Goal: Task Accomplishment & Management: Manage account settings

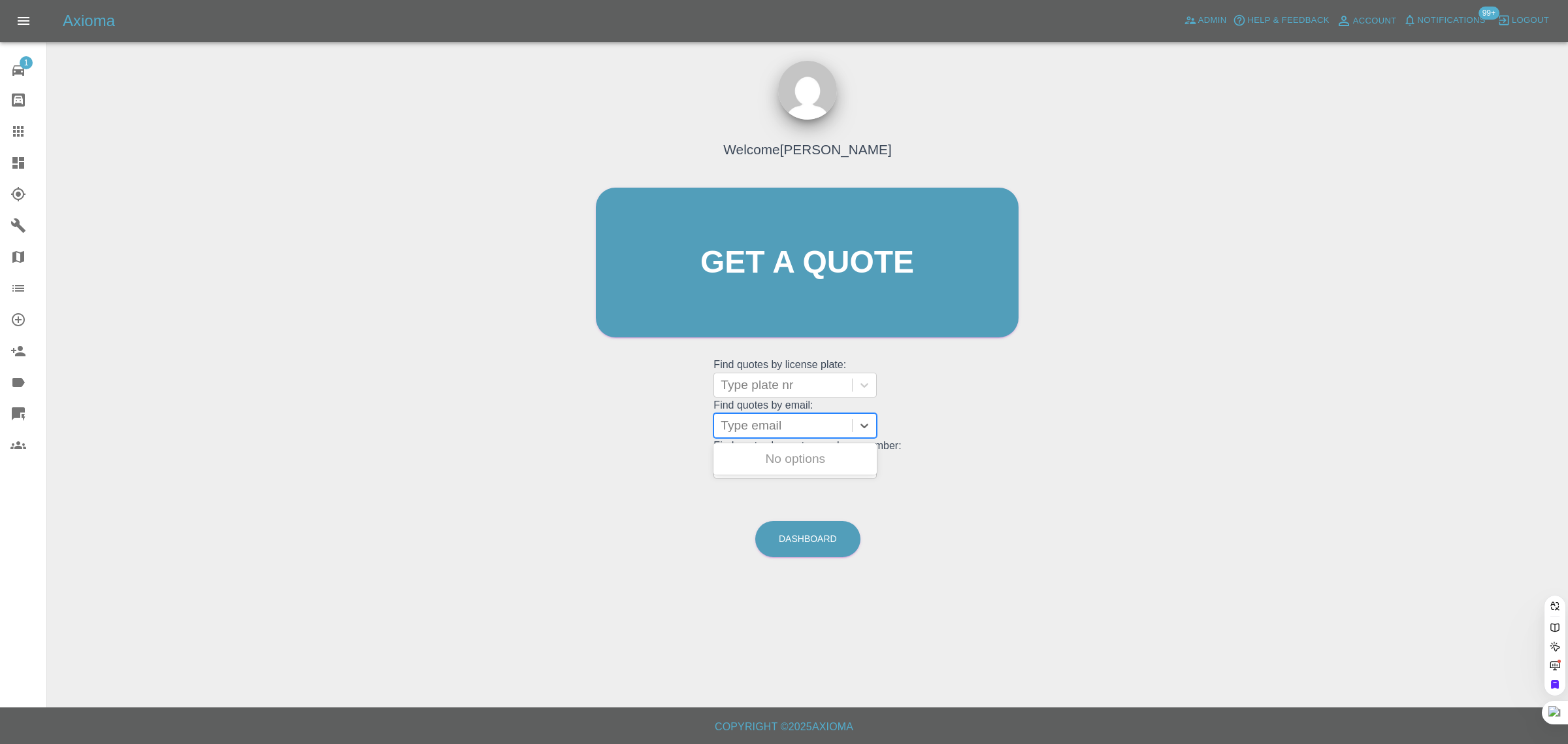
click at [789, 435] on div "Type email" at bounding box center [783, 425] width 138 height 23
paste input "[EMAIL_ADDRESS][DOMAIN_NAME]"
type input "iftyk@hotmail.co"
click at [776, 459] on div "LG67SSU, Archived" at bounding box center [795, 458] width 163 height 26
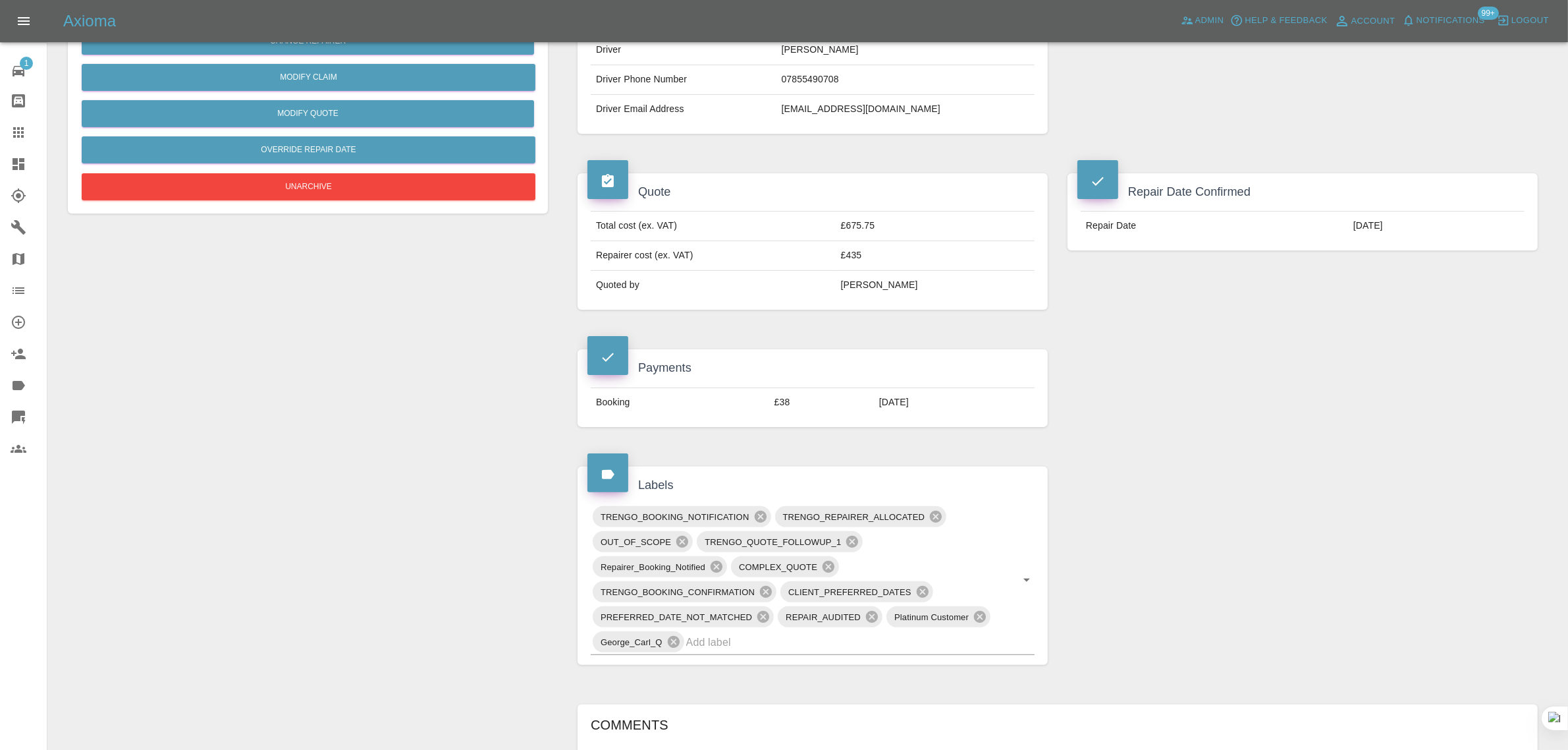
scroll to position [741, 0]
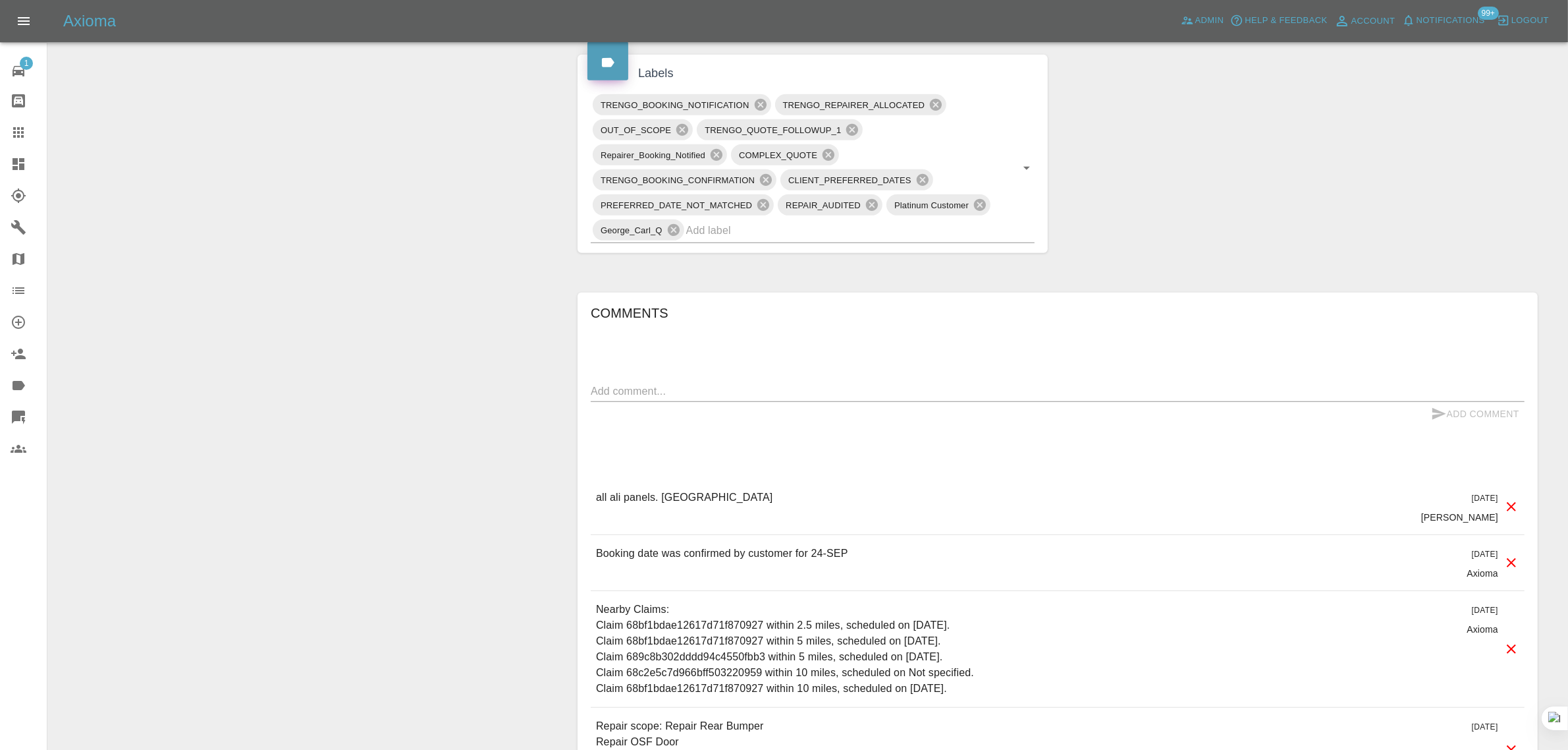
click at [784, 398] on textarea at bounding box center [1057, 391] width 934 height 15
paste textarea "Nathaniel came out to view the car in the above quote on Weds 24 Sept and said …"
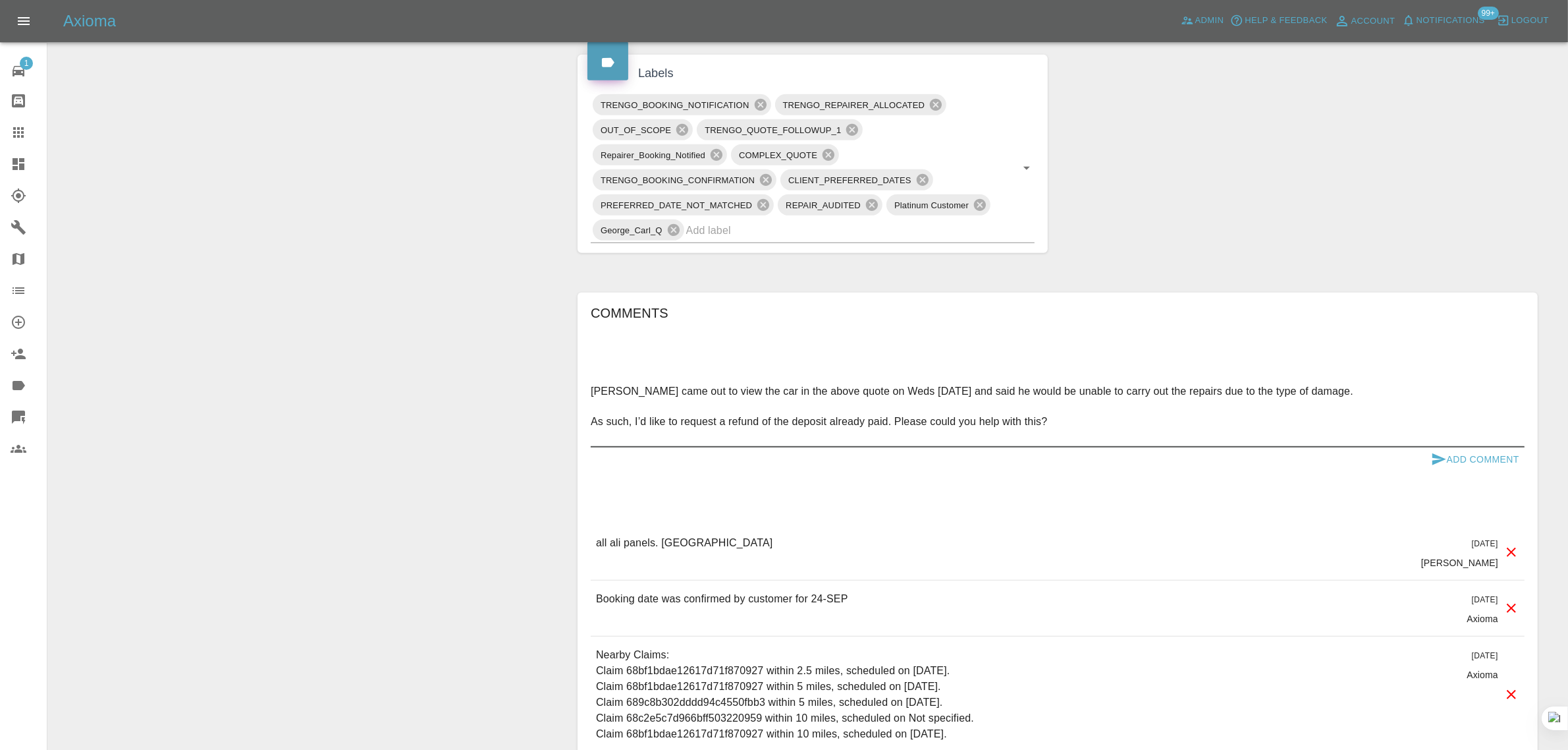
type textarea "Nathaniel came out to view the car in the above quote on Weds 24 Sept and said …"
click at [1460, 460] on button "Add Comment" at bounding box center [1476, 459] width 99 height 24
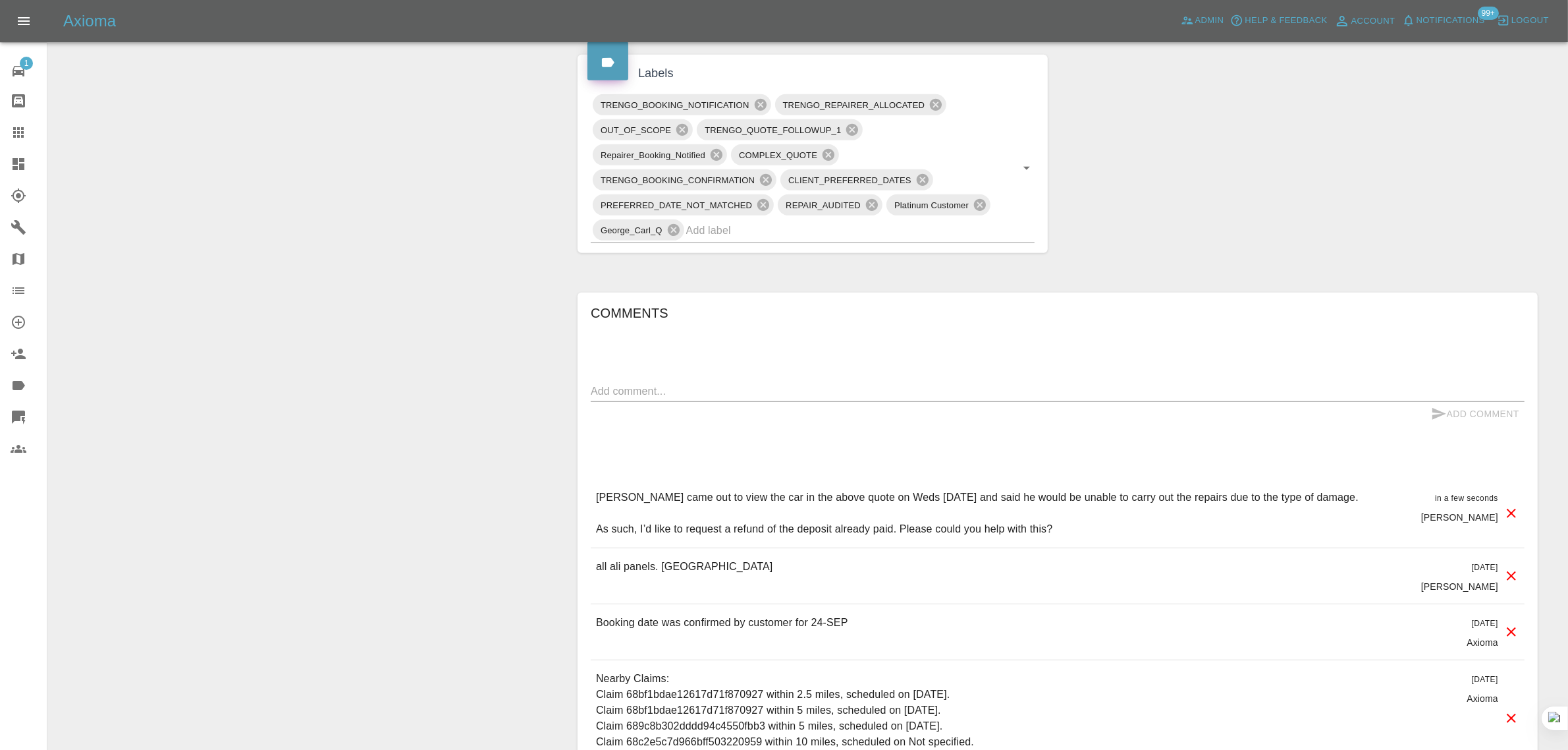
scroll to position [247, 0]
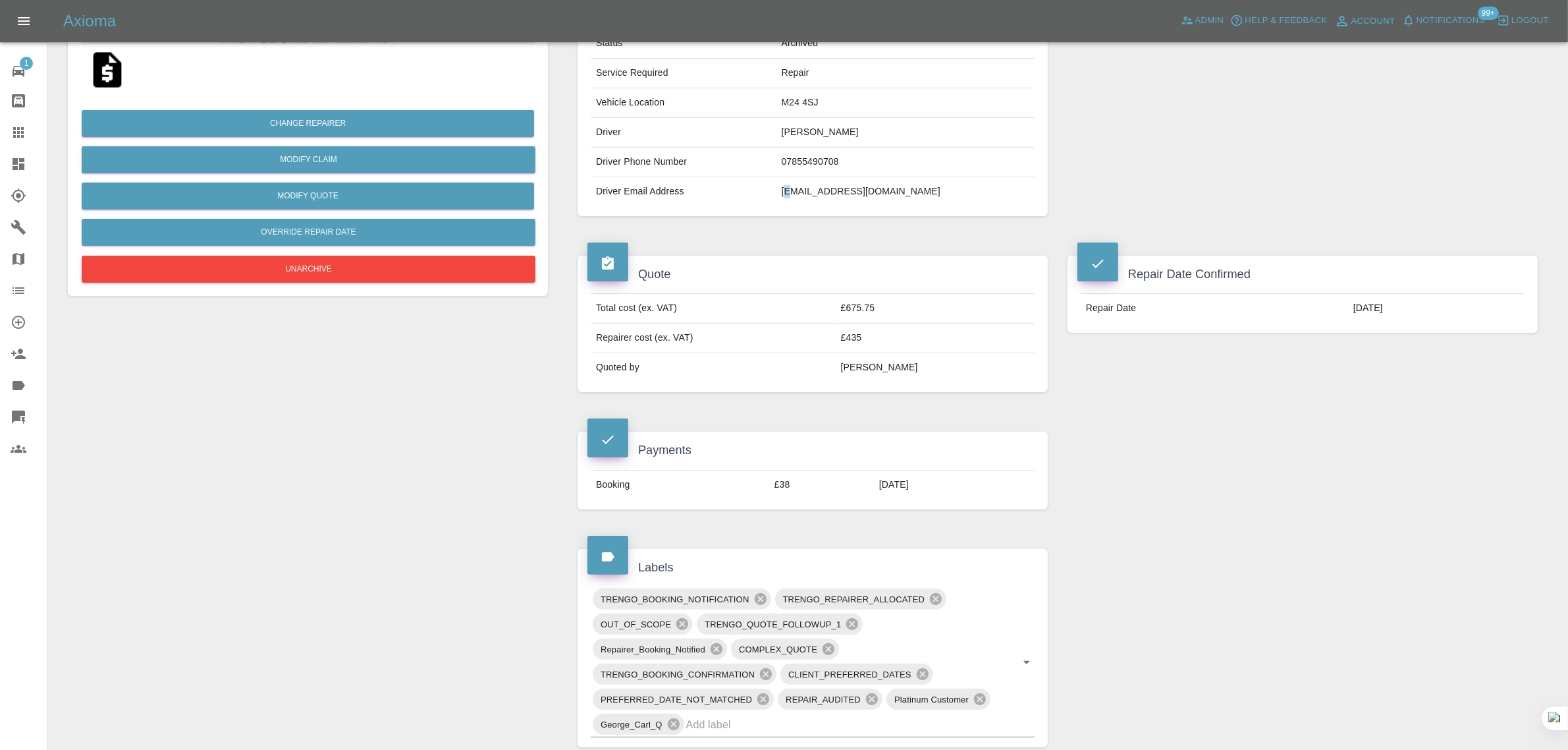
click at [835, 189] on td "iftyk@hotmail.com" at bounding box center [906, 191] width 258 height 29
copy div "iftyk@hotmail.com"
click at [14, 130] on icon at bounding box center [19, 132] width 16 height 16
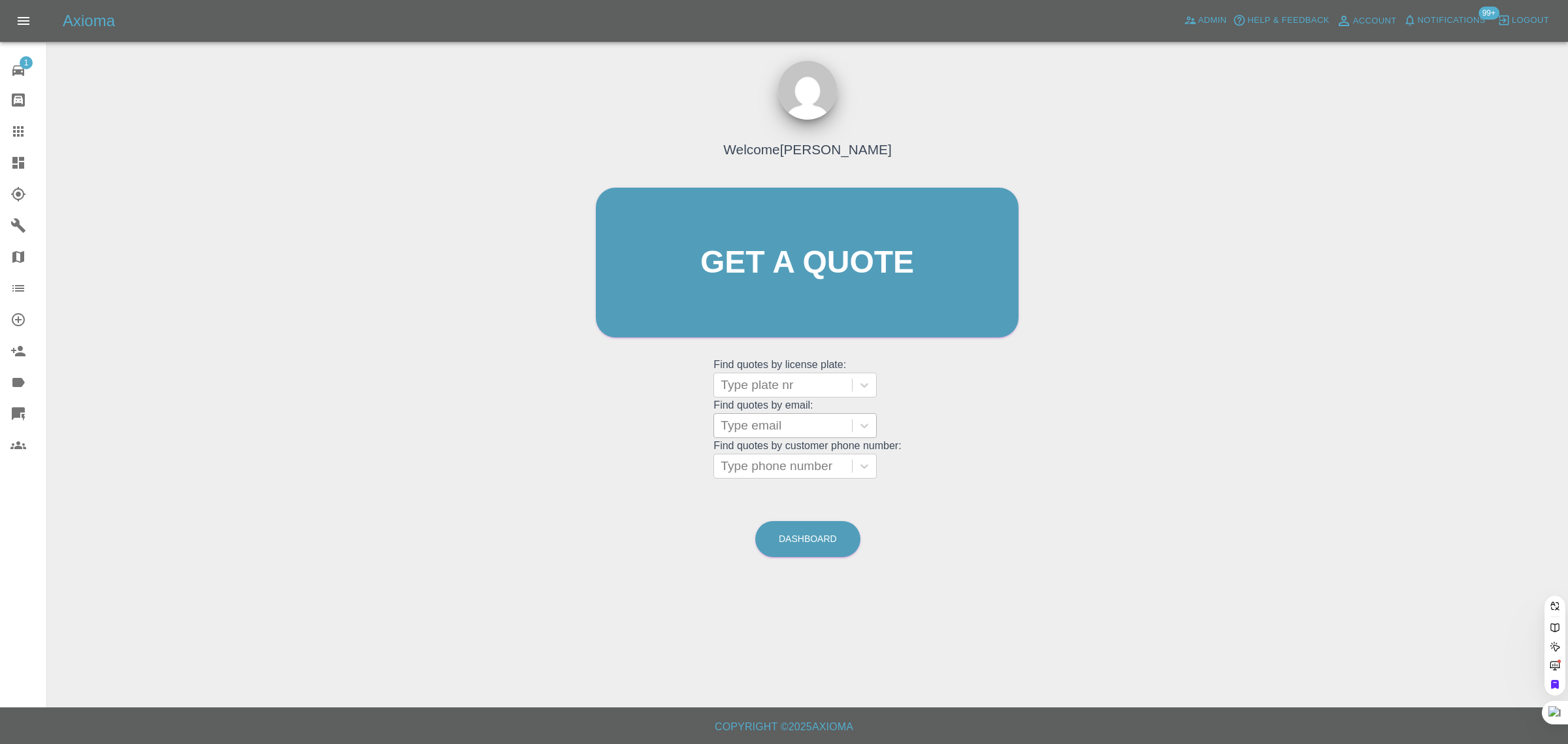
click at [741, 428] on div at bounding box center [783, 426] width 125 height 19
paste input "patriciaclareanderson@gmail.com"
type input "patriciaclareanderson@gmail.com"
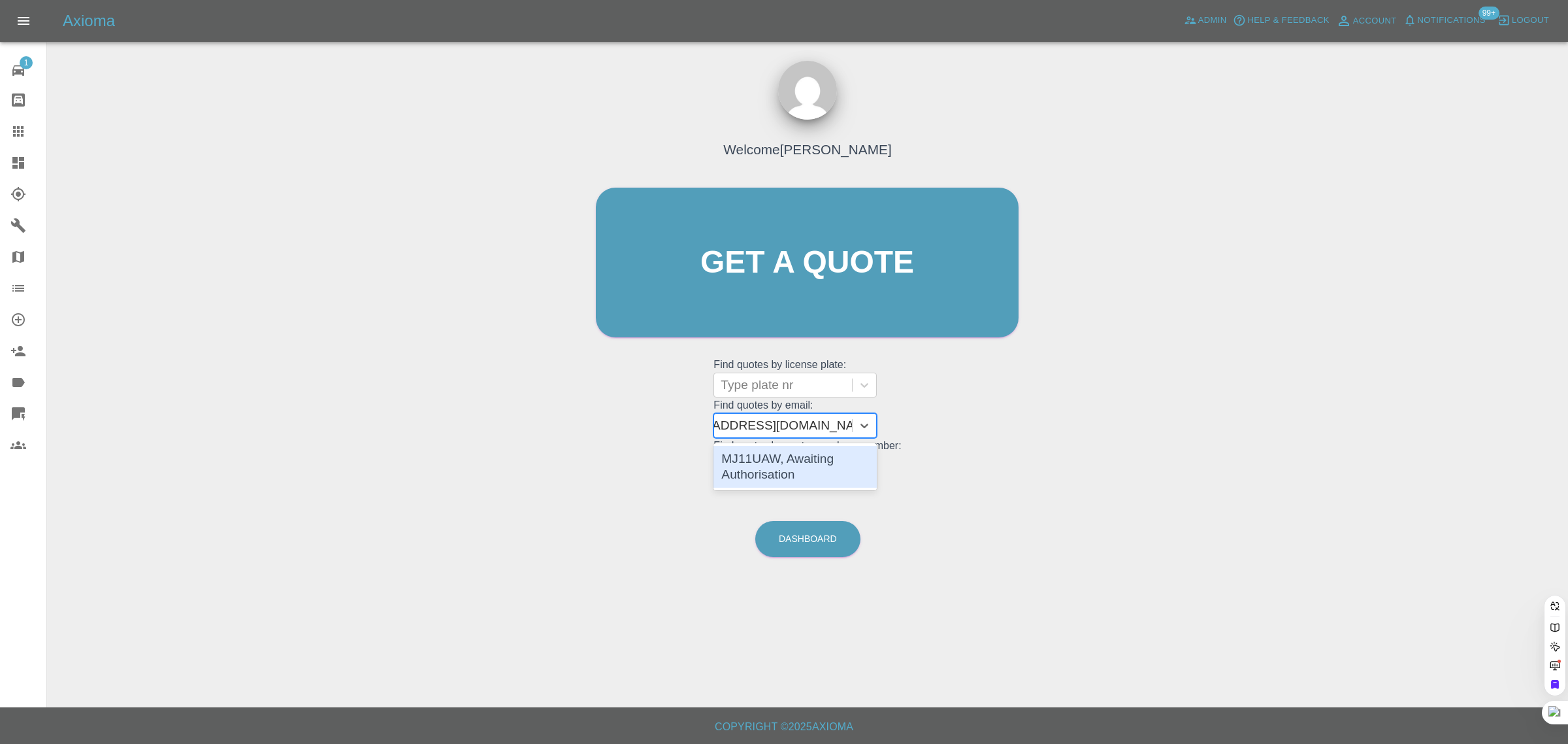
click at [775, 463] on div "MJ11UAW, Awaiting Authorisation" at bounding box center [795, 466] width 163 height 42
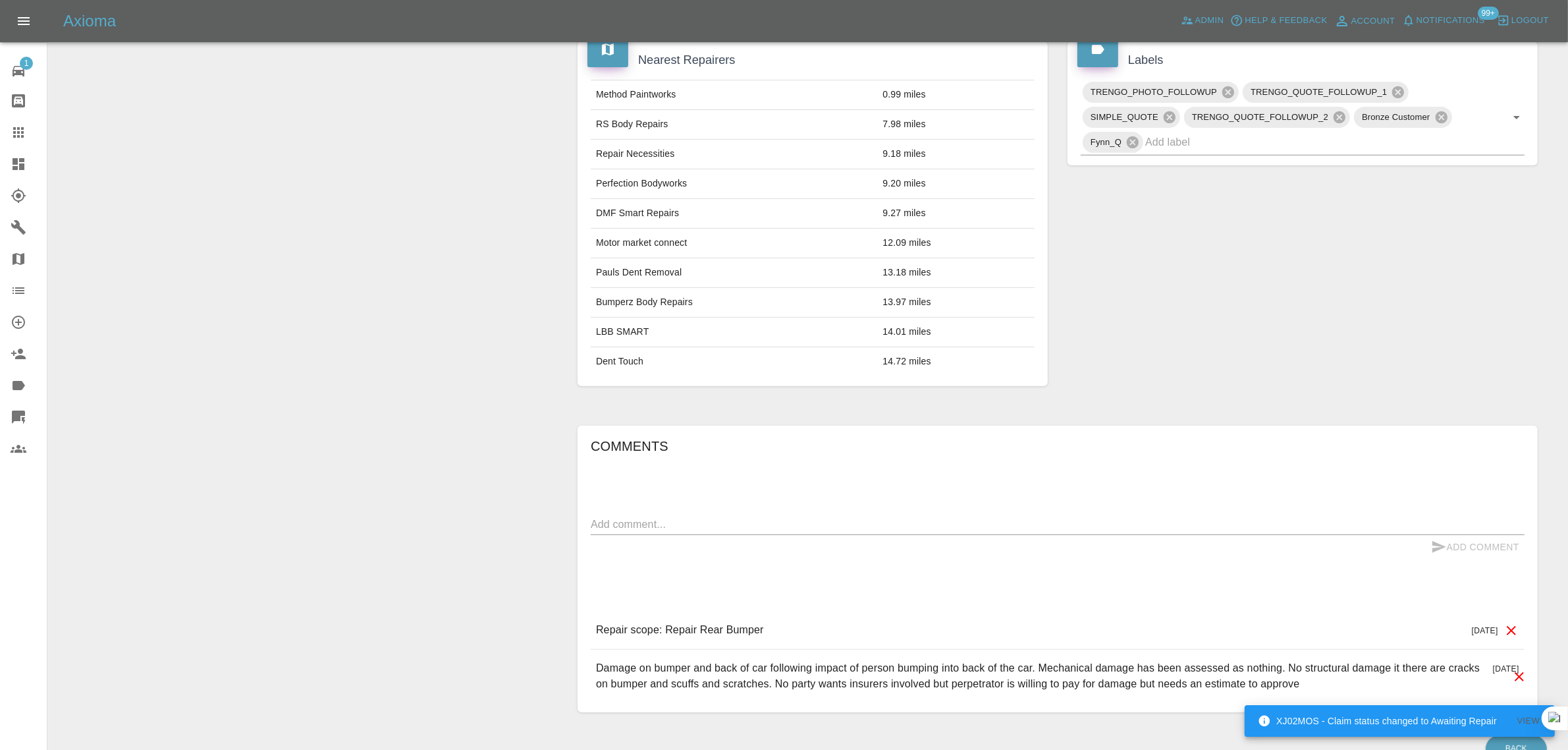
scroll to position [659, 0]
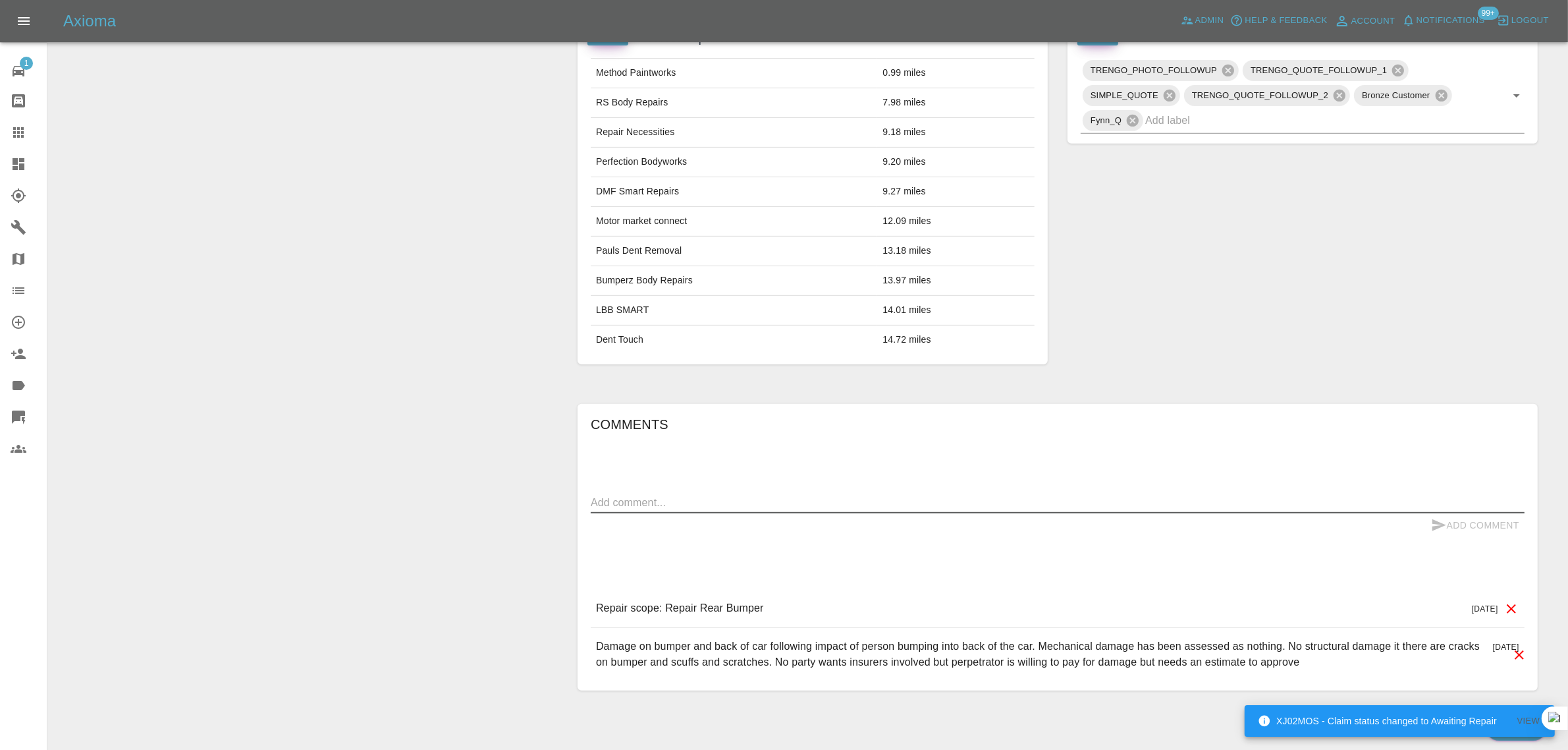
click at [852, 510] on textarea at bounding box center [1057, 502] width 934 height 15
paste textarea "Thank you for the estimate. I am sending this to the party who caused the accid…"
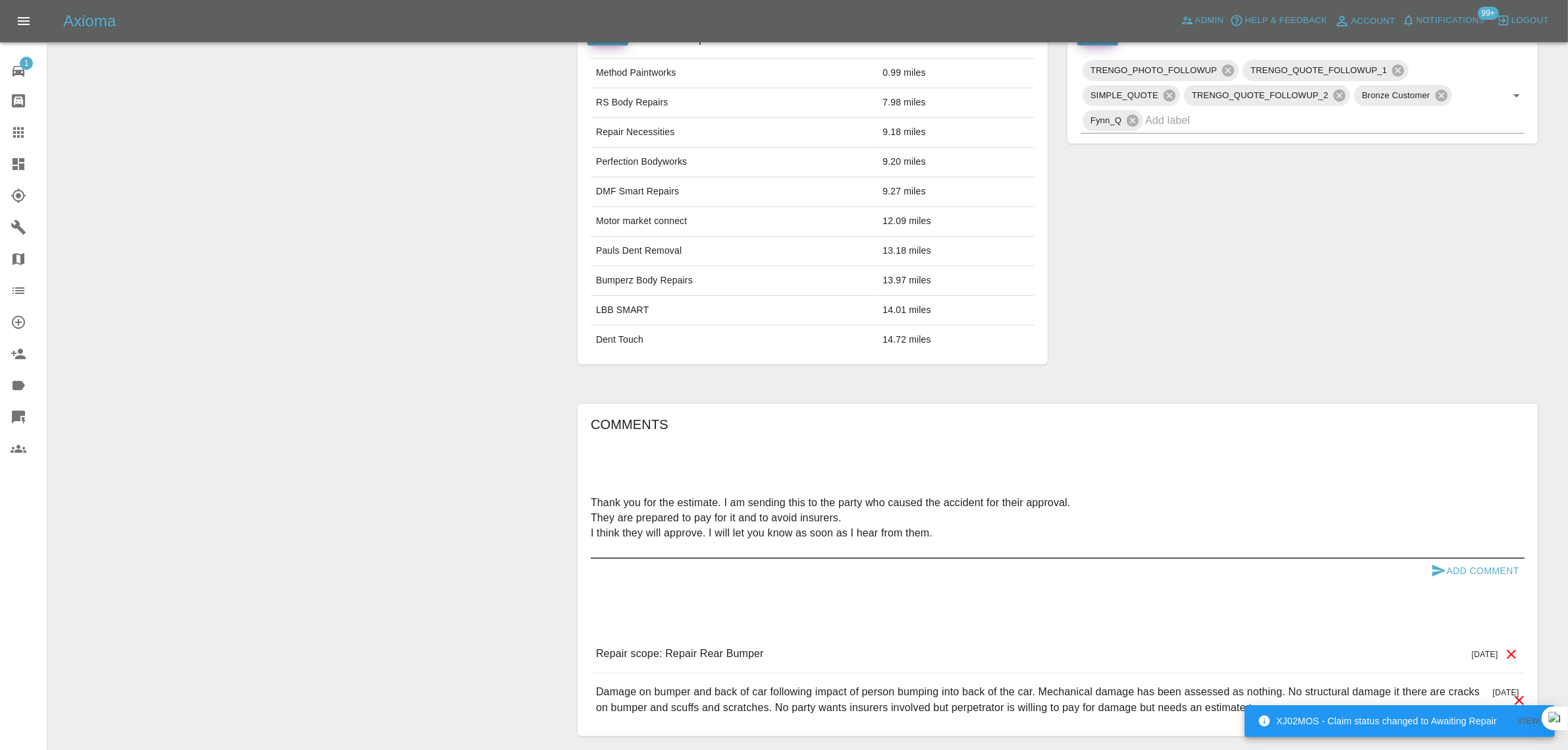
type textarea "Thank you for the estimate. I am sending this to the party who caused the accid…"
click at [1447, 573] on button "Add Comment" at bounding box center [1476, 571] width 99 height 24
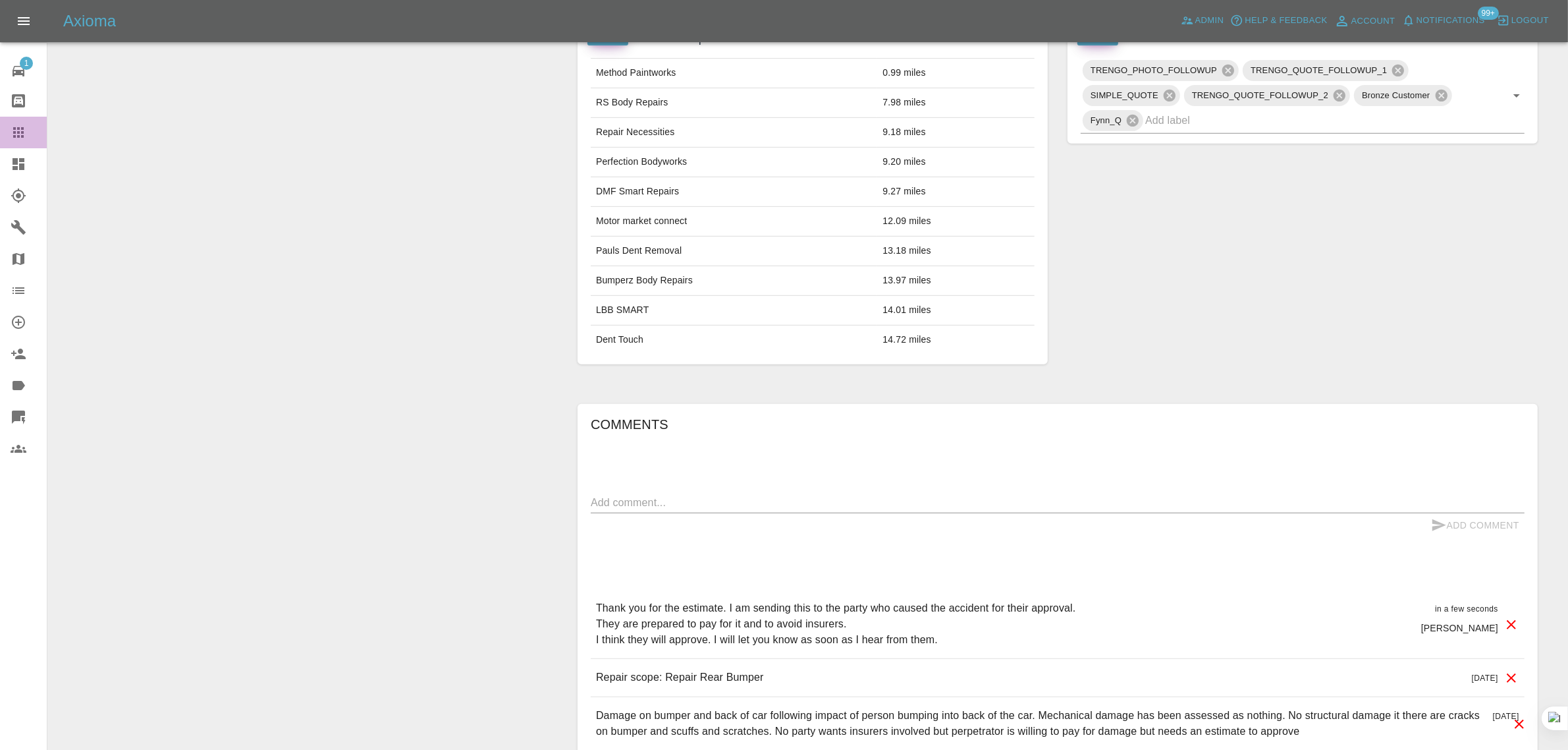
click at [21, 125] on icon at bounding box center [19, 132] width 16 height 16
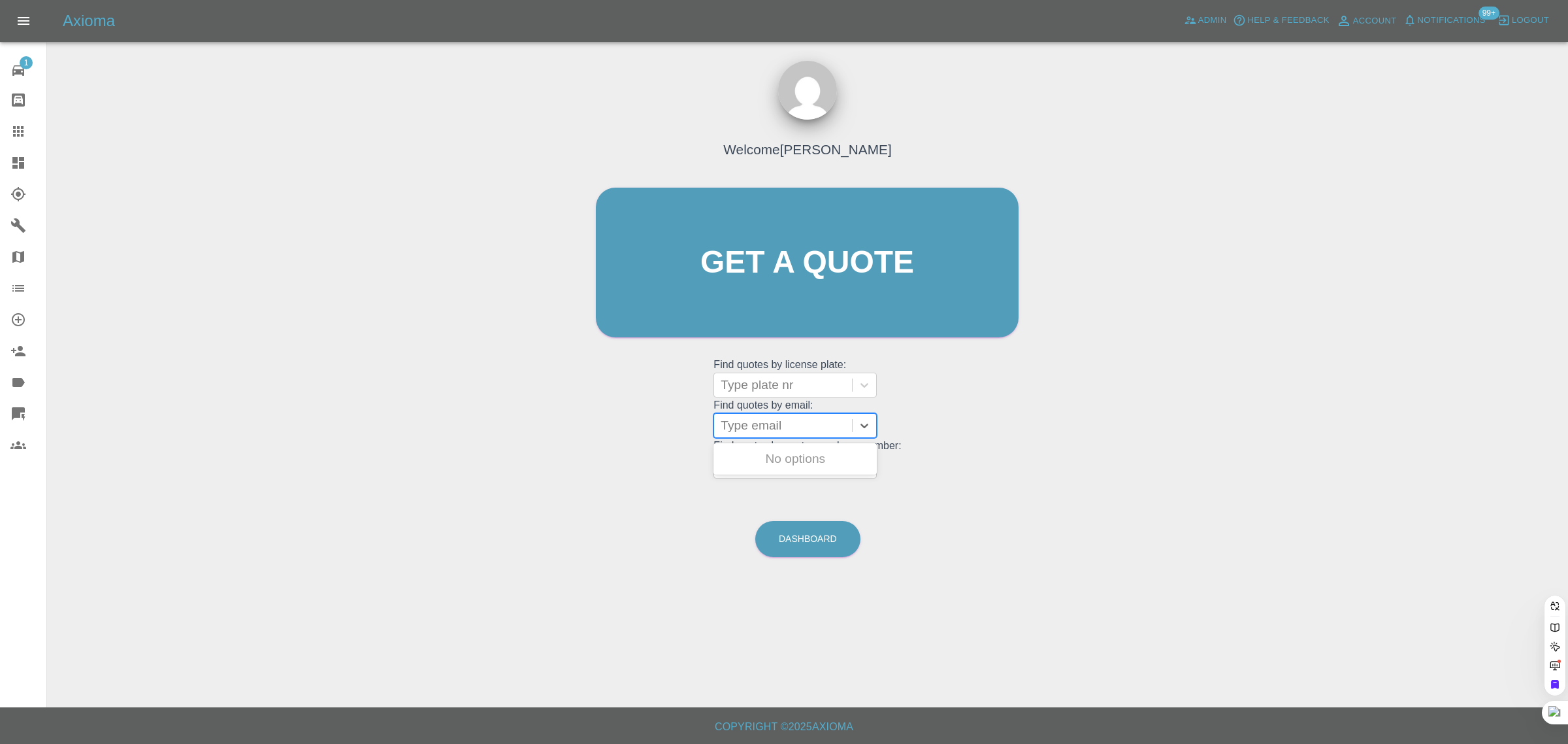
click at [781, 432] on div at bounding box center [783, 426] width 125 height 19
paste input "david.davies72@ntlworld.com"
type input "david.davies72@ntlworld.com"
click at [766, 467] on div "VU17 WCK, Awaiting Repair" at bounding box center [795, 466] width 163 height 42
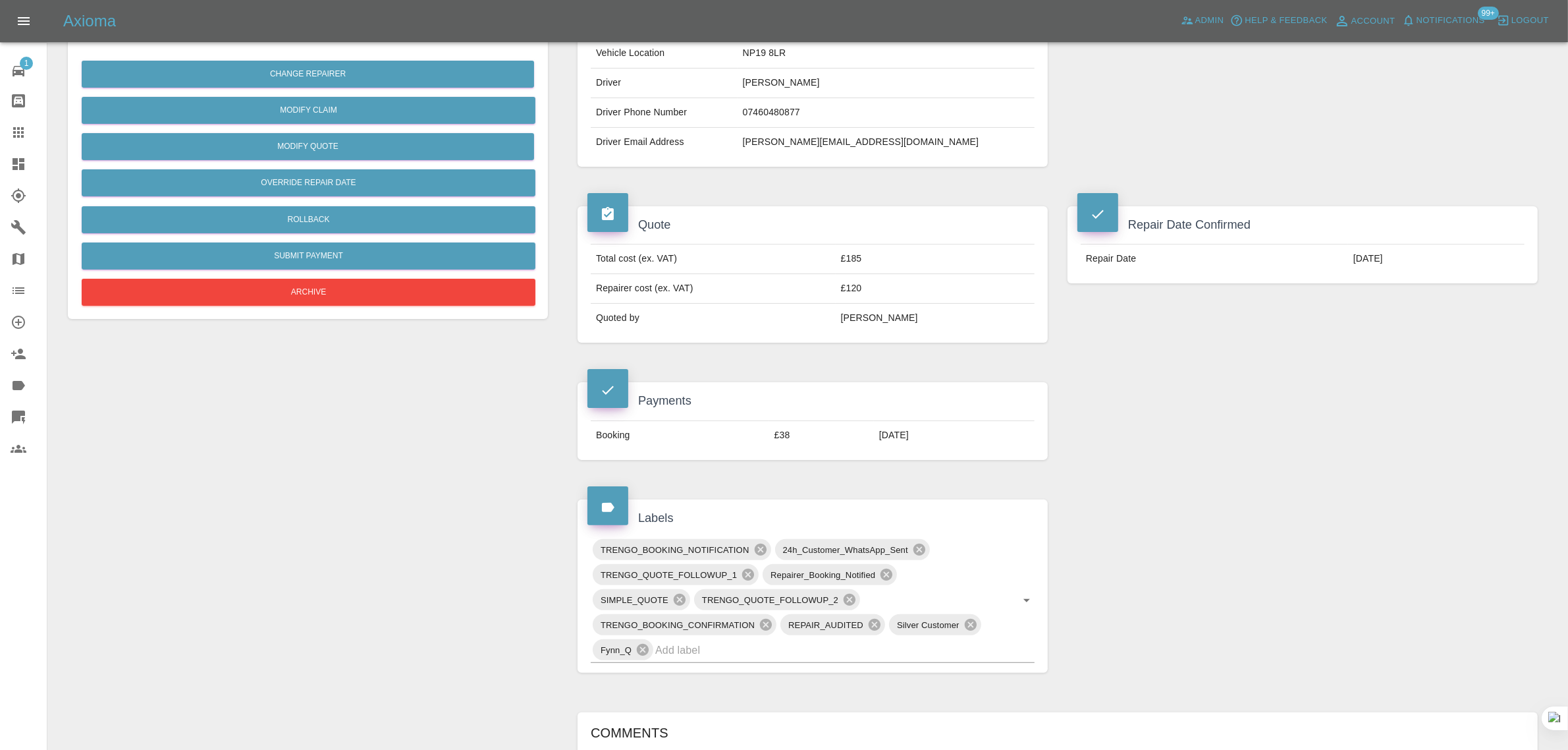
scroll to position [576, 0]
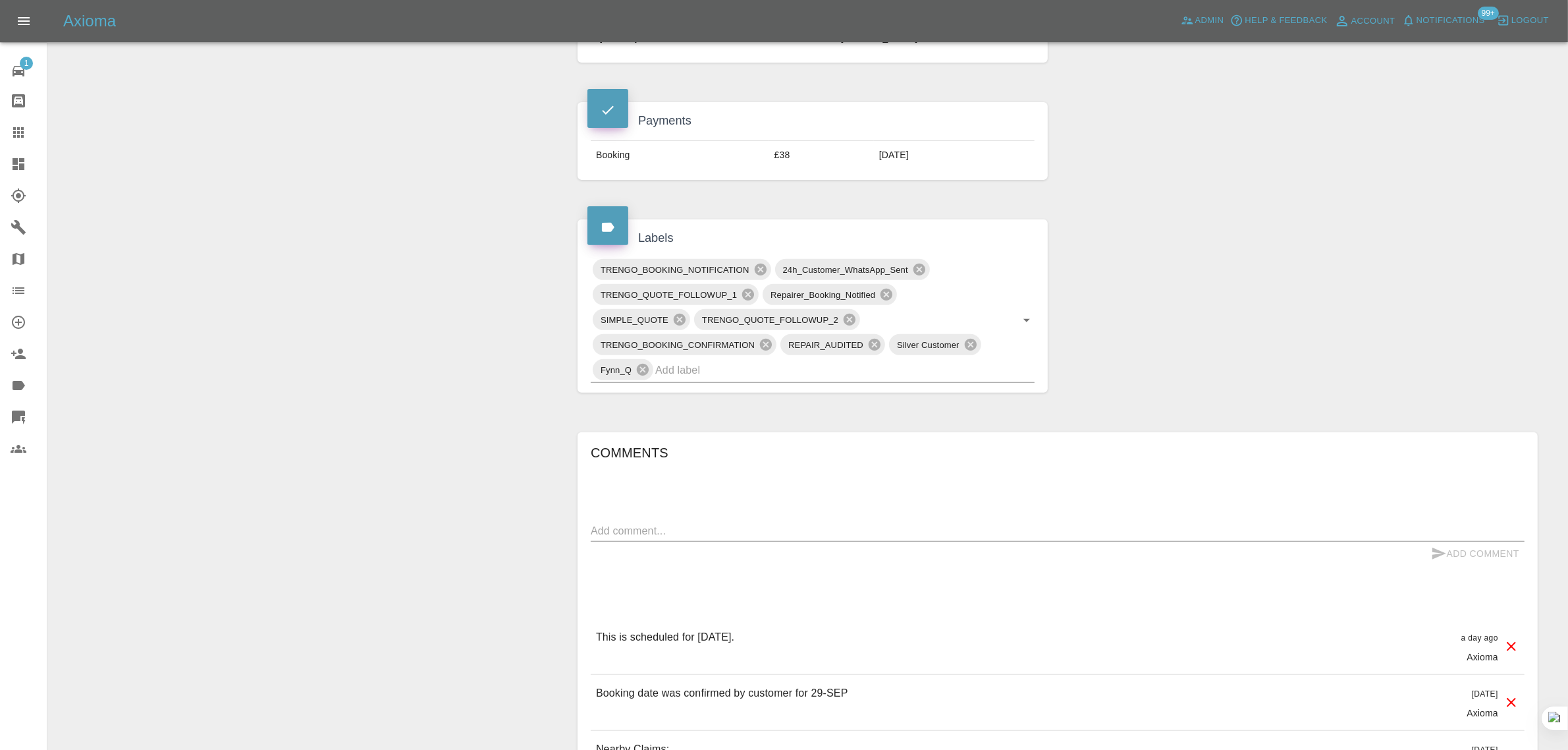
click at [983, 527] on textarea at bounding box center [1057, 530] width 934 height 15
paste textarea "Hi Just to update. My mobile phone is out of use & waiting for new Sim card. If…"
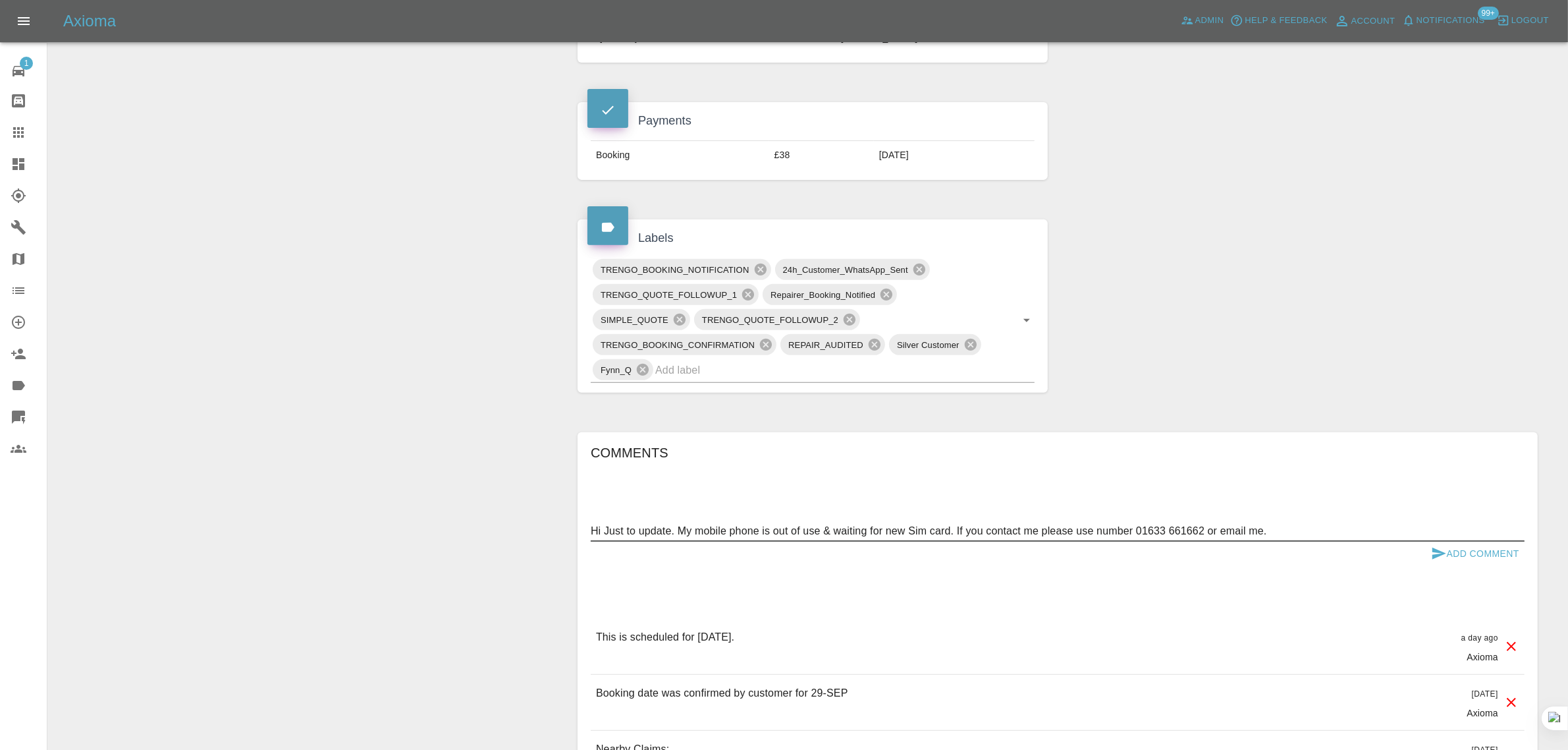
type textarea "Hi Just to update. My mobile phone is out of use & waiting for new Sim card. If…"
click at [1478, 554] on button "Add Comment" at bounding box center [1476, 553] width 99 height 24
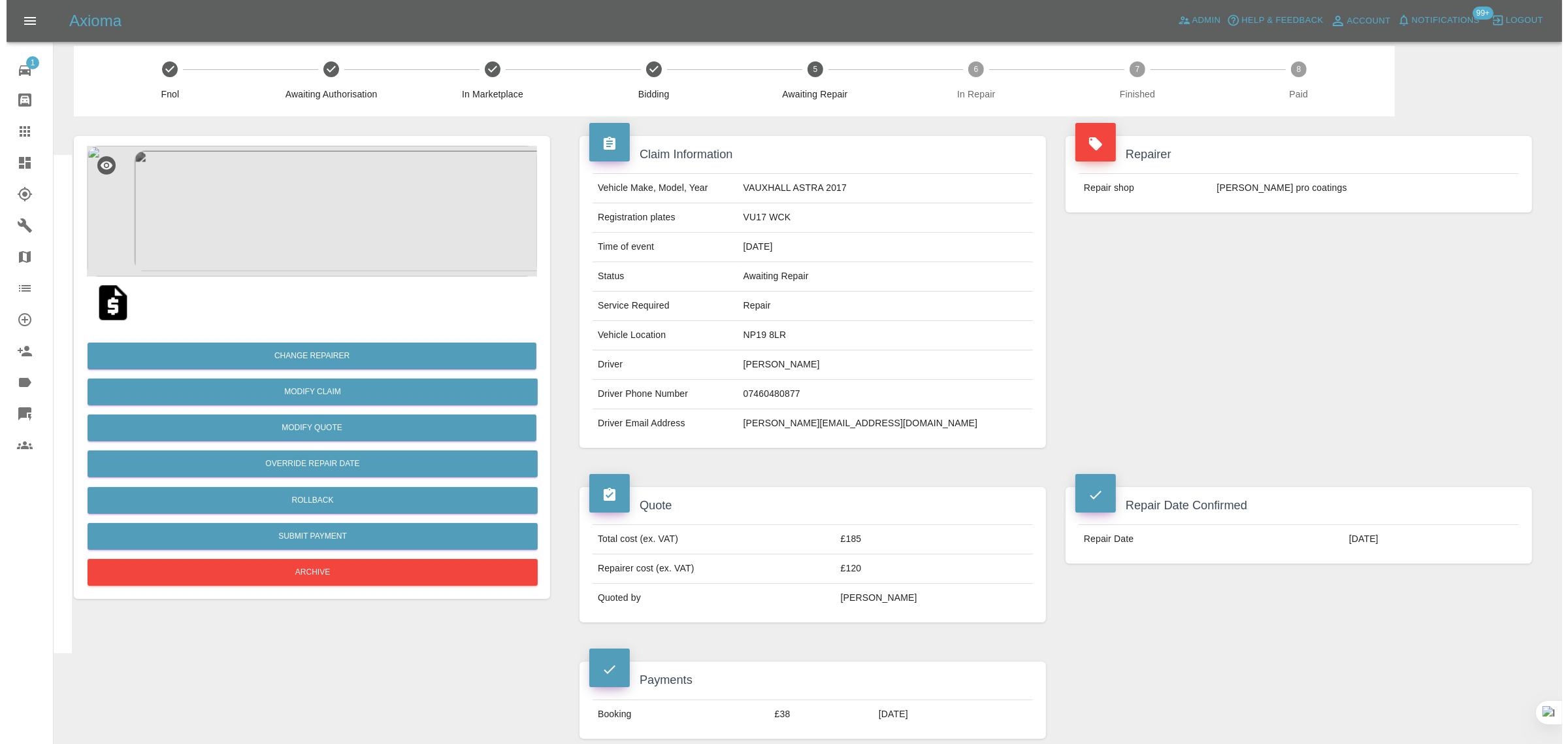
scroll to position [0, 0]
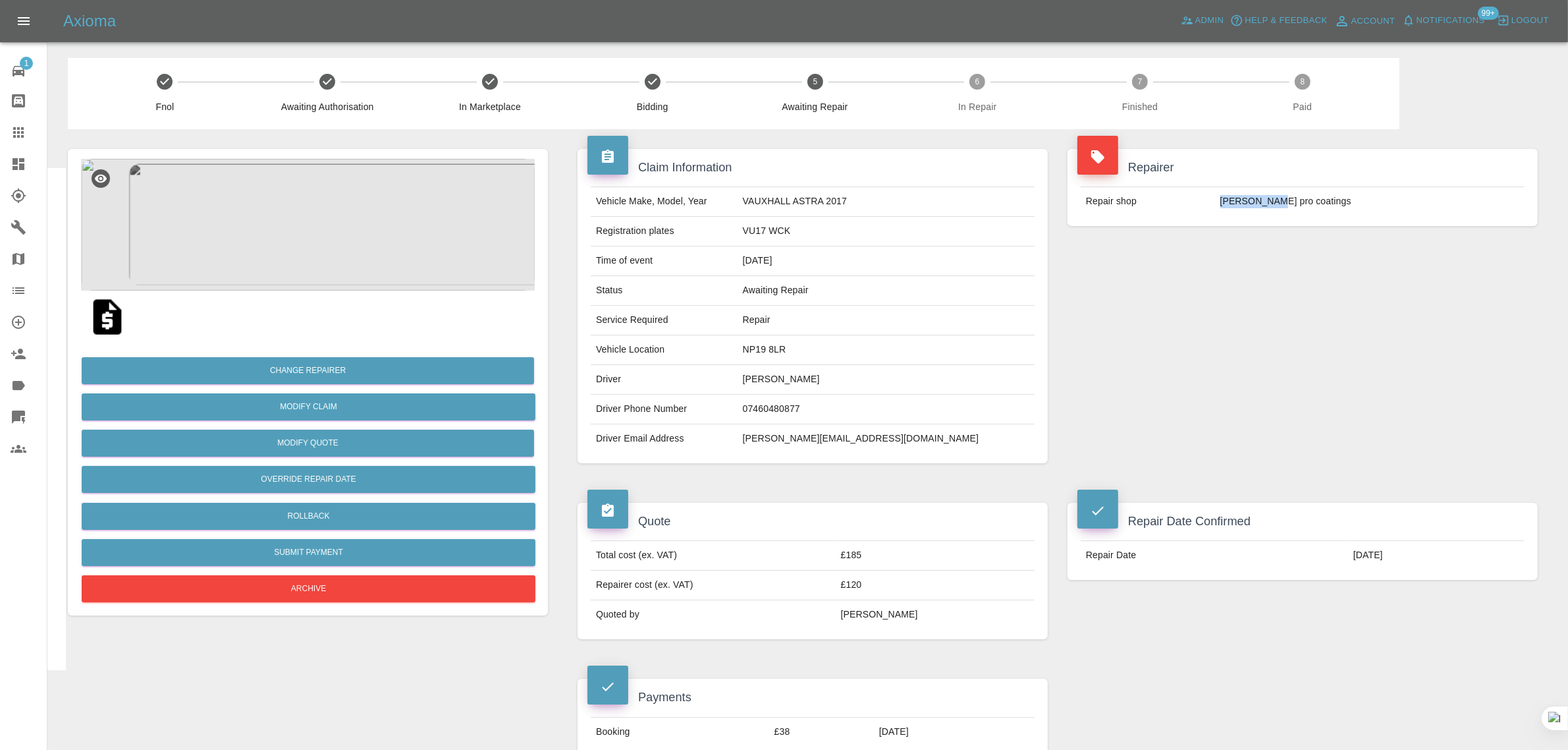
drag, startPoint x: 1260, startPoint y: 199, endPoint x: 1305, endPoint y: 196, distance: 45.1
click at [1305, 196] on td "Compton pro coatings" at bounding box center [1369, 201] width 309 height 29
copy td "Compton pro"
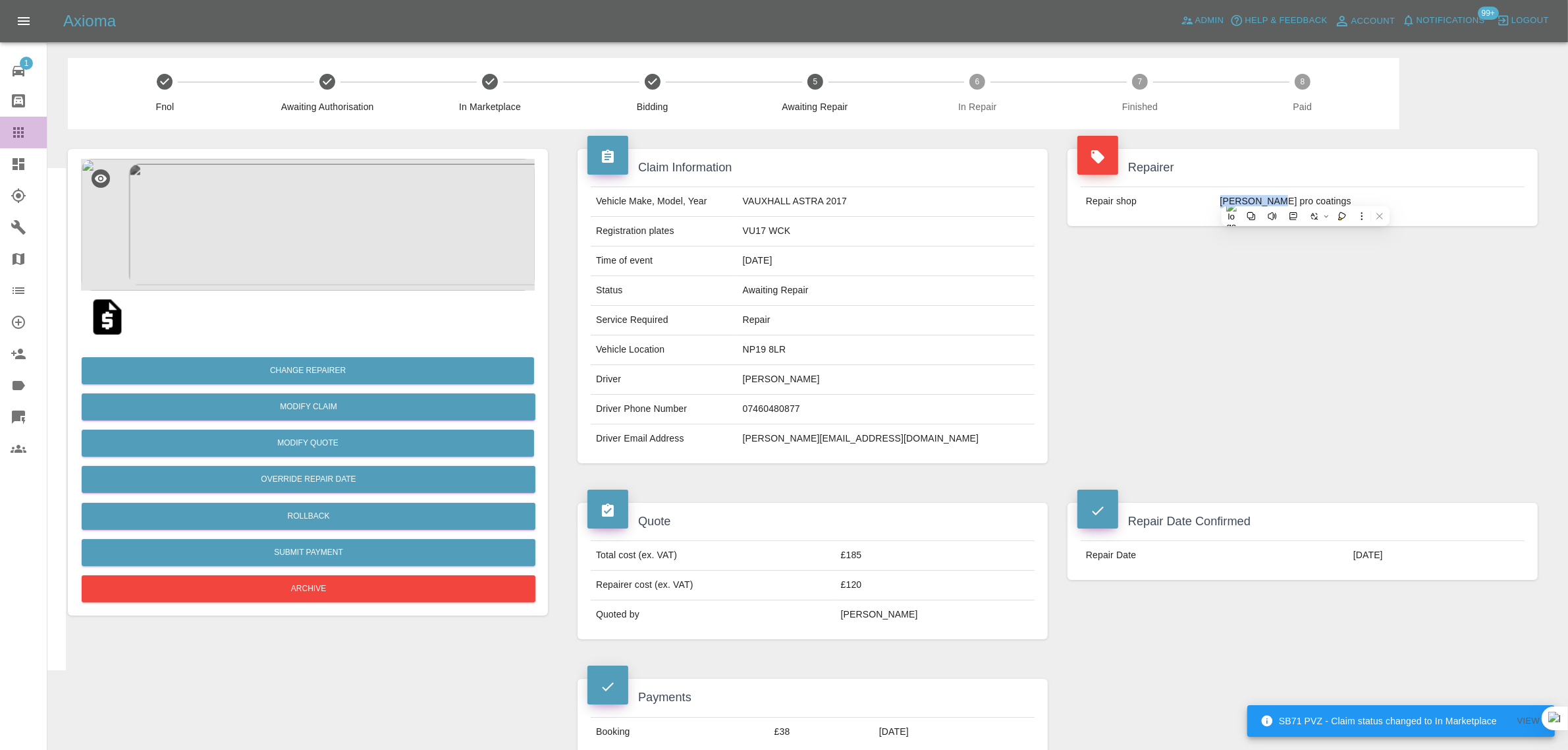
click at [11, 132] on icon at bounding box center [19, 132] width 16 height 16
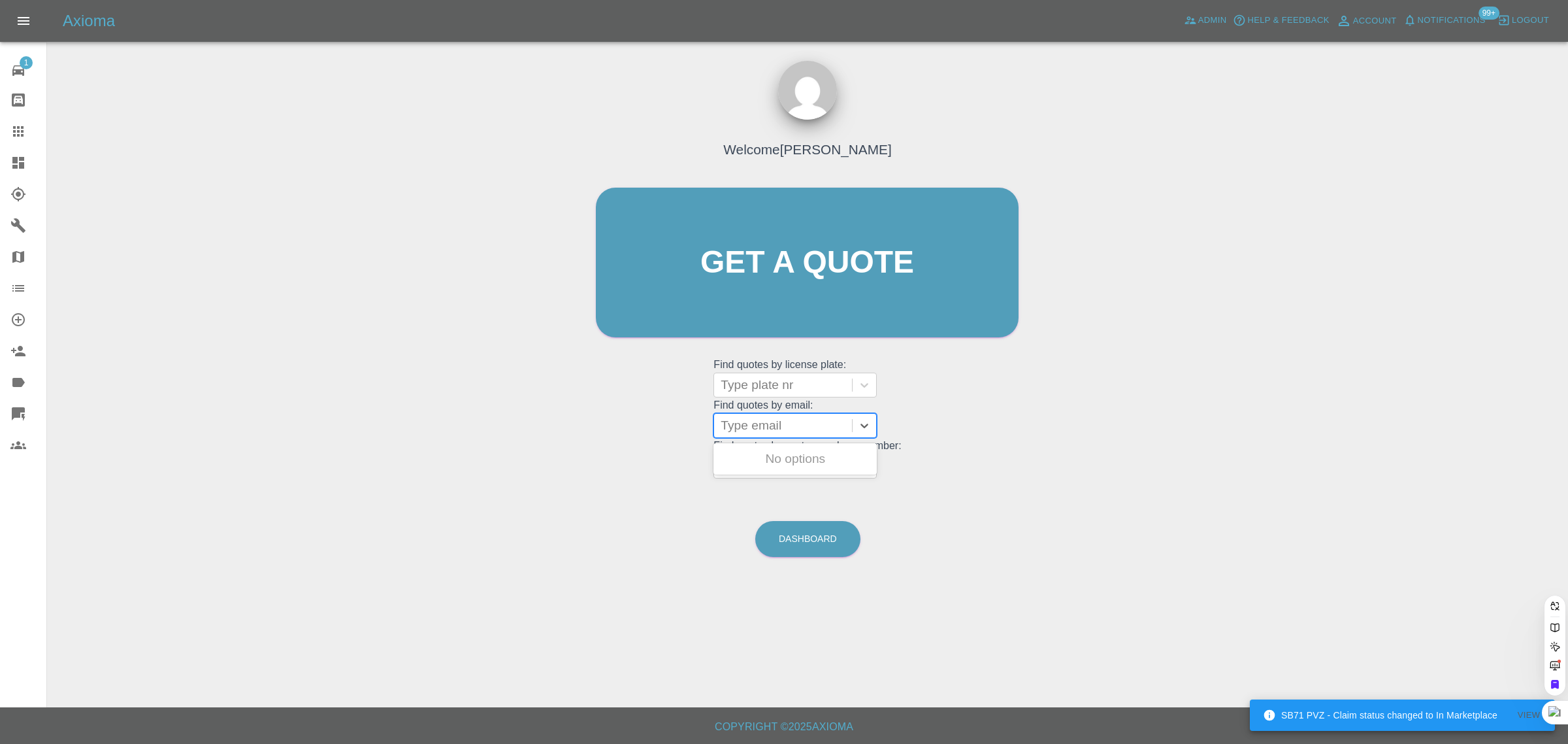
click at [776, 431] on div at bounding box center [783, 426] width 125 height 19
paste input "forbes10@hotmail.com"
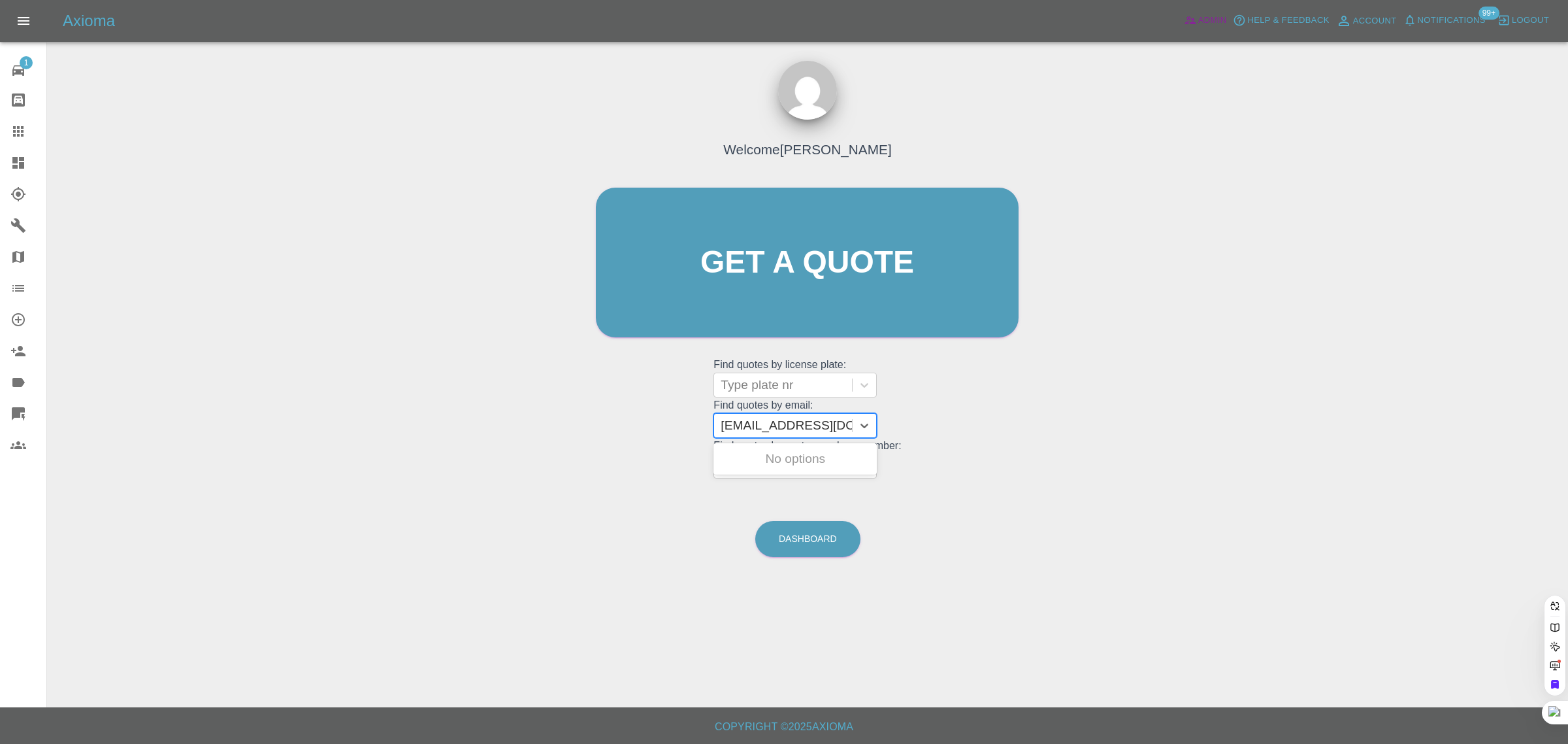
type input "forbes10@hotmail.com"
click at [1206, 15] on span "Admin" at bounding box center [1212, 21] width 29 height 15
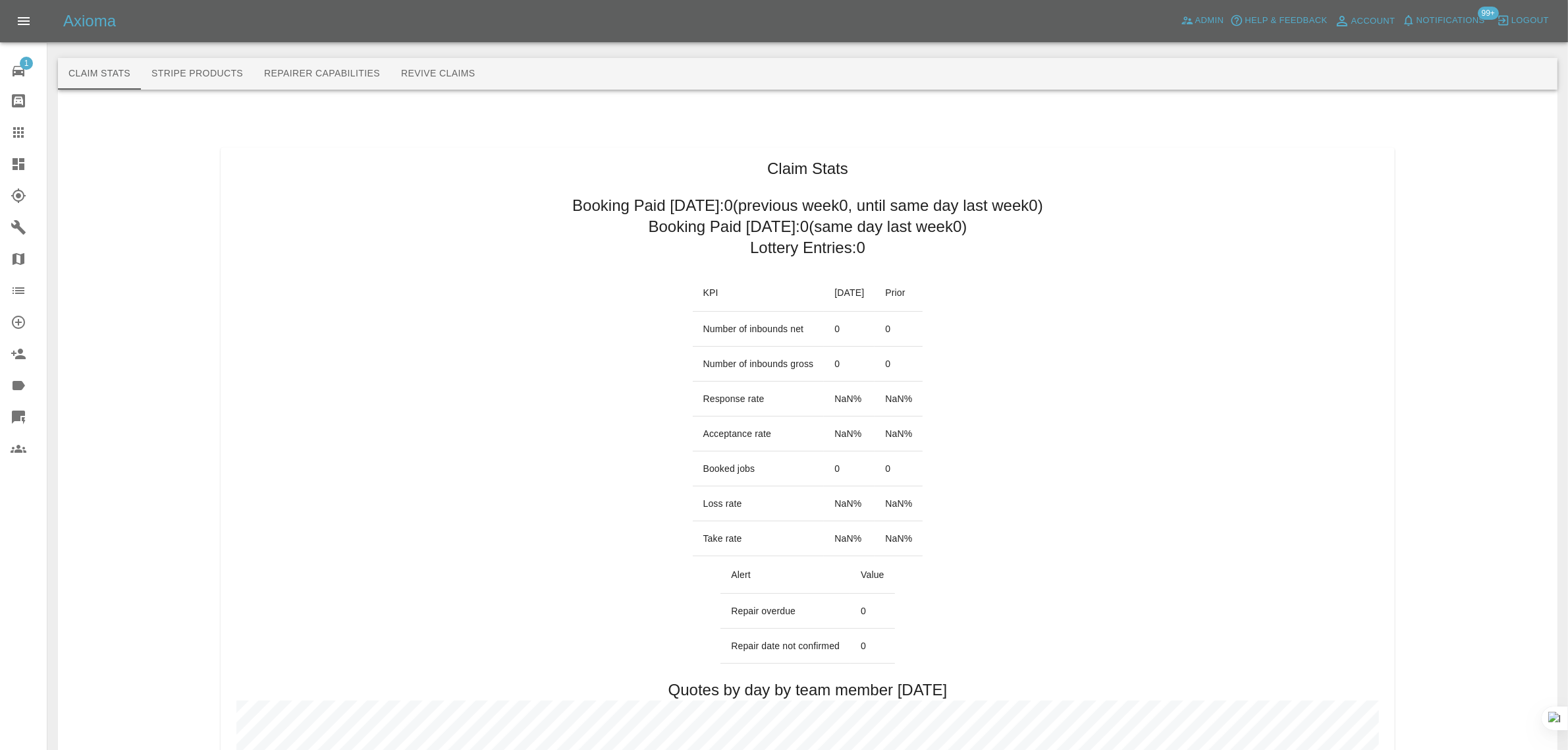
click at [472, 74] on button "Revive Claims" at bounding box center [438, 74] width 96 height 31
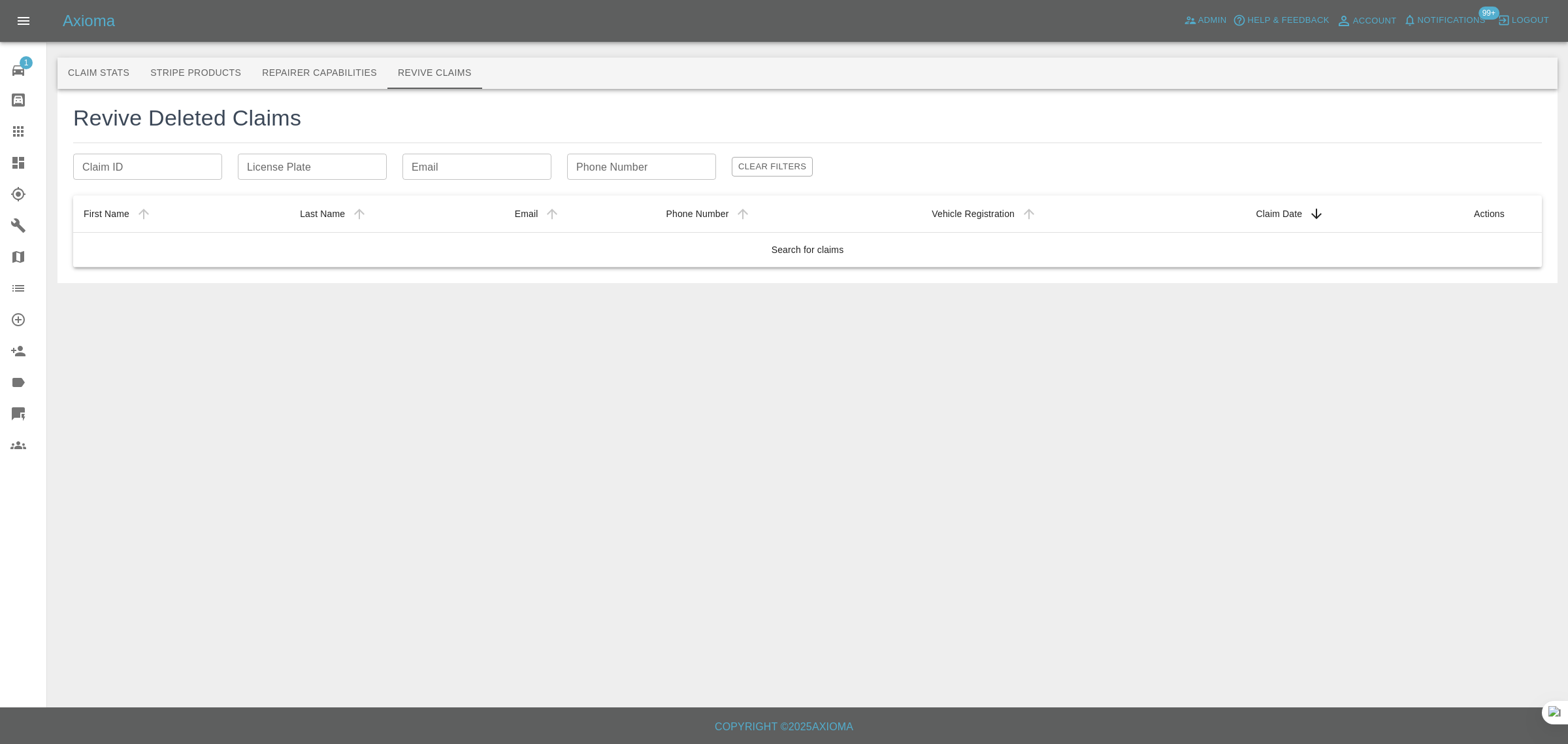
click at [404, 168] on input "Email" at bounding box center [477, 166] width 149 height 26
paste input "forbes10@hotmail.com"
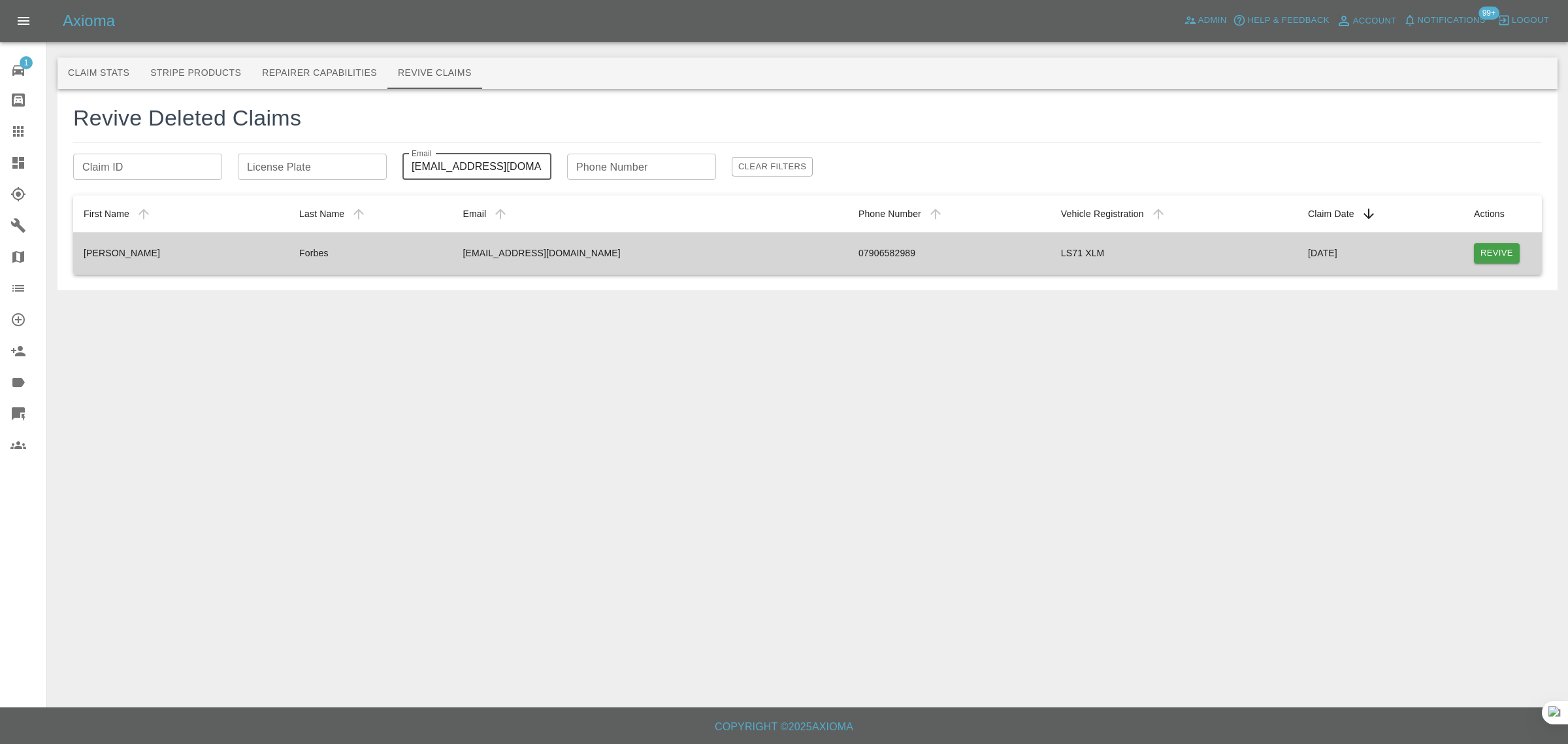
type input "forbes10@hotmail.com"
click at [1475, 258] on button "Revive" at bounding box center [1496, 253] width 46 height 21
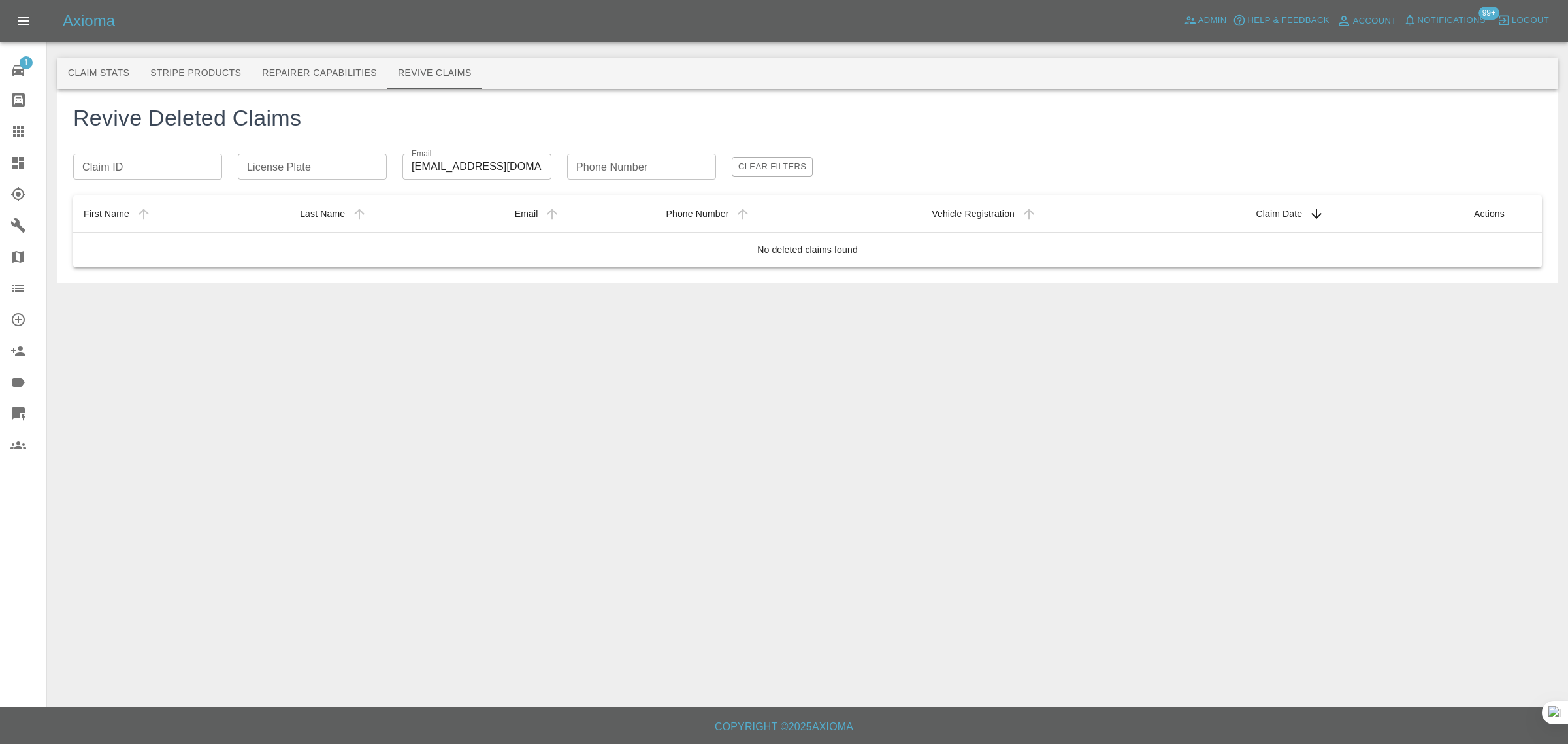
click at [9, 135] on link "Claims" at bounding box center [23, 131] width 46 height 31
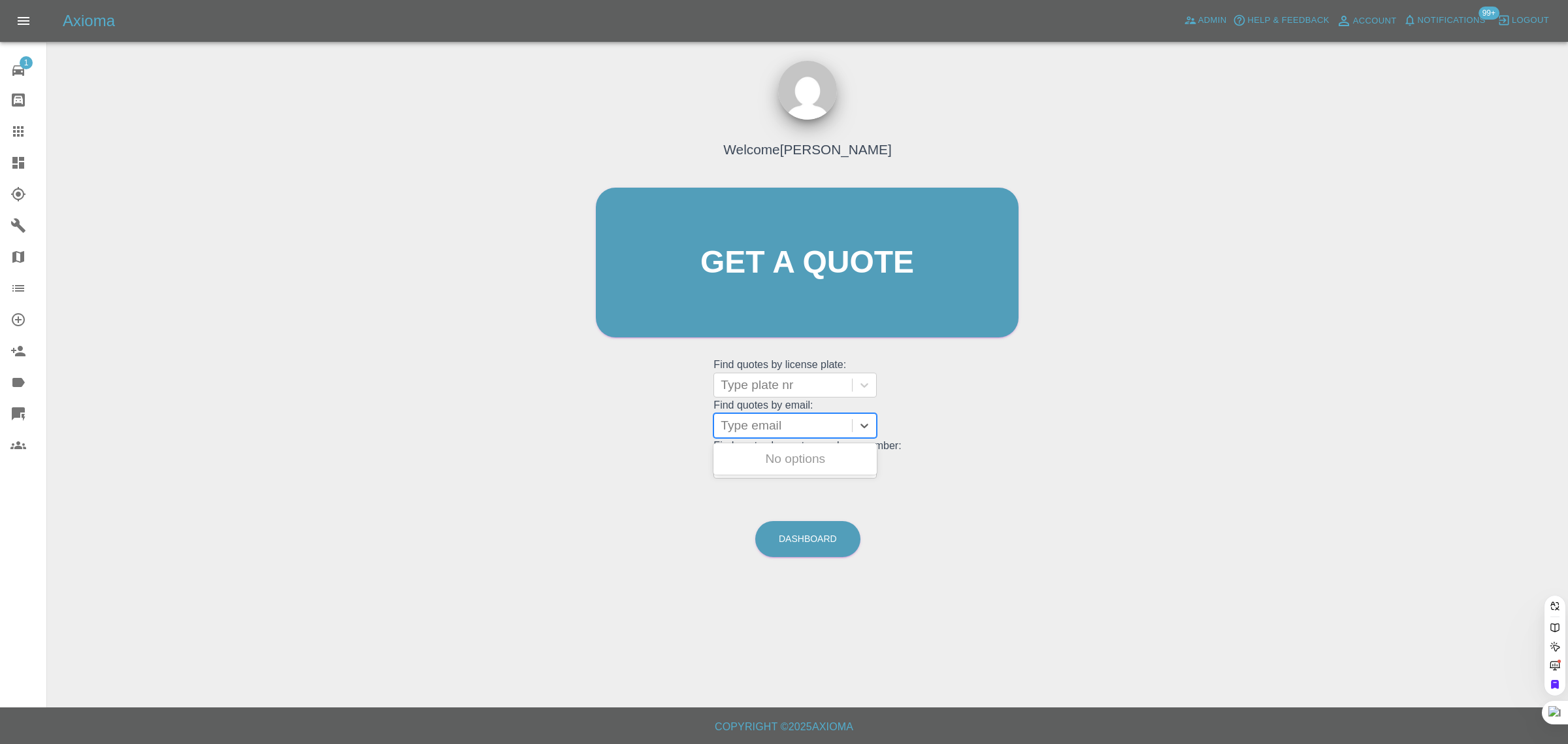
click at [804, 425] on div at bounding box center [783, 426] width 125 height 19
paste input "katerw89@gmail.com"
type input "katerw89@gmail.com"
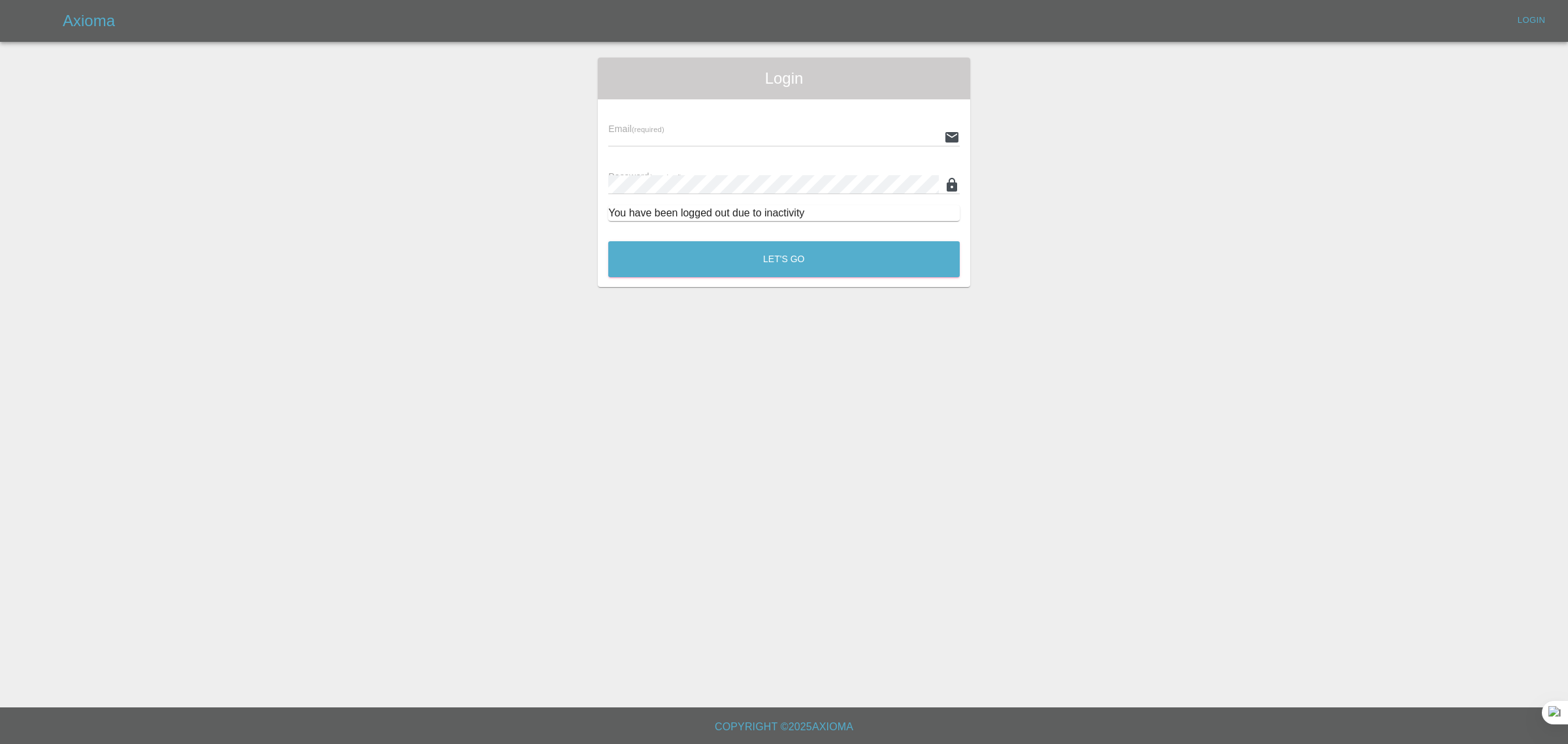
type input "bookkeeping@fifoaccounting.com"
click at [784, 250] on button "Let's Go" at bounding box center [784, 259] width 351 height 36
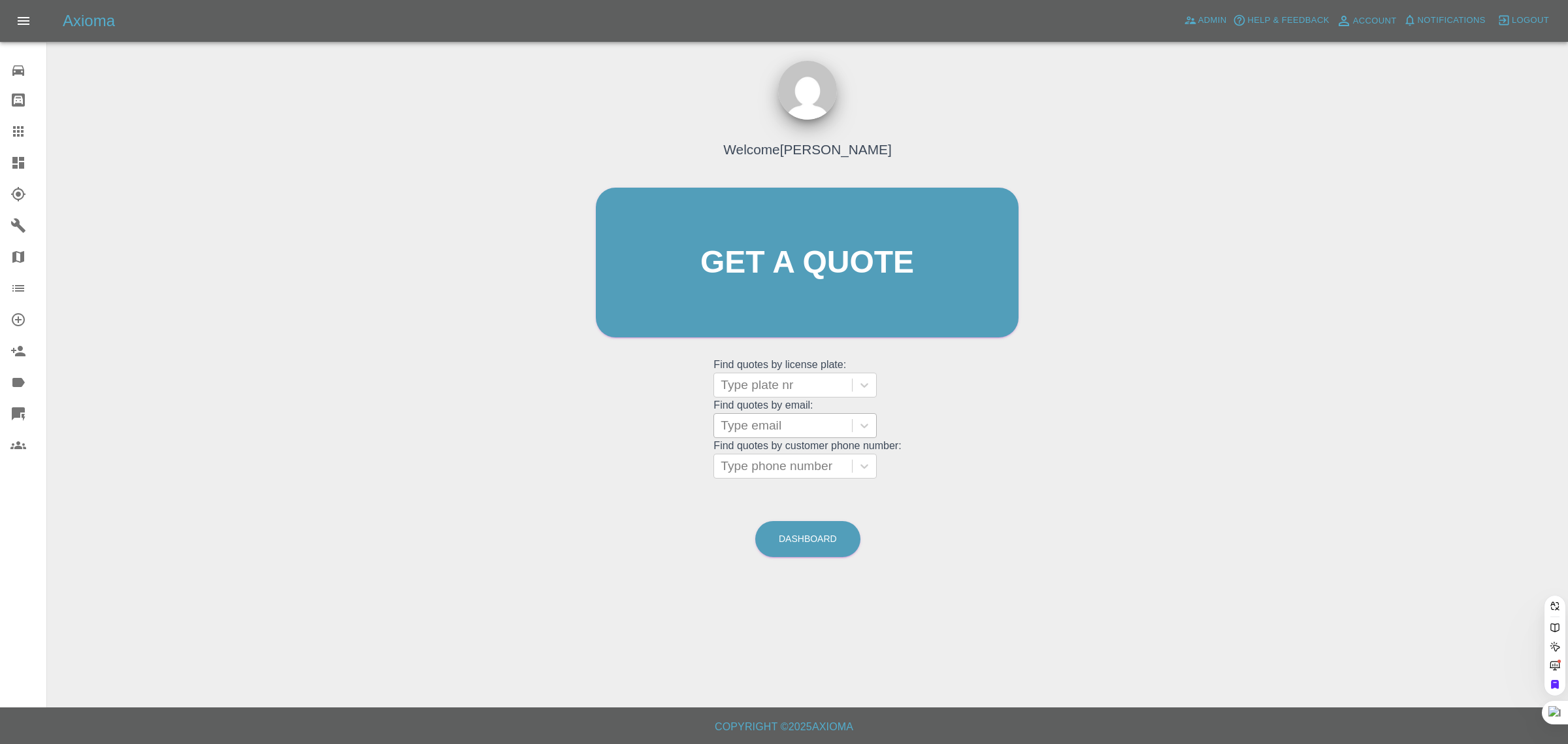
click at [808, 428] on div at bounding box center [783, 426] width 125 height 19
paste input "katerw89@gmail.com"
type input "katerw89@gmail.com"
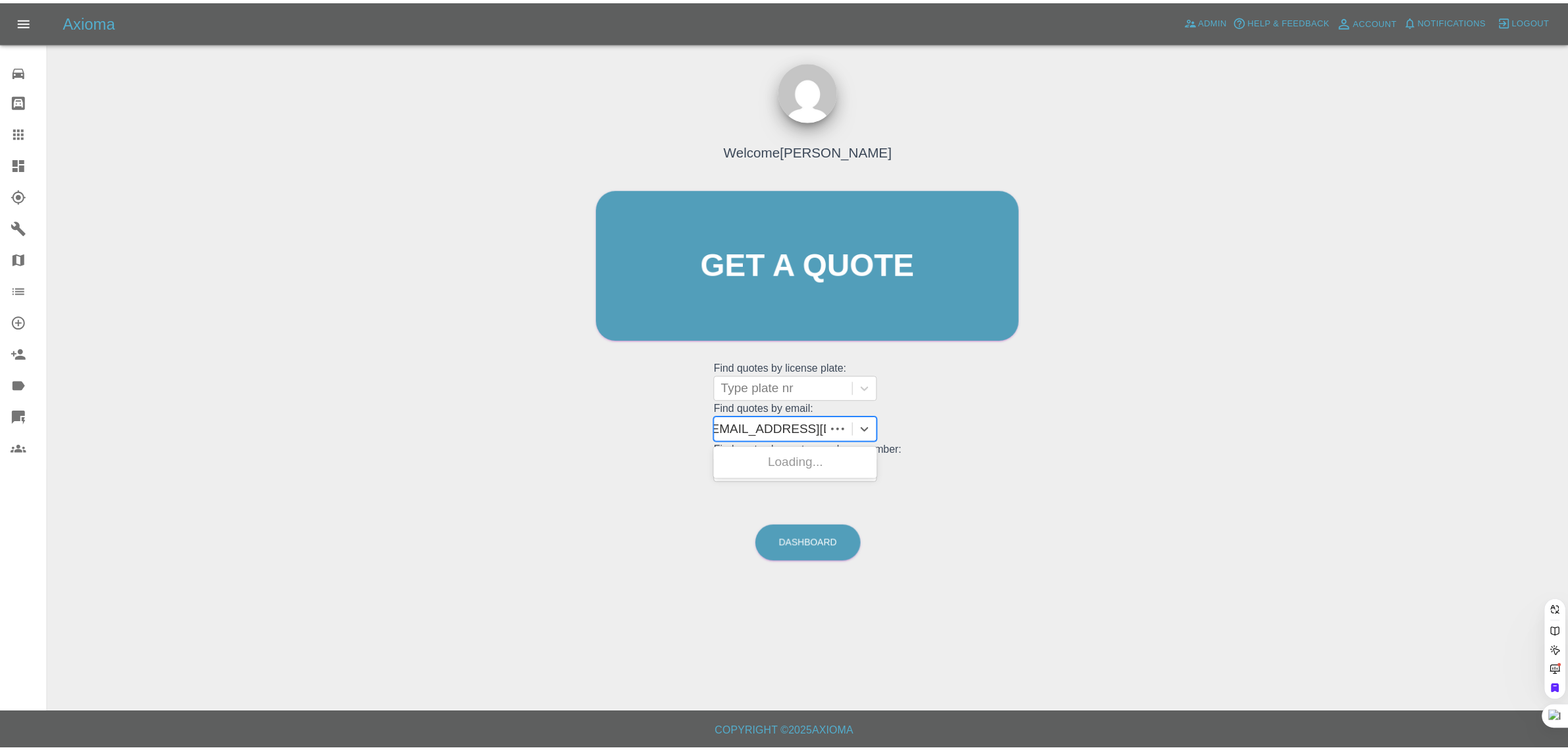
scroll to position [0, 0]
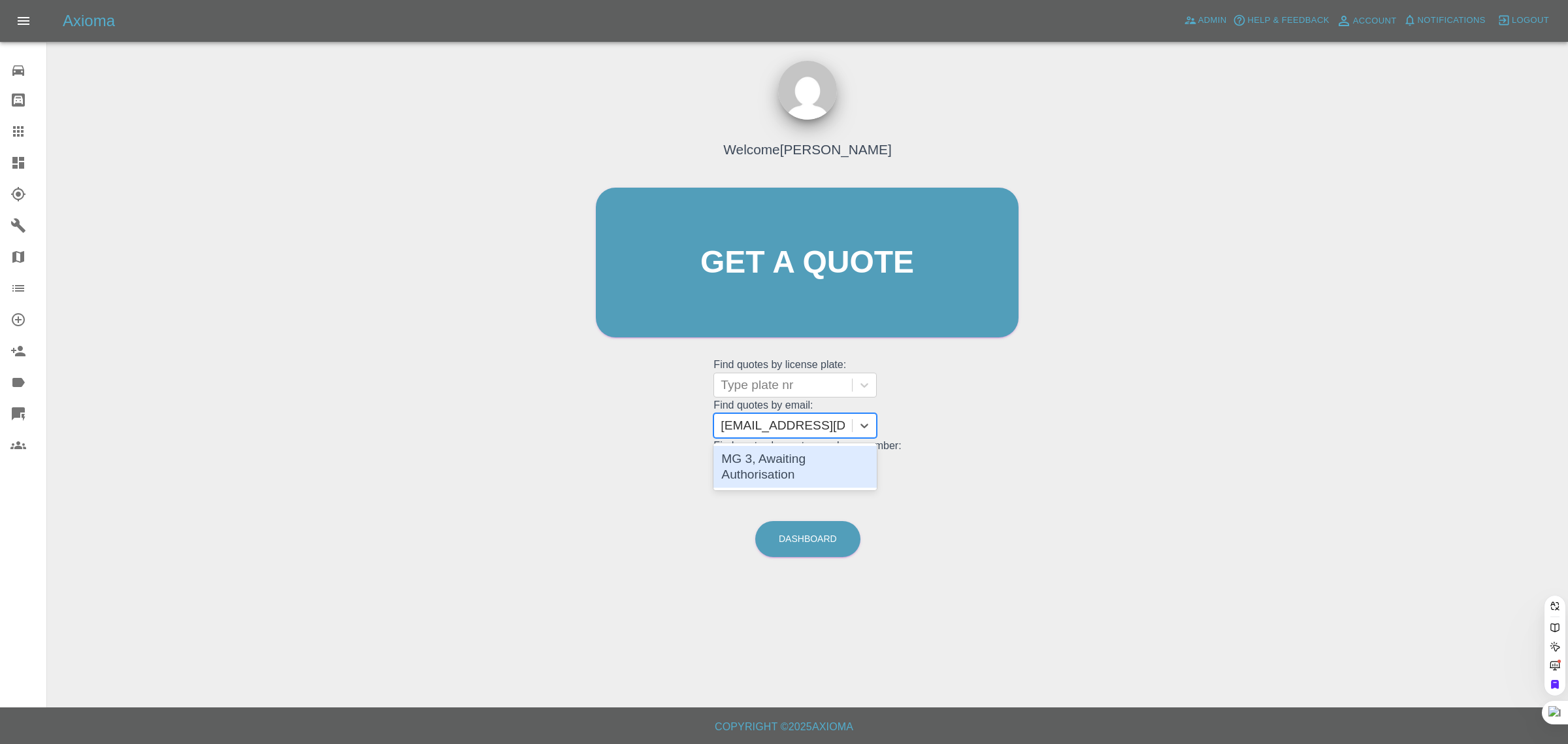
click at [795, 463] on div "MG 3, Awaiting Authorisation" at bounding box center [795, 466] width 163 height 42
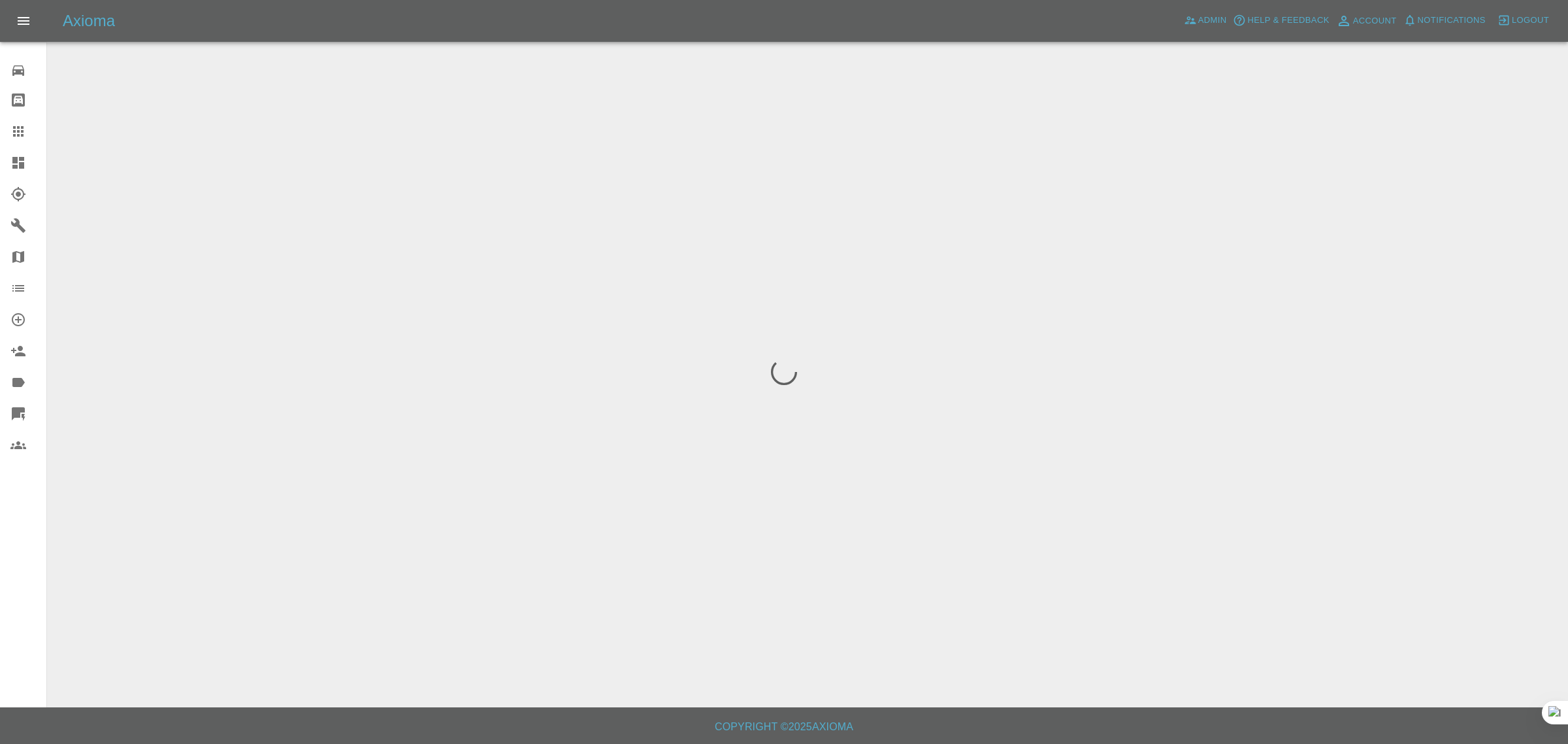
click at [5, 519] on div "0 Repair home Bodyshop home Claims Dashboard Explorer Garages Map Organization …" at bounding box center [23, 372] width 47 height 744
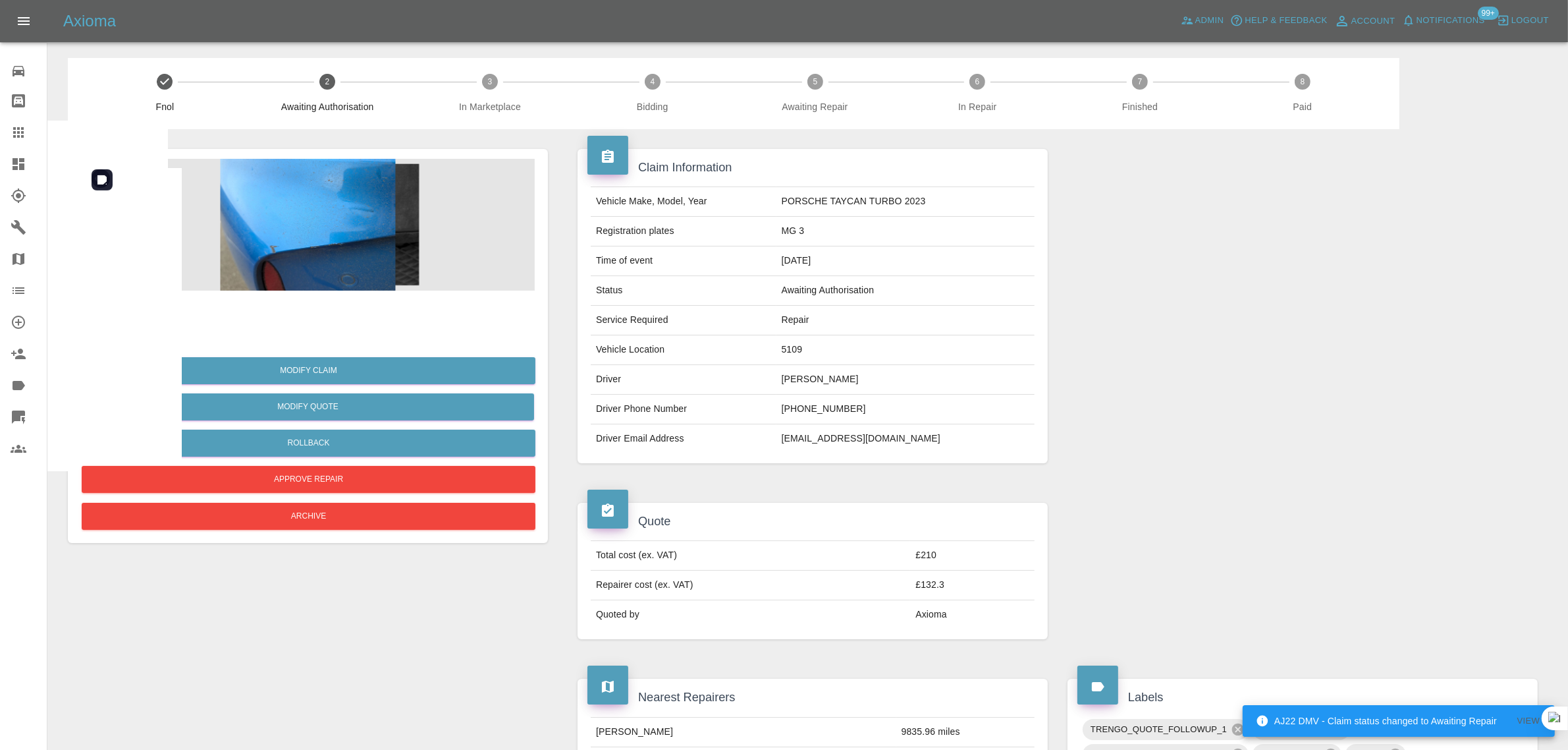
click at [321, 257] on img at bounding box center [307, 225] width 454 height 132
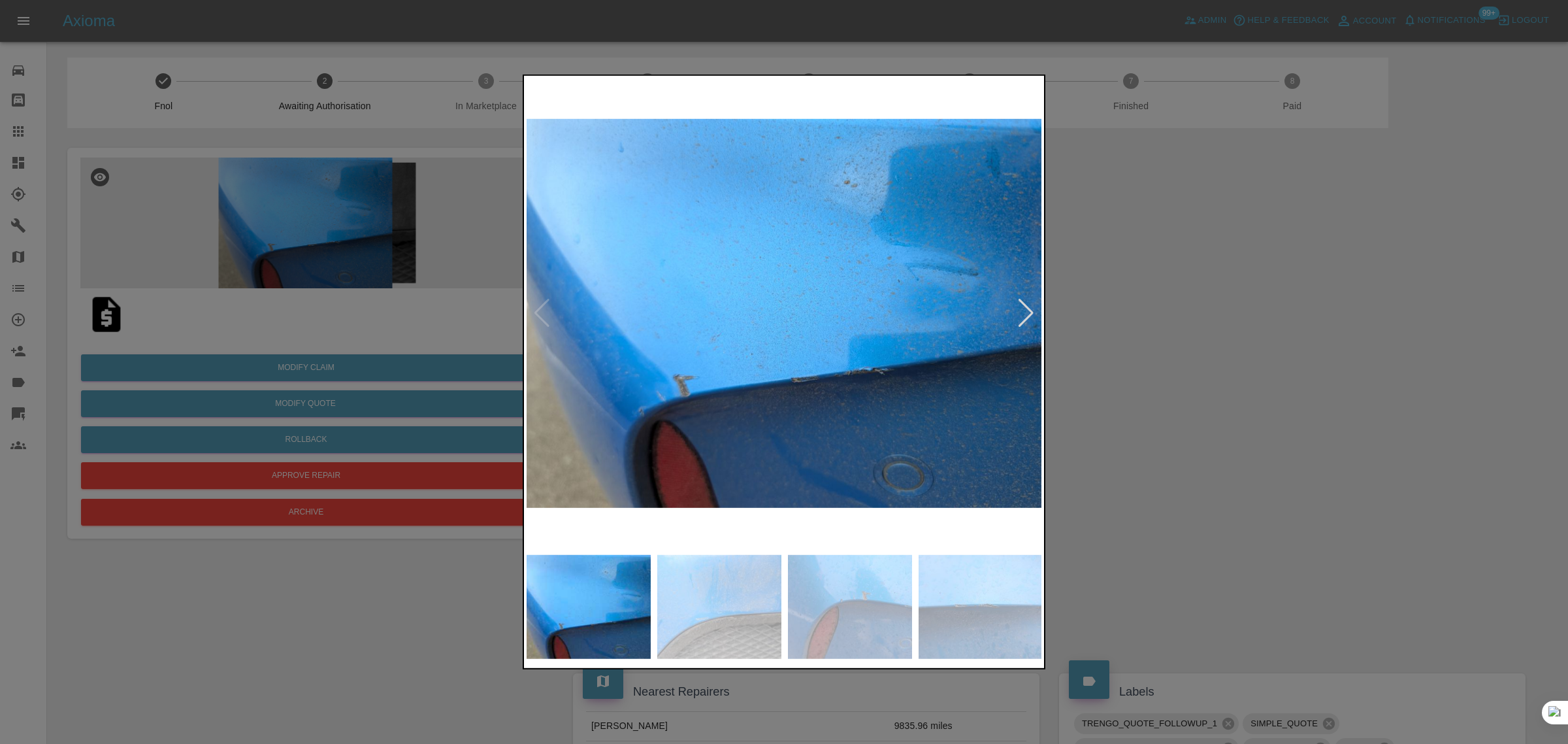
click at [21, 129] on div at bounding box center [784, 372] width 1568 height 744
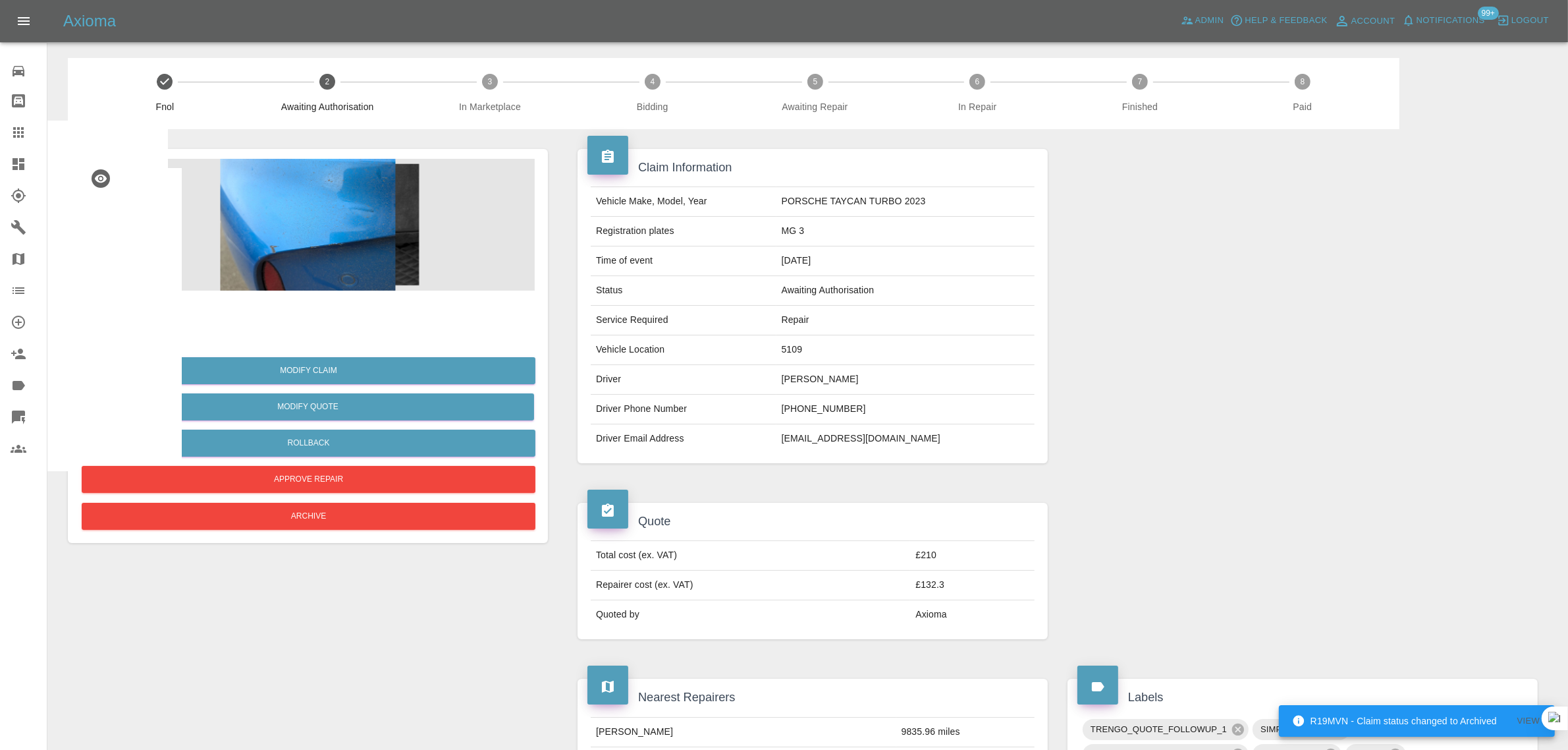
click at [21, 130] on icon at bounding box center [19, 132] width 16 height 16
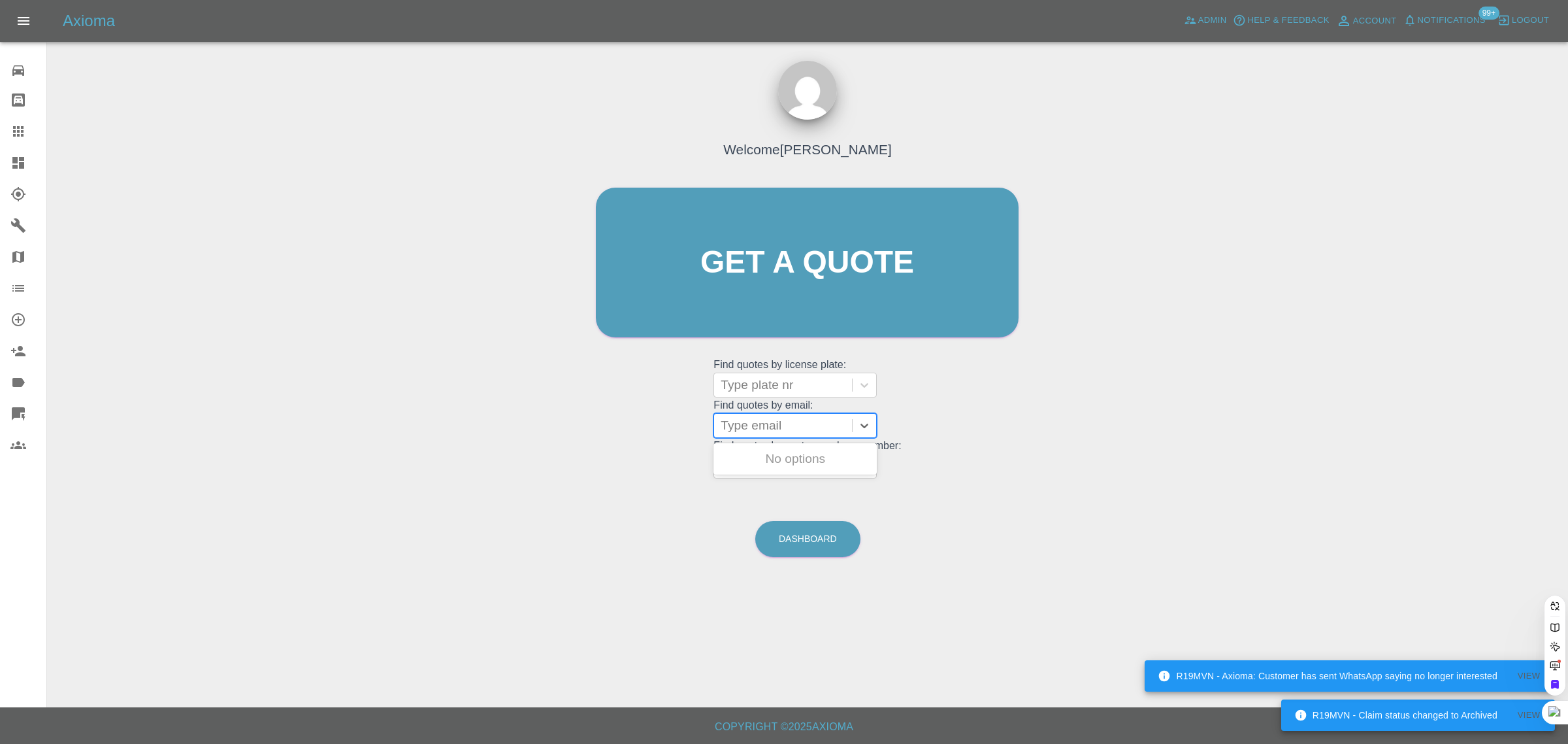
click at [737, 424] on div at bounding box center [783, 426] width 125 height 19
paste input "garymoss09@gmail.com"
type input "garymoss09@gmail.com"
click at [760, 456] on div "XJ02MOS, Awaiting Repair" at bounding box center [795, 466] width 163 height 42
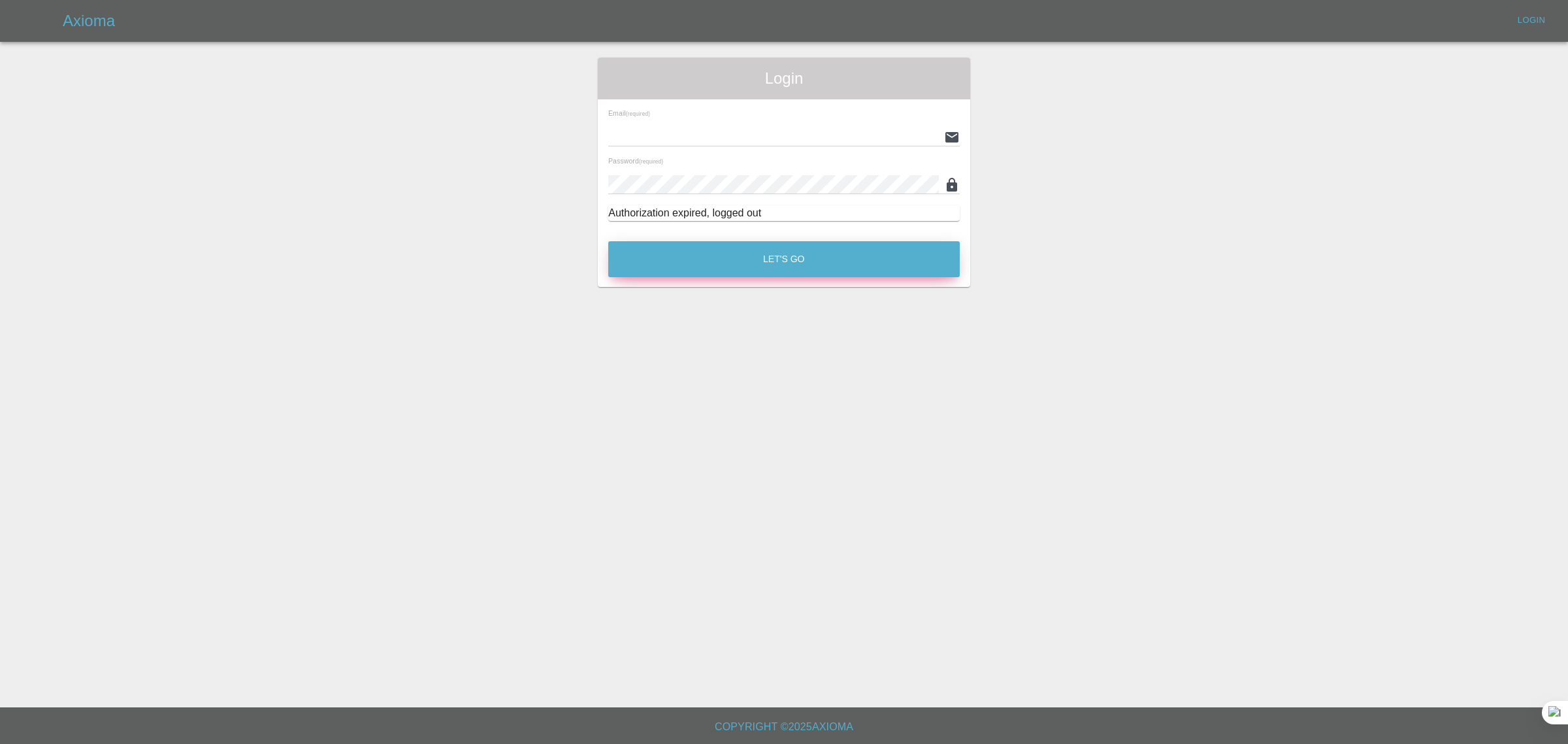
type input "bookkeeping@fifoaccounting.com"
click at [725, 250] on button "Let's Go" at bounding box center [784, 259] width 351 height 36
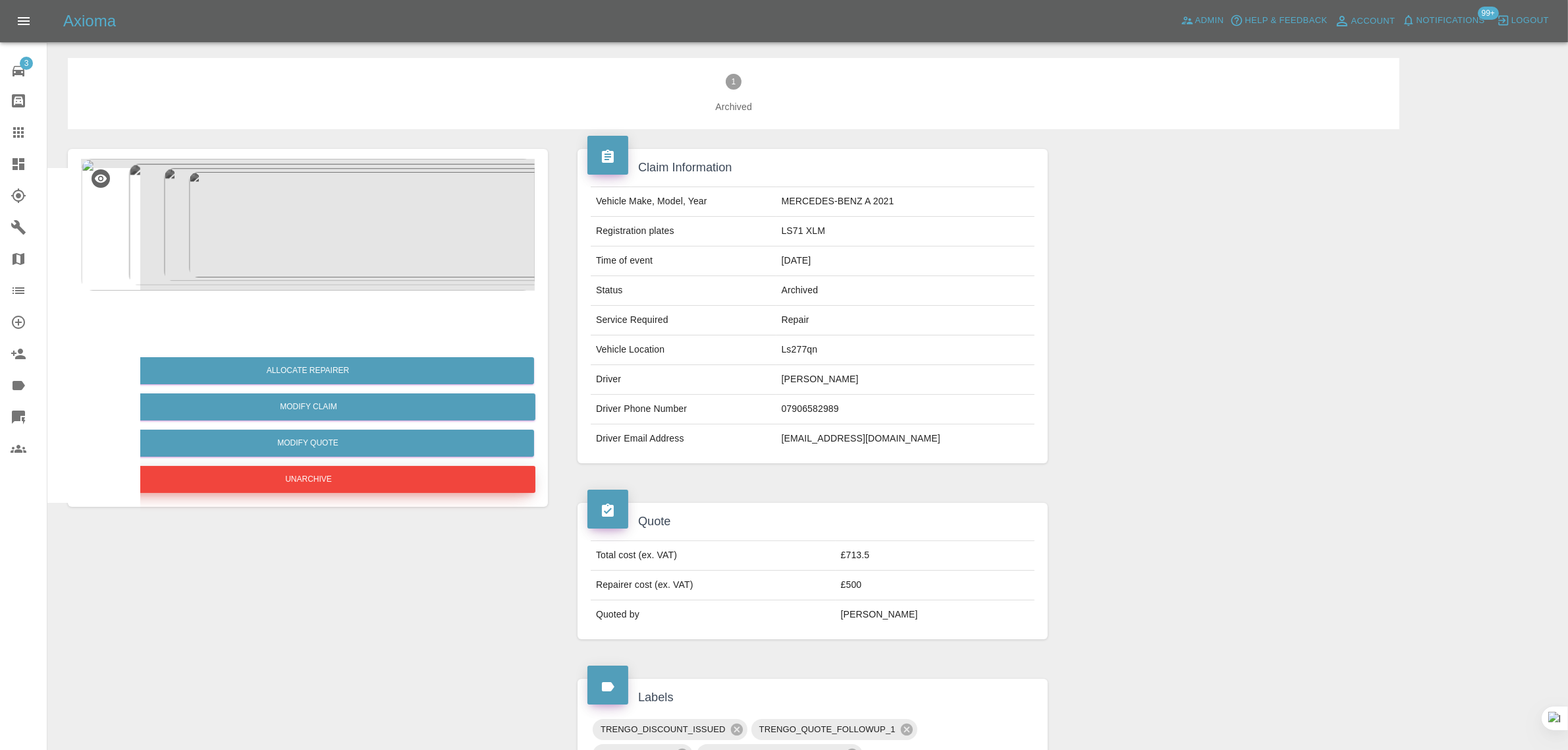
click at [325, 482] on button "Unarchive" at bounding box center [308, 479] width 454 height 27
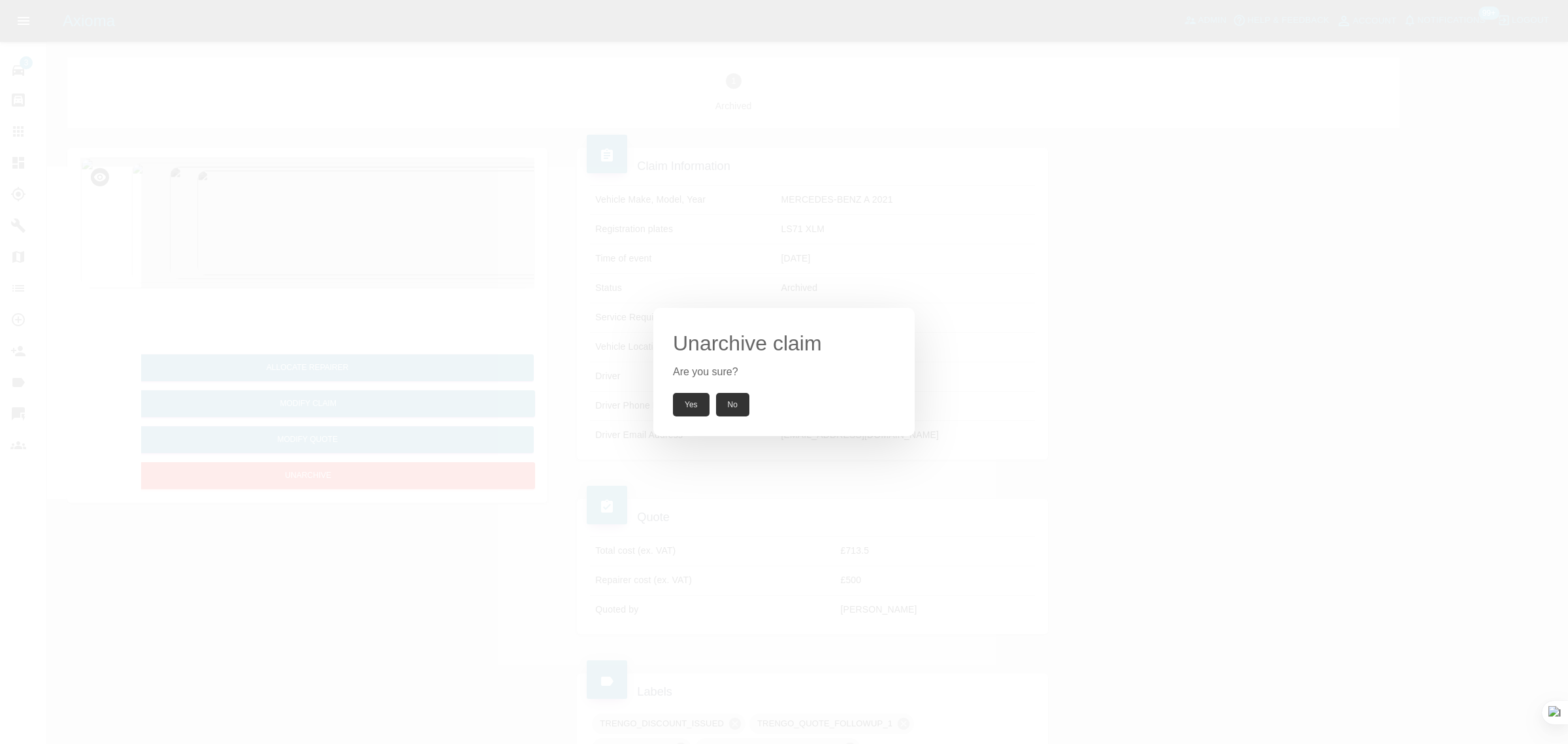
click at [690, 406] on button "Yes" at bounding box center [691, 404] width 36 height 23
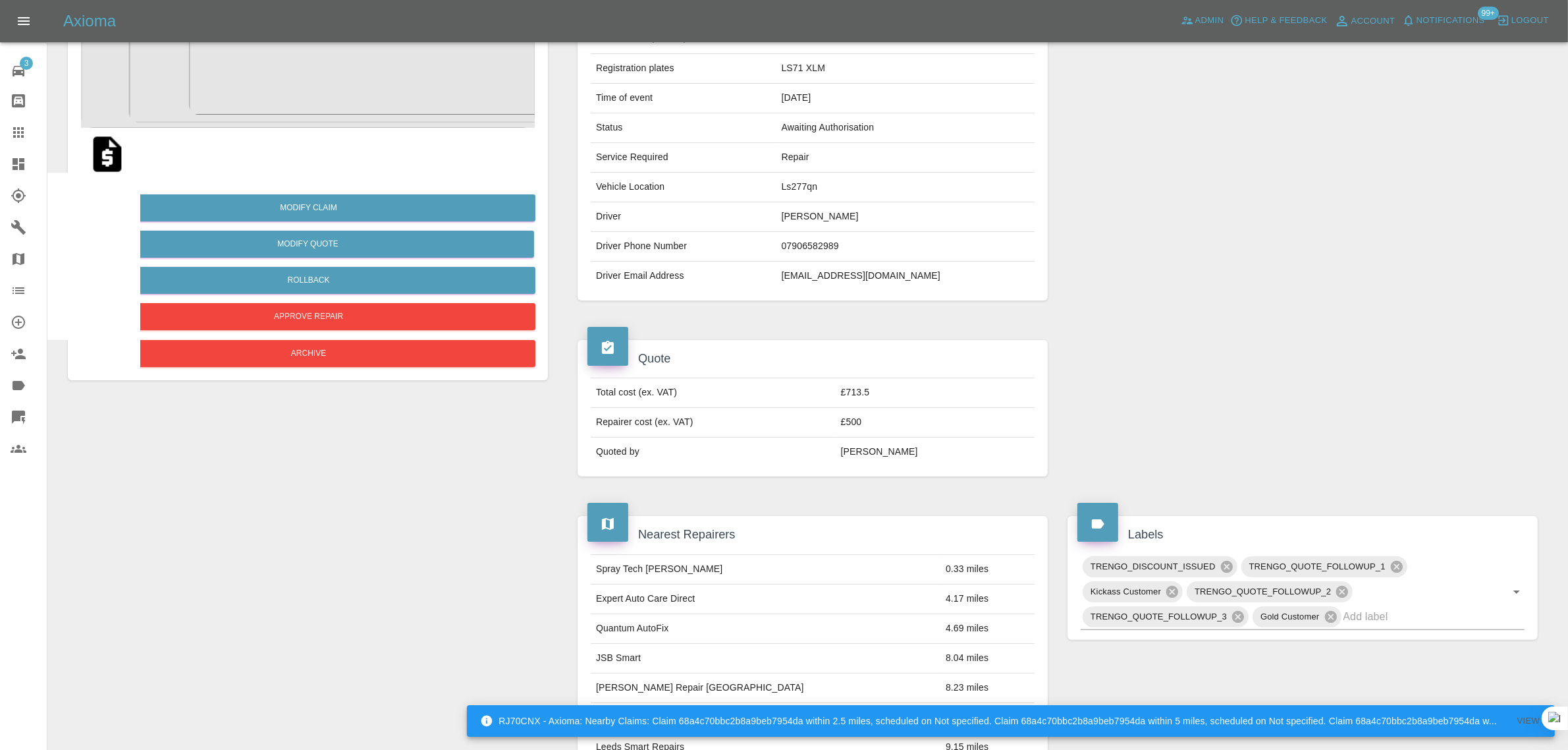
scroll to position [164, 0]
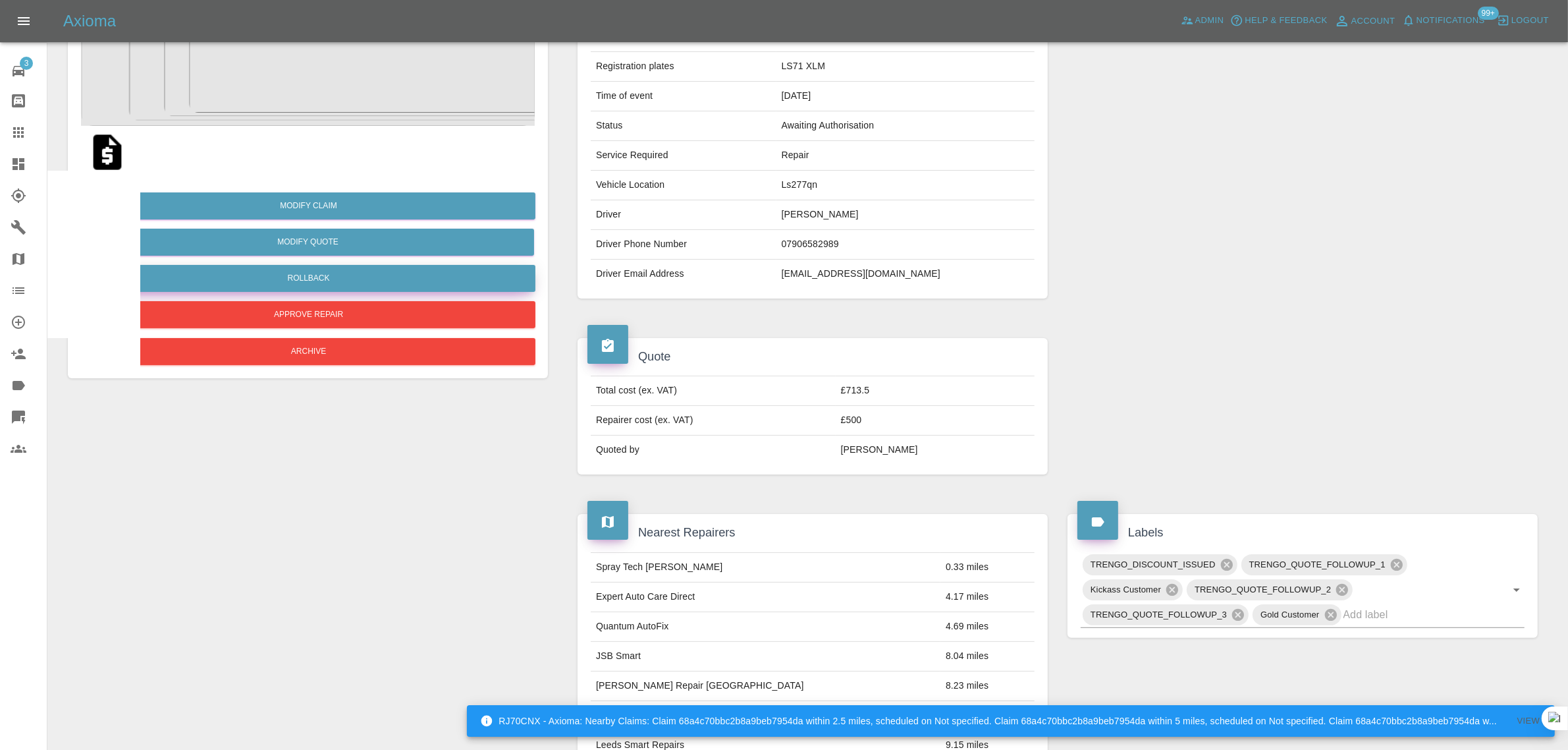
click at [364, 282] on button "Rollback" at bounding box center [308, 278] width 454 height 27
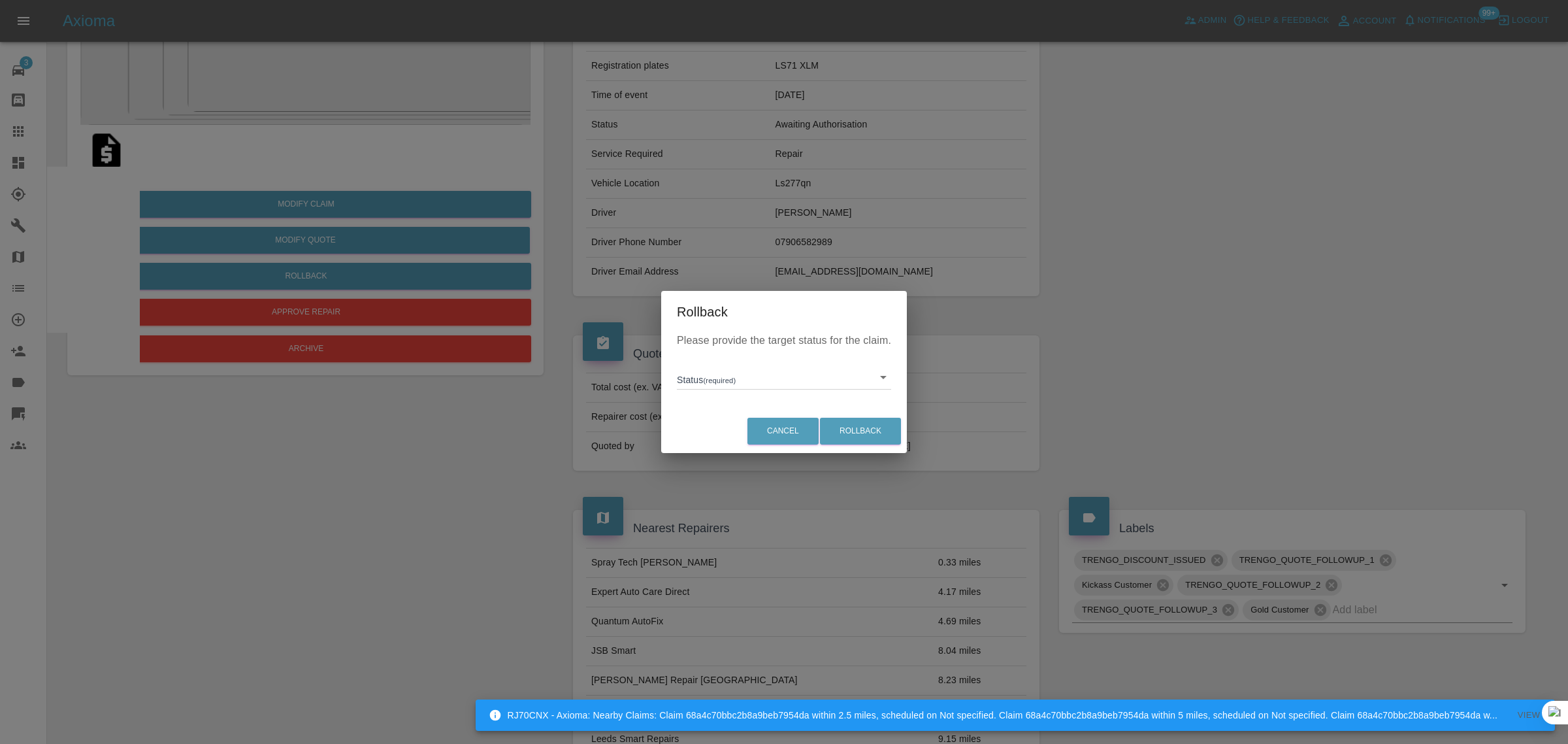
click at [707, 377] on body "RJ70CNX - Axioma: Nearby Claims: Claim 68a4c70bbc2b8a9beb7954da within 2.5 mile…" at bounding box center [784, 574] width 1568 height 1475
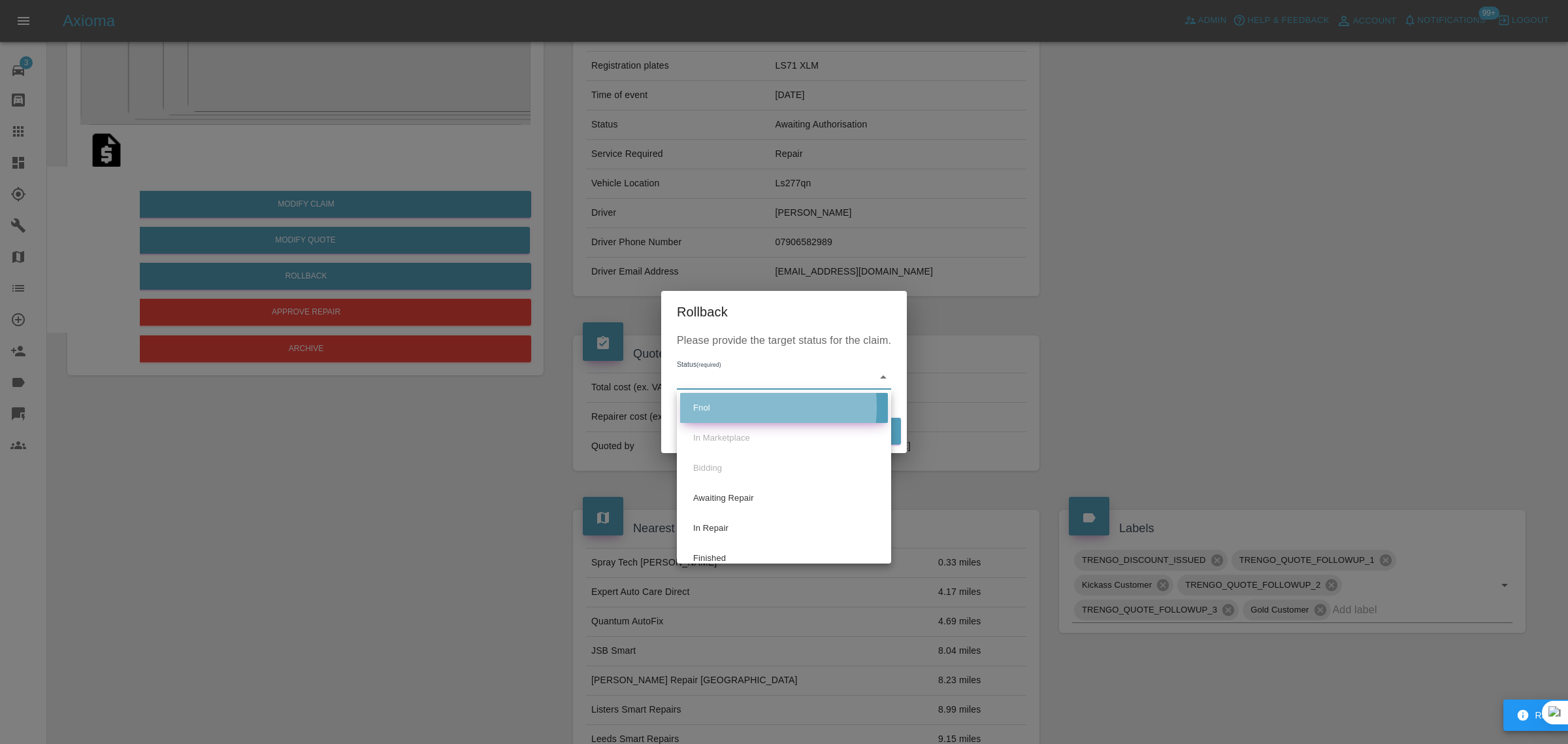
click at [727, 406] on li "Fnol" at bounding box center [784, 407] width 208 height 30
type input "fnol"
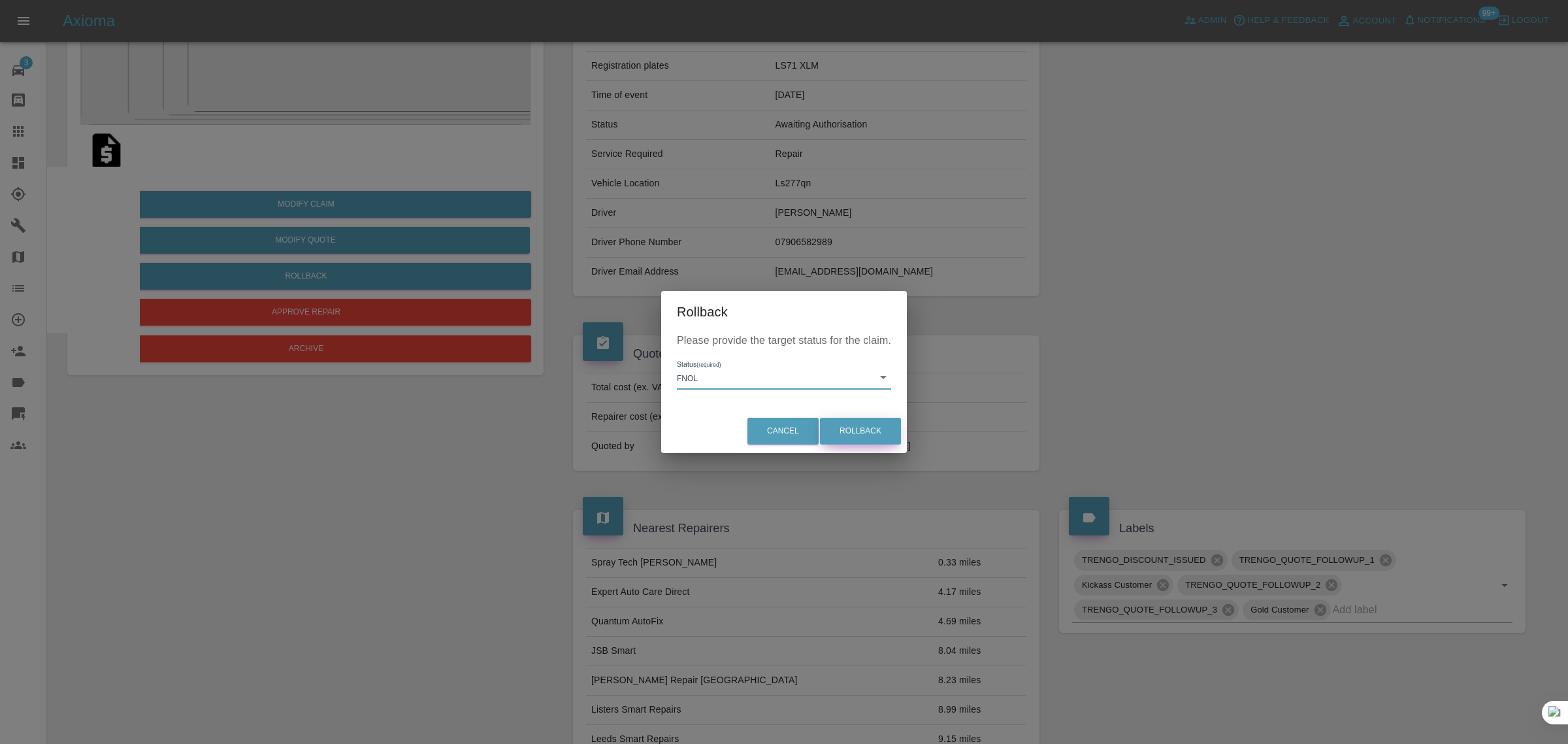
click at [893, 436] on button "Rollback" at bounding box center [861, 431] width 81 height 27
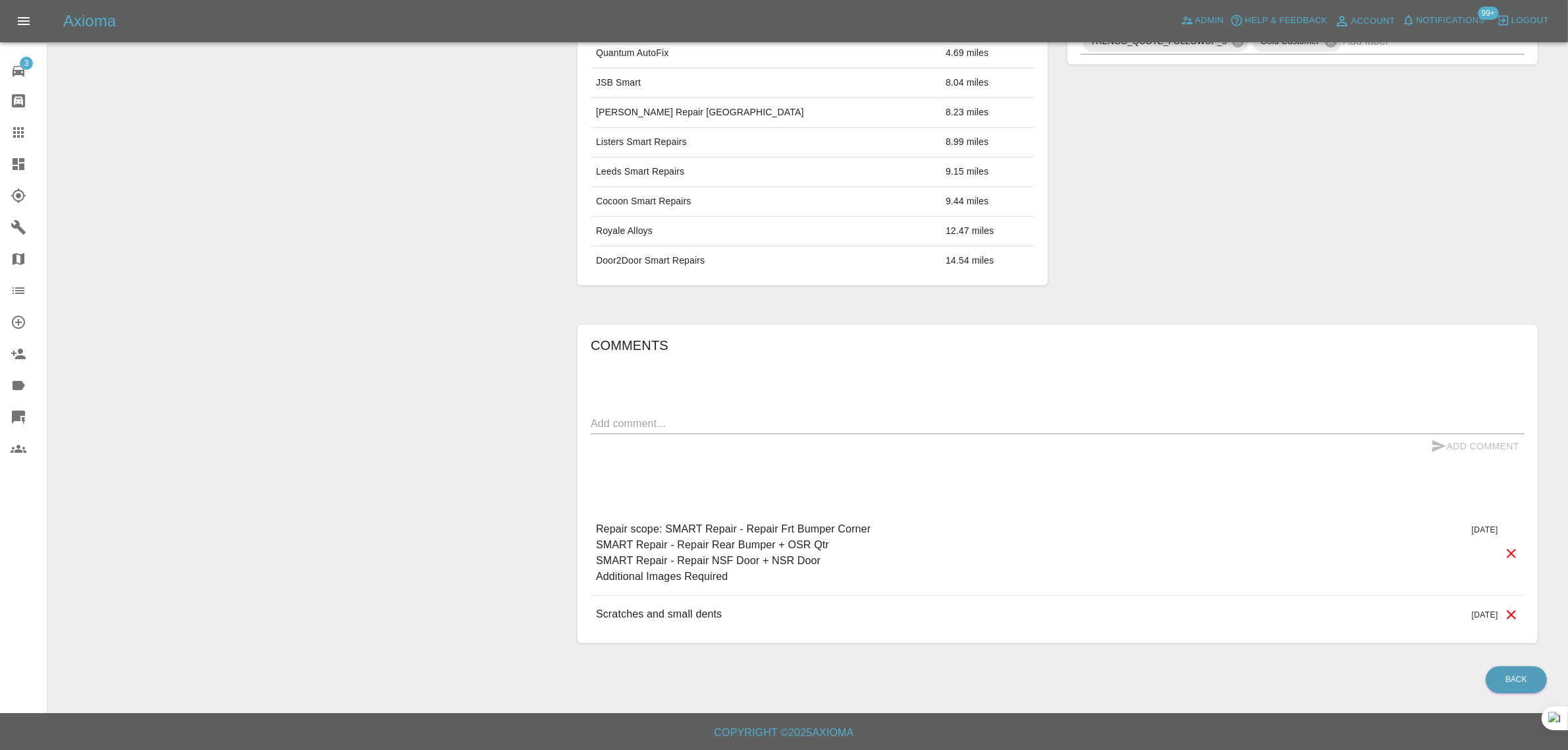
scroll to position [741, 0]
click at [840, 416] on textarea at bounding box center [1057, 423] width 934 height 15
paste textarea "Can you requite me please"
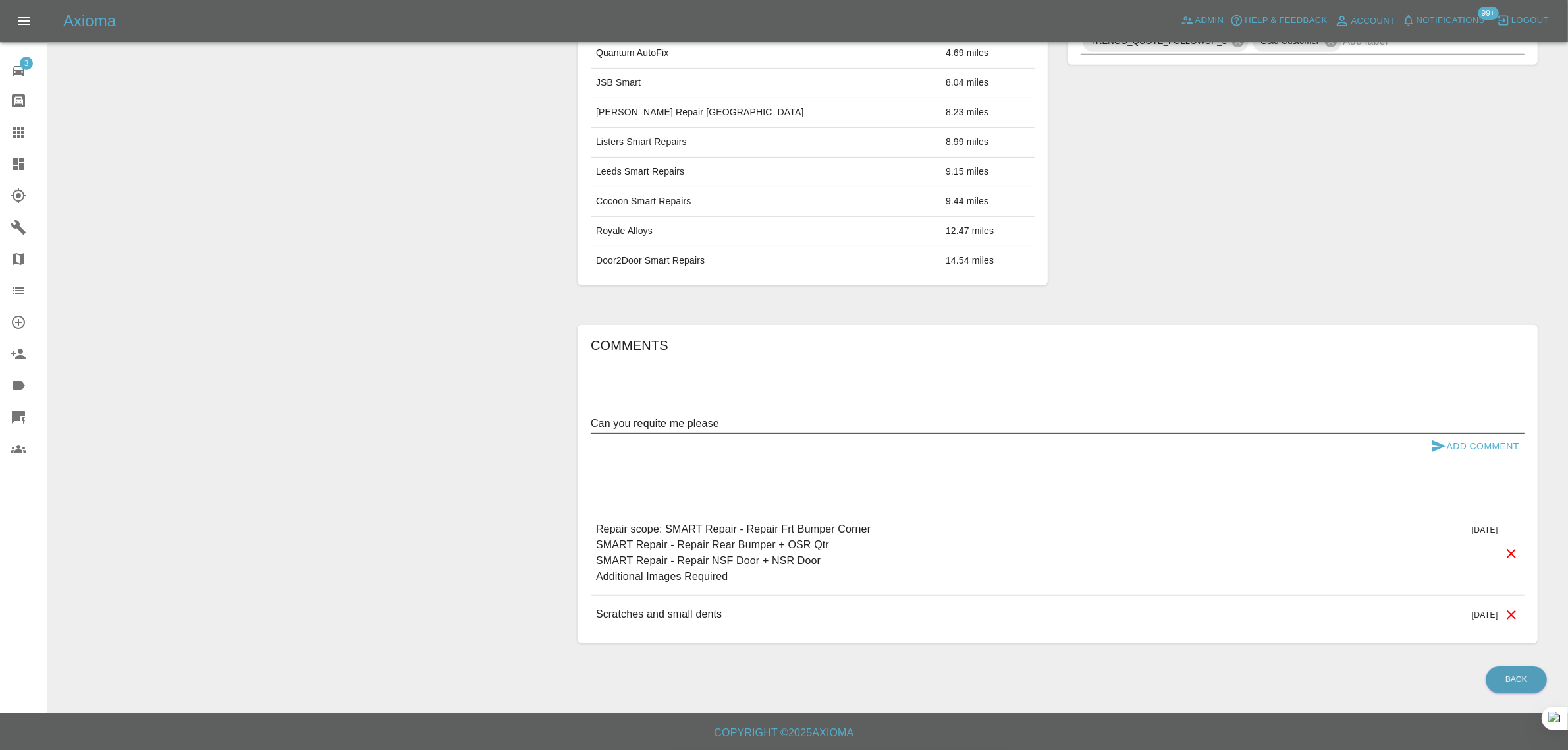
type textarea "Can you requite me please"
click at [1450, 443] on button "Add Comment" at bounding box center [1476, 446] width 99 height 24
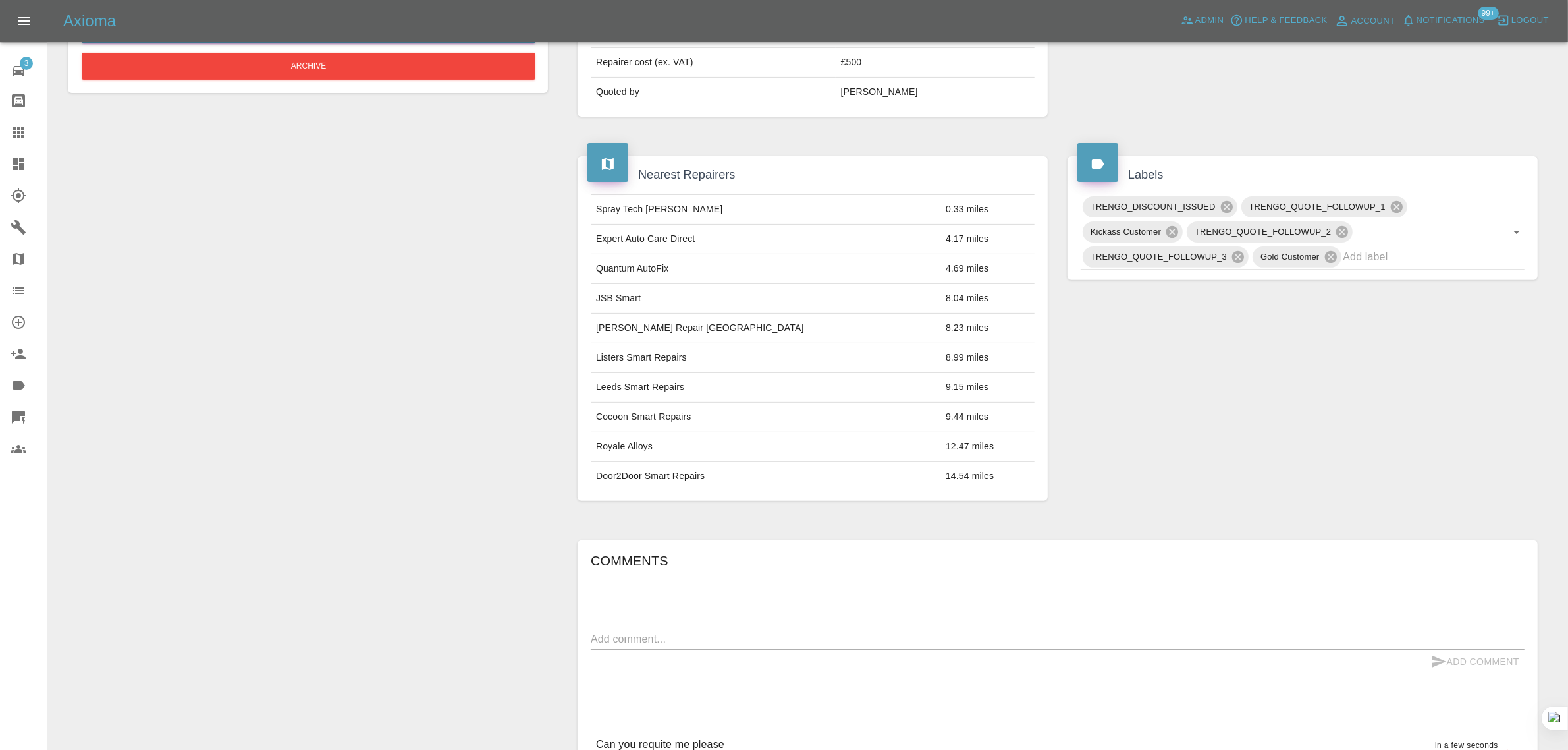
scroll to position [247, 0]
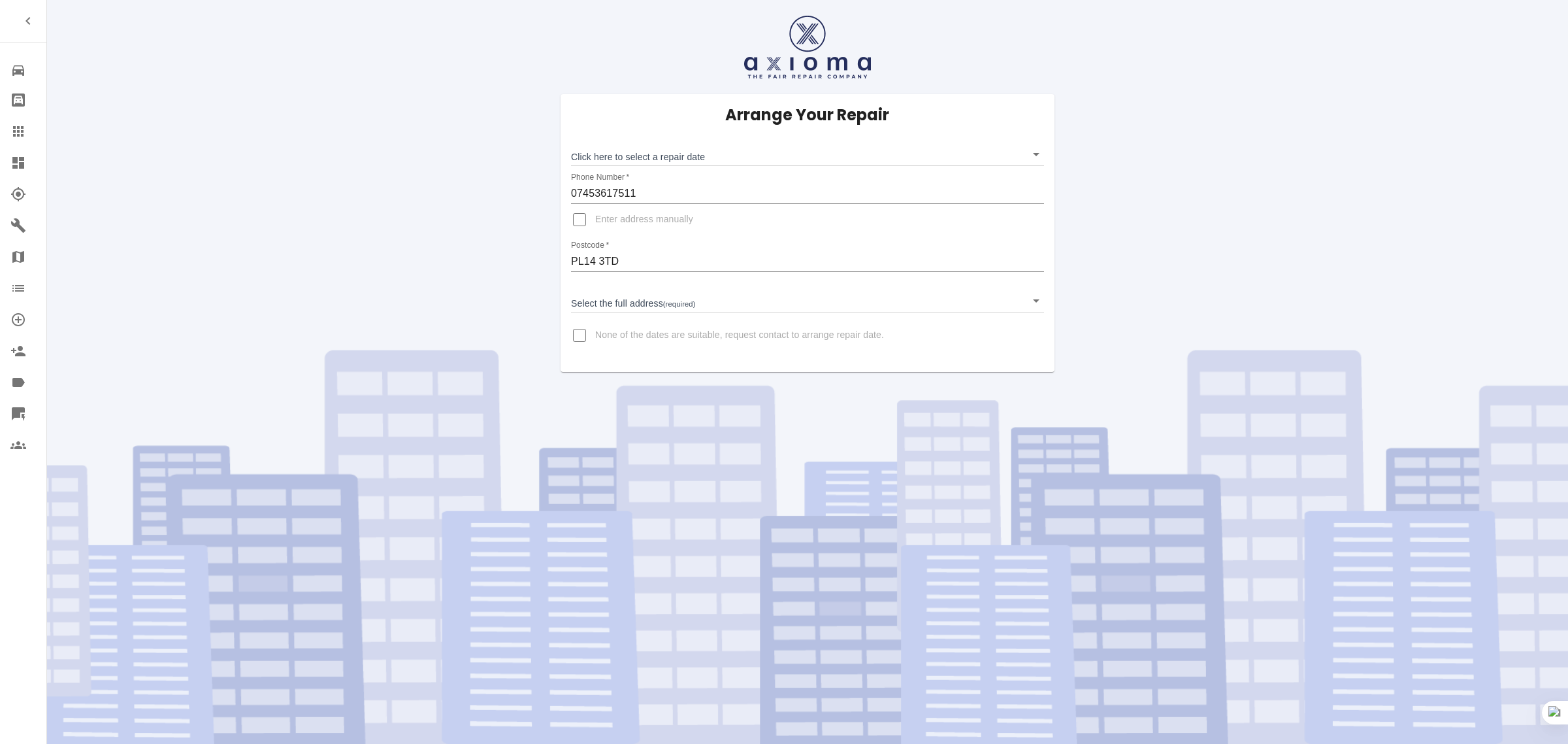
click at [15, 135] on icon at bounding box center [19, 131] width 11 height 11
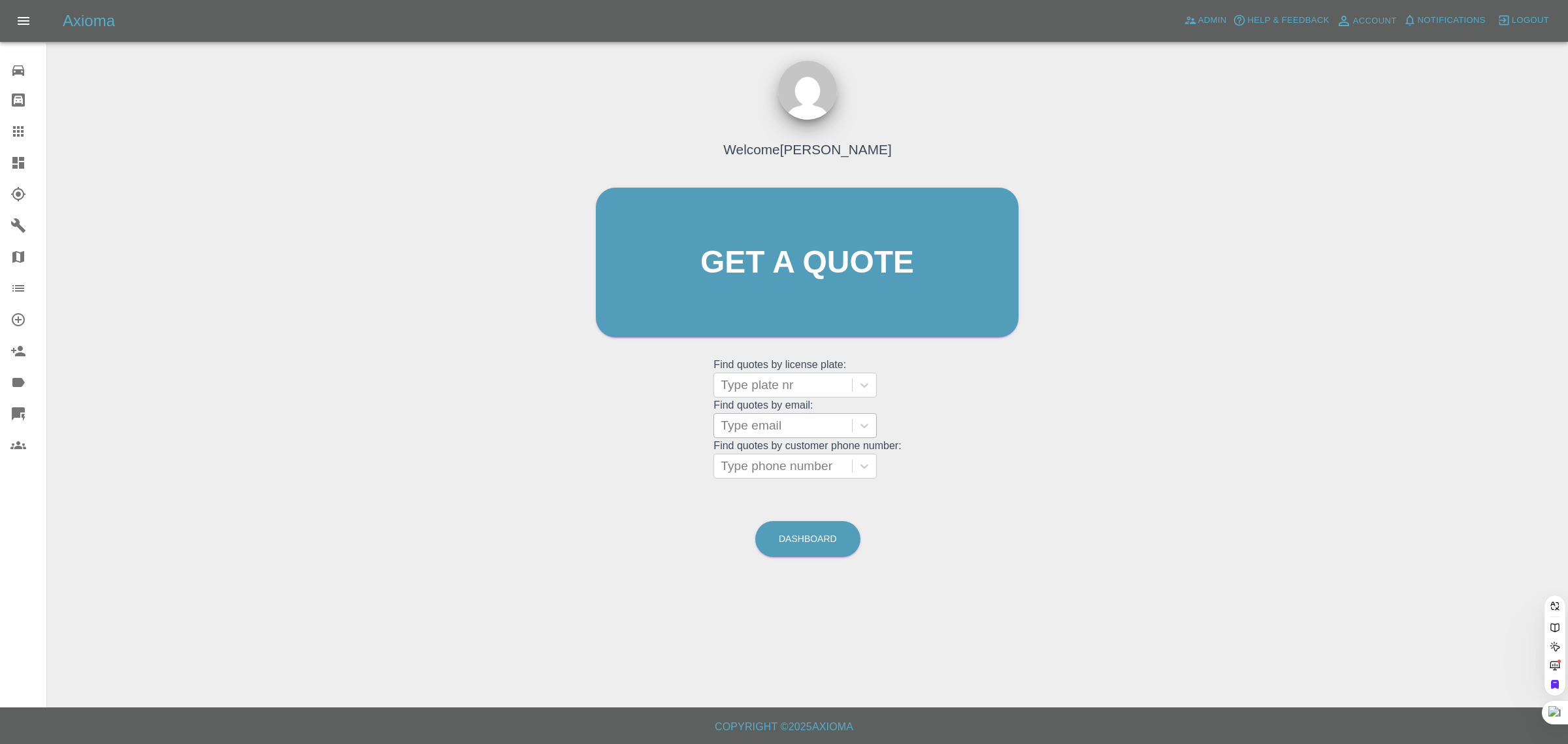
click at [789, 426] on div at bounding box center [783, 426] width 125 height 19
paste input "michaelhall766@googlemail.com"
type input "michaelhall766@googlemail.com"
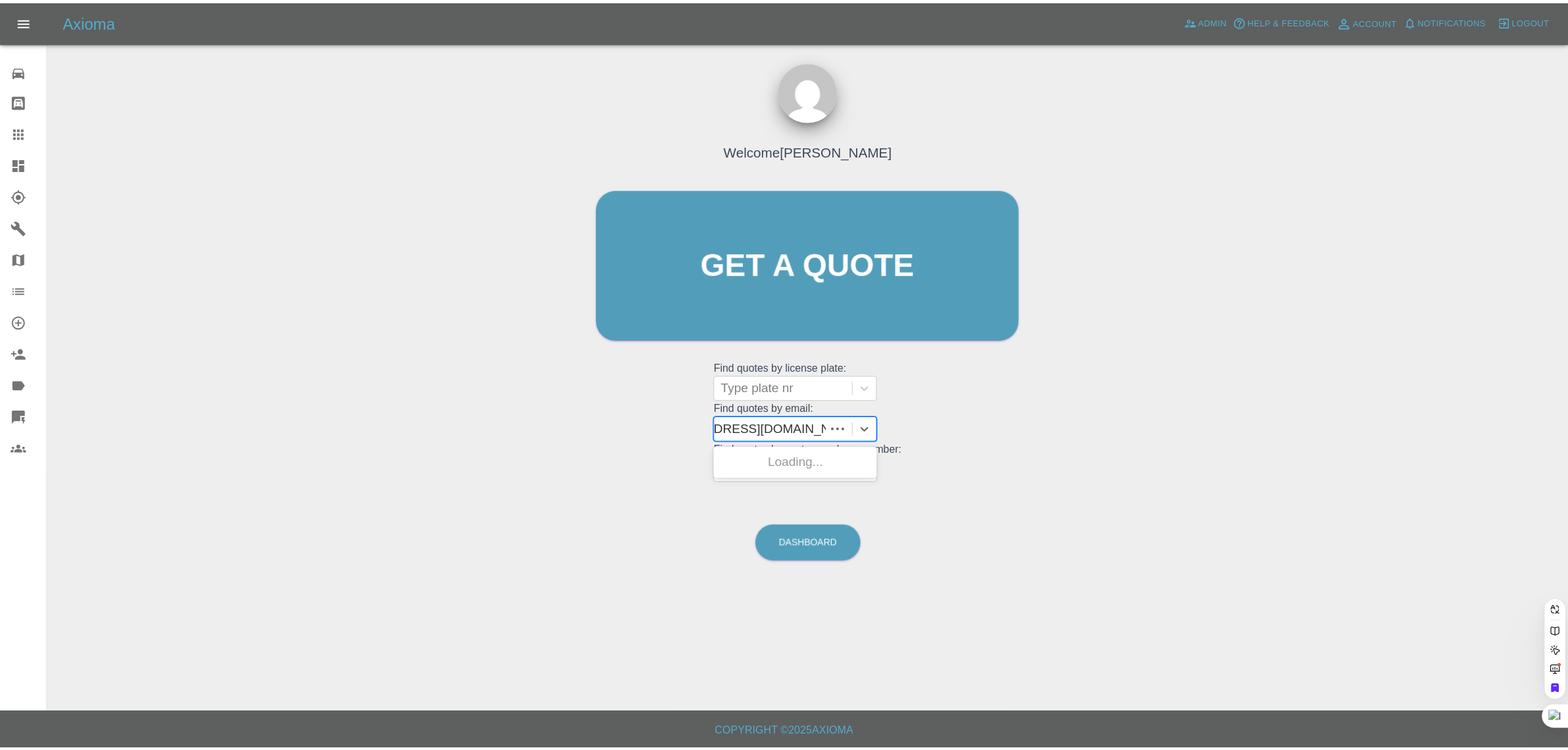
scroll to position [0, 53]
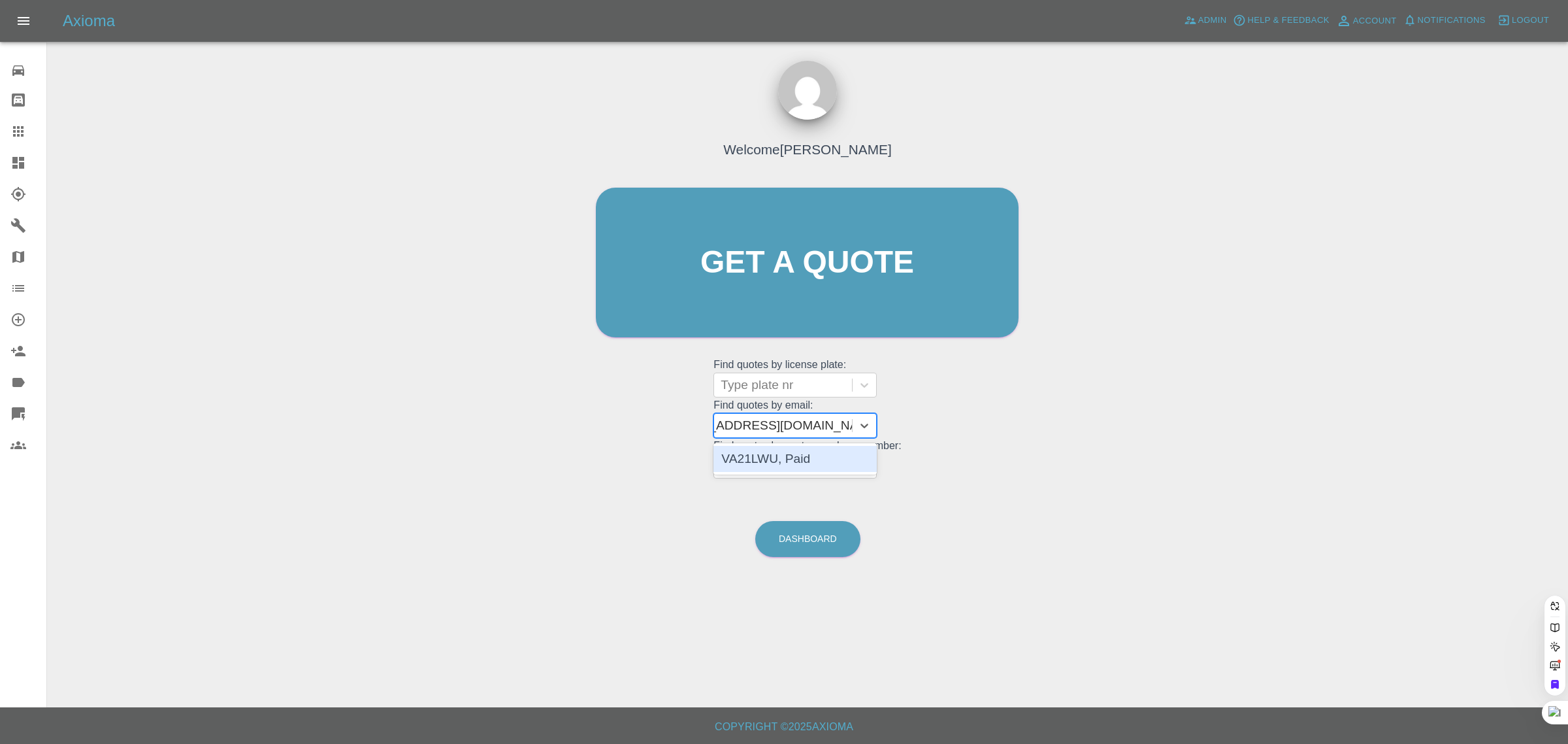
click at [766, 465] on div "VA21LWU, Paid" at bounding box center [795, 458] width 163 height 26
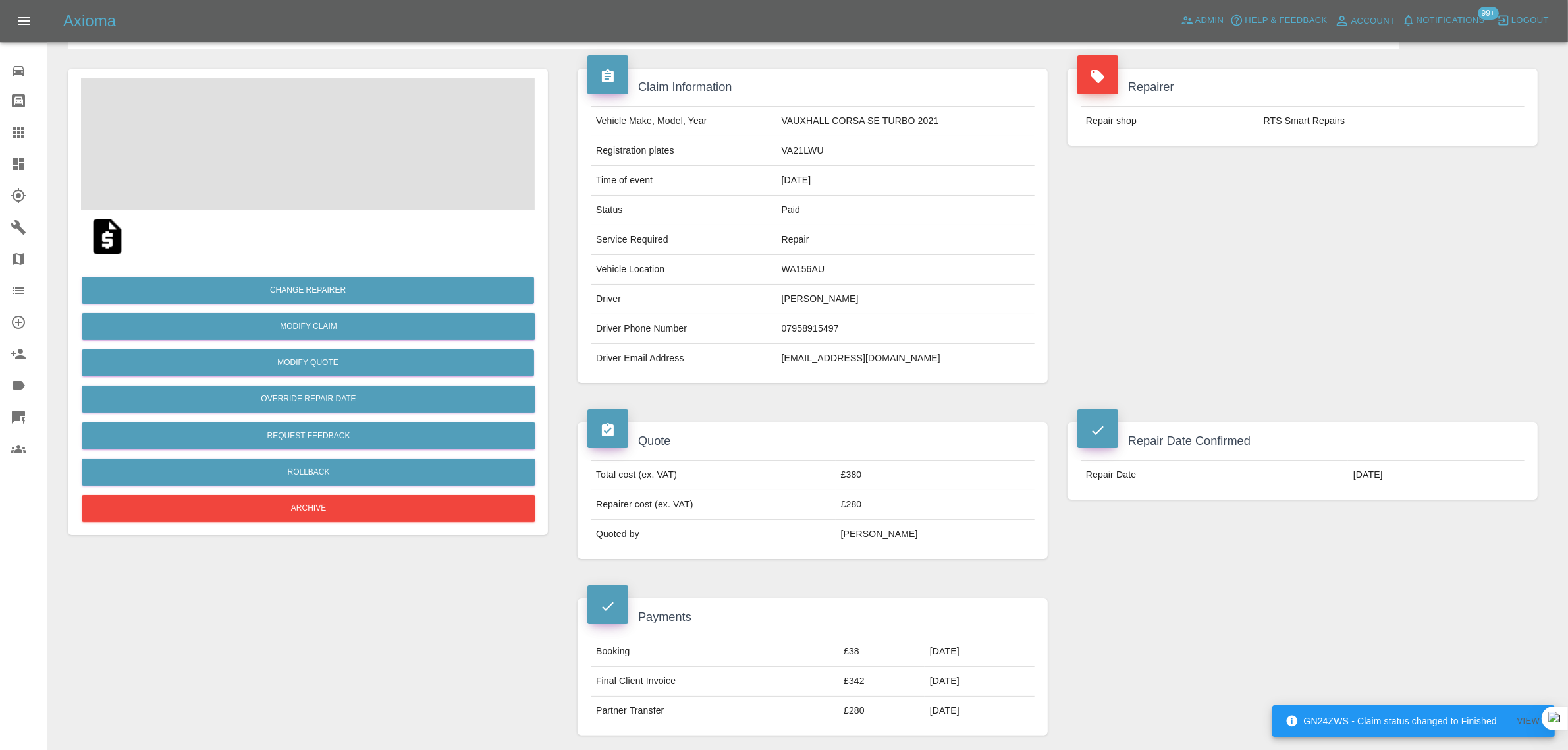
scroll to position [741, 0]
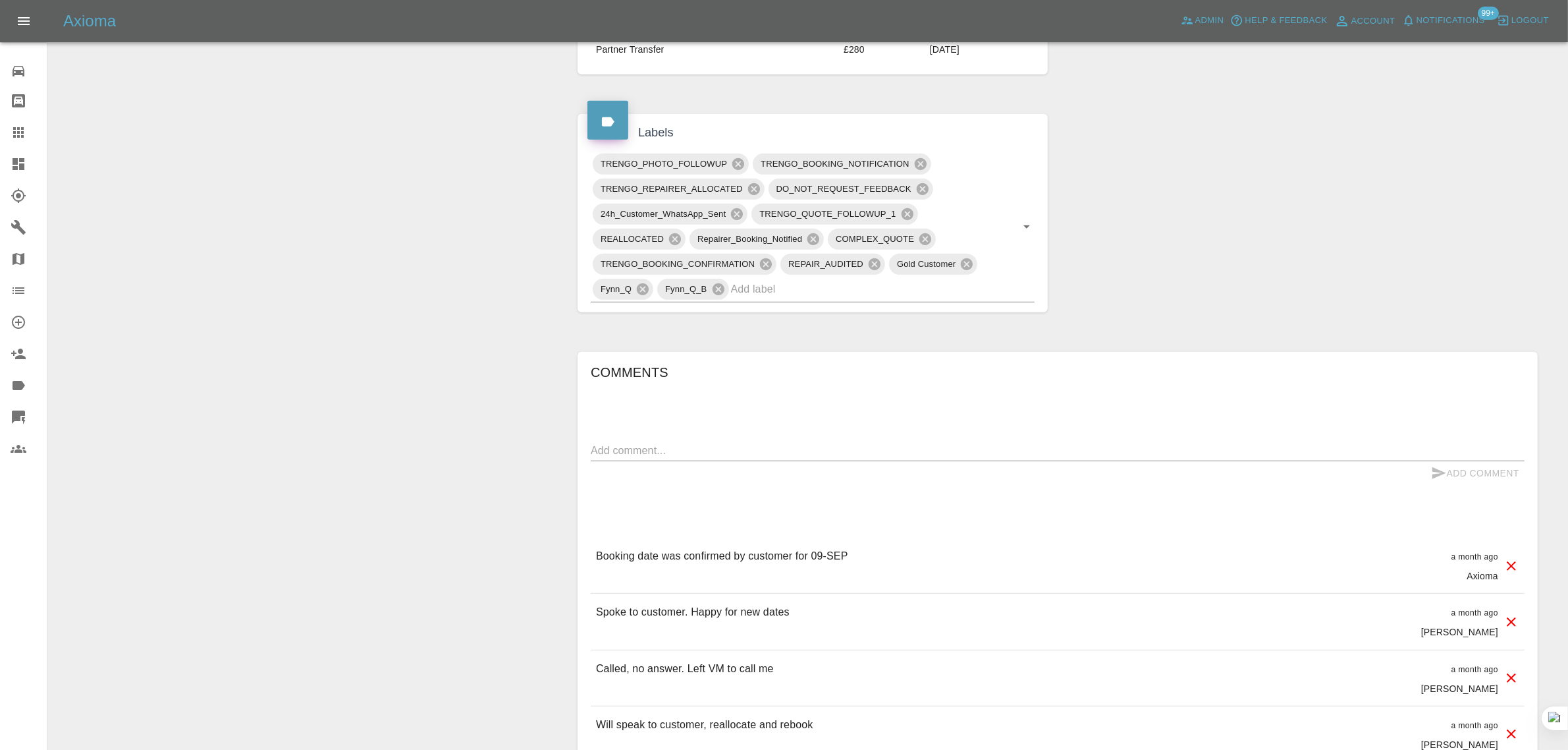
click at [910, 452] on textarea at bounding box center [1057, 450] width 934 height 15
paste textarea "Someone was supposed to be getting in touch with me re a complaint I made. Not …"
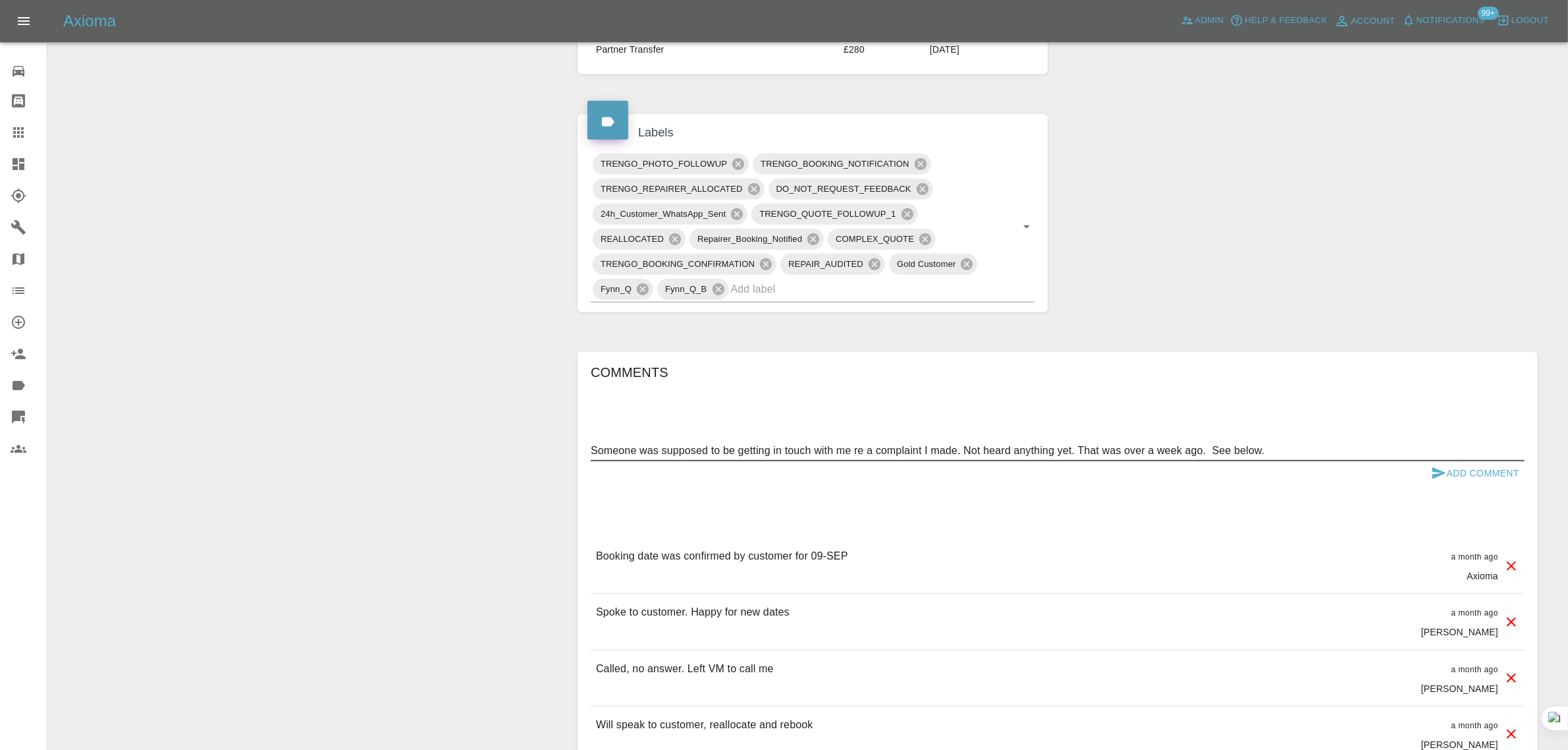
type textarea "Someone was supposed to be getting in touch with me re a complaint I made. Not …"
click at [1458, 475] on button "Add Comment" at bounding box center [1476, 473] width 99 height 24
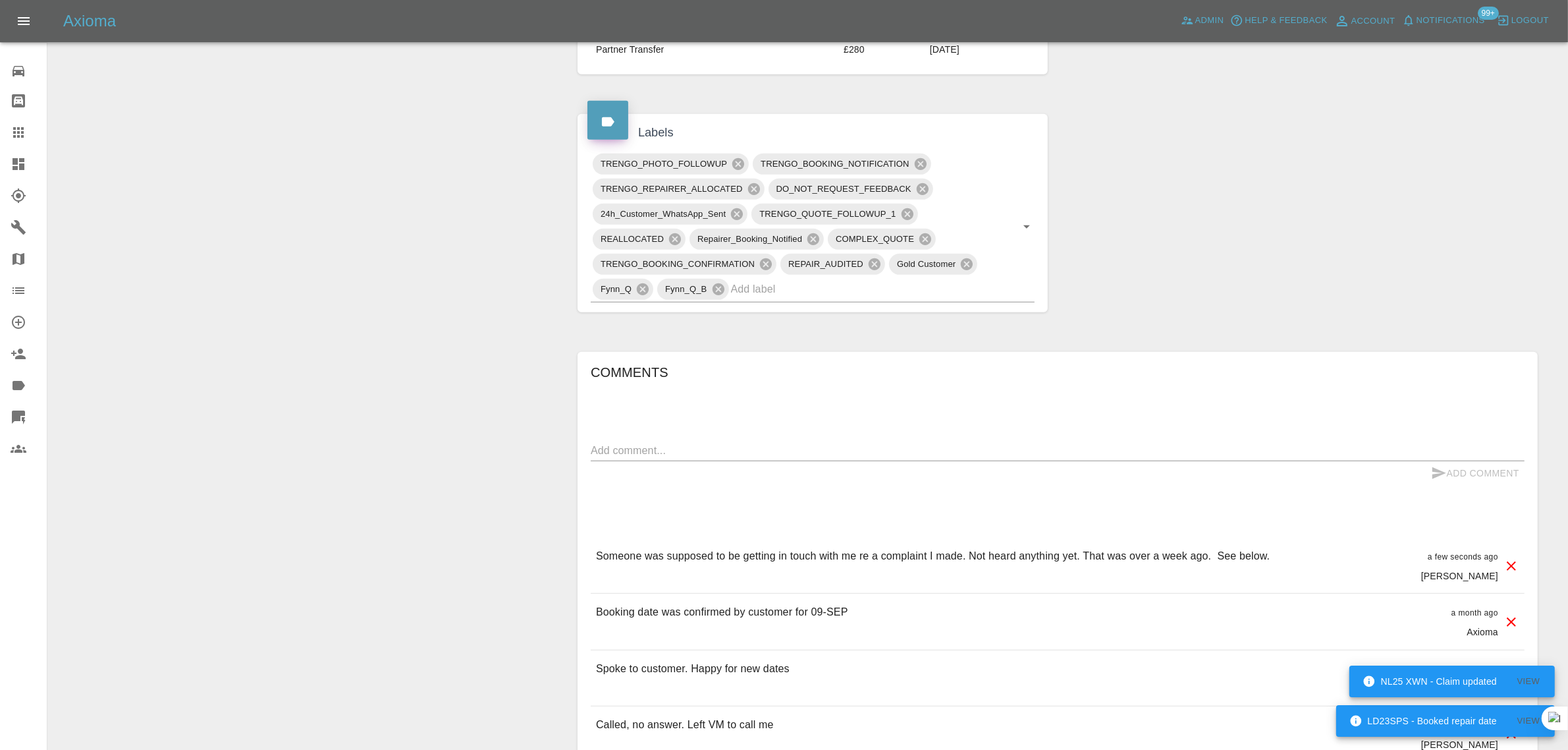
click at [18, 119] on link "Claims" at bounding box center [23, 132] width 47 height 31
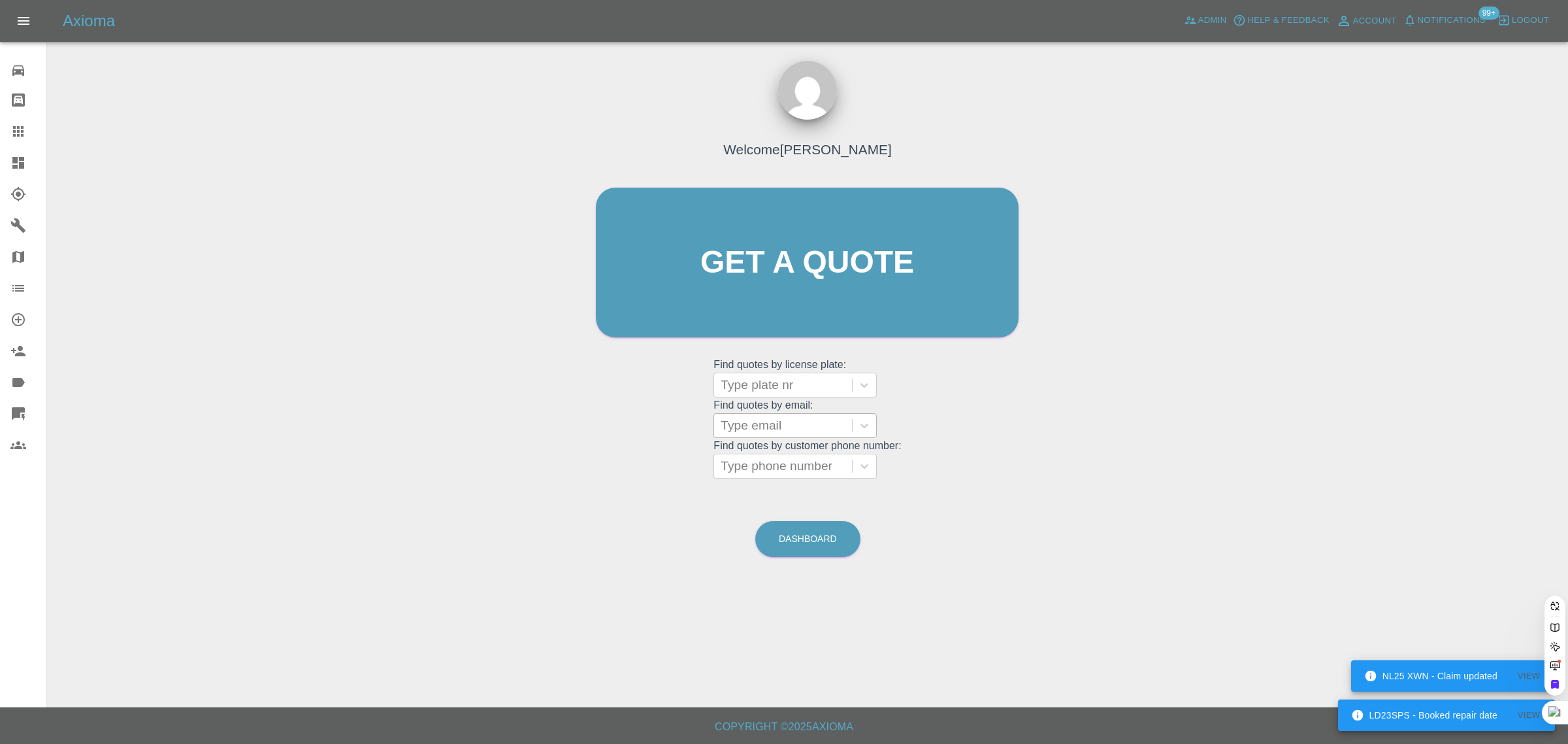
click at [758, 434] on div at bounding box center [783, 426] width 125 height 19
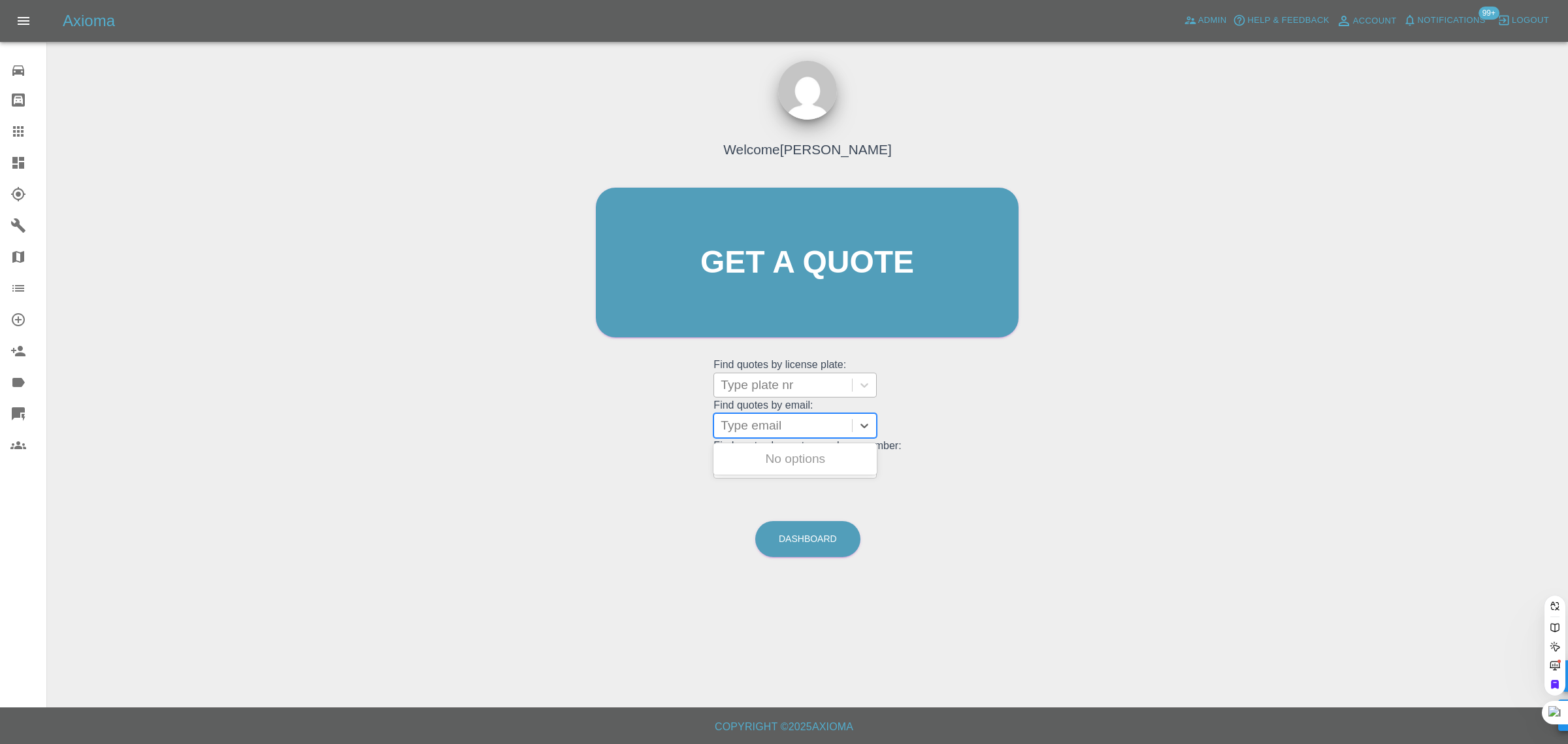
click at [788, 384] on div at bounding box center [783, 385] width 125 height 19
paste input "'VW GOLF'"
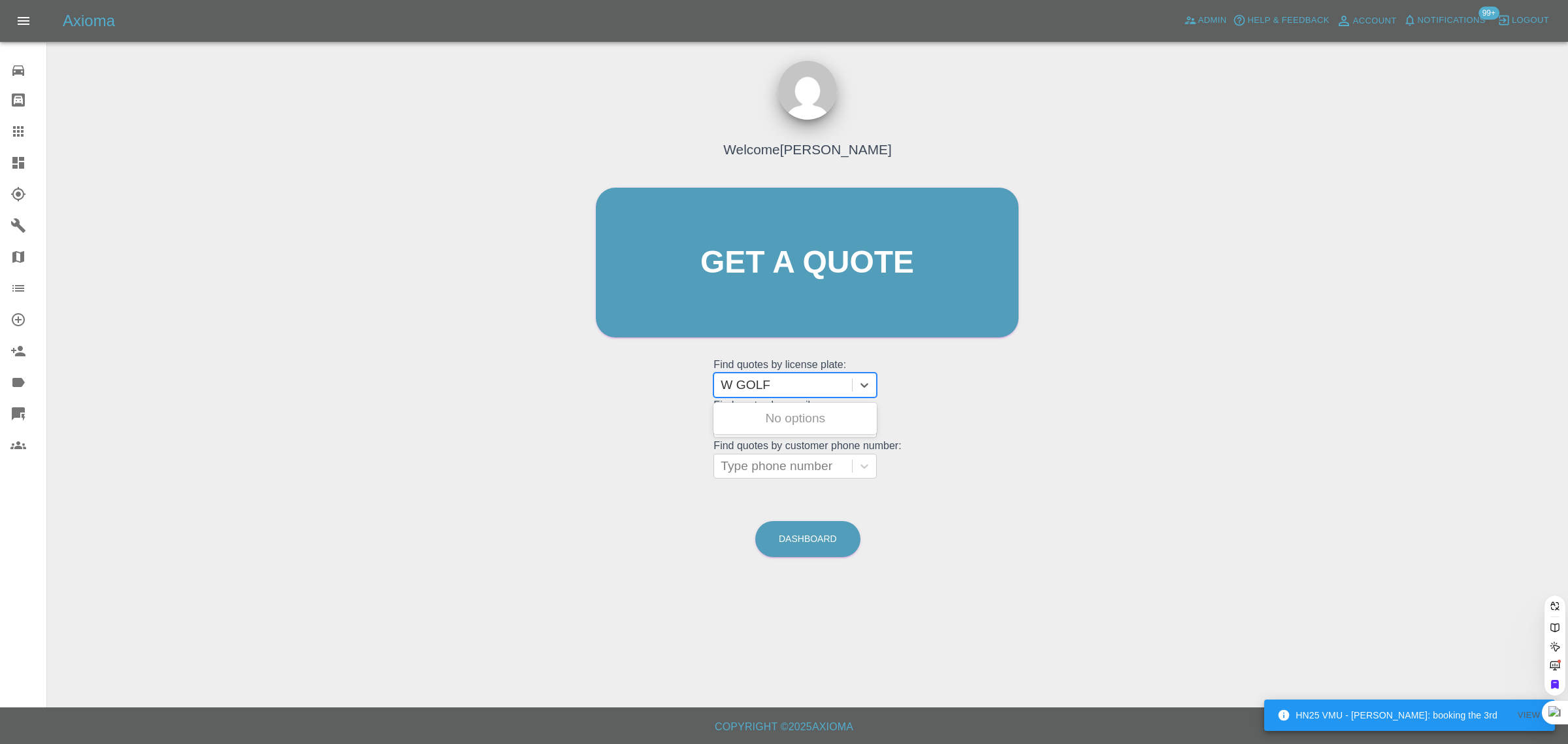
type input "vW GOLF"
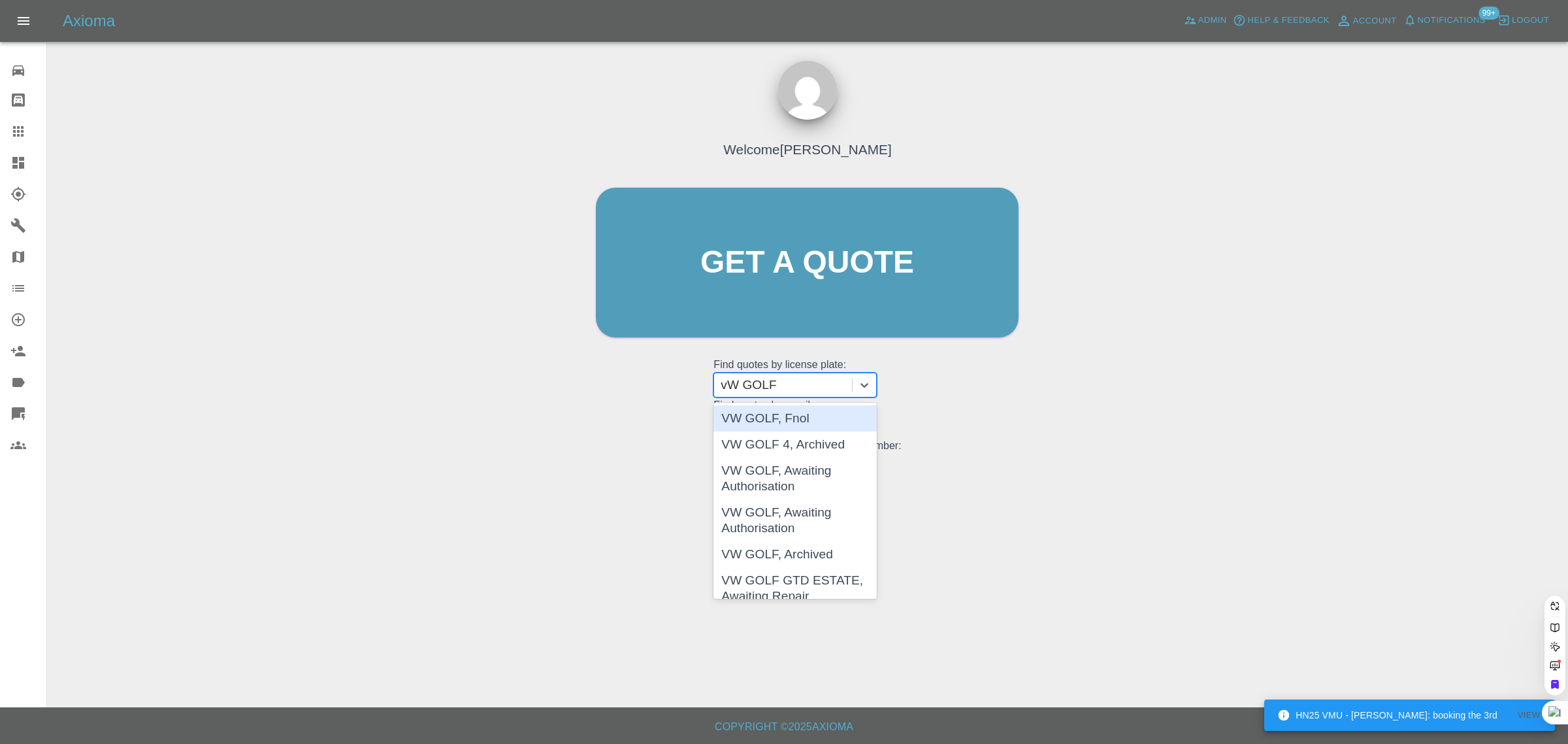
click at [768, 415] on div "VW GOLF, Fnol" at bounding box center [795, 418] width 163 height 26
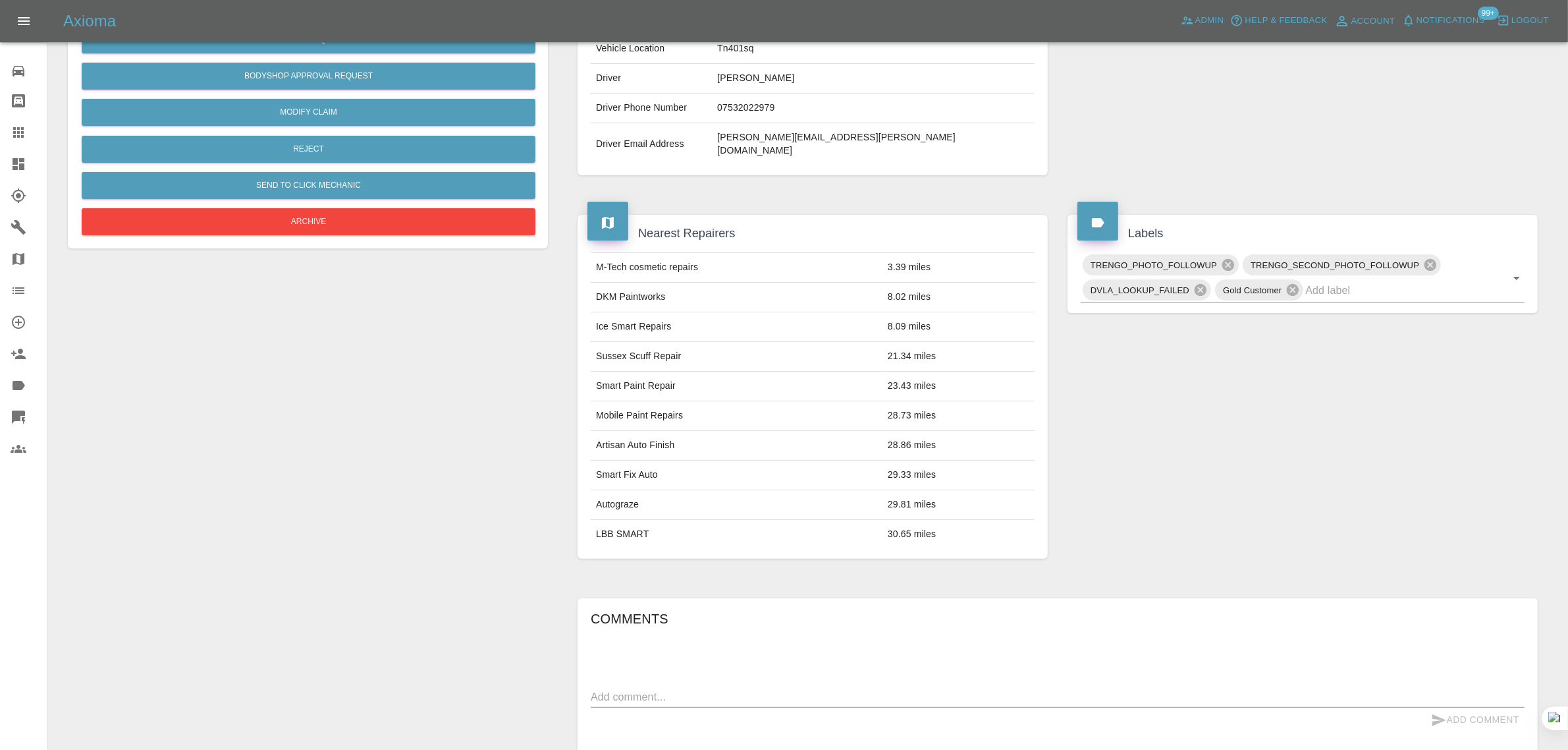
scroll to position [479, 0]
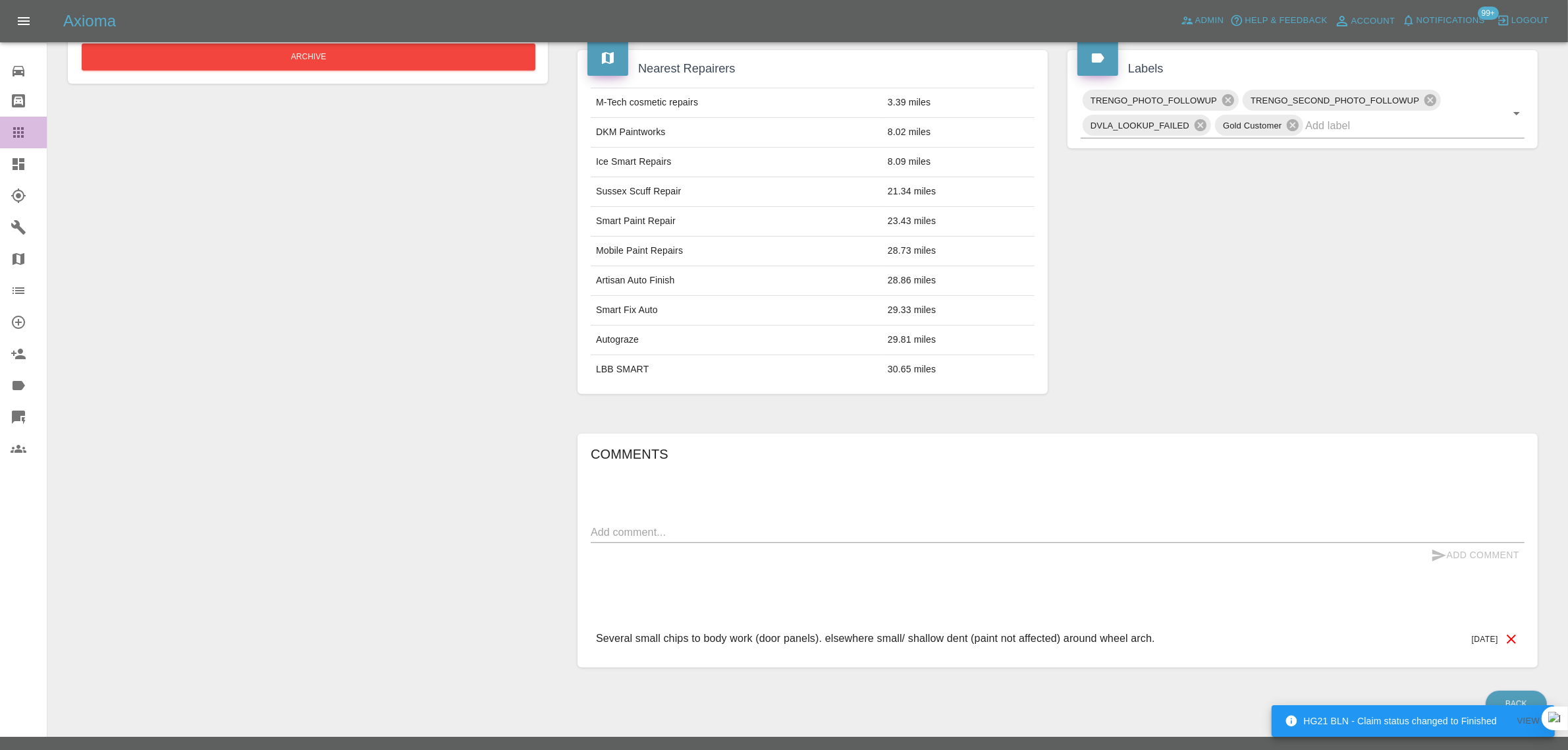
click at [19, 134] on icon at bounding box center [19, 132] width 16 height 16
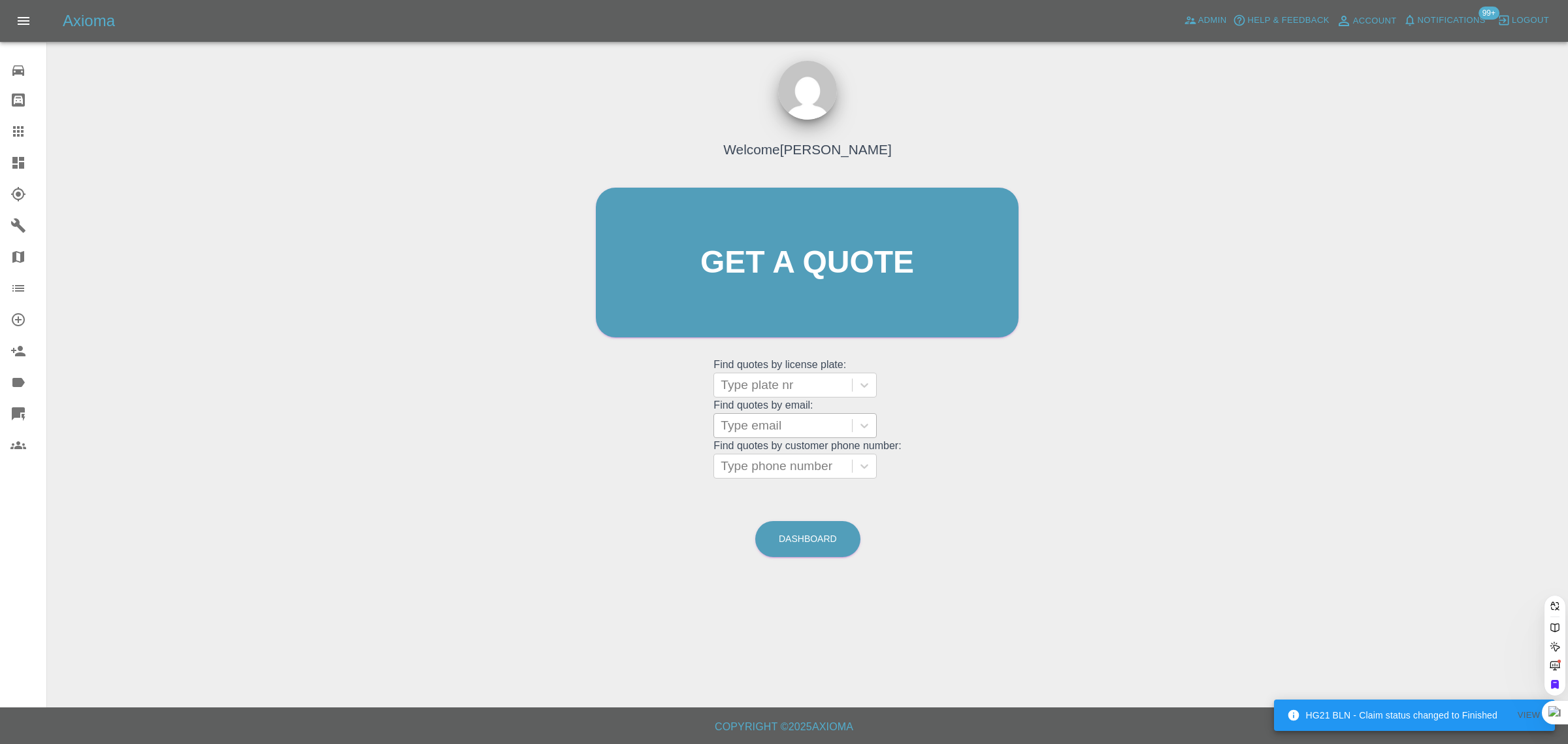
click at [739, 429] on div at bounding box center [783, 426] width 125 height 19
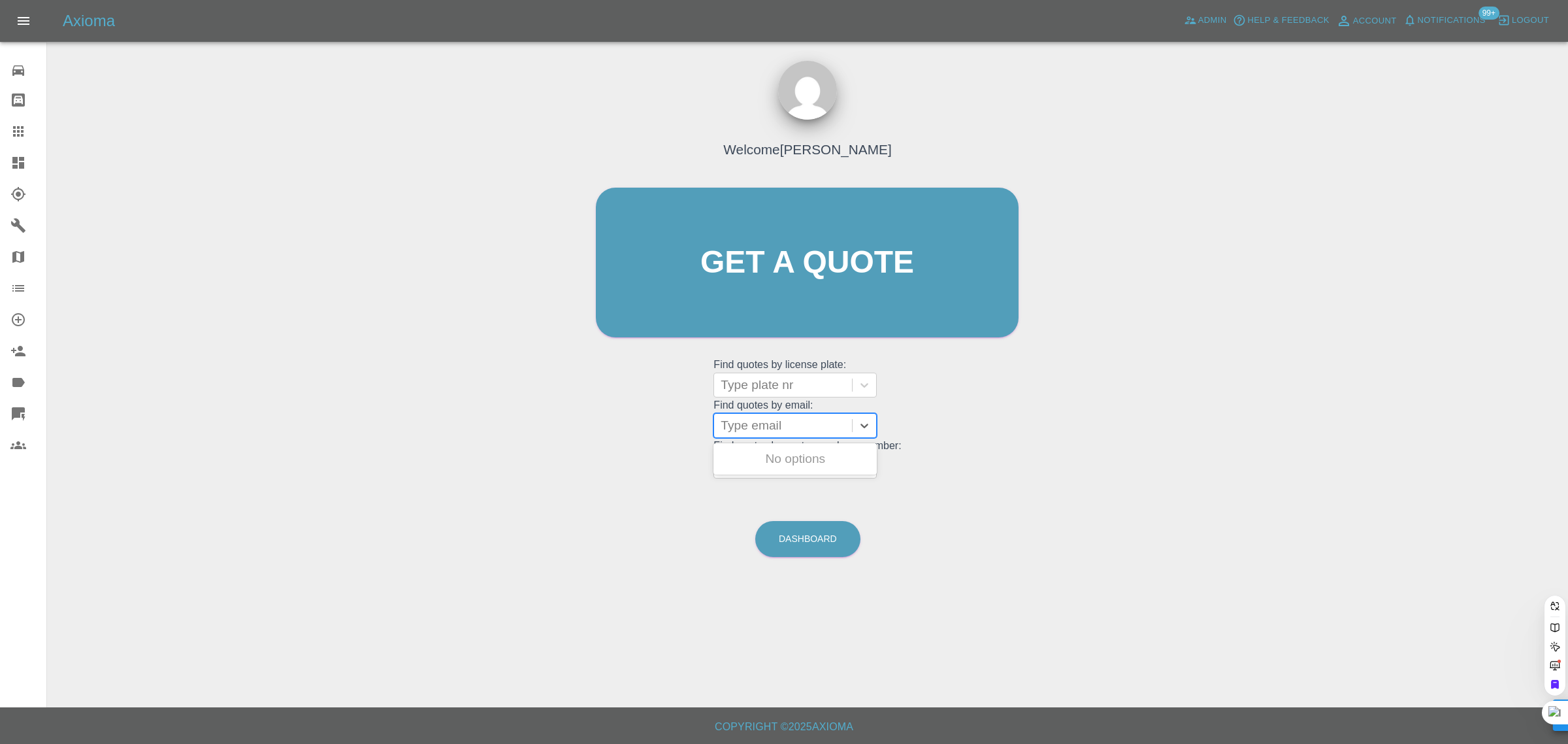
paste input "nigelmargo@aol.com"
type input "nigelmargo@aol.com"
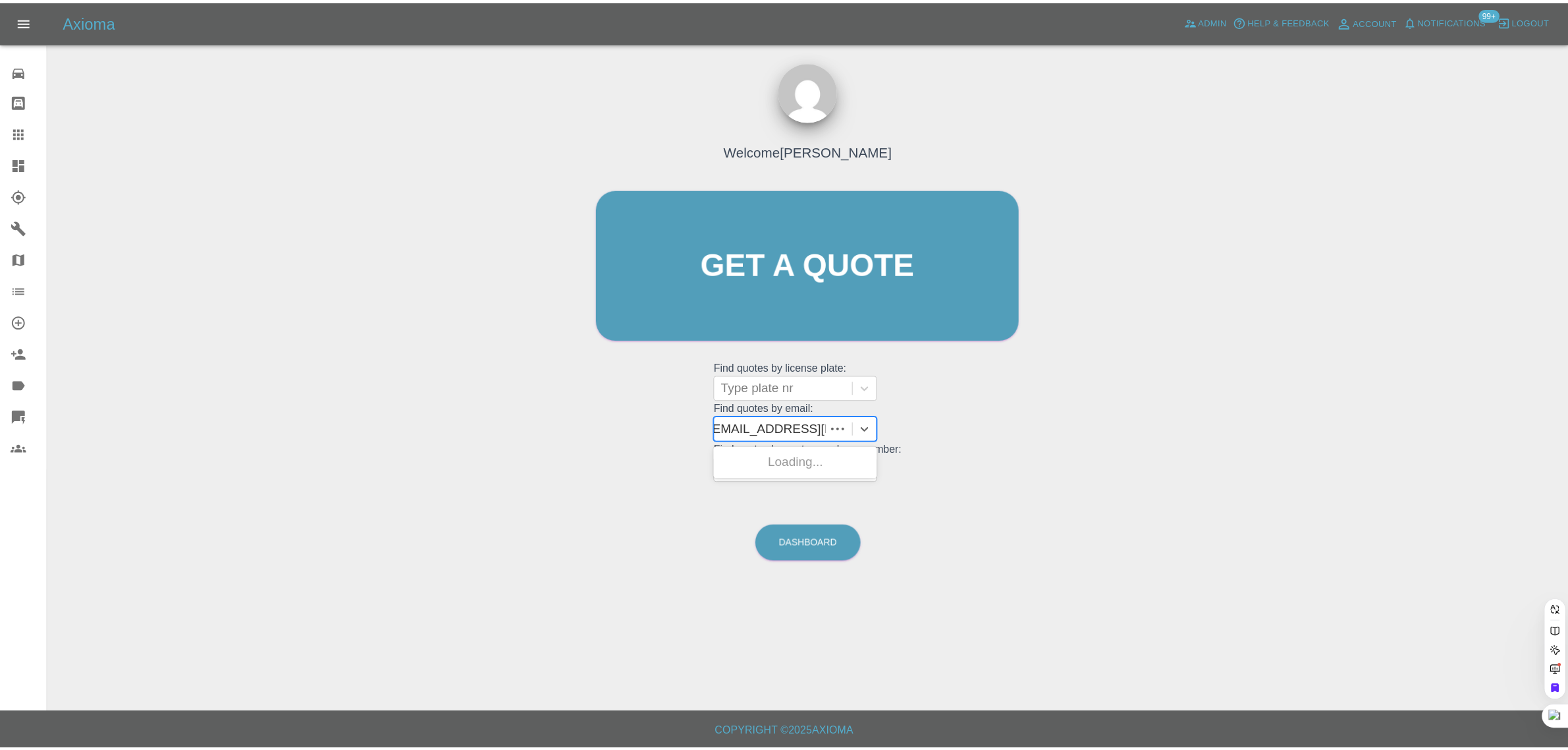
scroll to position [0, 0]
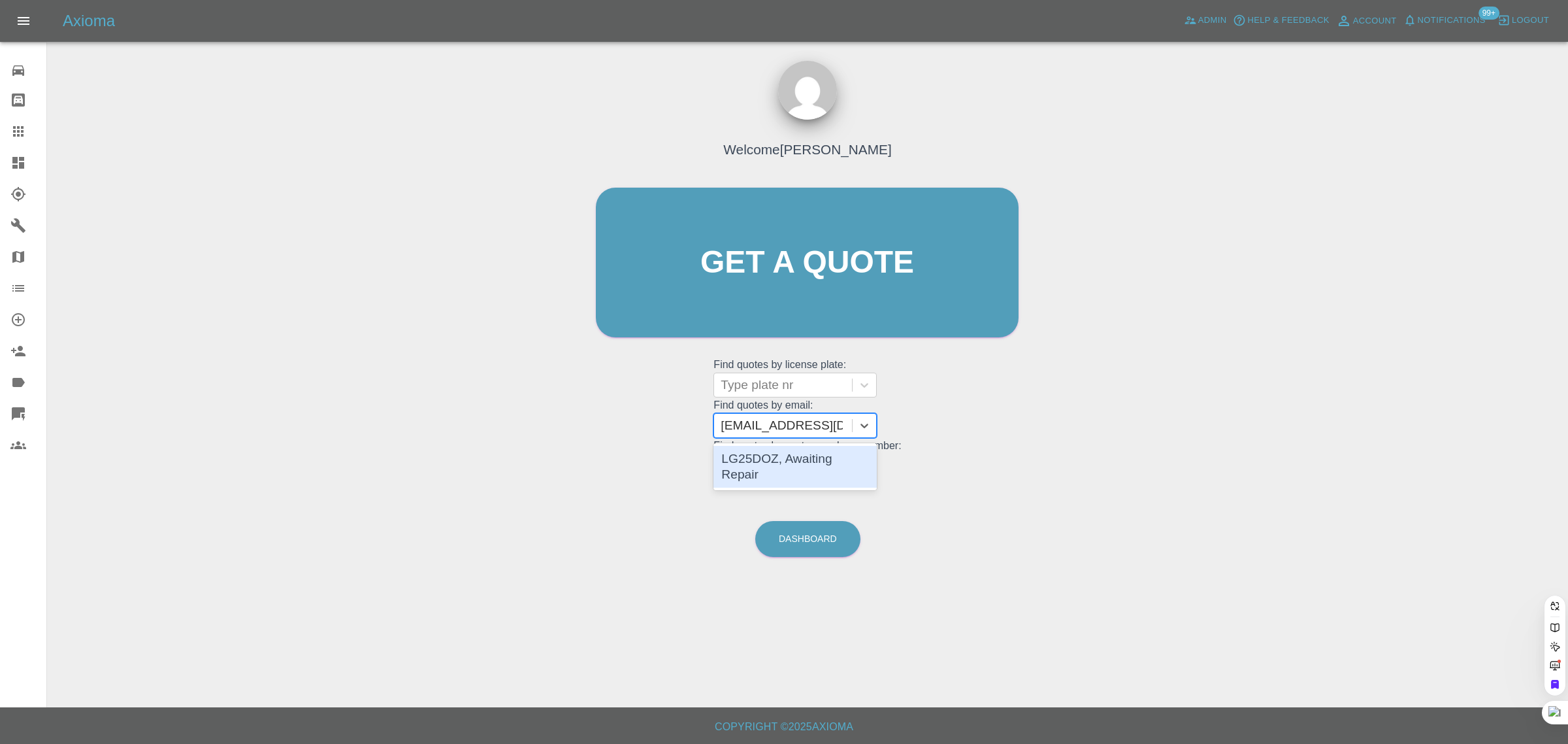
click at [758, 455] on div "LG25DOZ, Awaiting Repair" at bounding box center [795, 466] width 163 height 42
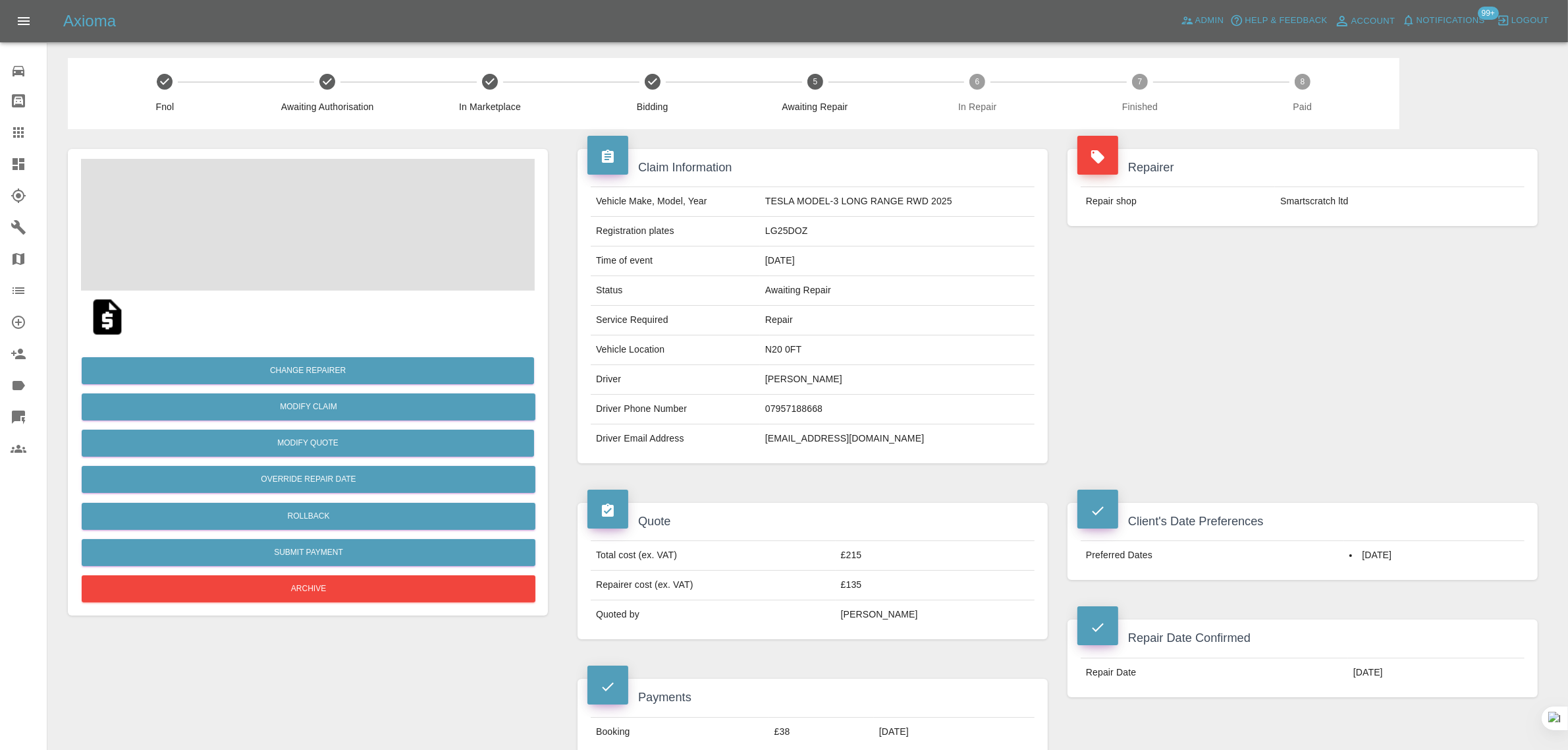
scroll to position [576, 0]
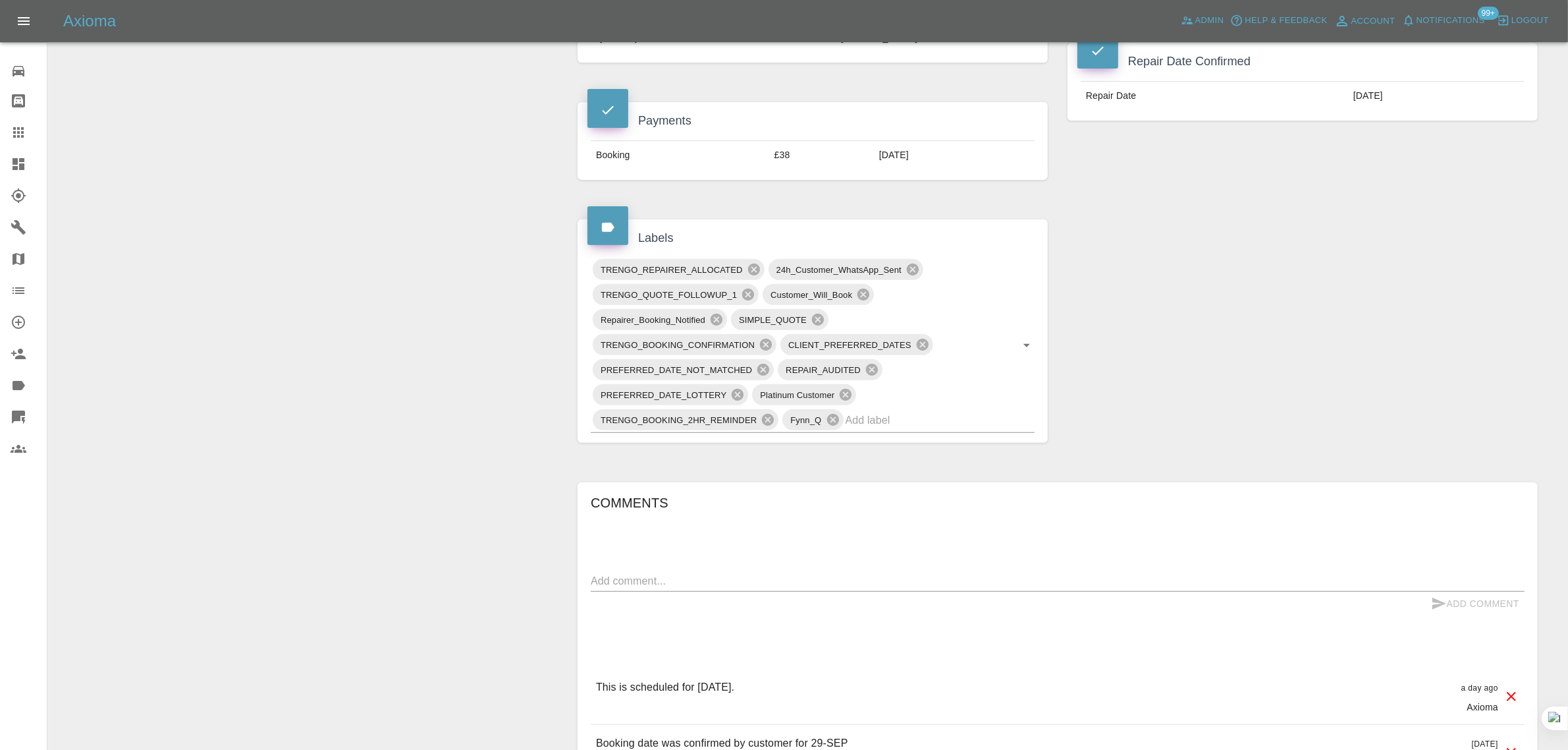
click at [795, 584] on textarea at bounding box center [1057, 580] width 934 height 15
paste textarea "My Tesla is booked in for Monday afternoon 29th September. Can you please have …"
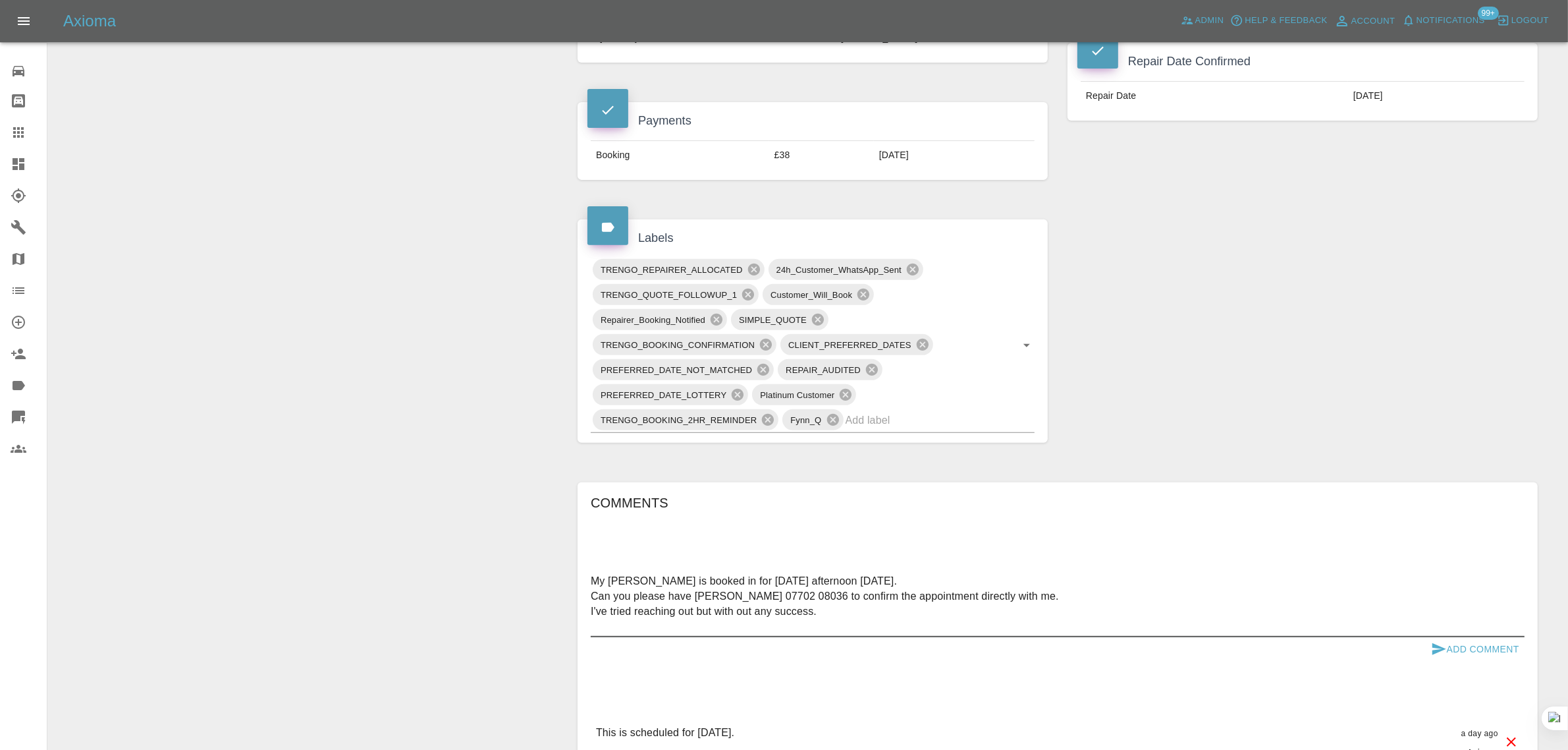
type textarea "My Tesla is booked in for Monday afternoon 29th September. Can you please have …"
click at [1469, 650] on button "Add Comment" at bounding box center [1476, 649] width 99 height 24
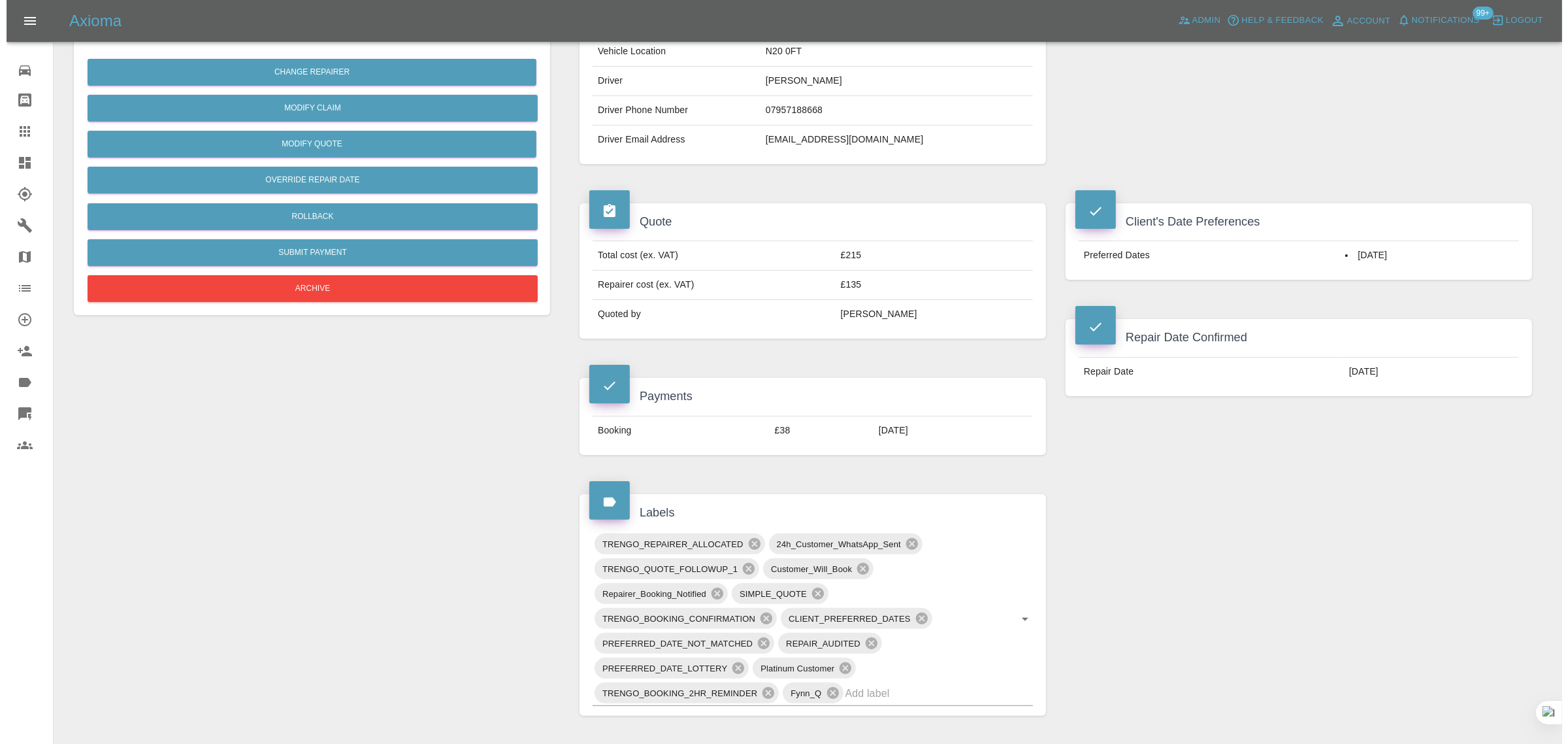
scroll to position [0, 0]
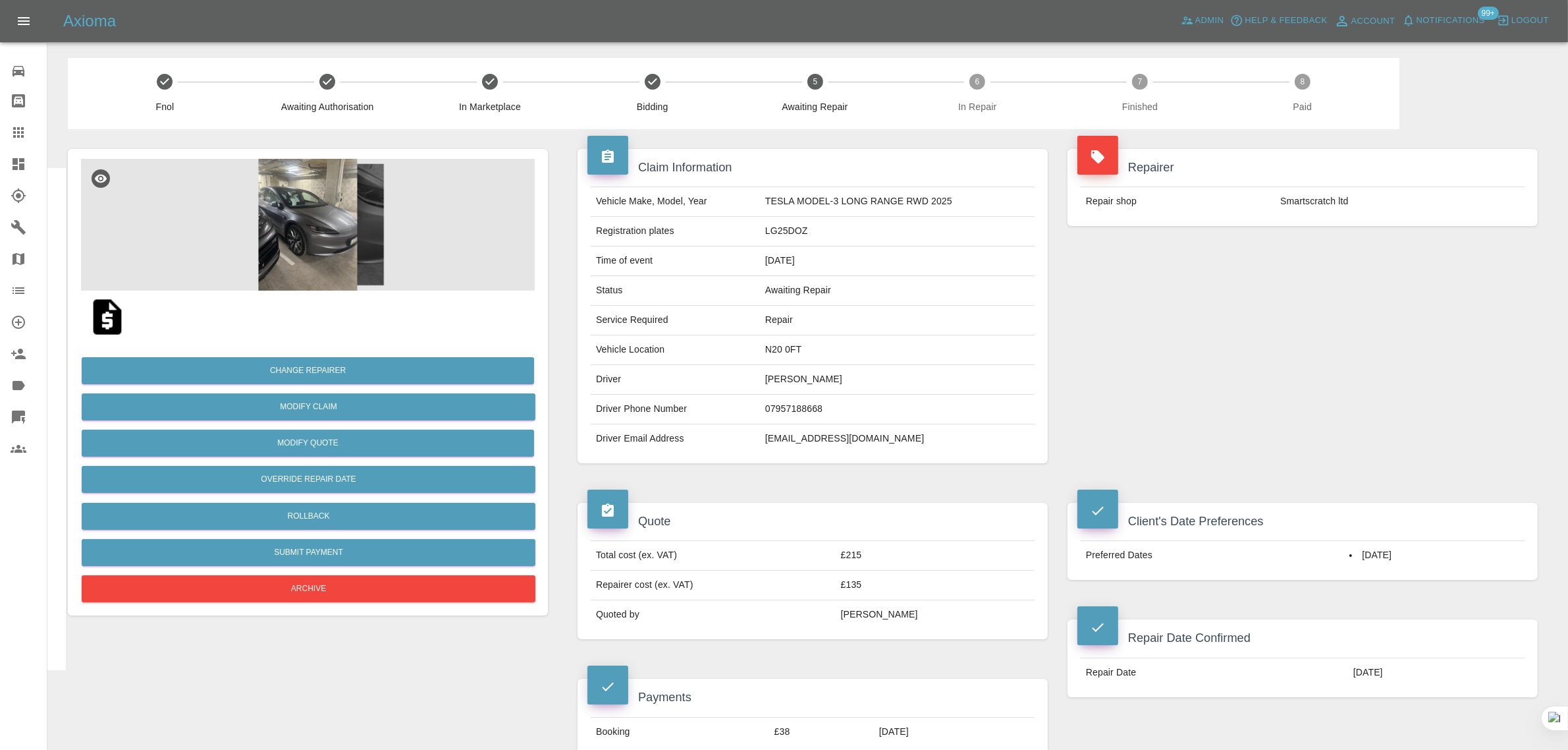
click at [24, 137] on icon at bounding box center [19, 132] width 16 height 16
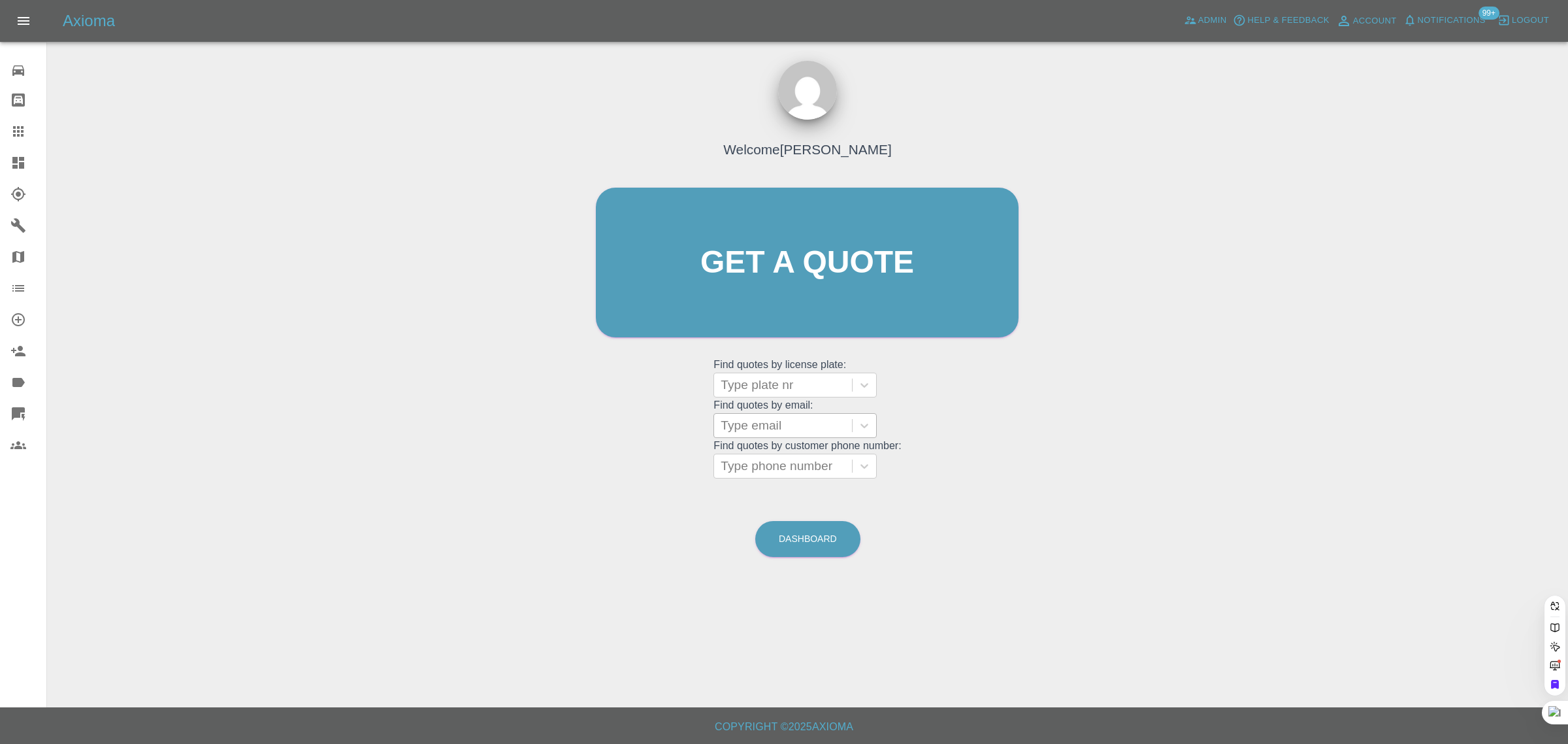
click at [790, 428] on div at bounding box center [783, 426] width 125 height 19
paste input "tedmays@gmail.com"
type input "tedmays@gmail.com"
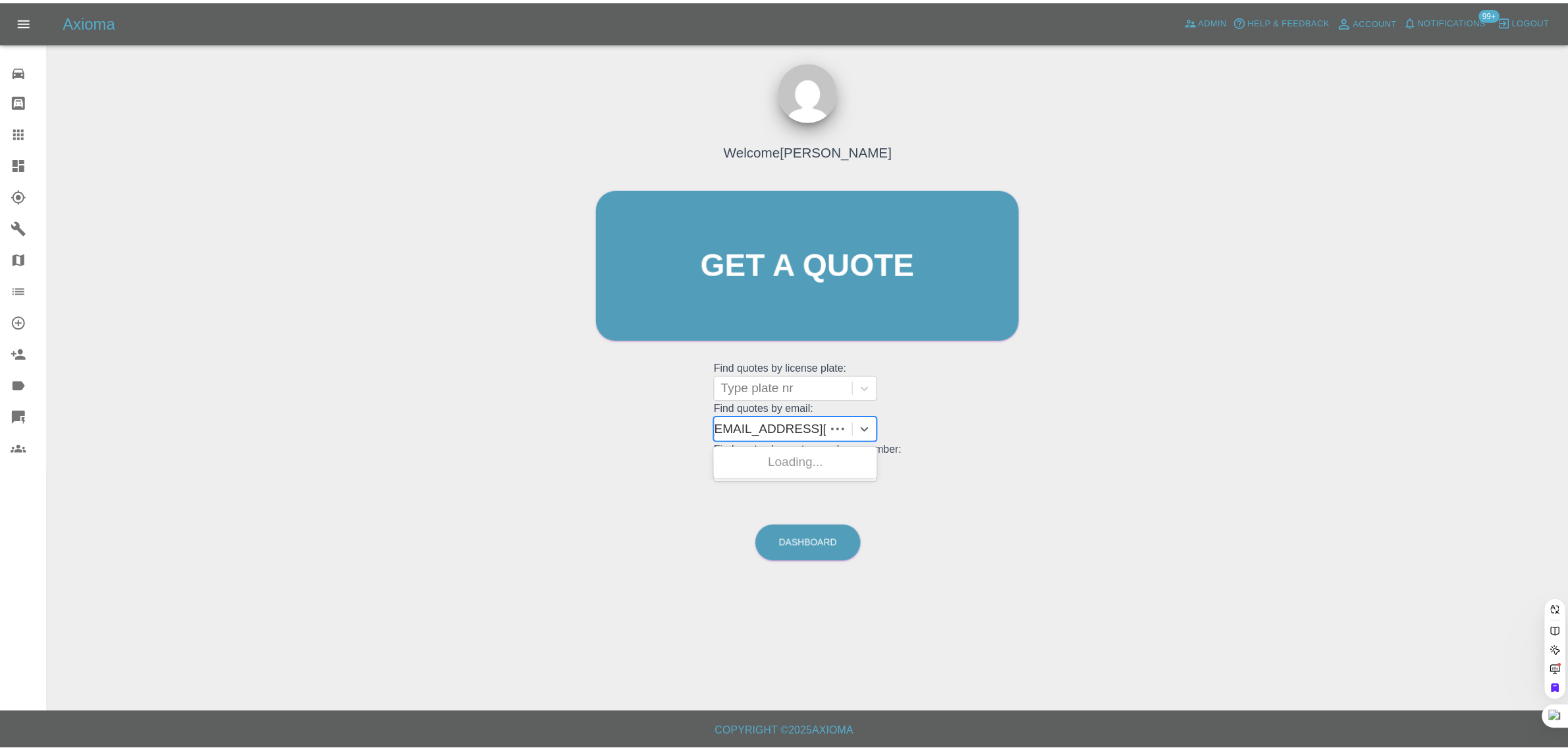
scroll to position [0, 0]
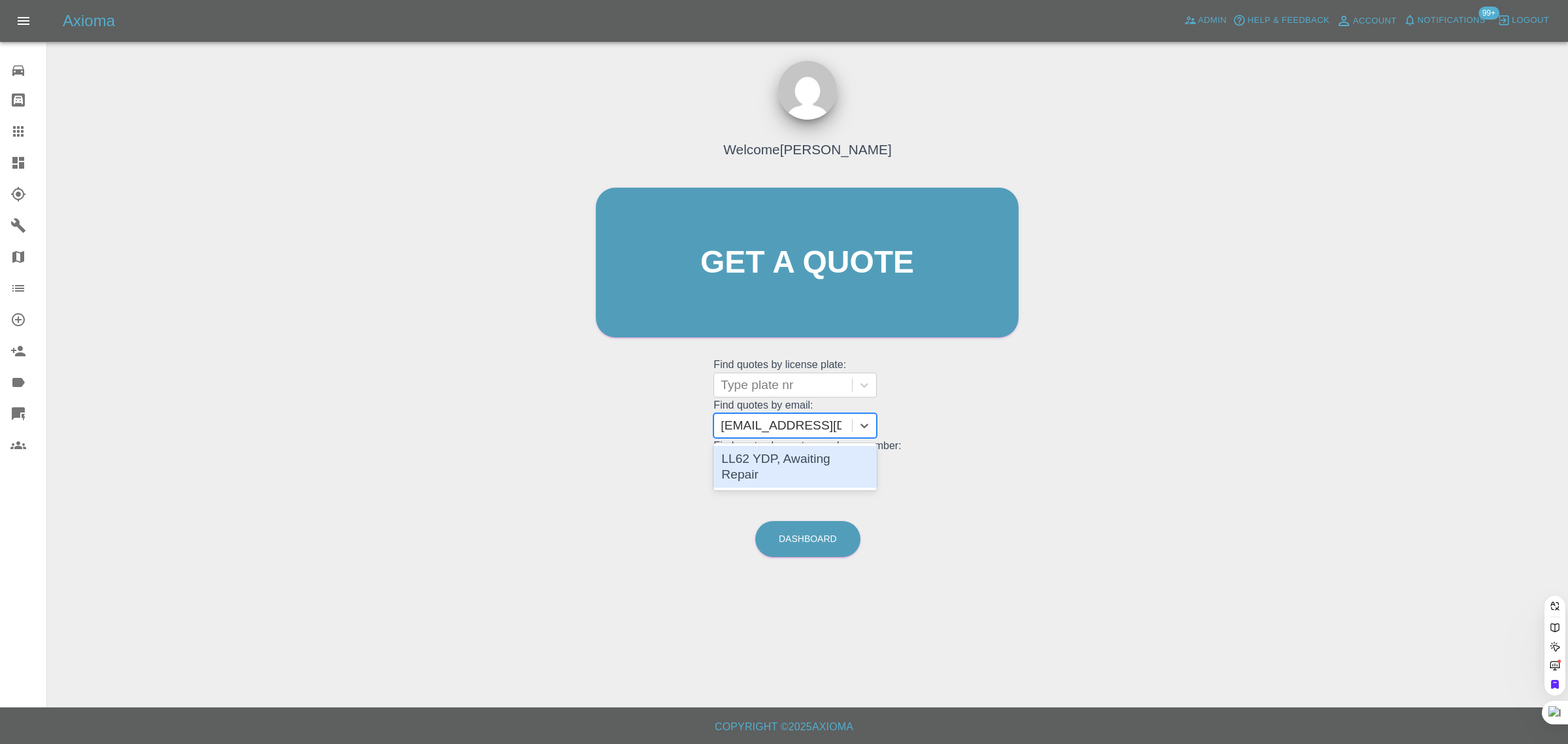
click at [773, 458] on div "LL62 YDP, Awaiting Repair" at bounding box center [795, 466] width 163 height 42
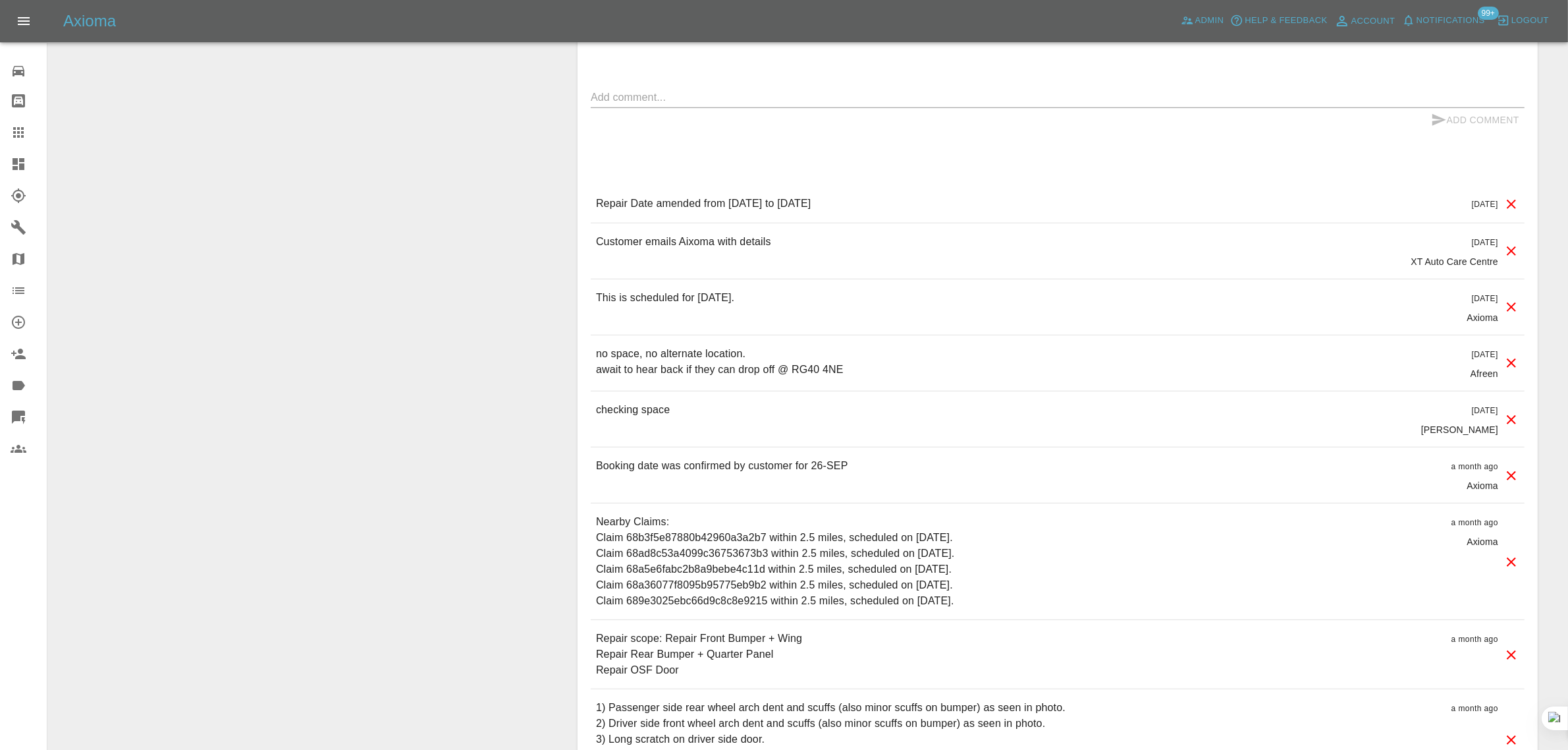
scroll to position [756, 0]
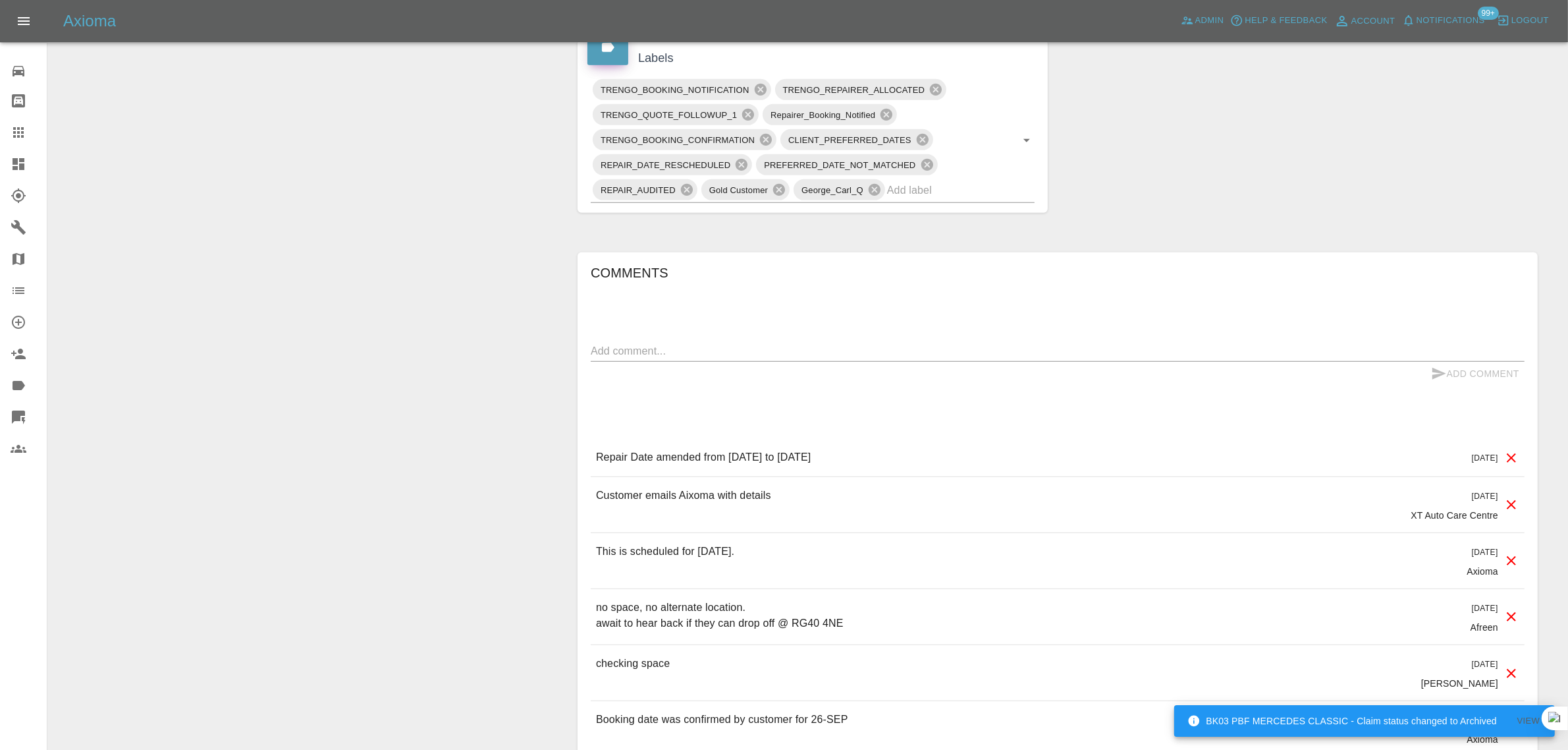
click at [789, 344] on textarea at bounding box center [1057, 350] width 934 height 15
paste textarea "I am not sure why I received this email/ booking has been made for 16th October…"
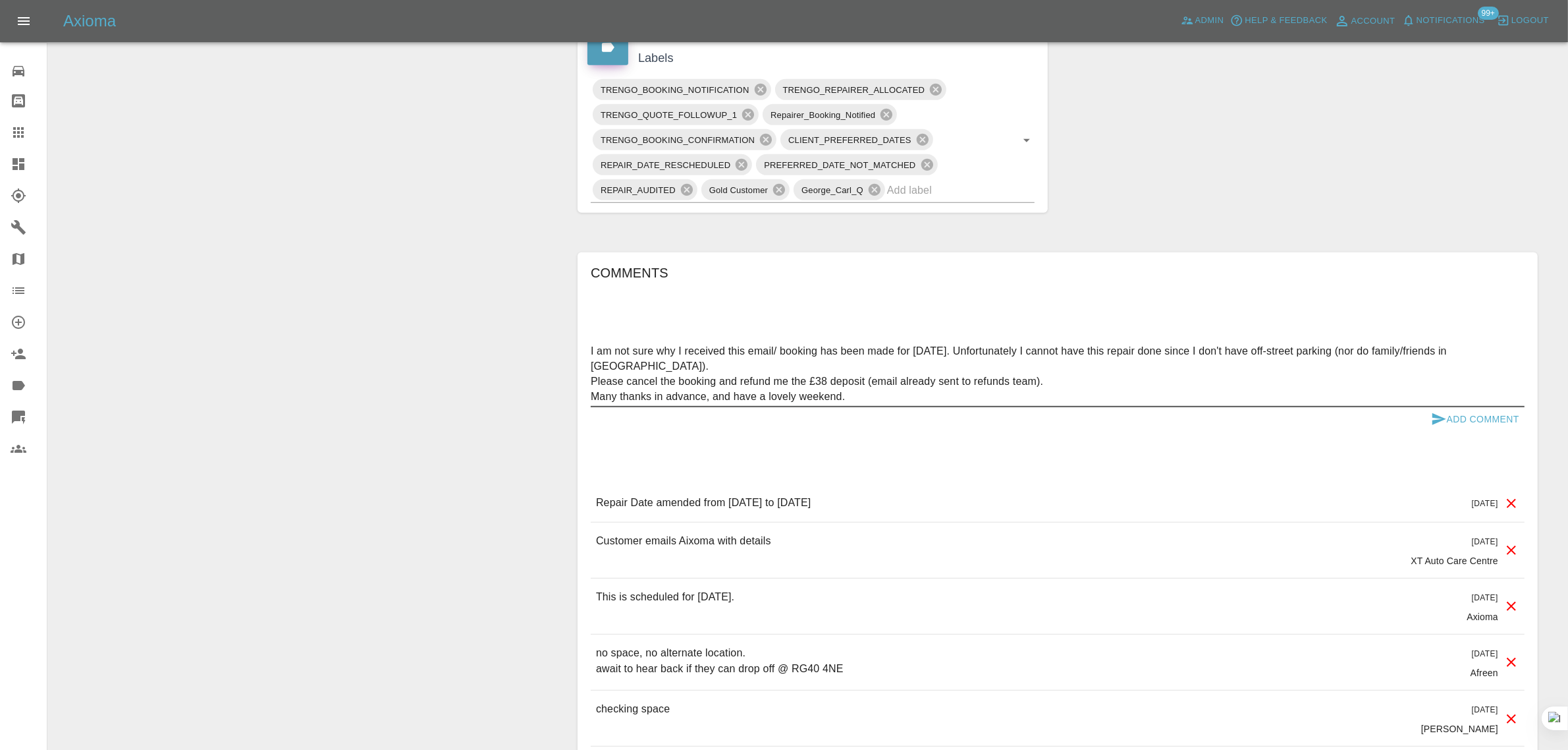
type textarea "I am not sure why I received this email/ booking has been made for 16th October…"
click at [1483, 418] on button "Add Comment" at bounding box center [1476, 419] width 99 height 24
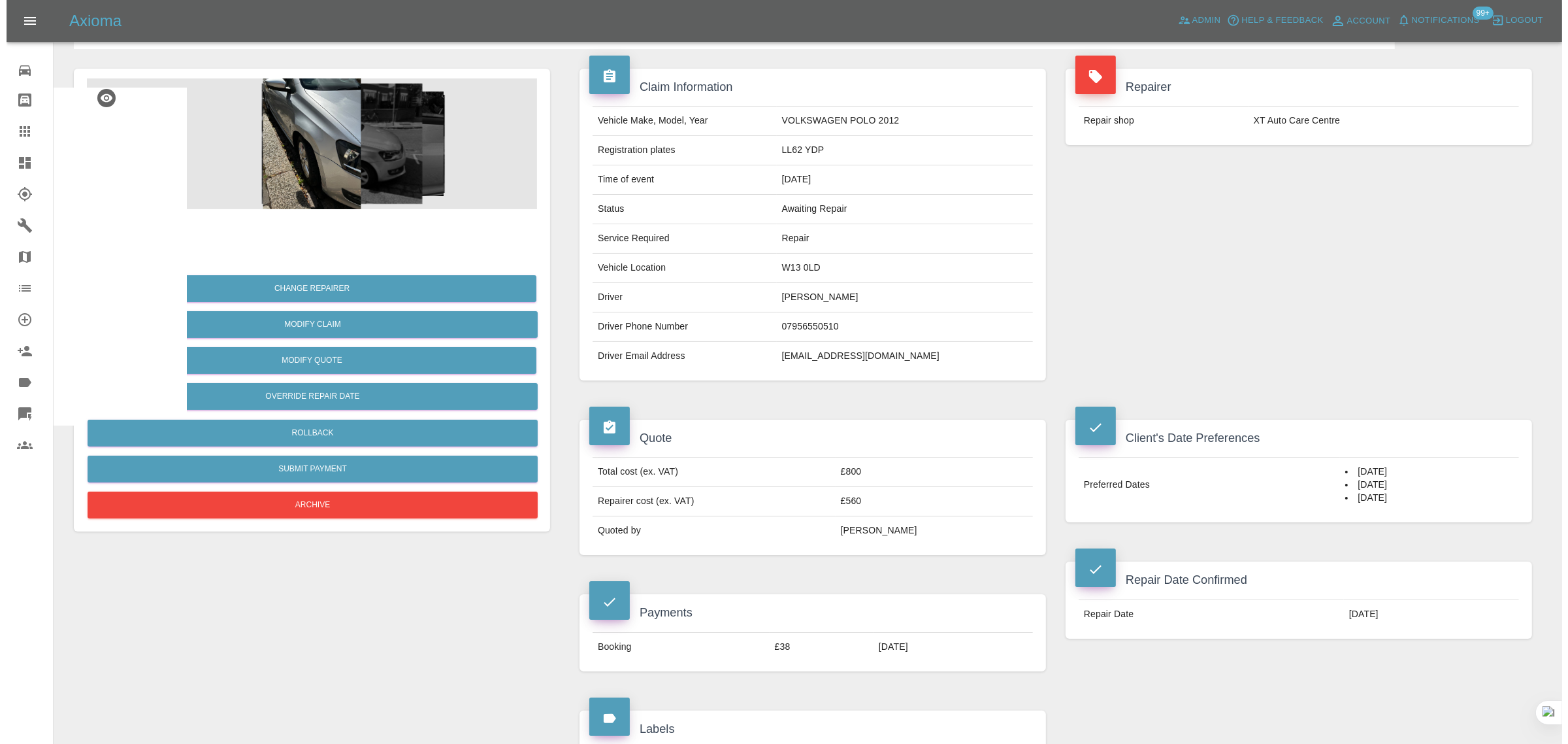
scroll to position [0, 0]
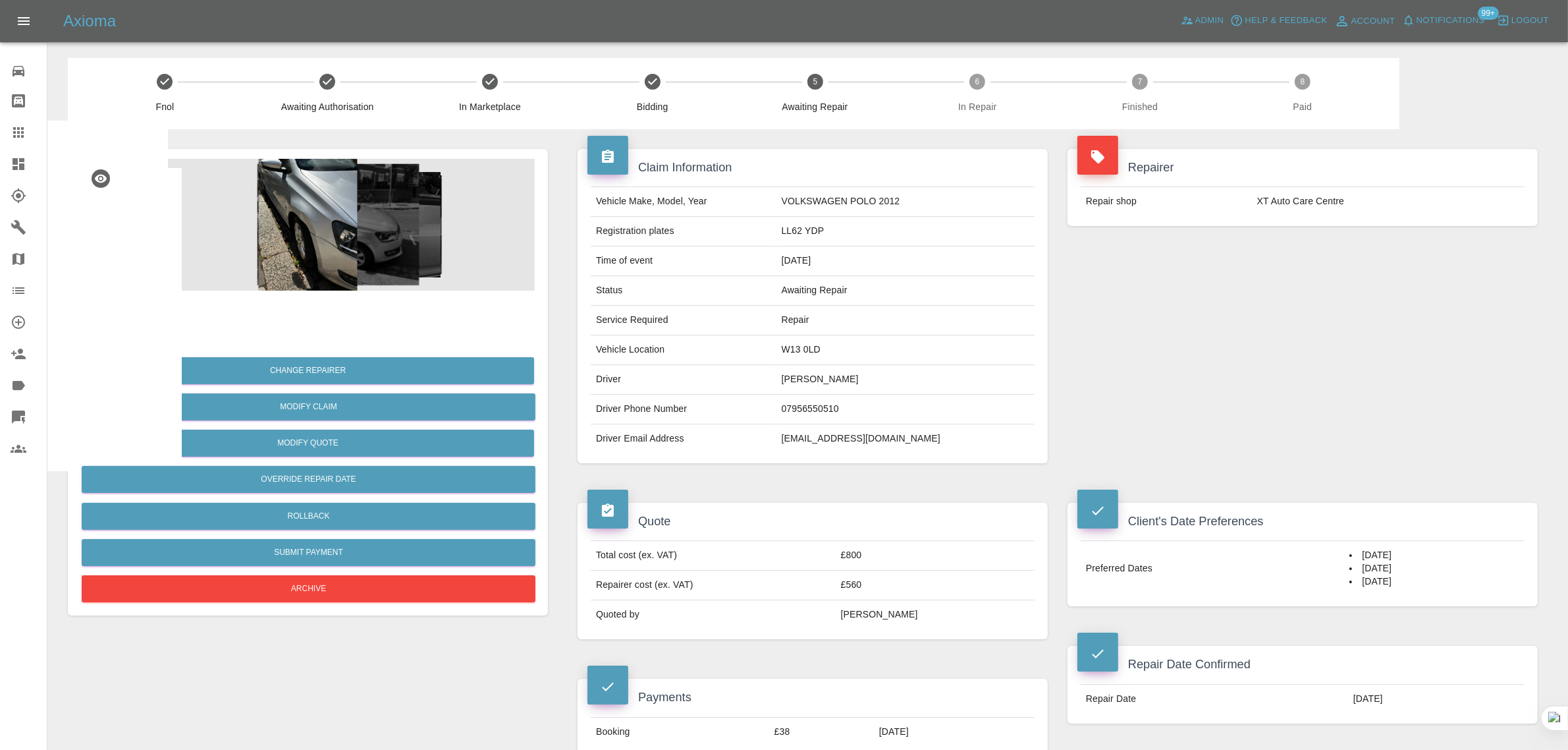
click at [31, 132] on div at bounding box center [29, 132] width 37 height 16
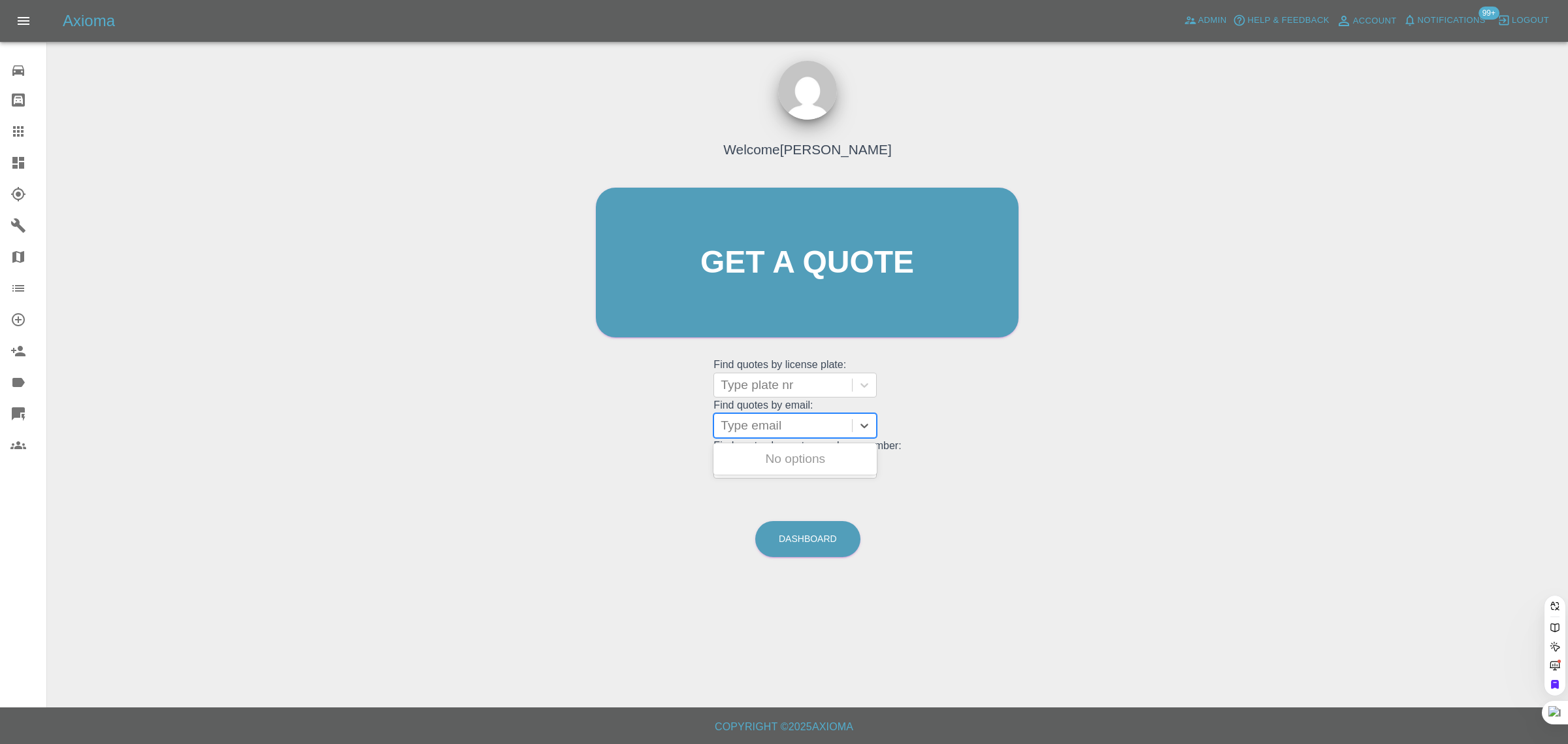
click at [758, 428] on div at bounding box center [783, 426] width 125 height 19
paste input "gilly@saffies-house.co.uk"
type input "gilly@saffies-house.co.uk"
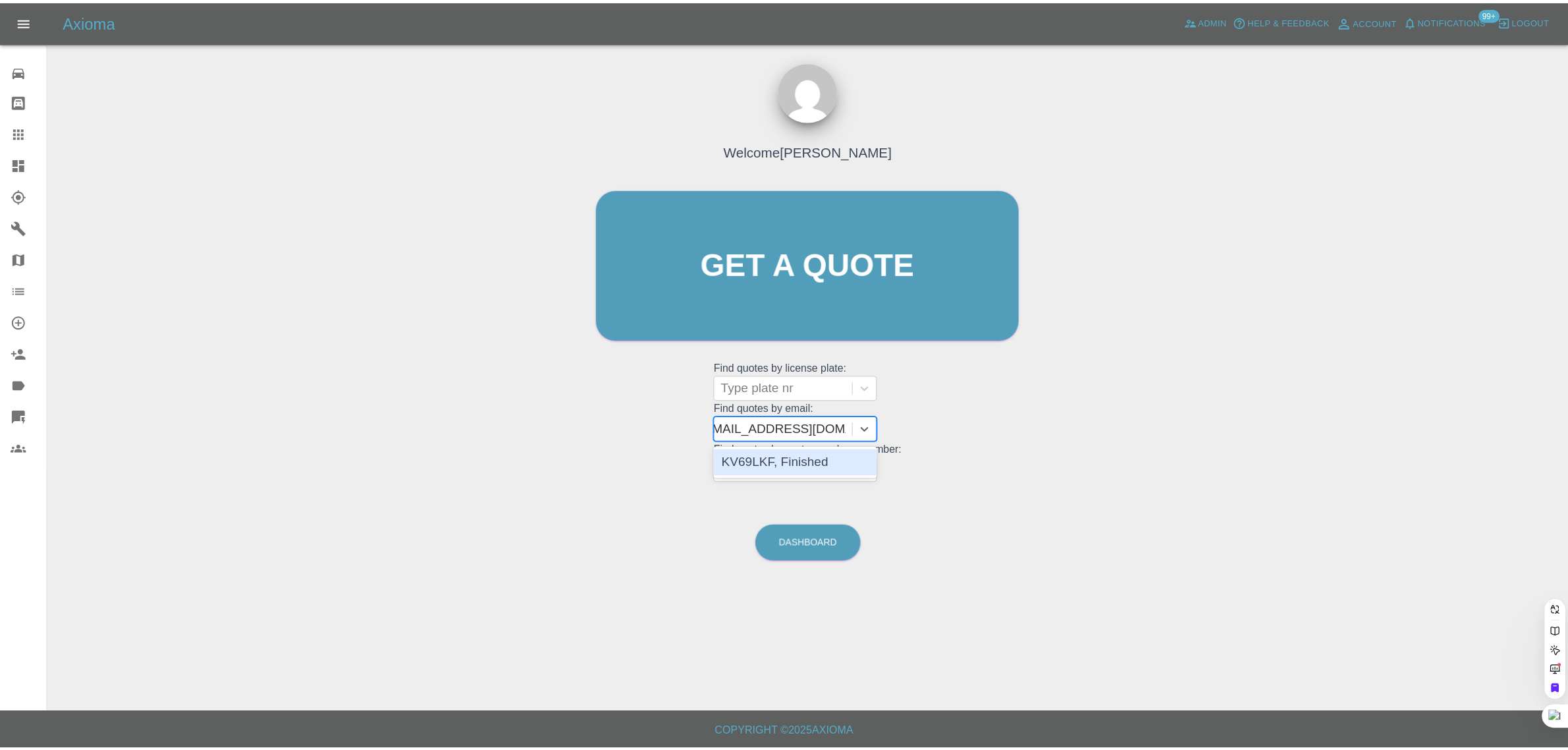
scroll to position [0, 11]
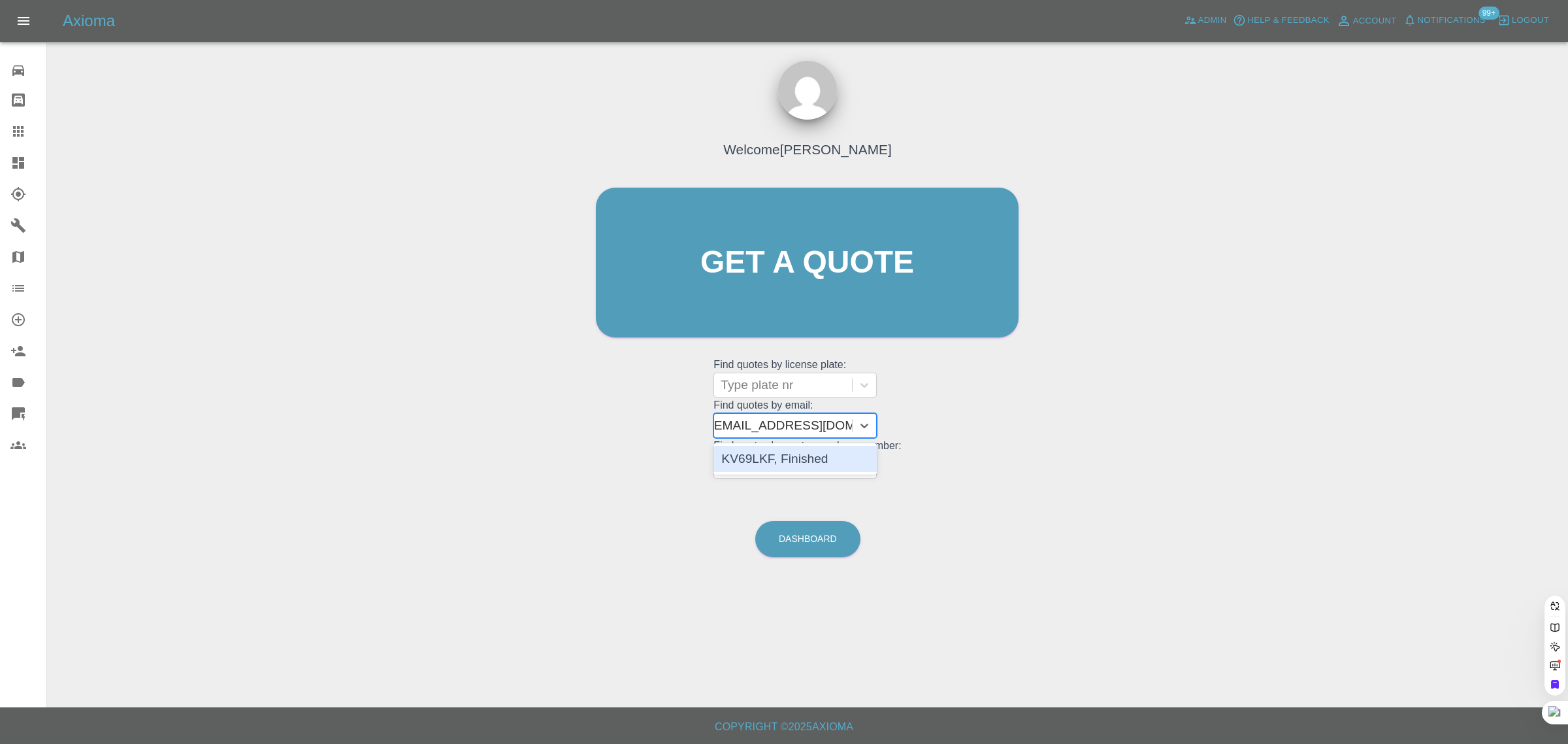
click at [762, 451] on div "KV69LKF, Finished" at bounding box center [795, 458] width 163 height 26
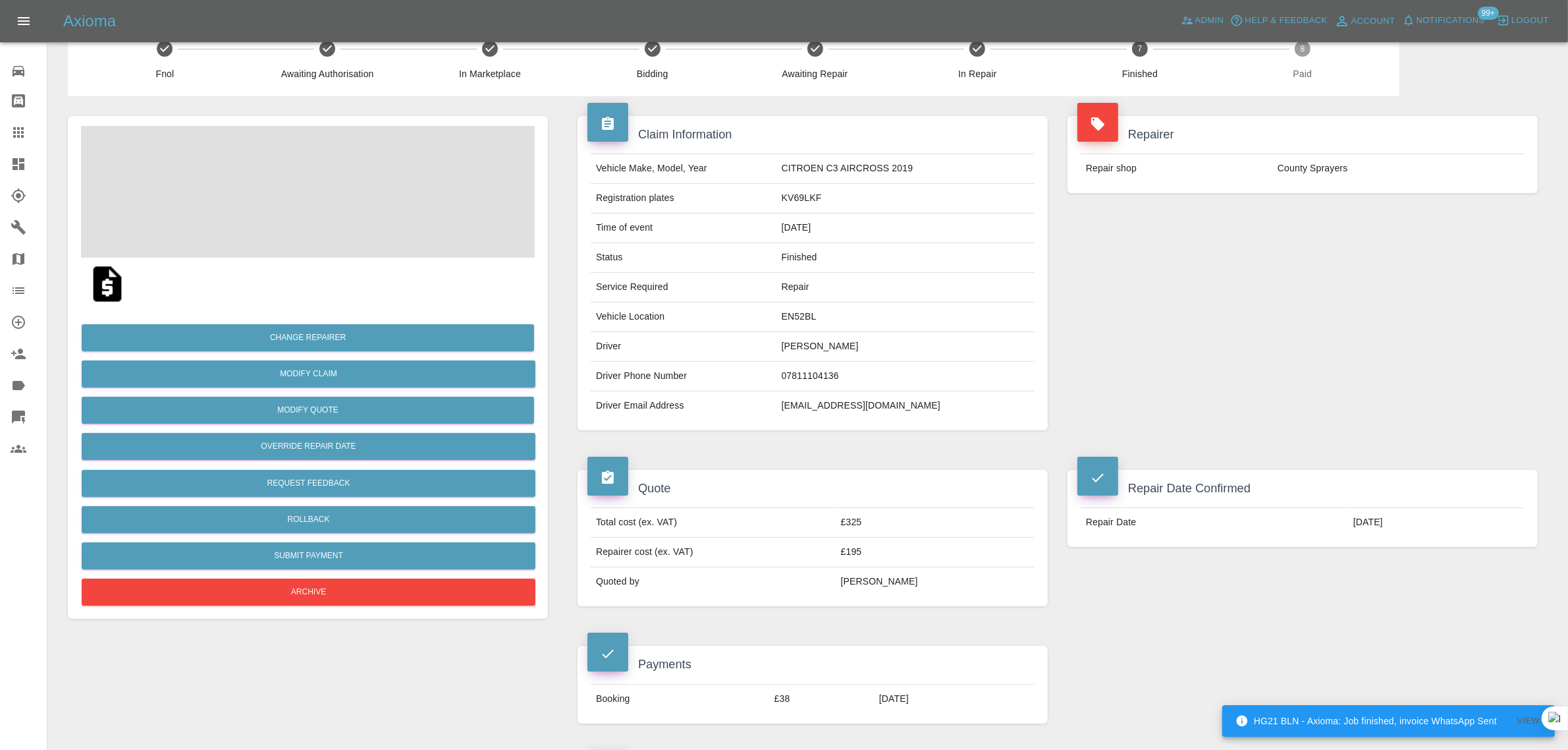
scroll to position [741, 0]
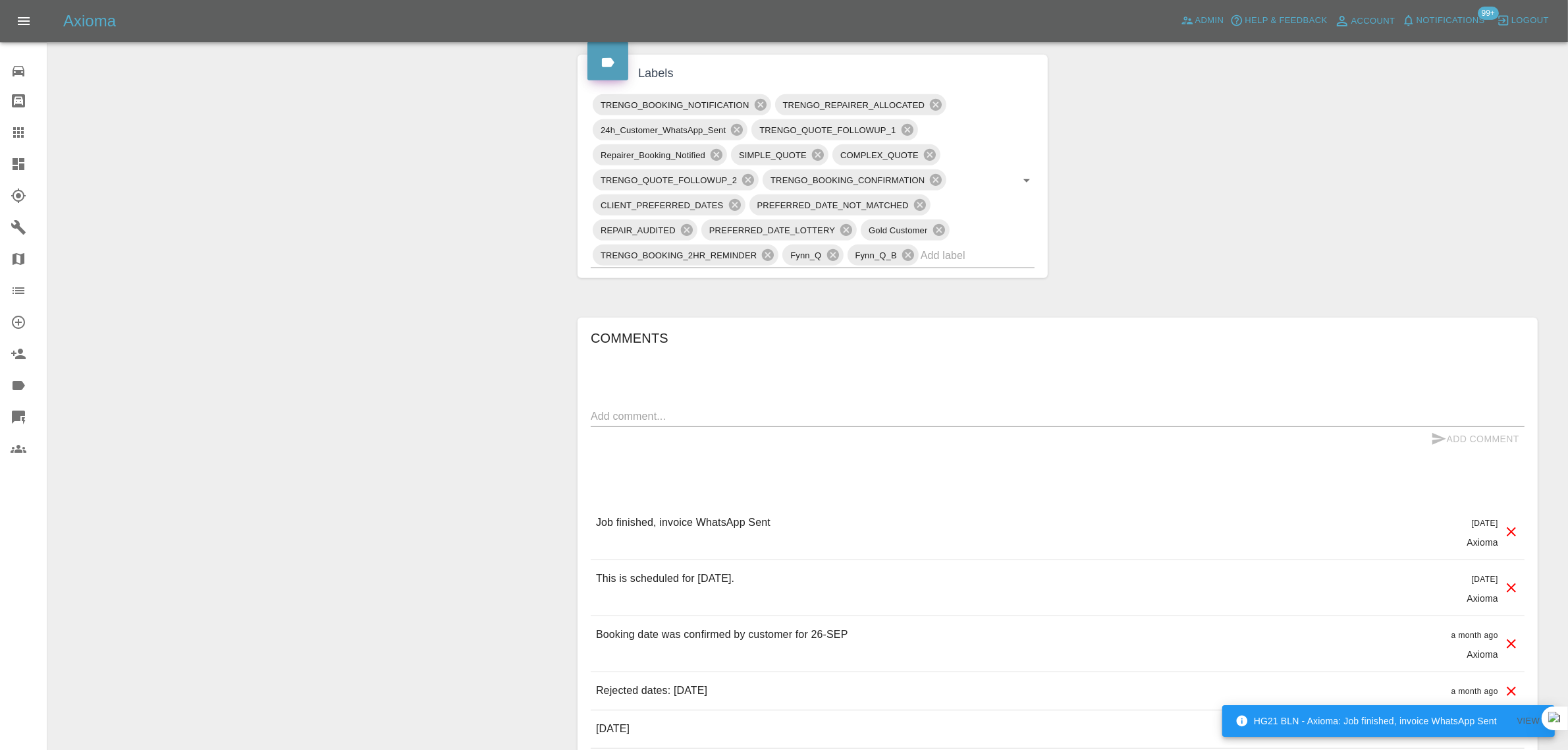
click at [835, 415] on textarea at bounding box center [1057, 416] width 934 height 15
paste textarea "Dear Axioma Sadly I’m not satisfied with the repair completed by Ben yesterday.…"
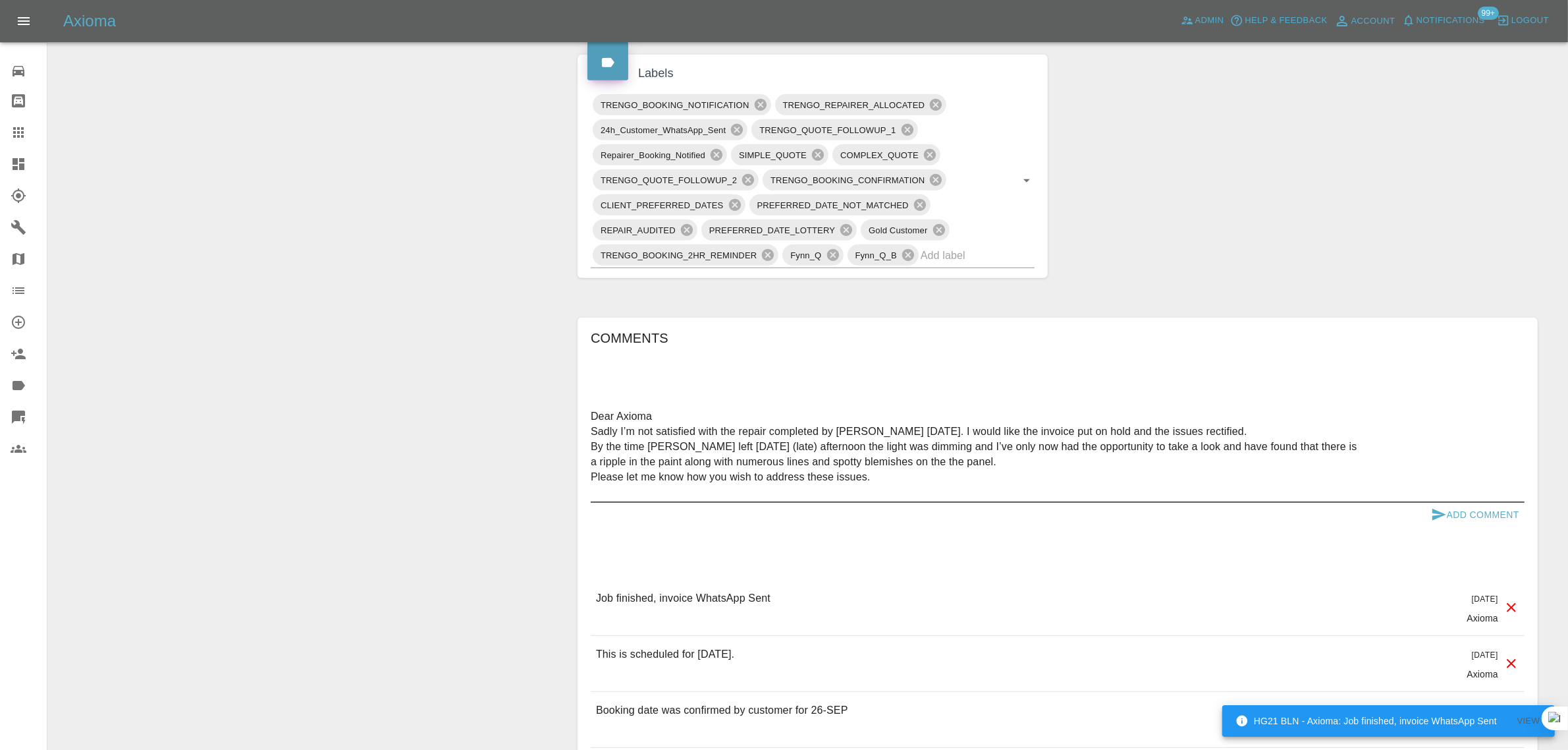
type textarea "Dear Axioma Sadly I’m not satisfied with the repair completed by Ben yesterday.…"
drag, startPoint x: 1454, startPoint y: 512, endPoint x: 1414, endPoint y: 493, distance: 44.3
click at [1454, 513] on button "Add Comment" at bounding box center [1476, 515] width 99 height 24
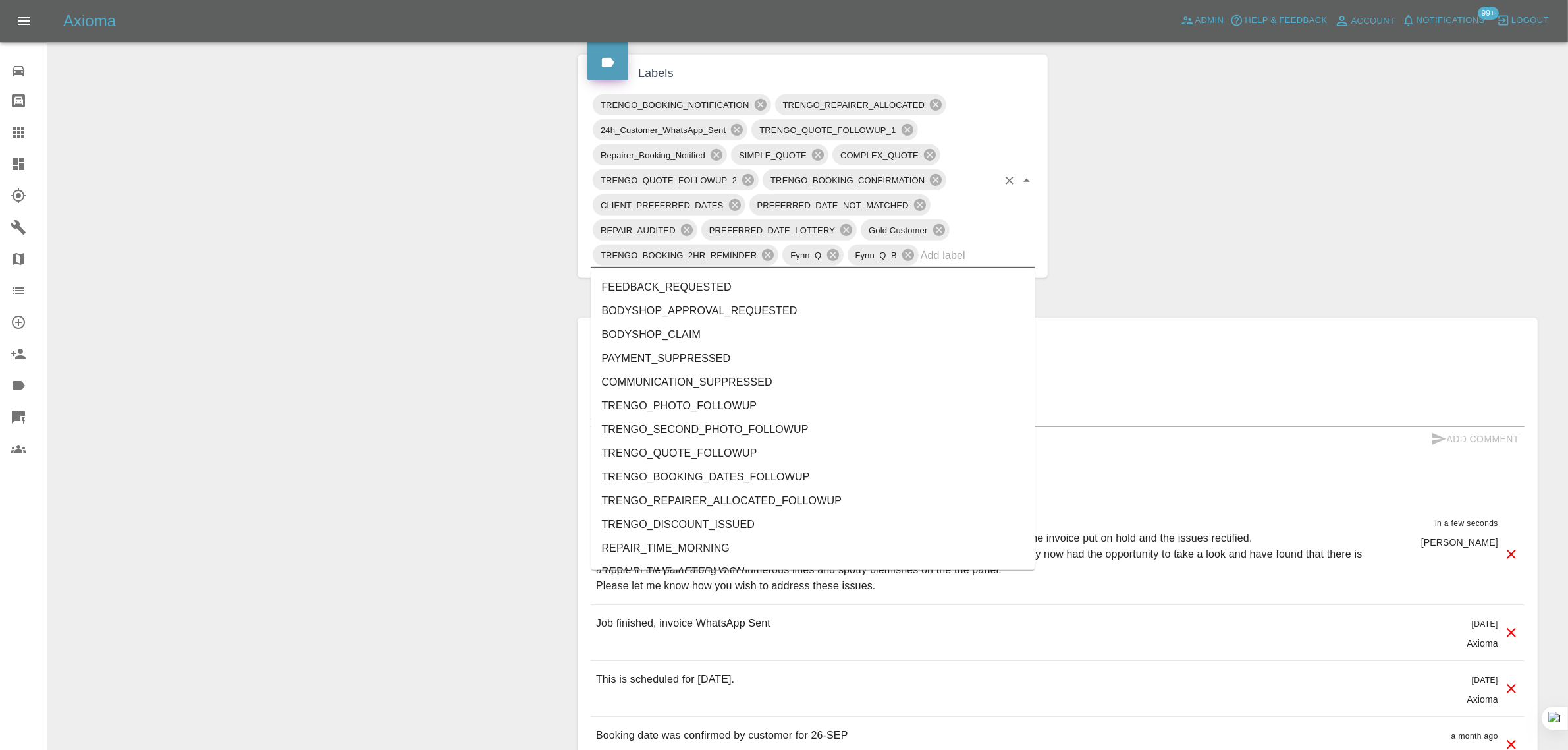
click at [966, 259] on input "text" at bounding box center [959, 255] width 77 height 21
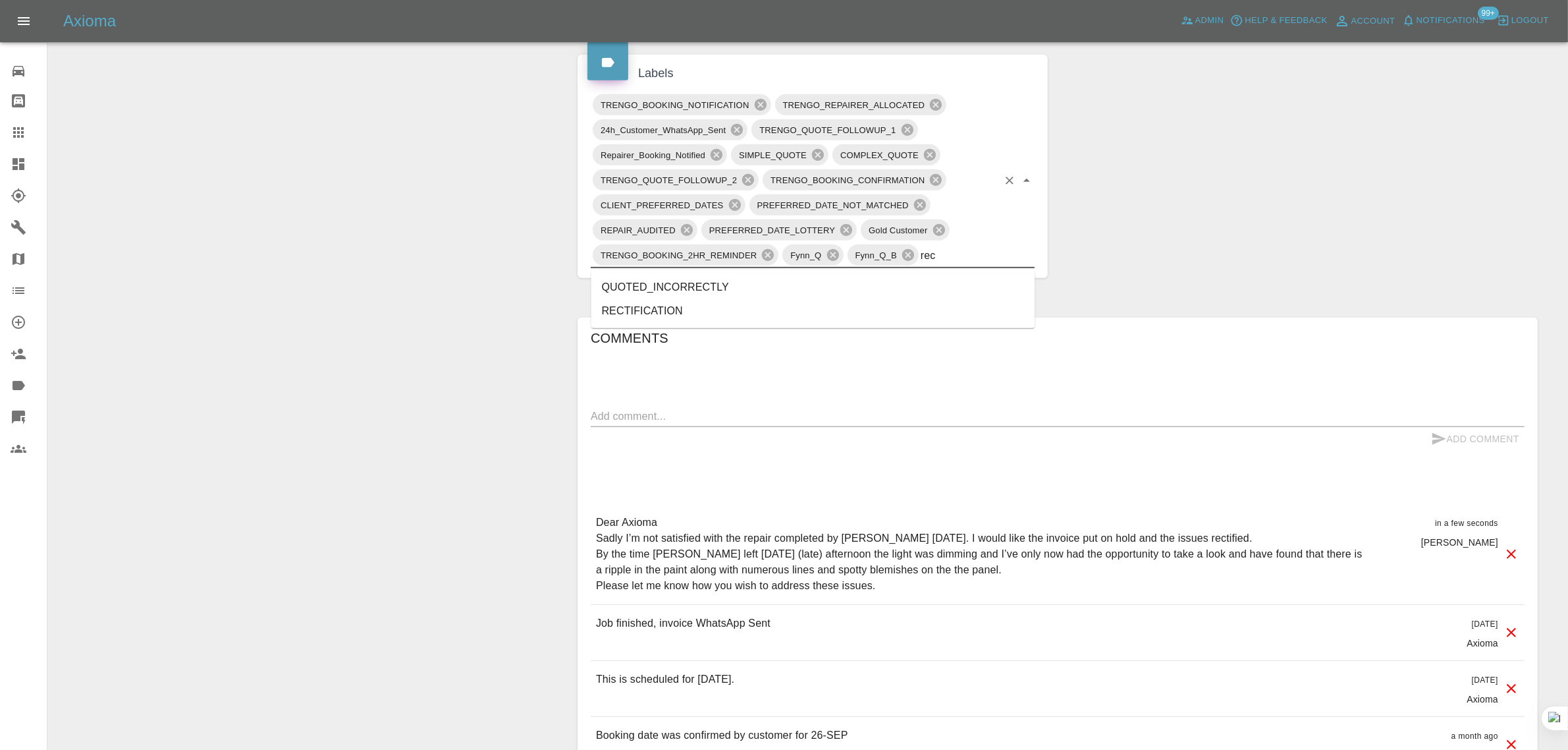
type input "rect"
click at [712, 316] on li "RECTIFICATION" at bounding box center [813, 310] width 444 height 23
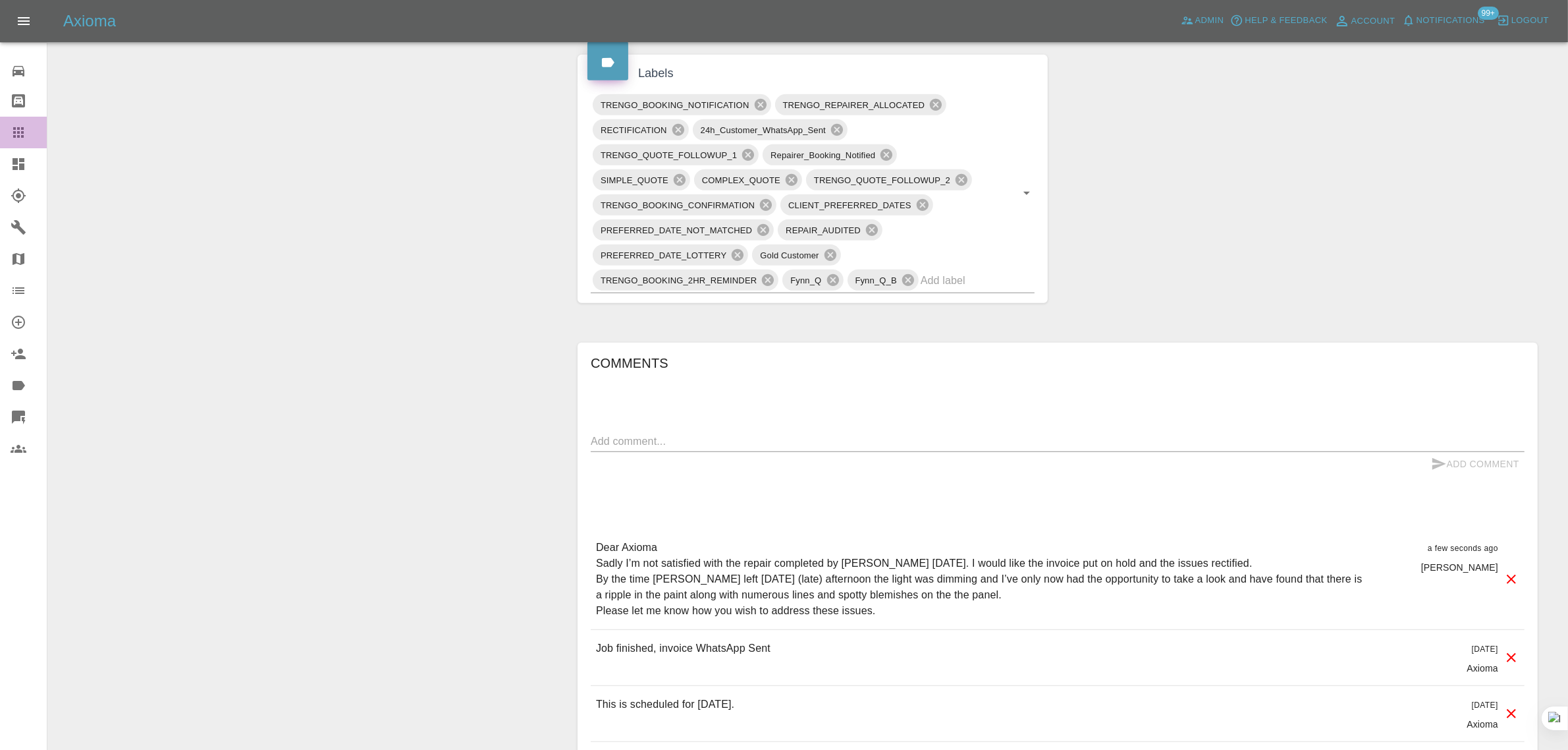
drag, startPoint x: 23, startPoint y: 140, endPoint x: 291, endPoint y: 328, distance: 327.4
click at [21, 138] on icon at bounding box center [19, 132] width 16 height 16
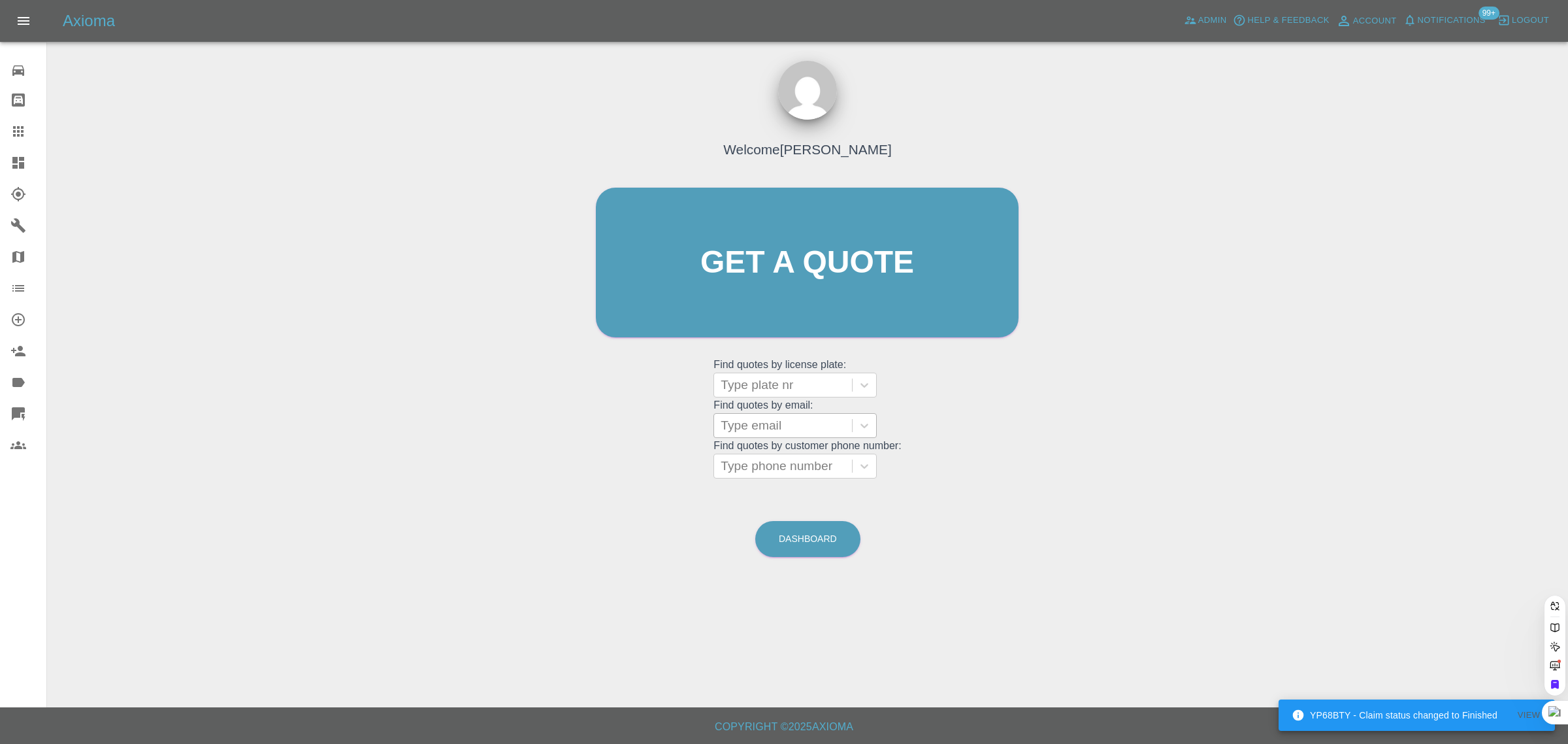
click at [753, 428] on div at bounding box center [783, 426] width 125 height 19
paste input "[EMAIL_ADDRESS][DOMAIN_NAME]"
type input "[EMAIL_ADDRESS][DOMAIN_NAME]"
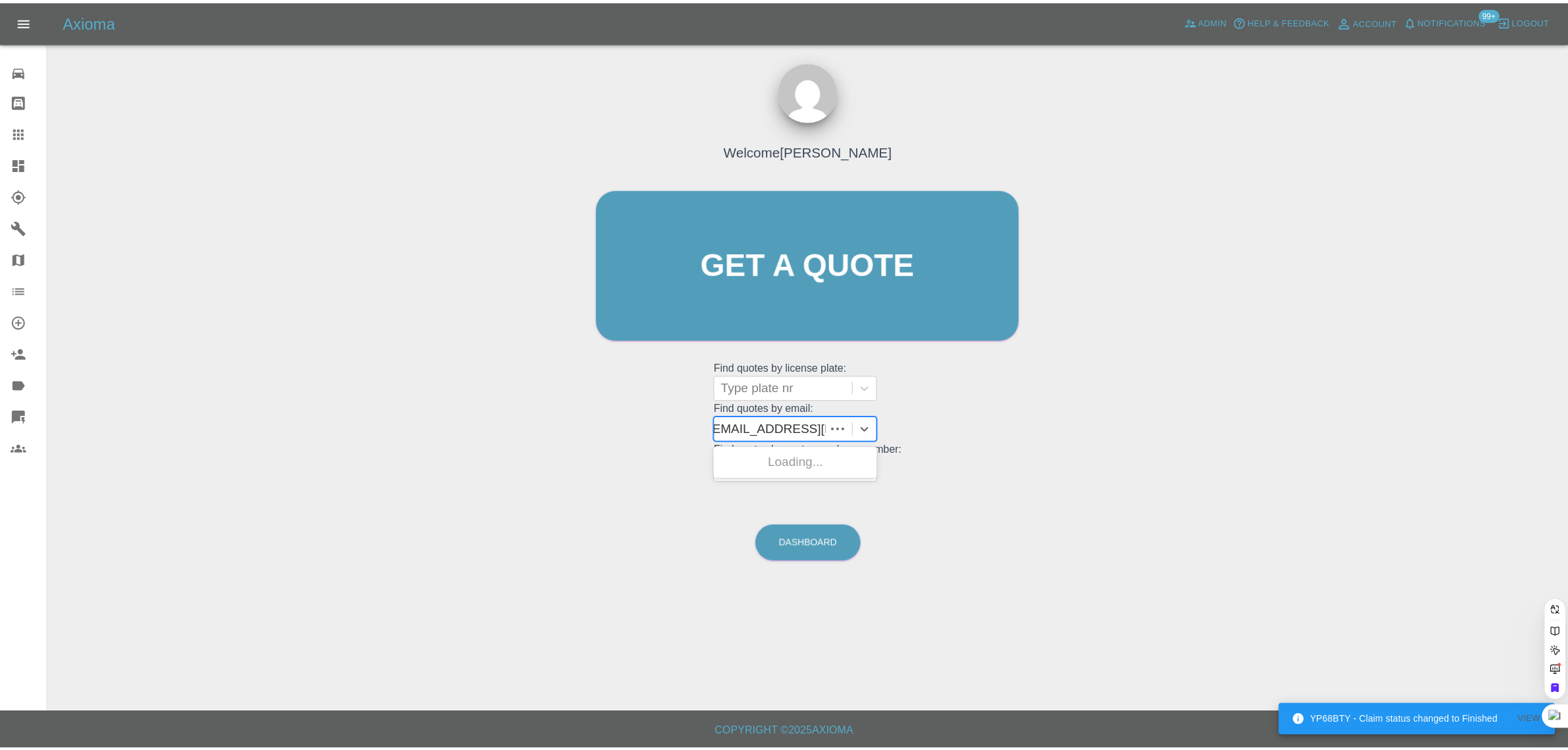
scroll to position [0, 0]
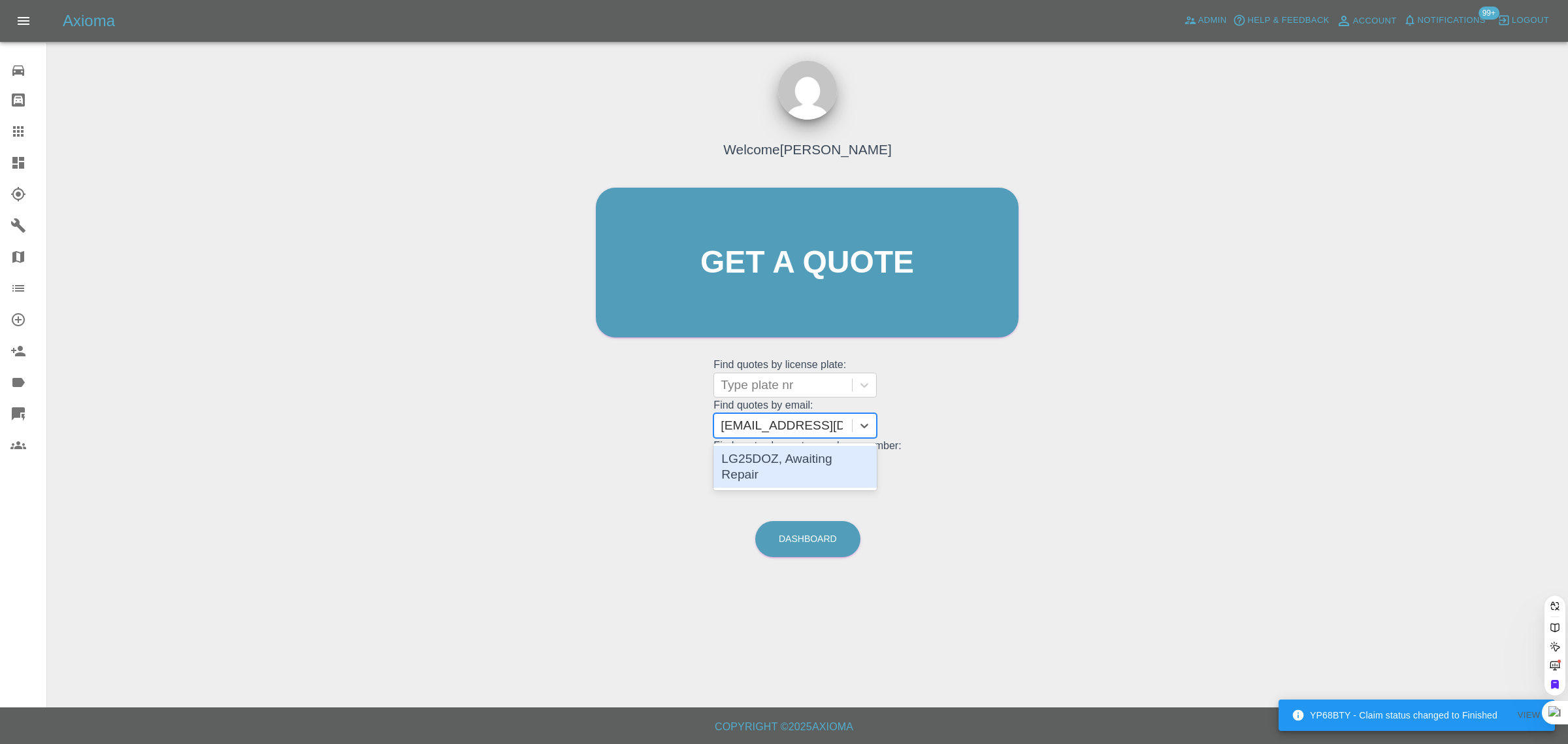
click at [784, 469] on div "LG25DOZ, Awaiting Repair" at bounding box center [795, 466] width 163 height 42
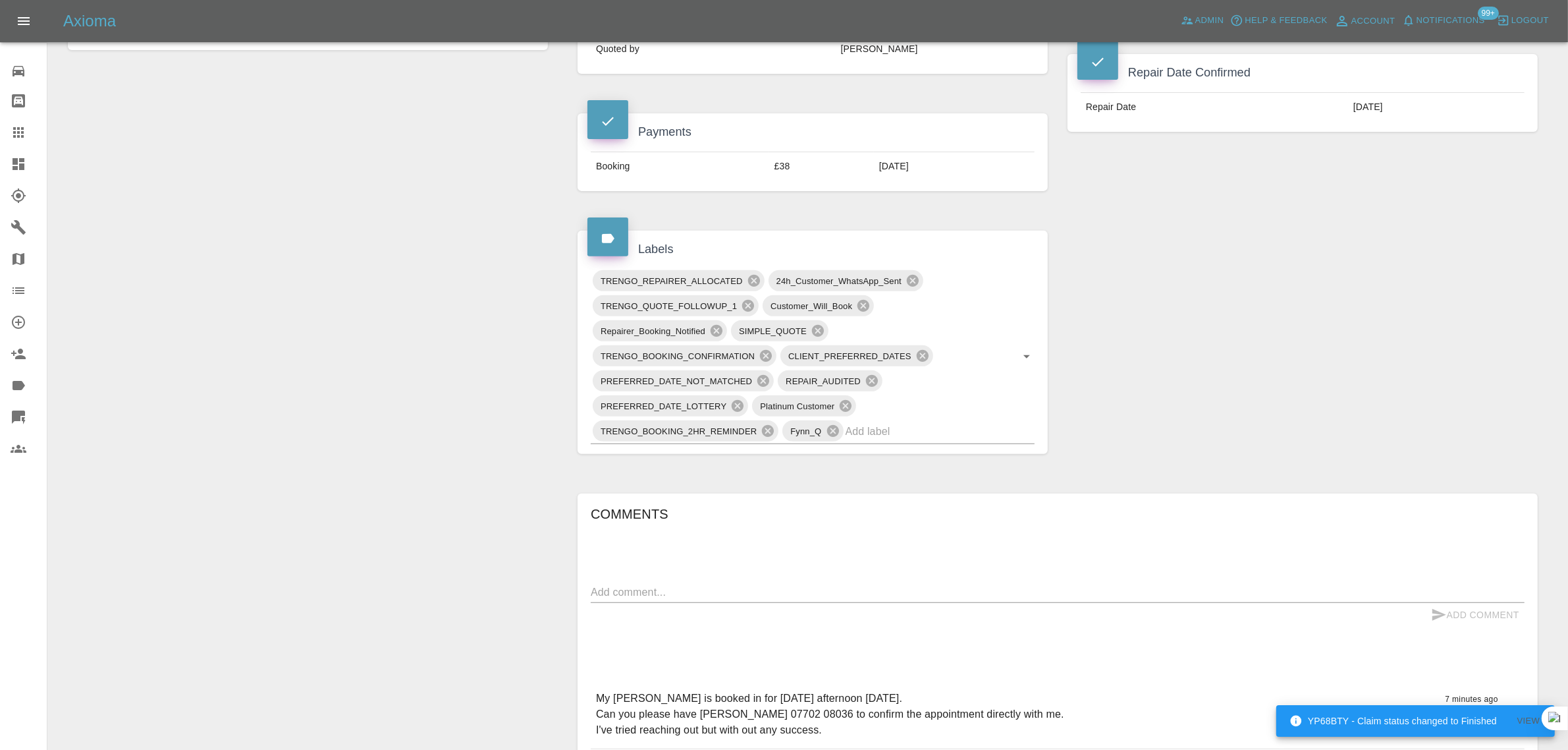
scroll to position [576, 0]
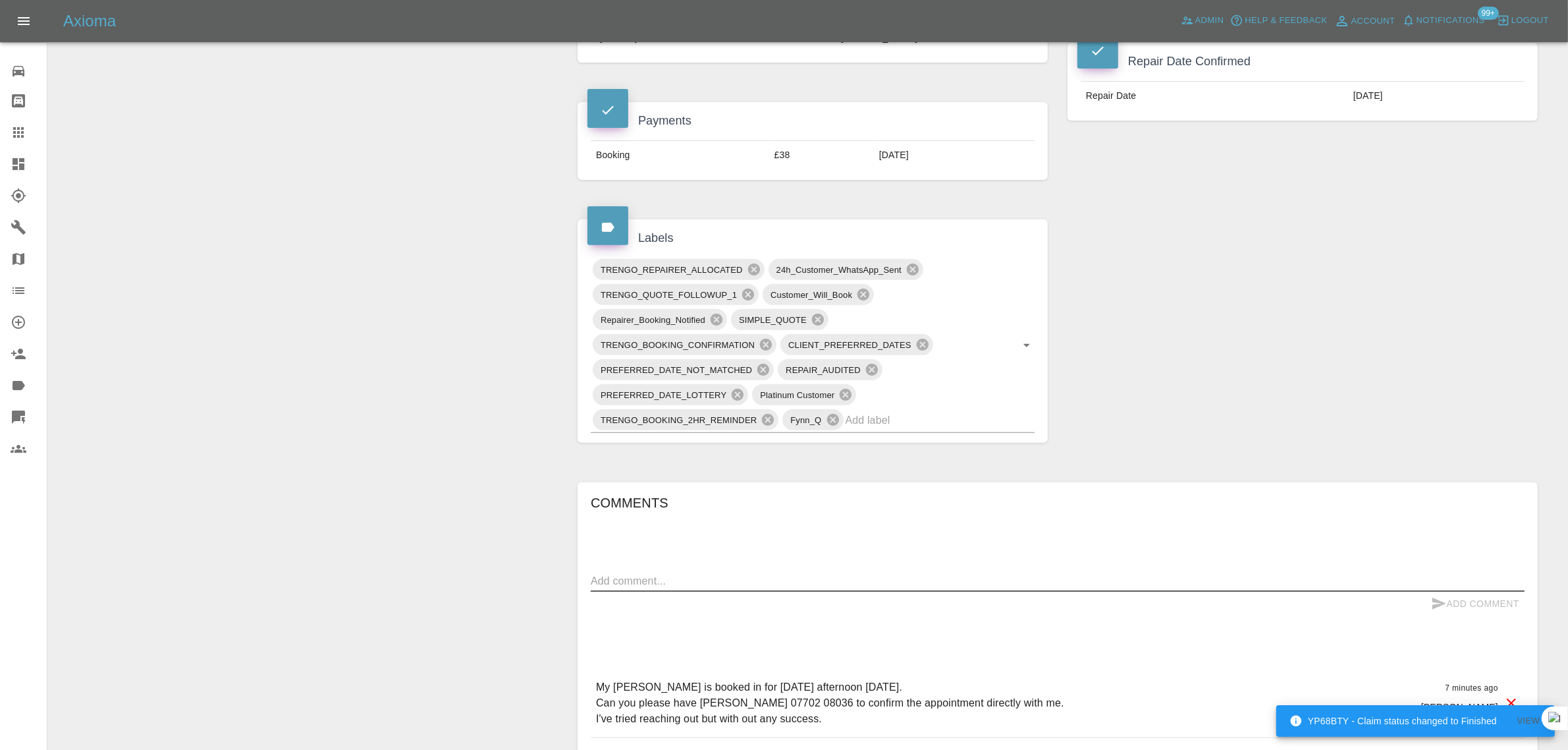
click at [827, 580] on textarea at bounding box center [1057, 580] width 934 height 15
paste textarea "He called me [DATE] However I messaged him this morning with an eta and waiting…"
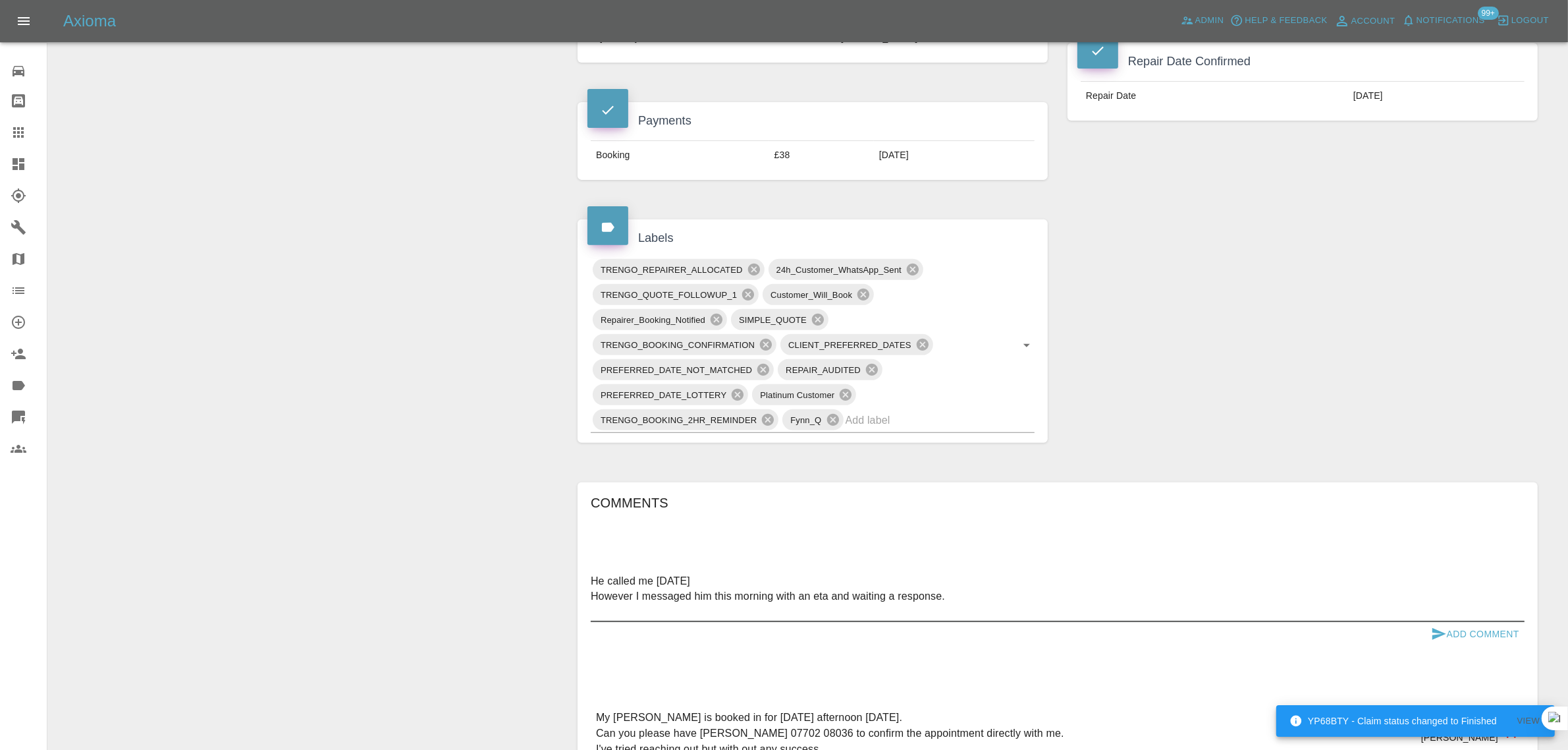
type textarea "He called me [DATE] However I messaged him this morning with an eta and waiting…"
click at [1451, 633] on button "Add Comment" at bounding box center [1476, 634] width 99 height 24
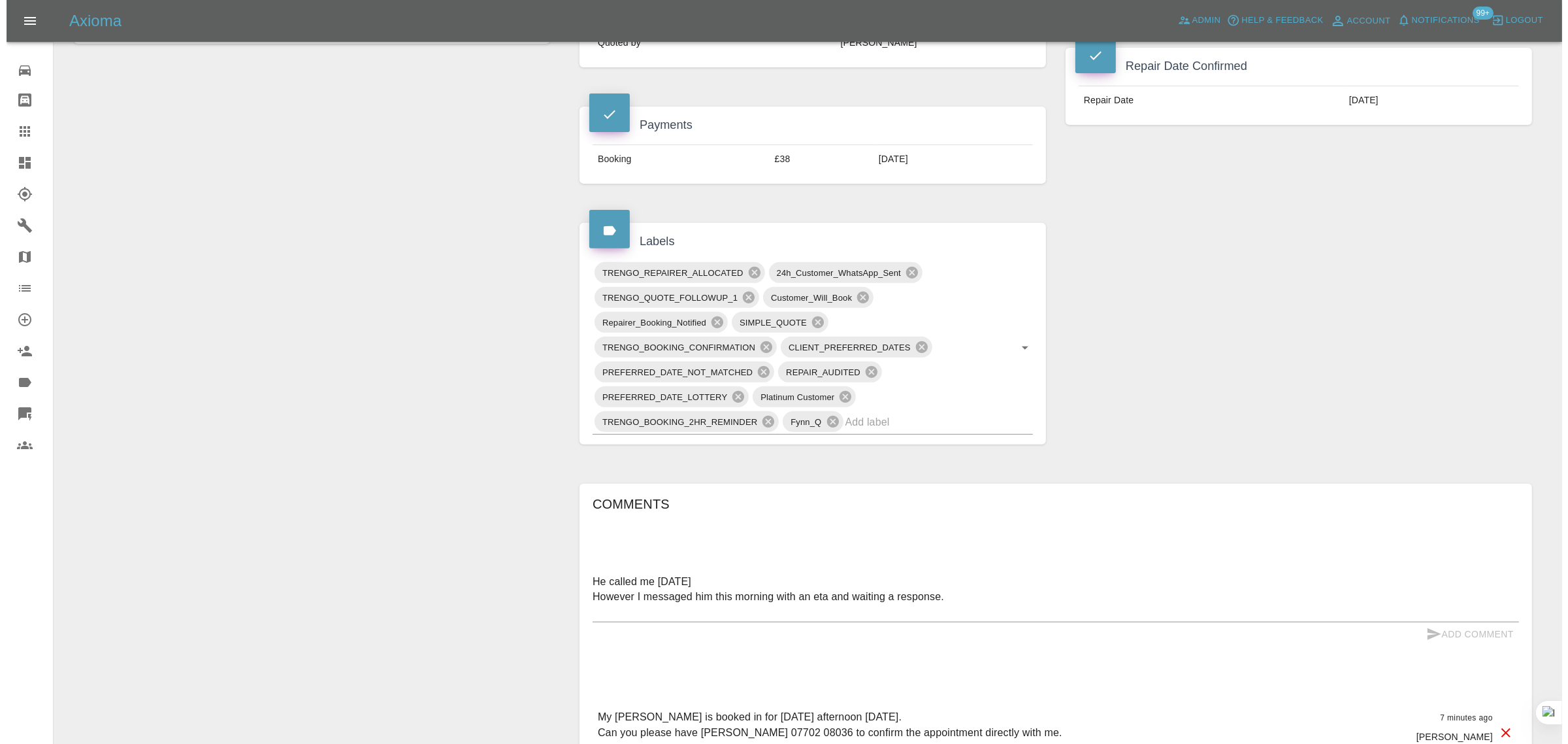
scroll to position [0, 0]
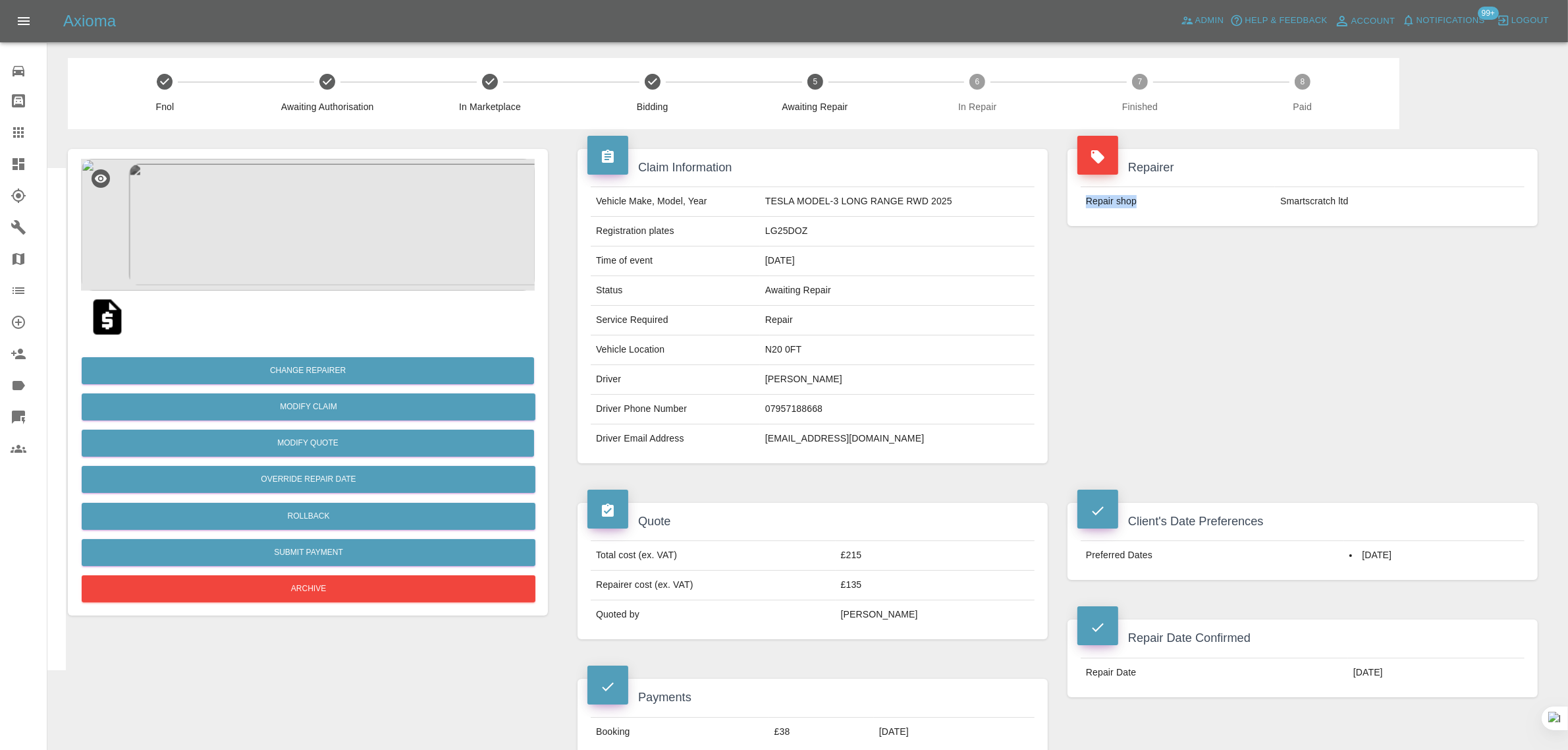
drag, startPoint x: 1279, startPoint y: 205, endPoint x: 1381, endPoint y: 218, distance: 102.8
click at [1381, 218] on div "Repair shop Smartscratch ltd" at bounding box center [1303, 201] width 471 height 49
copy tbody "Repair shop"
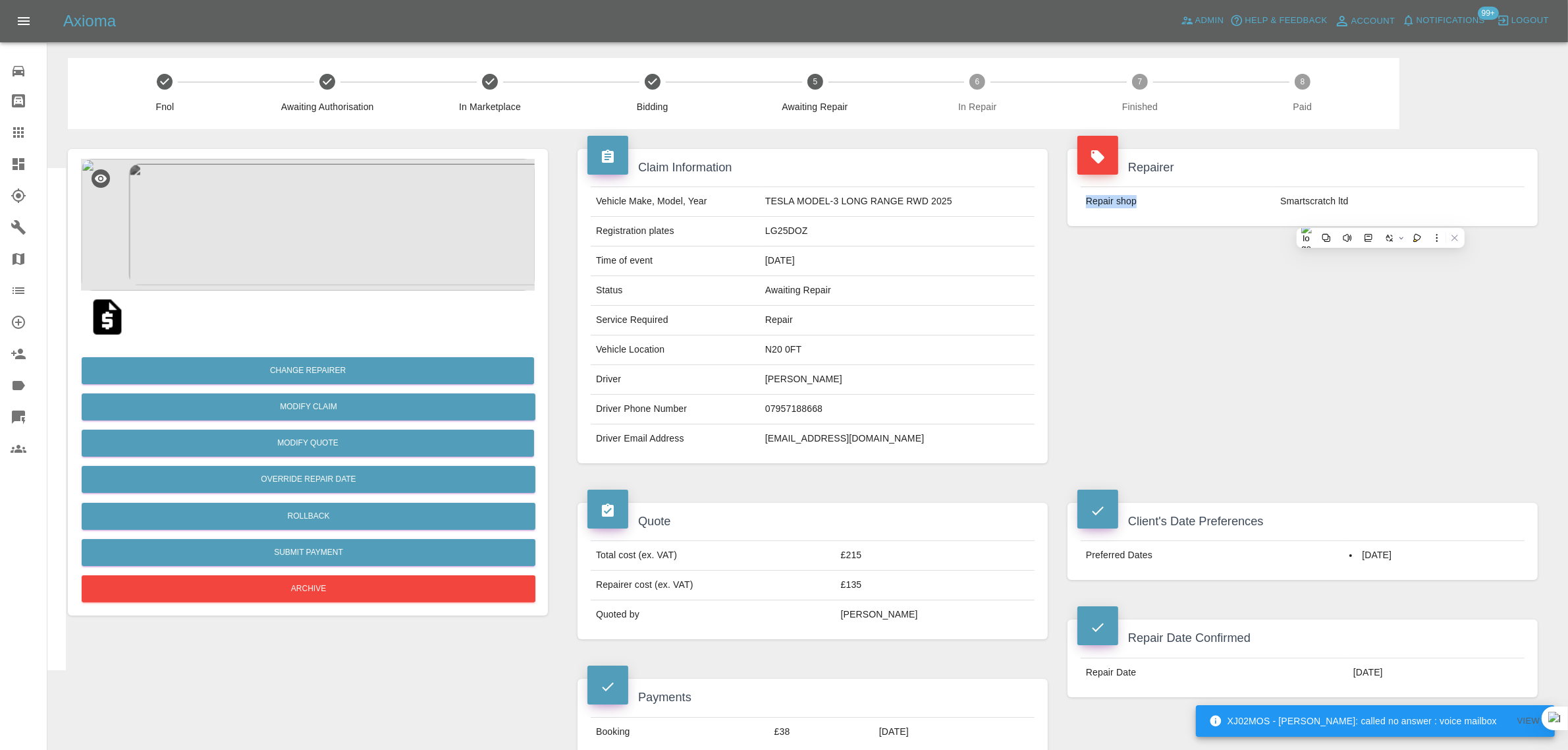
click at [20, 123] on link "Claims" at bounding box center [23, 132] width 47 height 31
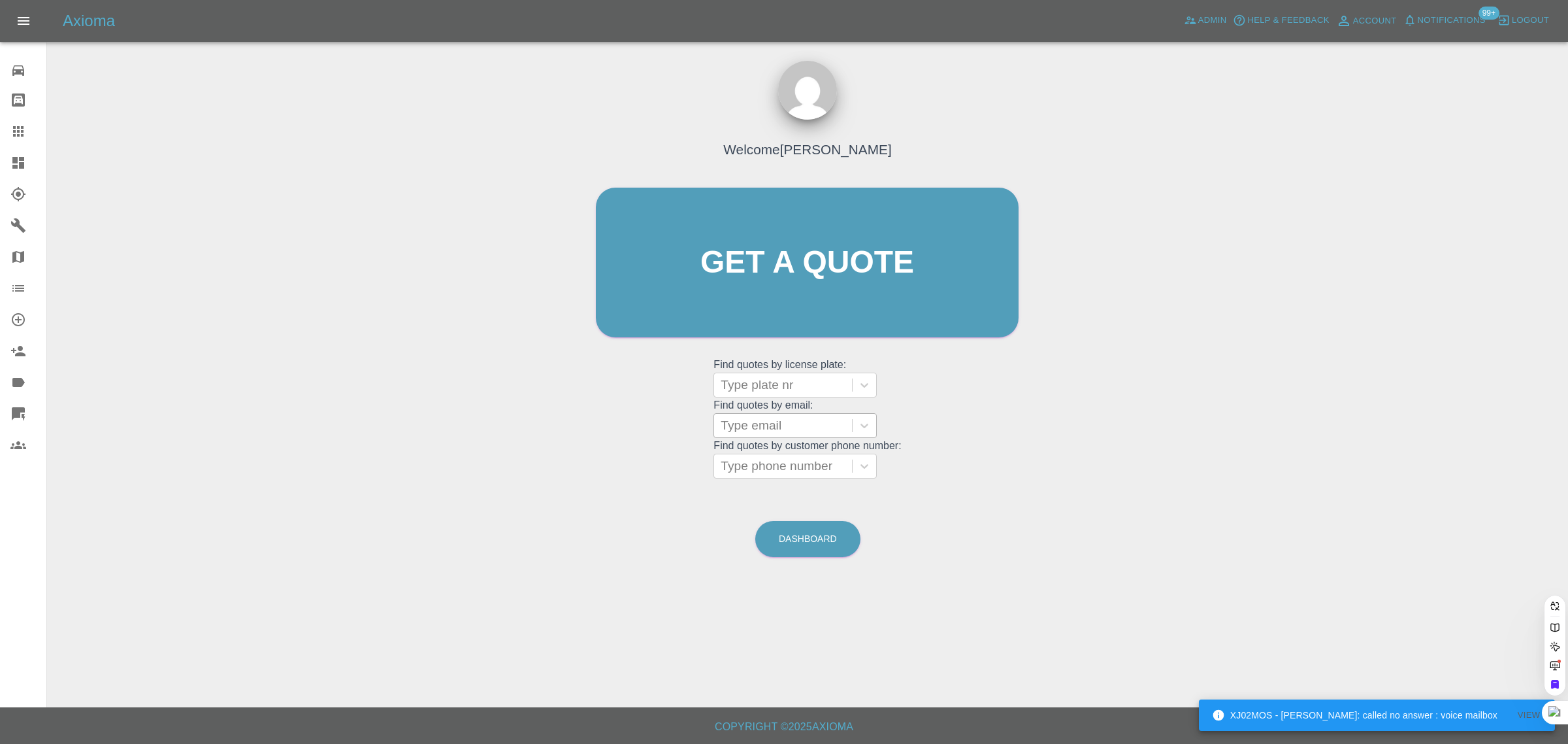
click at [740, 432] on div at bounding box center [783, 426] width 125 height 19
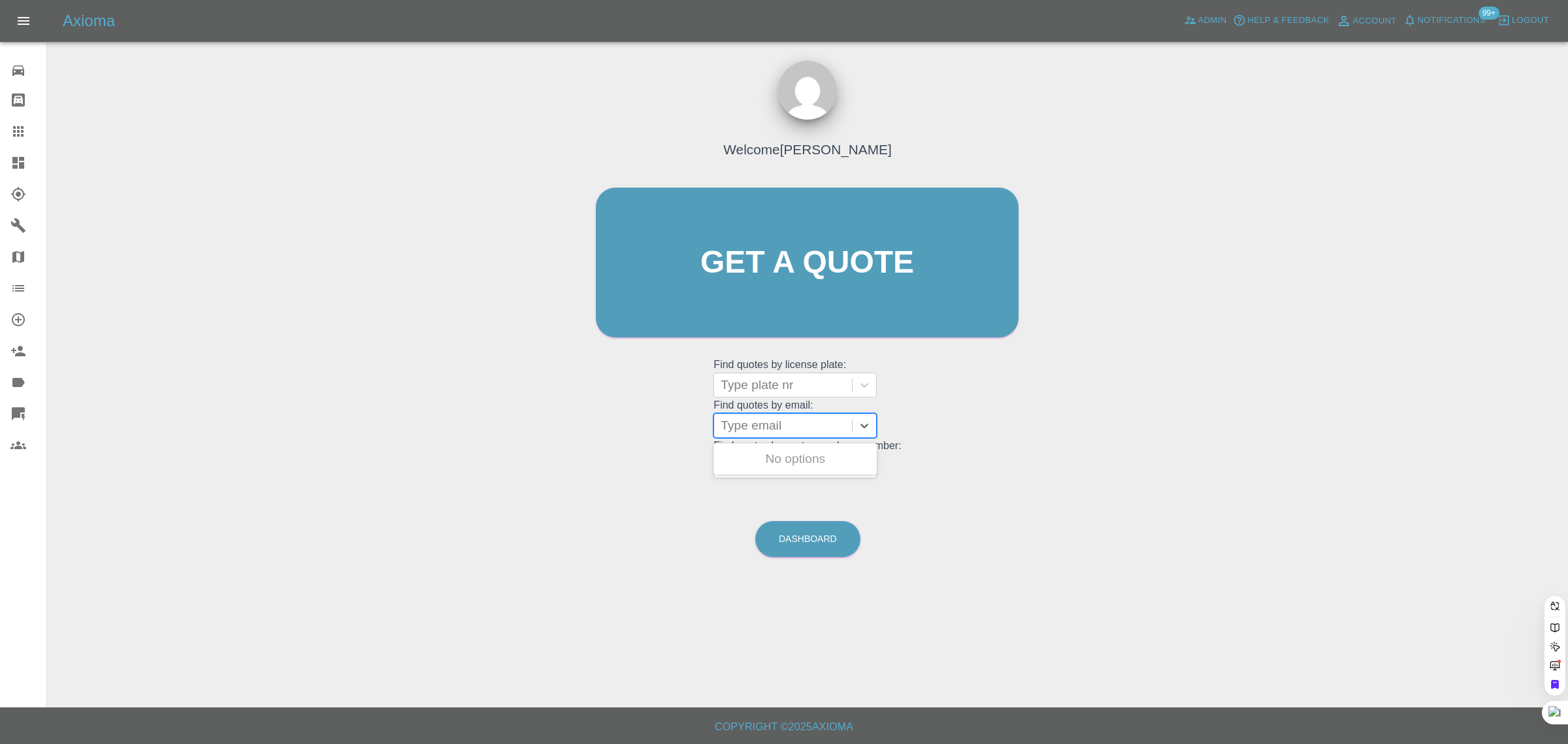
paste input "warralan@hotmail.com"
type input "warralan@hotmail.com"
click at [765, 464] on div "KT70 NMU, Awaiting Repair" at bounding box center [795, 466] width 163 height 42
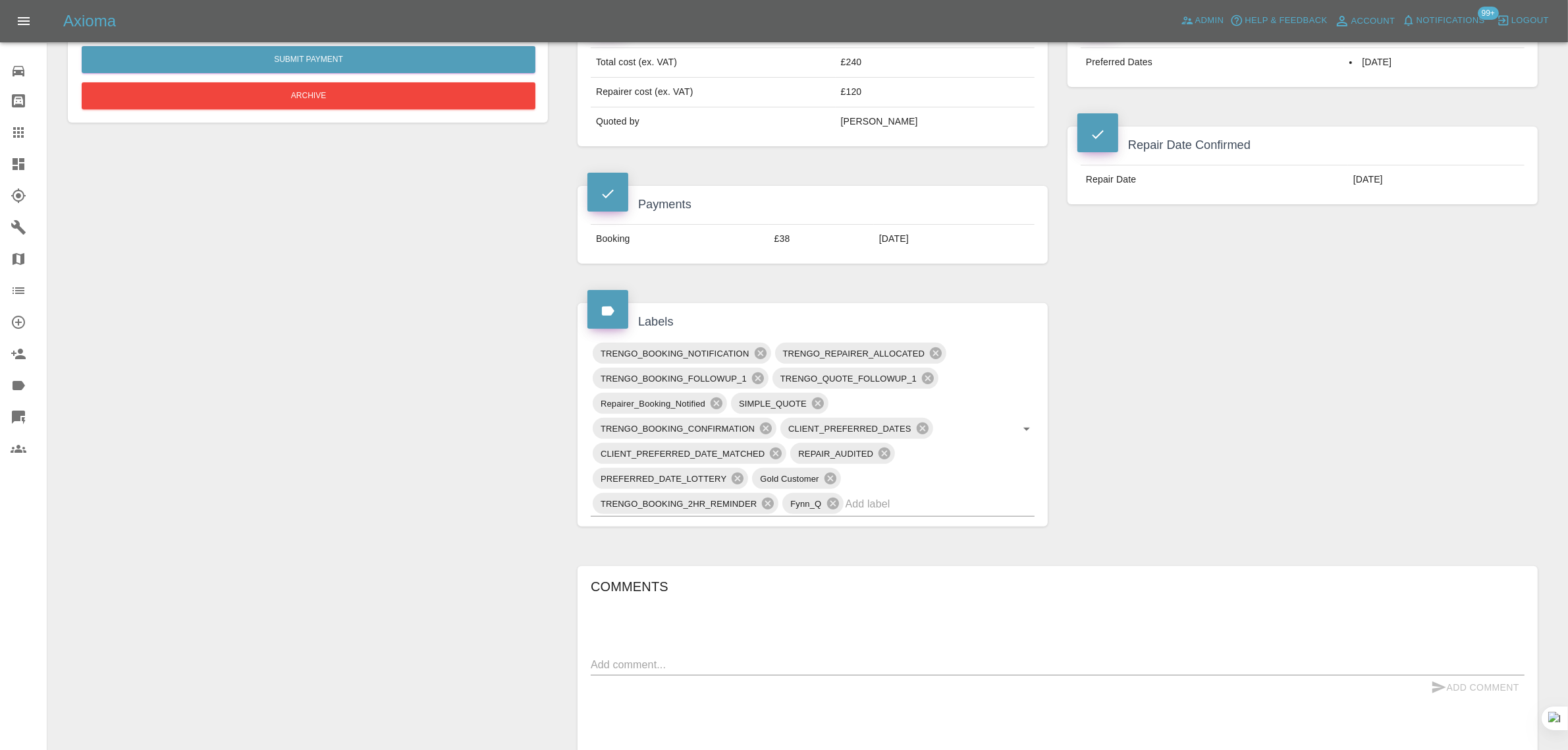
scroll to position [494, 0]
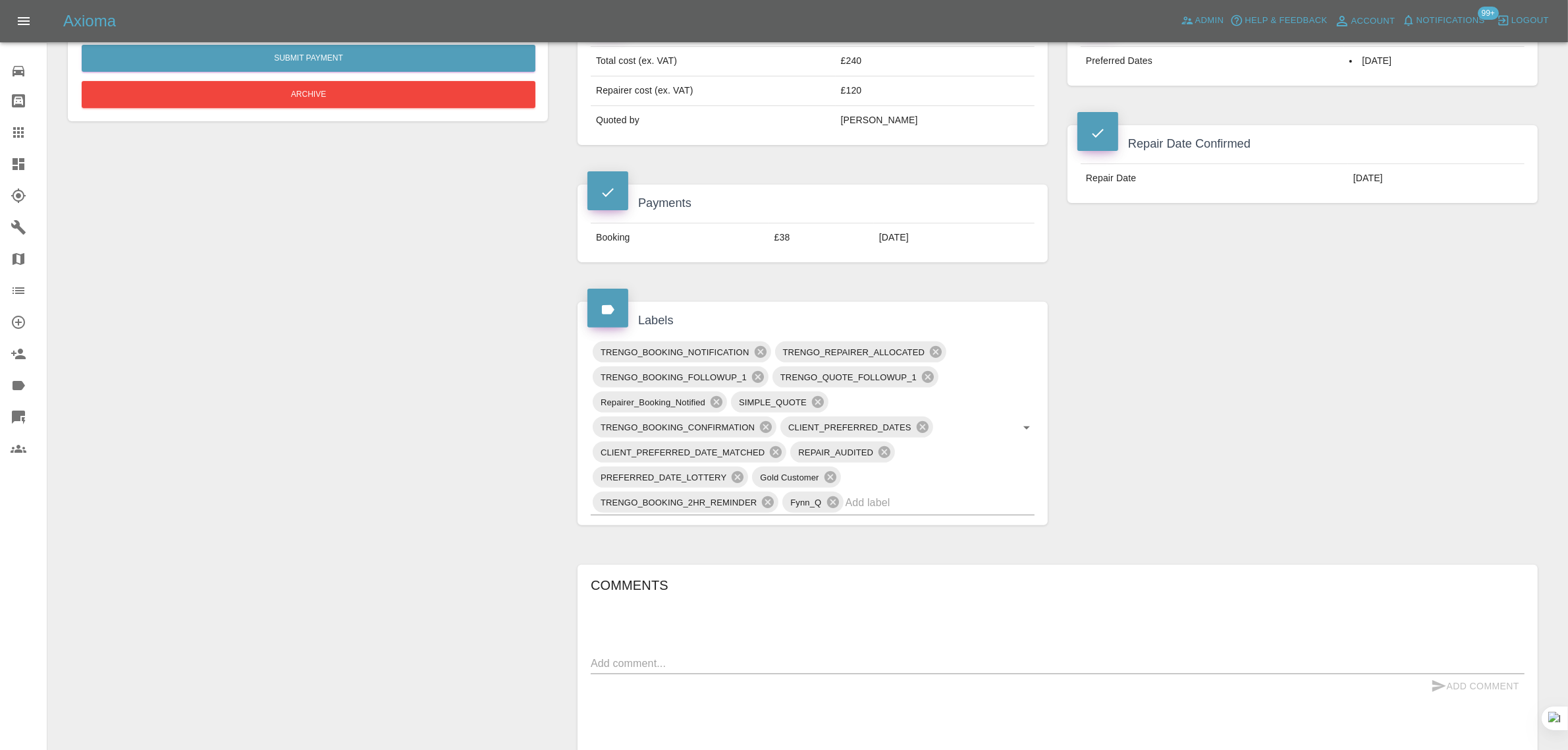
click at [860, 660] on textarea at bounding box center [1057, 663] width 934 height 15
paste textarea "I am booked into today for a repair of my jaguar f pace and have tried twice to…"
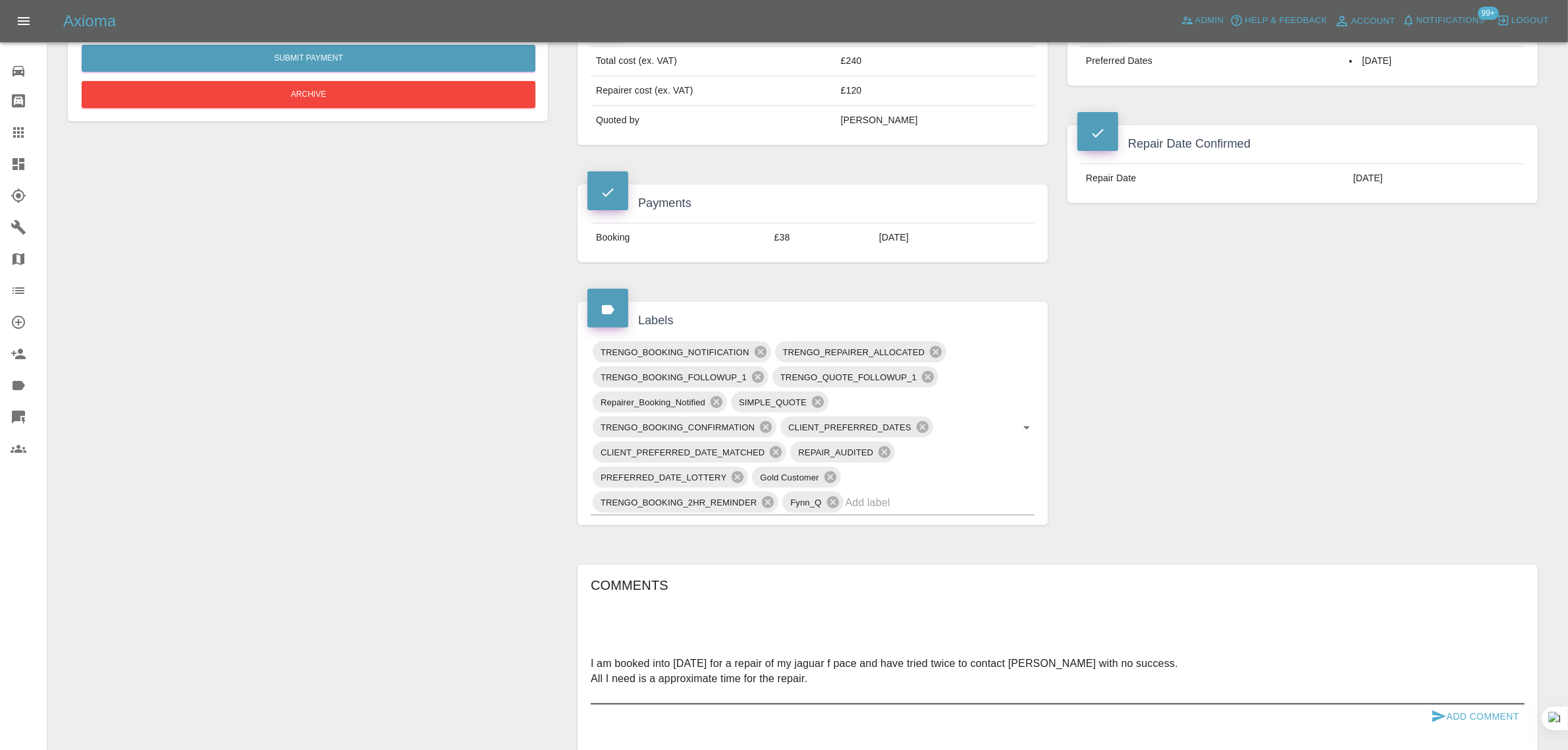
type textarea "I am booked into today for a repair of my jaguar f pace and have tried twice to…"
click at [1457, 713] on button "Add Comment" at bounding box center [1476, 717] width 99 height 24
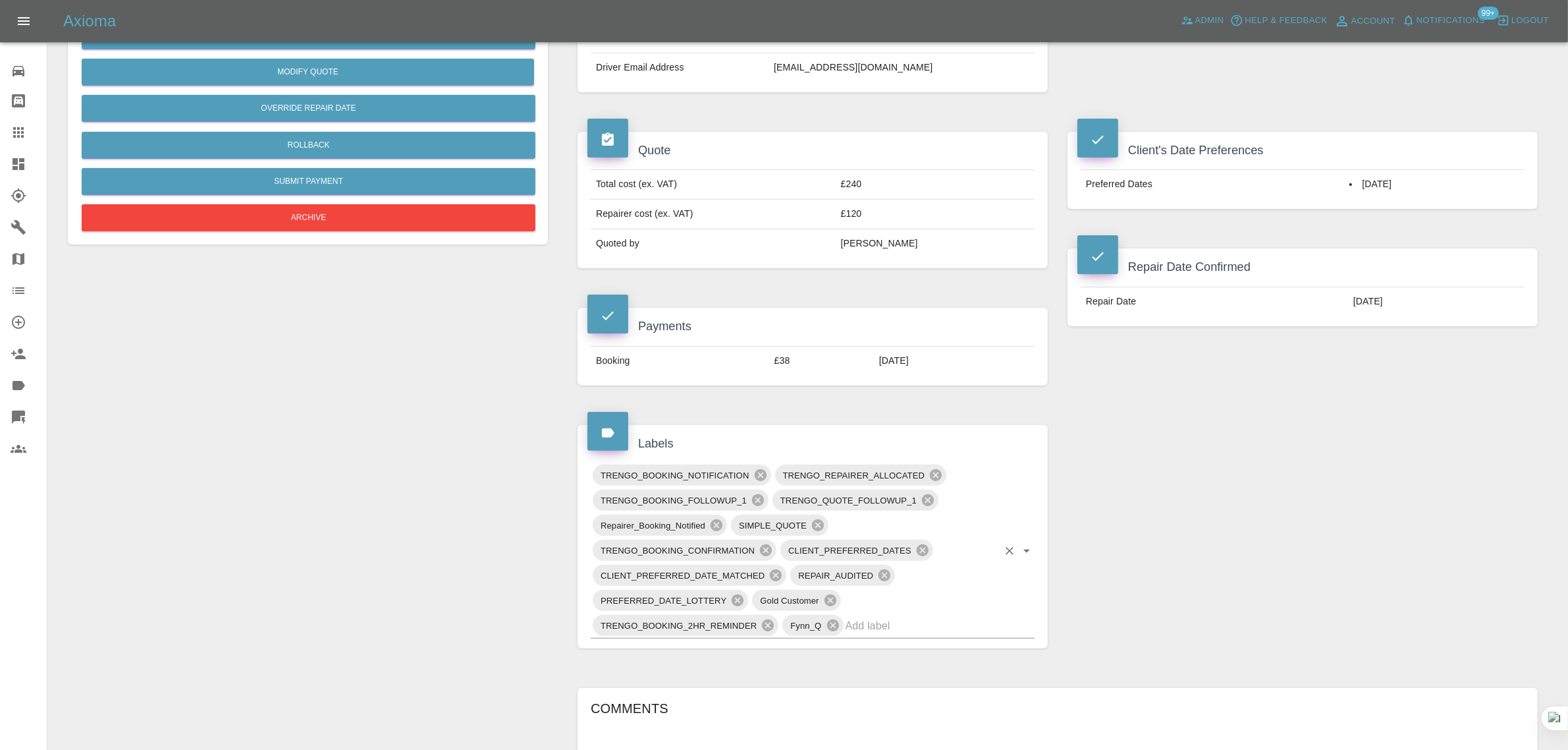
scroll to position [364, 0]
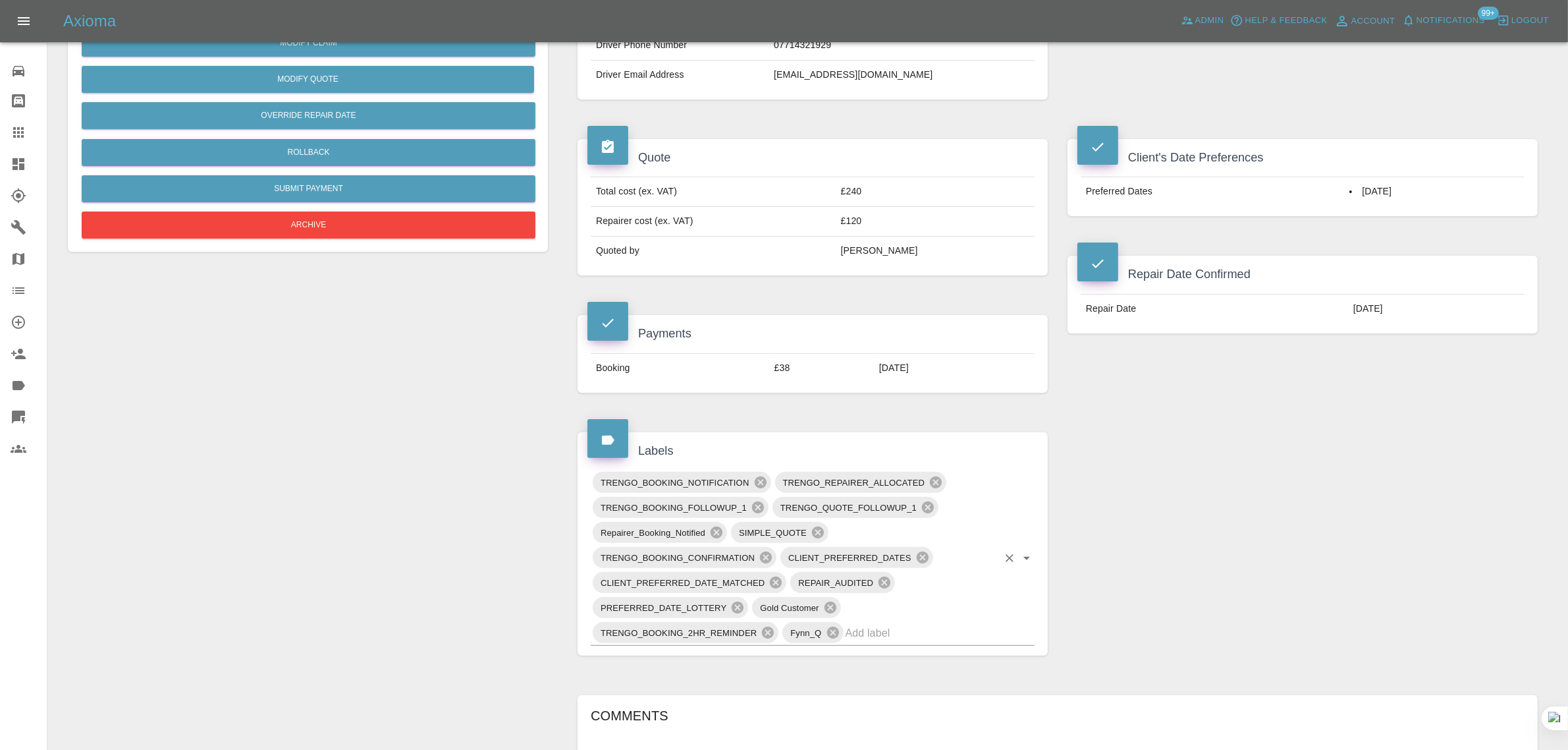
click at [892, 640] on input "text" at bounding box center [922, 632] width 152 height 21
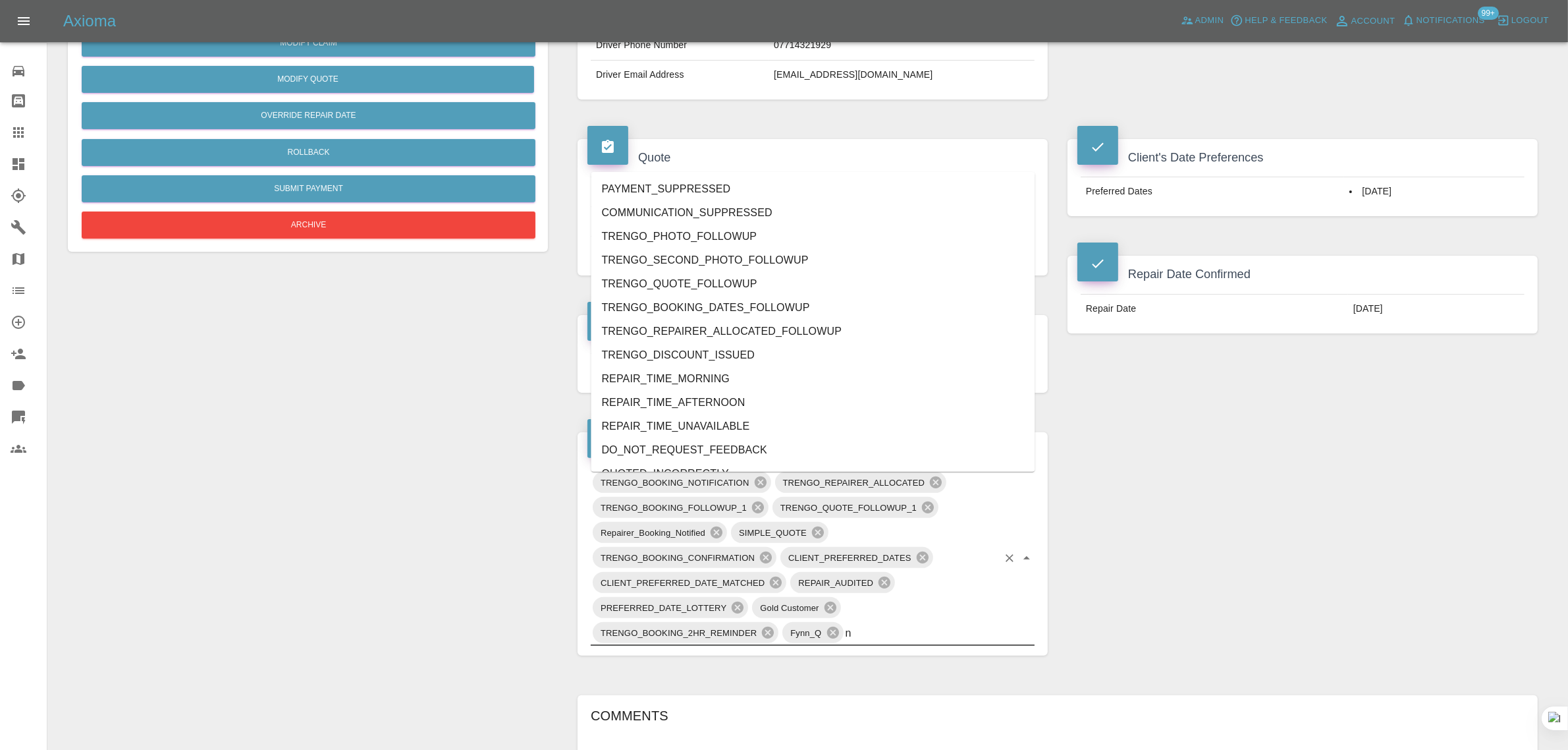
type input "no"
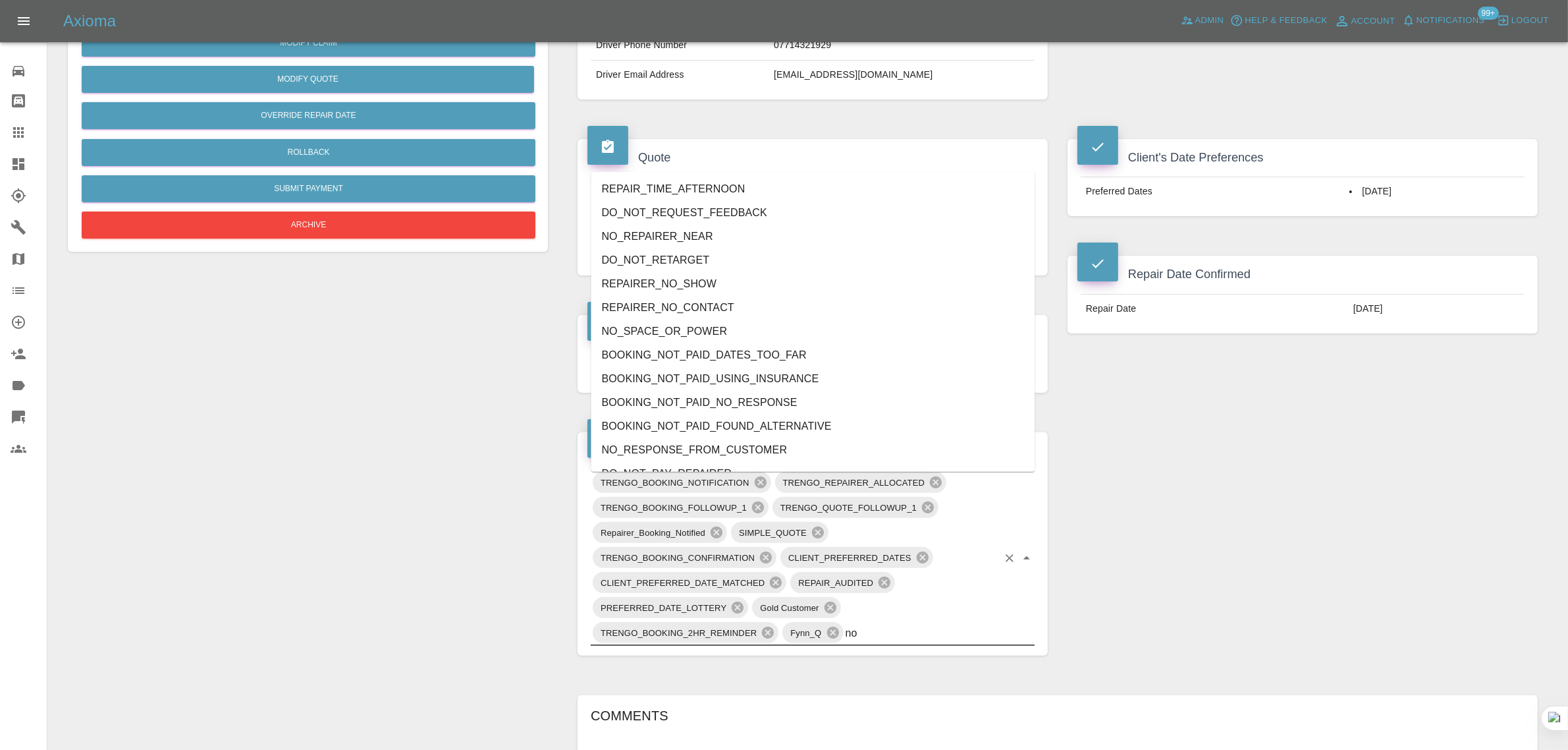
click at [677, 311] on li "REPAIRER_NO_CONTACT" at bounding box center [813, 307] width 444 height 23
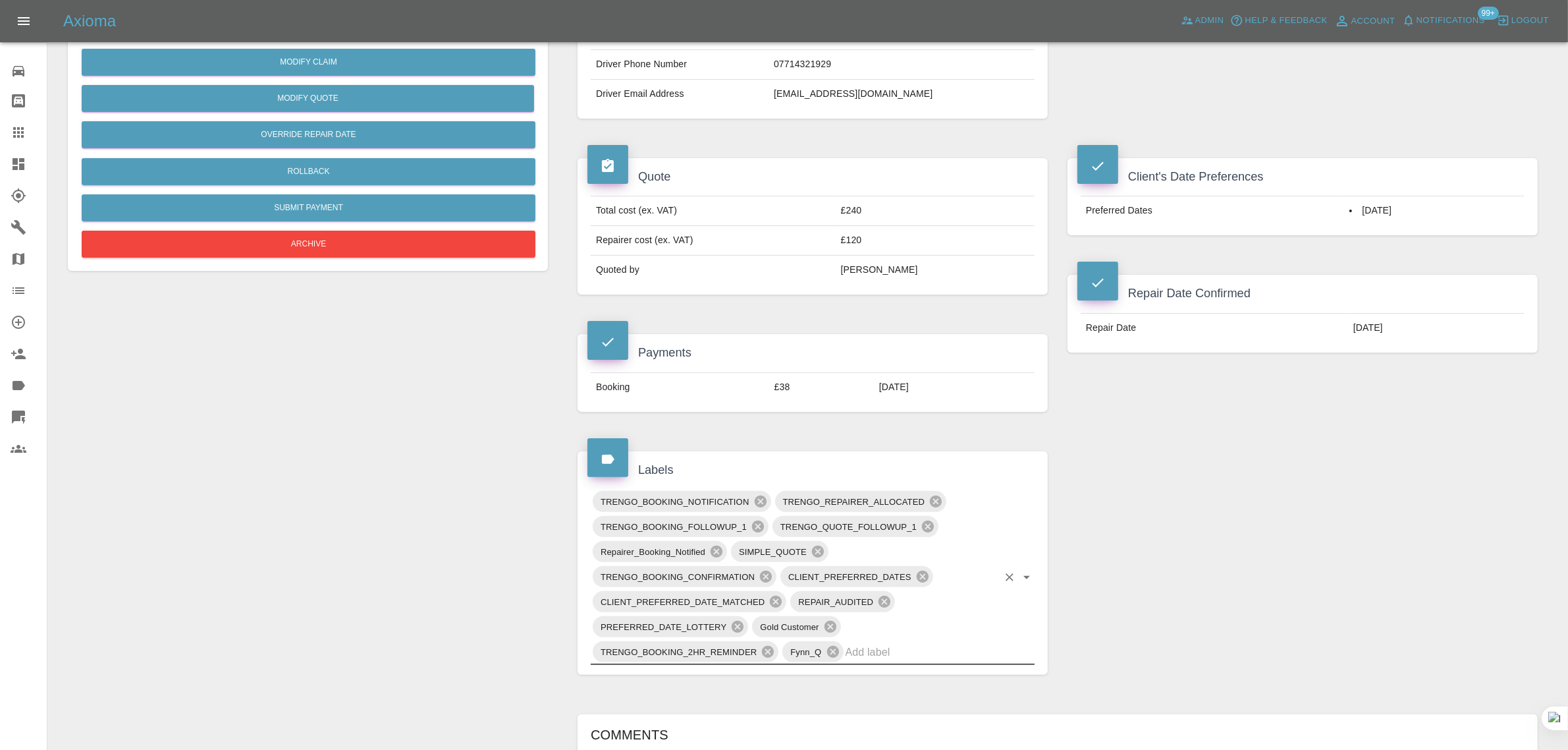
scroll to position [0, 0]
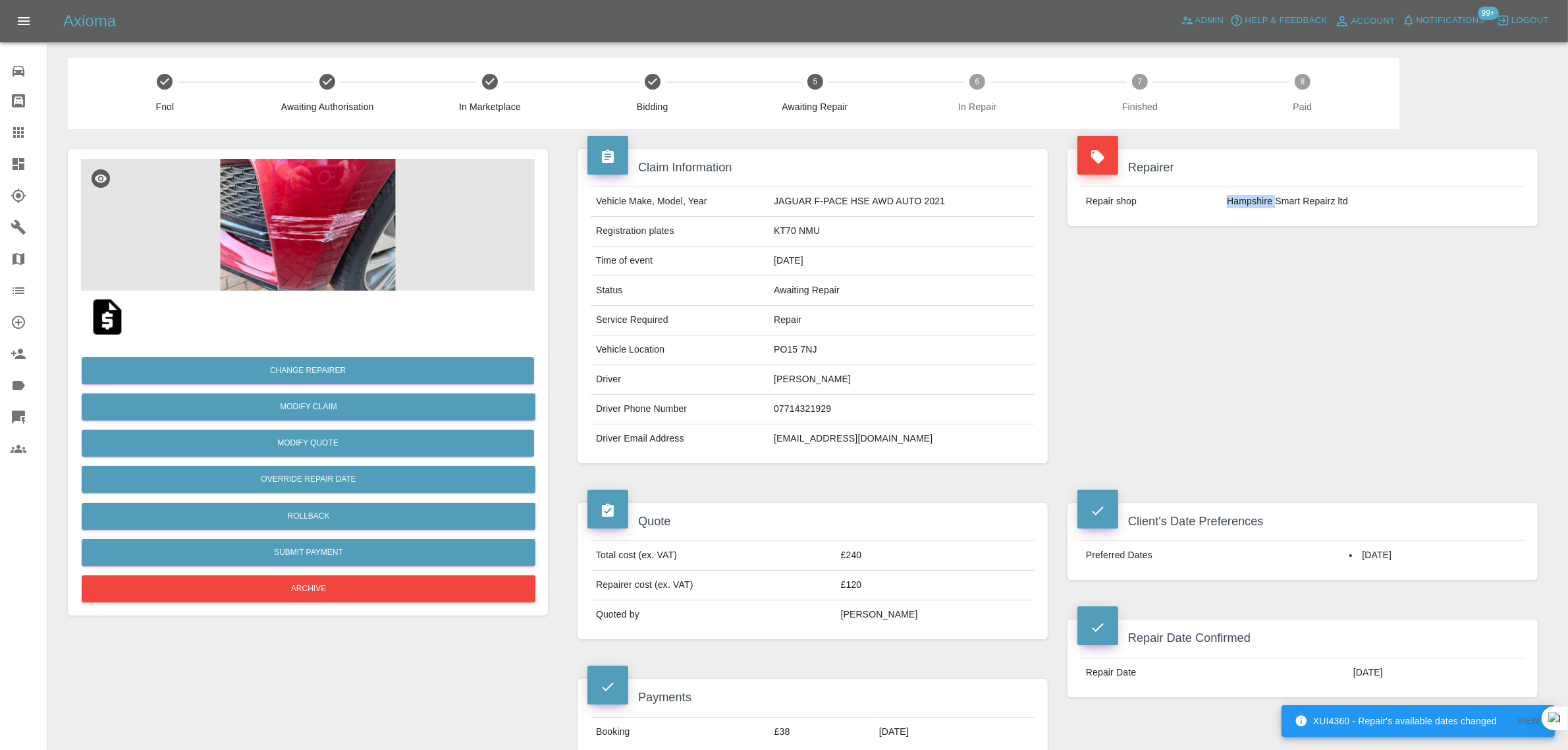
drag, startPoint x: 1227, startPoint y: 205, endPoint x: 1276, endPoint y: 193, distance: 50.4
click at [1276, 193] on td "Hampshire Smart Repairz ltd" at bounding box center [1373, 201] width 303 height 29
copy td "Hampshire"
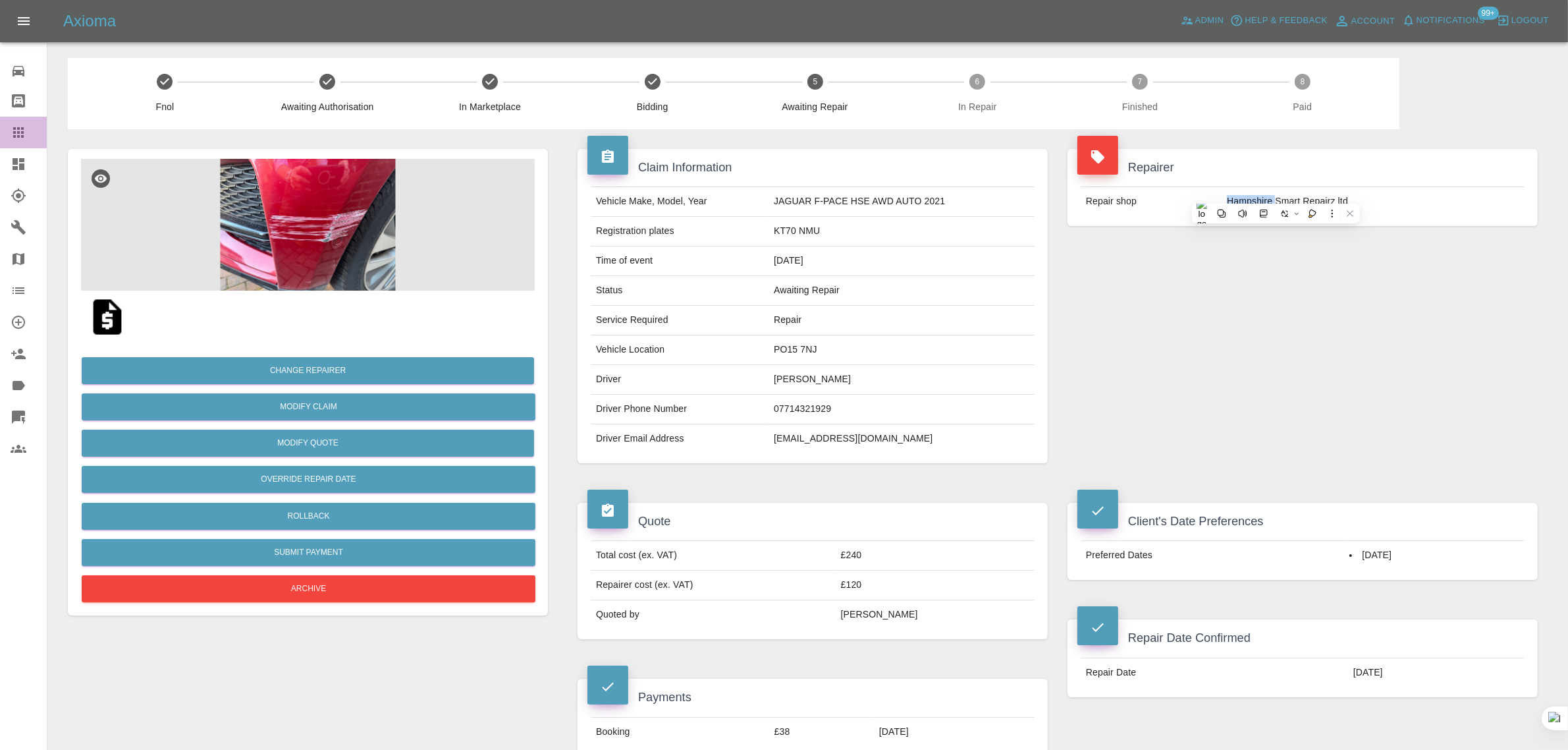
click at [14, 138] on icon at bounding box center [19, 132] width 16 height 16
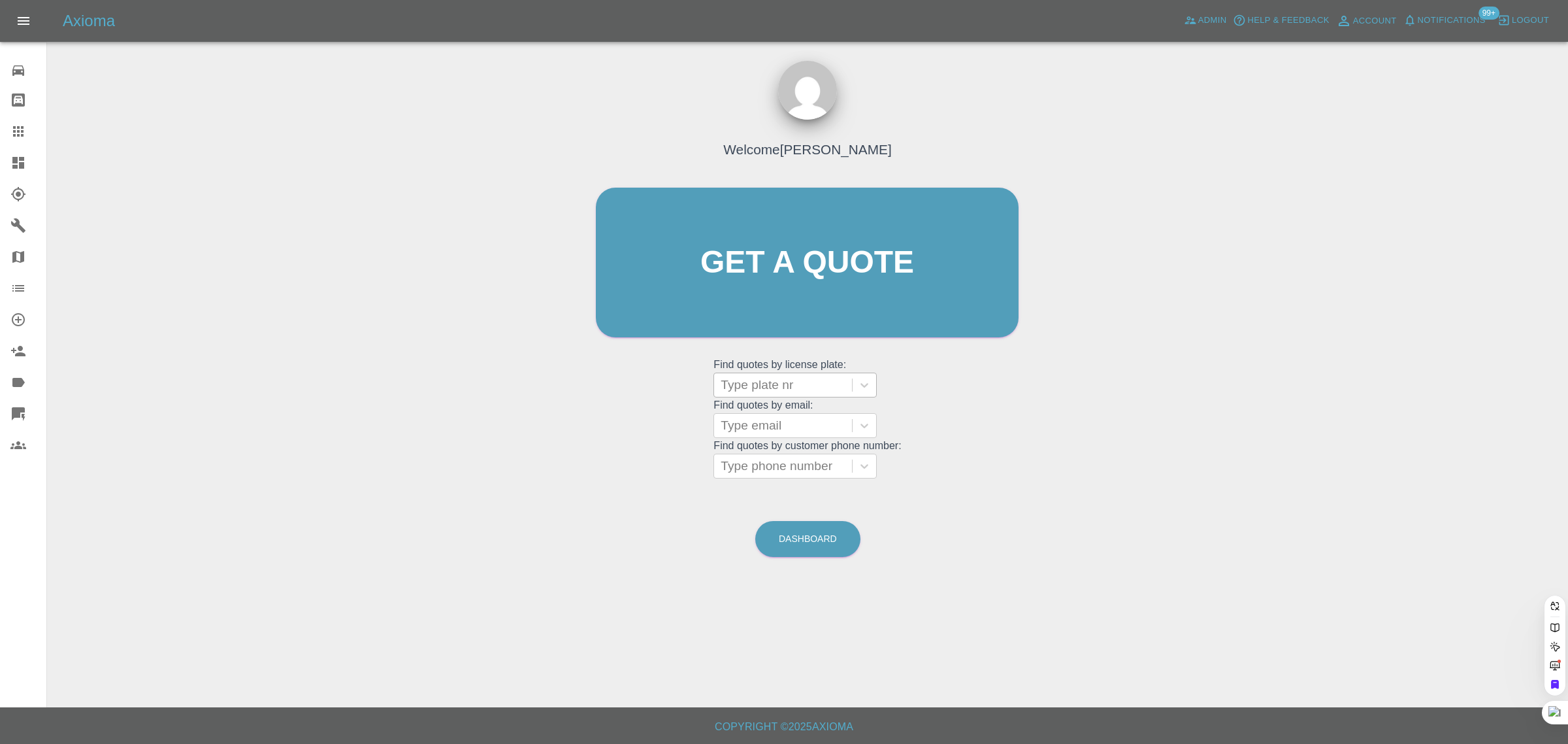
click at [781, 393] on div at bounding box center [783, 385] width 125 height 19
paste input "SE22 0LT"
click at [753, 383] on input "SE22 0LT" at bounding box center [750, 385] width 58 height 16
type input "SE220LT"
click at [773, 381] on div at bounding box center [783, 385] width 125 height 19
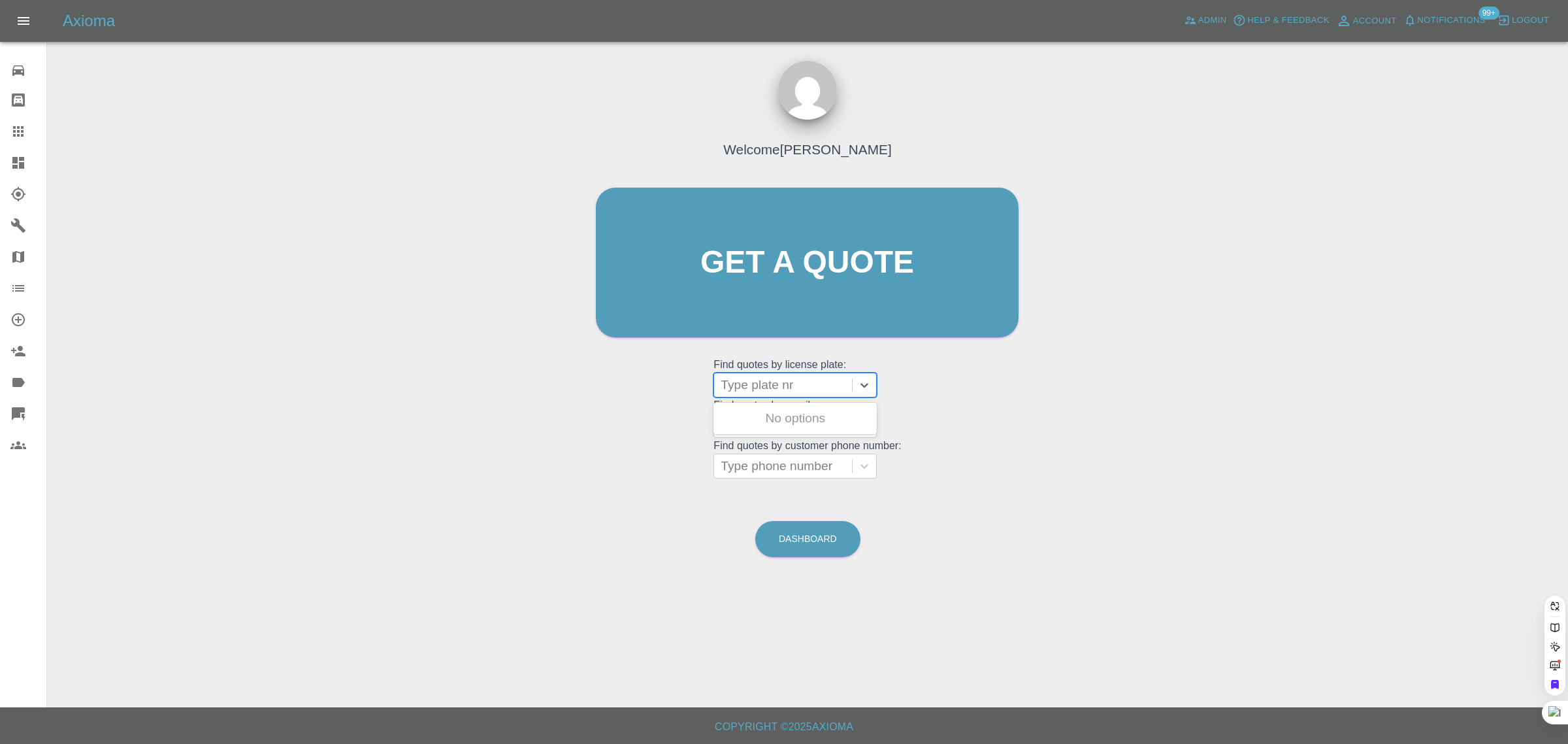
paste input "HX17 LSL"
type input "HX17LSL"
click at [1217, 19] on span "Admin" at bounding box center [1212, 21] width 29 height 15
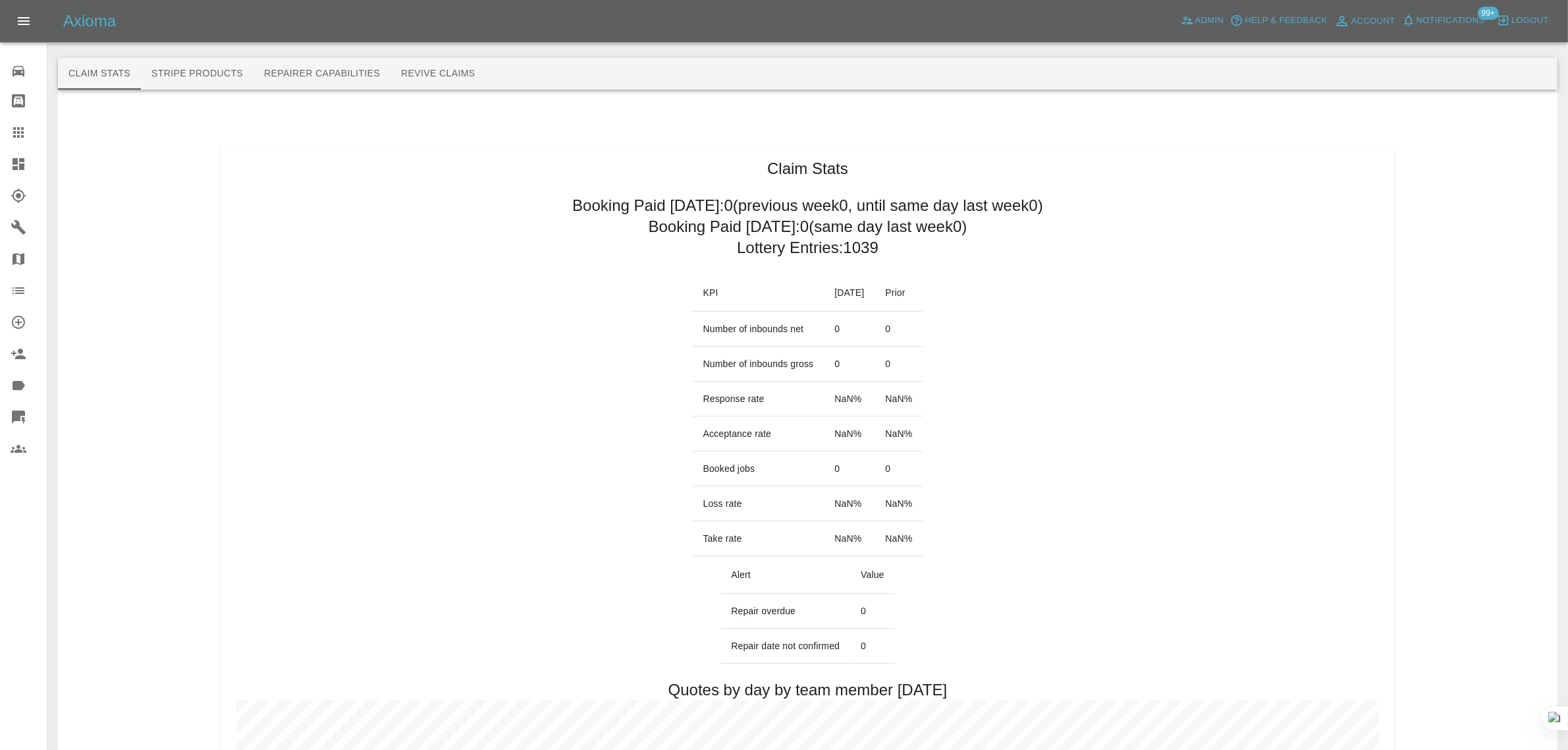
click at [432, 80] on button "Revive Claims" at bounding box center [438, 74] width 96 height 31
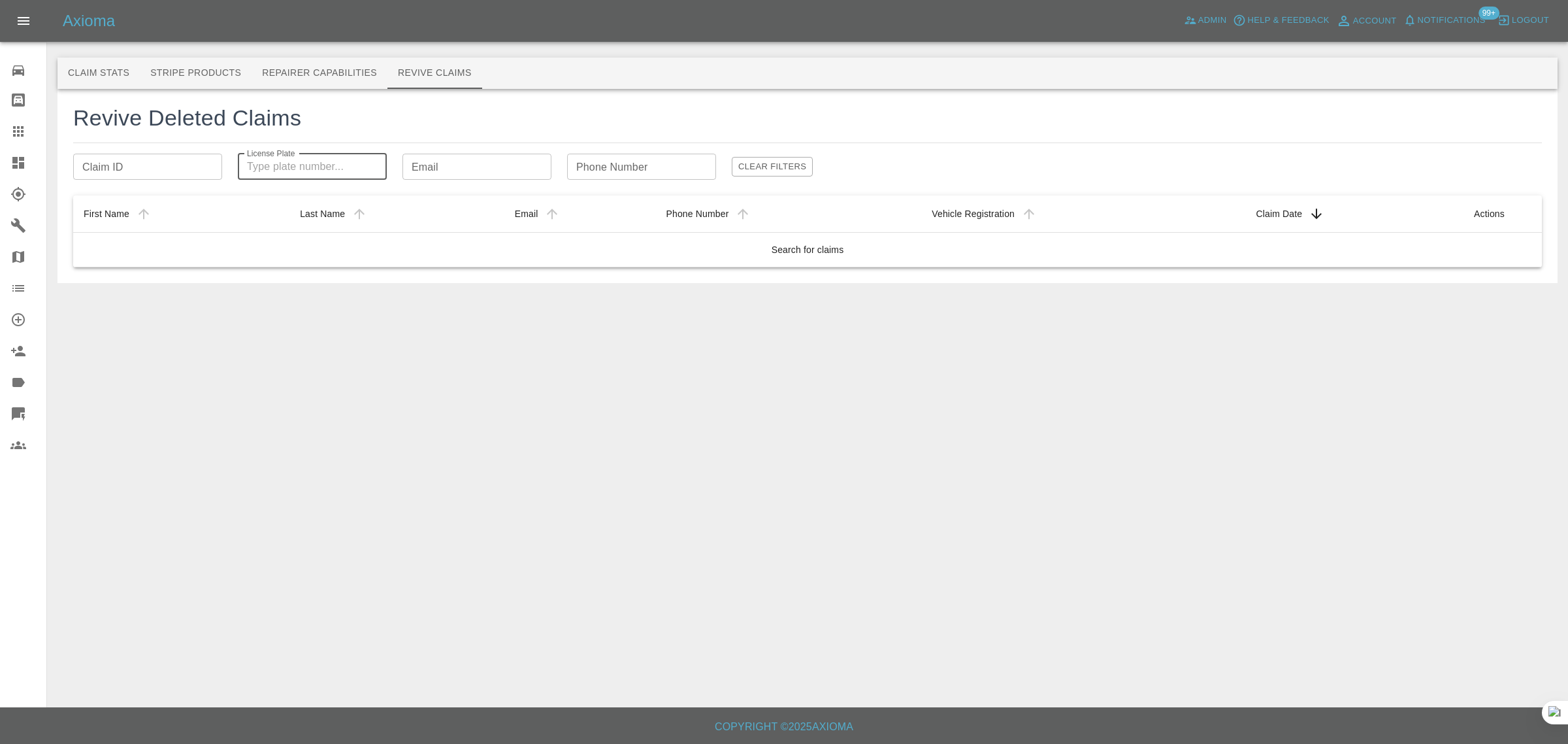
click at [268, 164] on input "License Plate" at bounding box center [312, 166] width 149 height 26
paste input "HX17 LSL"
type input "HX17LSL"
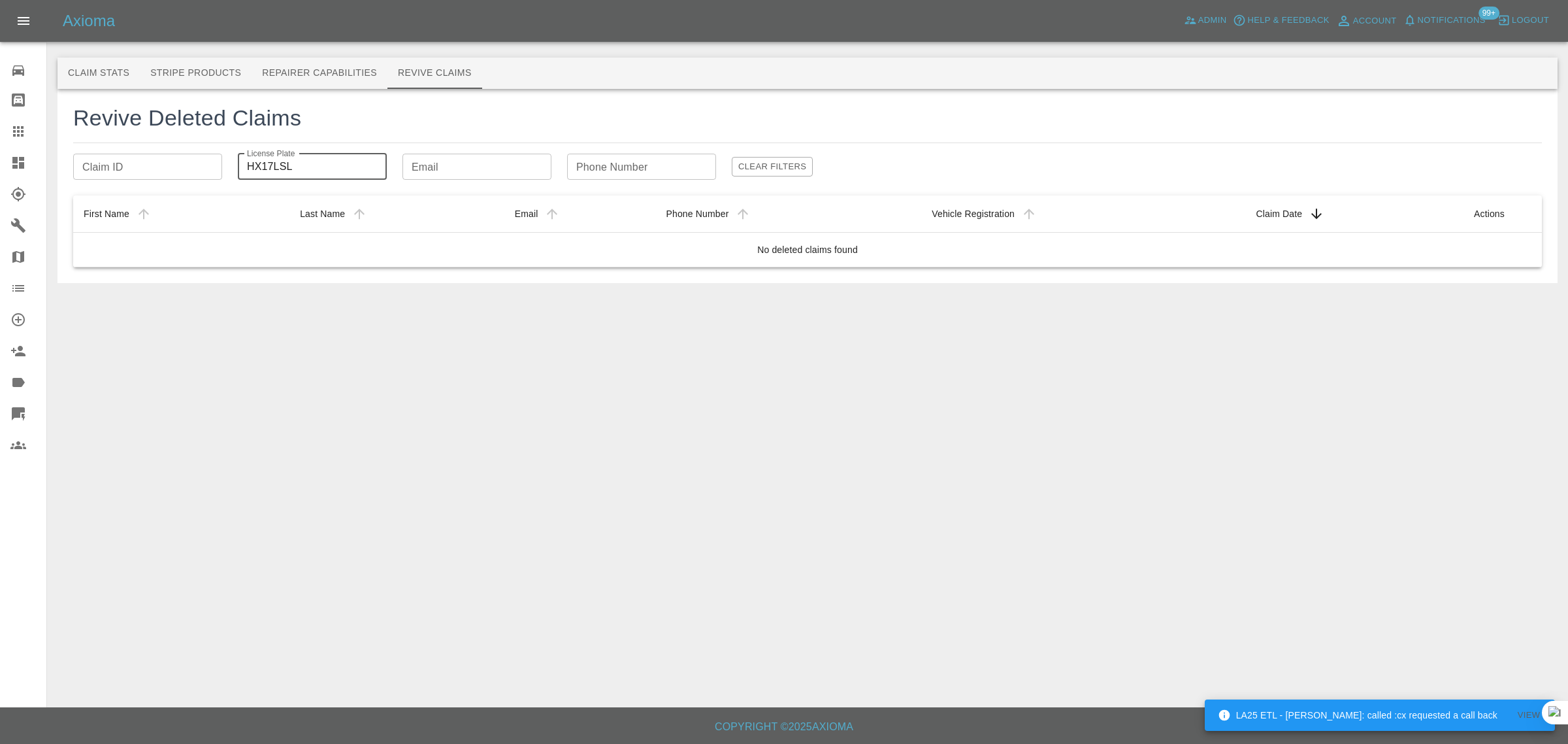
click at [23, 121] on link "Claims" at bounding box center [23, 131] width 46 height 31
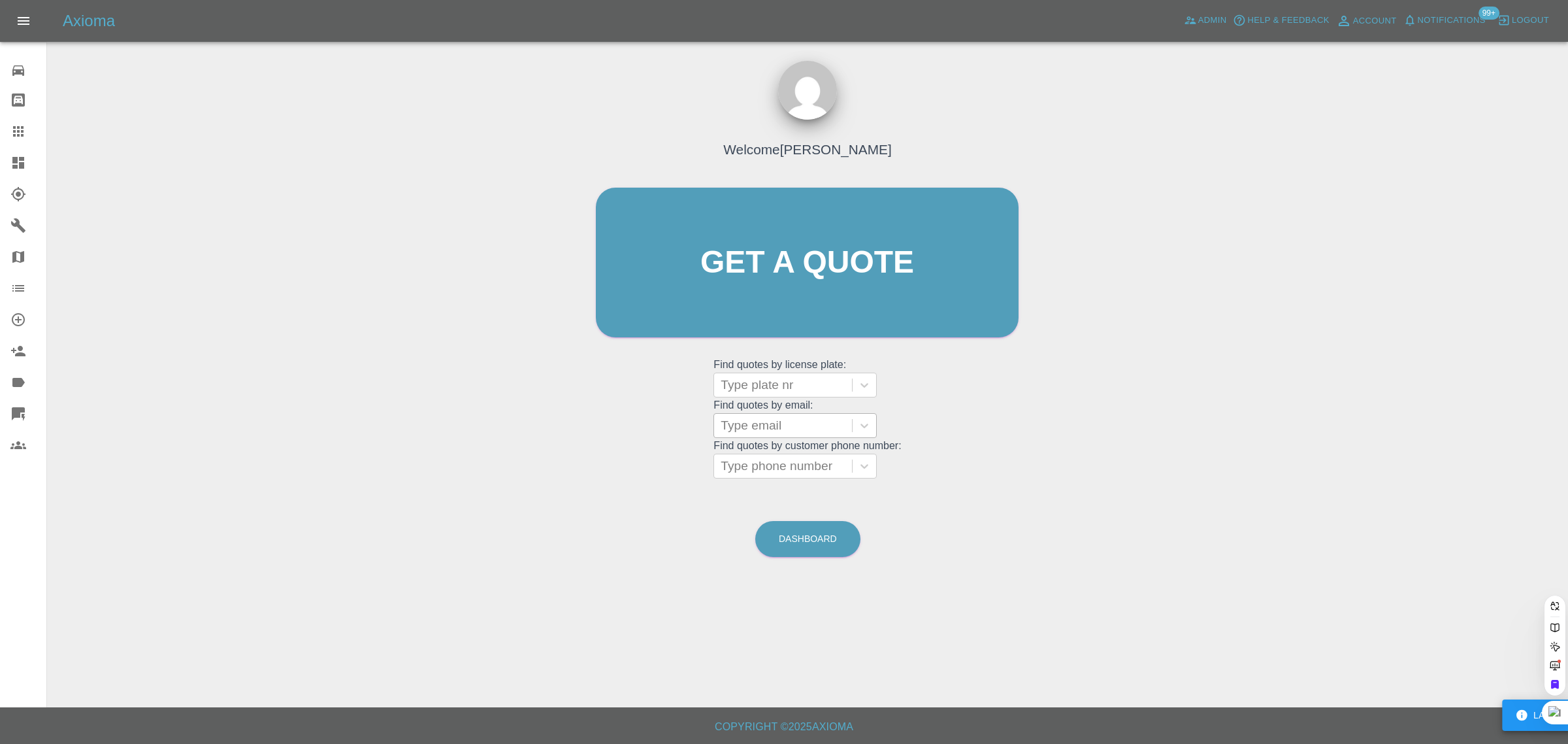
click at [739, 430] on div at bounding box center [783, 426] width 125 height 19
paste input "dave@pecky.org"
type input "dave@pecky.org"
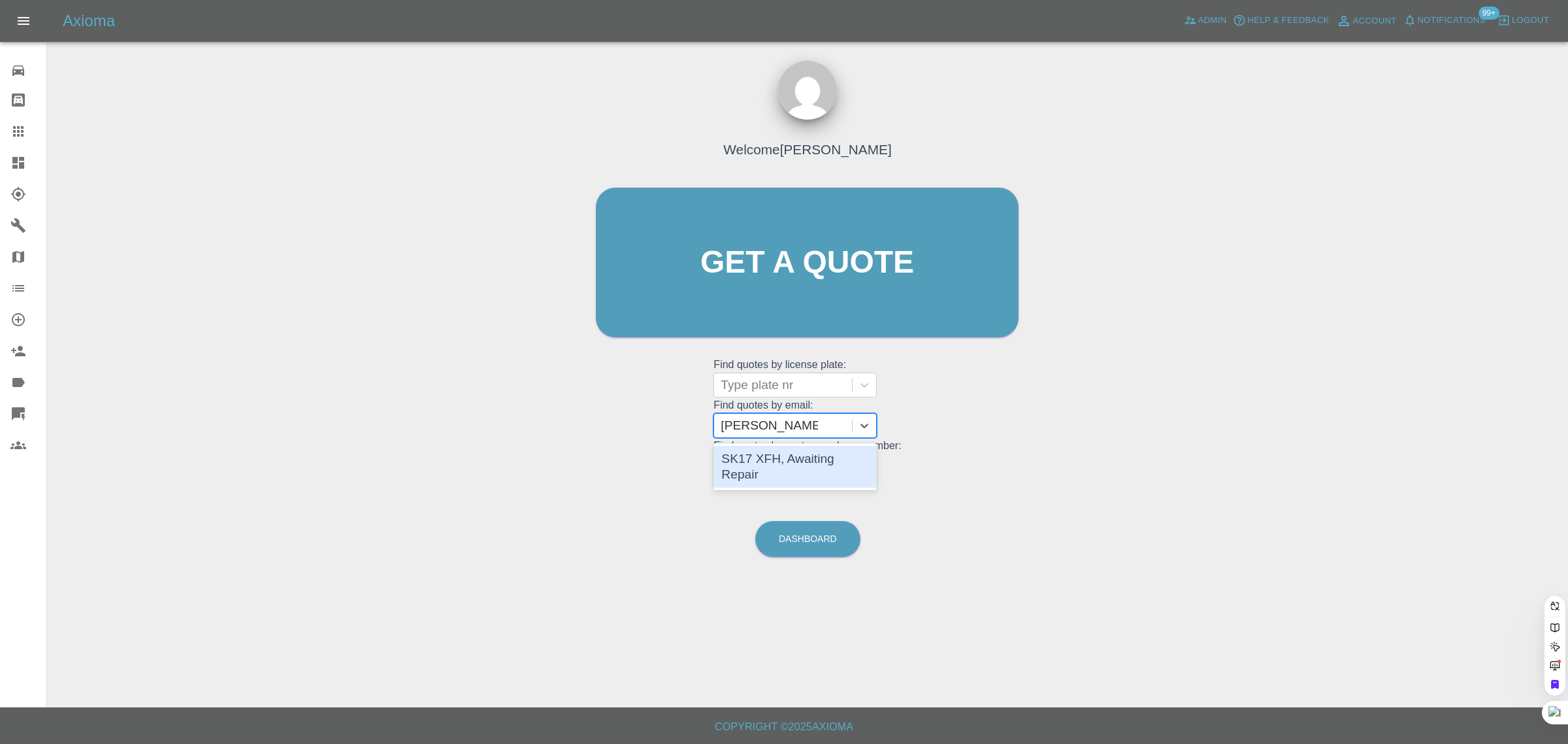
click at [756, 458] on div "SK17 XFH, Awaiting Repair" at bounding box center [795, 466] width 163 height 42
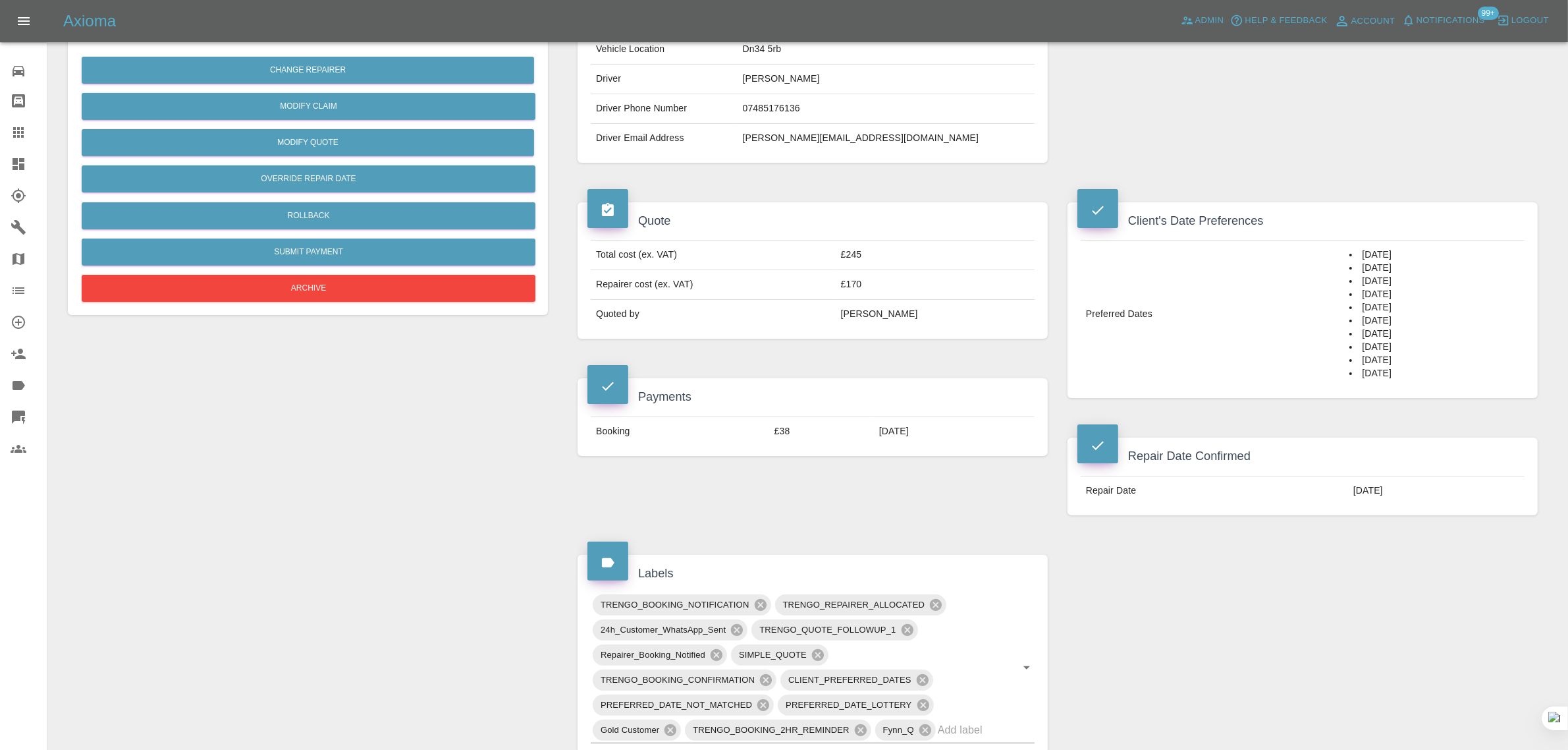
scroll to position [659, 0]
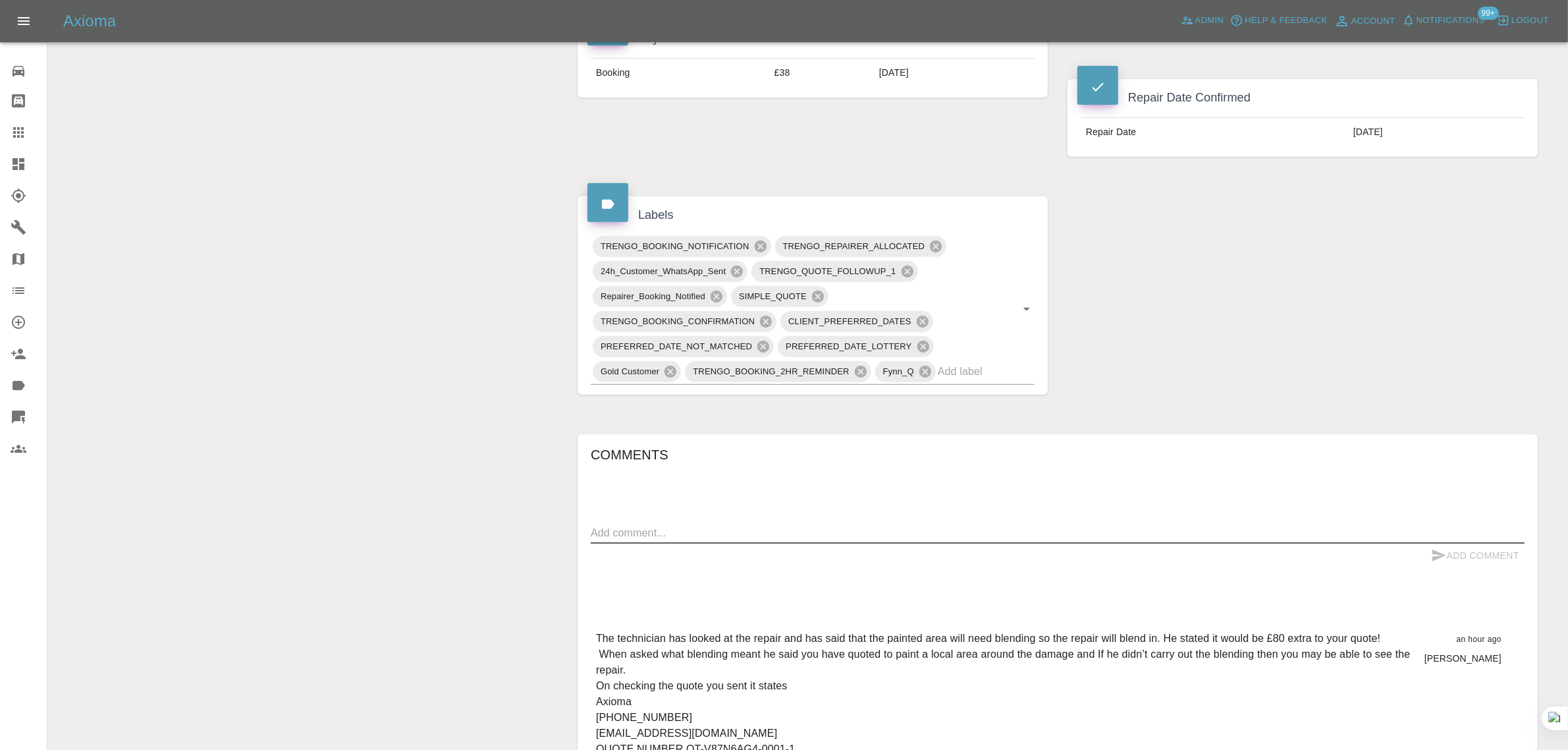
click at [800, 540] on textarea at bounding box center [1057, 532] width 934 height 15
paste textarea "Your quote clearly states that the repair will be carried out and the panel wil…"
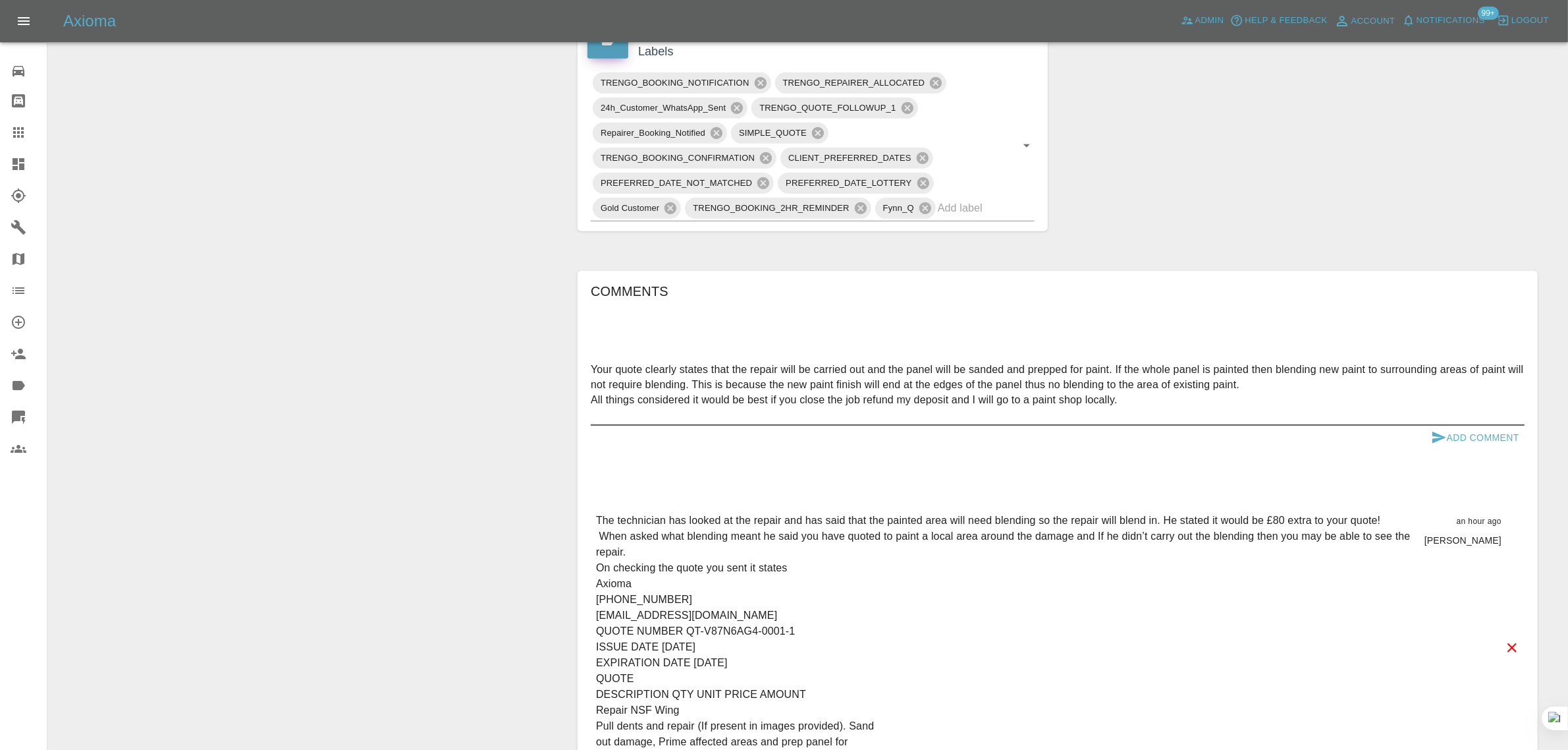
scroll to position [824, 0]
type textarea "Your quote clearly states that the repair will be carried out and the panel wil…"
click at [1492, 439] on button "Add Comment" at bounding box center [1476, 436] width 99 height 24
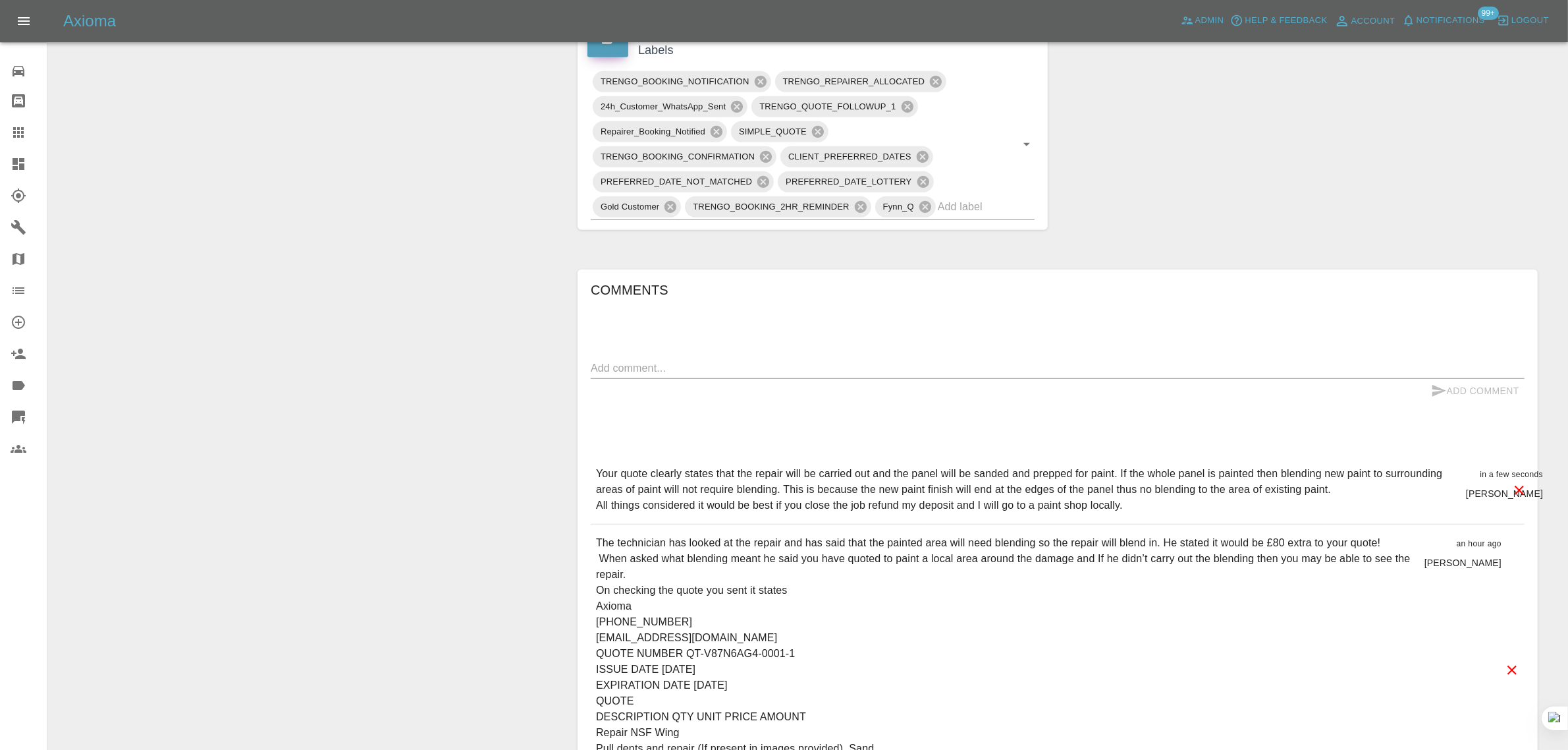
scroll to position [330, 0]
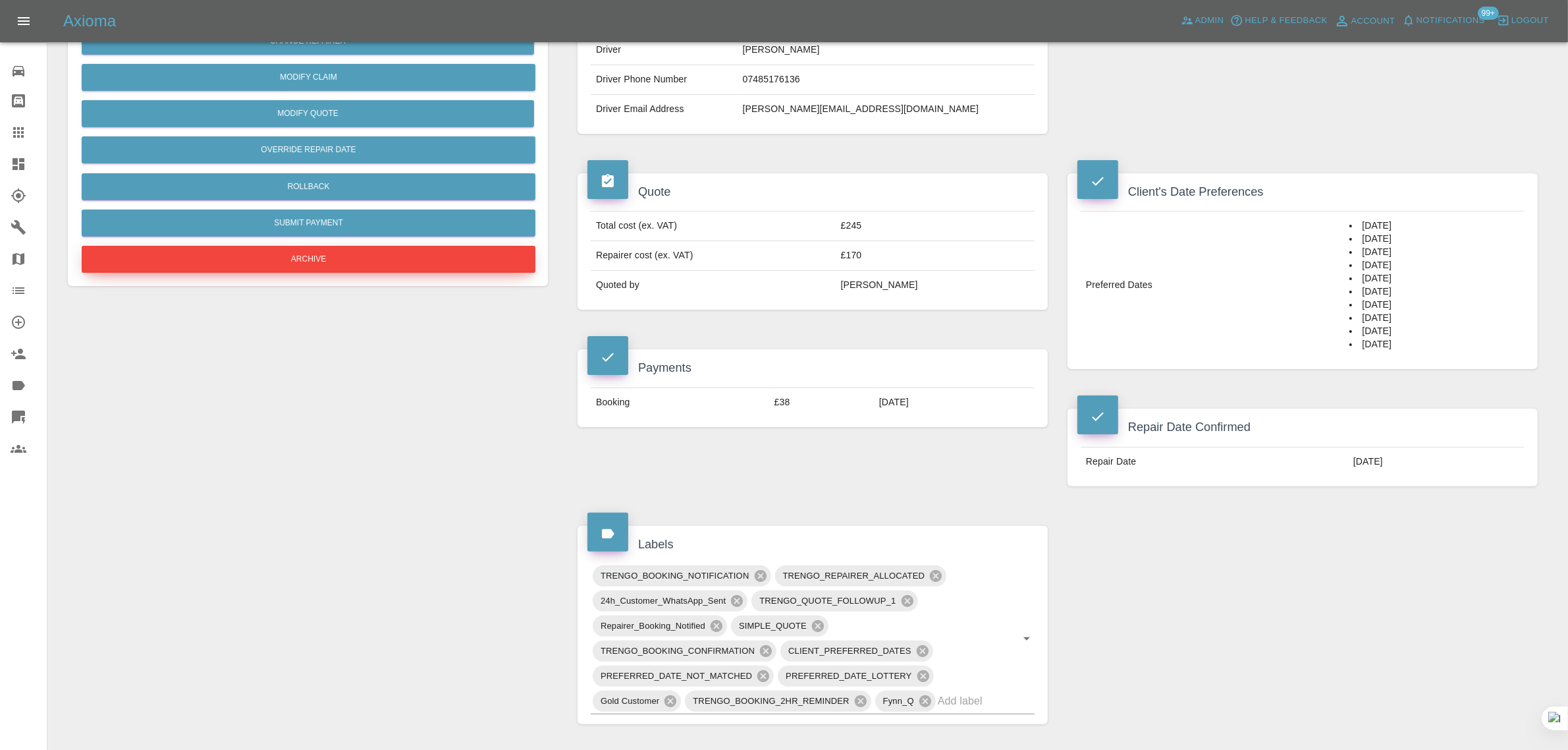
click at [274, 270] on button "Archive" at bounding box center [308, 259] width 454 height 27
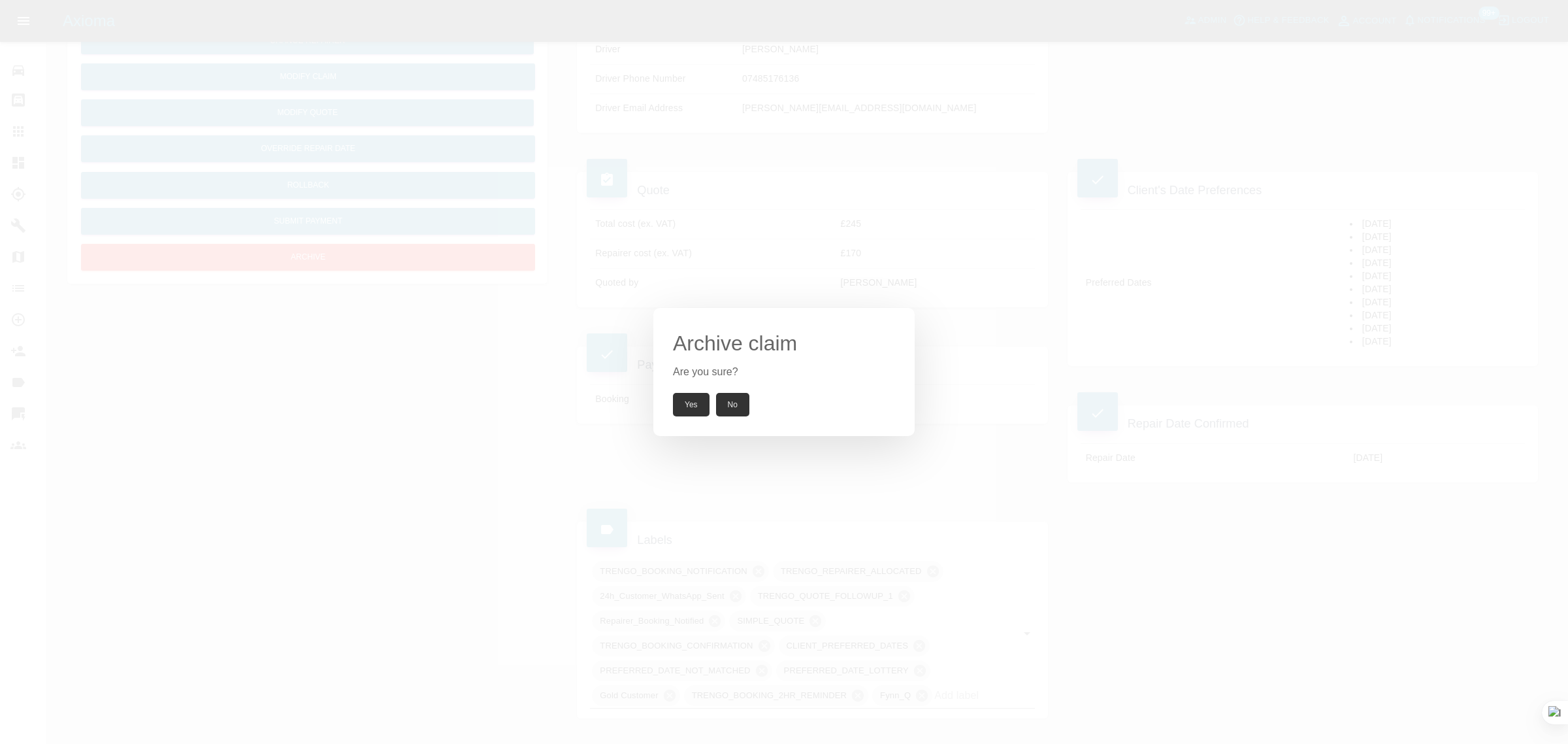
click at [684, 400] on button "Yes" at bounding box center [691, 404] width 36 height 23
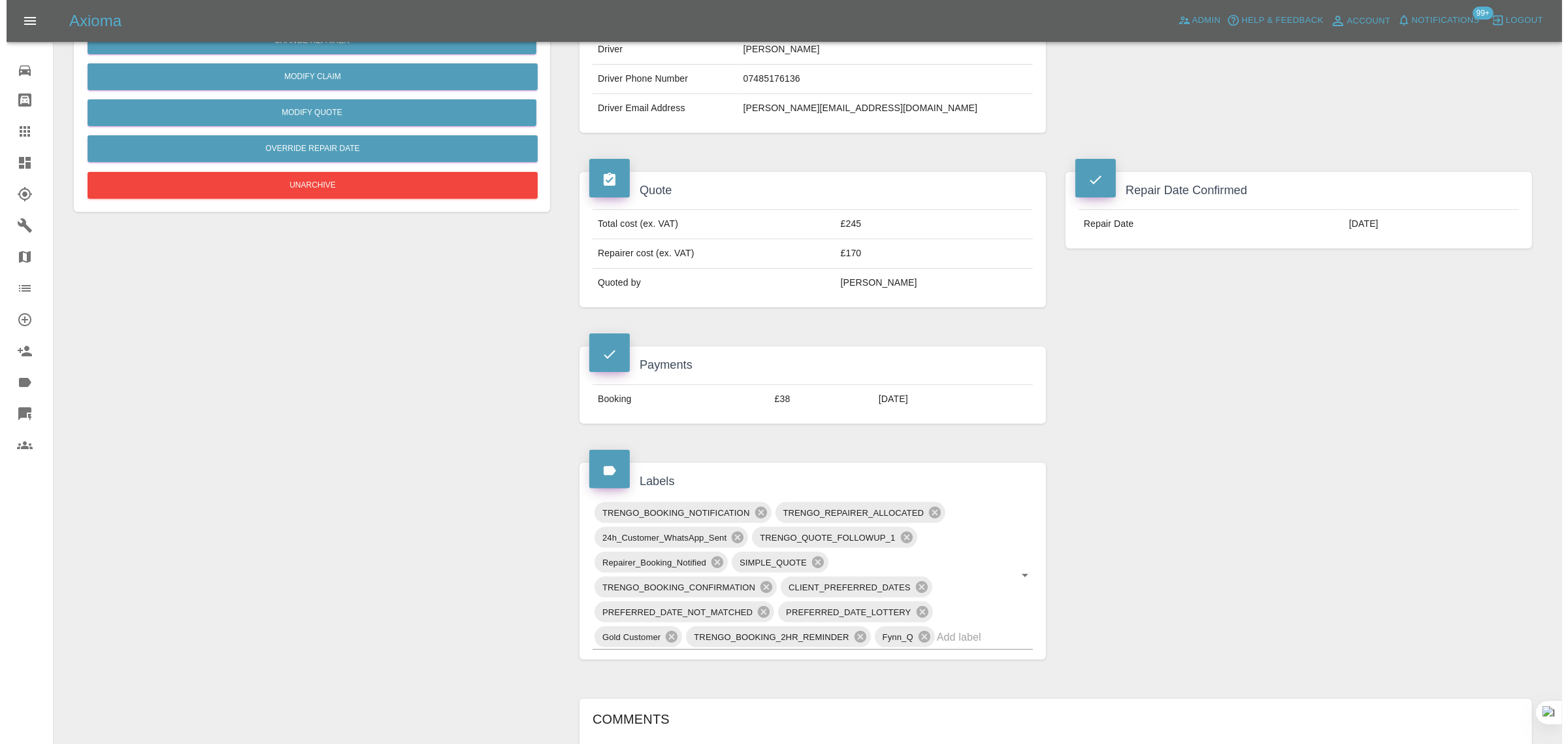
scroll to position [0, 0]
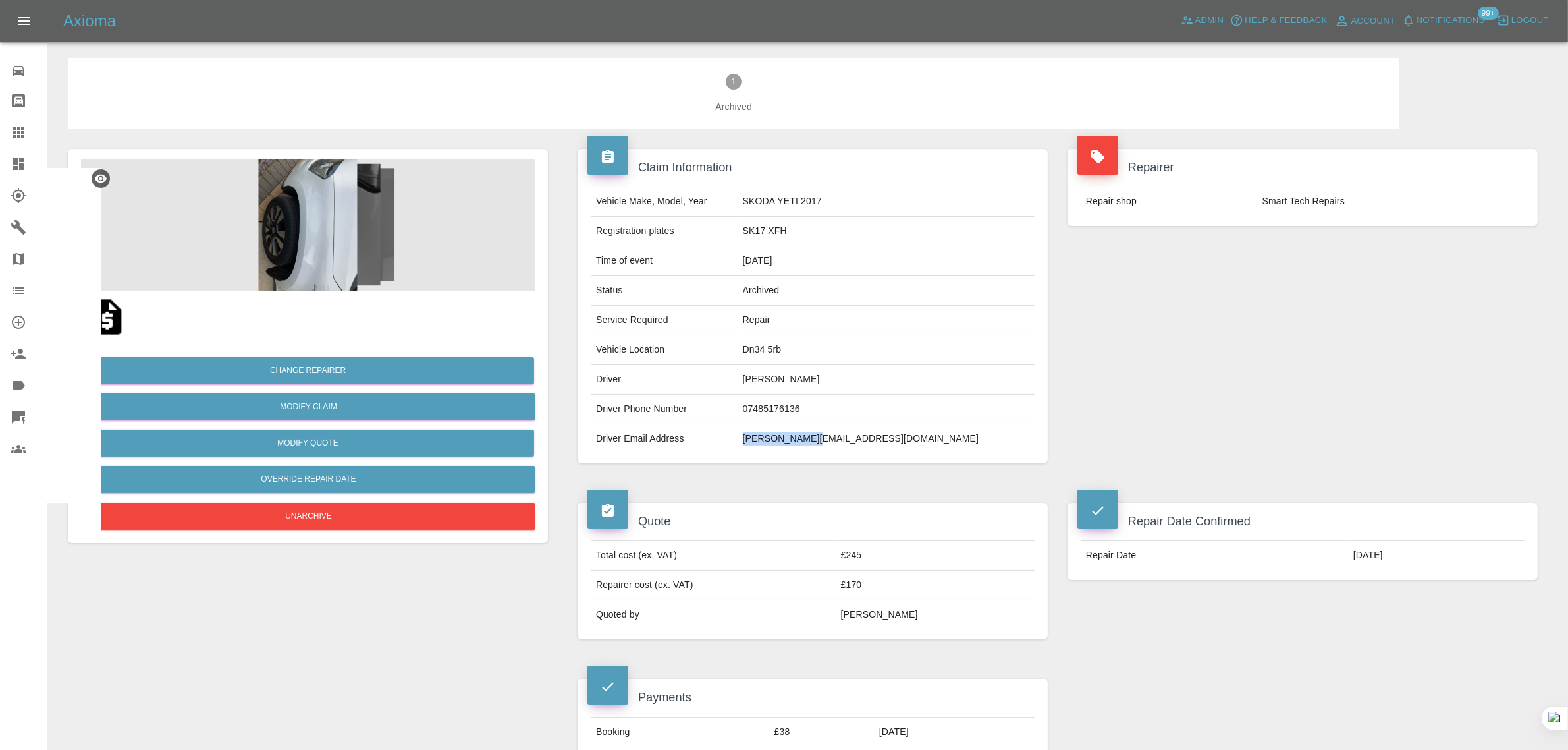
drag, startPoint x: 851, startPoint y: 443, endPoint x: 945, endPoint y: 442, distance: 94.0
click at [945, 442] on td "dave@pecky.org" at bounding box center [886, 439] width 297 height 29
copy td "dave@pecky.org"
click at [18, 132] on icon at bounding box center [19, 132] width 11 height 11
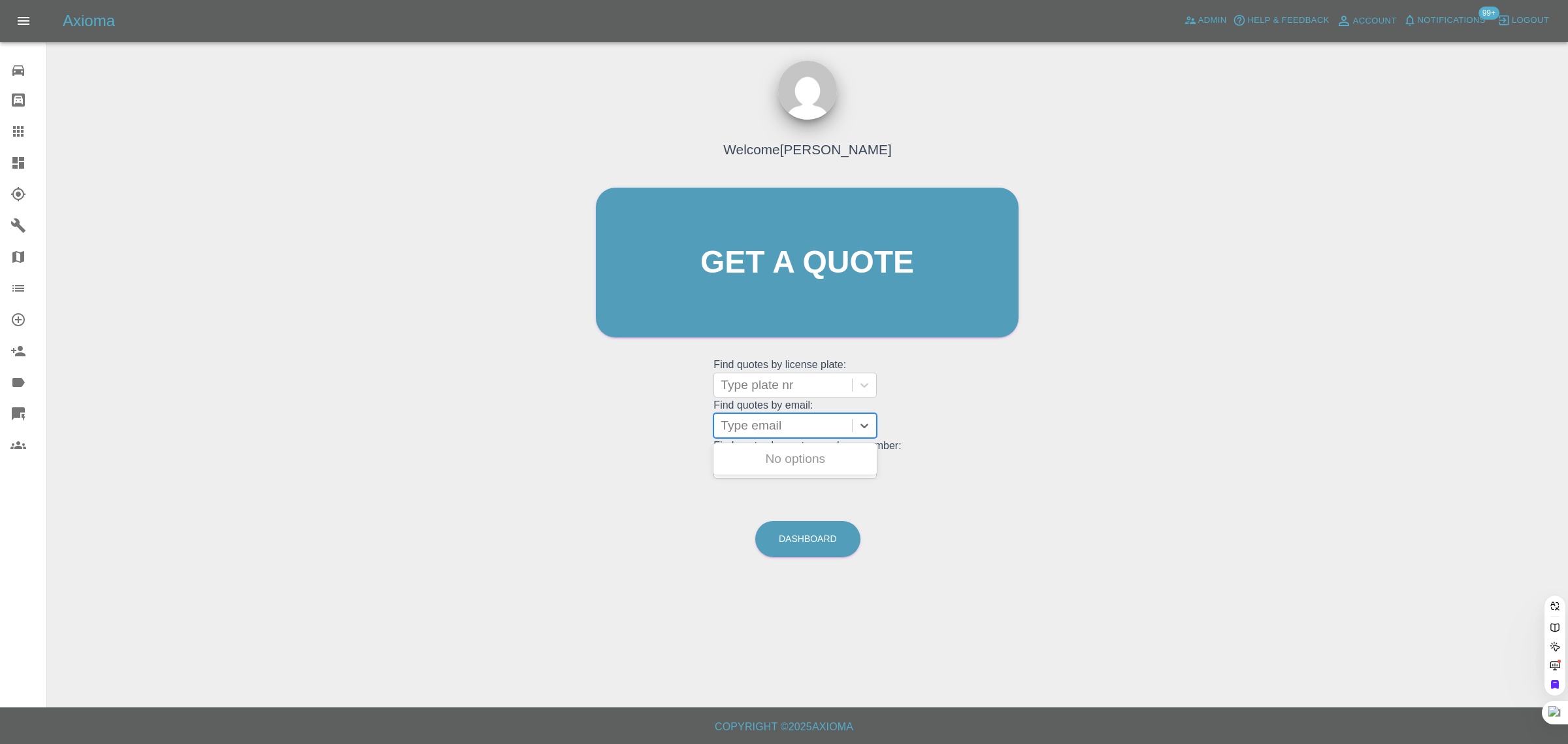
click at [782, 423] on div at bounding box center [783, 426] width 125 height 19
paste input "kirty448@gmail.com"
type input "kirty448@gmail.com"
click at [789, 456] on div "YP18EKL, Bidding" at bounding box center [795, 458] width 163 height 26
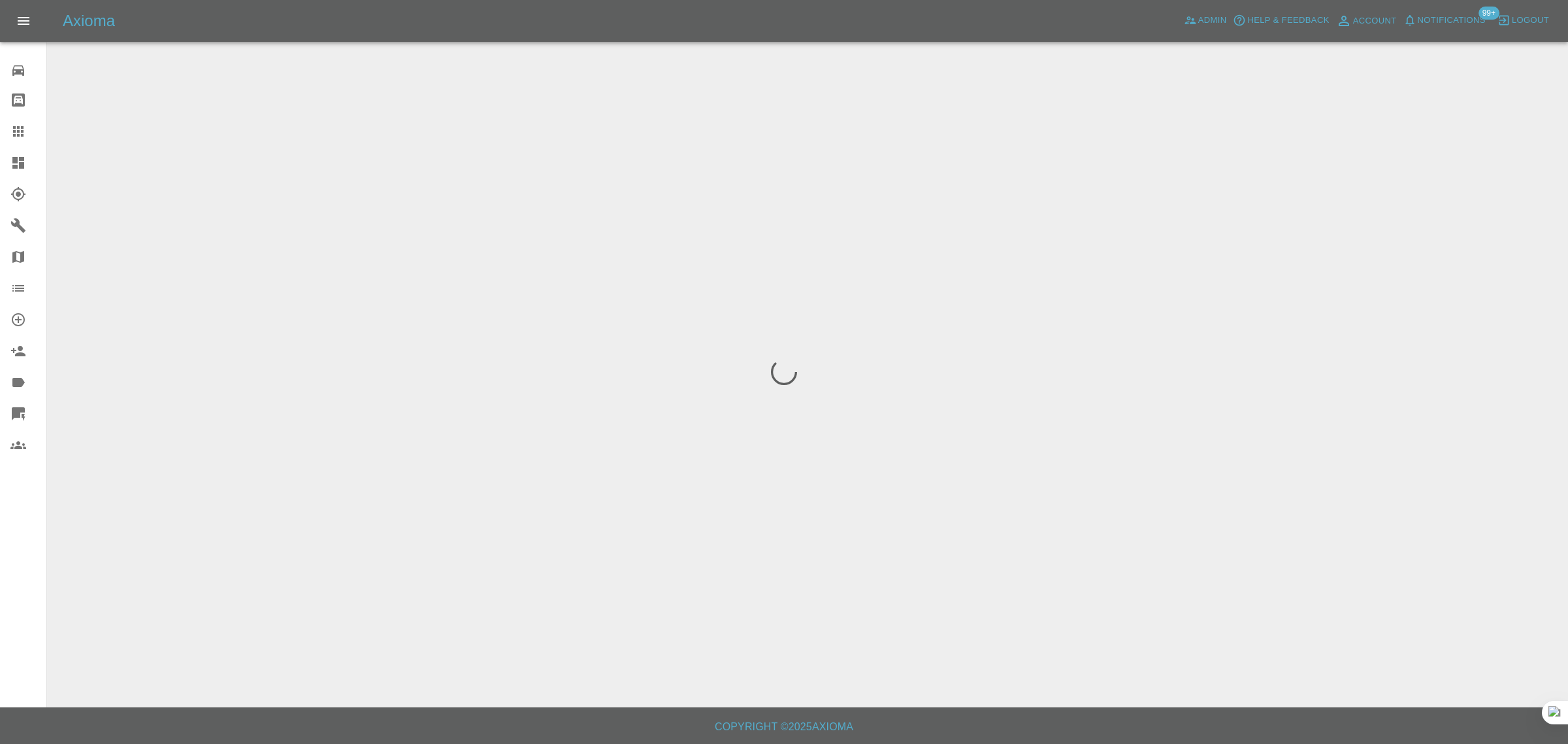
click at [0, 595] on div "0 Repair home Bodyshop home Claims Dashboard Explorer Garages Map Organization …" at bounding box center [23, 372] width 47 height 744
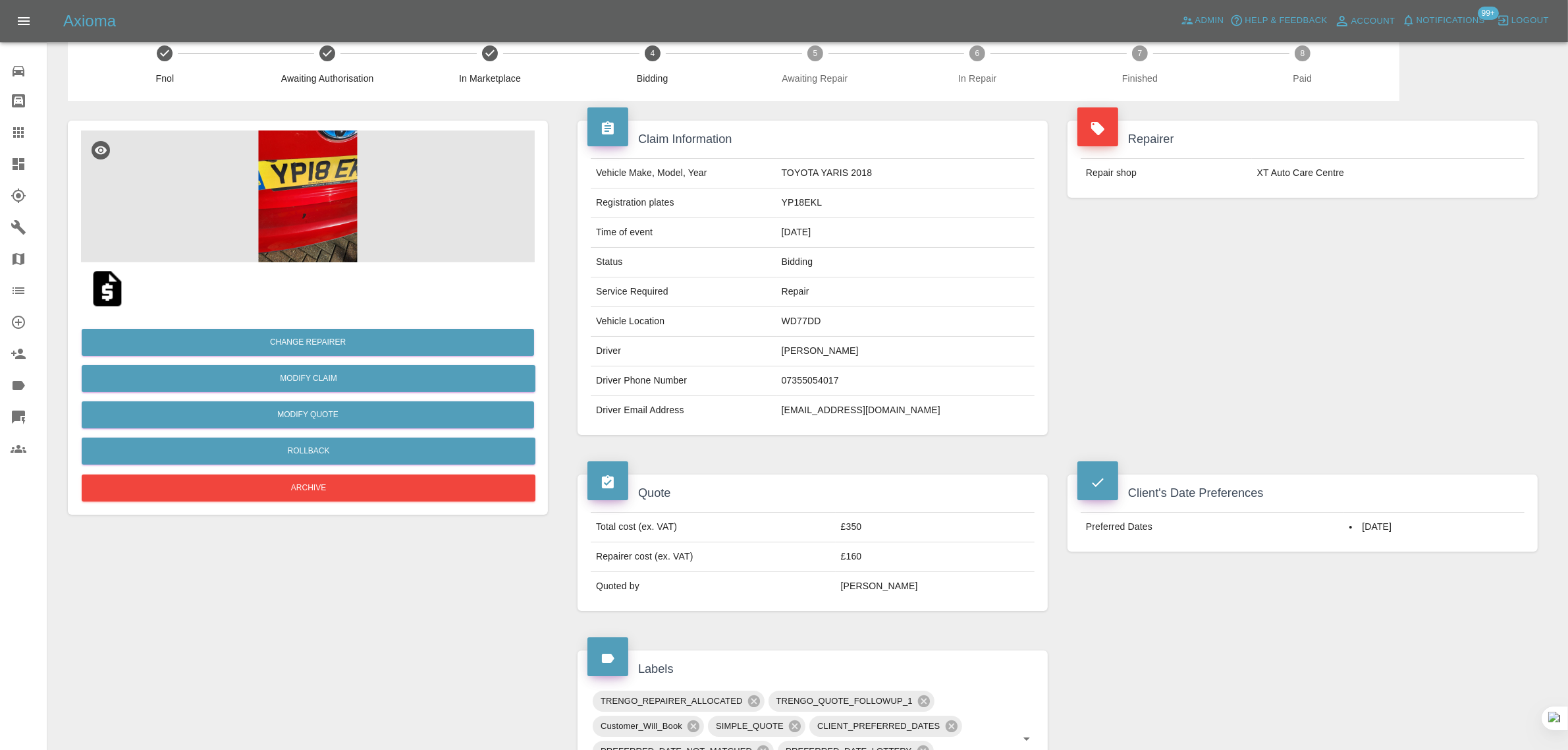
scroll to position [494, 0]
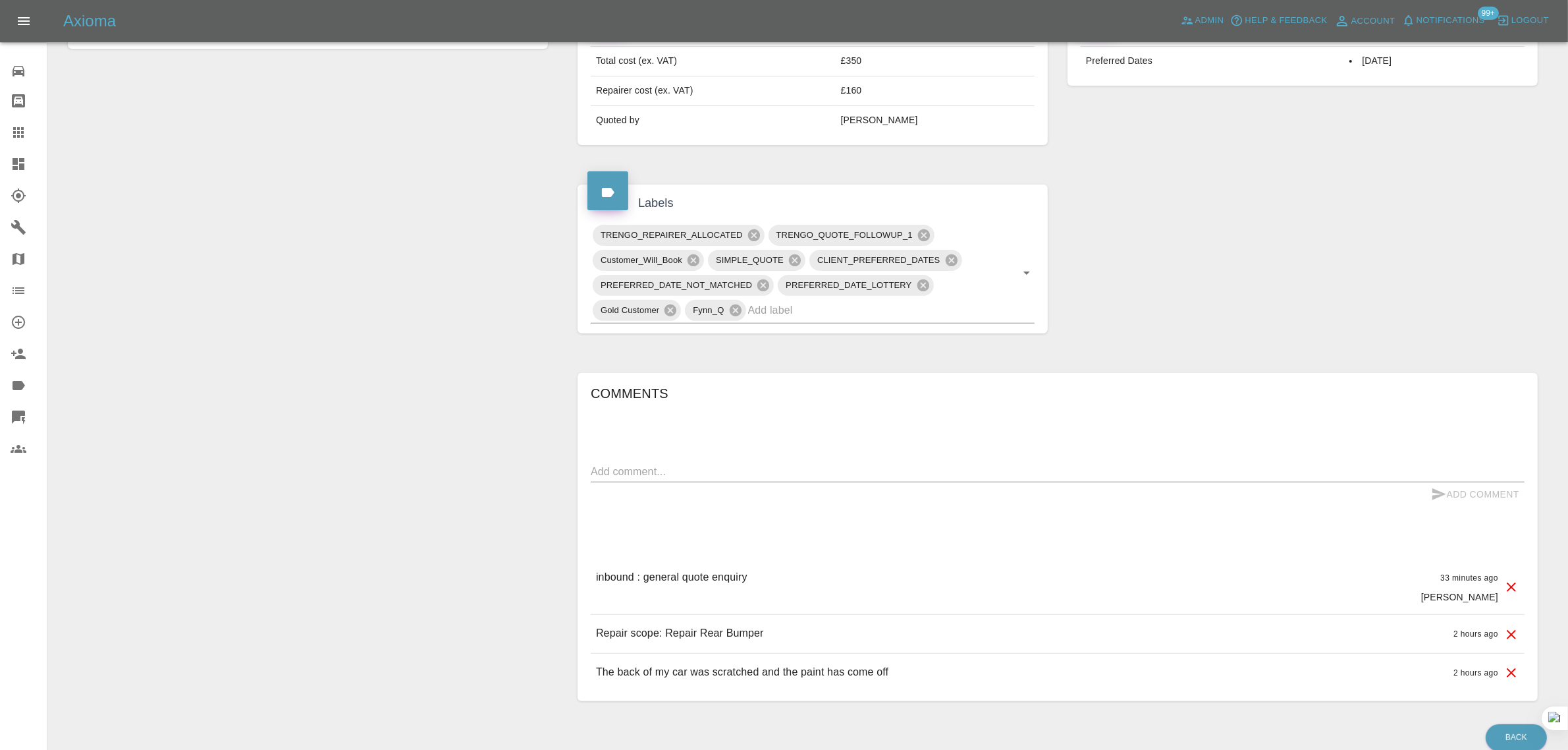
click at [832, 470] on textarea at bounding box center [1057, 471] width 934 height 15
paste textarea "Many thanks for your email. When I click "Book me in" it says no date available…"
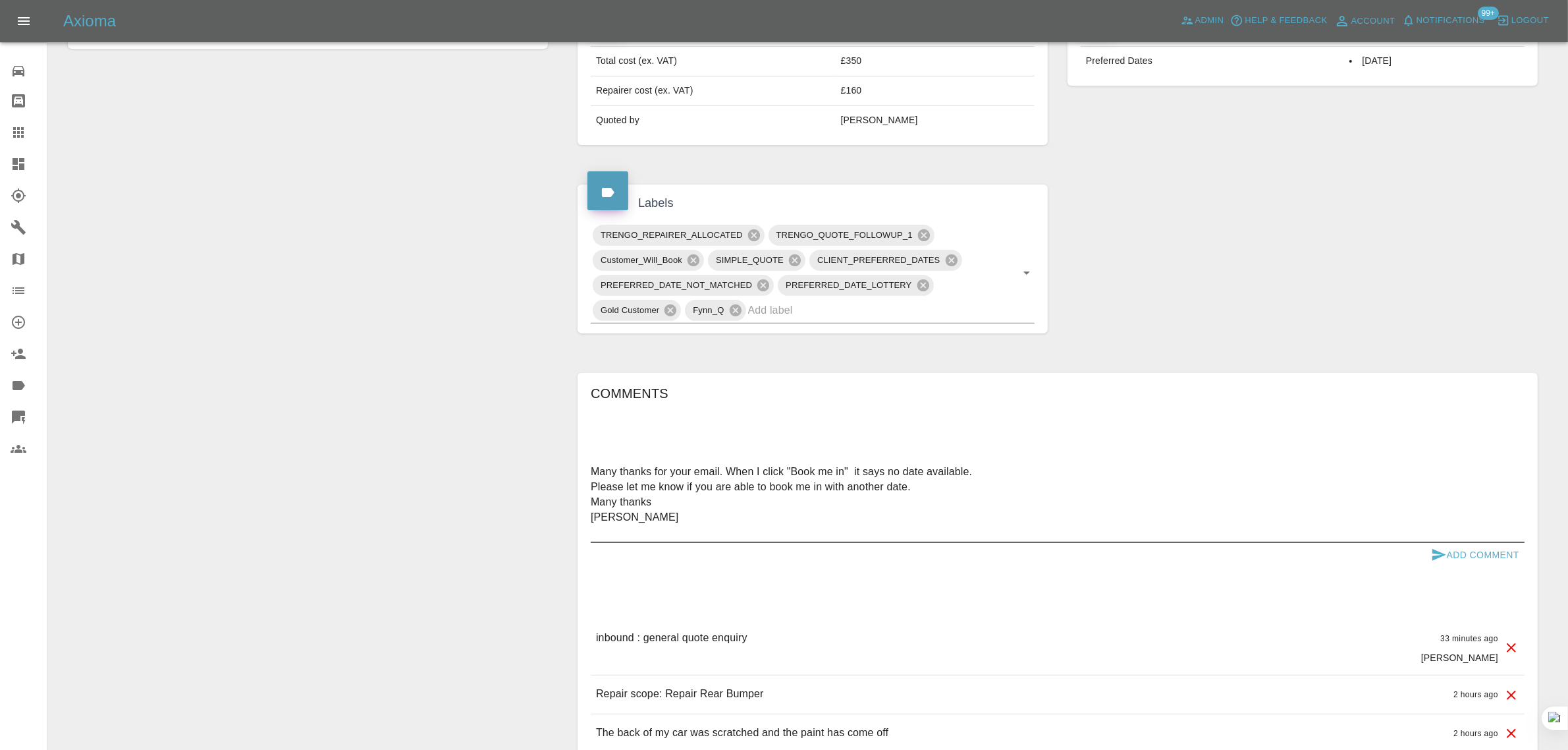
type textarea "Many thanks for your email. When I click "Book me in" it says no date available…"
click at [1463, 550] on button "Add Comment" at bounding box center [1476, 555] width 99 height 24
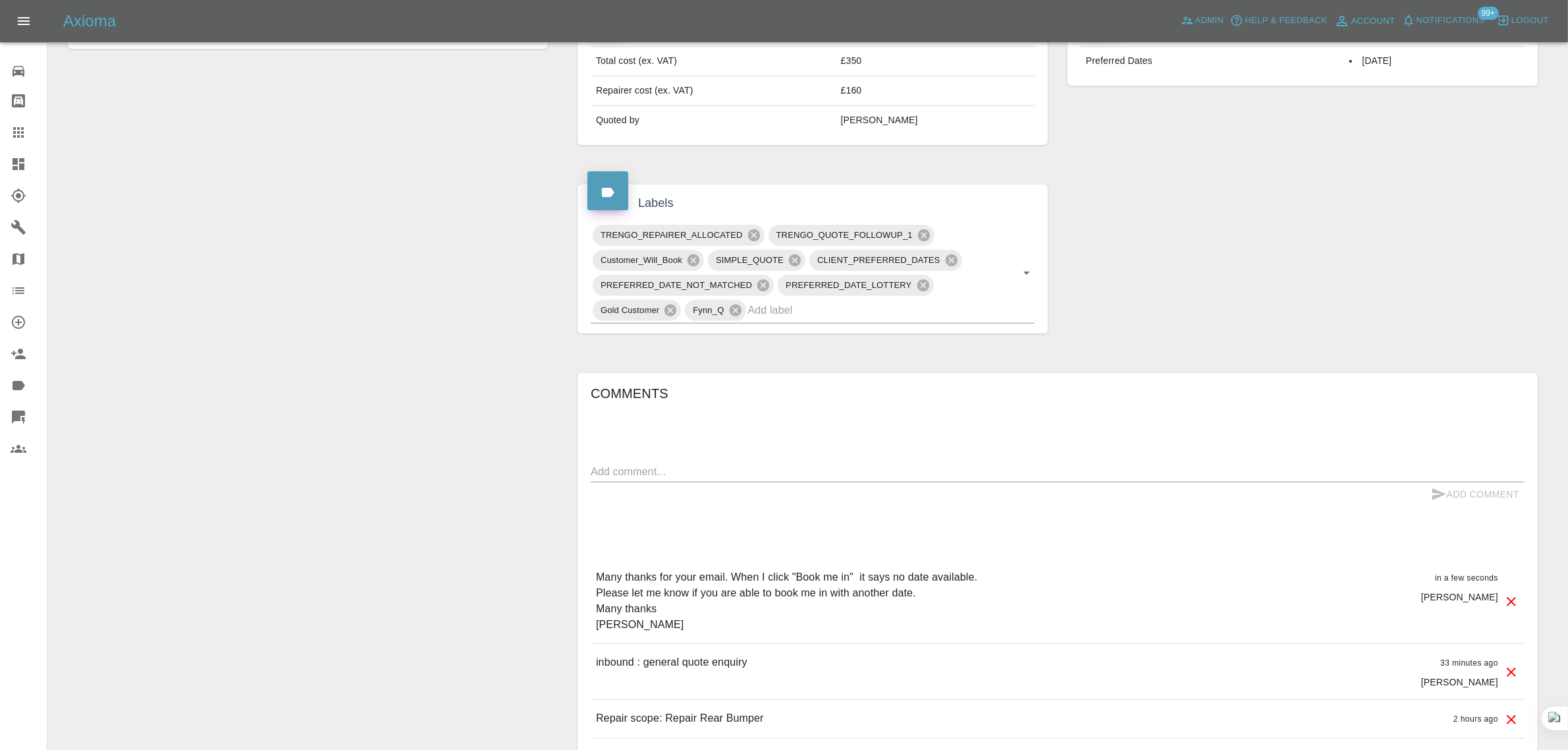
click at [26, 126] on div at bounding box center [29, 132] width 37 height 16
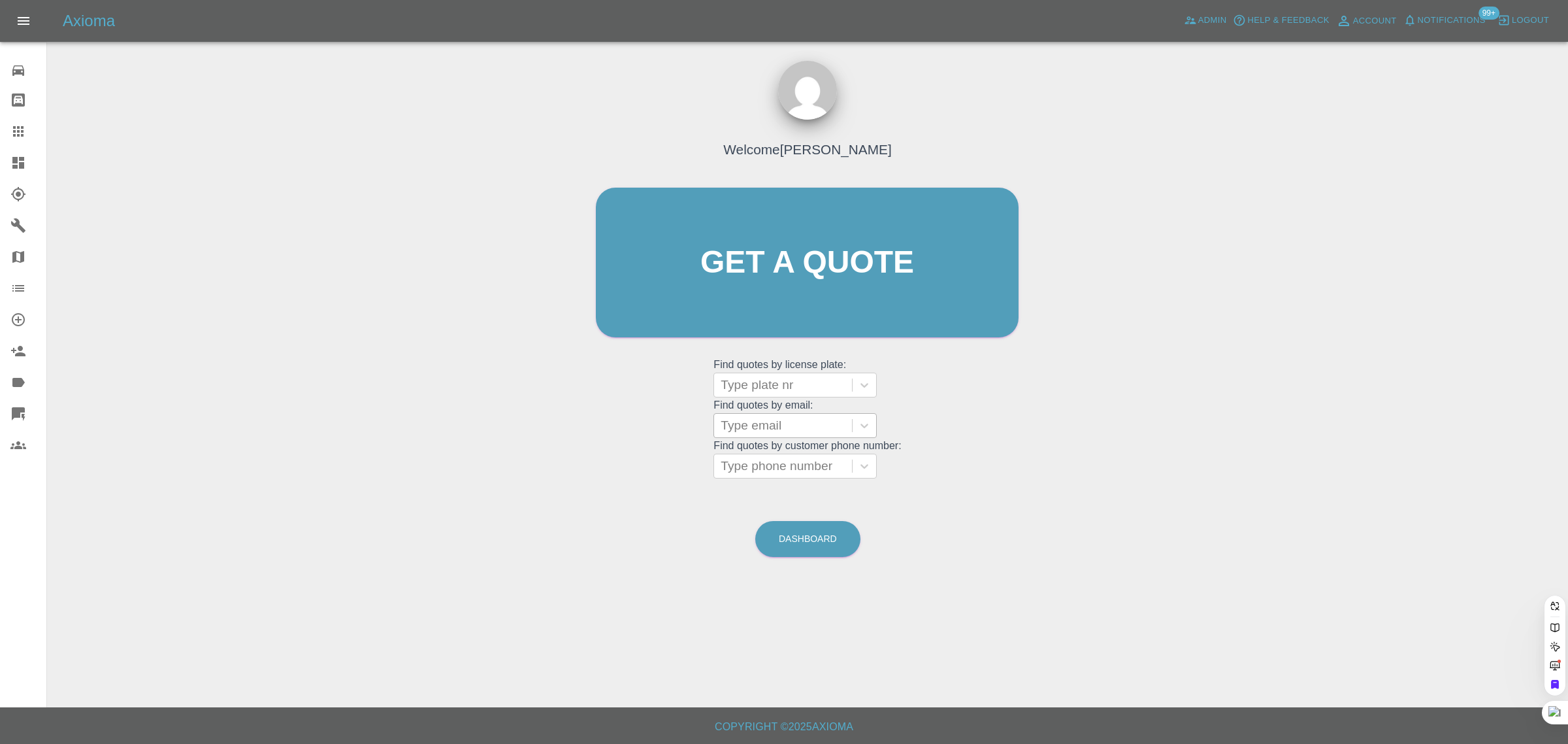
click at [779, 427] on div at bounding box center [783, 426] width 125 height 19
paste input "yvonneherbert95@gmail.com"
type input "yvonneherbert95@gmail.com"
click at [778, 458] on div "AUDI TT X800 VON, Fnol" at bounding box center [795, 458] width 163 height 26
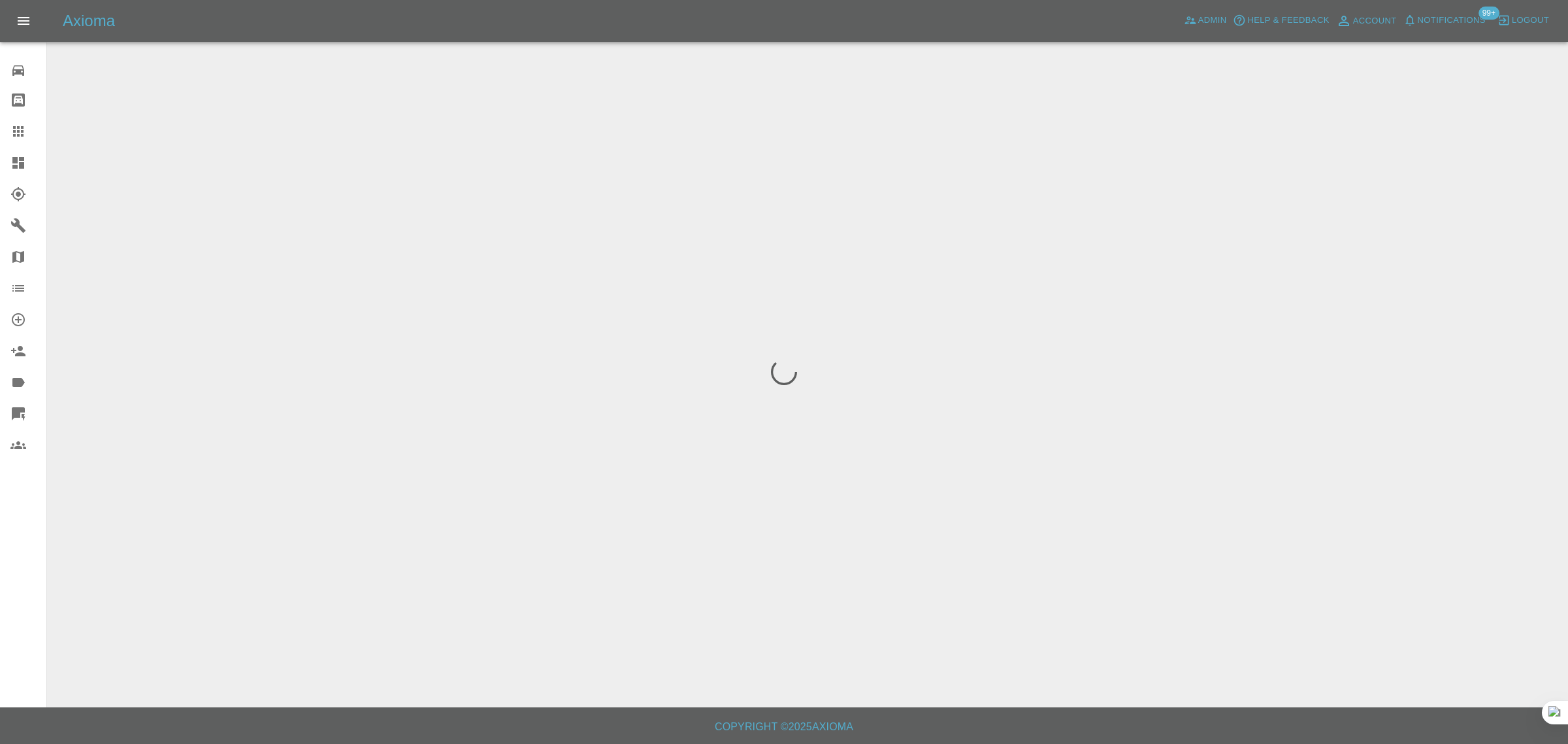
click at [0, 536] on div "0 Repair home Bodyshop home Claims Dashboard Explorer Garages Map Organization …" at bounding box center [23, 372] width 47 height 744
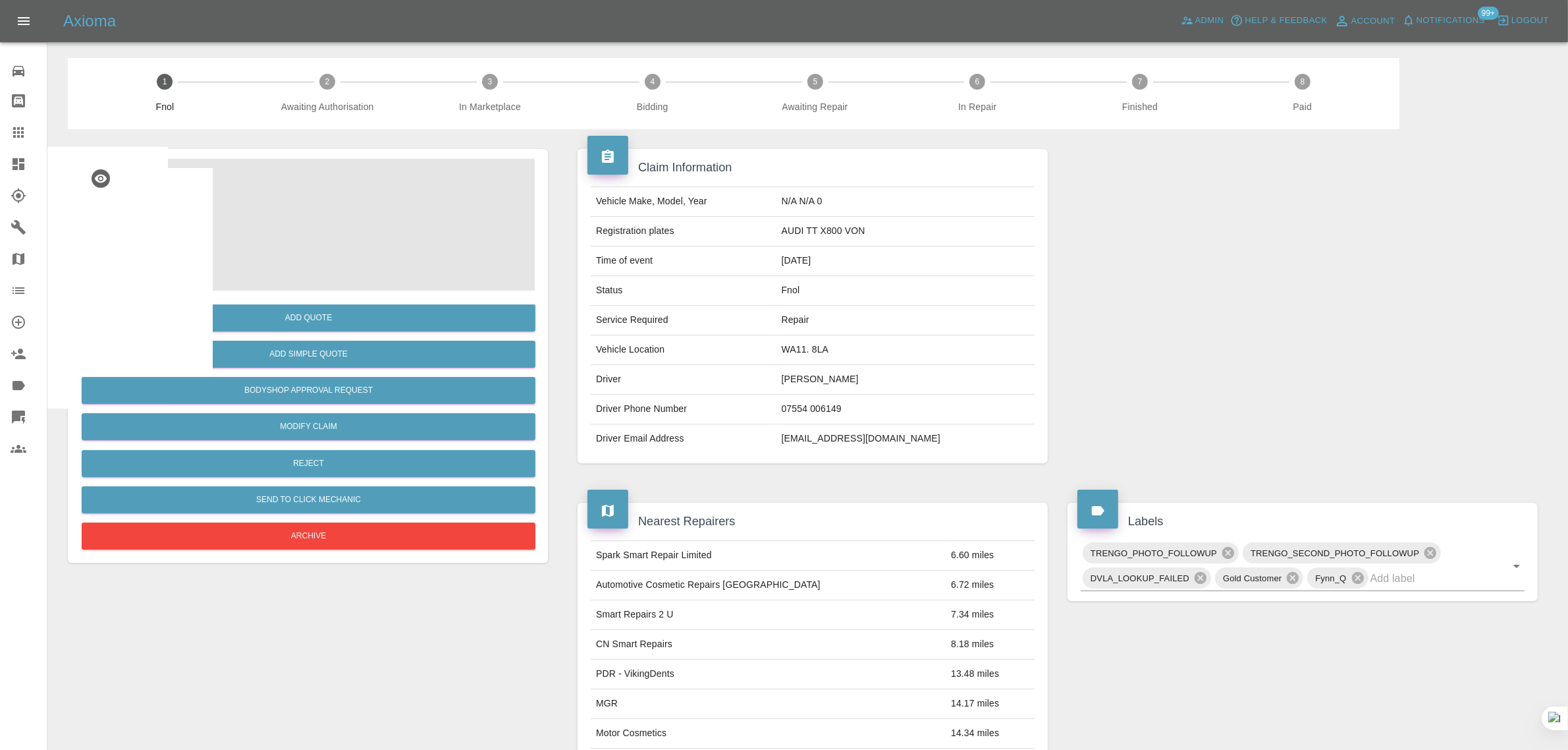
click at [275, 248] on img at bounding box center [307, 225] width 454 height 132
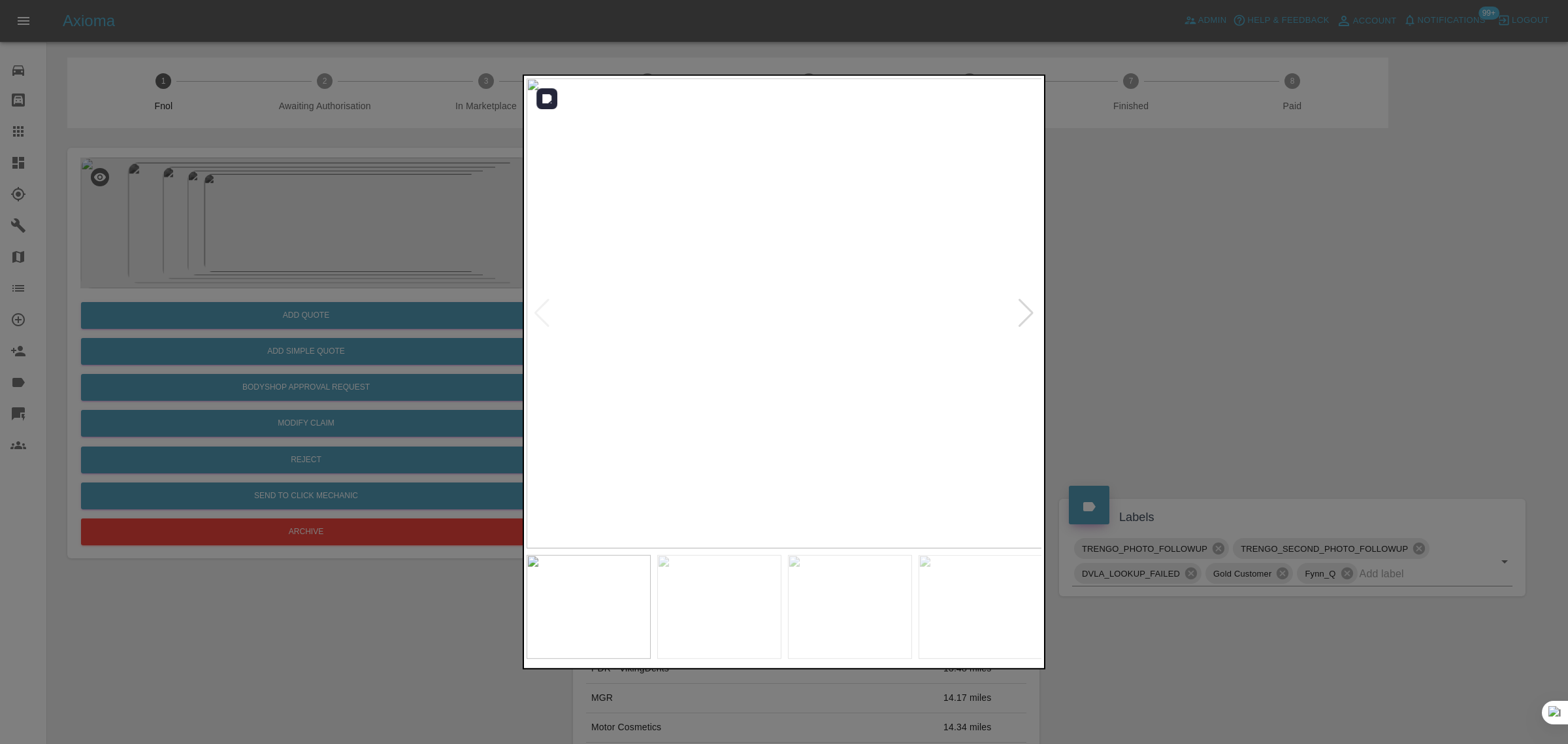
click at [1022, 318] on div at bounding box center [1026, 312] width 18 height 29
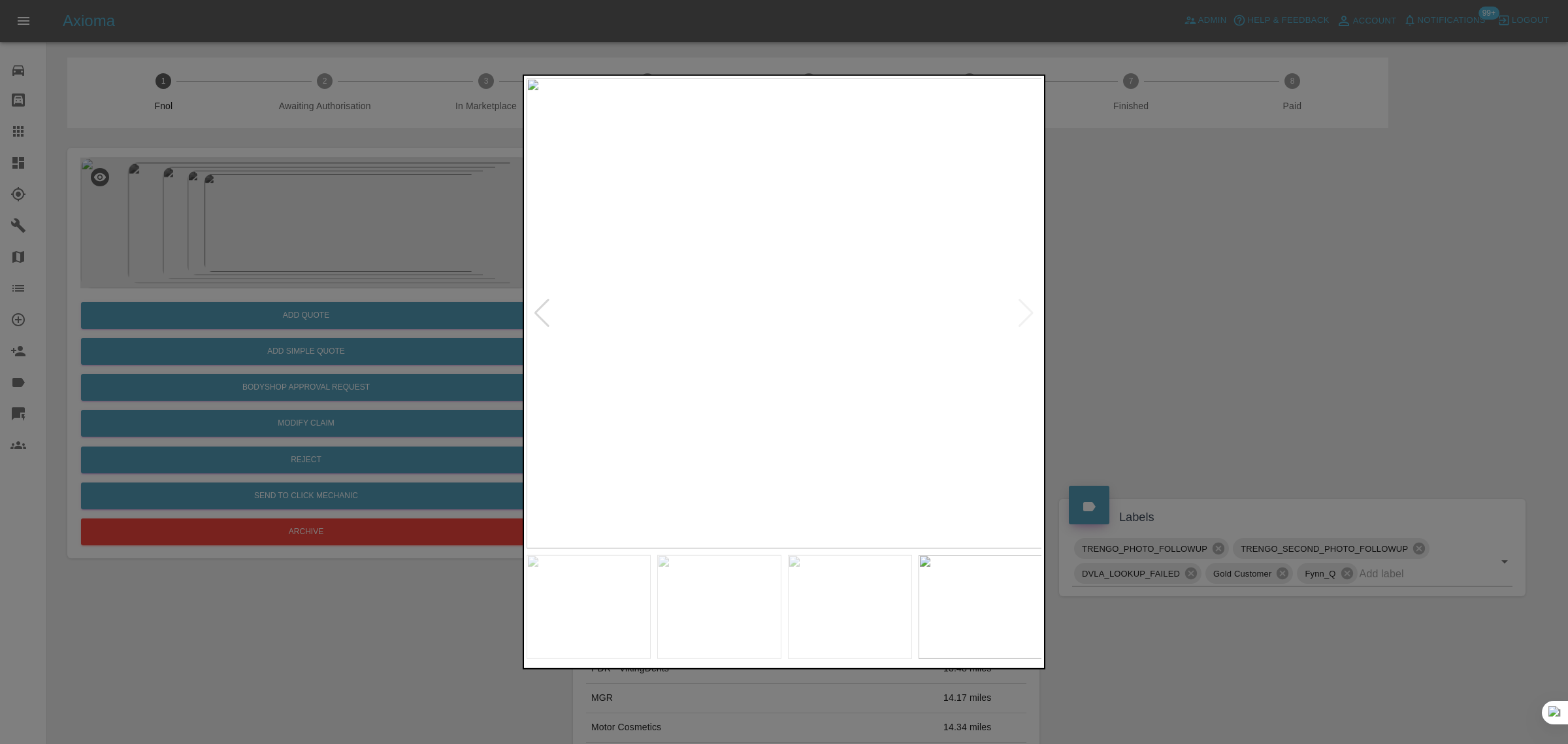
click at [1022, 318] on img at bounding box center [784, 313] width 516 height 470
click at [1141, 315] on div at bounding box center [784, 372] width 1568 height 744
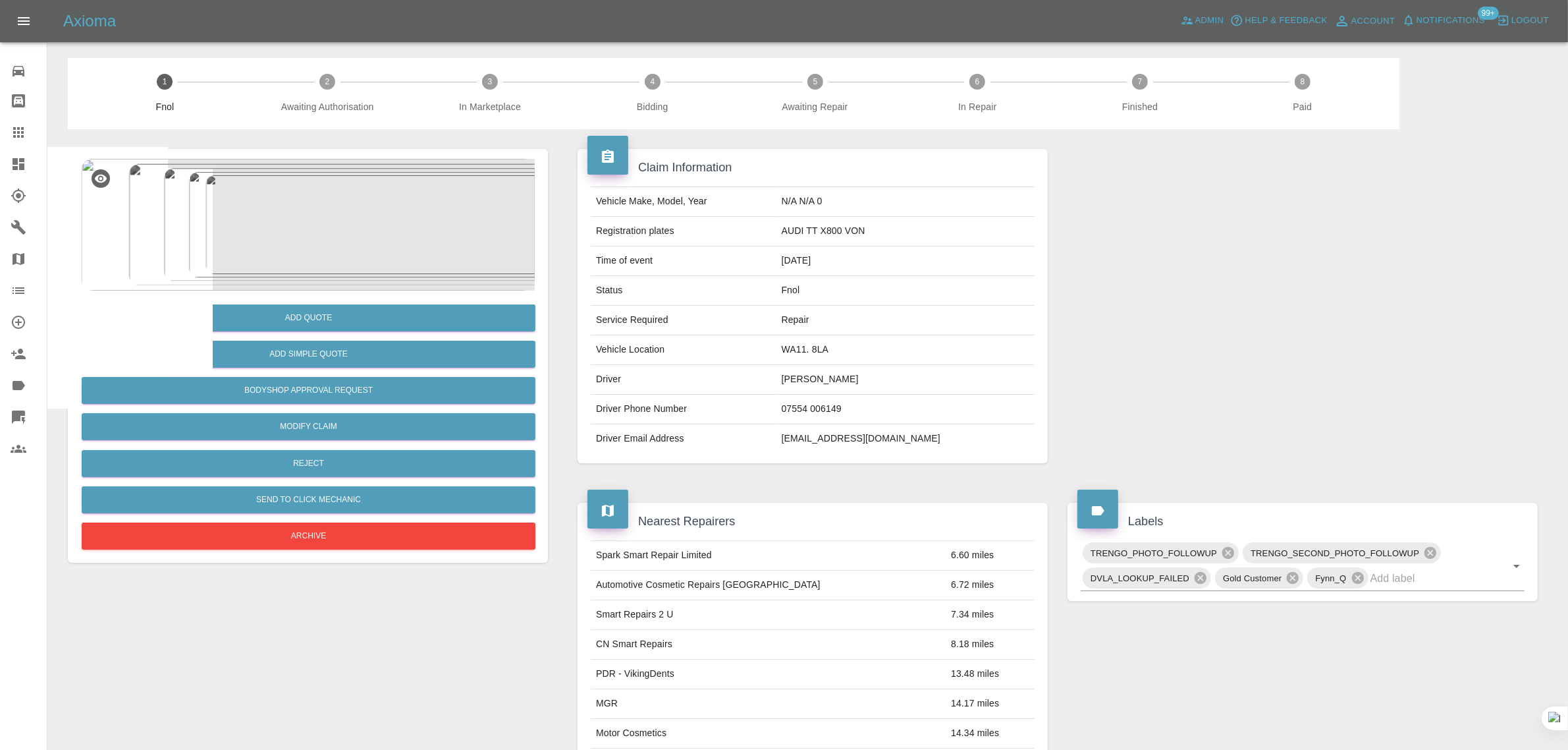
click at [20, 122] on link "Claims" at bounding box center [23, 132] width 47 height 31
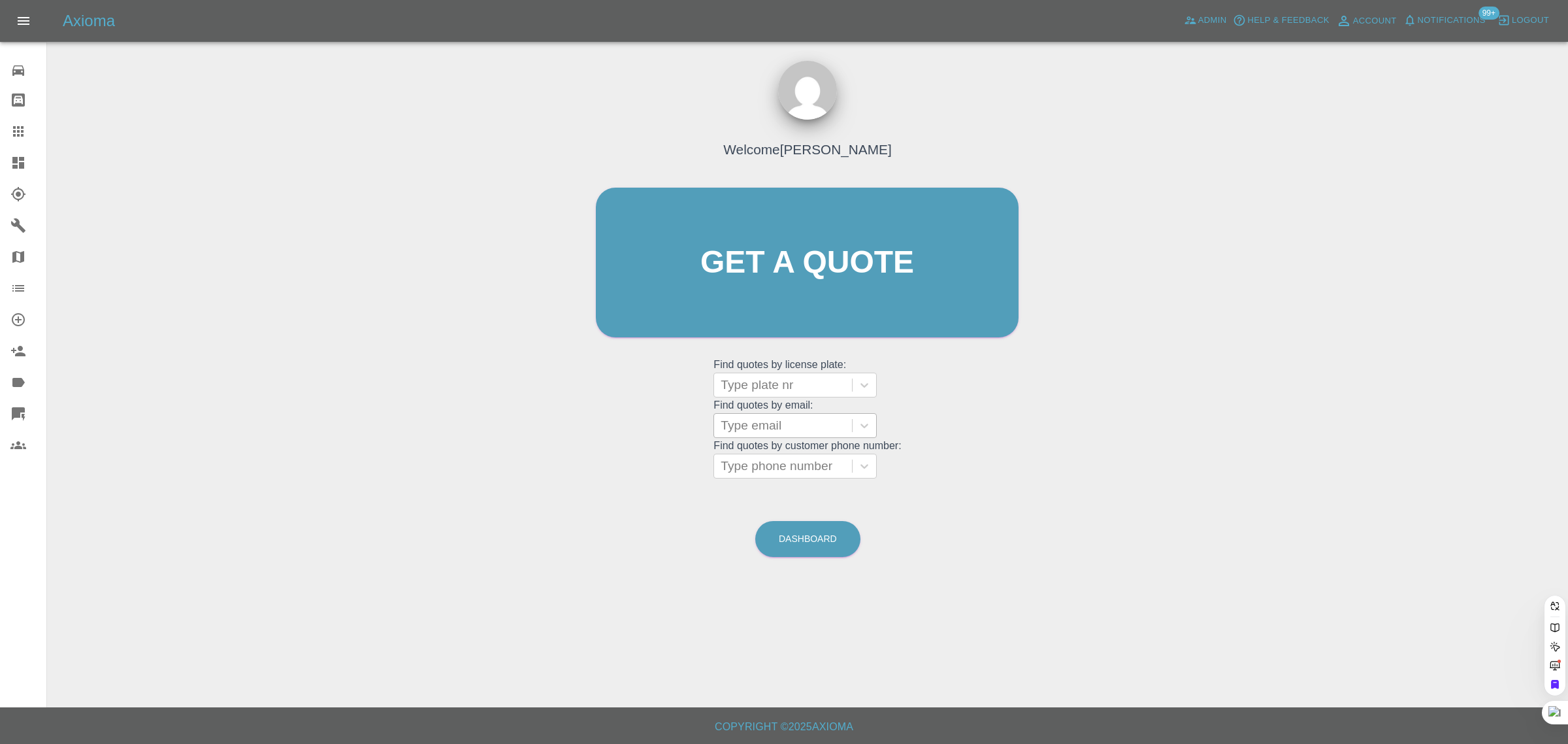
click at [752, 419] on div at bounding box center [783, 426] width 125 height 19
paste input "benhiggi@gmail.com"
type input "benhiggi@gmail.com"
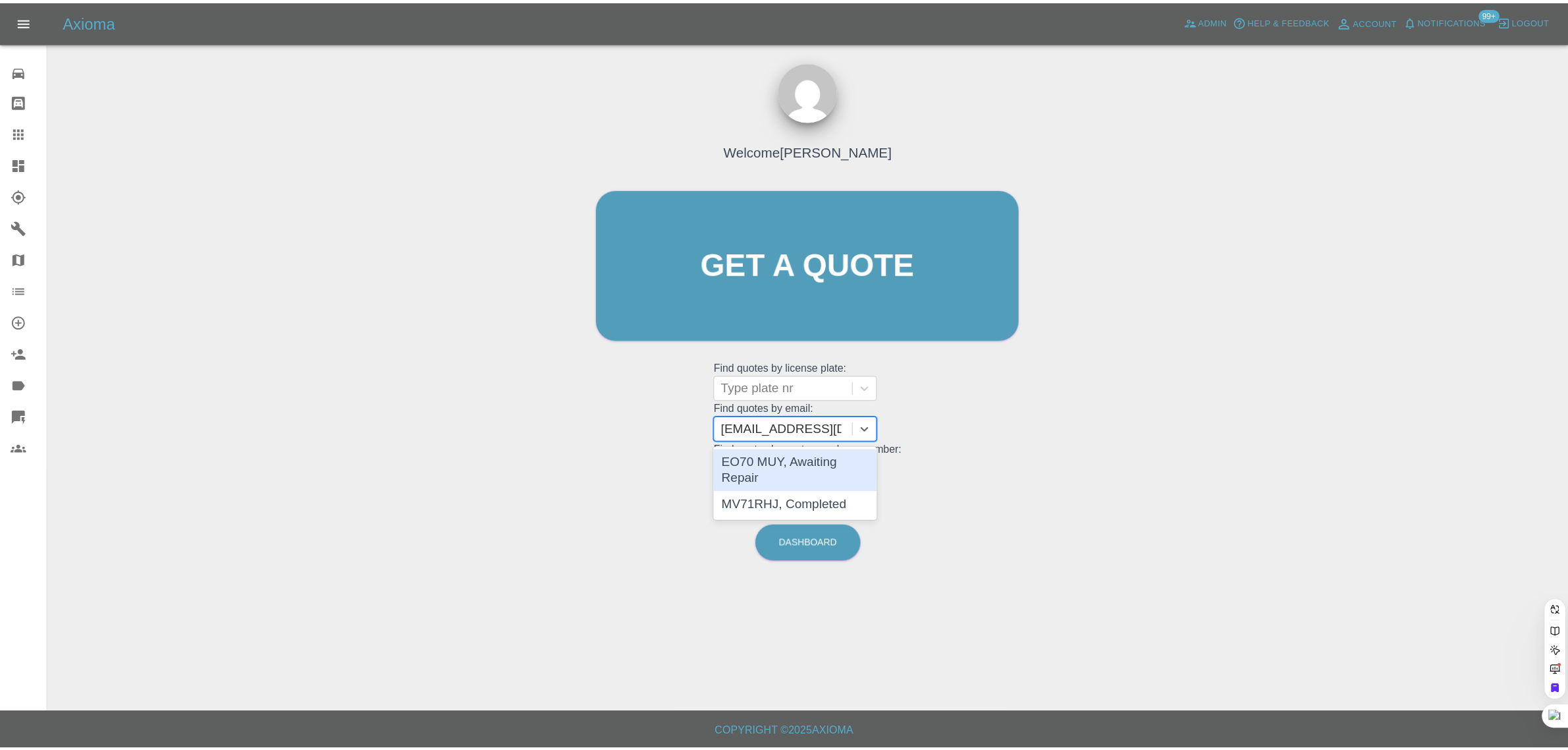
scroll to position [0, 0]
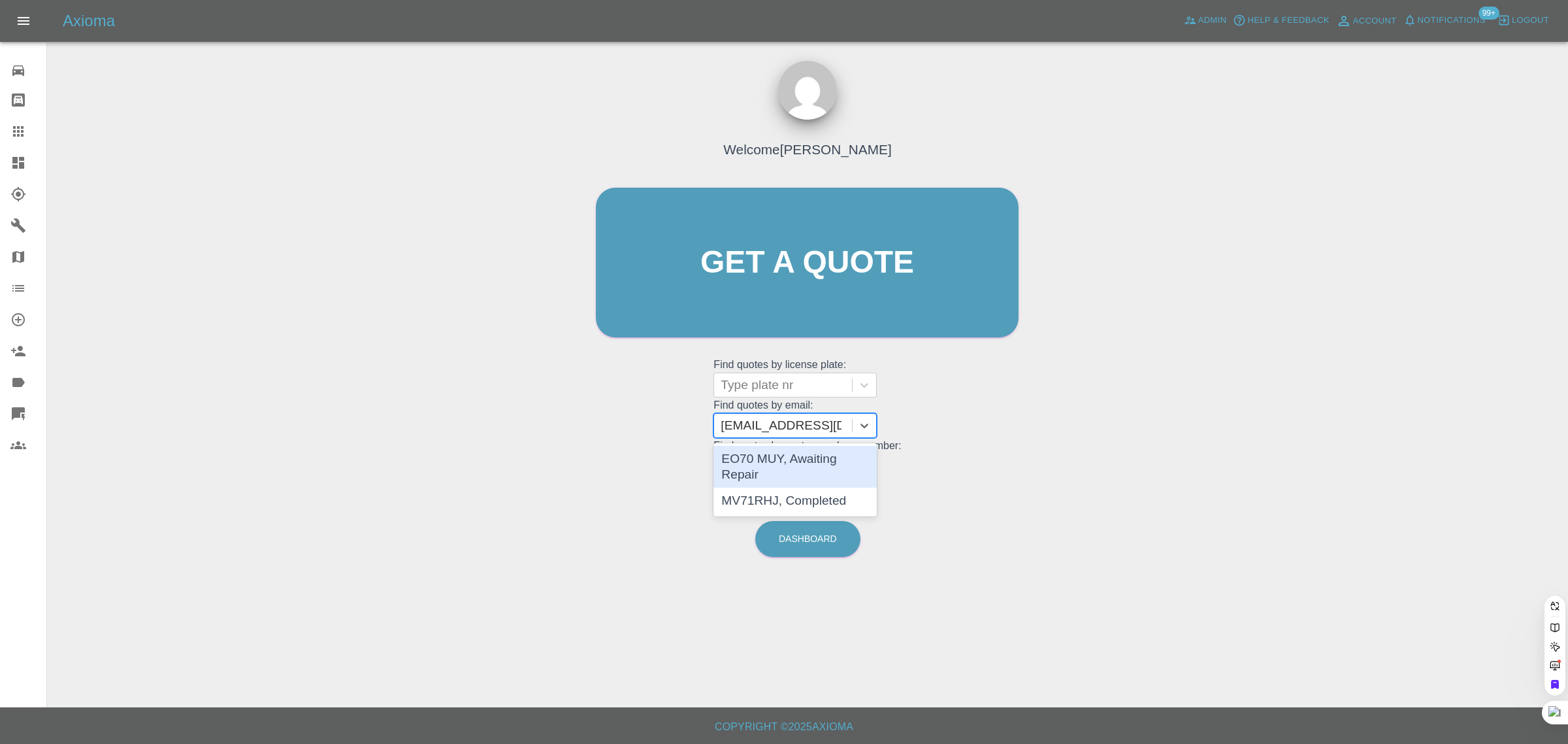
click at [780, 465] on div "EO70 MUY, Awaiting Repair" at bounding box center [795, 466] width 163 height 42
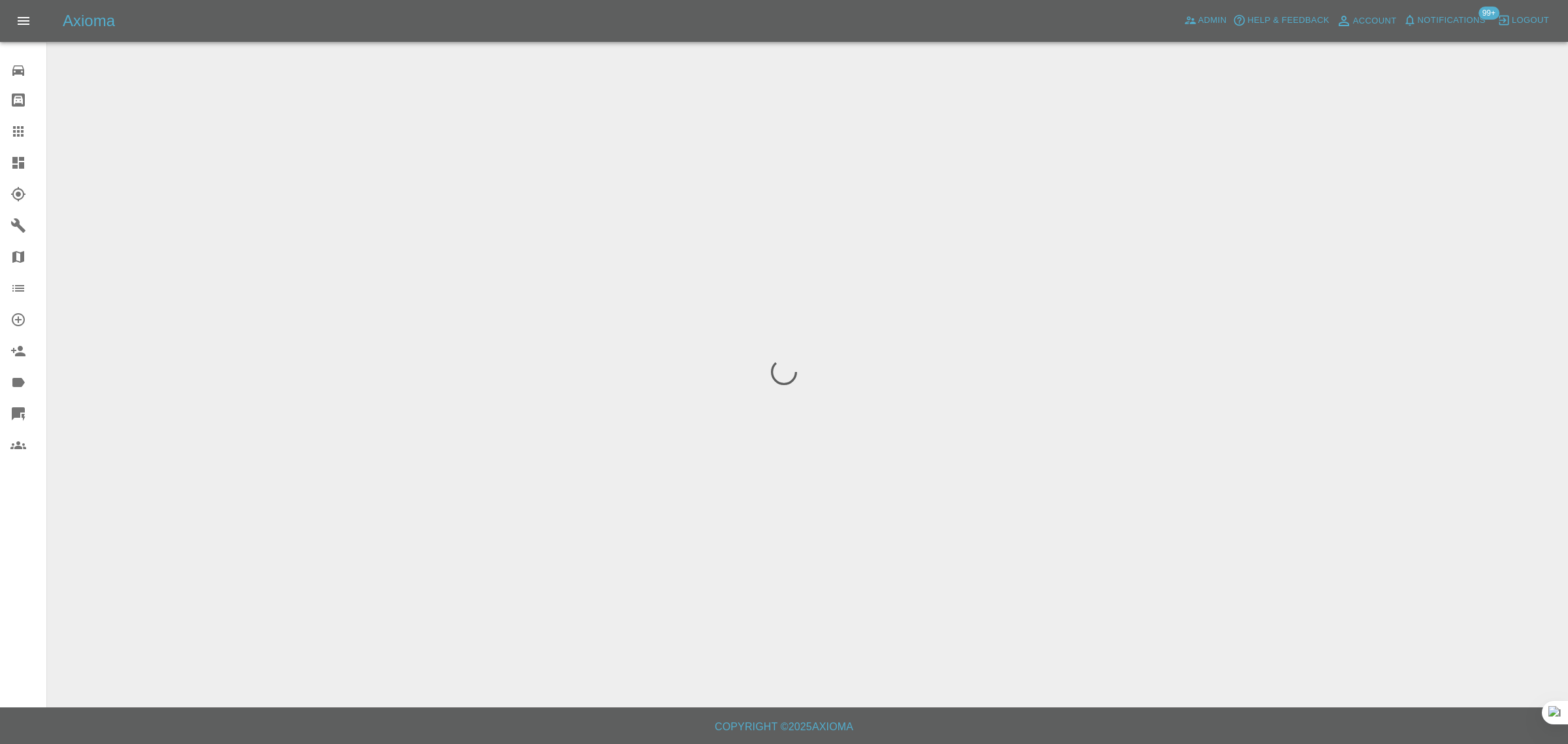
click at [24, 595] on div "0 Repair home Bodyshop home Claims Dashboard Explorer Garages Map Organization …" at bounding box center [23, 372] width 47 height 744
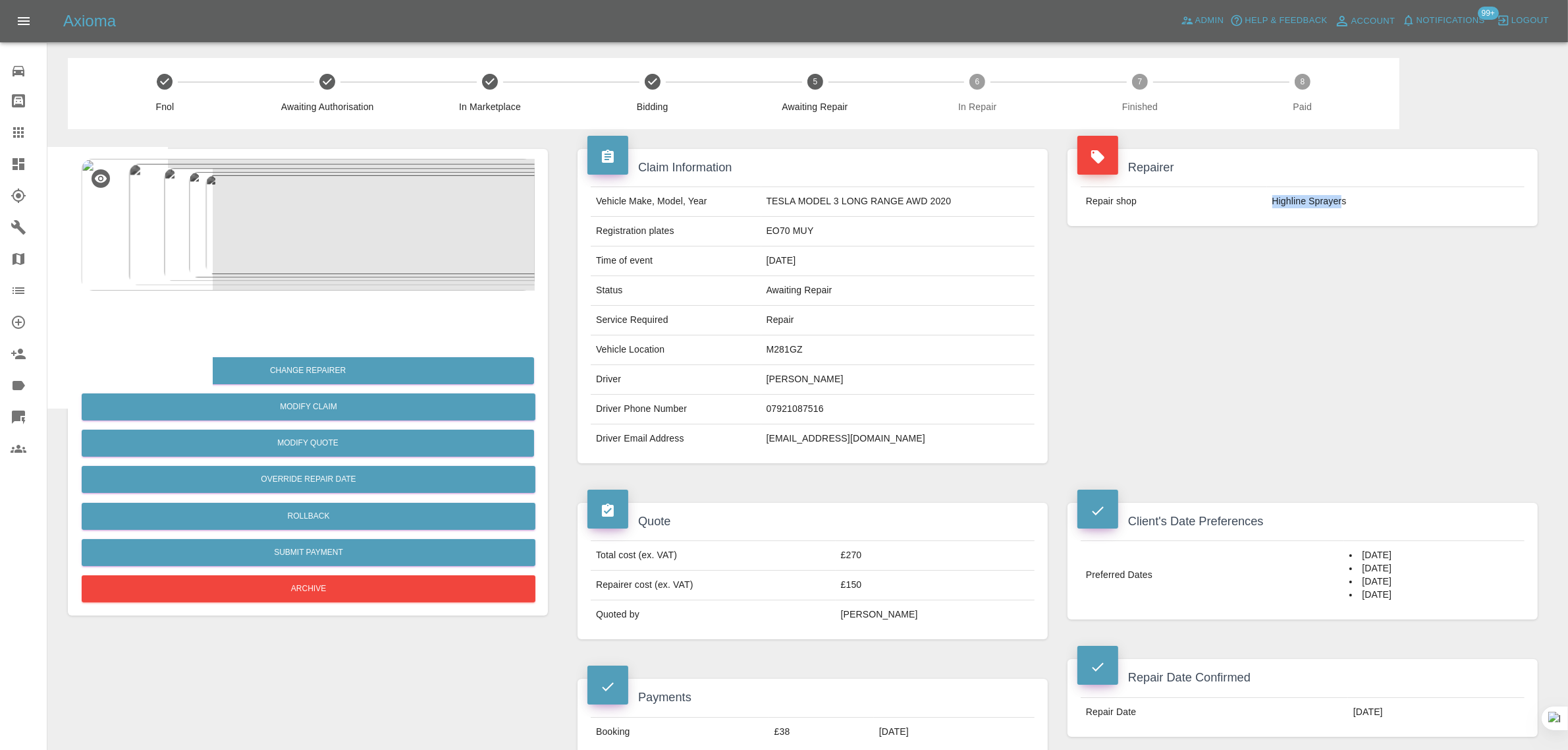
drag, startPoint x: 1266, startPoint y: 205, endPoint x: 1343, endPoint y: 193, distance: 77.9
click at [1343, 193] on td "Highline Sprayers" at bounding box center [1396, 201] width 257 height 29
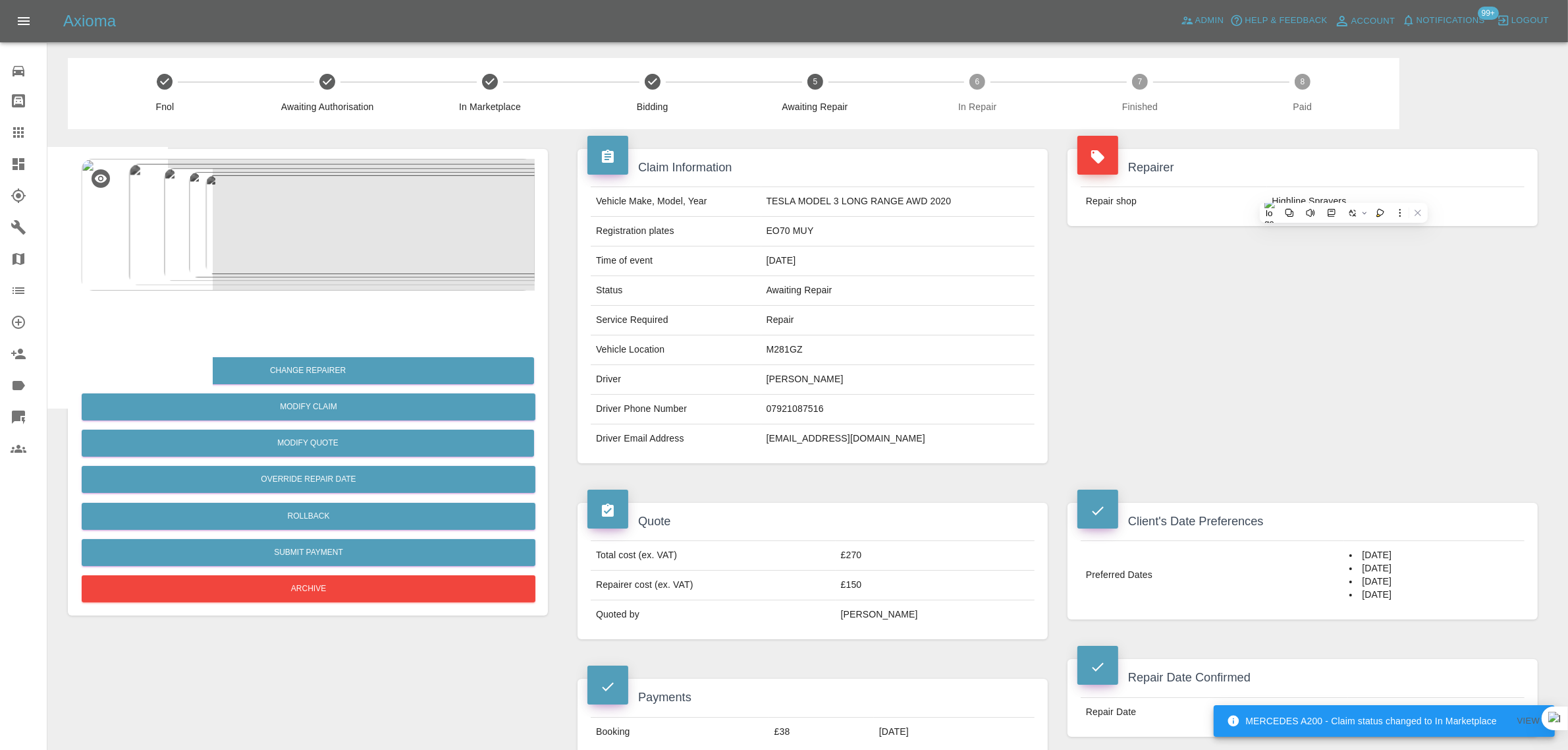
click at [1216, 277] on div "Repairer Repair shop Highline Sprayers" at bounding box center [1303, 305] width 490 height 354
drag, startPoint x: 1273, startPoint y: 205, endPoint x: 1377, endPoint y: 205, distance: 104.0
click at [1377, 205] on td "Highline Sprayers" at bounding box center [1396, 201] width 257 height 29
copy td "Highline Sprayers"
drag, startPoint x: 766, startPoint y: 351, endPoint x: 864, endPoint y: 349, distance: 98.0
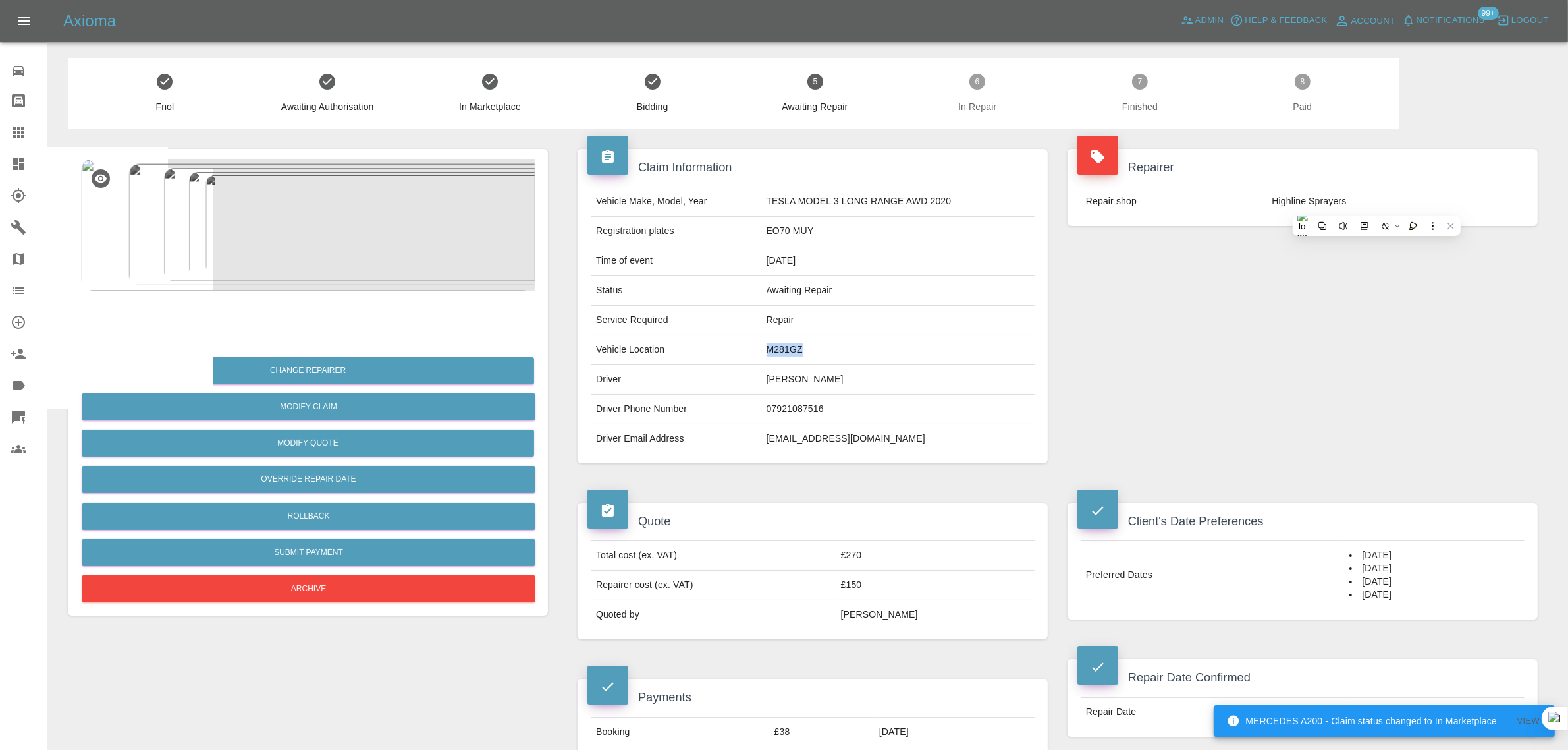
click at [864, 349] on td "M281GZ" at bounding box center [898, 350] width 273 height 29
copy td "M281GZ"
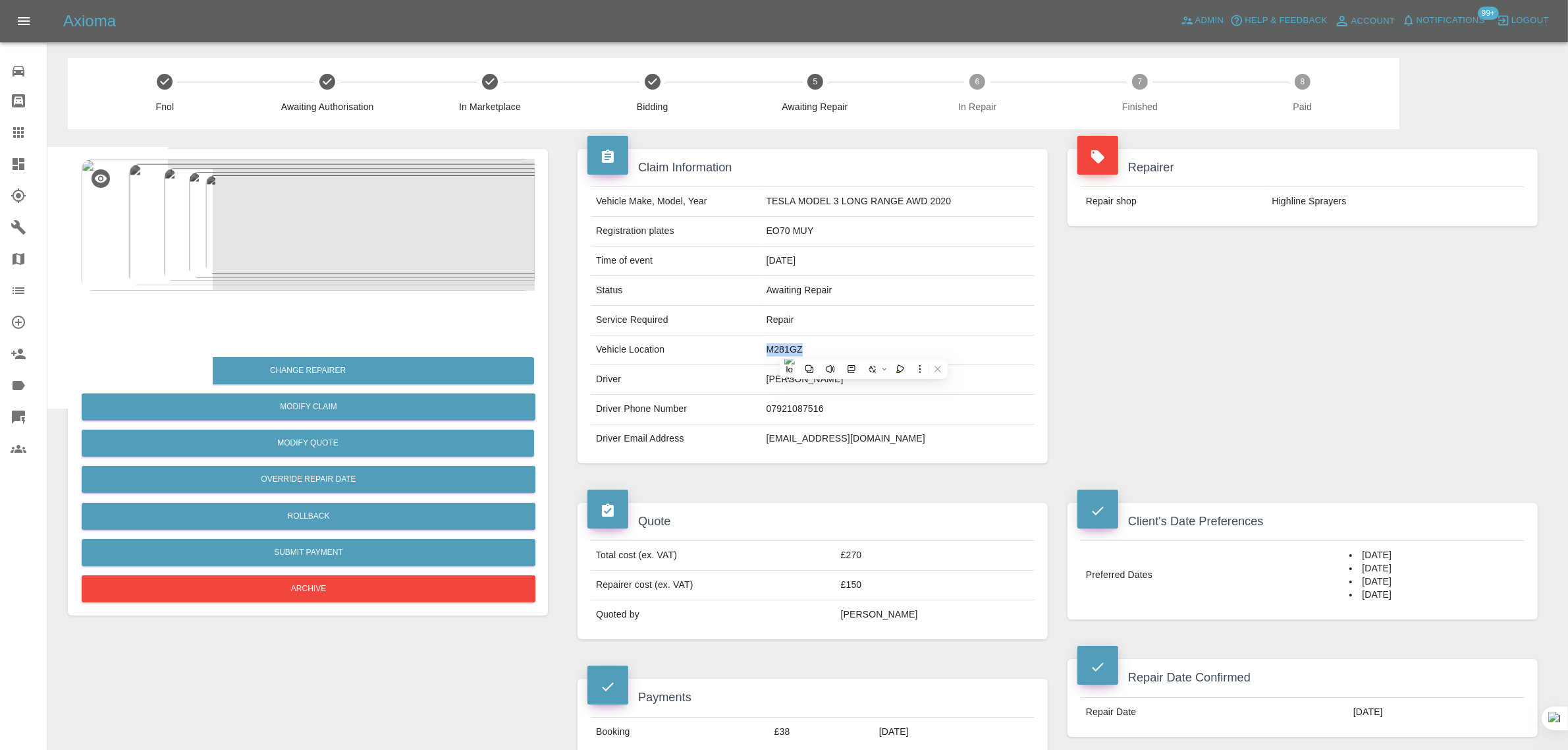
click at [831, 326] on td "Repair" at bounding box center [898, 320] width 273 height 29
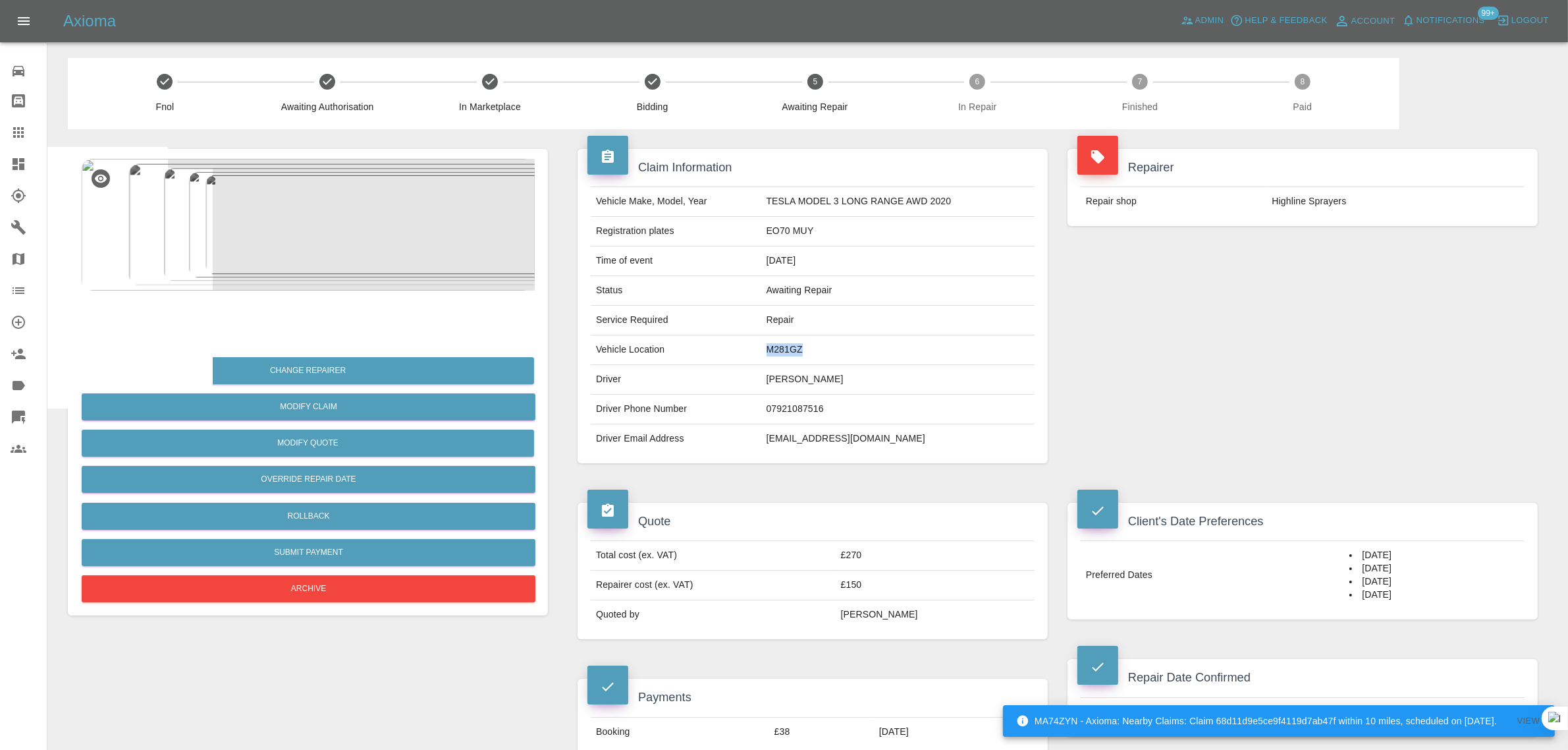
click at [764, 344] on td "M281GZ" at bounding box center [898, 350] width 273 height 29
drag, startPoint x: 761, startPoint y: 346, endPoint x: 838, endPoint y: 354, distance: 77.4
click at [838, 354] on td "M281GZ" at bounding box center [898, 350] width 273 height 29
copy td "M281GZ"
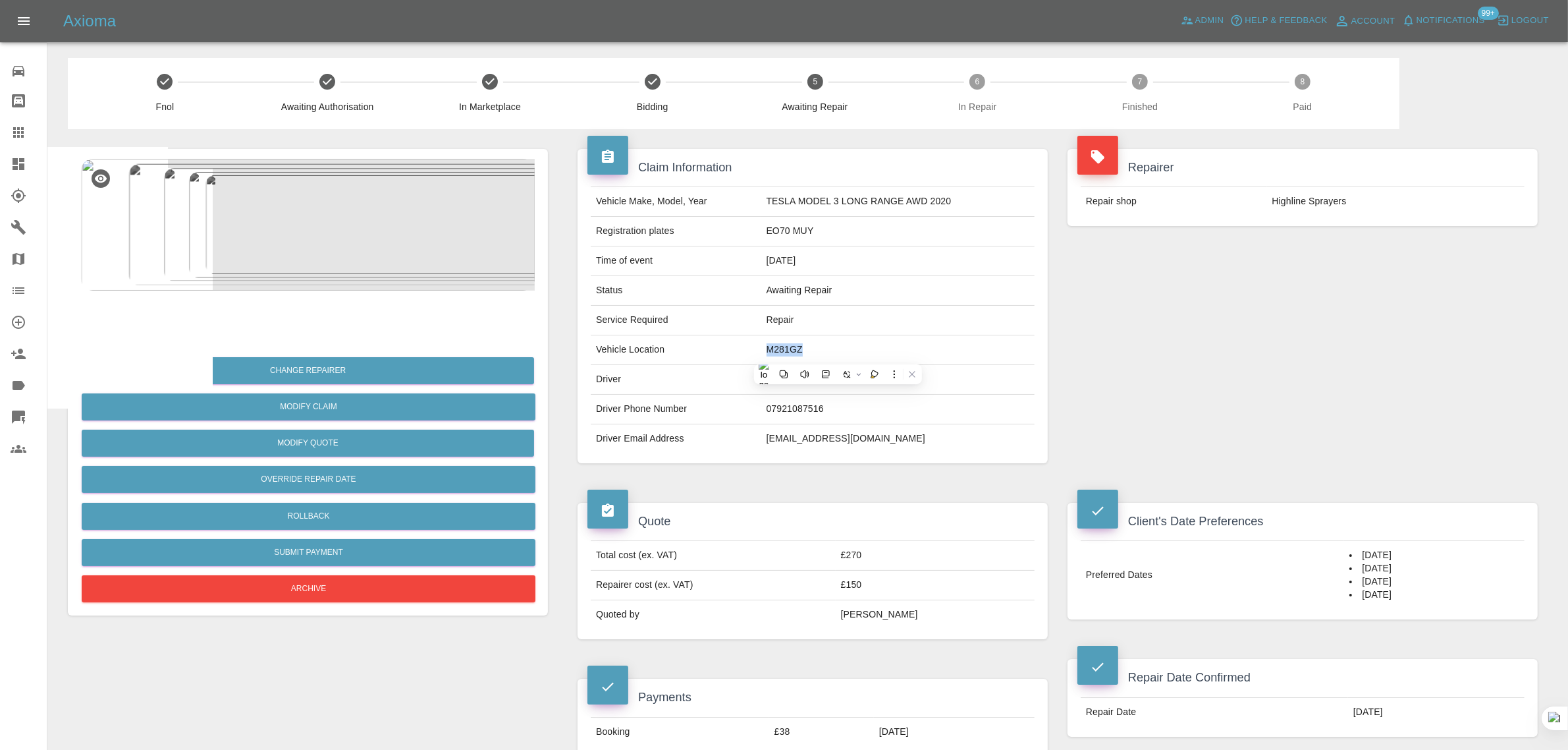
click at [12, 130] on icon at bounding box center [19, 132] width 16 height 16
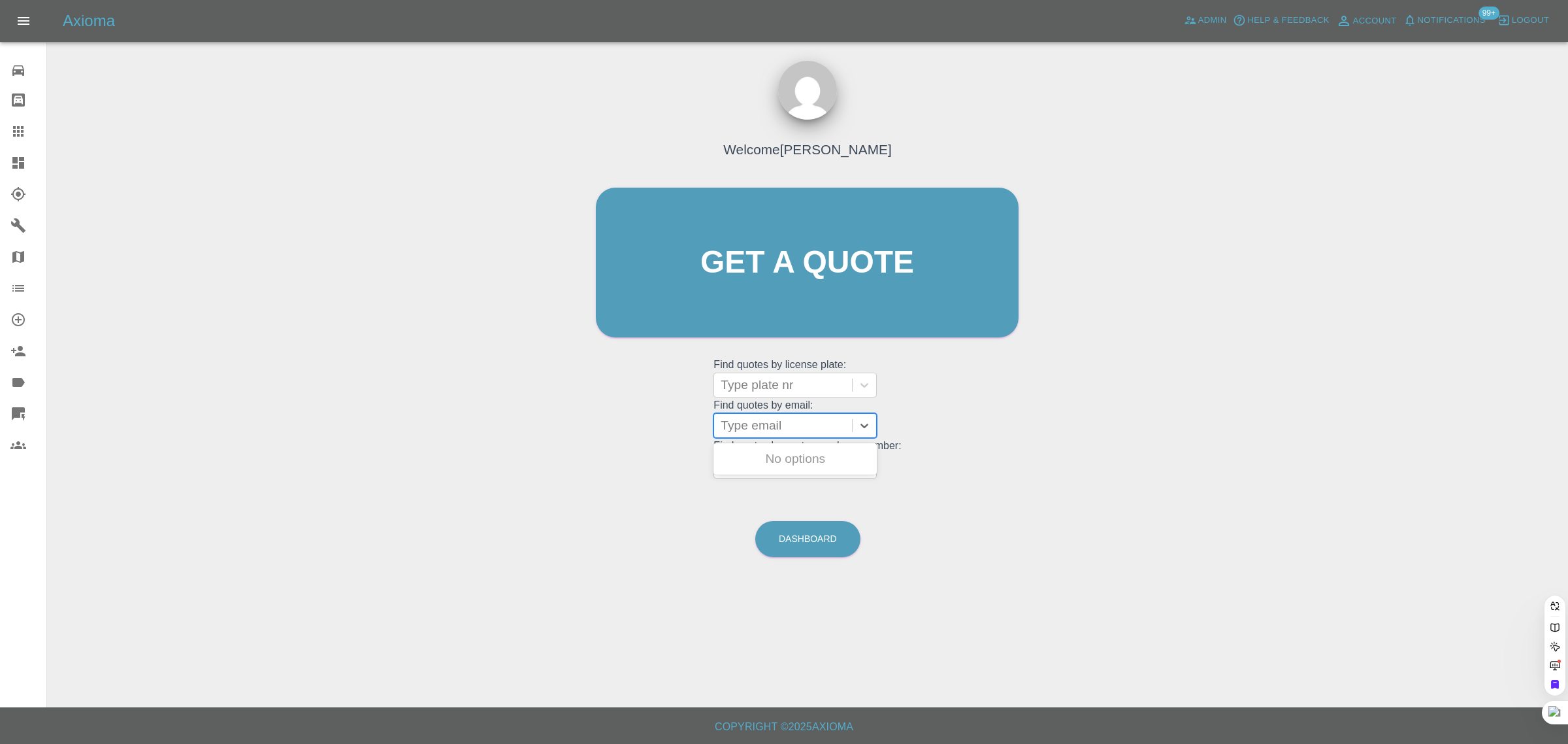
click at [761, 435] on div "Type email" at bounding box center [783, 425] width 138 height 23
paste input "tony_@icloud.com"
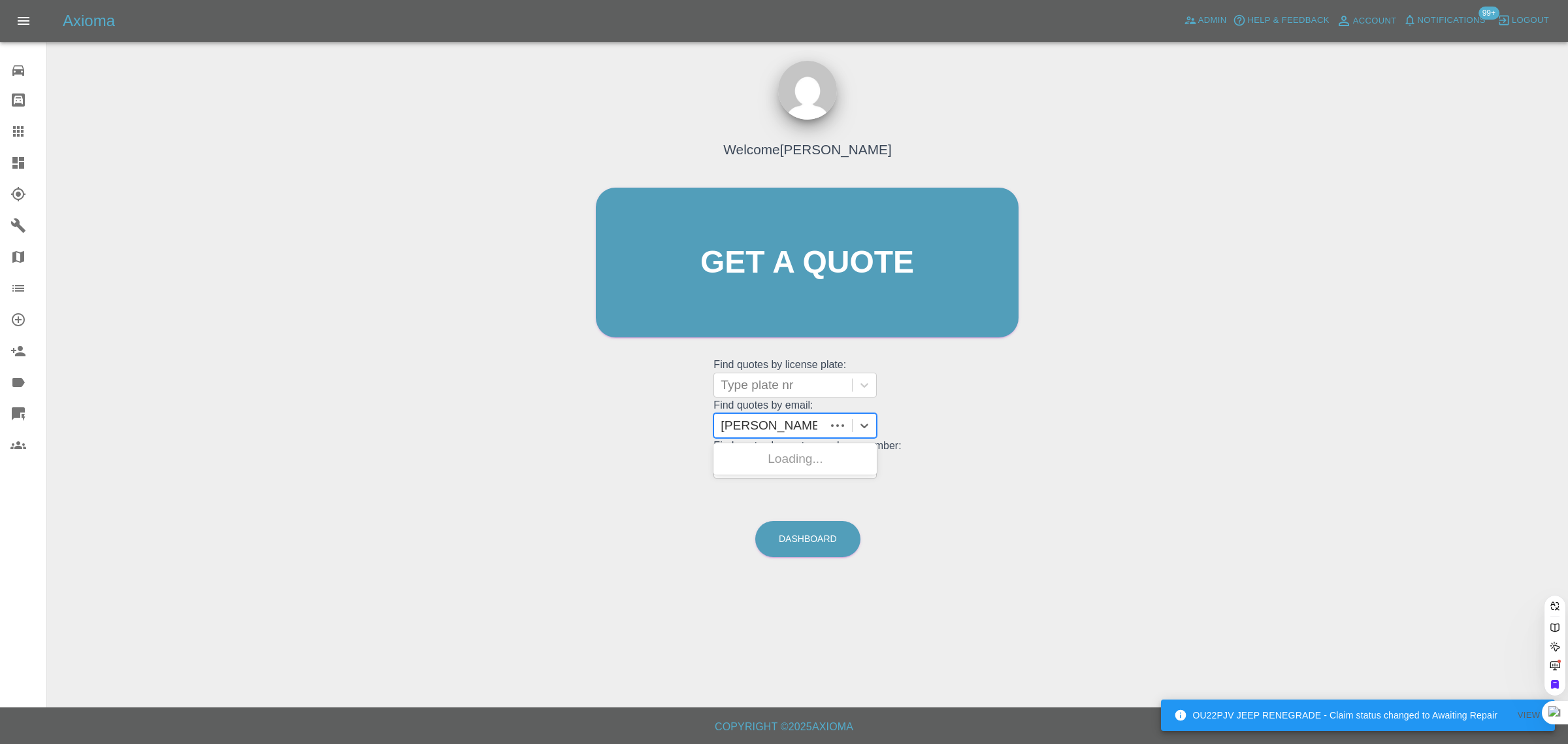
type input "tony_@icloud.co"
click at [771, 464] on div "T3 WNF, Archived" at bounding box center [795, 466] width 163 height 42
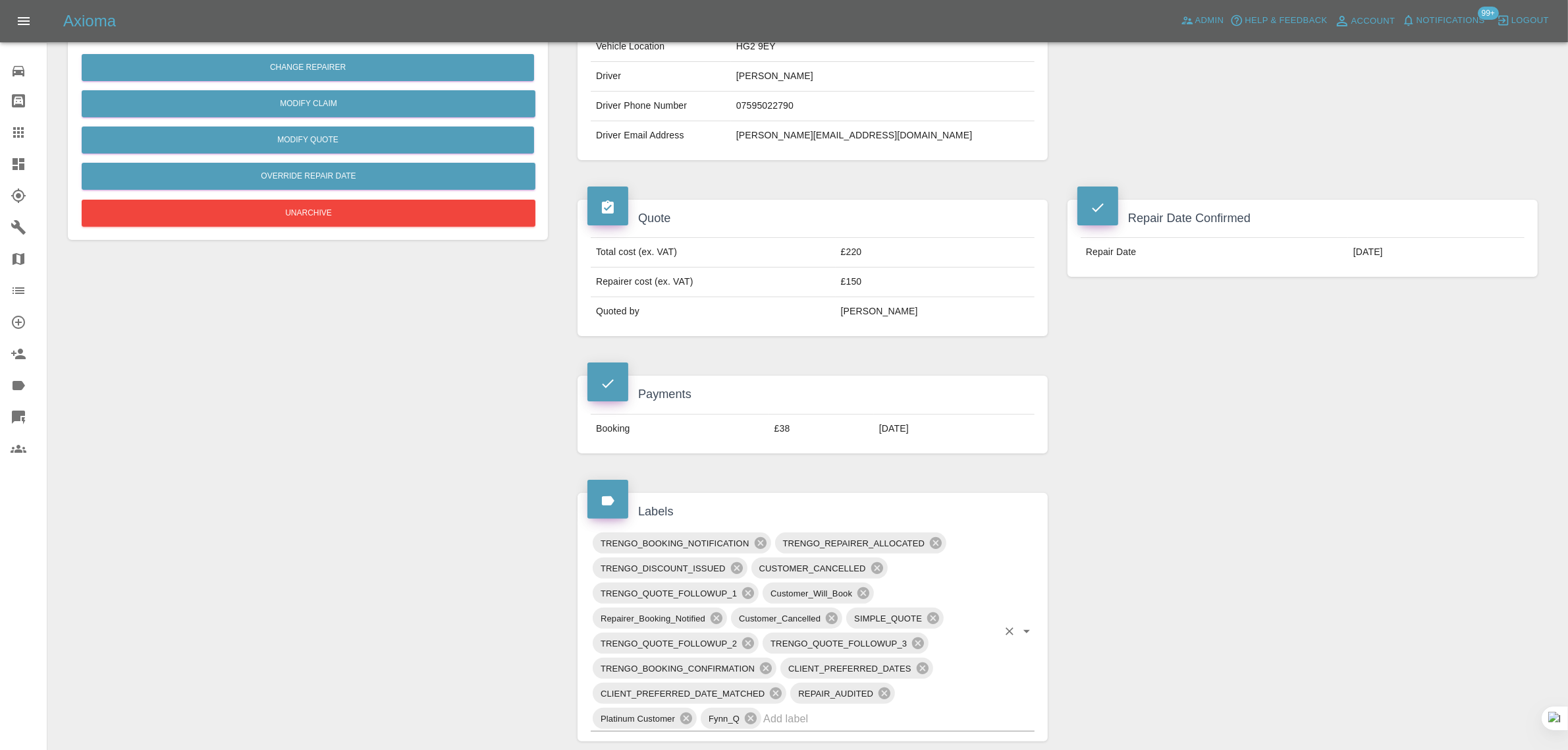
scroll to position [82, 0]
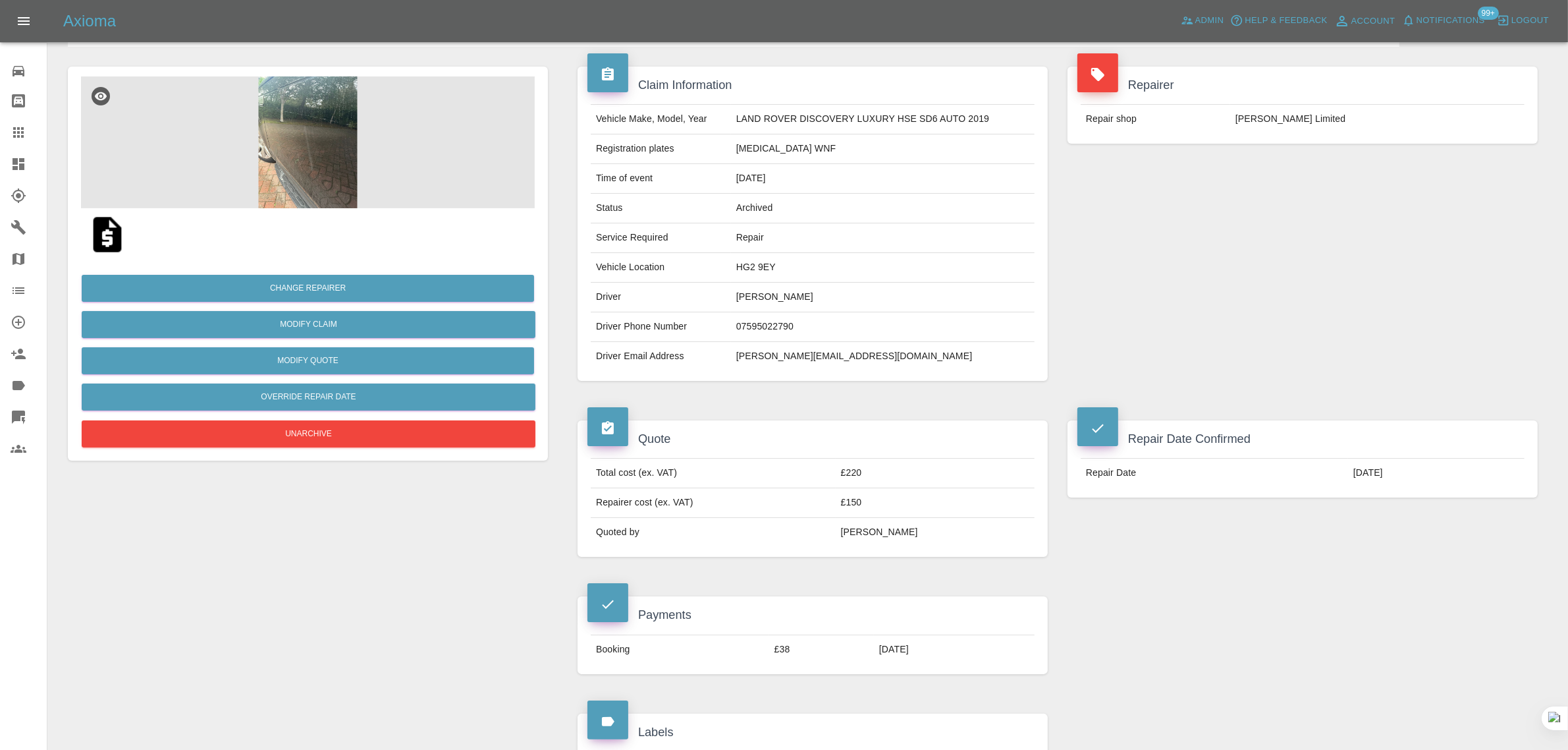
click at [20, 129] on icon at bounding box center [19, 132] width 16 height 16
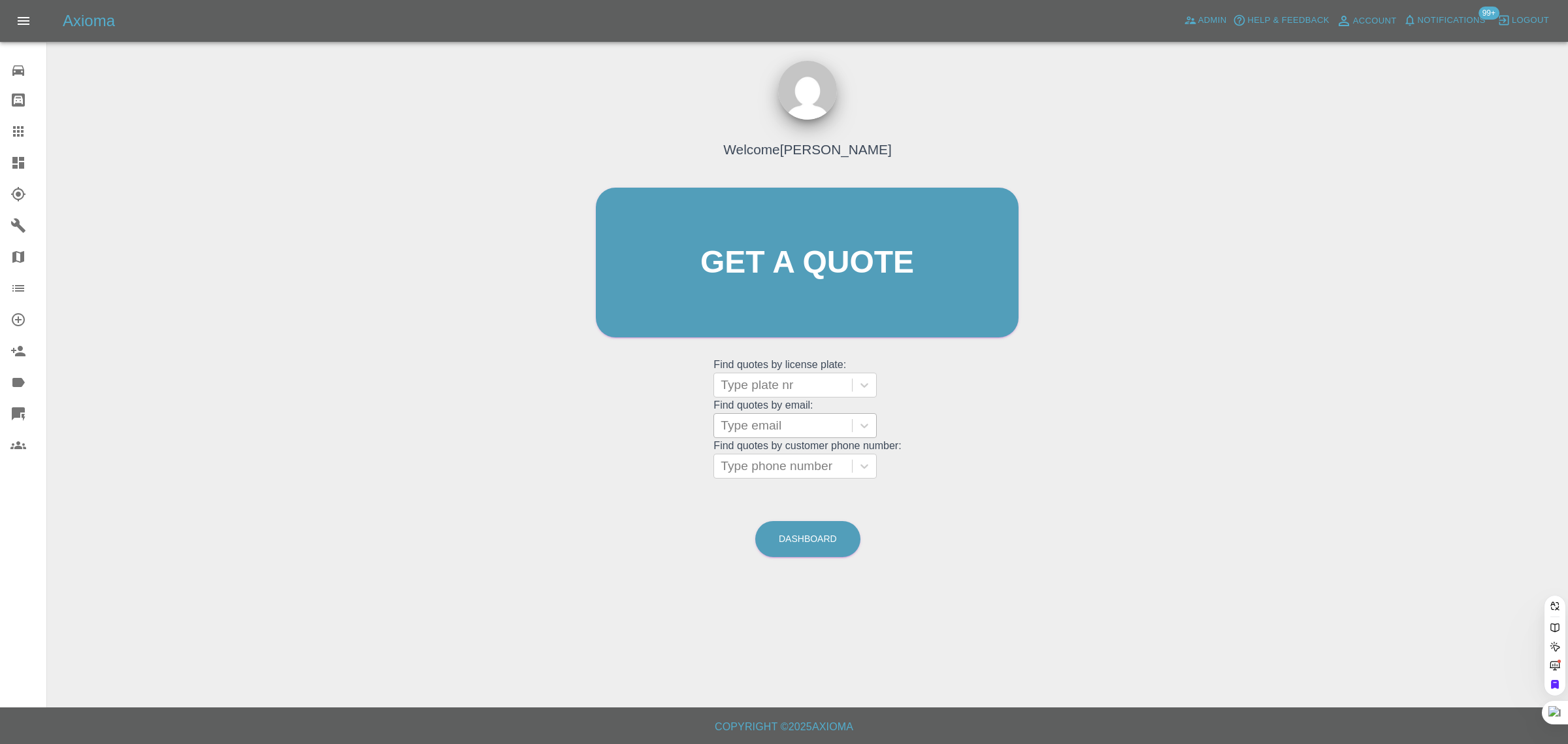
click at [786, 430] on div at bounding box center [783, 426] width 125 height 19
paste input "markbaulf@"
type input "markbaulf"
click at [745, 467] on div "HJ20KXW, Fnol" at bounding box center [795, 458] width 163 height 26
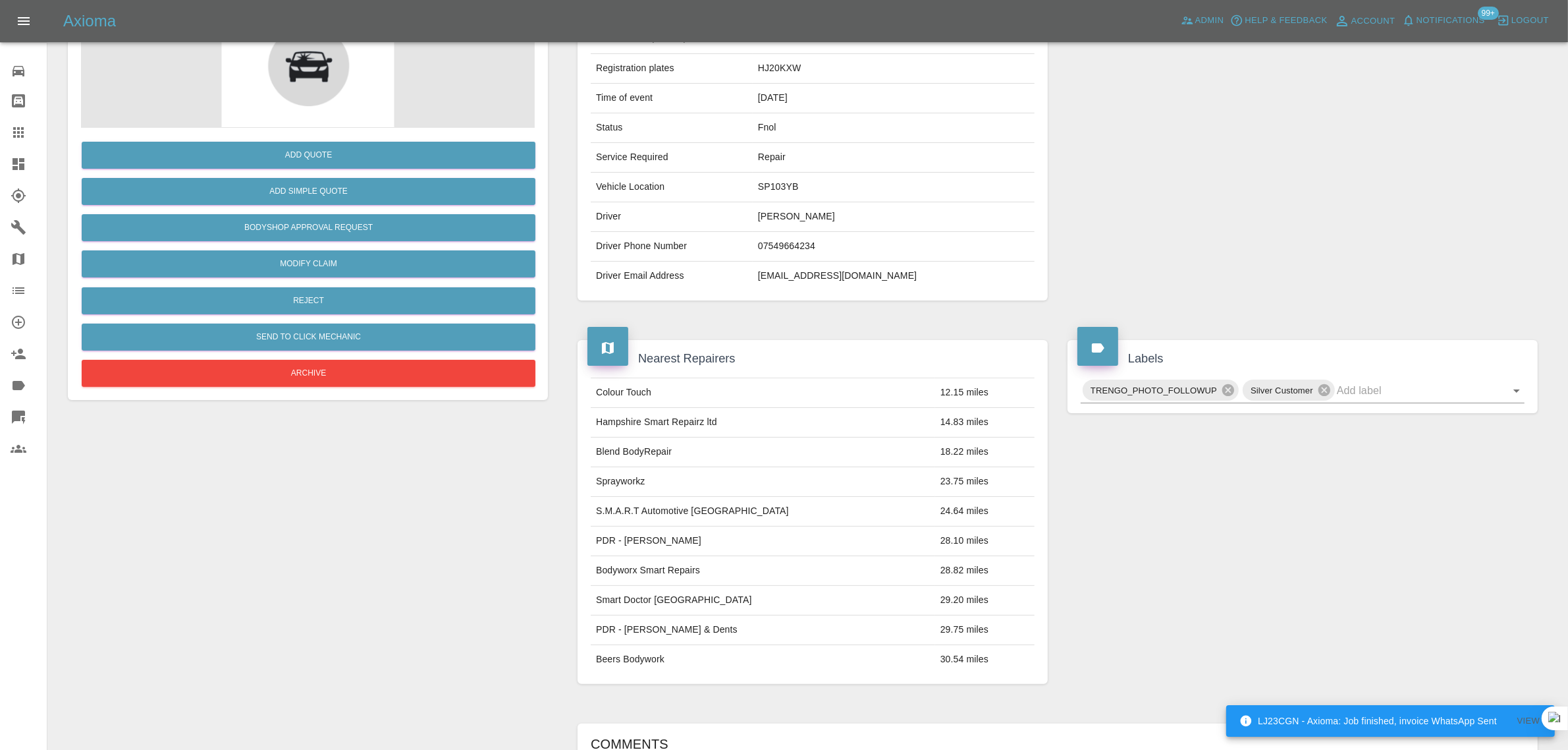
scroll to position [479, 0]
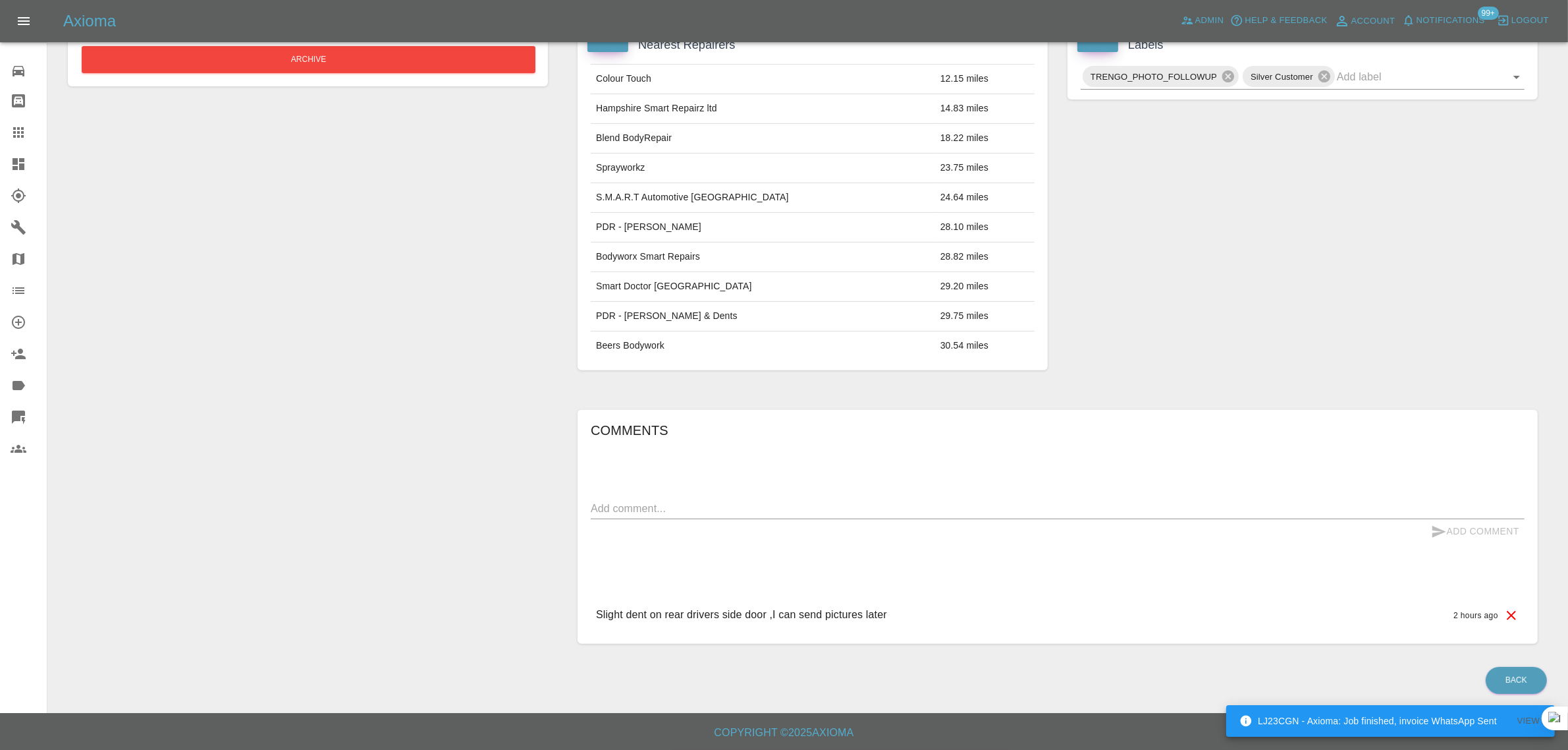
click at [850, 509] on textarea at bounding box center [1057, 508] width 934 height 15
paste textarea "Sorry I will get pictures later today,I don’t have car with me,many thanks for …"
type textarea "Sorry I will get pictures later today,I don’t have car with me,many thanks for …"
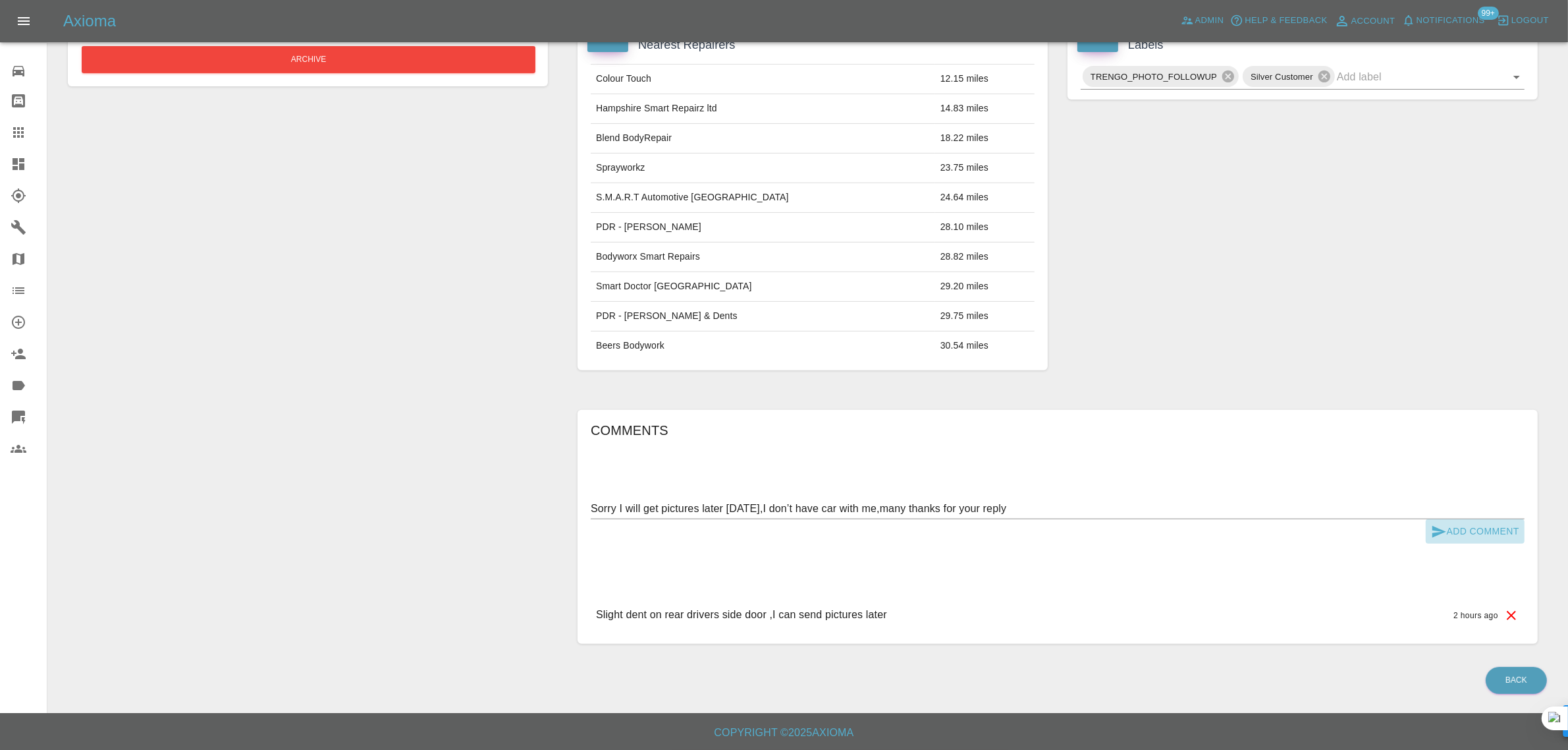
click at [1464, 523] on button "Add Comment" at bounding box center [1476, 531] width 99 height 24
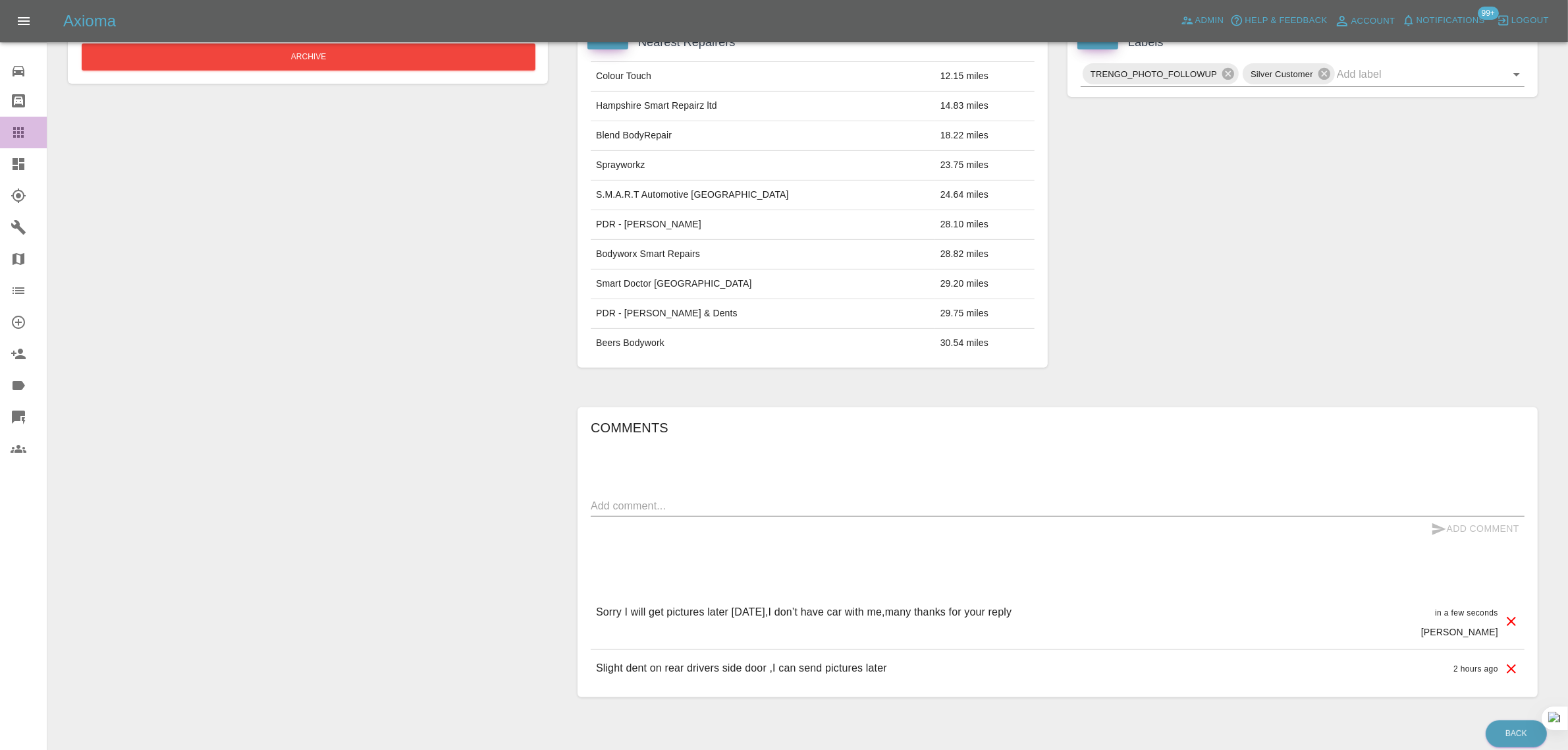
click at [27, 132] on div at bounding box center [29, 132] width 37 height 16
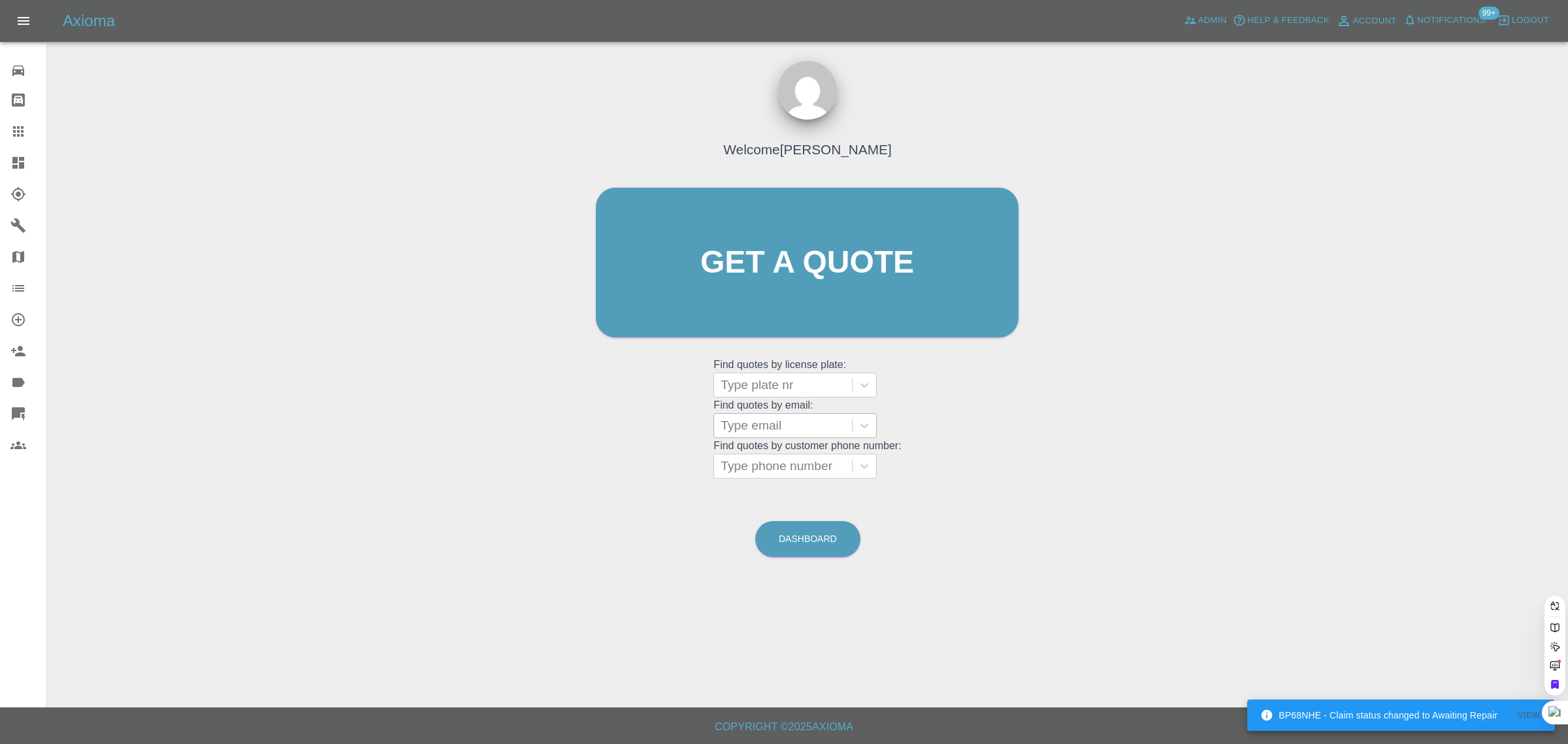
click at [792, 435] on div "Type email" at bounding box center [783, 425] width 138 height 23
paste input "enriu@hotmail.com"
type input "enriu@hotmail.com"
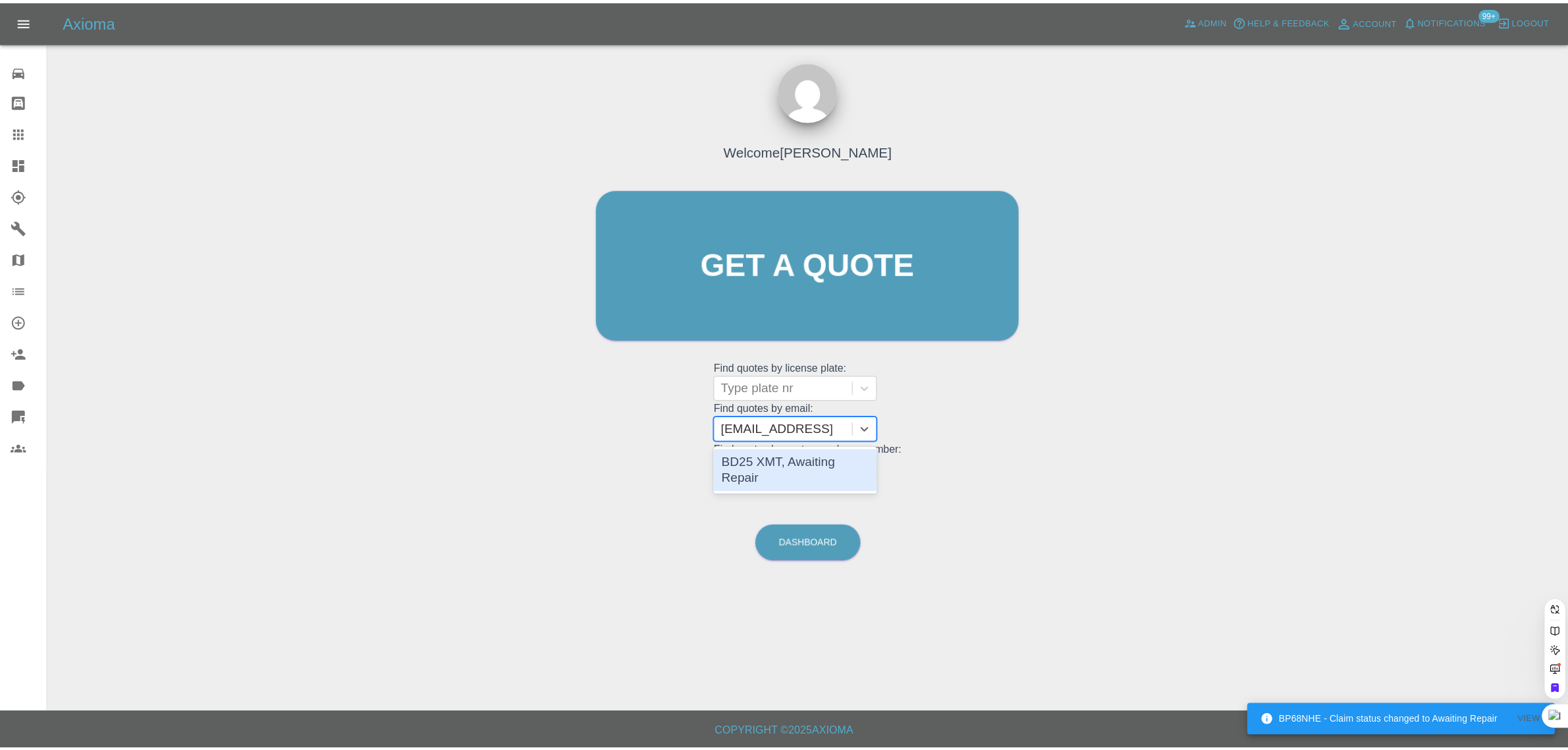
scroll to position [0, 0]
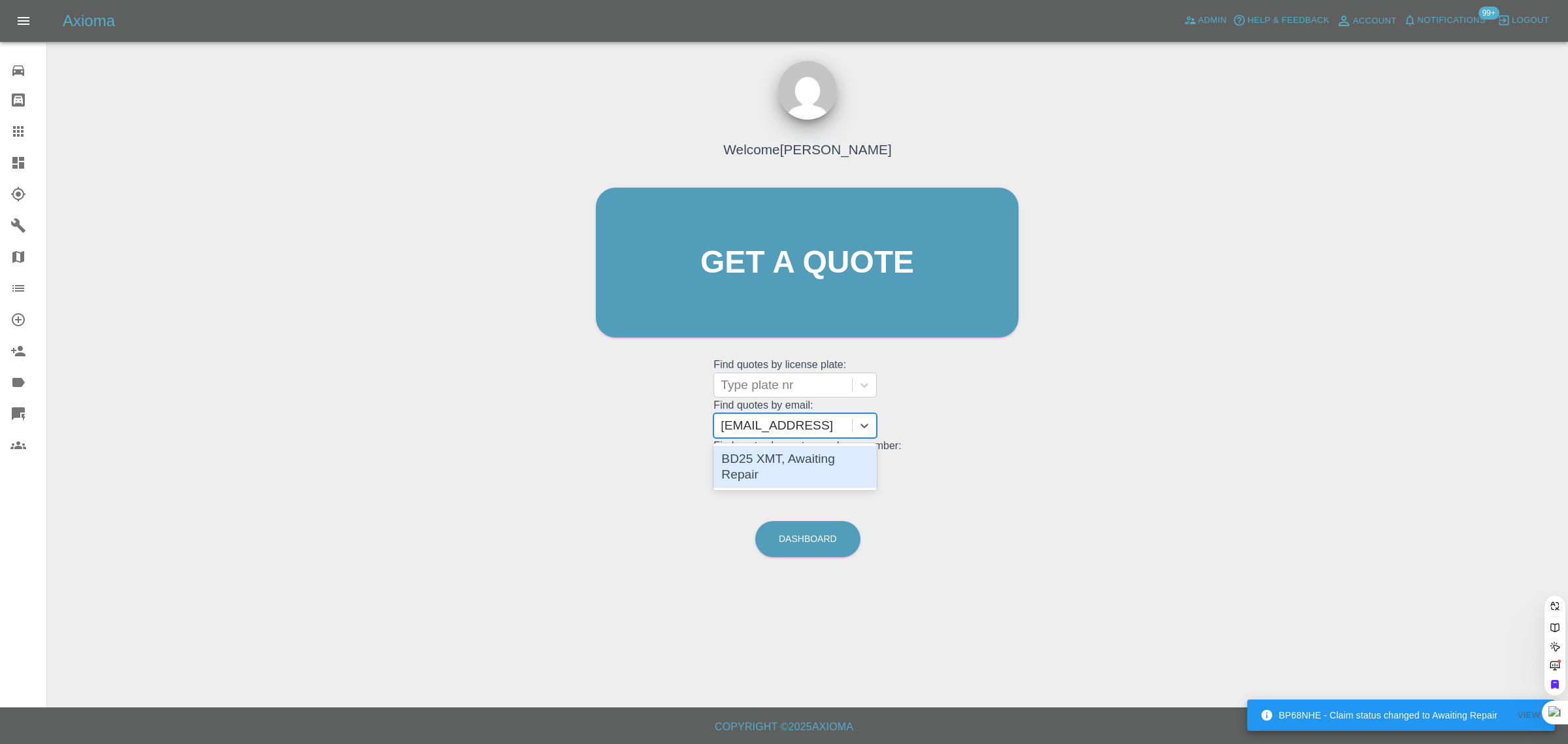
click at [766, 455] on div "BD25 XMT, Awaiting Repair" at bounding box center [795, 466] width 163 height 42
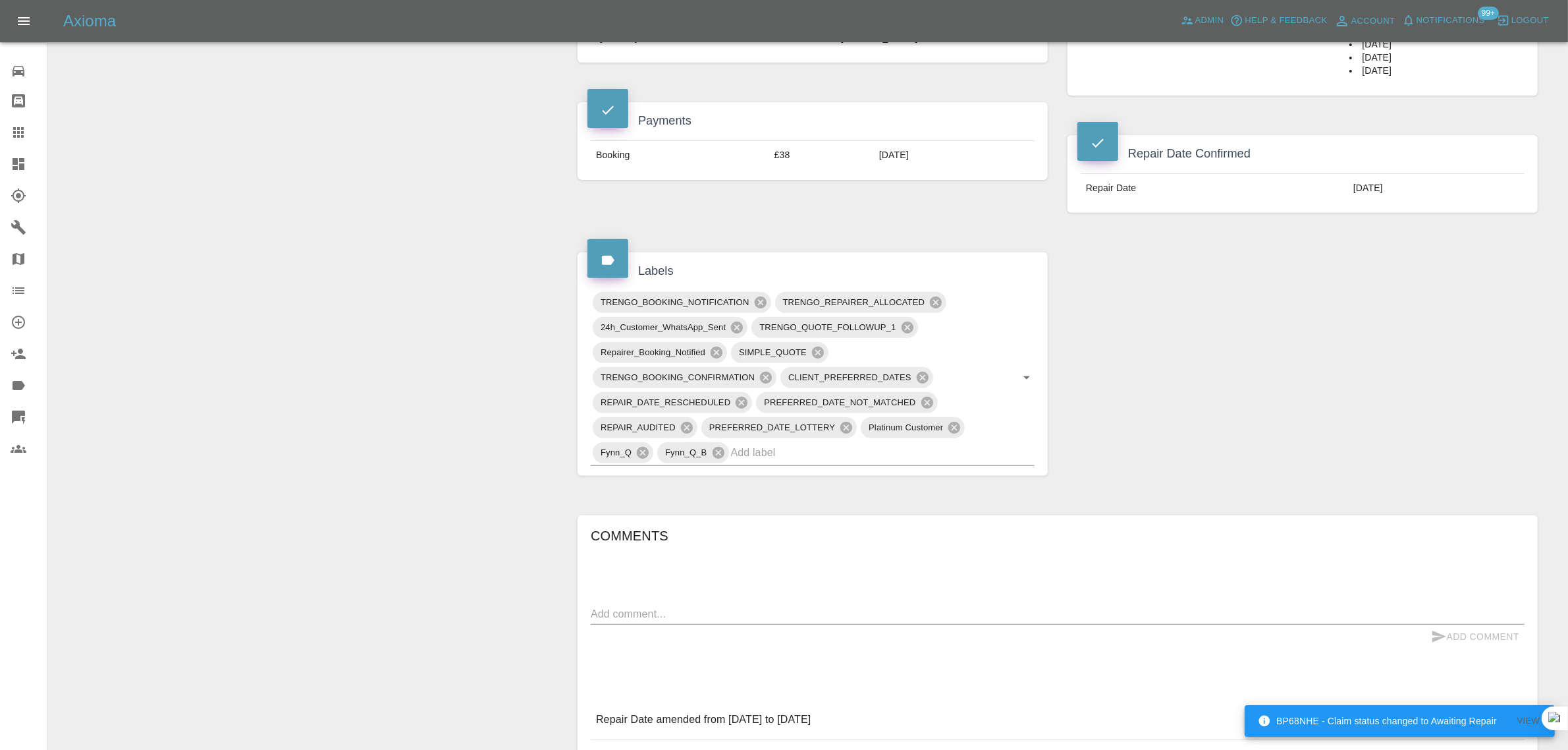
scroll to position [659, 0]
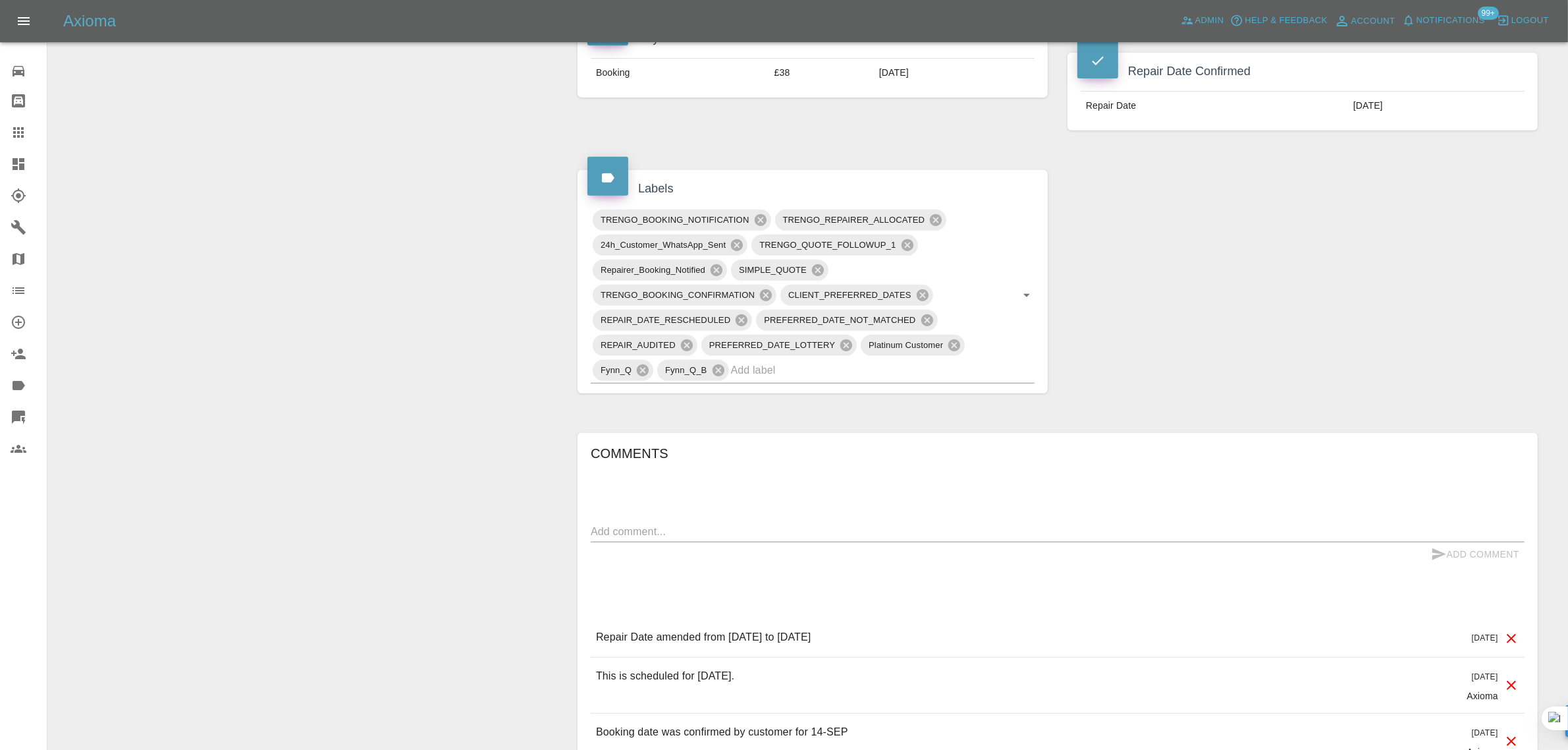
click at [763, 525] on textarea at bounding box center [1057, 531] width 934 height 15
paste textarea "They did not complete the appointment. They rescheduled once and didn’t complet…"
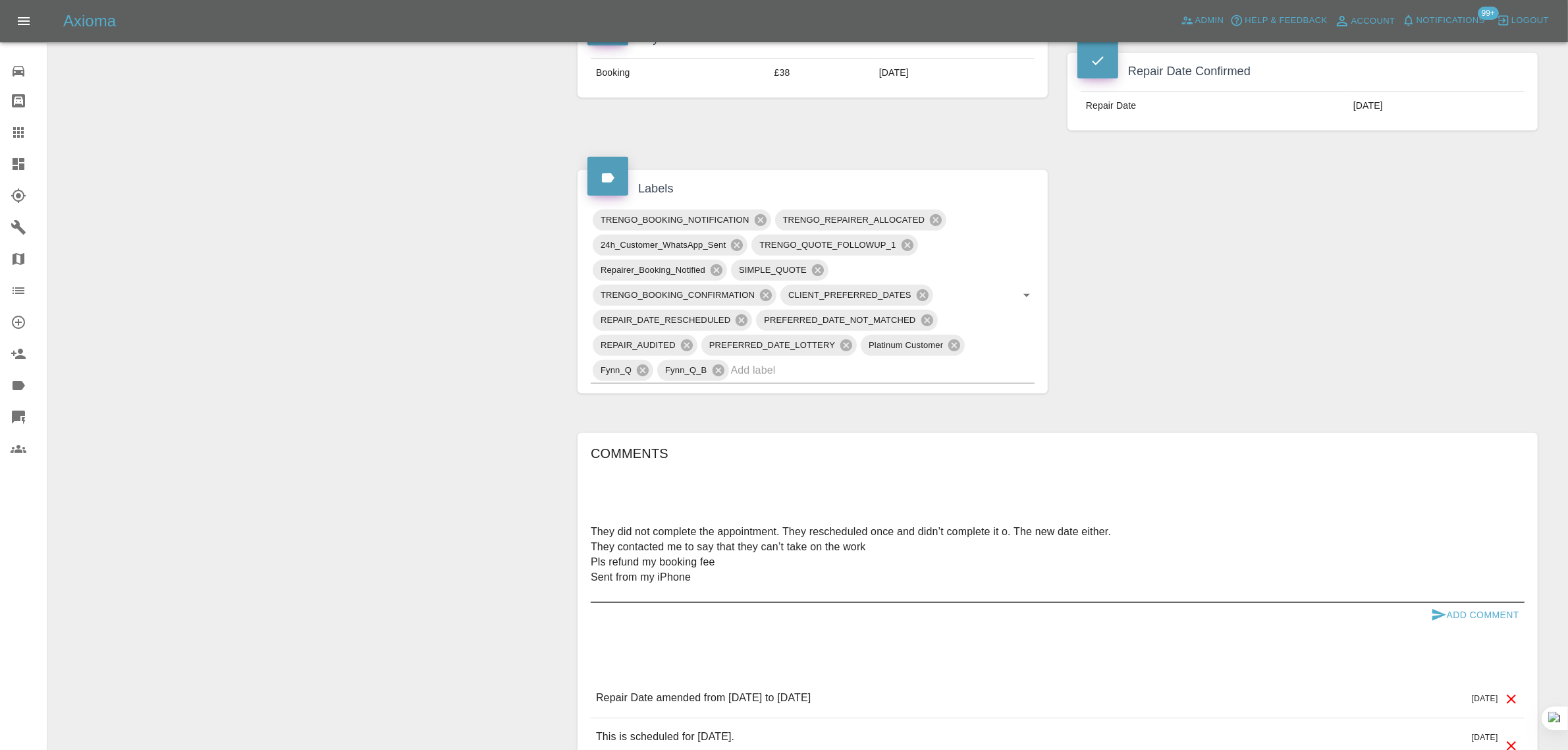
type textarea "They did not complete the appointment. They rescheduled once and didn’t complet…"
click at [1483, 624] on button "Add Comment" at bounding box center [1476, 615] width 99 height 24
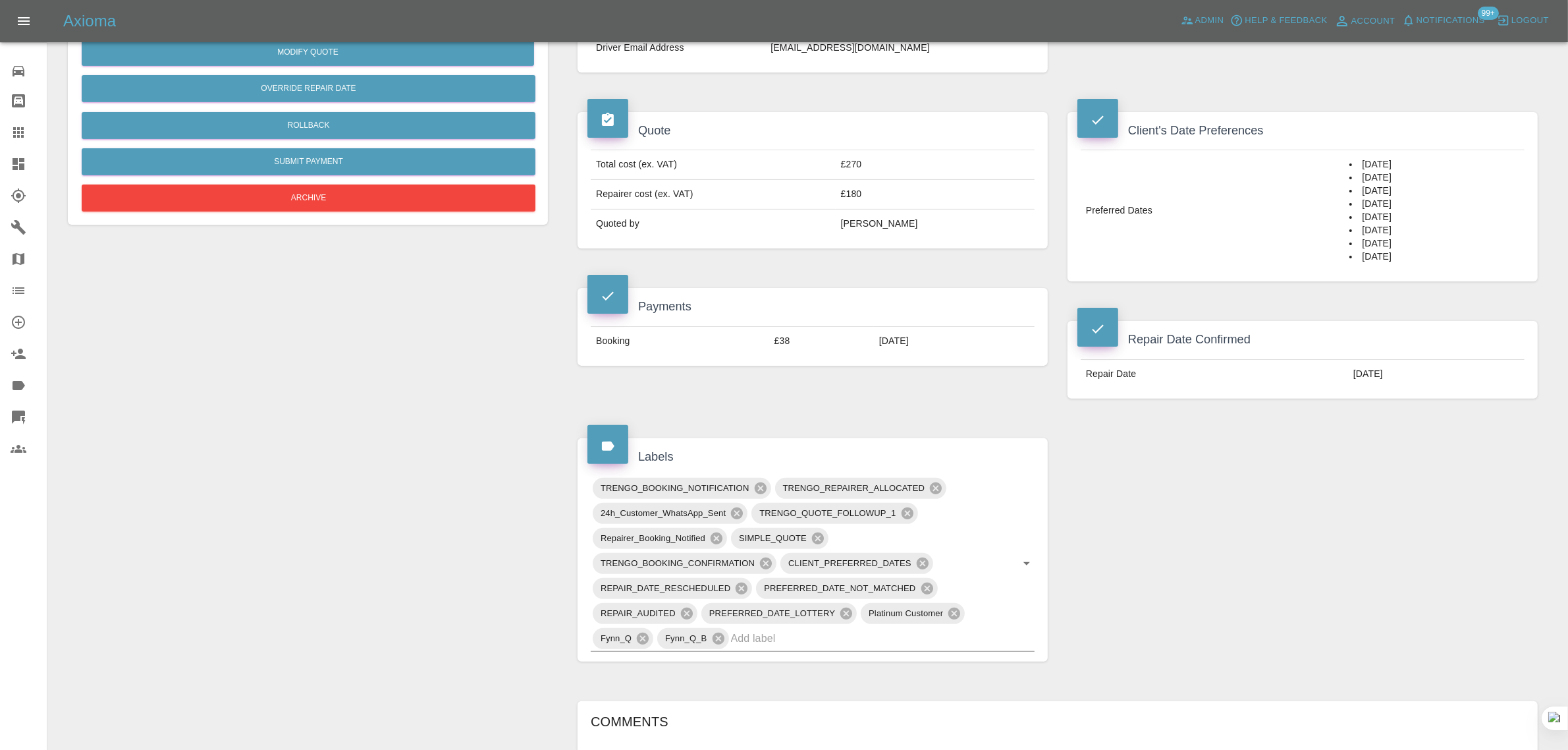
scroll to position [82, 0]
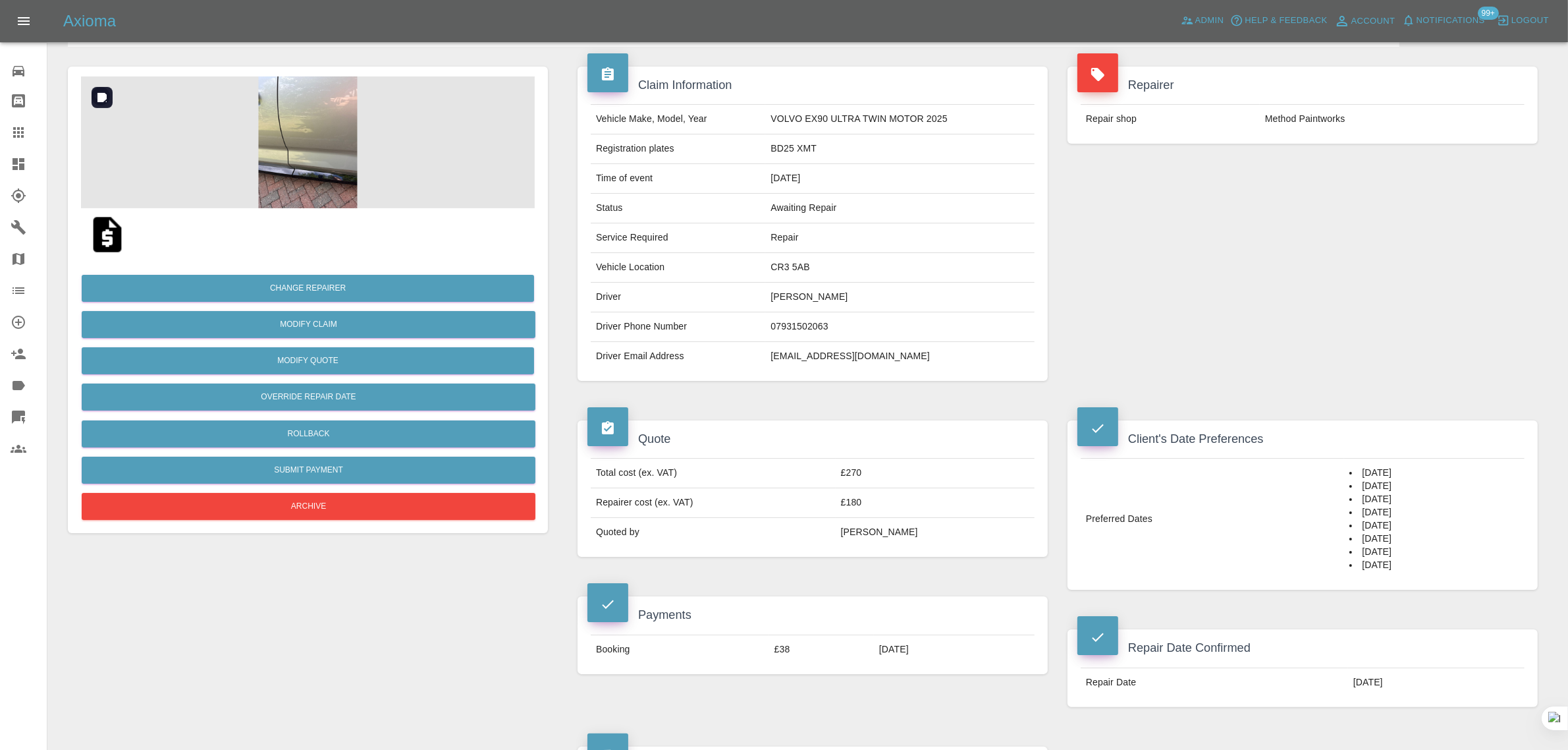
click at [269, 130] on img at bounding box center [307, 142] width 454 height 132
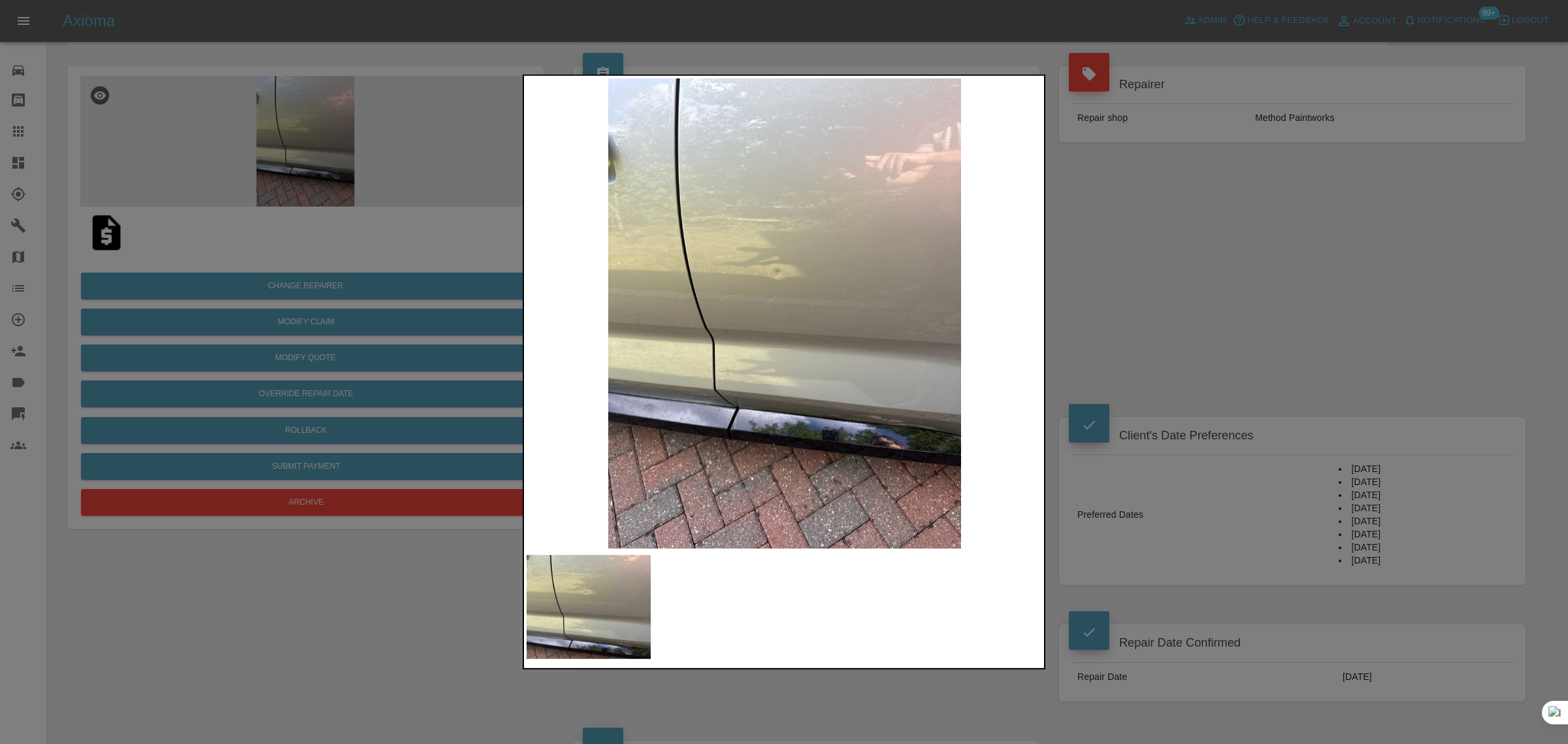
click at [1146, 234] on div at bounding box center [784, 372] width 1568 height 744
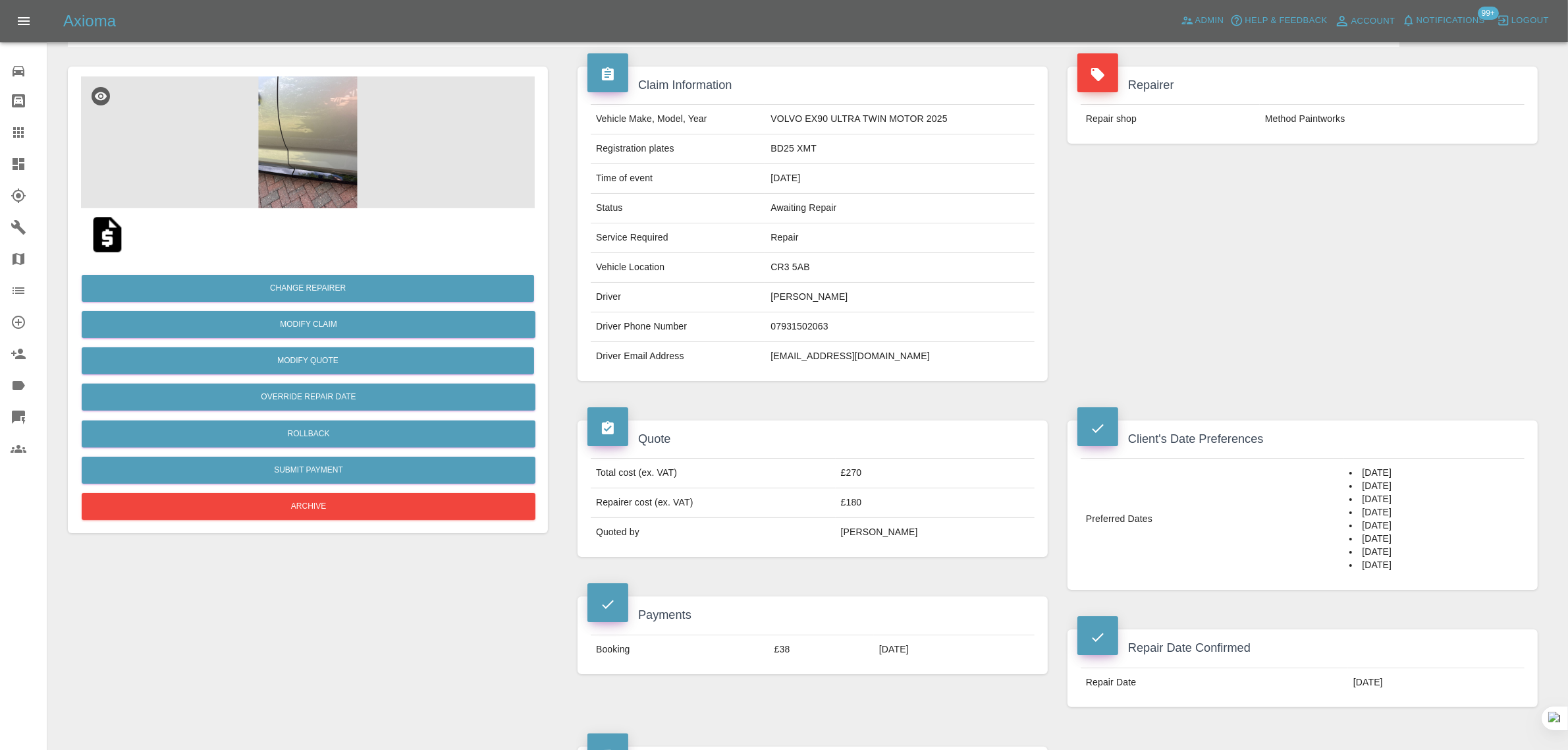
click at [24, 122] on link "Claims" at bounding box center [23, 132] width 47 height 31
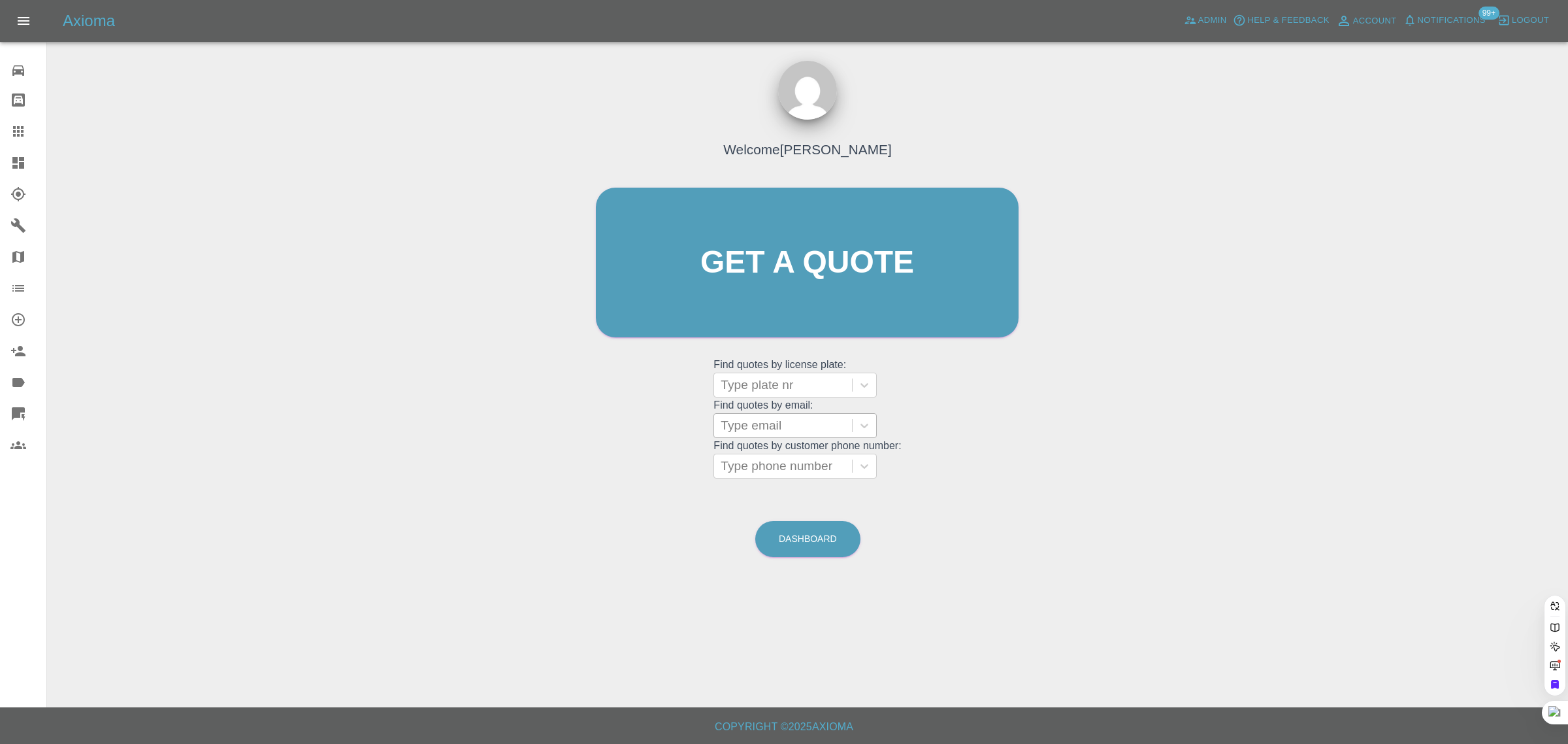
click at [782, 416] on div at bounding box center [783, 426] width 125 height 19
paste input "deanfoster7@yahoo.com"
type input "deanfoster7@yahoo.com"
click at [753, 458] on div "DF07KOP, Awaiting Authorisation" at bounding box center [795, 466] width 163 height 42
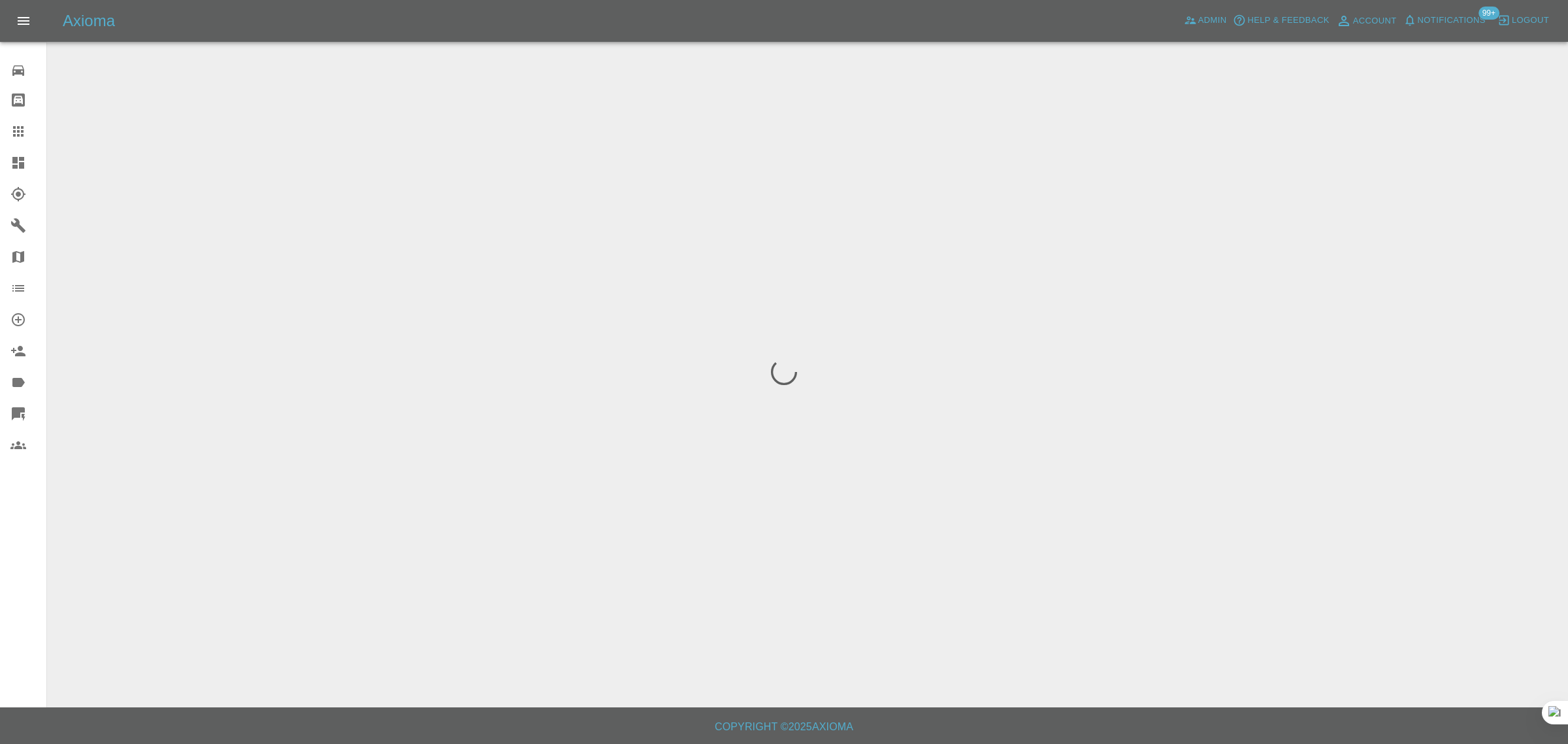
click at [25, 588] on div "0 Repair home Bodyshop home Claims Dashboard Explorer Garages Map Organization …" at bounding box center [23, 372] width 47 height 744
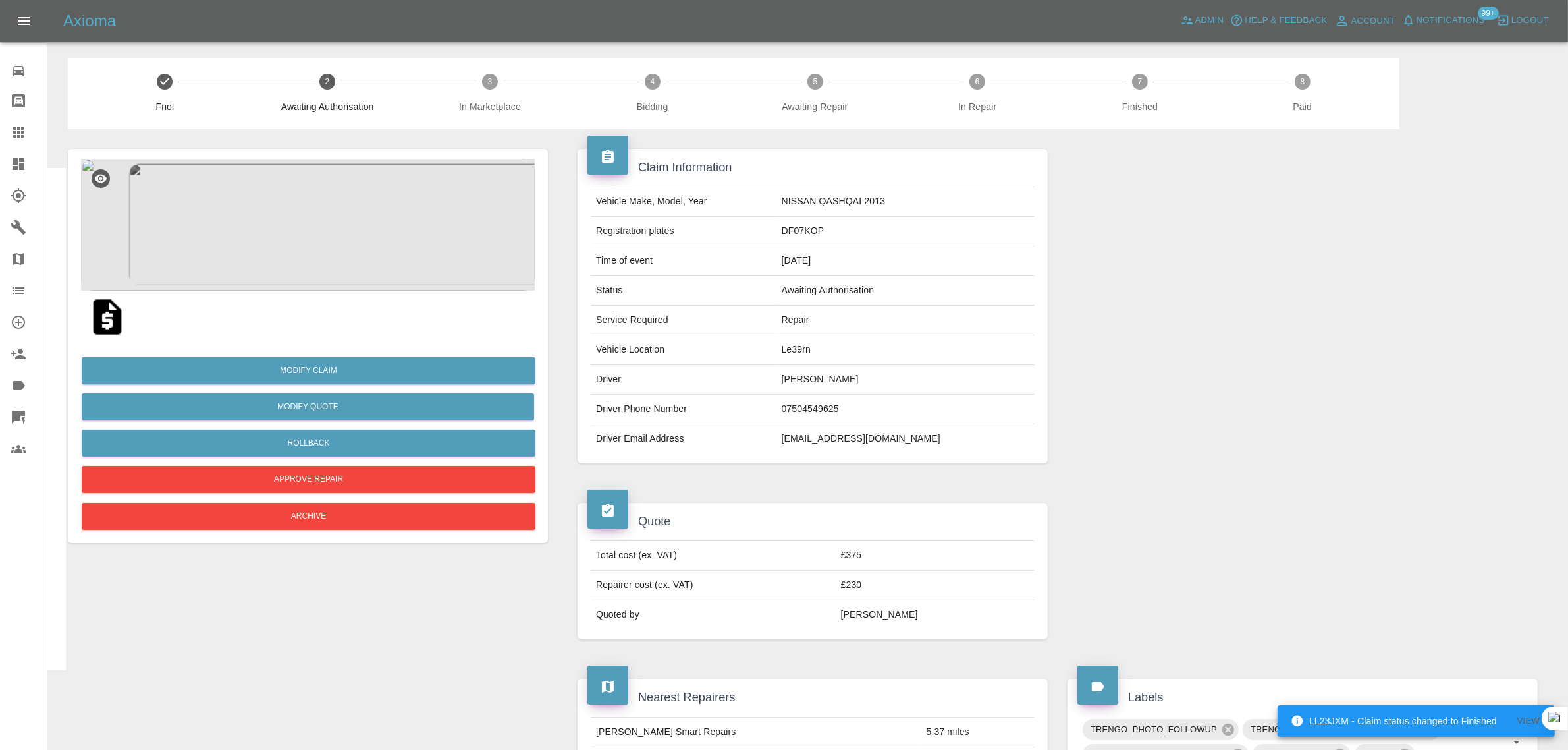
click at [26, 145] on link "Claims" at bounding box center [23, 132] width 47 height 31
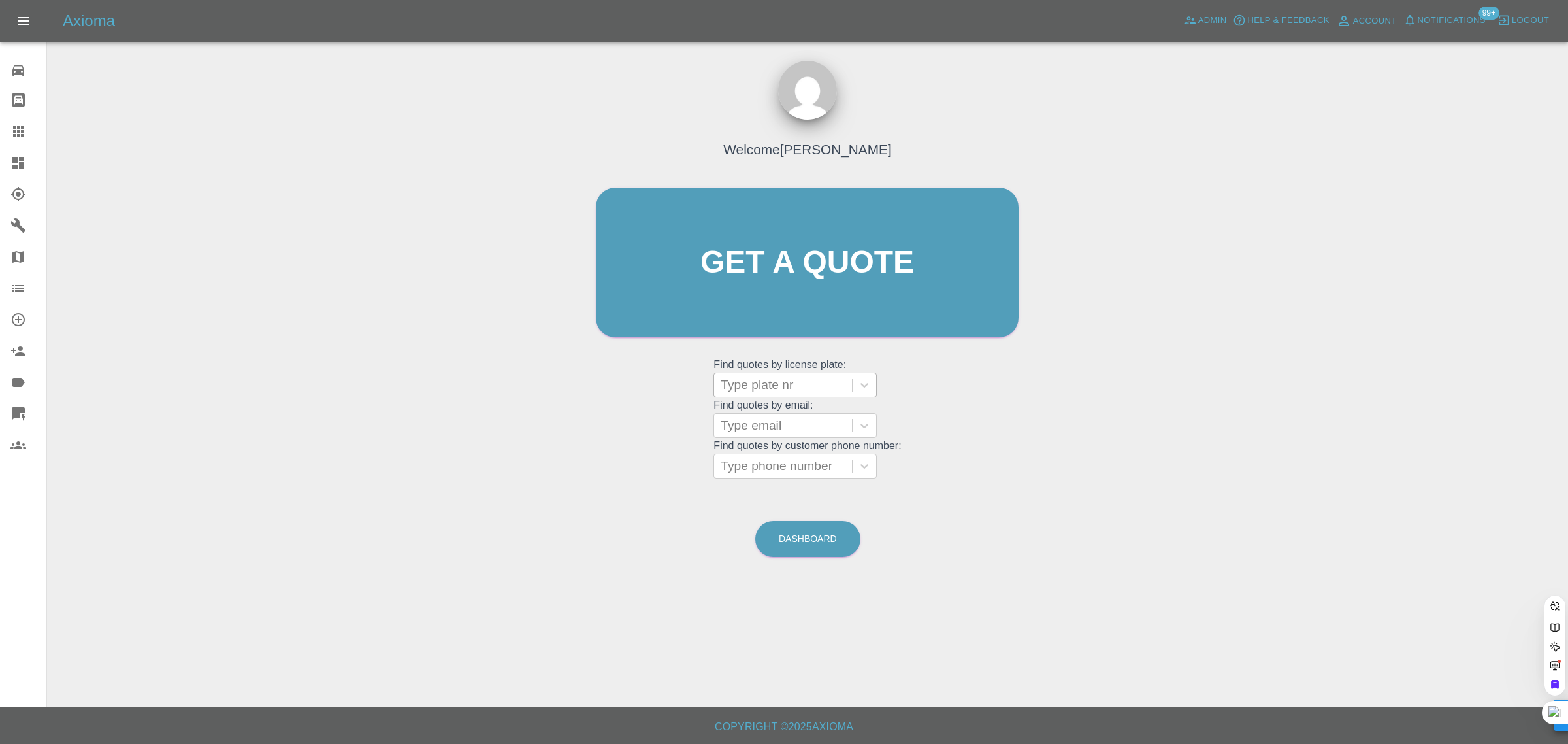
click at [761, 389] on div at bounding box center [783, 385] width 125 height 19
paste input "CK65UJE"
type input "CK65 UJE"
click at [758, 409] on div "CK65 UJE, Awaiting Repair" at bounding box center [795, 426] width 163 height 42
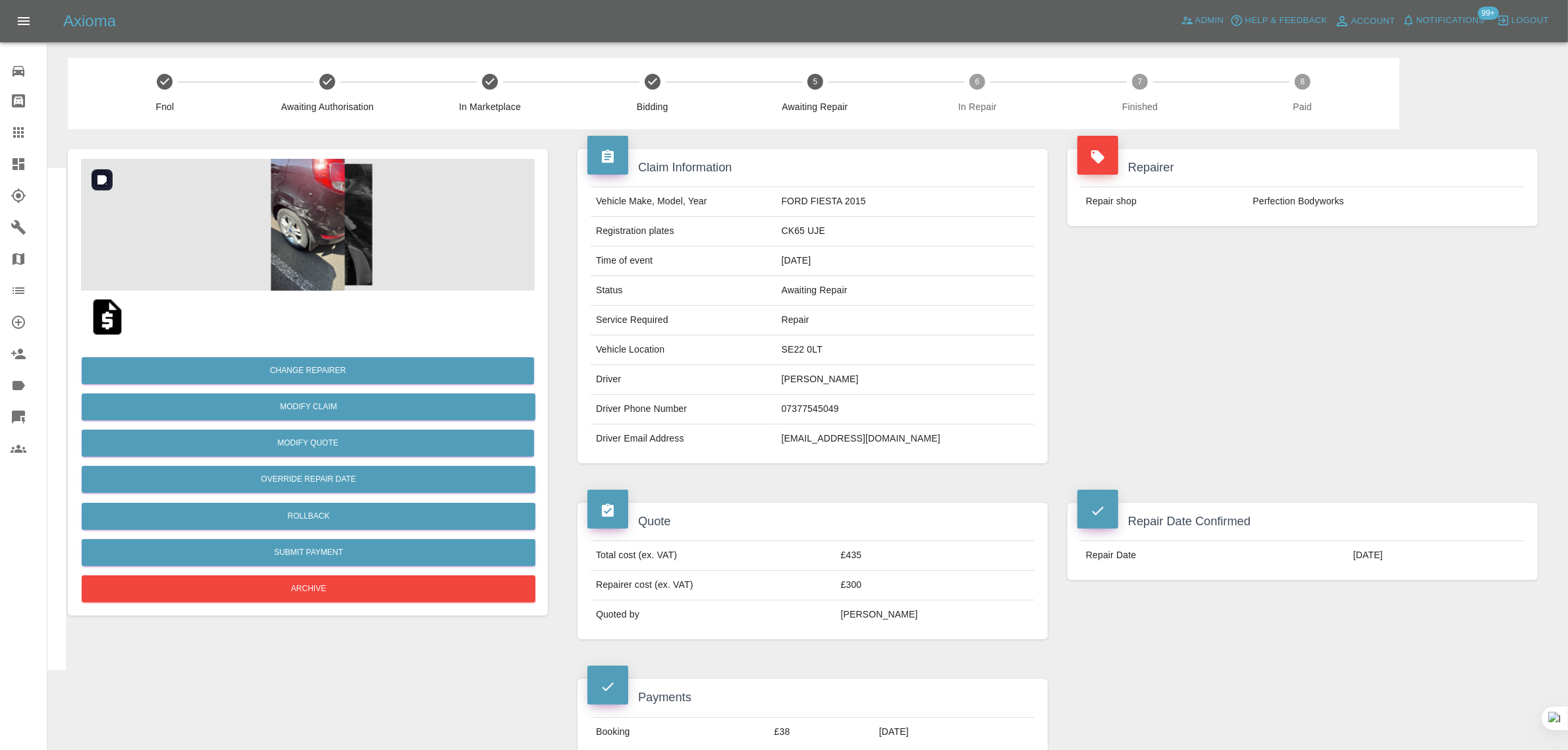
click at [308, 255] on img at bounding box center [307, 225] width 454 height 132
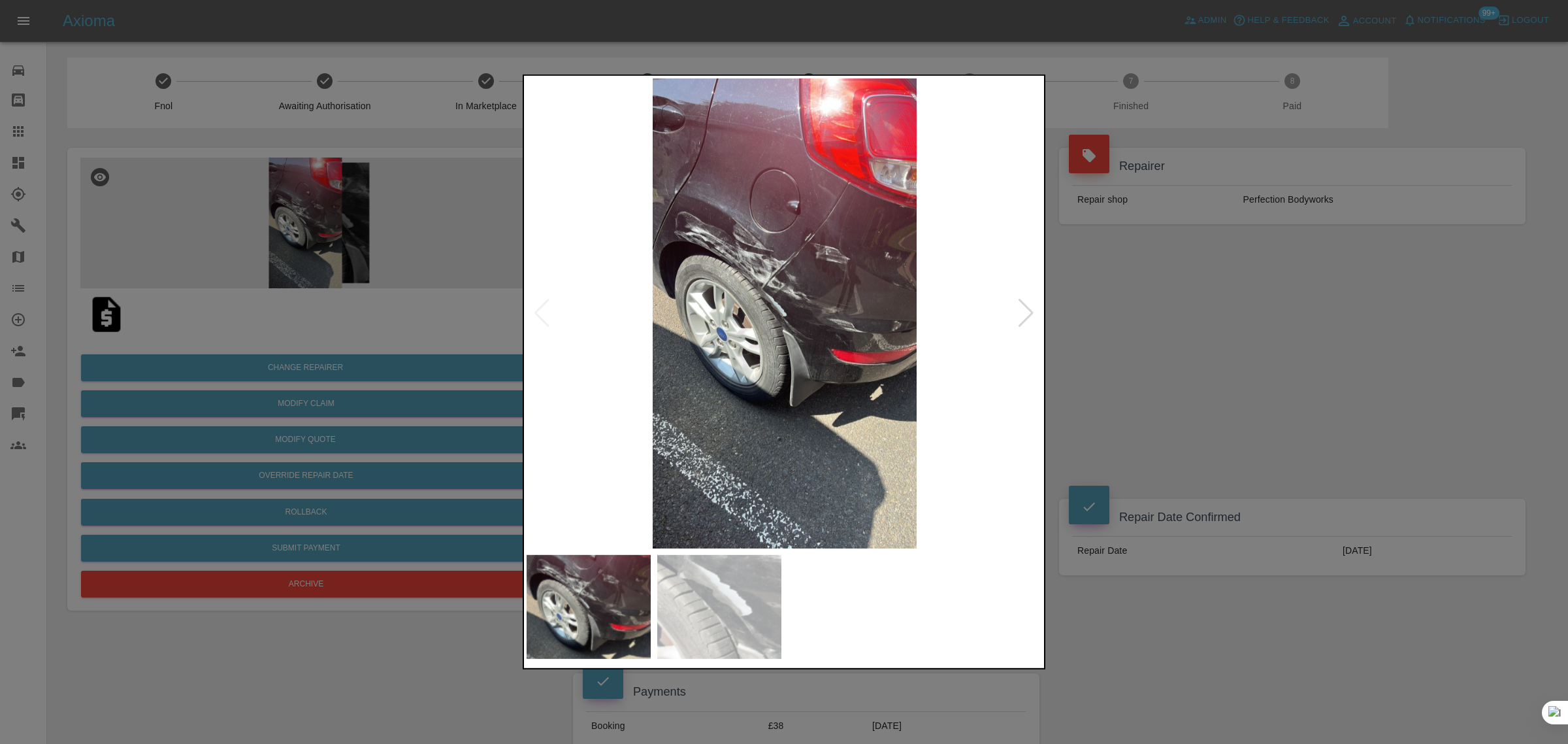
click at [1270, 351] on div at bounding box center [784, 372] width 1568 height 744
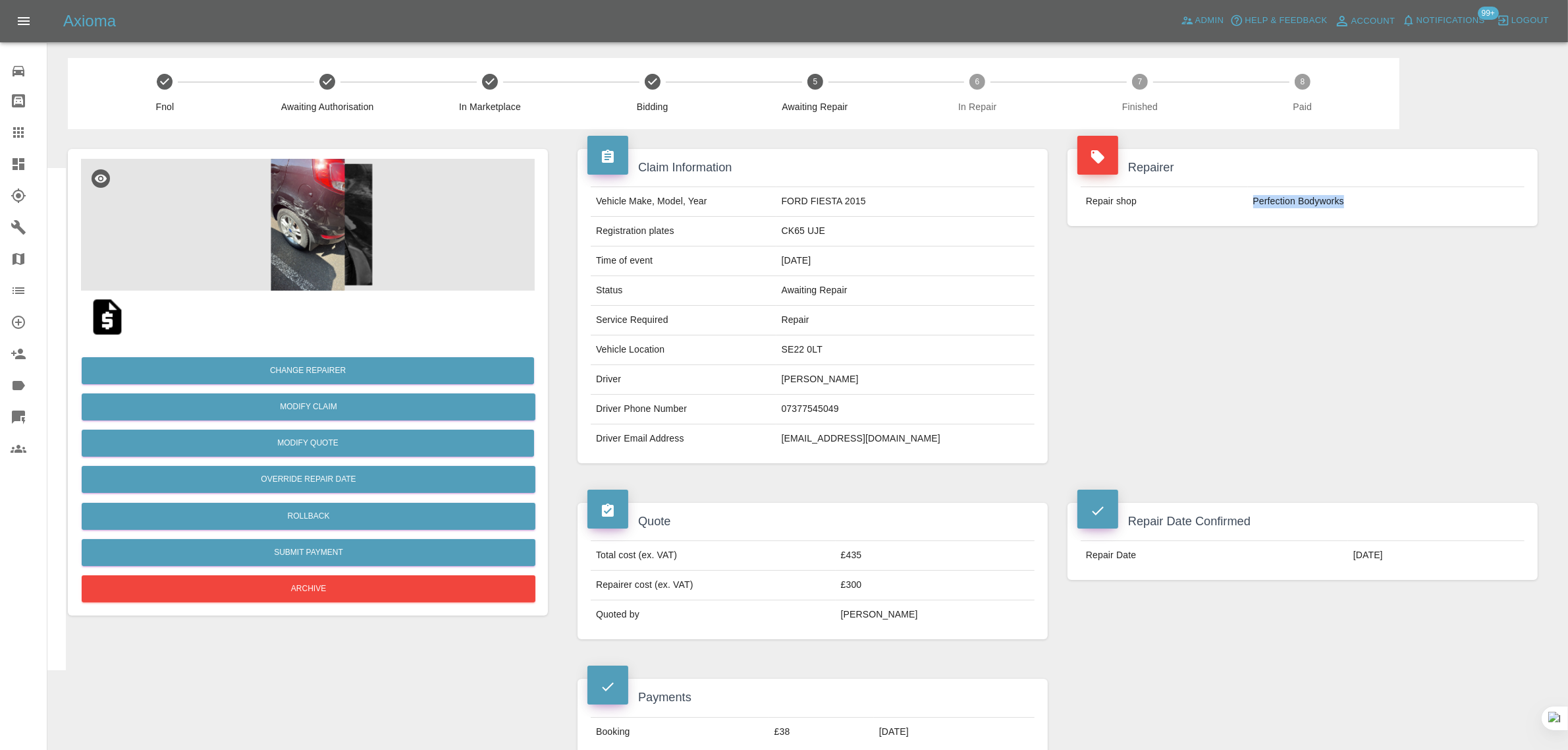
drag, startPoint x: 1243, startPoint y: 196, endPoint x: 1350, endPoint y: 195, distance: 107.0
click at [1350, 195] on tr "Repair shop Perfection Bodyworks" at bounding box center [1303, 201] width 444 height 29
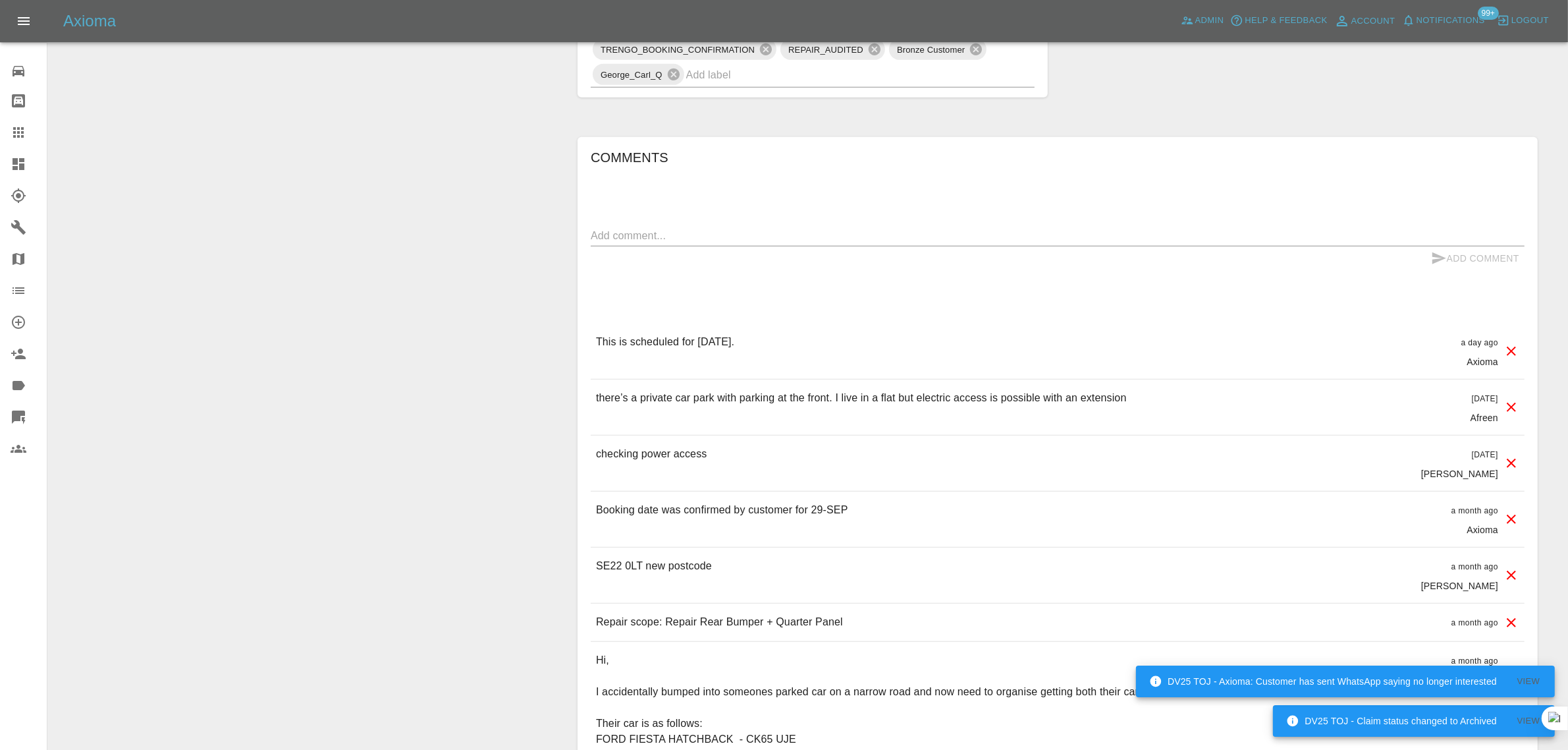
scroll to position [906, 0]
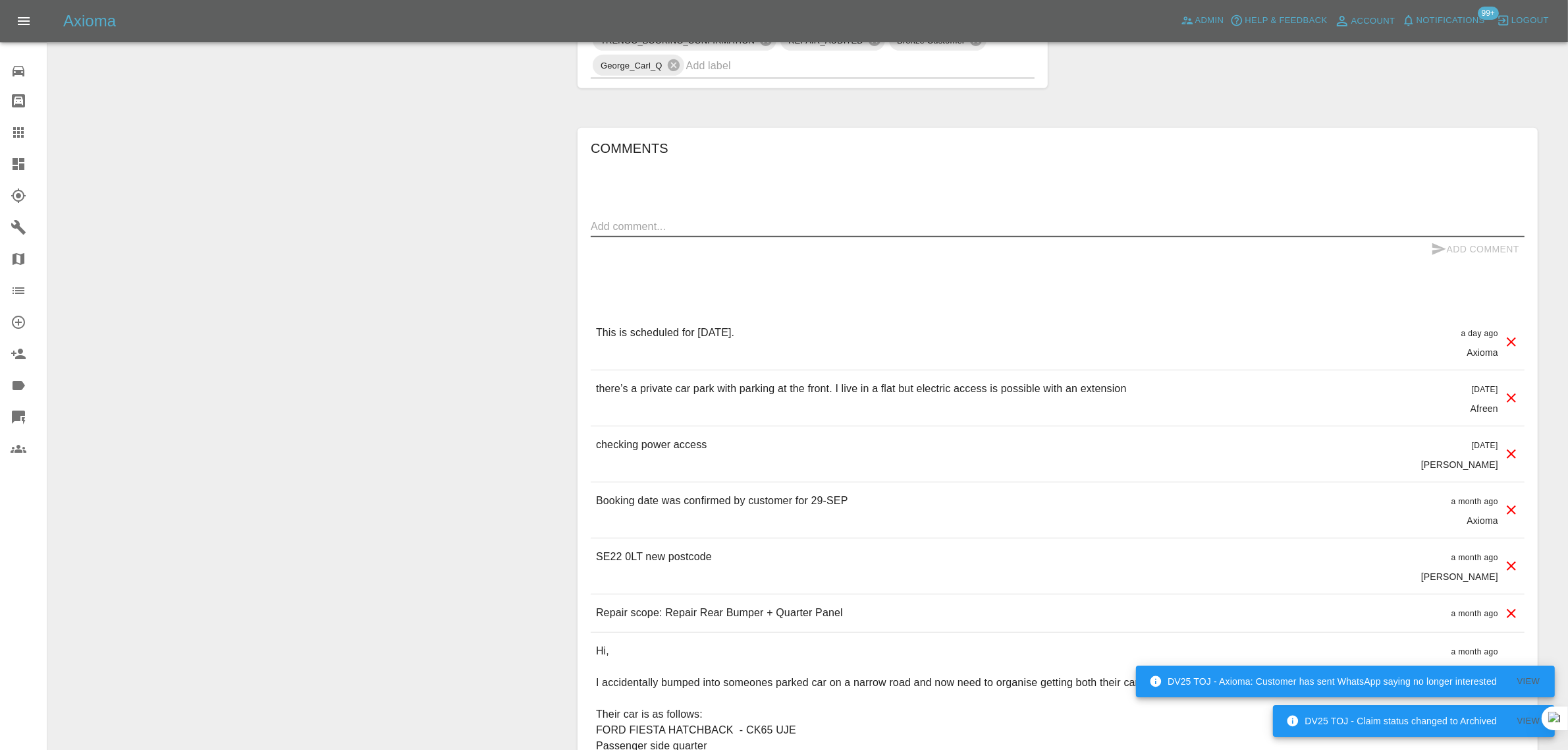
click at [785, 233] on textarea at bounding box center [1057, 226] width 934 height 15
paste textarea "I have a repair booked today (SE22 0LT) under the name Helen. I tried texting a…"
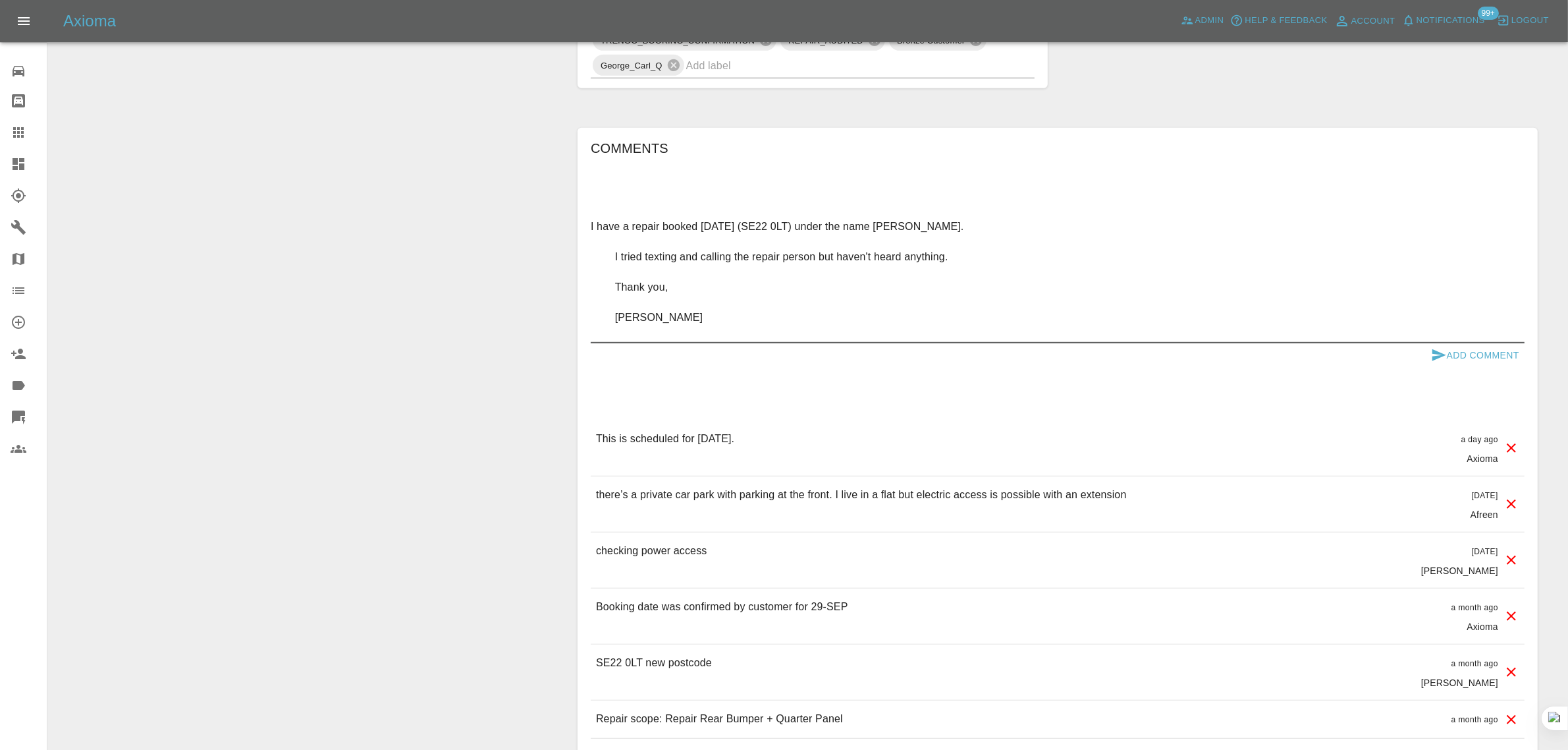
type textarea "I have a repair booked today (SE22 0LT) under the name Helen. I tried texting a…"
click at [1463, 354] on button "Add Comment" at bounding box center [1476, 355] width 99 height 24
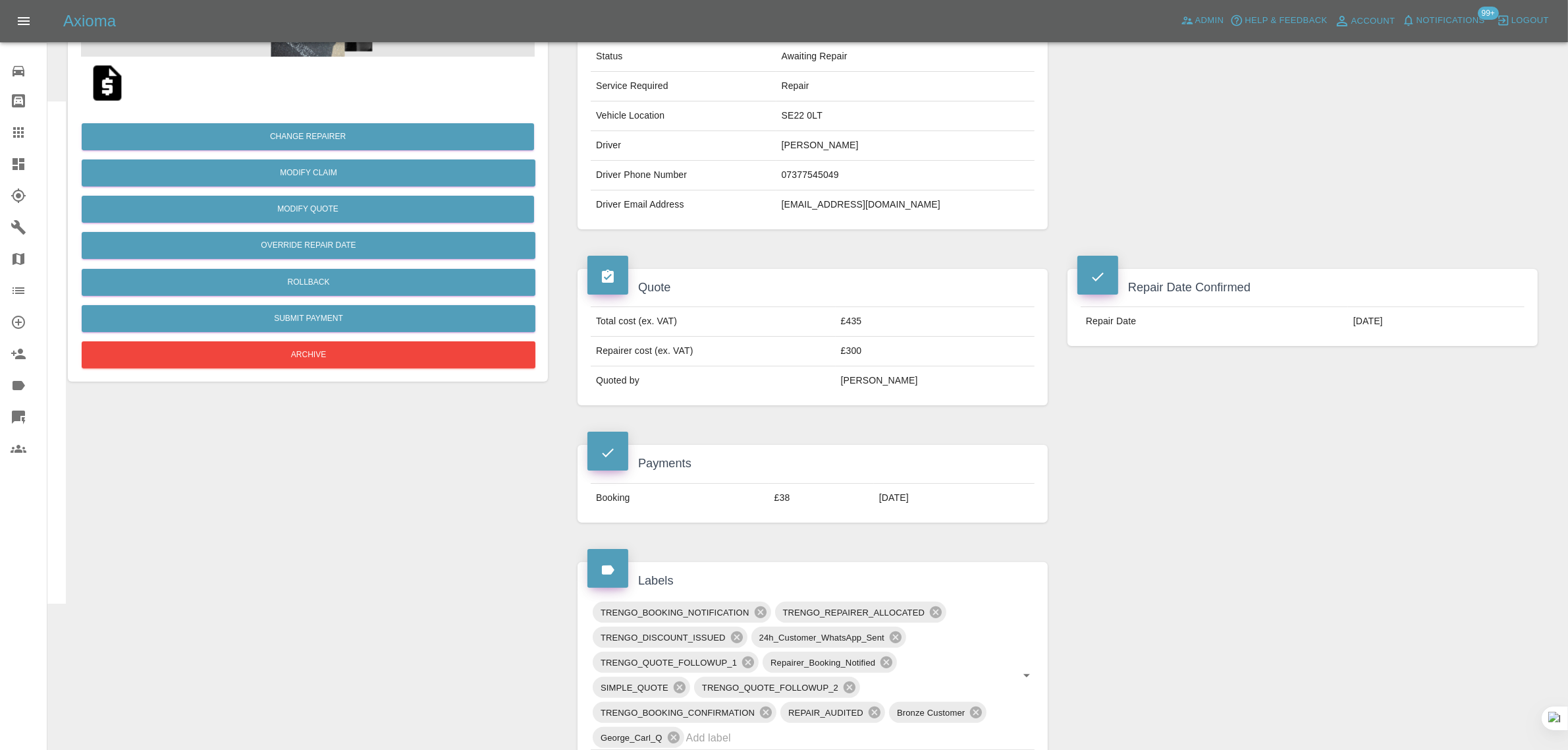
scroll to position [82, 0]
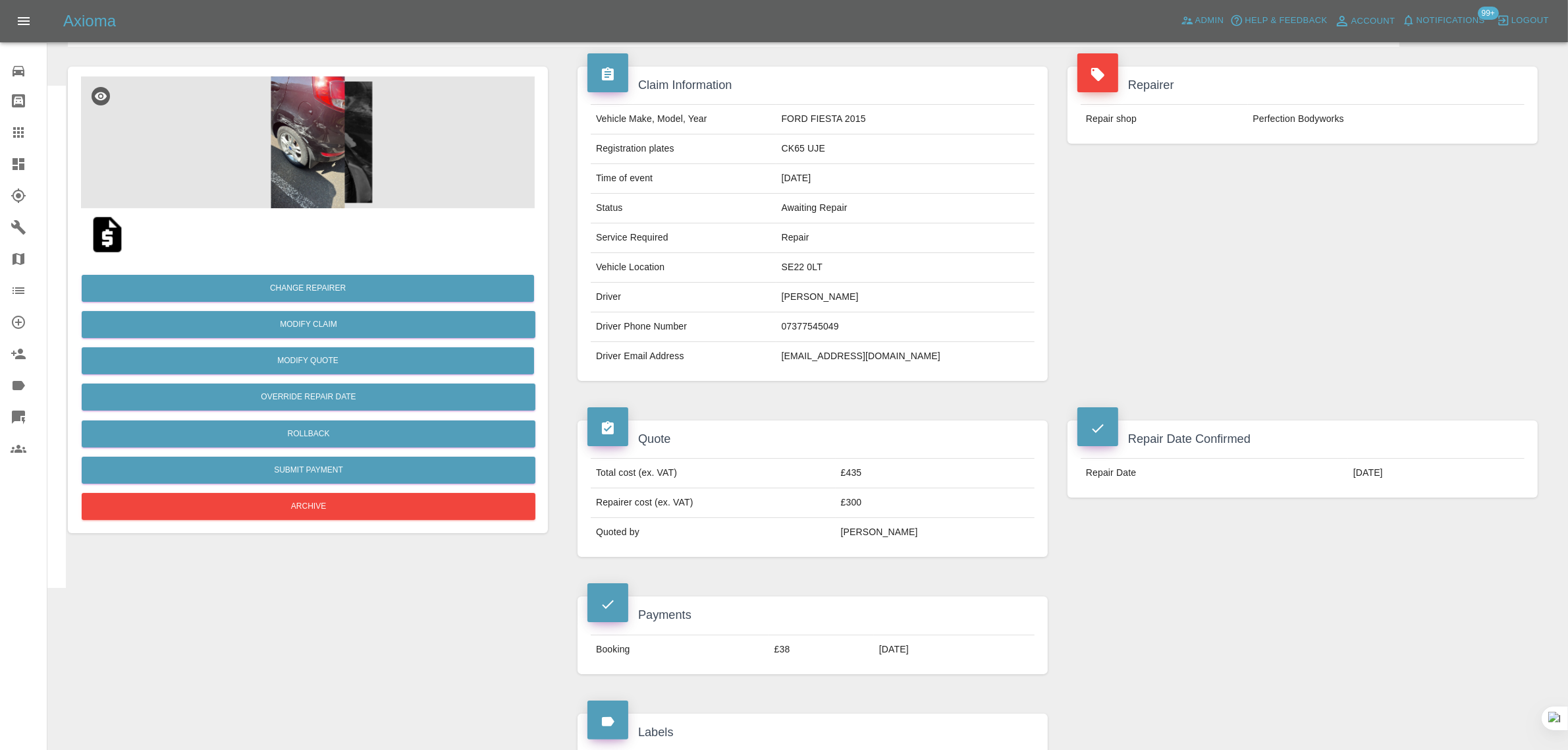
click at [15, 127] on icon at bounding box center [19, 132] width 11 height 11
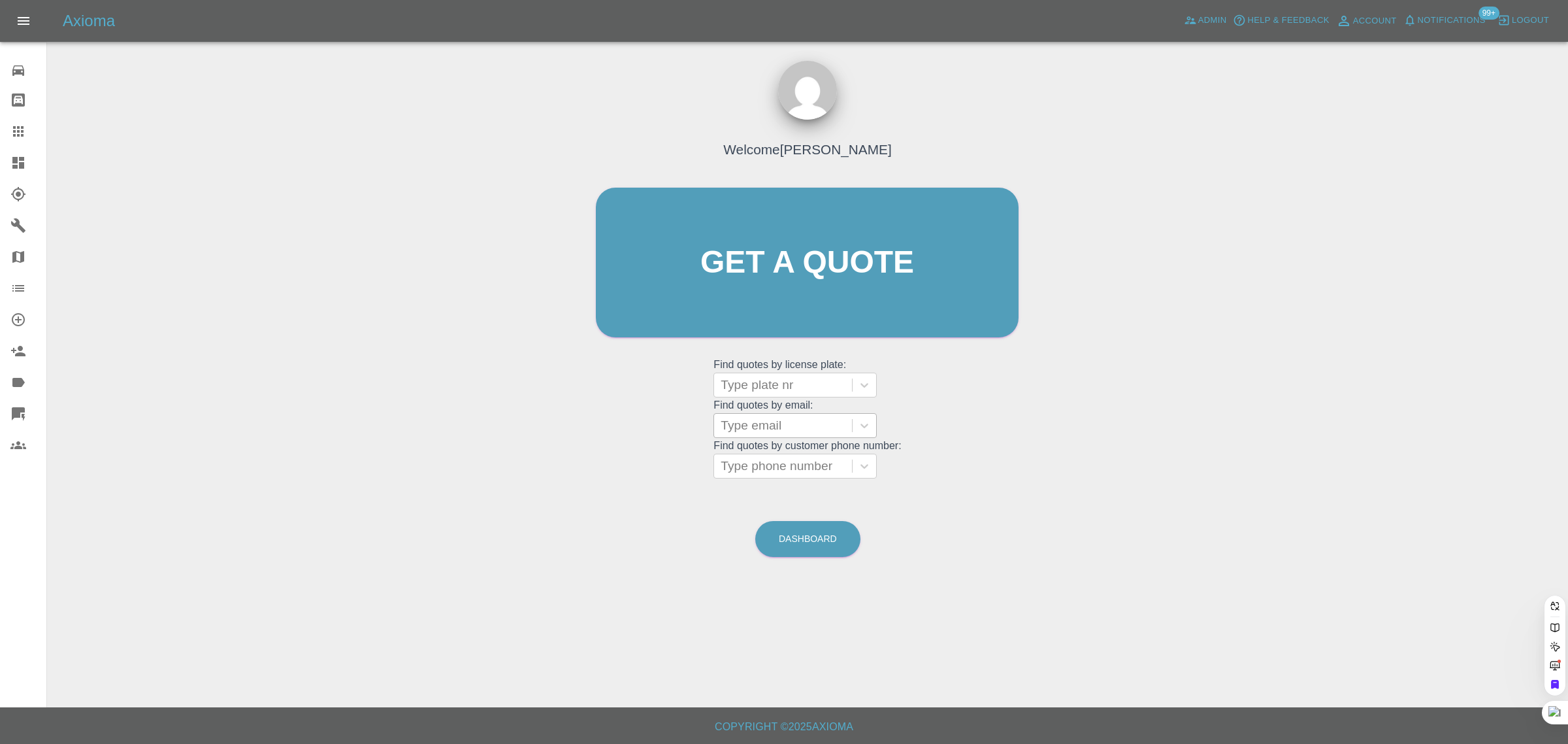
click at [791, 428] on div at bounding box center [783, 426] width 125 height 19
paste input "Sophie.Adams@cdsinstall.com"
type input "Sophie.Adams@cdsinstall.com"
click at [788, 454] on div "SN15 YMO, Awaiting Repair" at bounding box center [795, 466] width 163 height 42
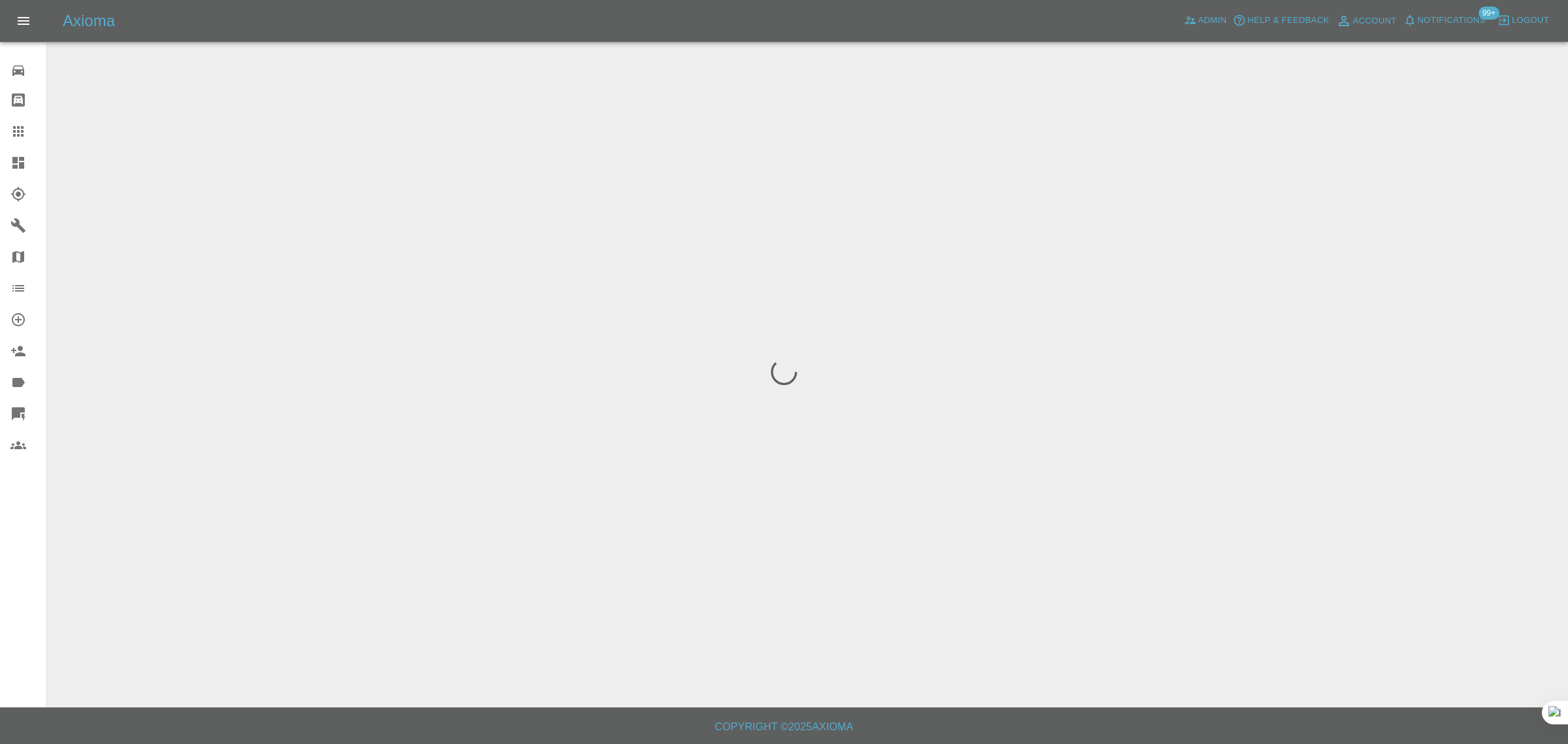
click at [11, 523] on div "0 Repair home Bodyshop home Claims Dashboard Explorer Garages Map Organization …" at bounding box center [23, 372] width 47 height 744
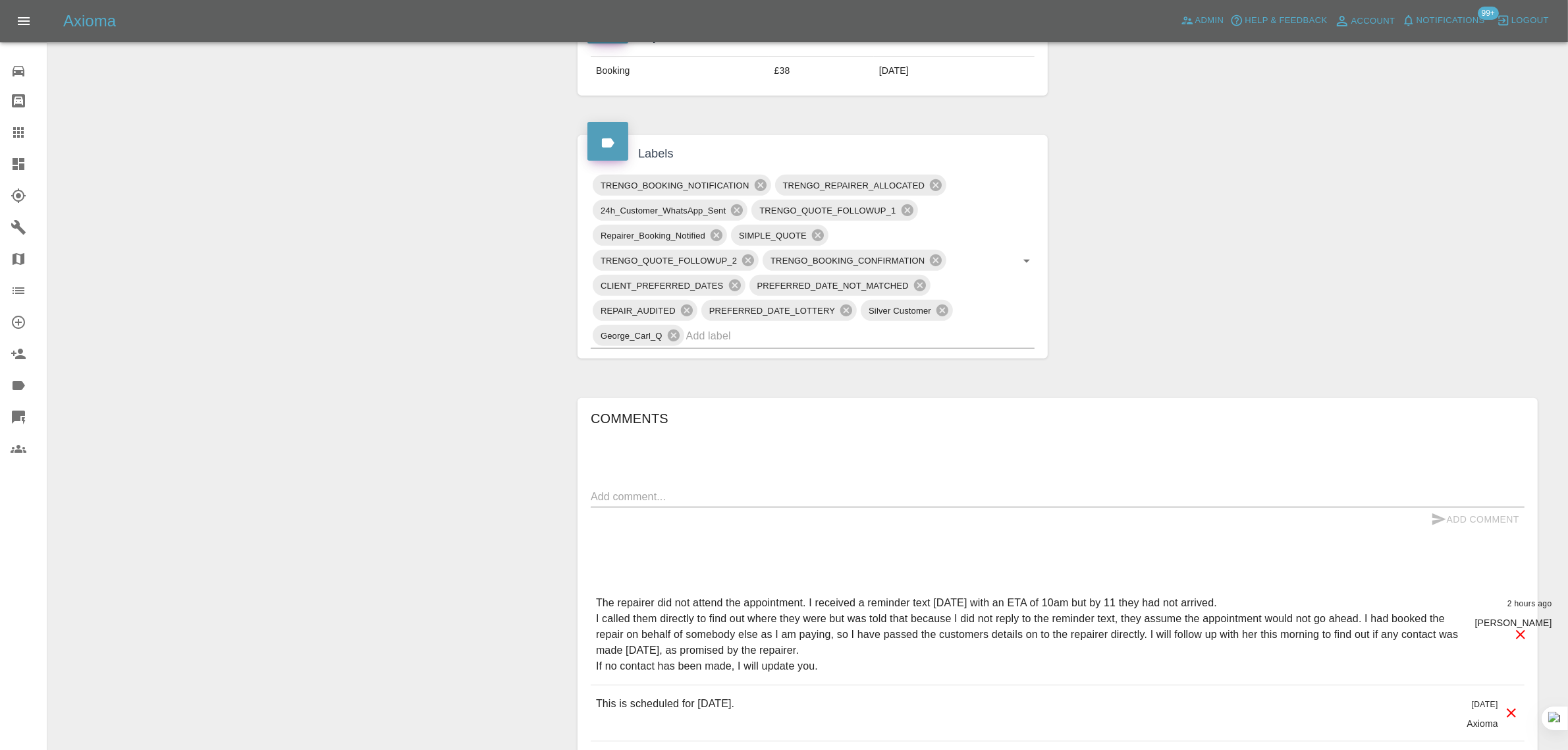
scroll to position [741, 0]
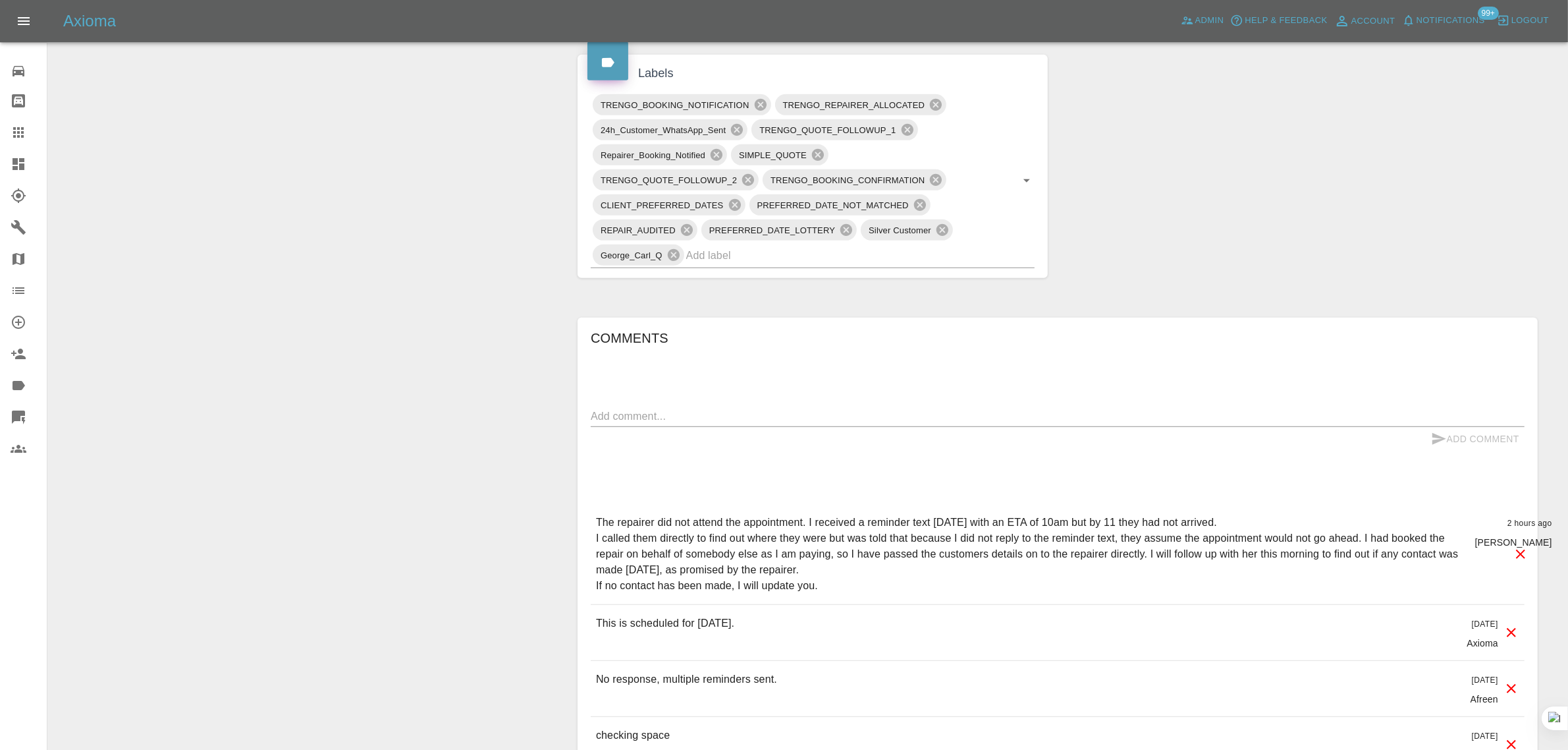
click at [852, 426] on div "x" at bounding box center [1057, 416] width 934 height 21
paste textarea "I have asked the customer if there were in contact yesterday, but they were not…"
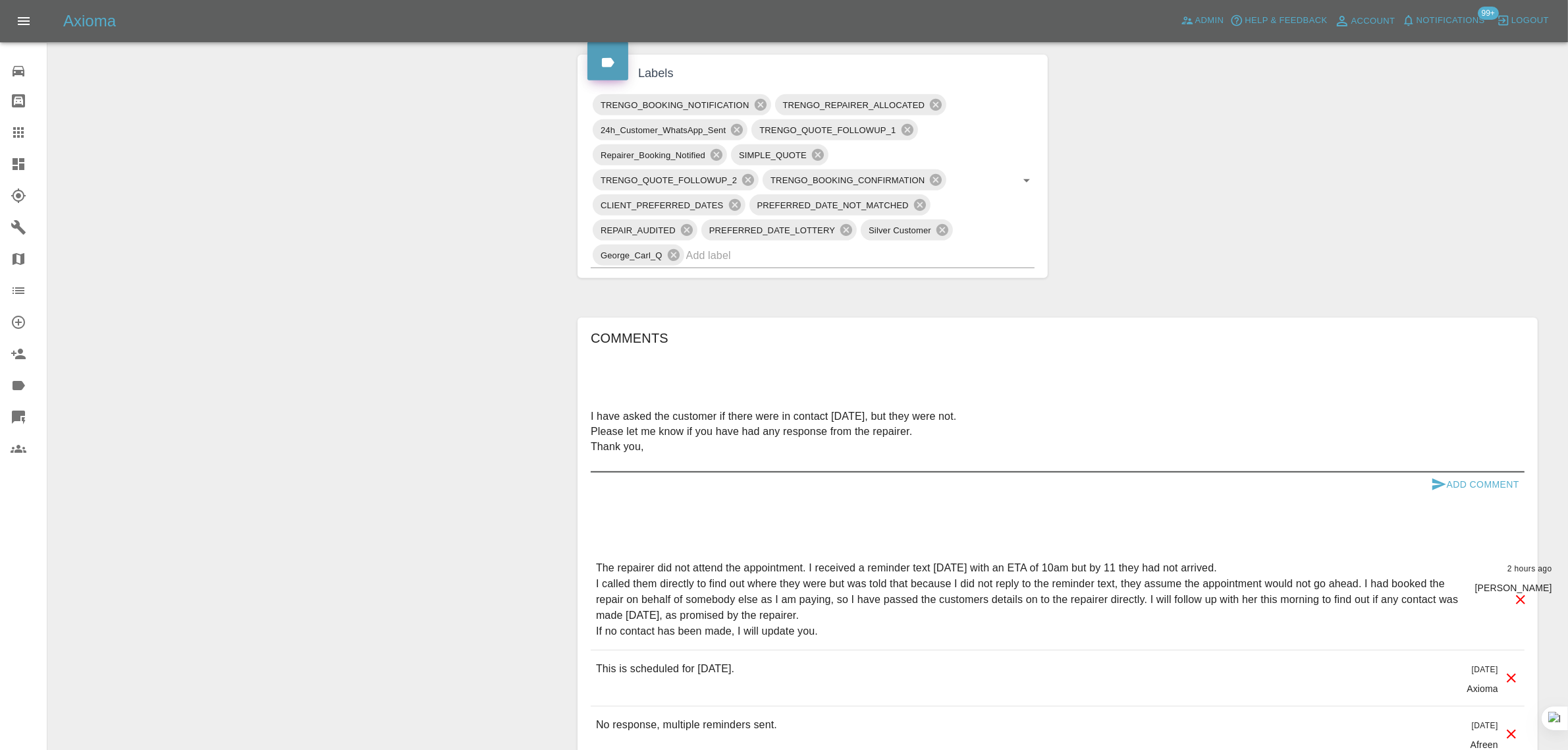
type textarea "I have asked the customer if there were in contact yesterday, but they were not…"
click at [1466, 484] on button "Add Comment" at bounding box center [1476, 485] width 99 height 24
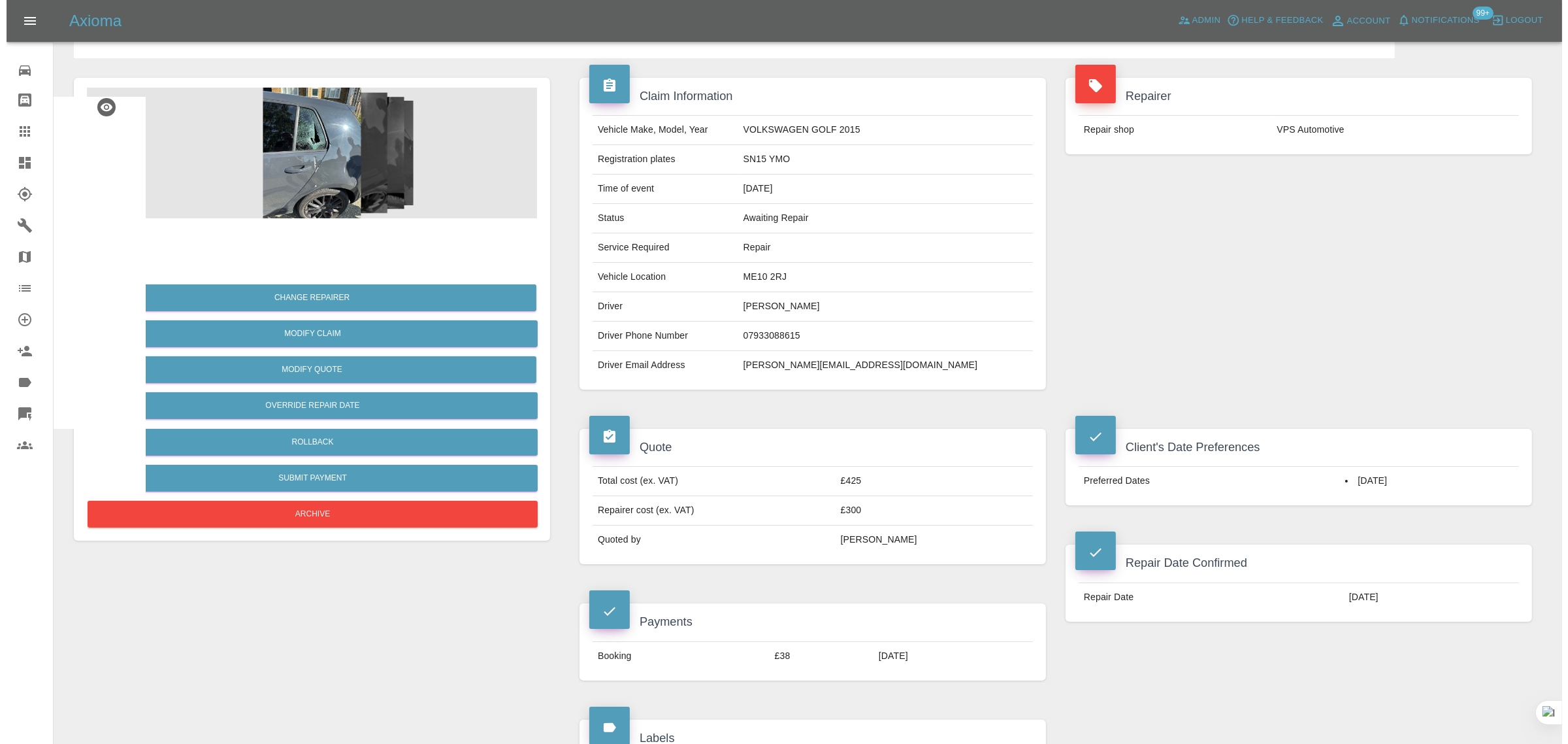
scroll to position [0, 0]
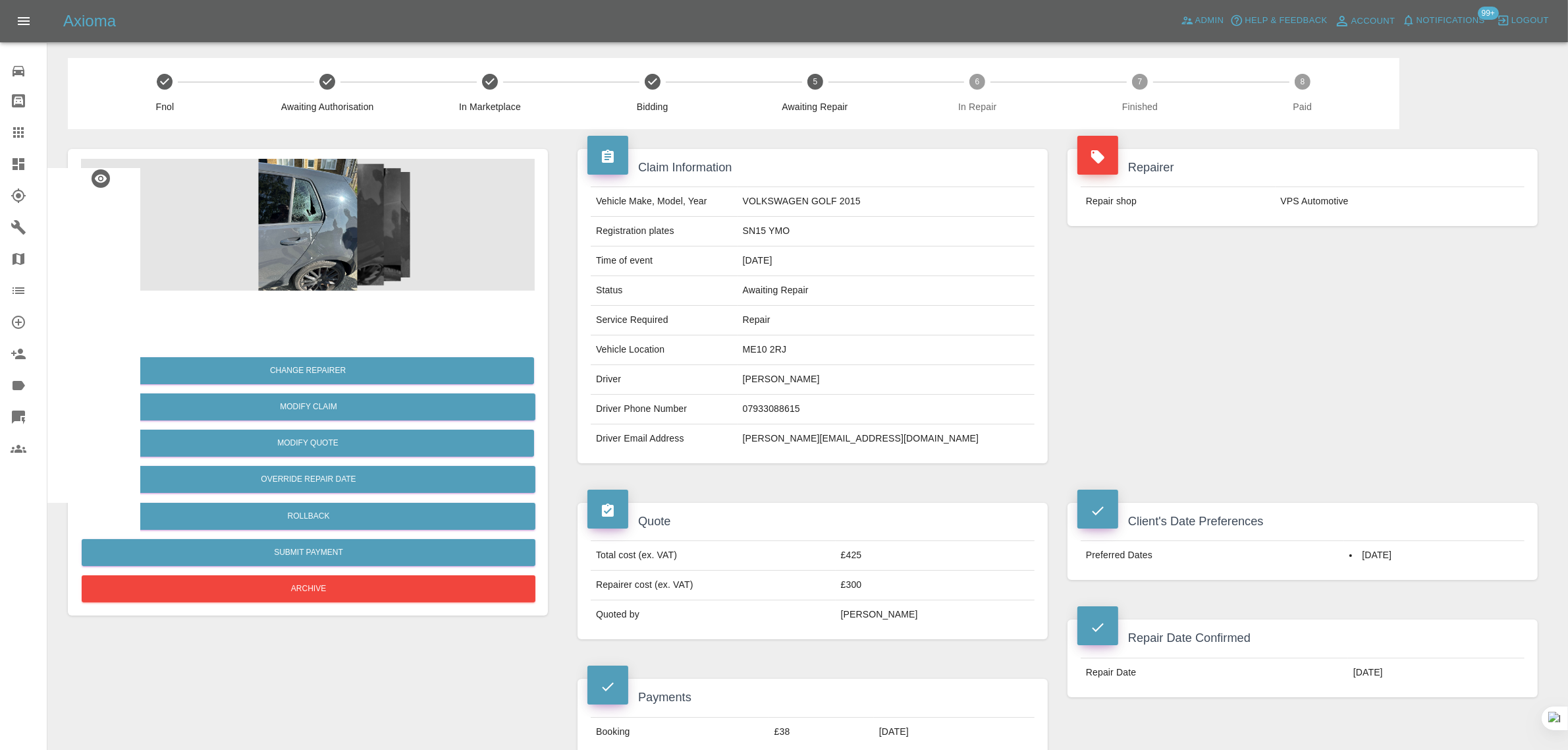
click at [27, 132] on div at bounding box center [29, 132] width 37 height 16
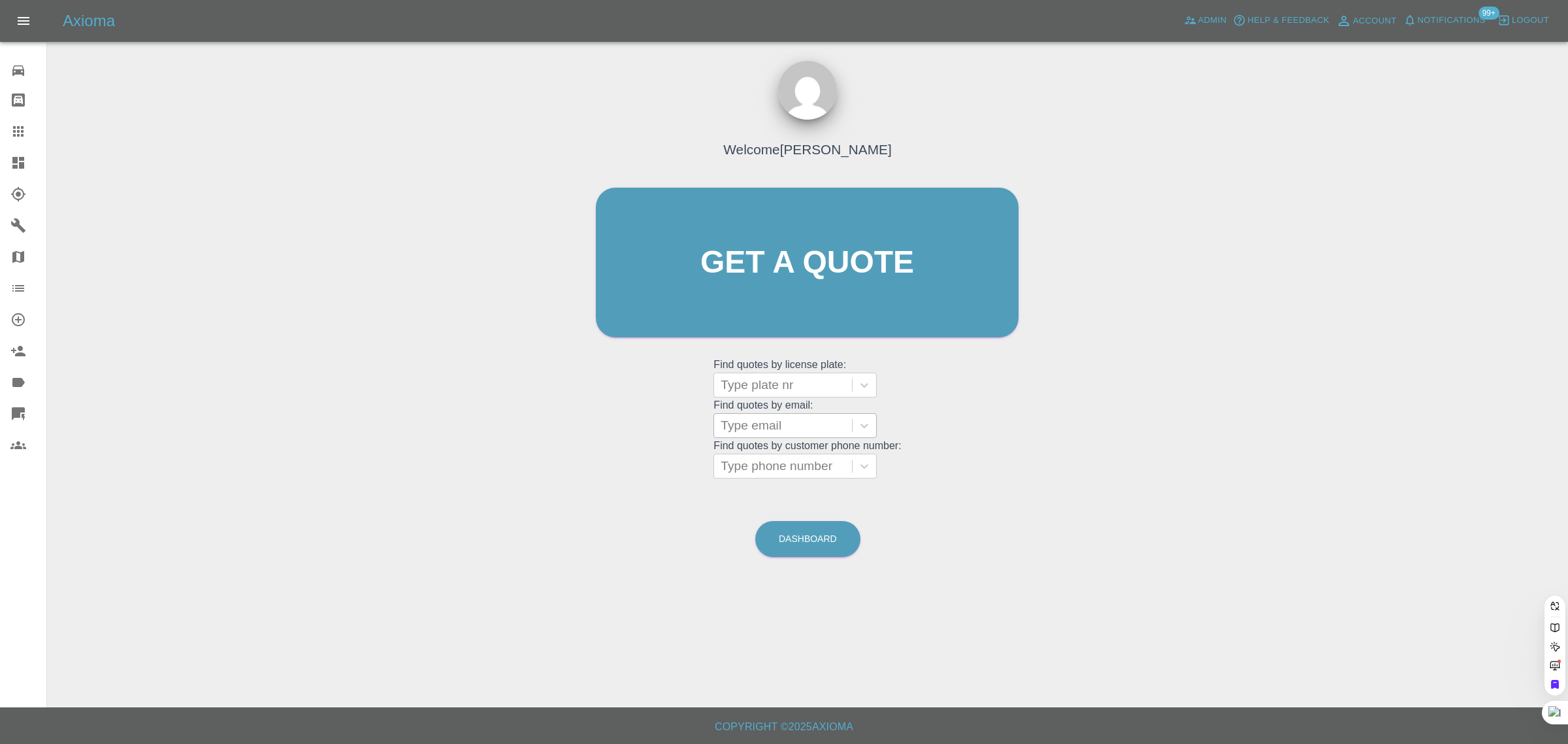
click at [741, 428] on div at bounding box center [783, 426] width 125 height 19
paste input "terry.stackhouse@hotmail.co.uk"
type input "terry.stackhouse@hotmail.co.uk"
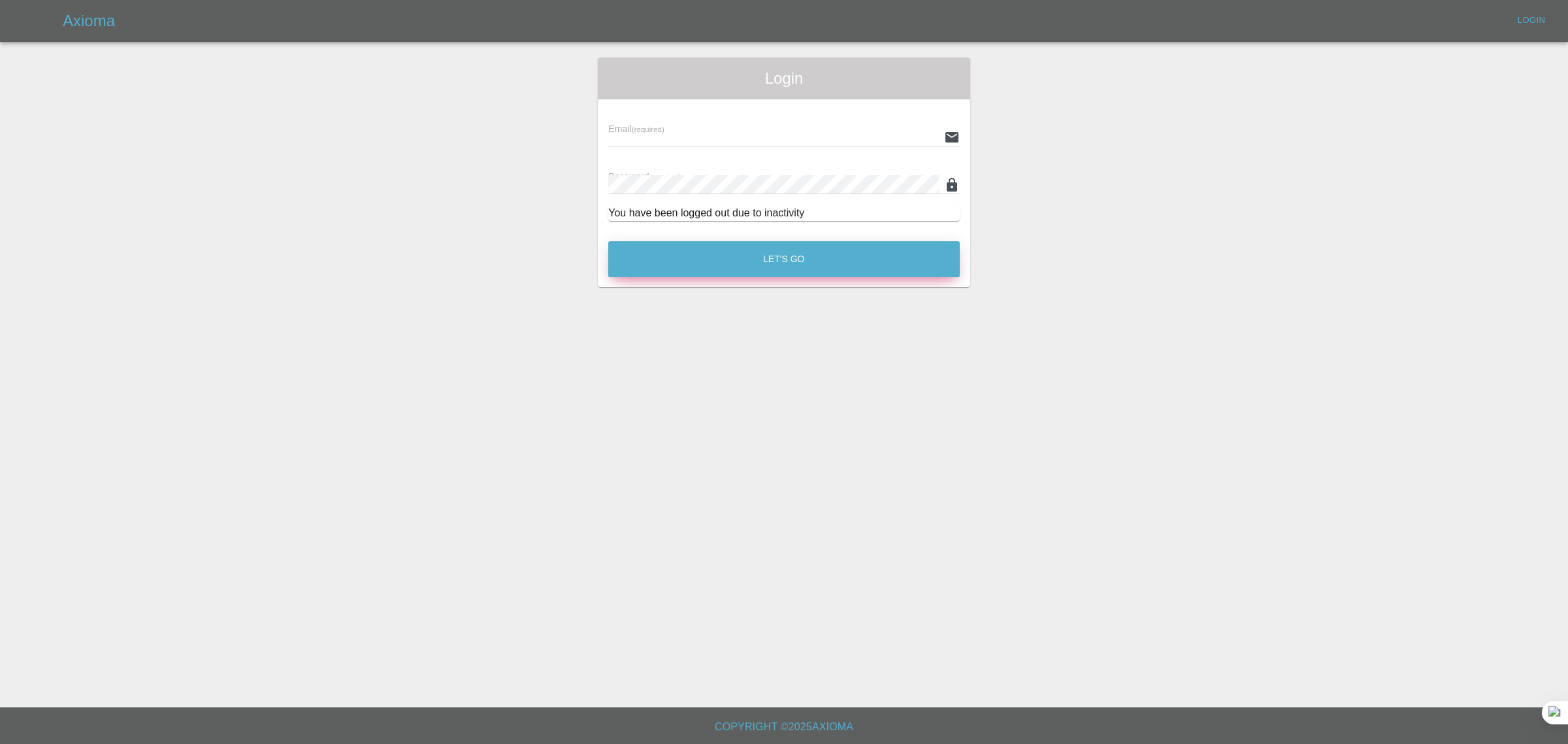
type input "bookkeeping@fifoaccounting.com"
click at [828, 257] on button "Let's Go" at bounding box center [784, 259] width 351 height 36
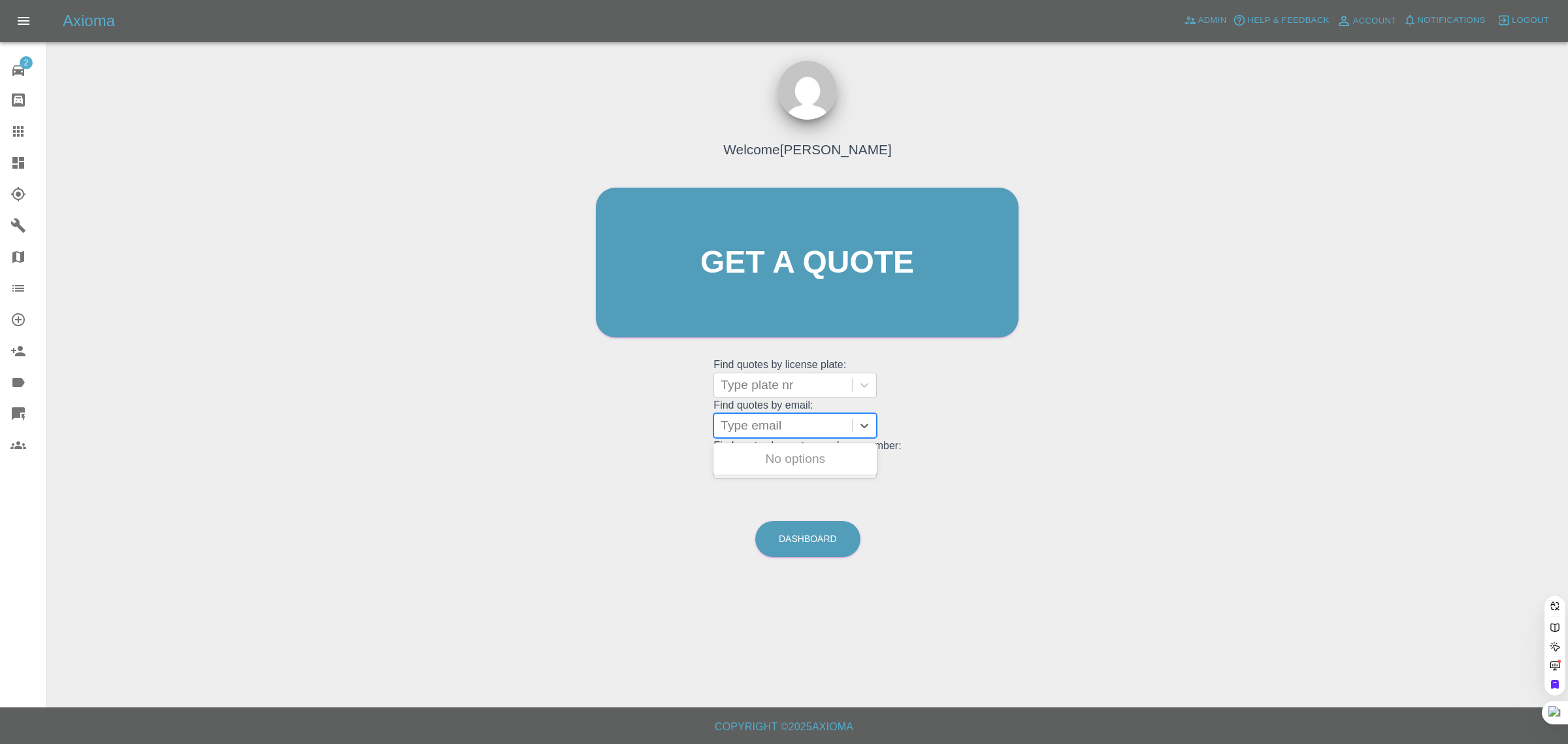
click at [786, 426] on div at bounding box center [783, 426] width 125 height 19
paste input "terry.stackhouse@hotmail.co.uk"
type input "terry.stackhouse@hotmail.co.uk"
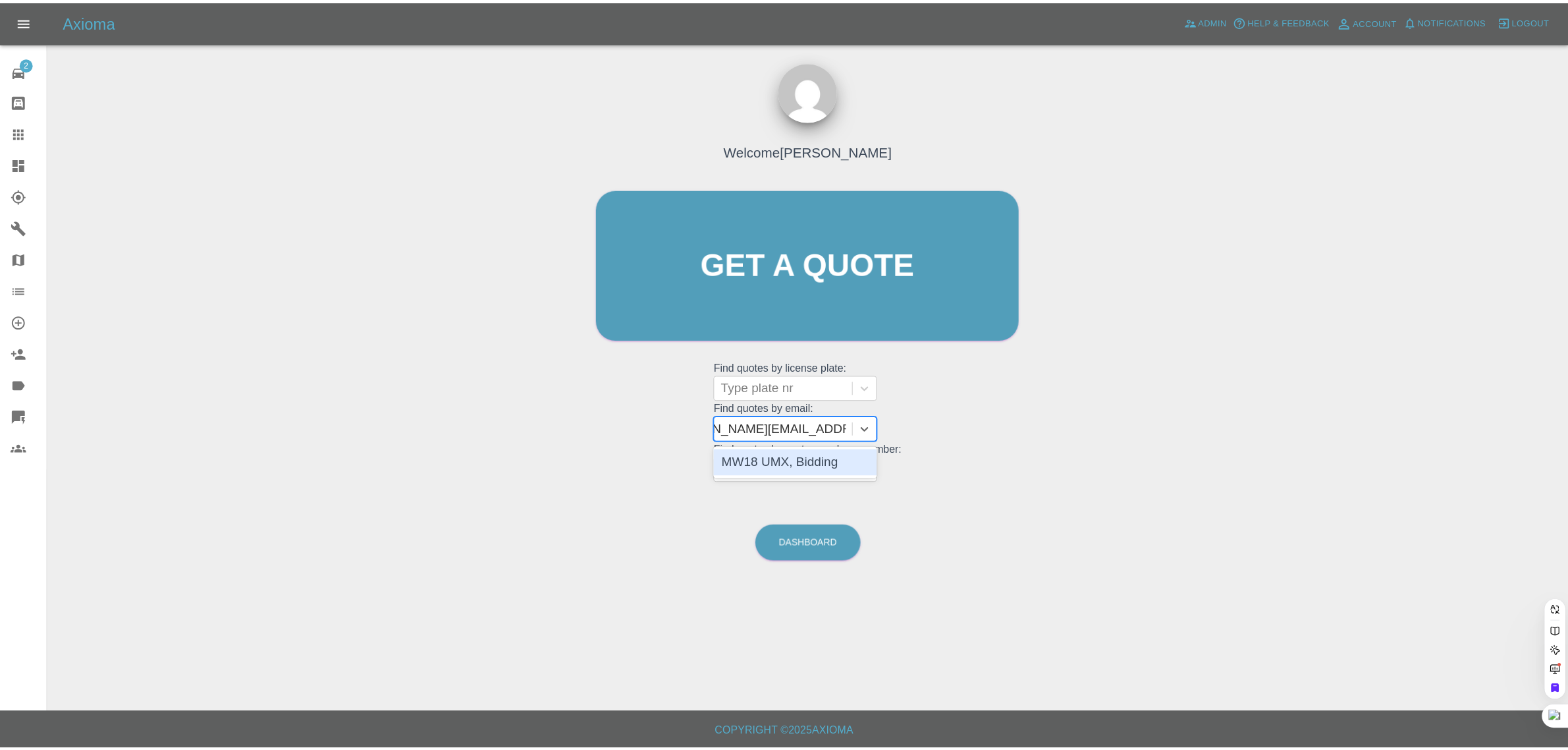
scroll to position [0, 45]
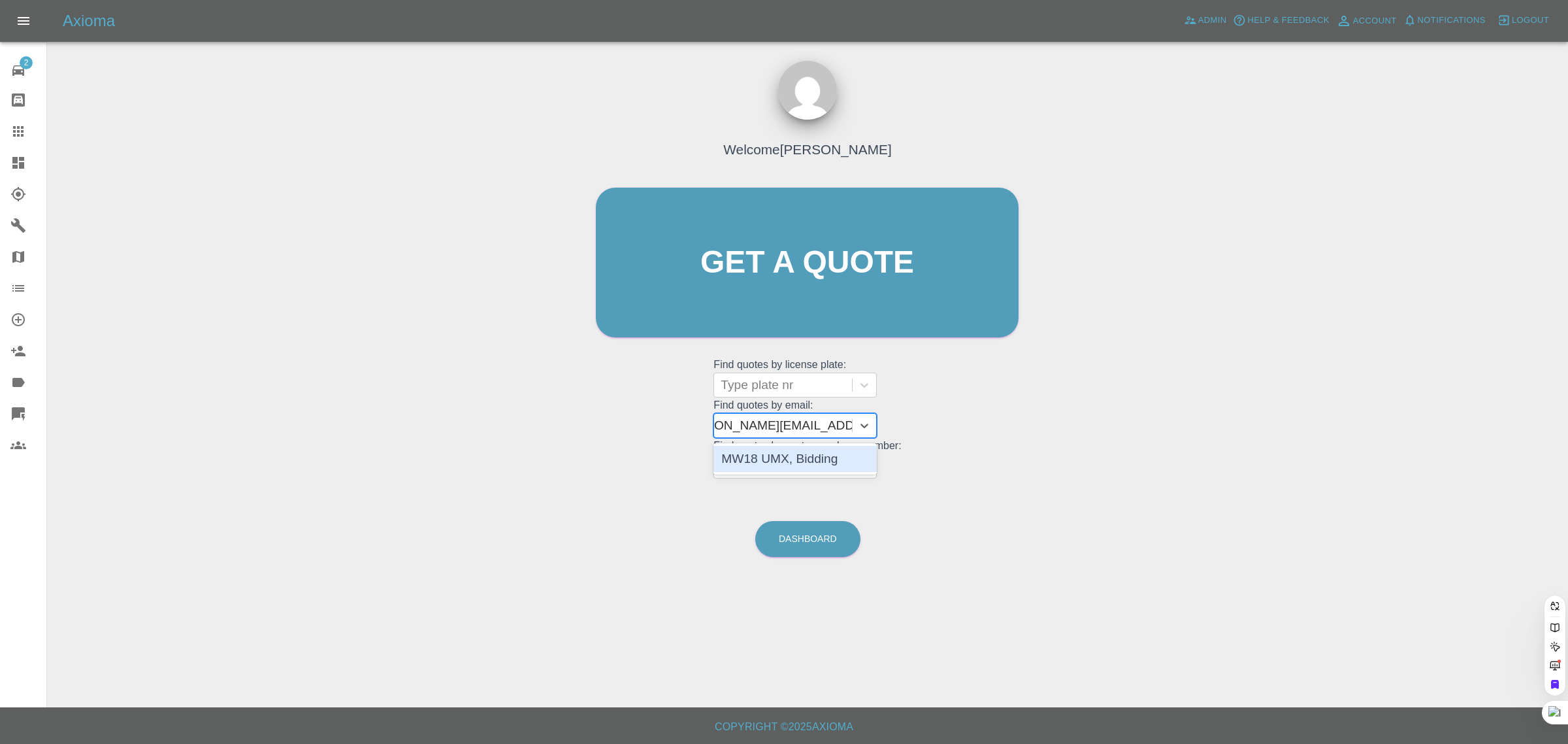
click at [780, 455] on div "MW18 UMX, Bidding" at bounding box center [795, 458] width 163 height 26
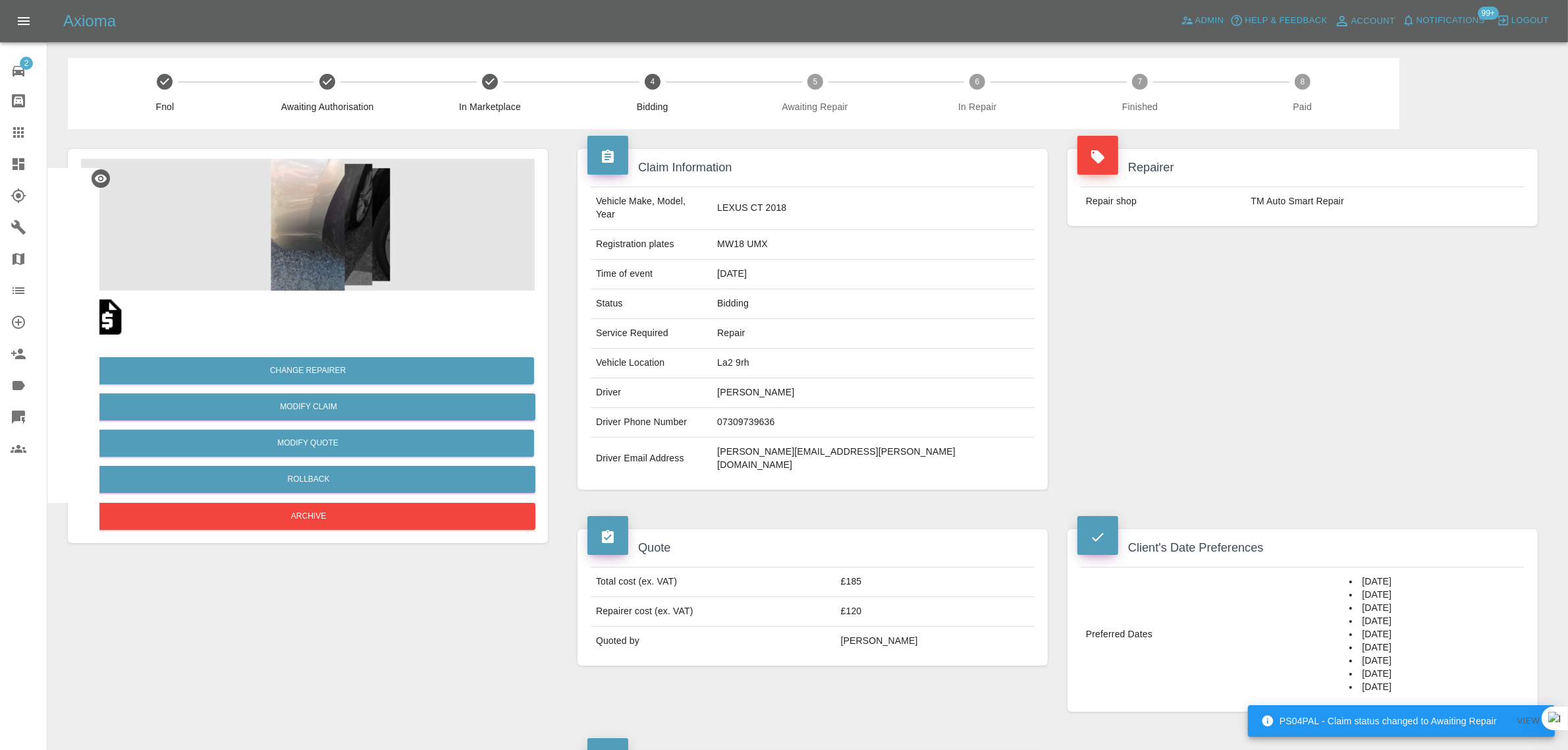
scroll to position [494, 0]
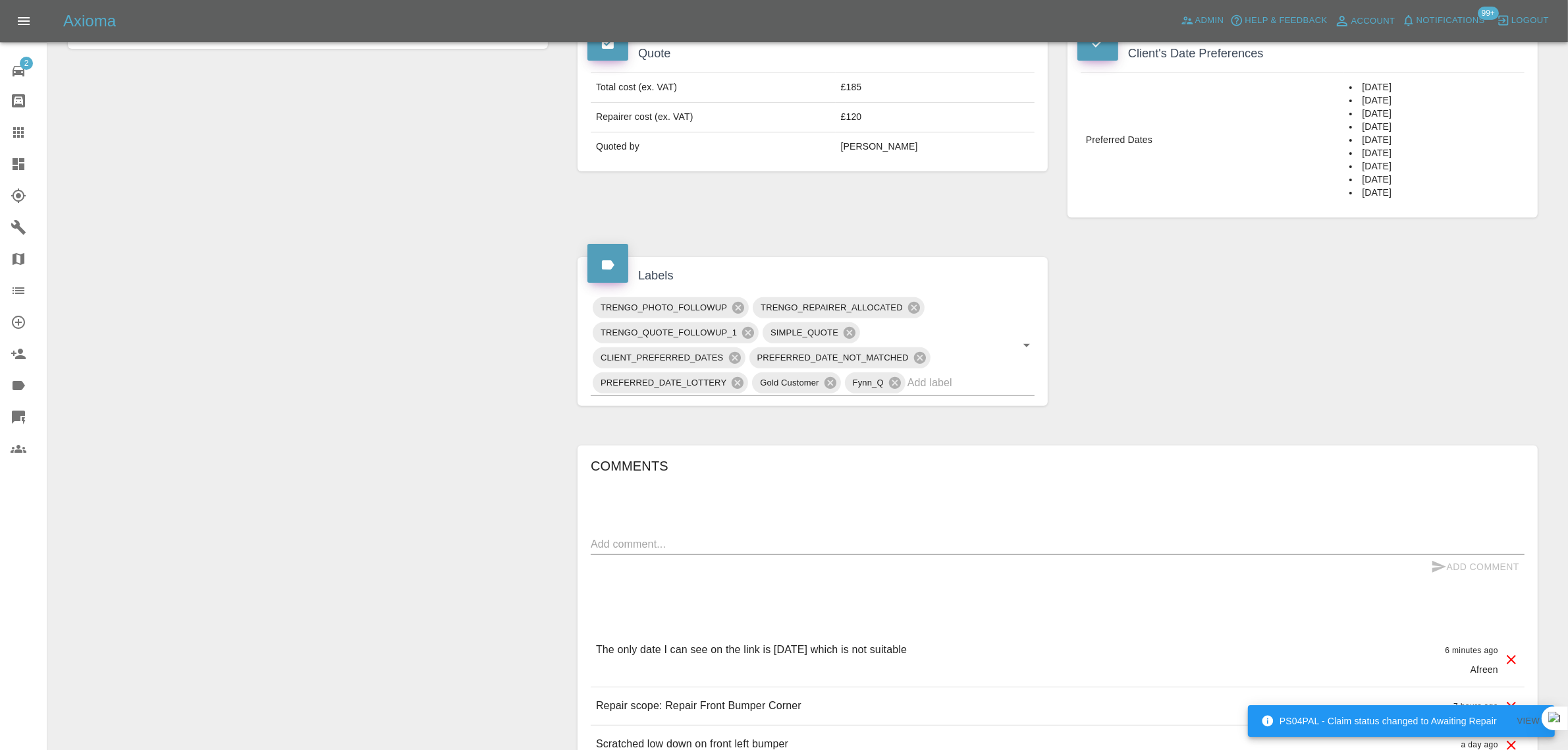
click at [863, 533] on div "x" at bounding box center [1057, 544] width 934 height 21
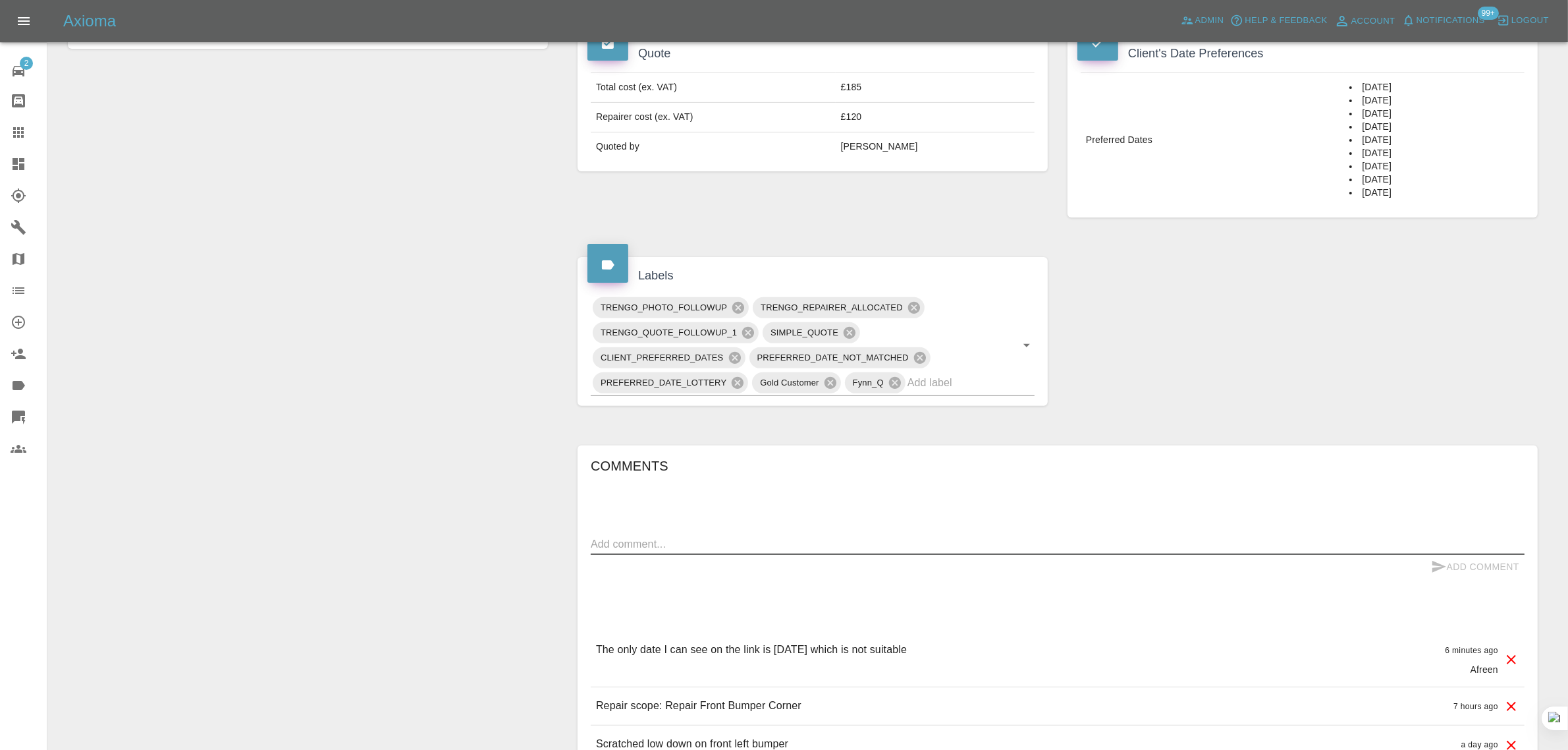
paste textarea "I have received a ref. Qt tplaeqm60001-1 can someone contact me to arrange a da…"
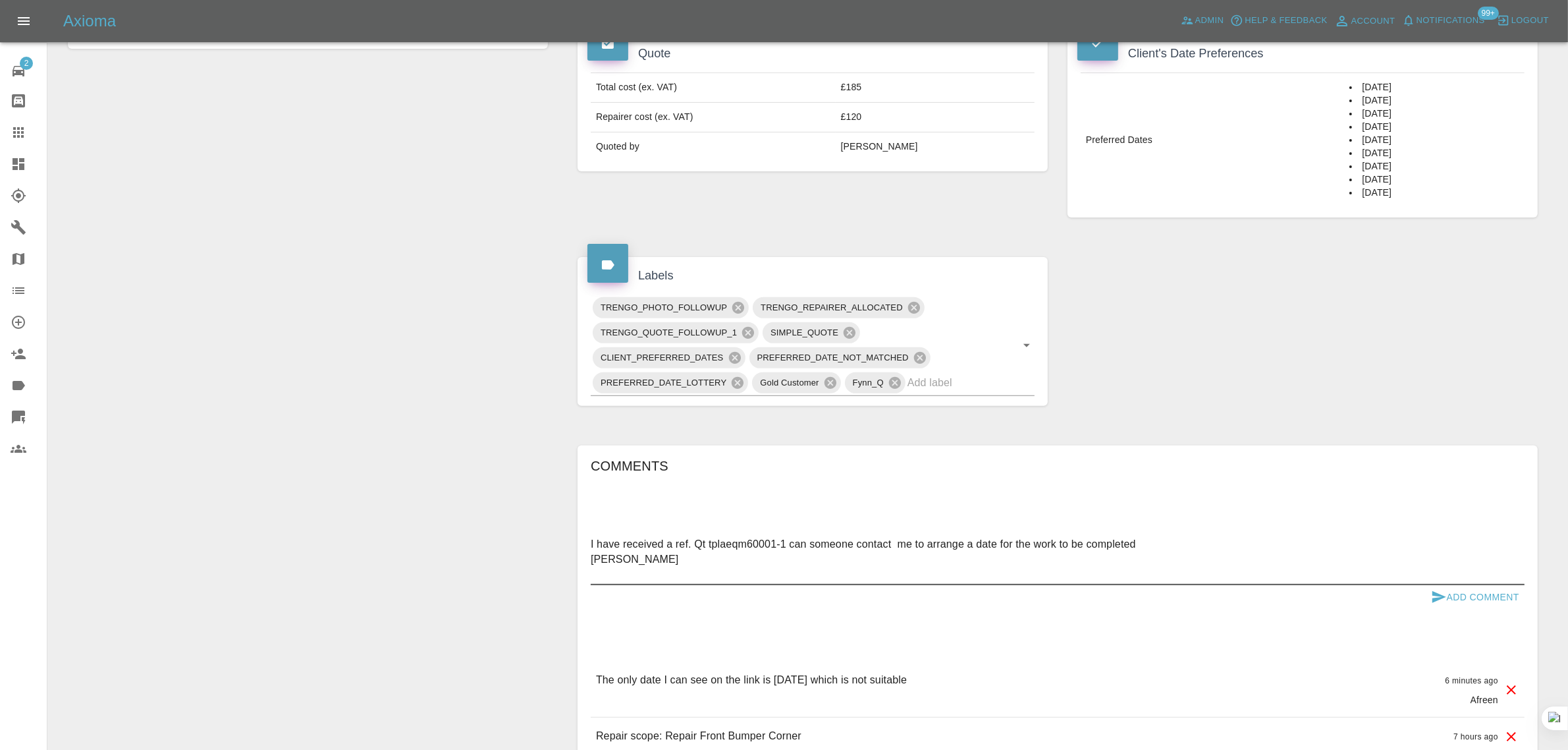
type textarea "I have received a ref. Qt tplaeqm60001-1 can someone contact me to arrange a da…"
click at [1490, 585] on button "Add Comment" at bounding box center [1476, 597] width 99 height 24
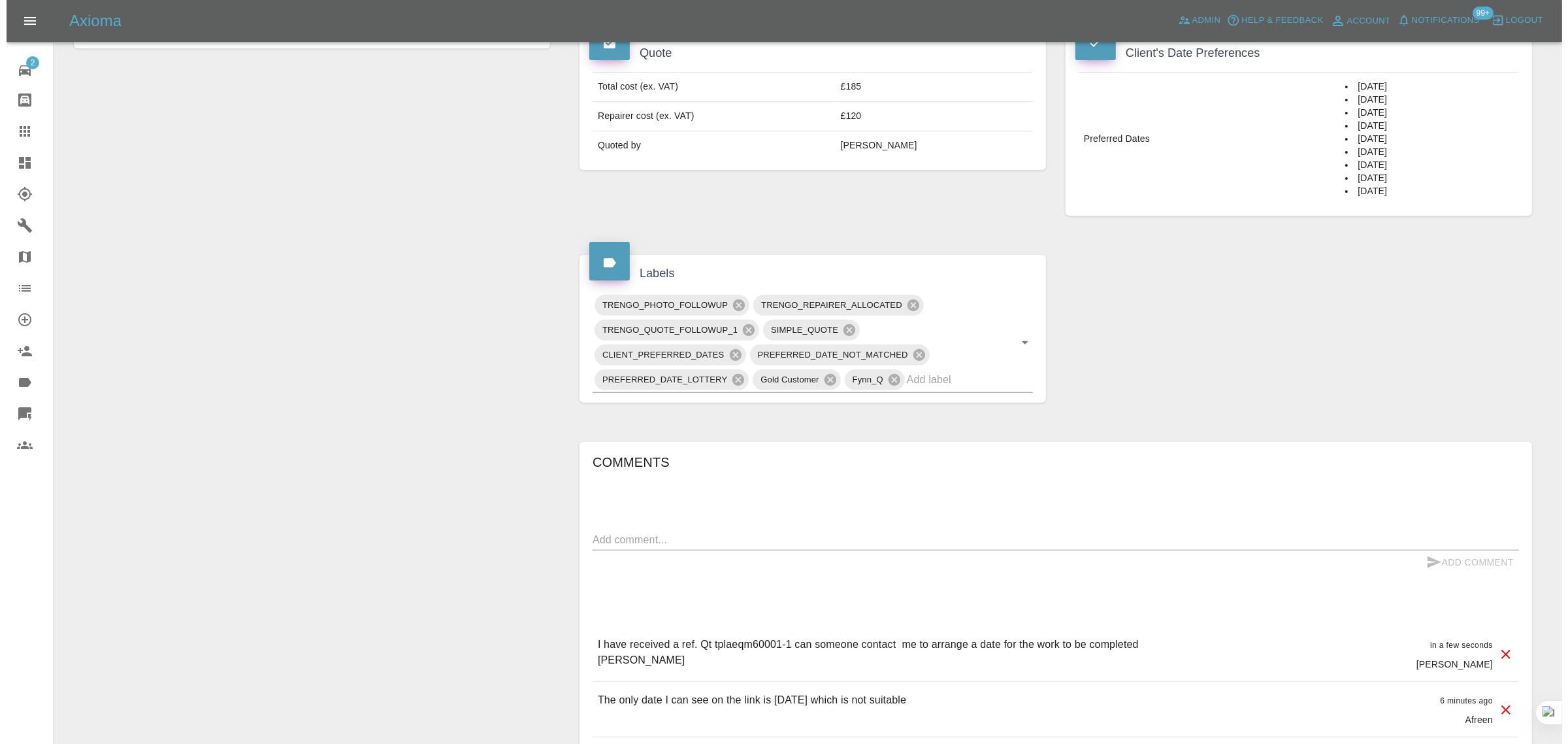
scroll to position [0, 0]
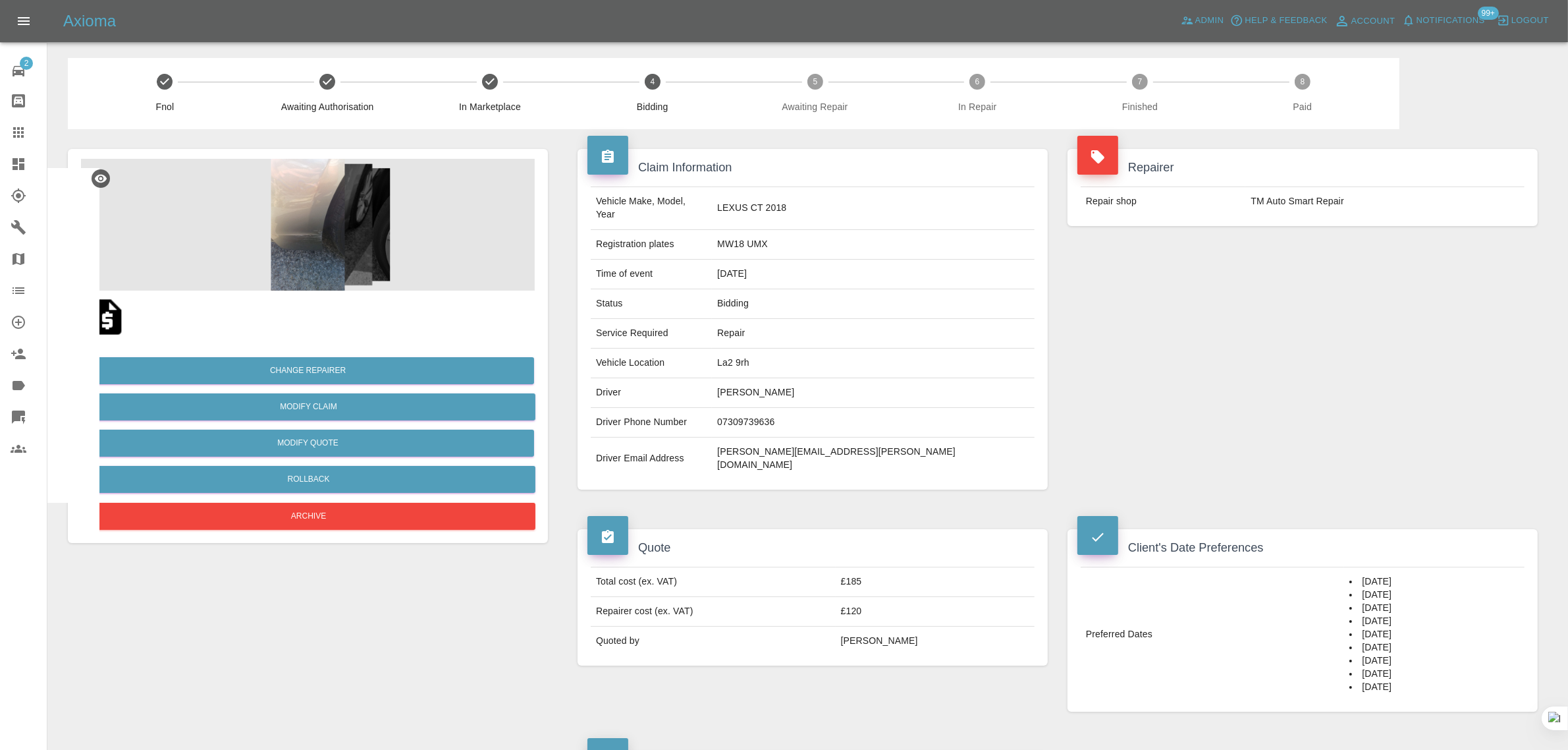
click at [19, 142] on link "Claims" at bounding box center [23, 132] width 47 height 31
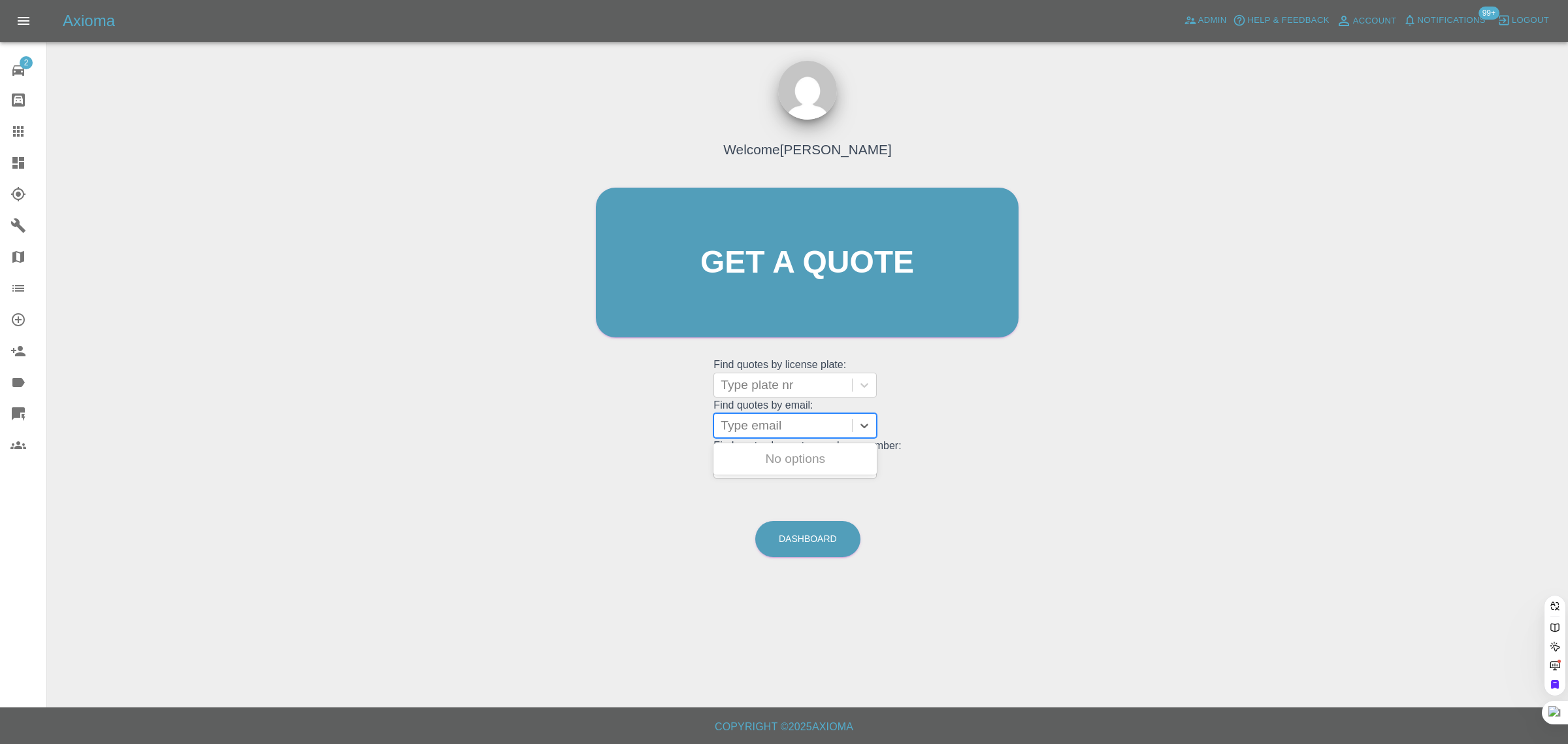
click at [766, 430] on div at bounding box center [783, 426] width 125 height 19
paste input "fimoore22@gmail.com"
type input "fimoore22@gmail.com"
click at [756, 463] on div "MK68 0YL, Awaiting Authorisation" at bounding box center [795, 466] width 163 height 42
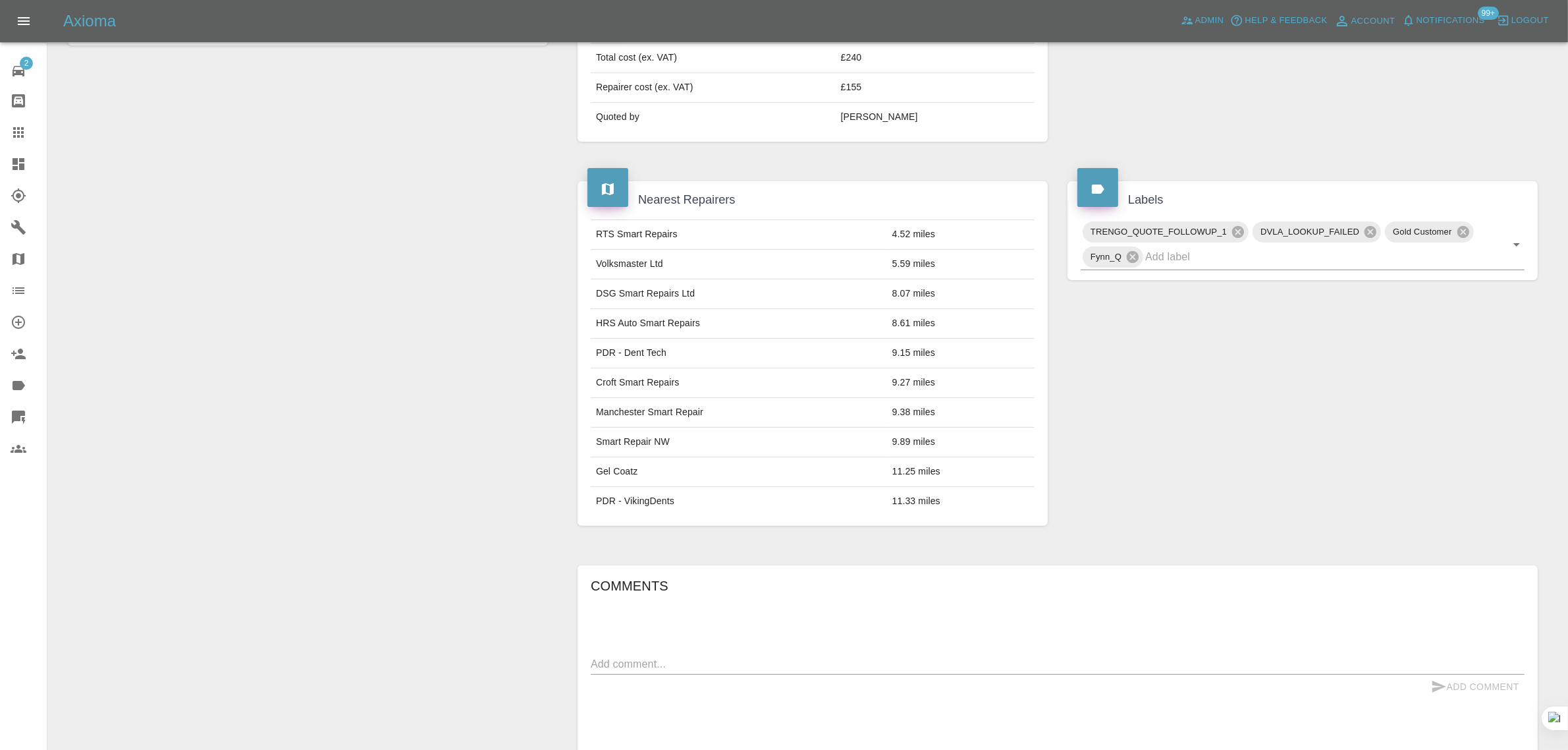
scroll to position [659, 0]
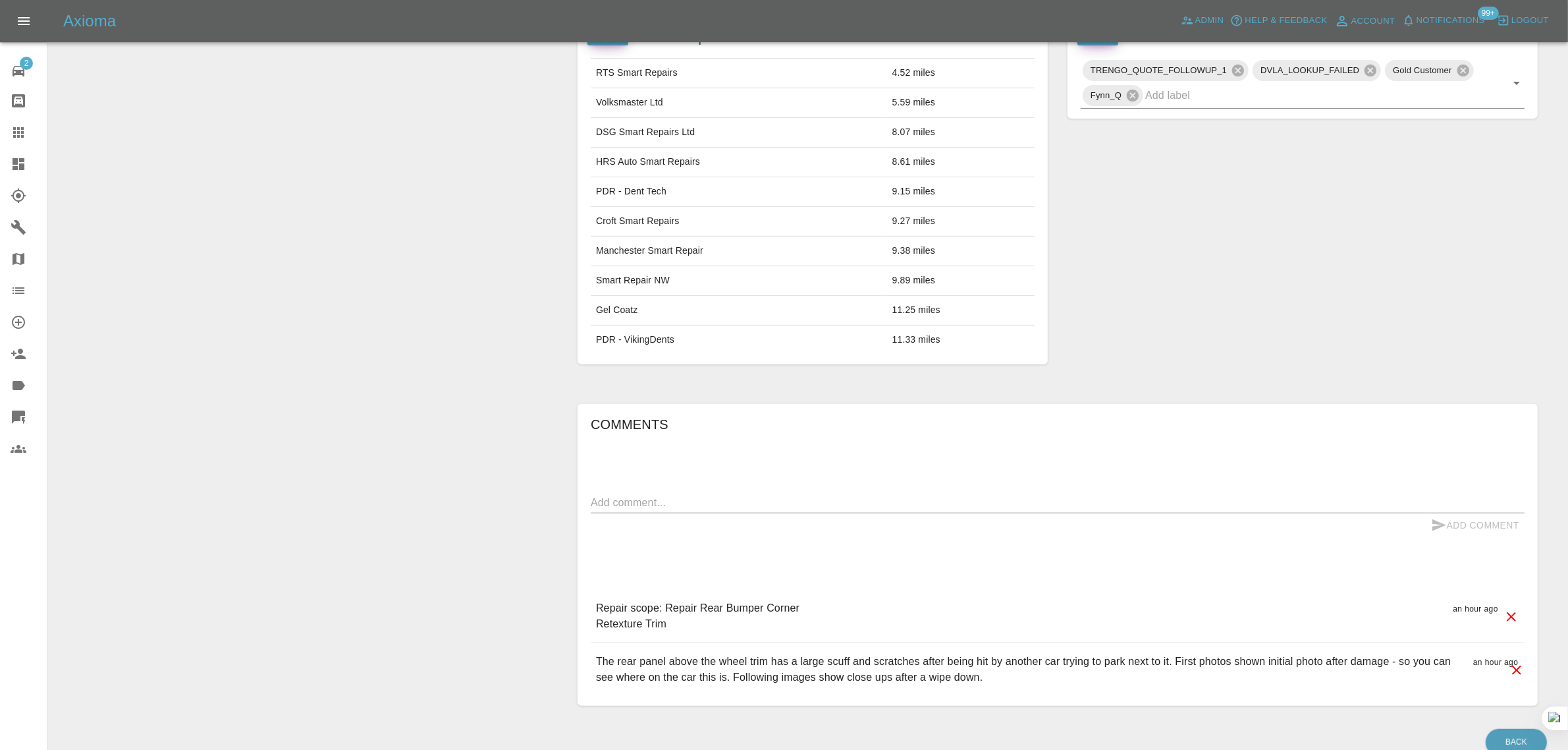
click at [841, 505] on textarea at bounding box center [1057, 502] width 934 height 15
paste textarea "Thank you for the quote provided. Can the repair work take place after 5pm or o…"
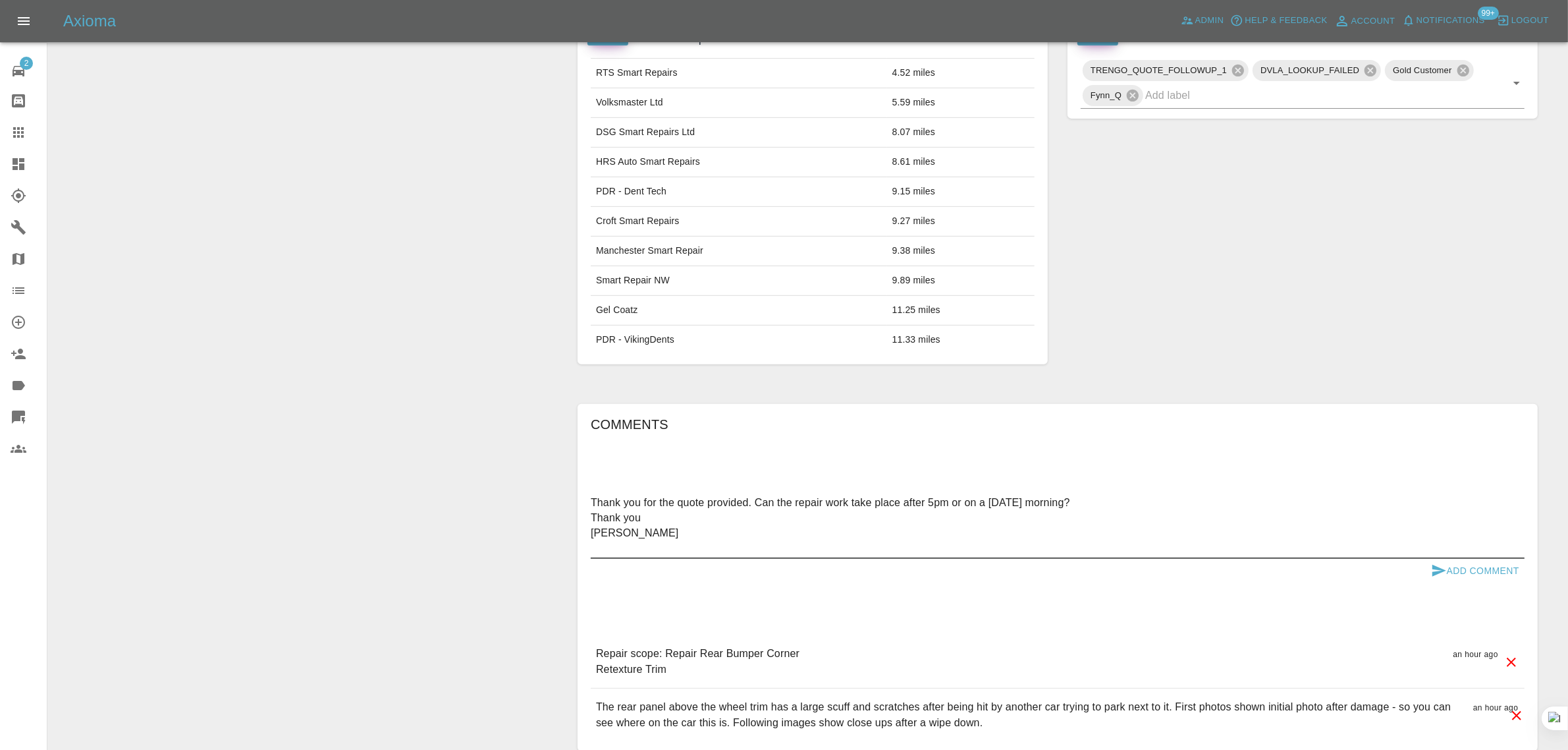
type textarea "Thank you for the quote provided. Can the repair work take place after 5pm or o…"
click at [1456, 575] on button "Add Comment" at bounding box center [1476, 571] width 99 height 24
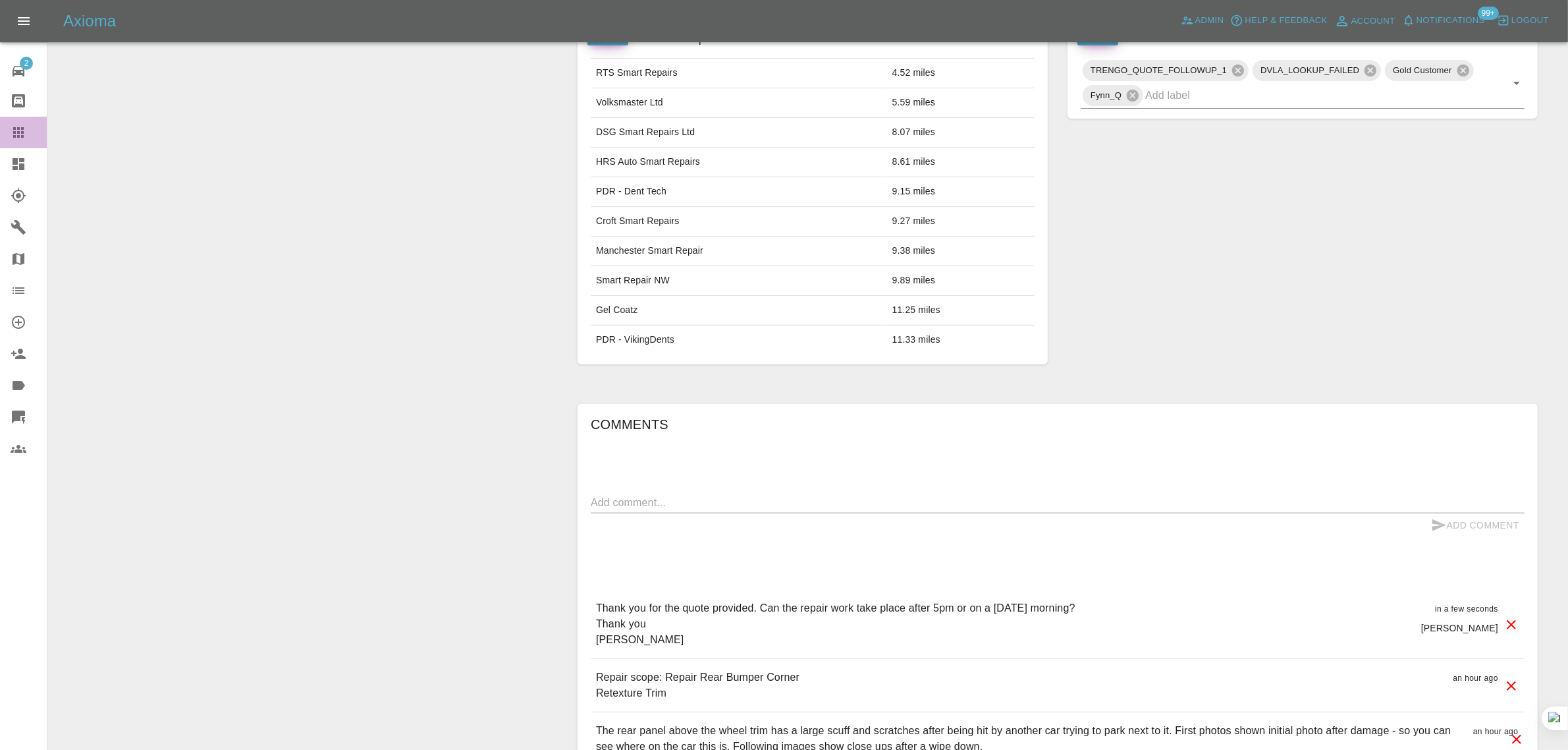
click at [18, 132] on icon at bounding box center [19, 132] width 11 height 11
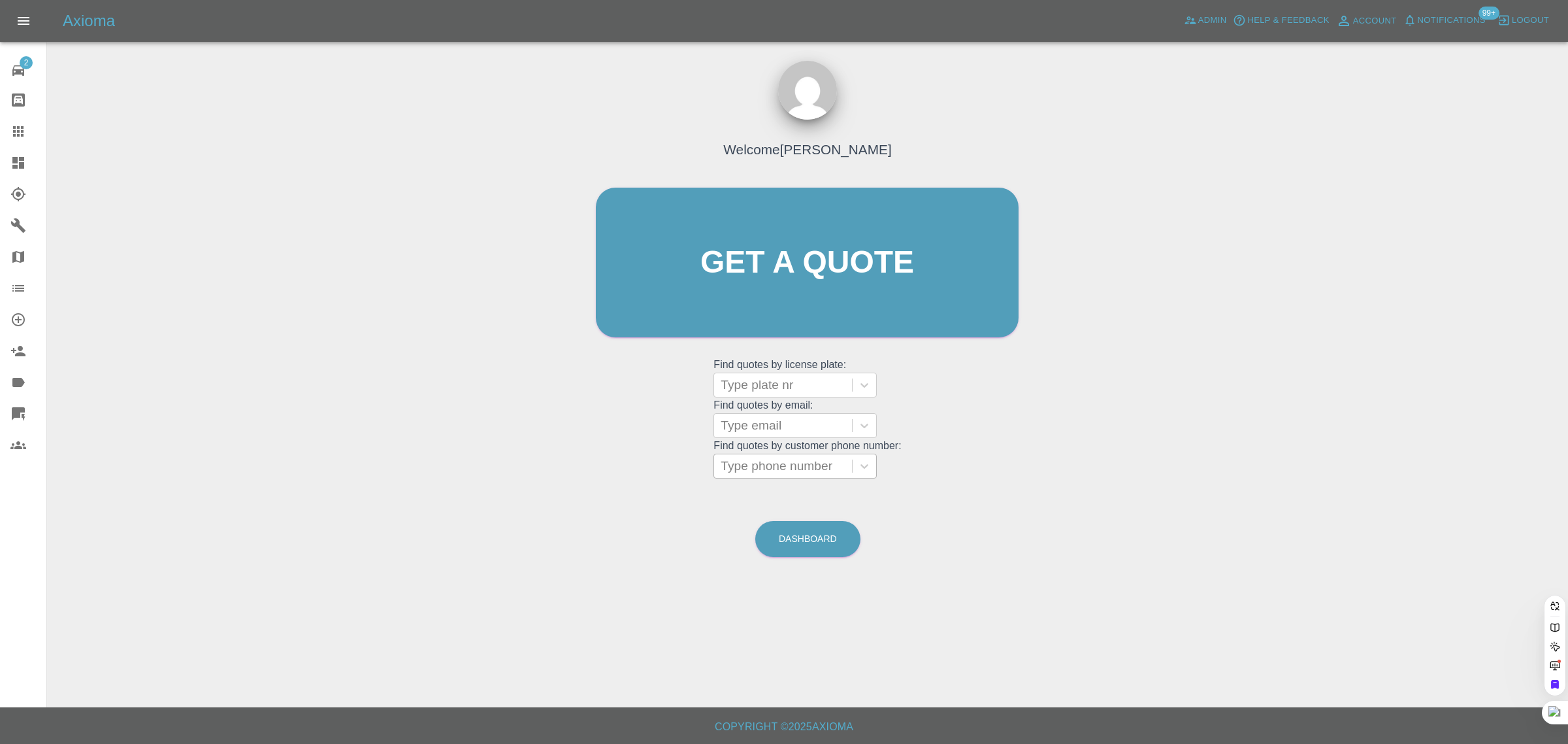
click at [795, 472] on div at bounding box center [783, 466] width 125 height 19
paste input "07927 189034"
click at [724, 464] on input "07927 189034" at bounding box center [722, 466] width 3 height 16
paste input "07927 189034"
type input "07927 07927 189034189034"
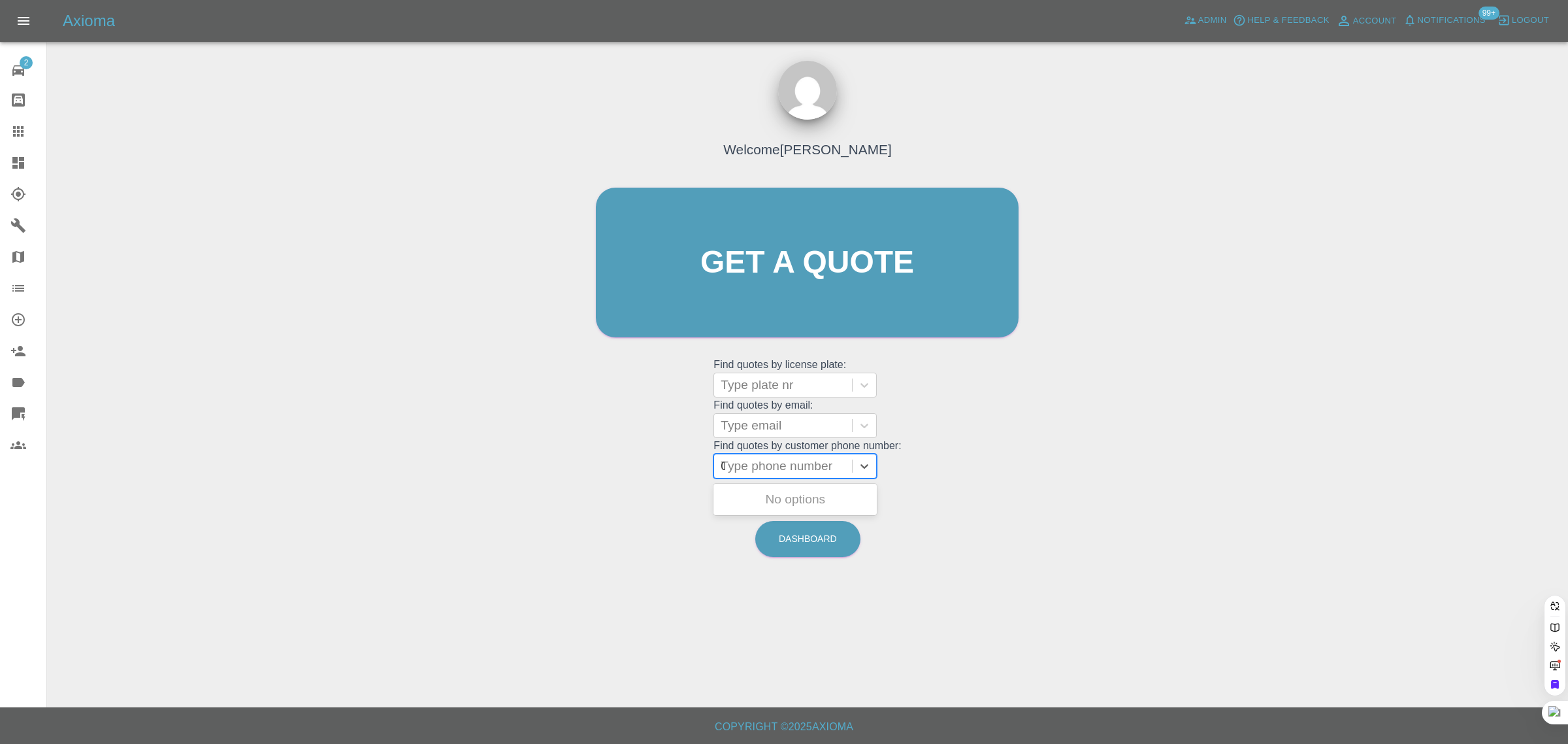
click at [650, 474] on div "Welcome Saleem Anwar Get a quote Get a quote Find quotes by license plate: Type…" at bounding box center [807, 287] width 450 height 395
click at [782, 473] on div at bounding box center [783, 466] width 125 height 19
paste input "07927 189034"
type input "07927189034"
click at [776, 498] on div "AE54OCZ, Archived" at bounding box center [795, 499] width 163 height 26
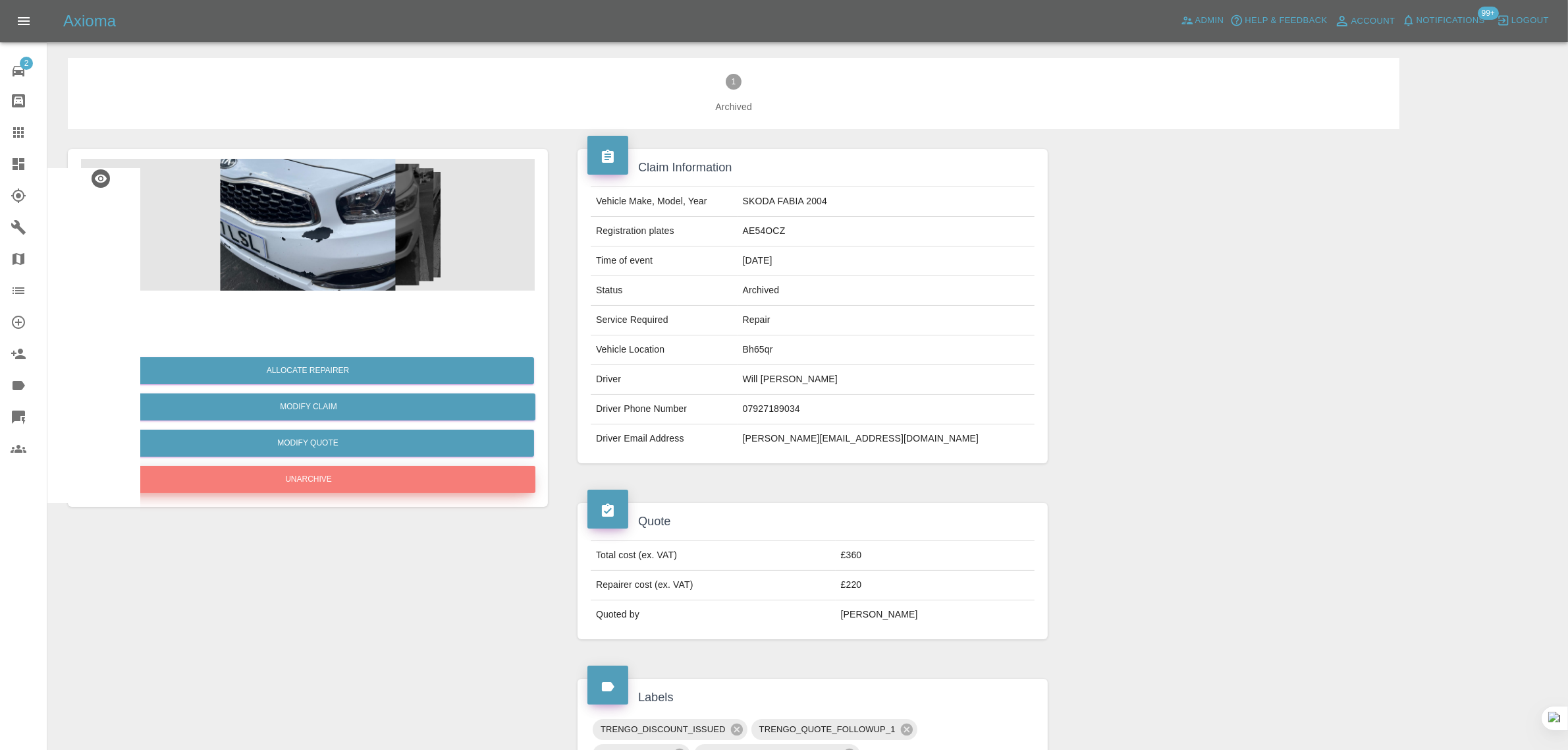
click at [269, 483] on button "Unarchive" at bounding box center [308, 479] width 454 height 27
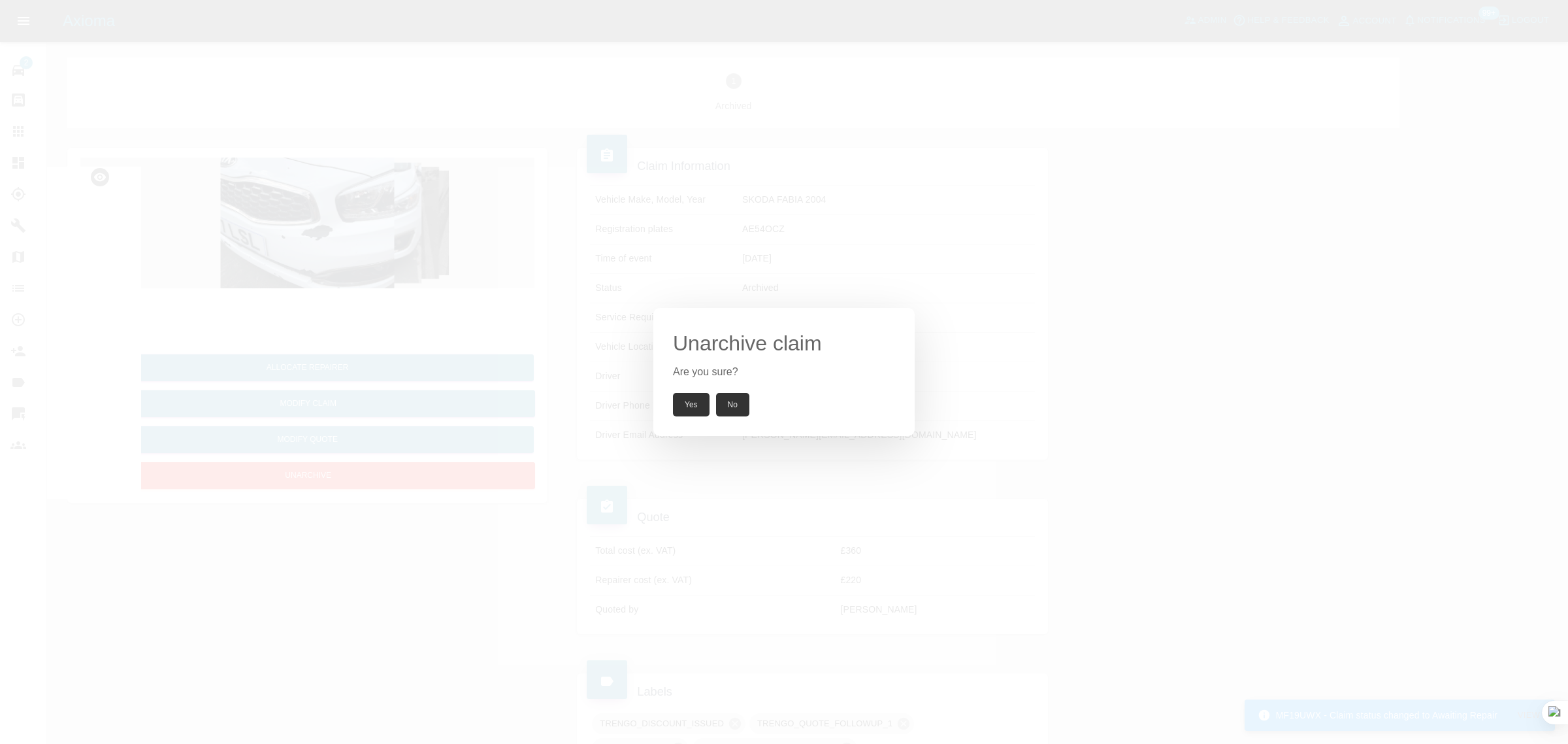
click at [691, 405] on button "Yes" at bounding box center [691, 404] width 36 height 23
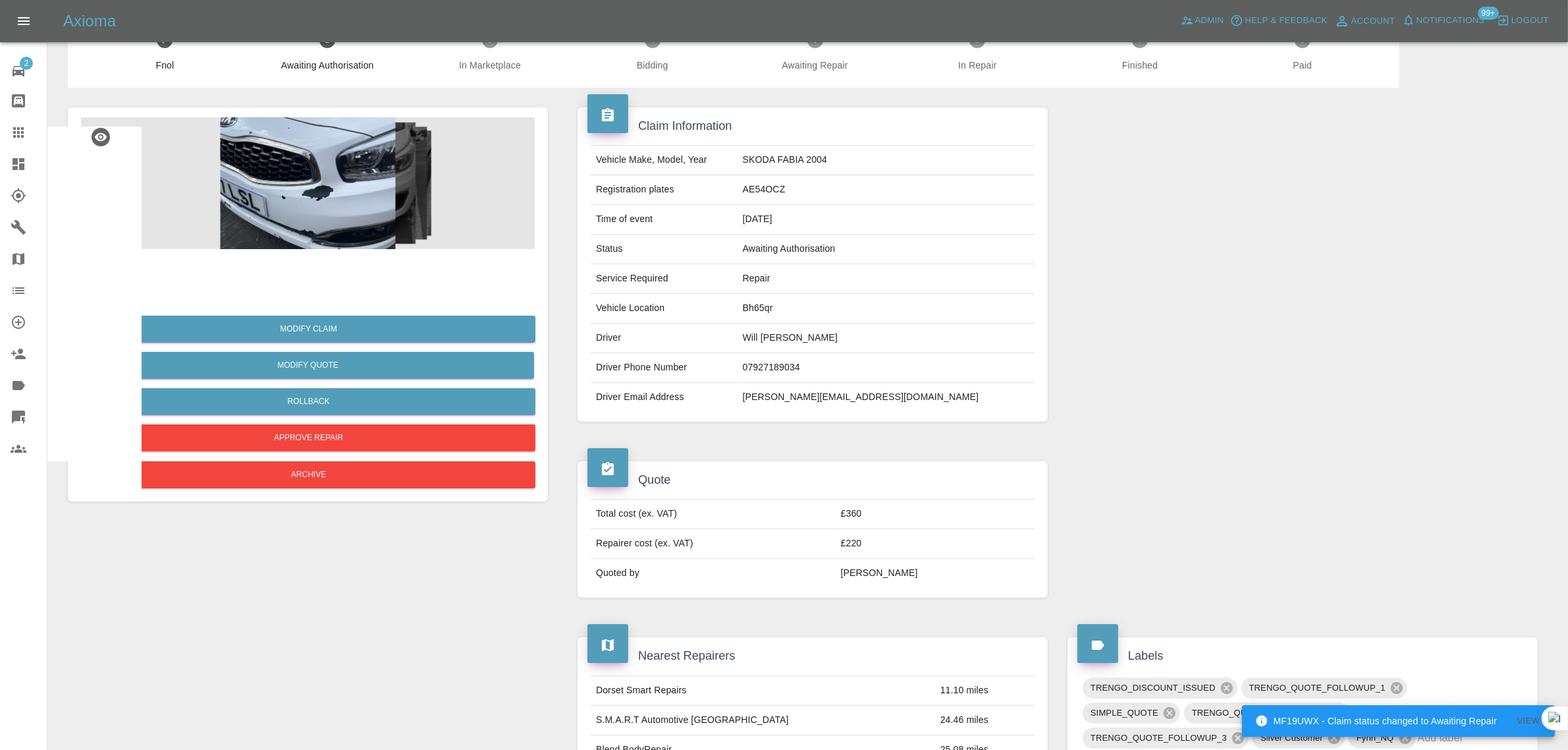
scroll to position [82, 0]
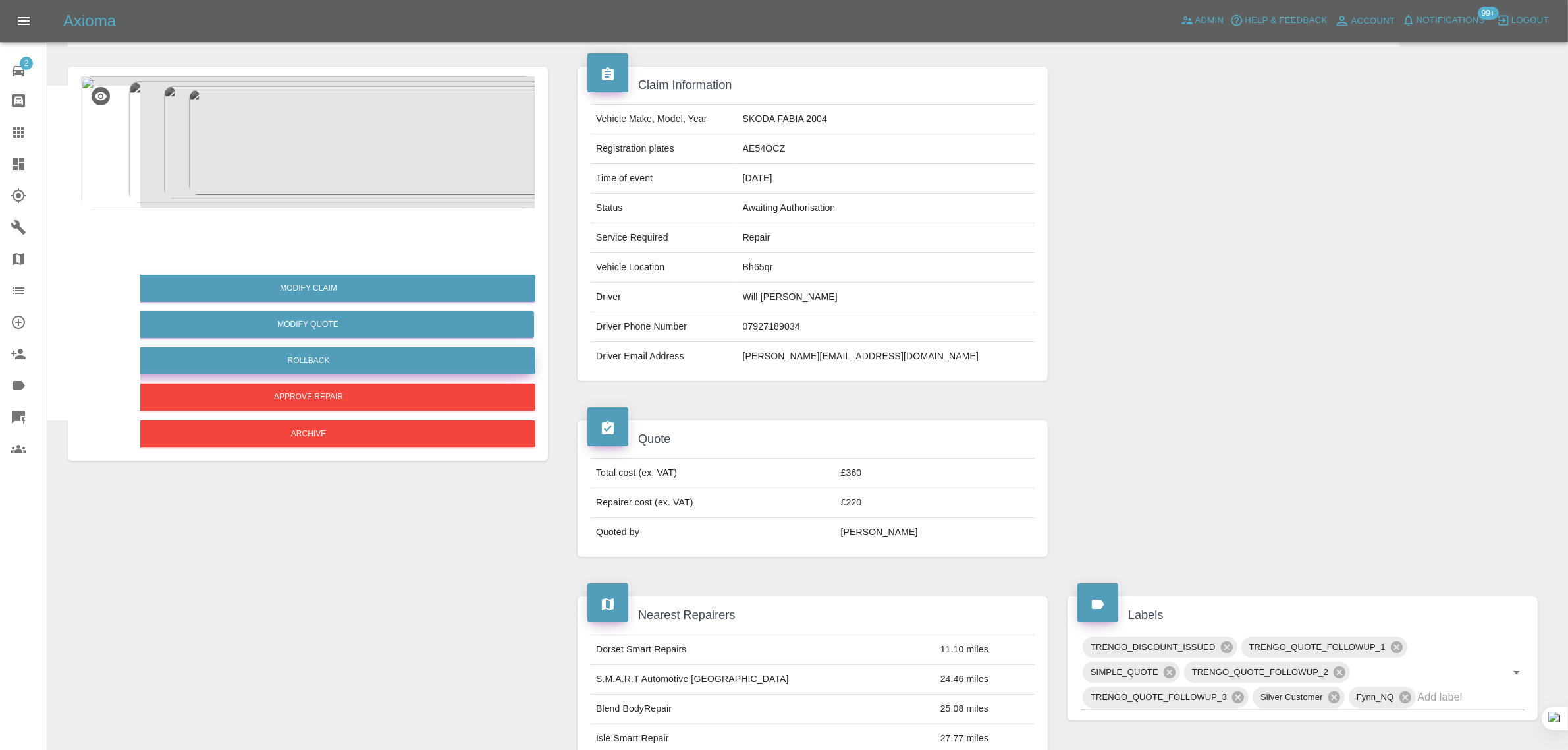
click at [299, 352] on button "Rollback" at bounding box center [308, 360] width 454 height 27
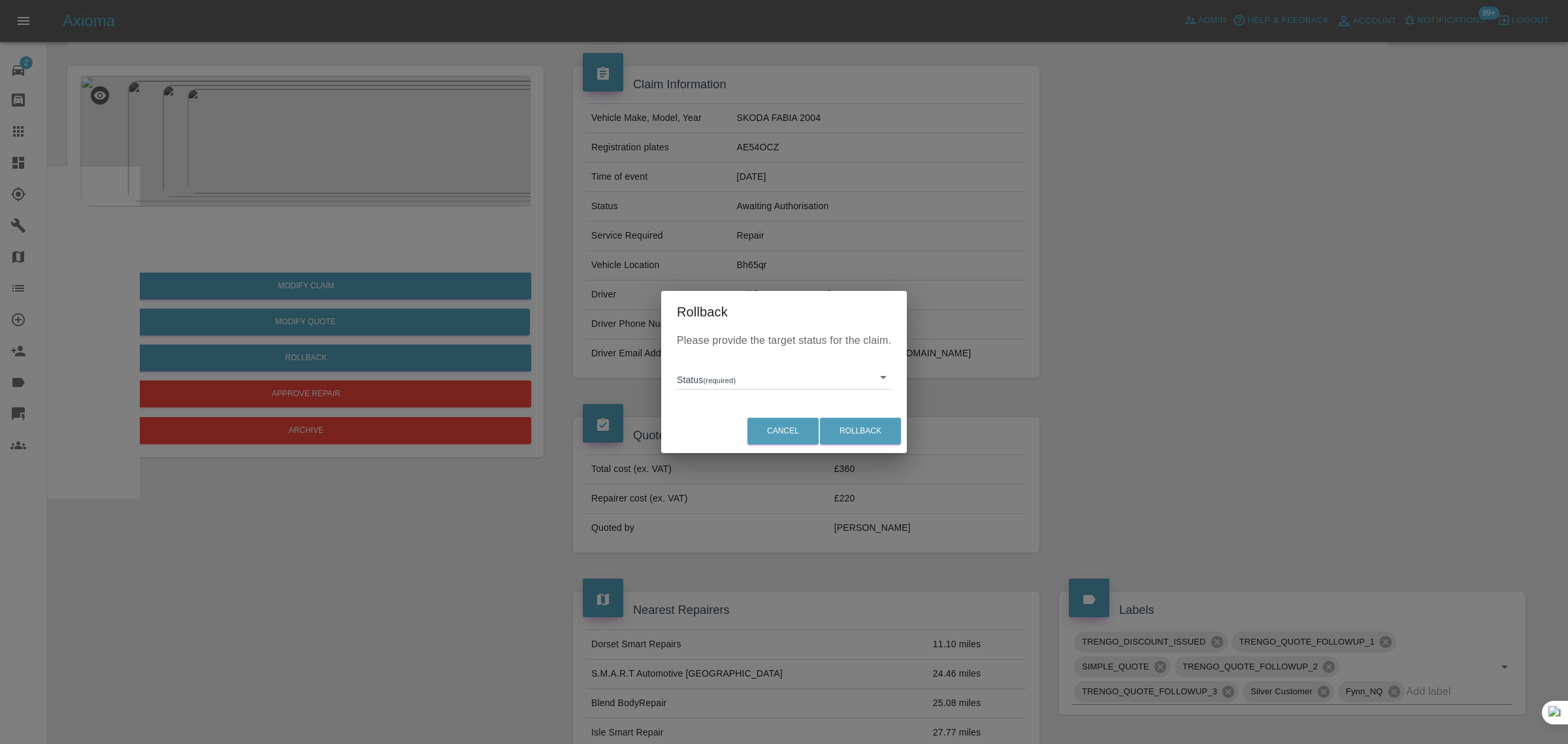
click at [734, 375] on body "Axioma Admin Help & Feedback Account Notifications 99+ Logout 2 Repair home Bod…" at bounding box center [784, 641] width 1568 height 1444
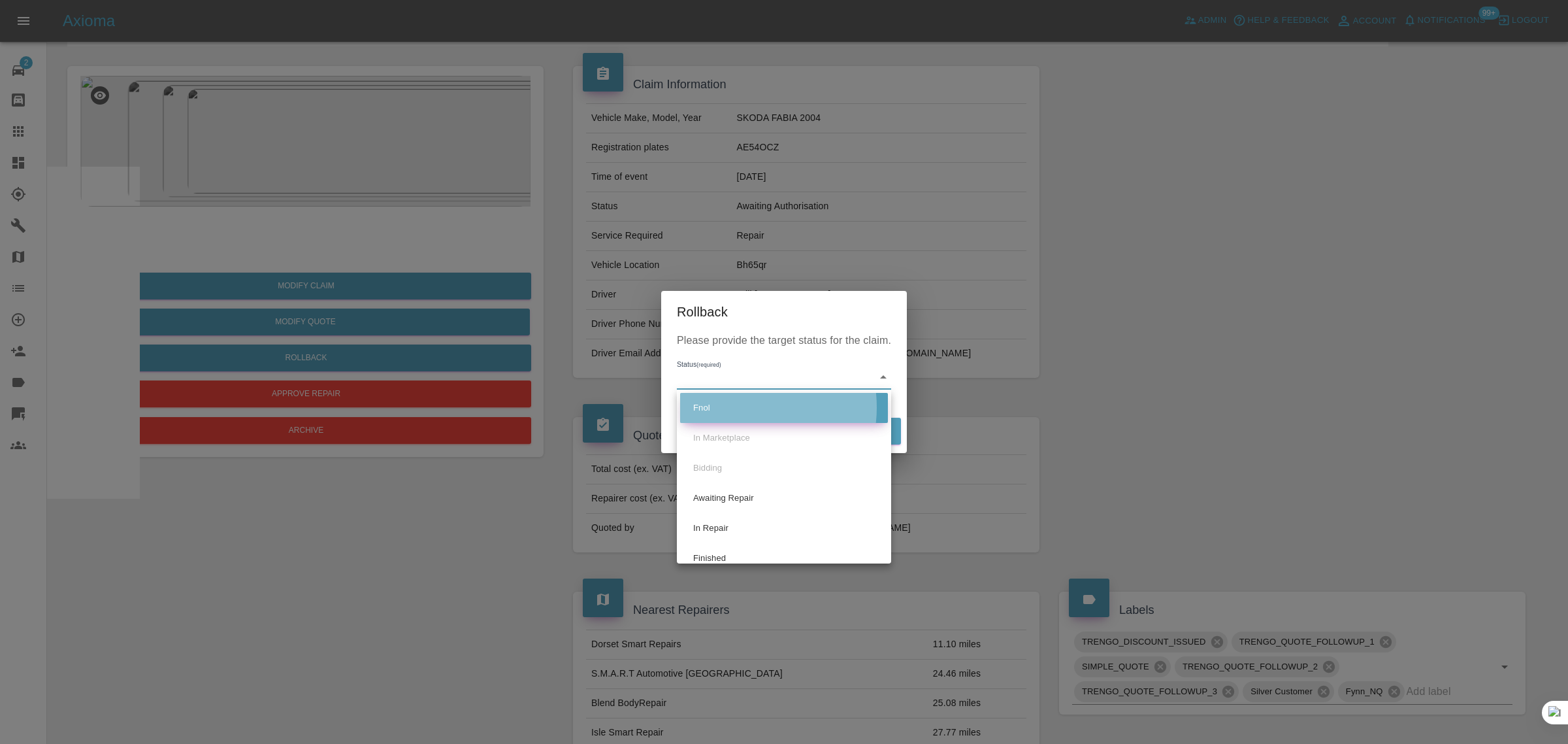
click at [733, 407] on li "Fnol" at bounding box center [784, 407] width 208 height 30
type input "fnol"
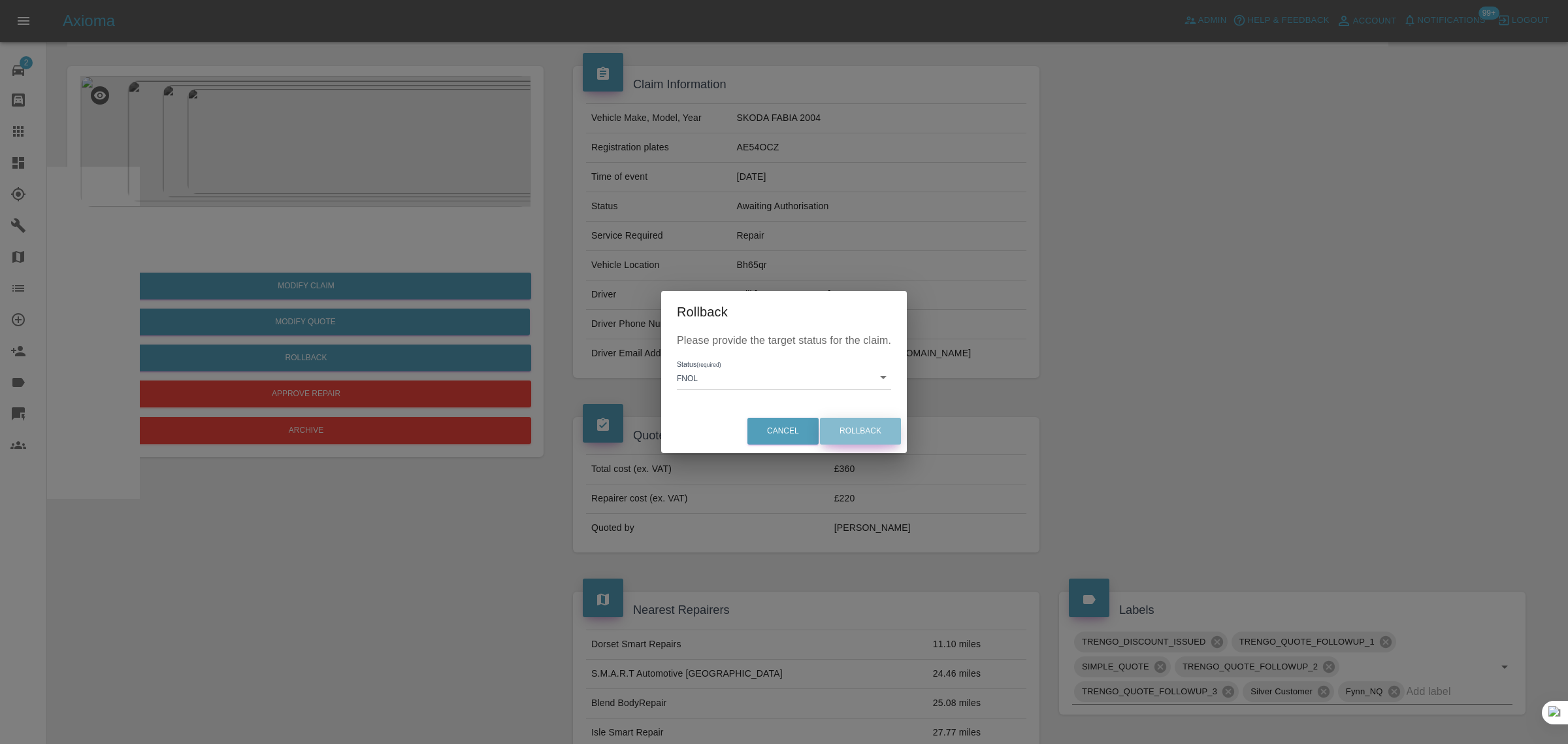
click at [867, 435] on button "Rollback" at bounding box center [861, 431] width 81 height 27
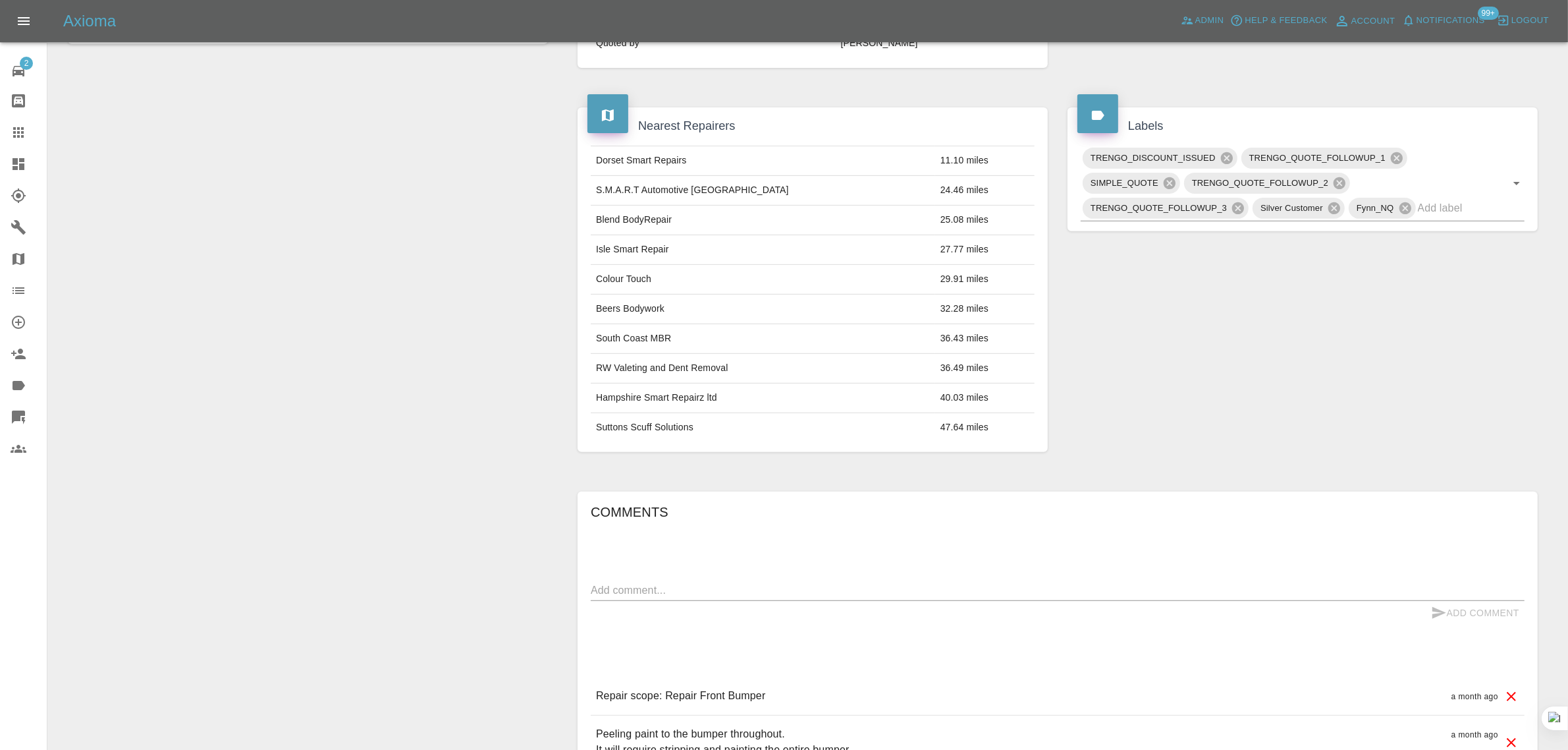
scroll to position [576, 0]
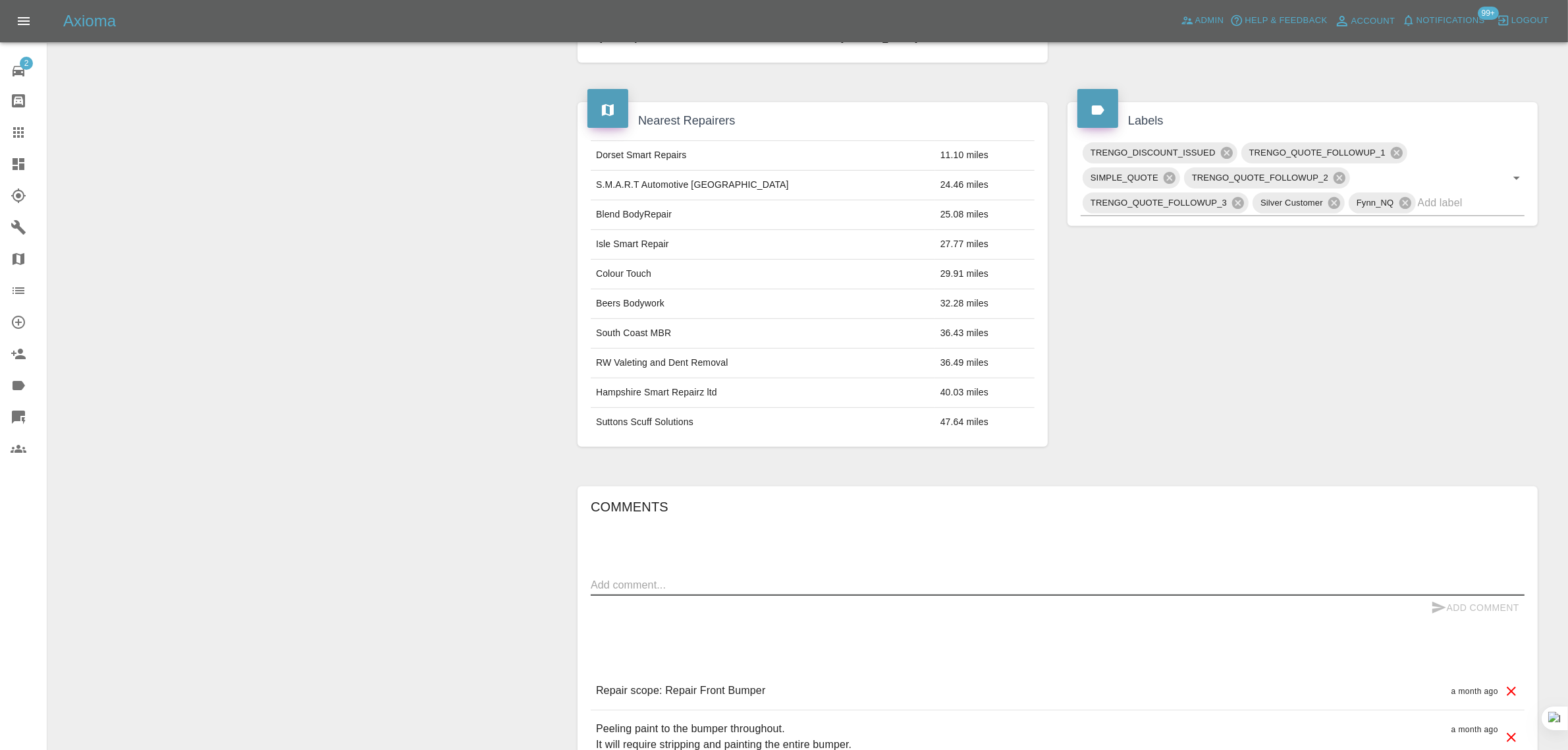
click at [787, 588] on textarea at bounding box center [1057, 584] width 934 height 15
paste textarea "Can you let me know if you can find the quote and whether we could proceed . > …"
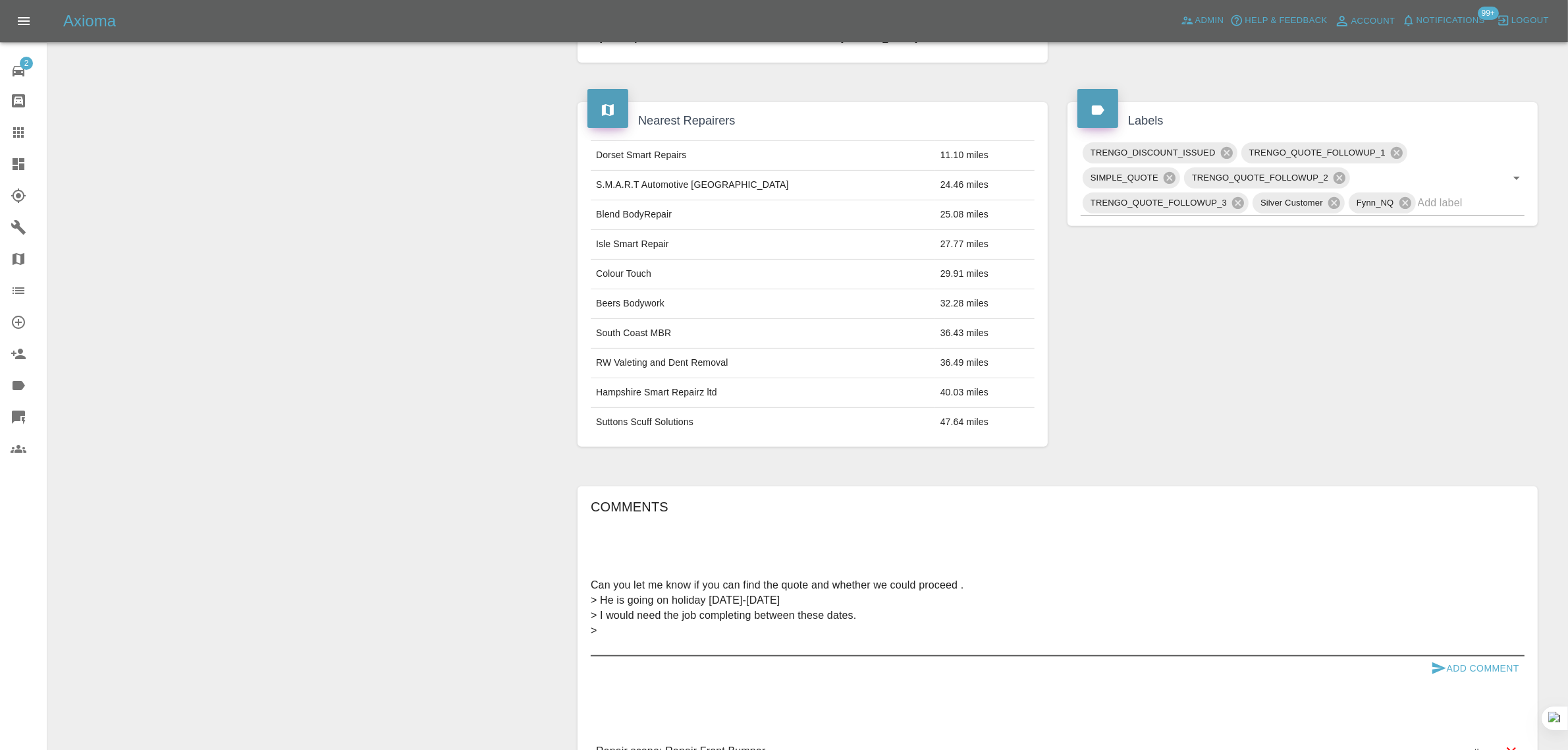
type textarea "Can you let me know if you can find the quote and whether we could proceed . > …"
click at [1471, 668] on button "Add Comment" at bounding box center [1476, 668] width 99 height 24
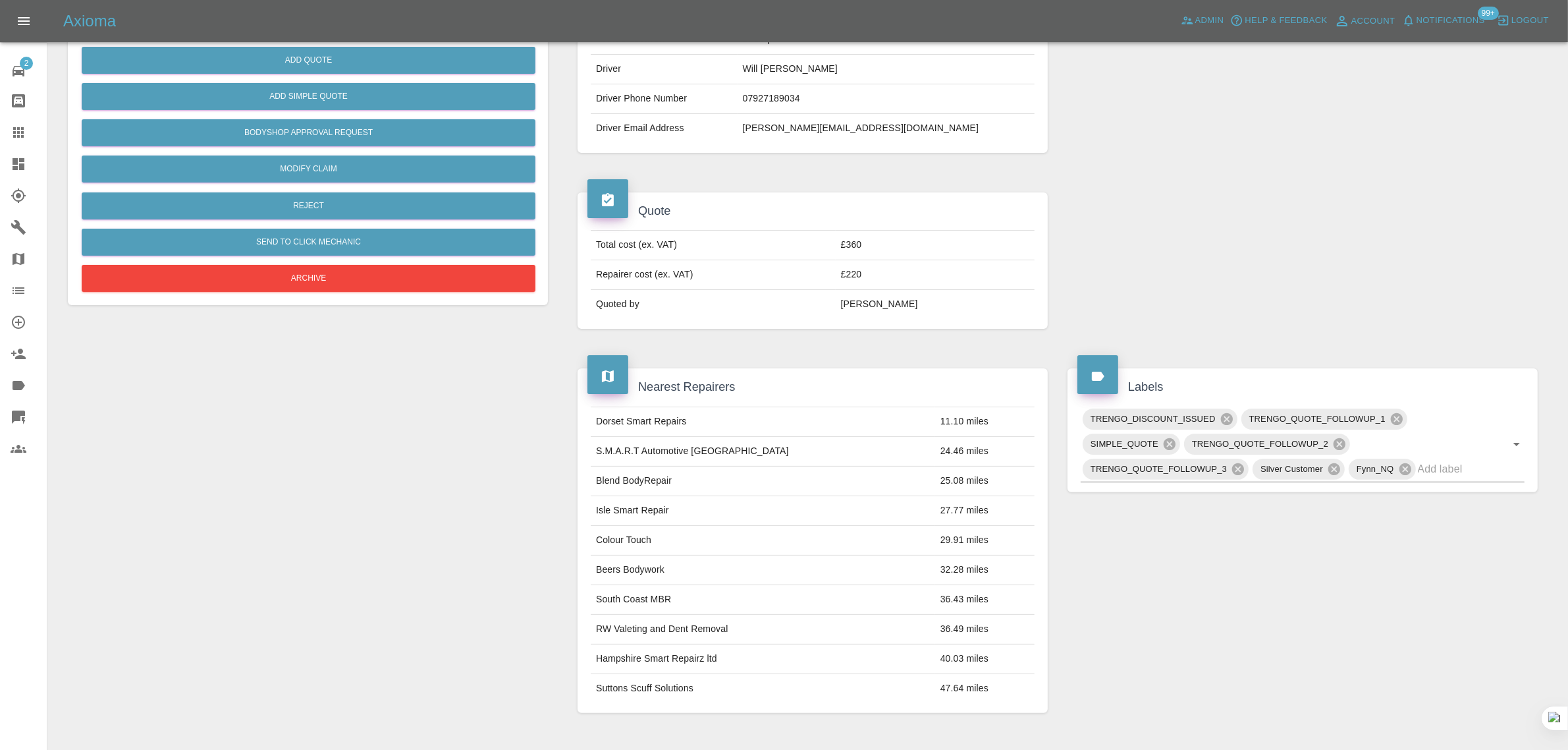
scroll to position [0, 0]
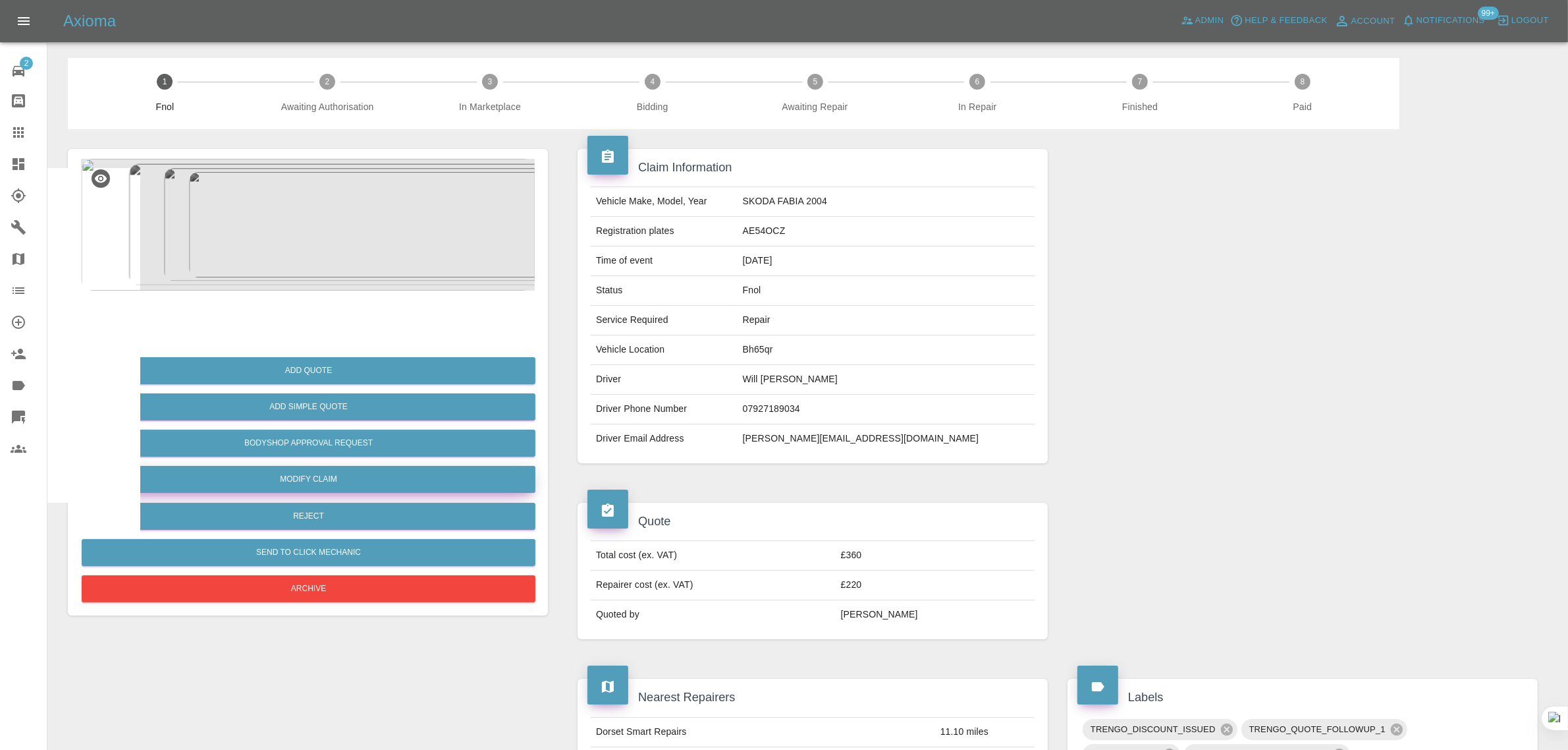
click at [340, 475] on link "Modify Claim" at bounding box center [308, 479] width 454 height 27
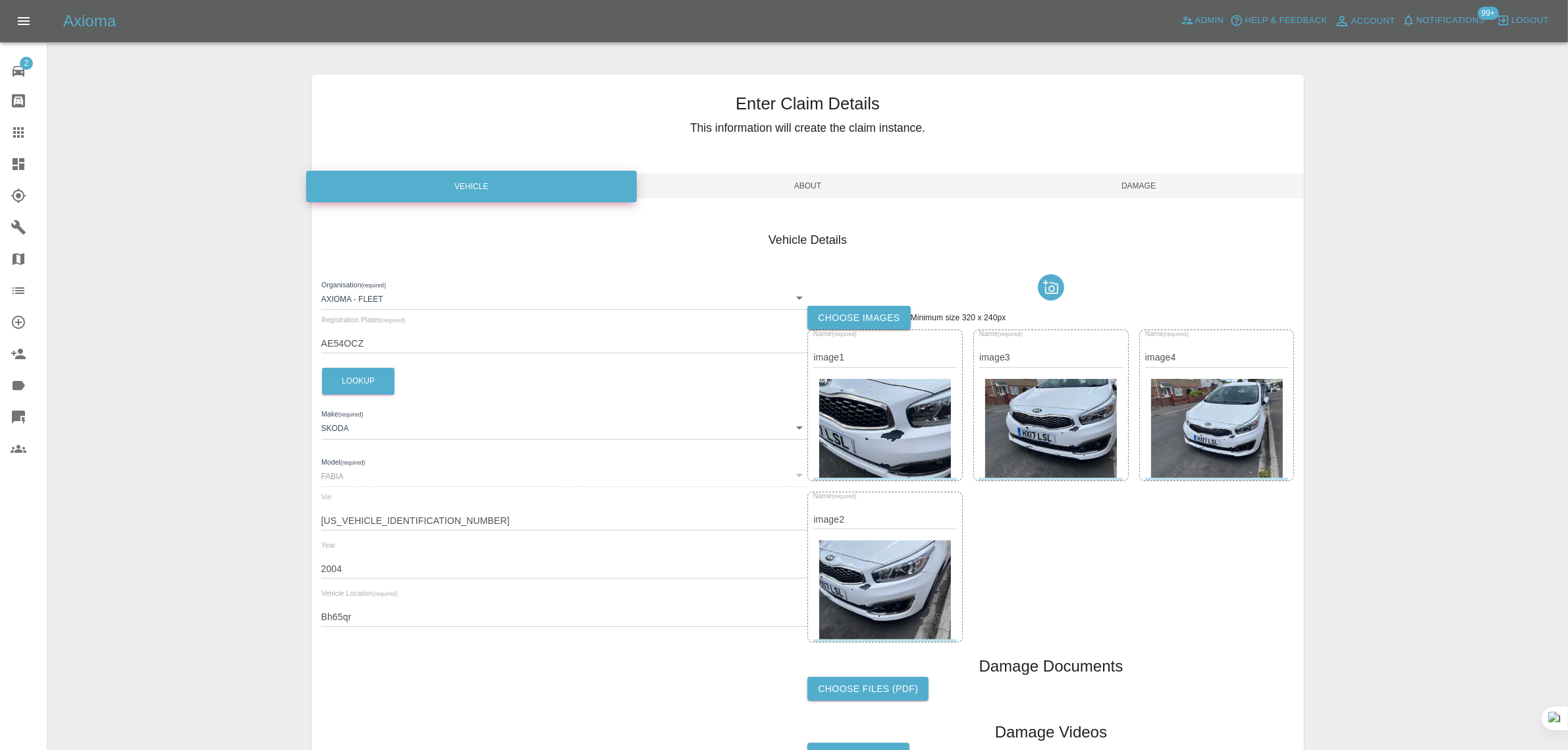
click at [811, 175] on span "About" at bounding box center [808, 185] width 332 height 25
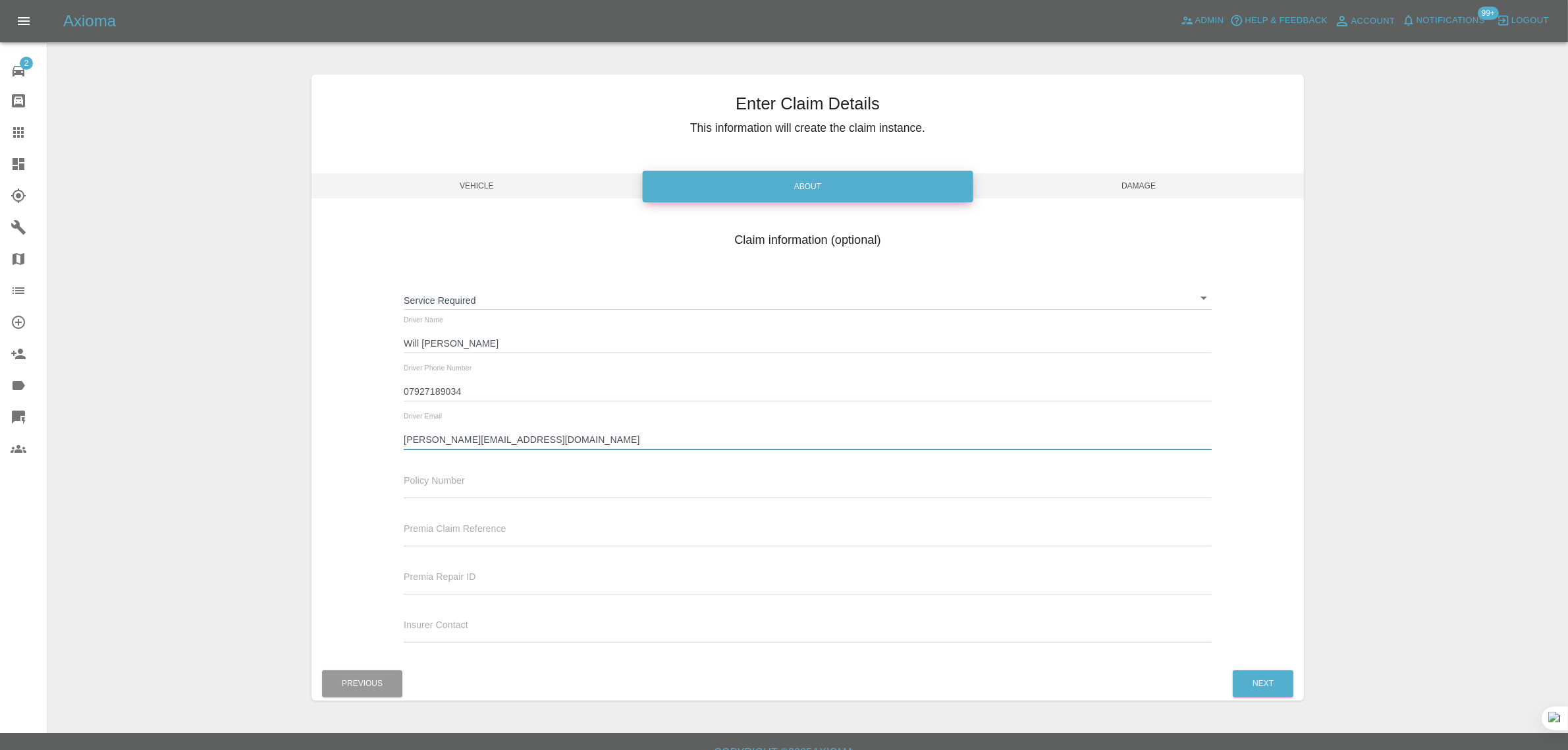
drag, startPoint x: 537, startPoint y: 436, endPoint x: 244, endPoint y: 441, distance: 293.0
click at [244, 441] on div "Enter Claim Details This information will create the claim instance. Vehicle Ab…" at bounding box center [808, 388] width 1520 height 659
paste input "richard.mutton@live"
drag, startPoint x: 527, startPoint y: 441, endPoint x: 353, endPoint y: 433, distance: 174.2
click at [353, 433] on div "Claim information (optional) Service Required ​ Driver Name Will Spriggs Driver…" at bounding box center [808, 439] width 993 height 429
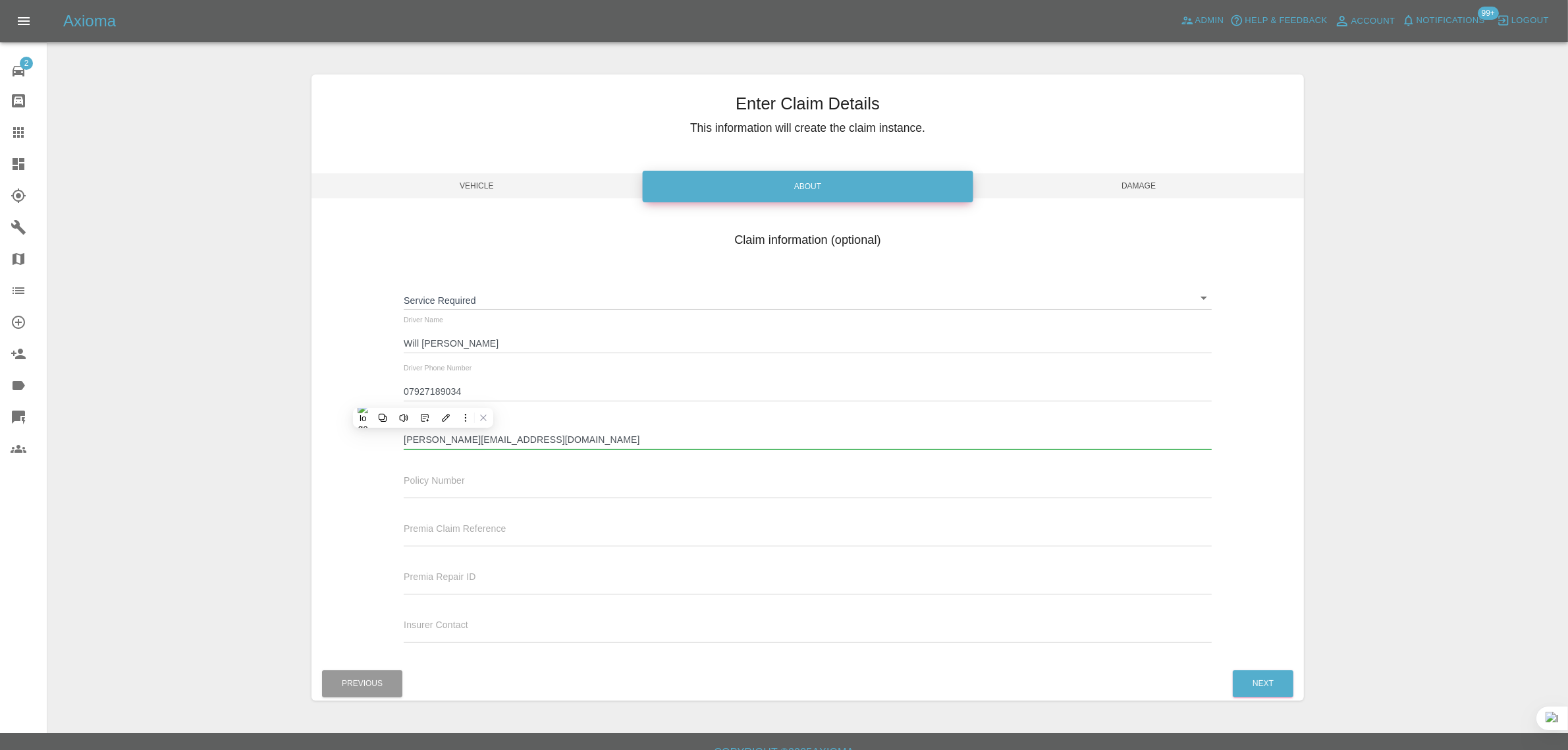
paste input "richard.mutton@live"
type input "richard.mutton@live.co.uk"
click at [1133, 189] on span "Damage" at bounding box center [1140, 185] width 332 height 25
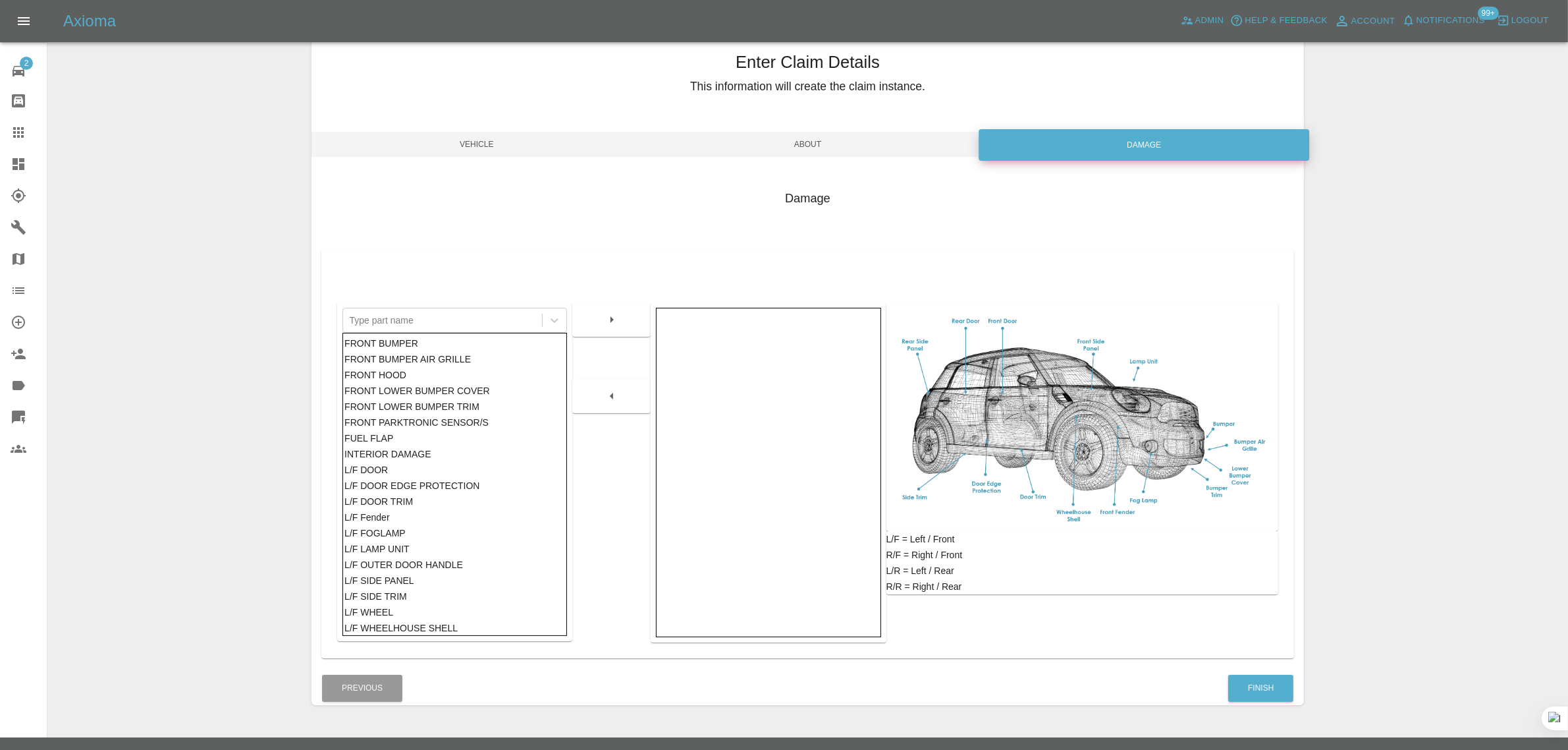
scroll to position [65, 0]
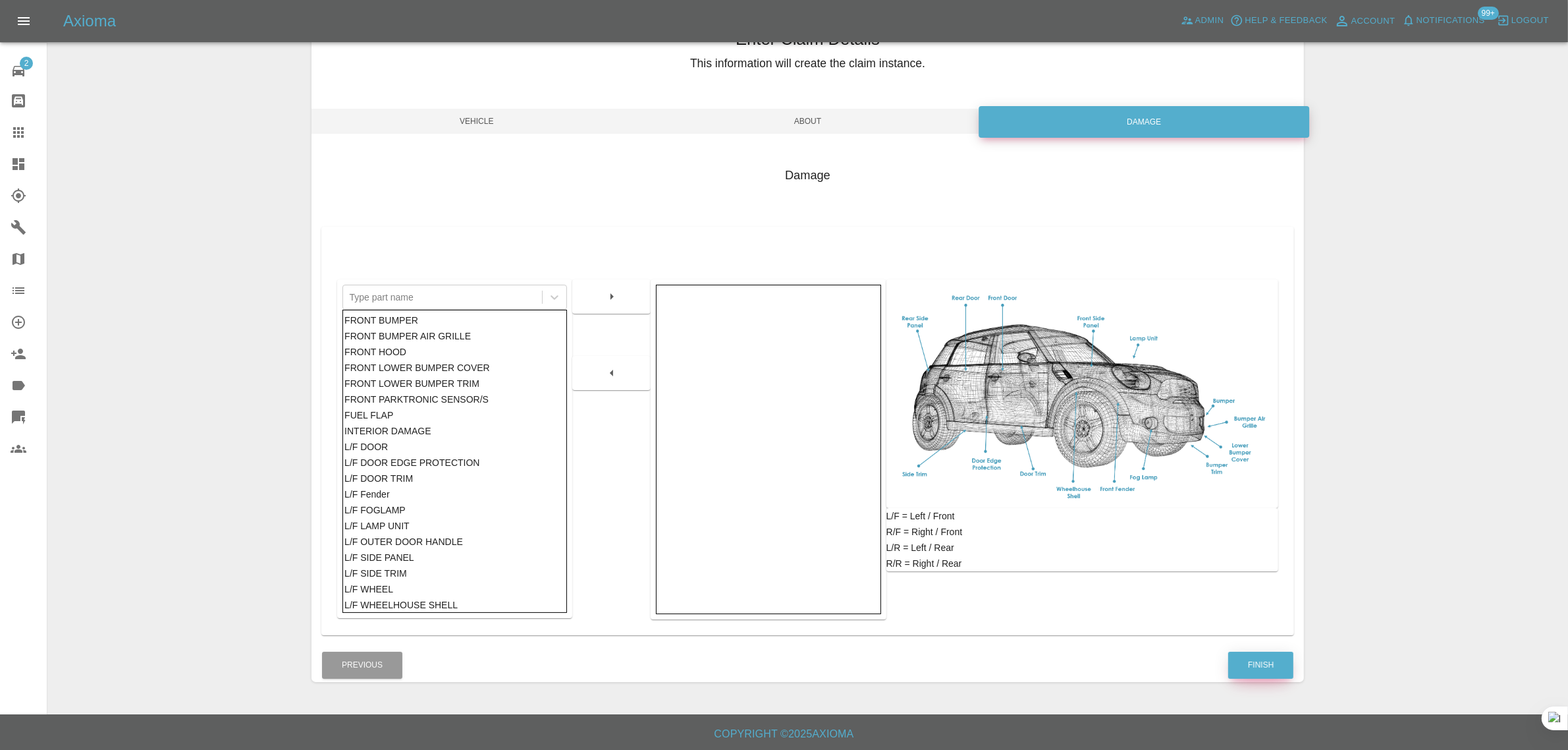
click at [1265, 662] on button "Finish" at bounding box center [1261, 665] width 66 height 27
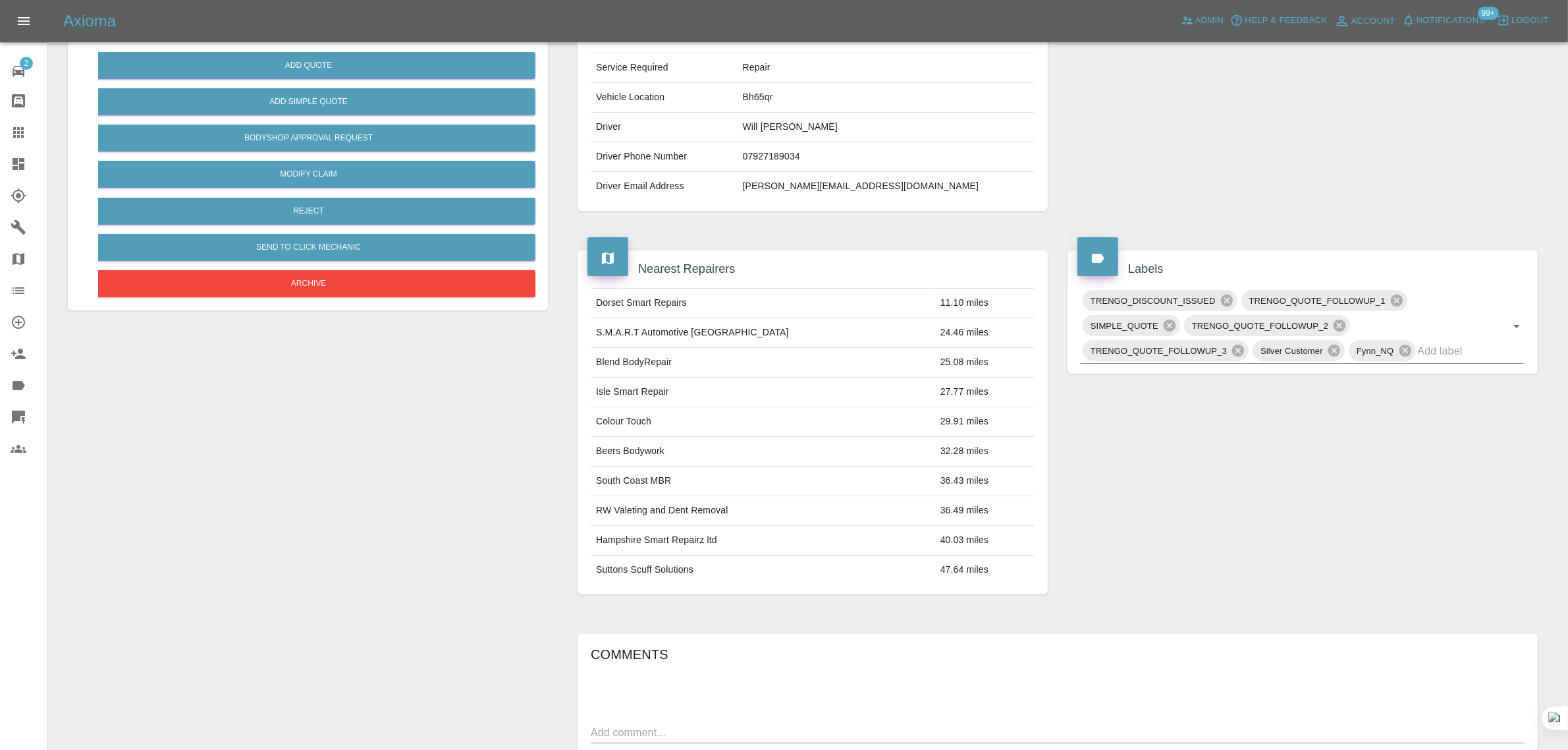
scroll to position [618, 0]
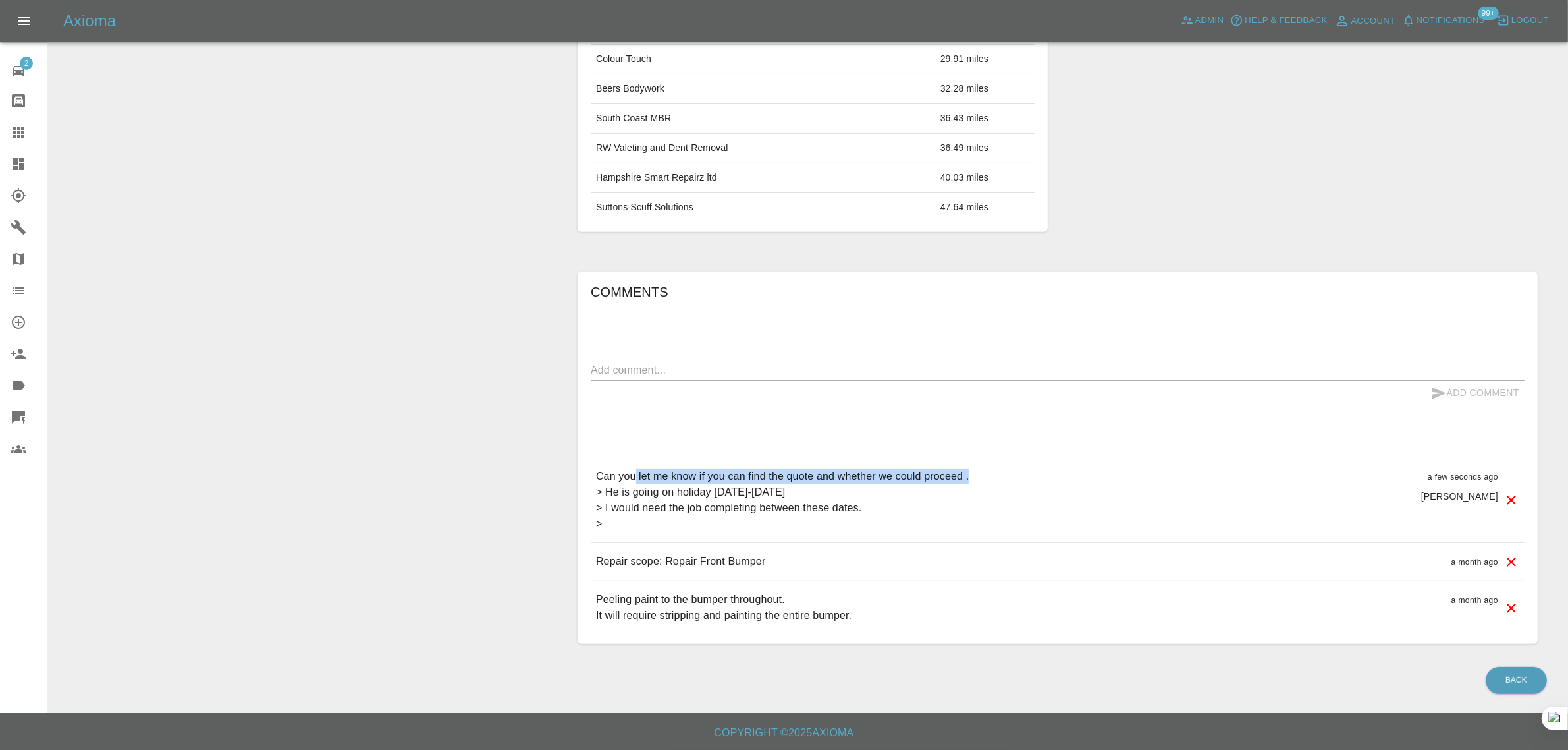
drag, startPoint x: 637, startPoint y: 477, endPoint x: 975, endPoint y: 482, distance: 338.0
click at [975, 482] on div "Can you let me know if you can find the quote and whether we could proceed . > …" at bounding box center [1057, 500] width 934 height 84
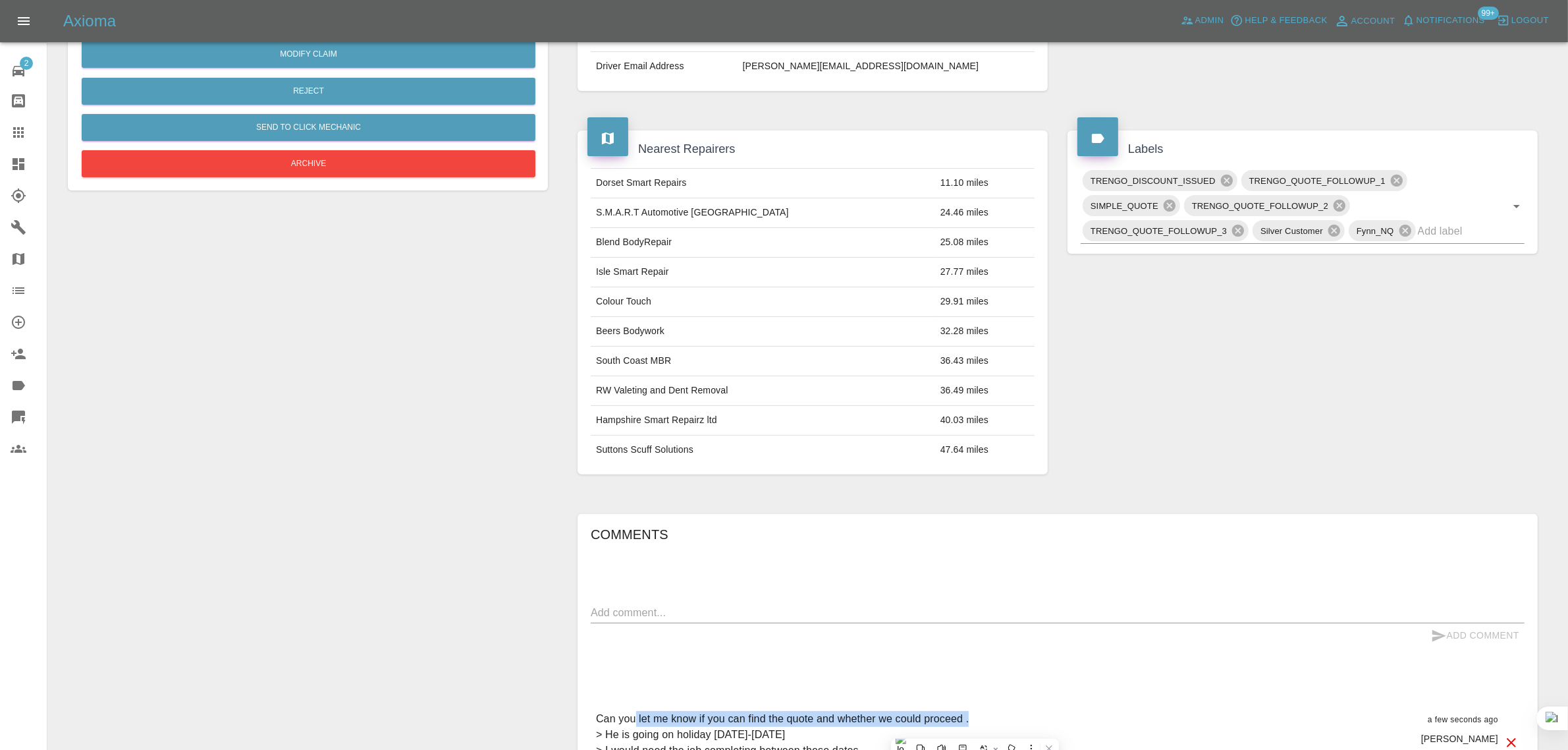
scroll to position [535, 0]
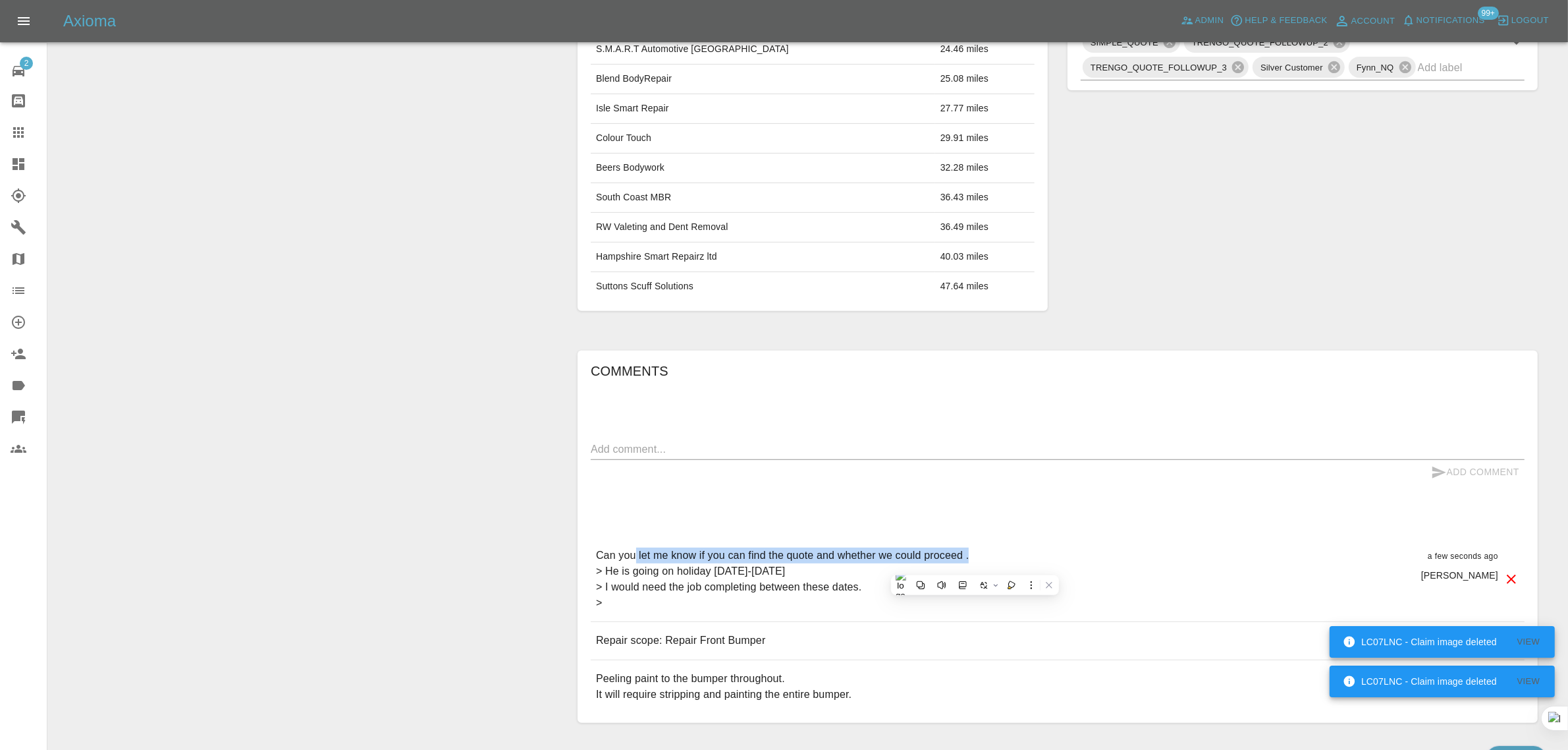
click at [14, 136] on icon at bounding box center [19, 132] width 11 height 11
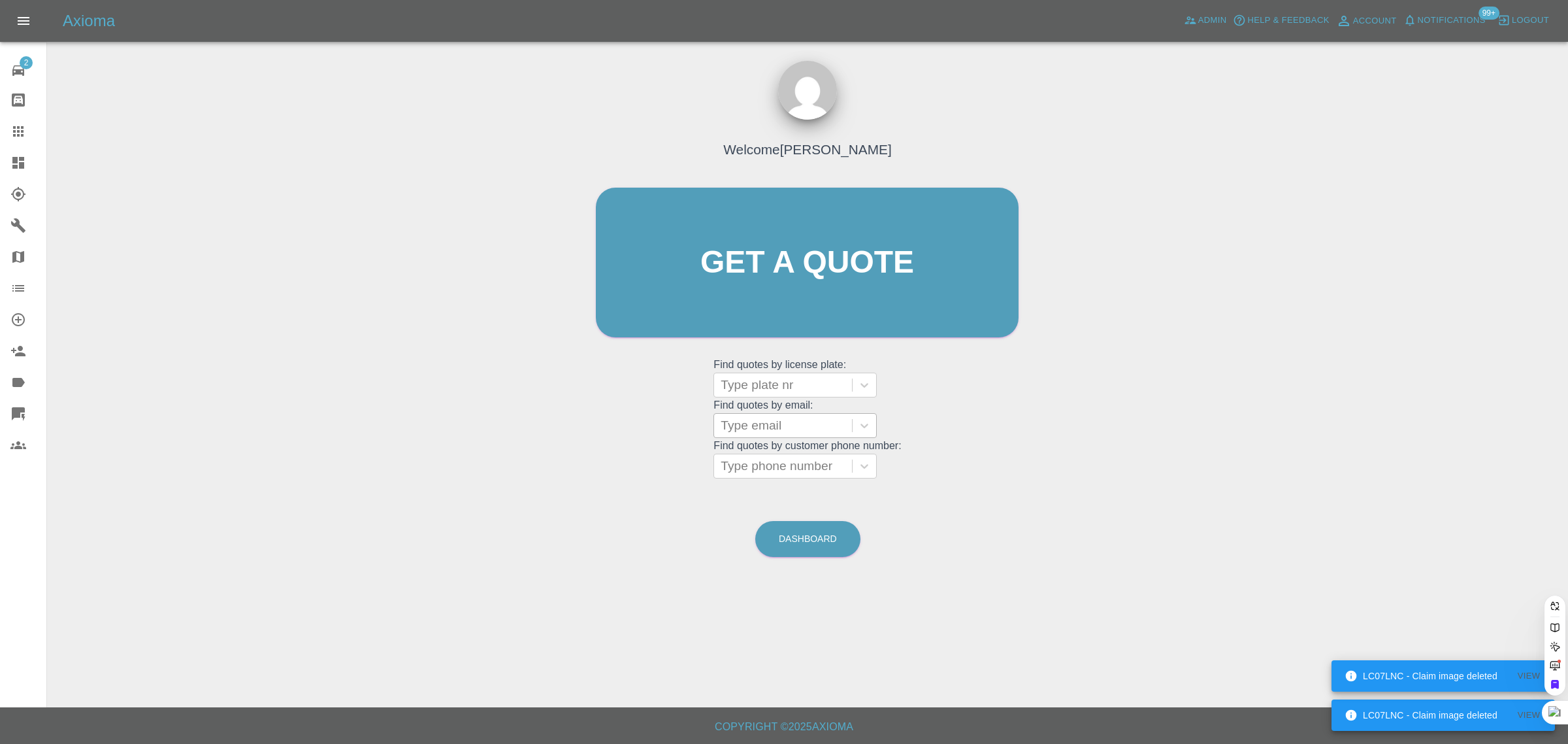
click at [802, 419] on div at bounding box center [783, 426] width 125 height 19
paste input "emma.m.farrant@gmail.com"
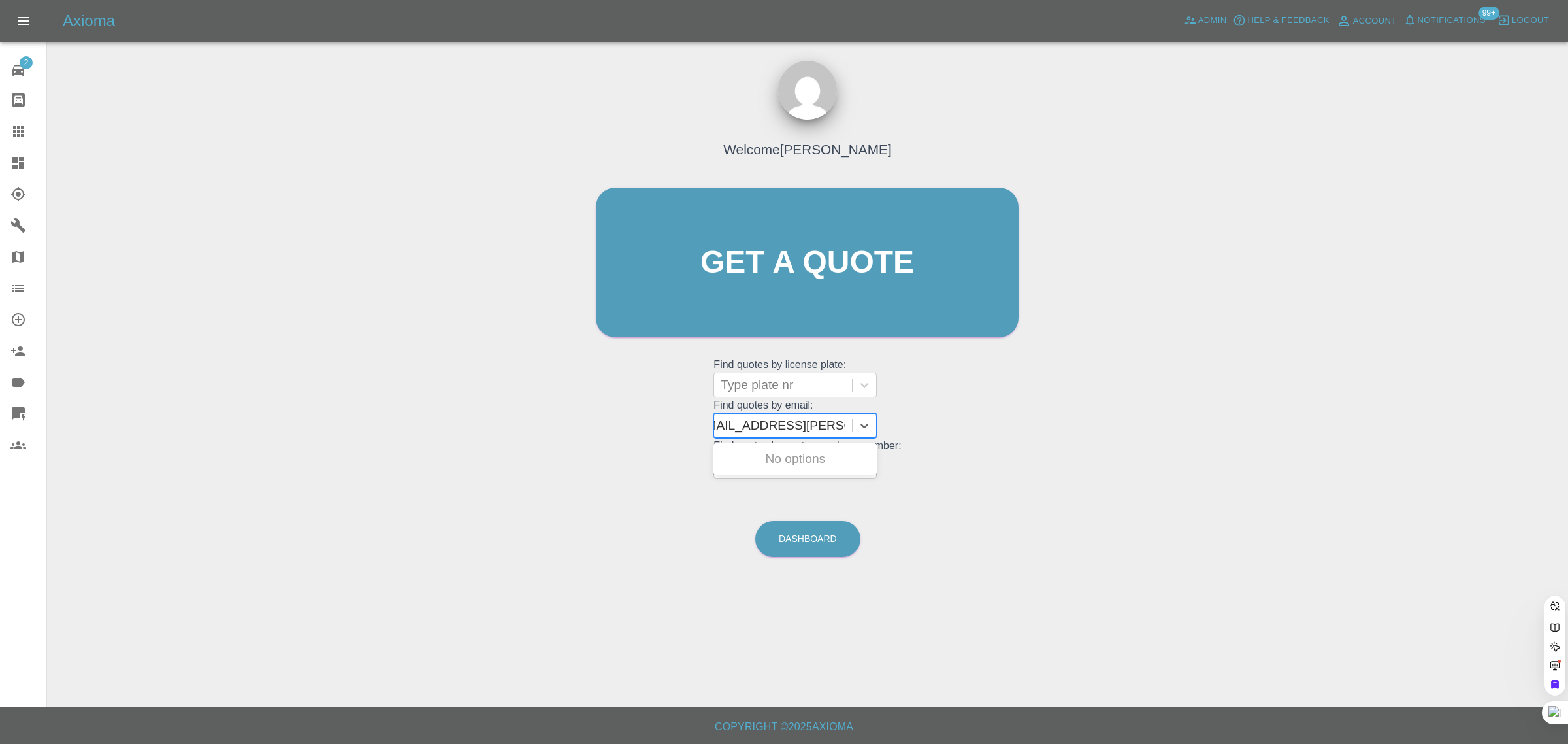
scroll to position [0, 19]
type input "emma.m.farrant@gmail.co"
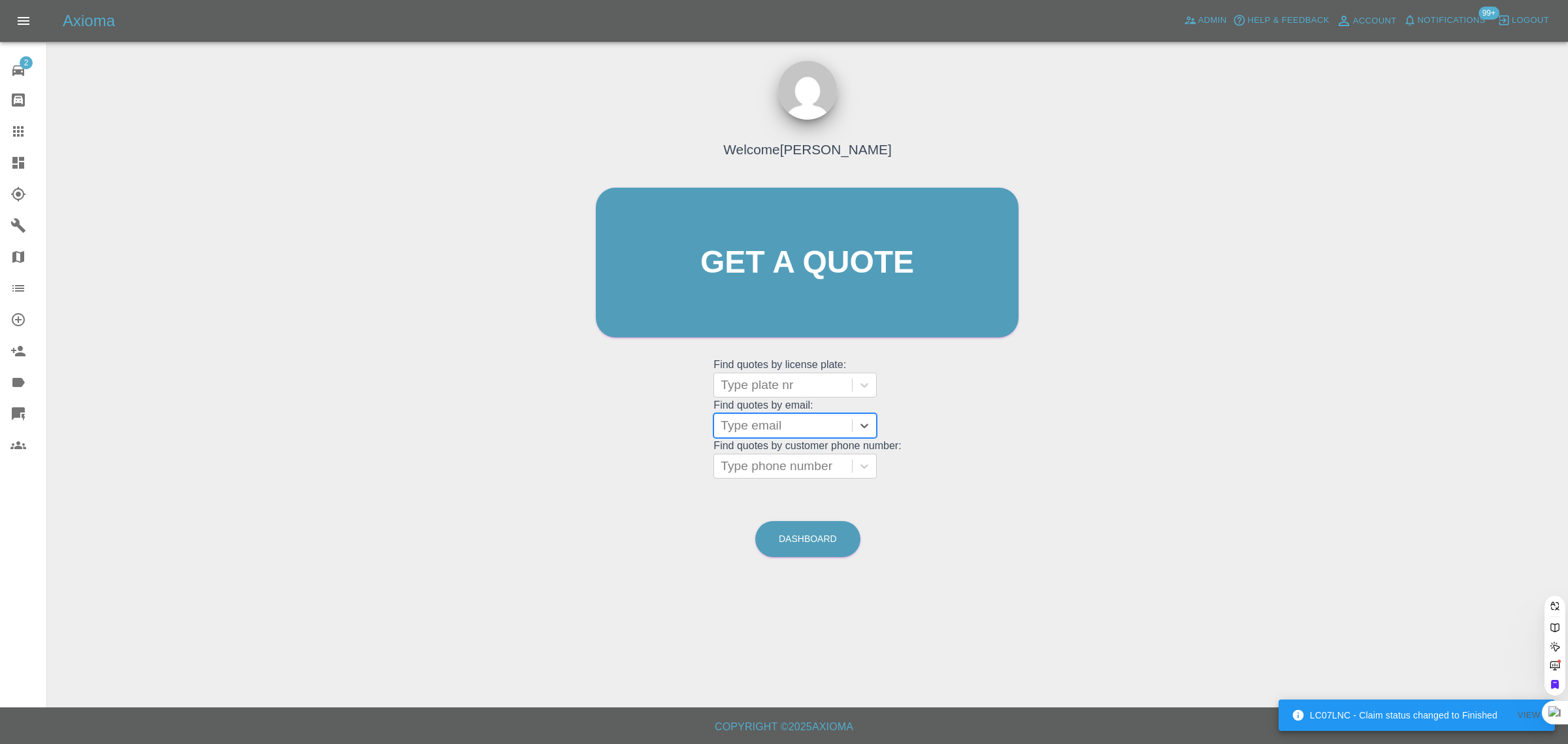
scroll to position [0, 0]
click at [776, 387] on div at bounding box center [783, 385] width 125 height 19
paste input "CK65UJE"
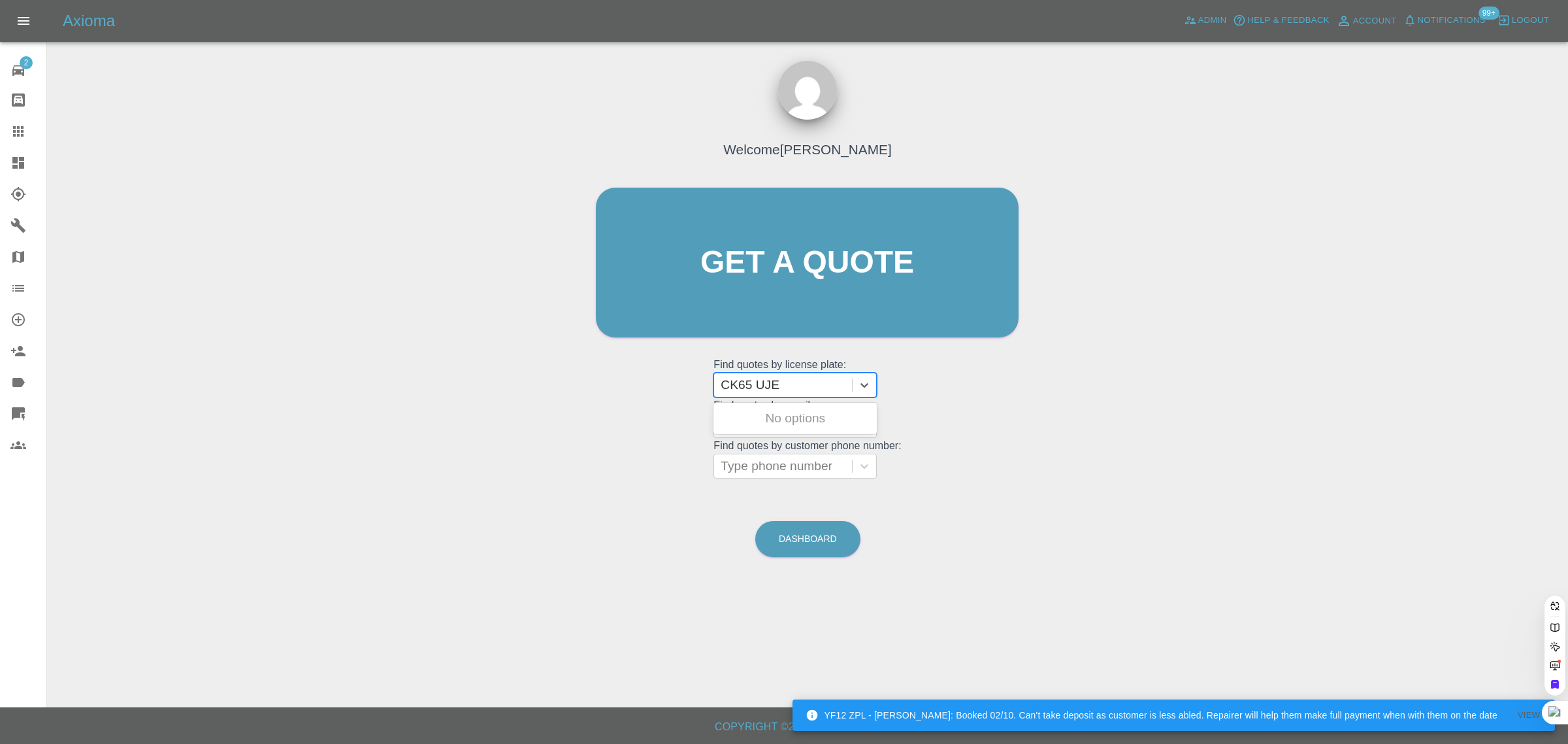
type input "CK65 UJE"
click at [771, 426] on div "CK65 UJE, Awaiting Repair" at bounding box center [795, 426] width 163 height 42
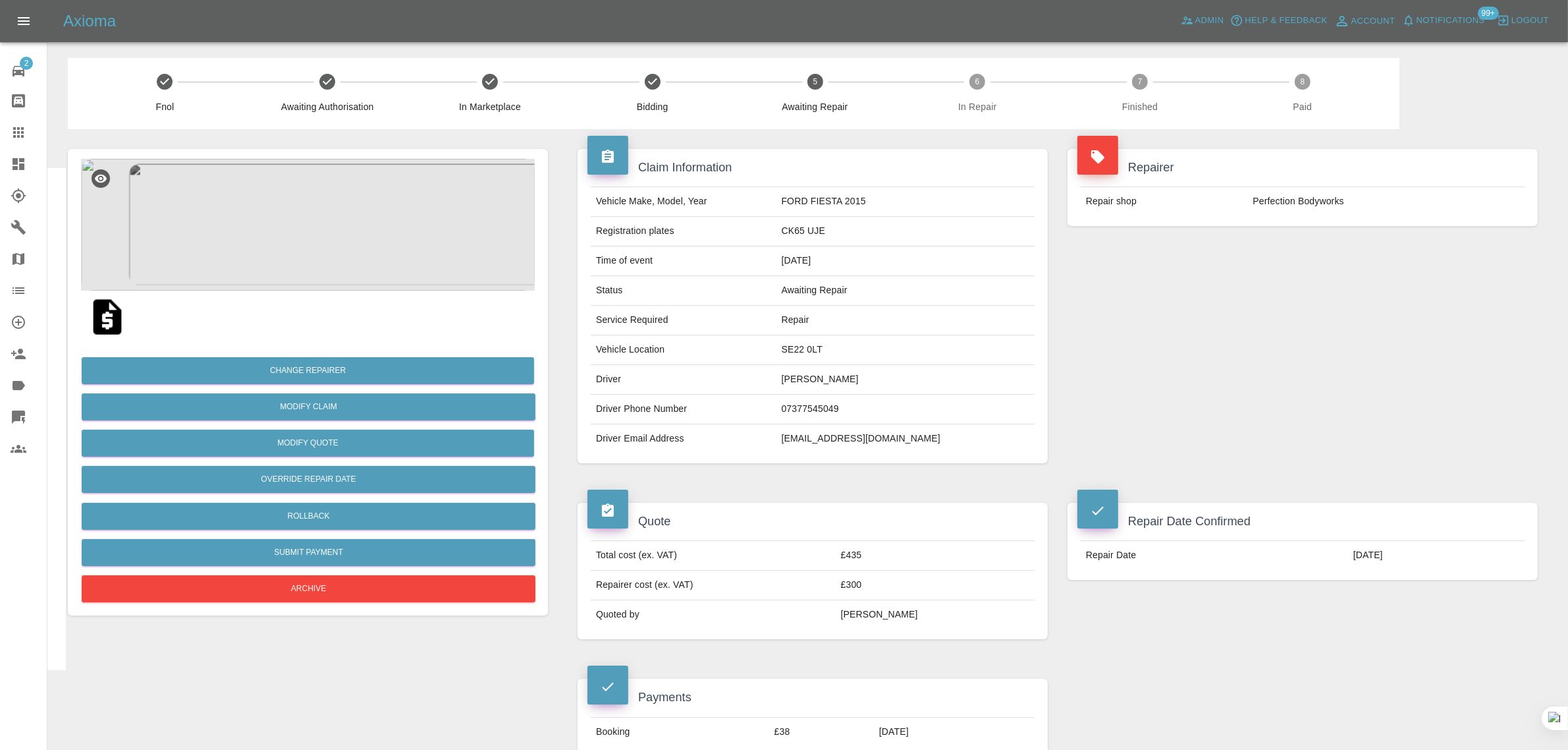
click at [21, 134] on icon at bounding box center [19, 132] width 16 height 16
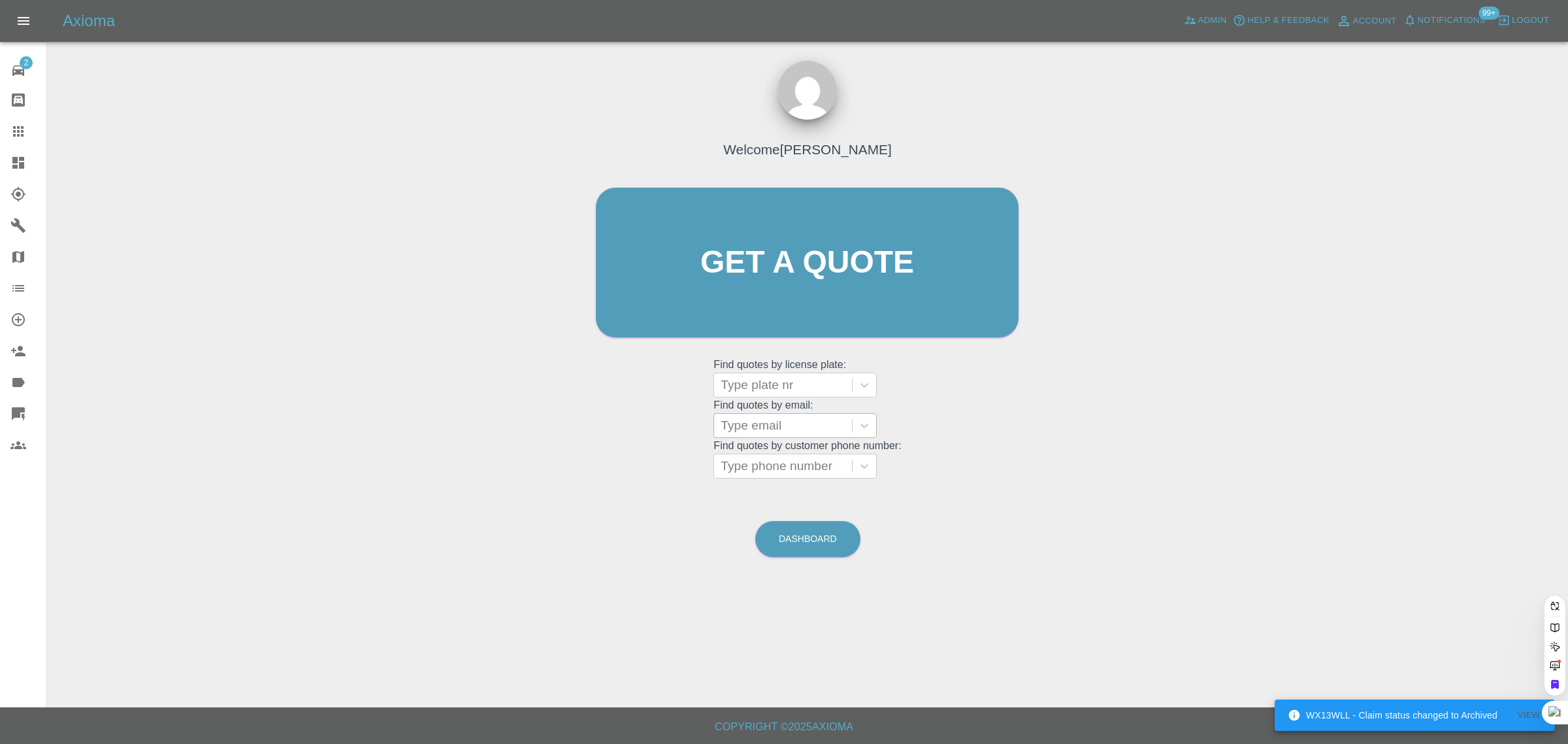
click at [749, 426] on div at bounding box center [783, 426] width 125 height 19
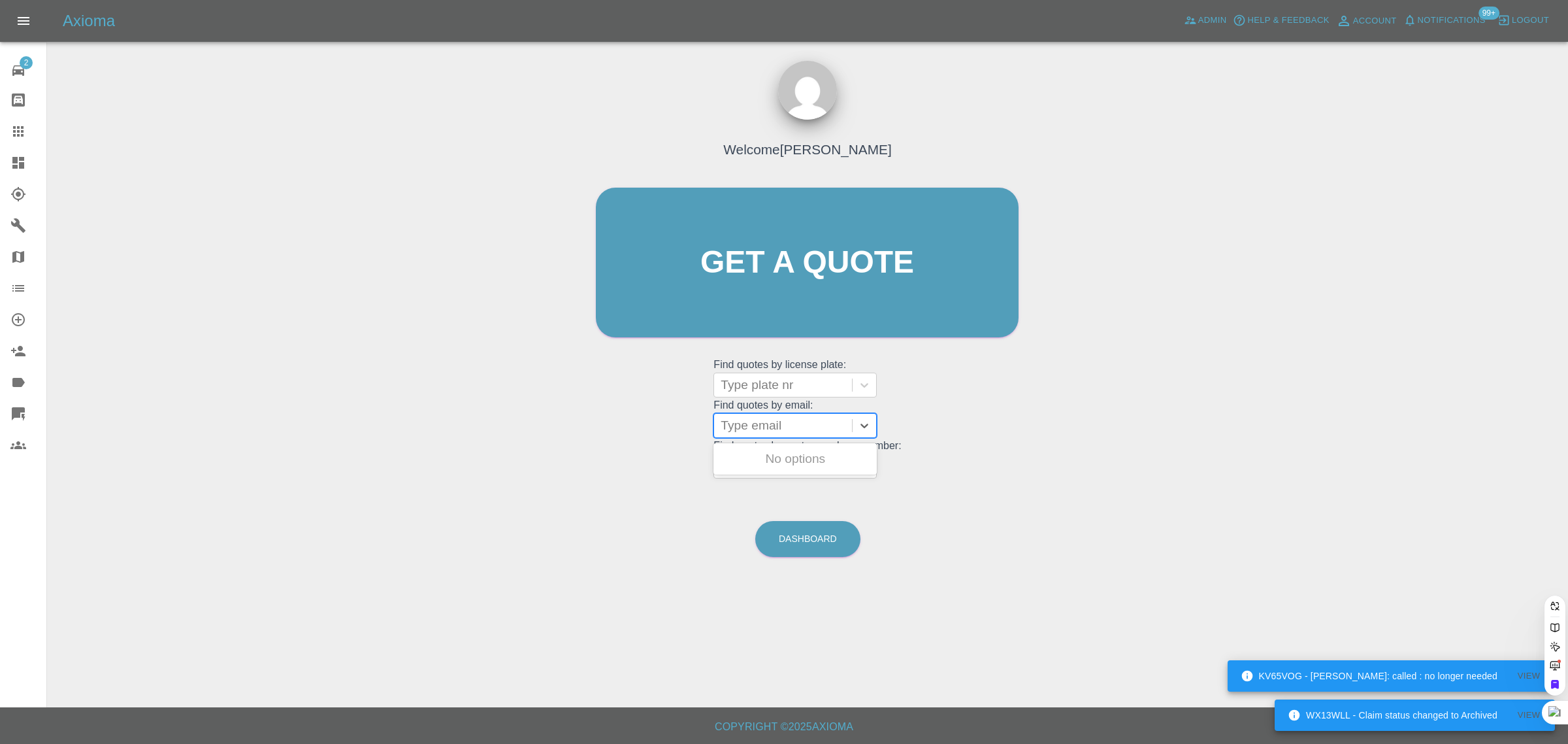
paste input "justin.tinsley@btinternet.com"
type input "justin.tinsley@btinternet.co"
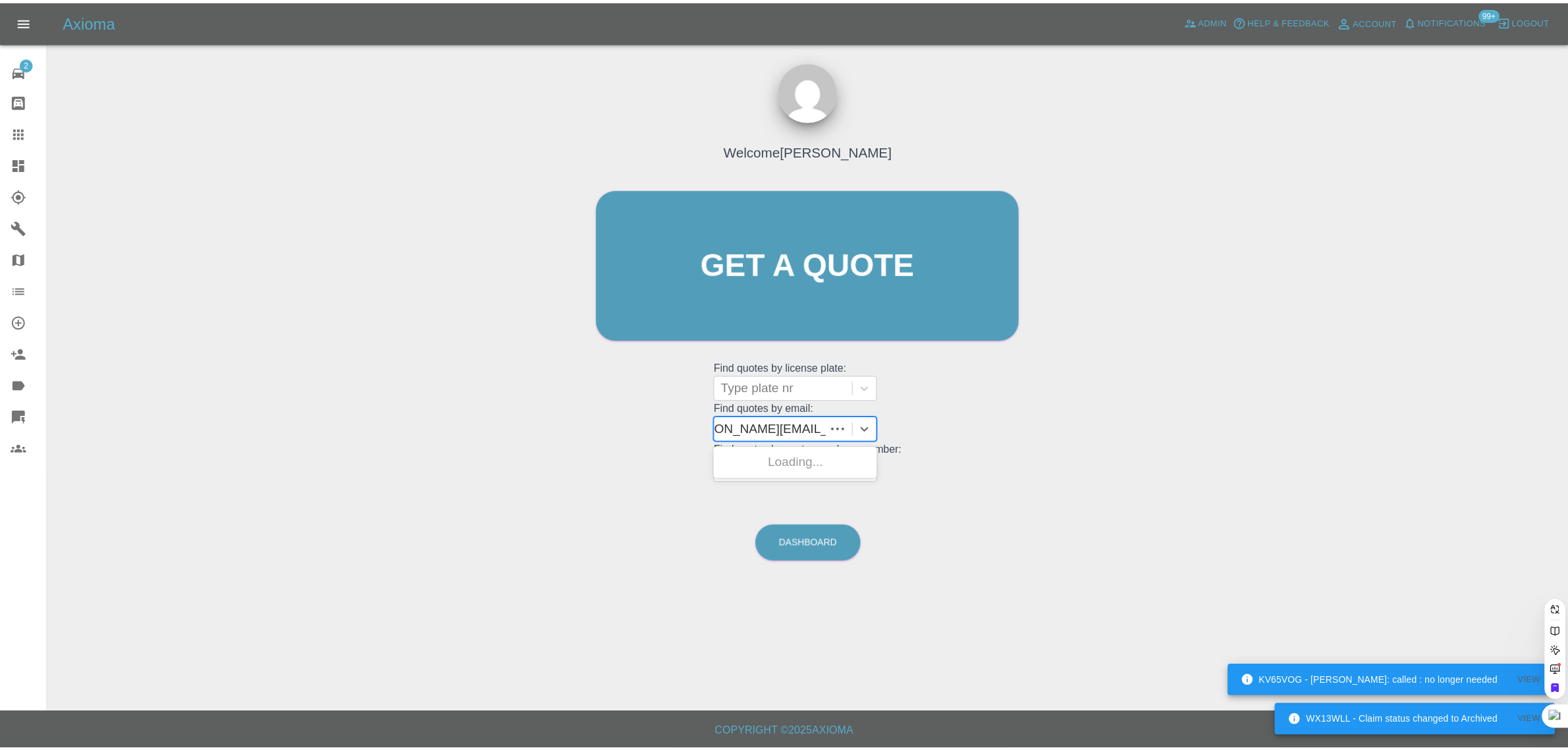
scroll to position [0, 20]
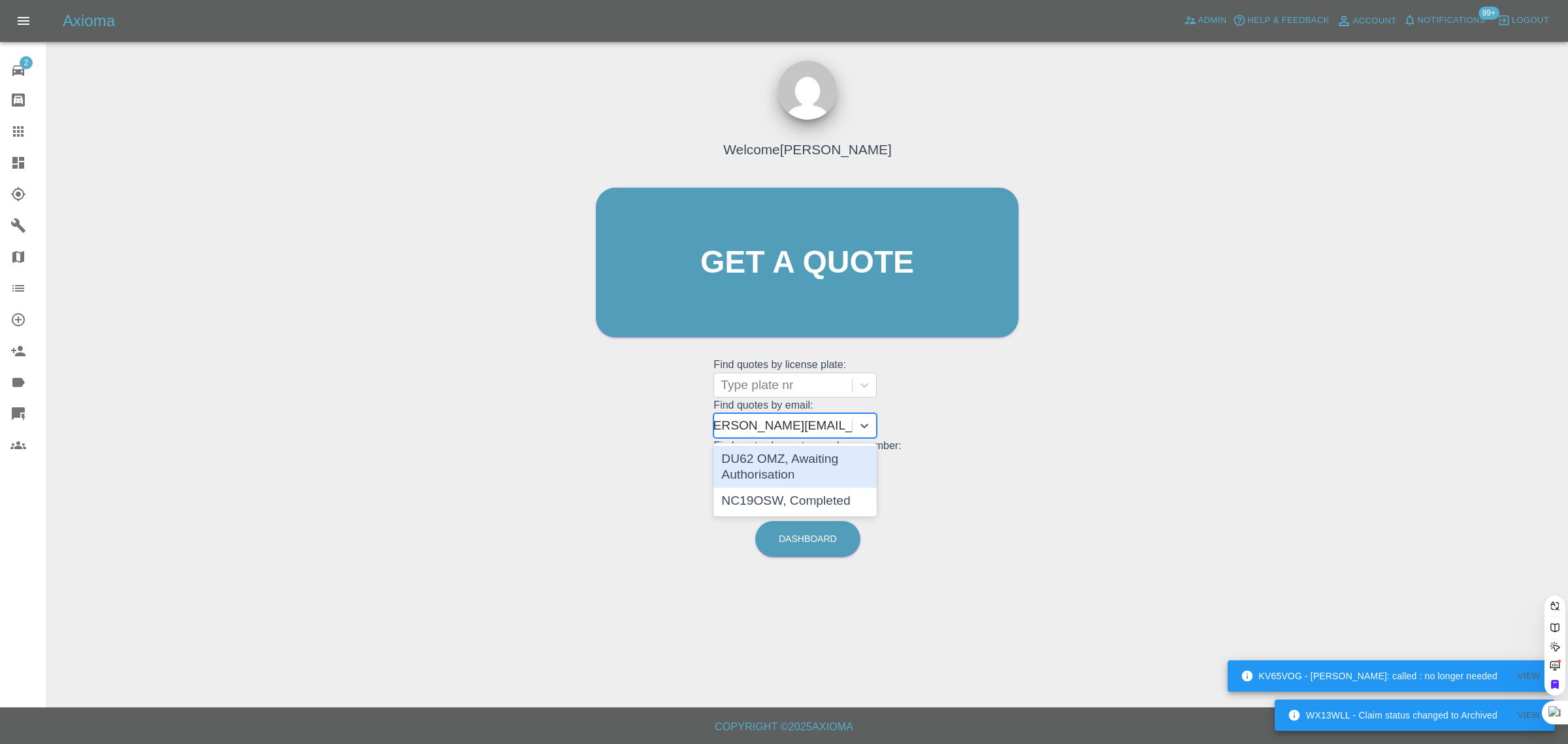
click at [772, 474] on div "DU62 OMZ, Awaiting Authorisation" at bounding box center [795, 466] width 163 height 42
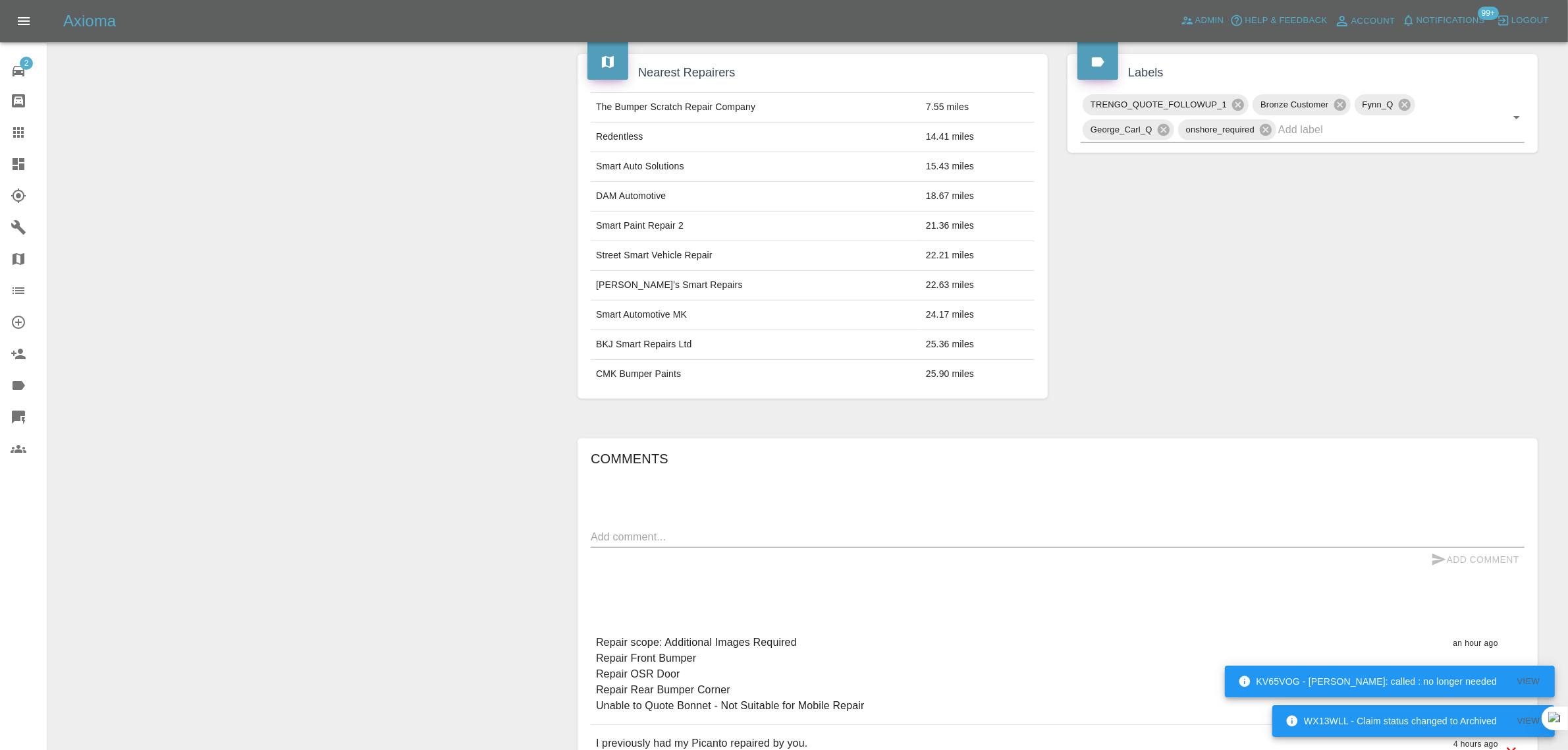
scroll to position [659, 0]
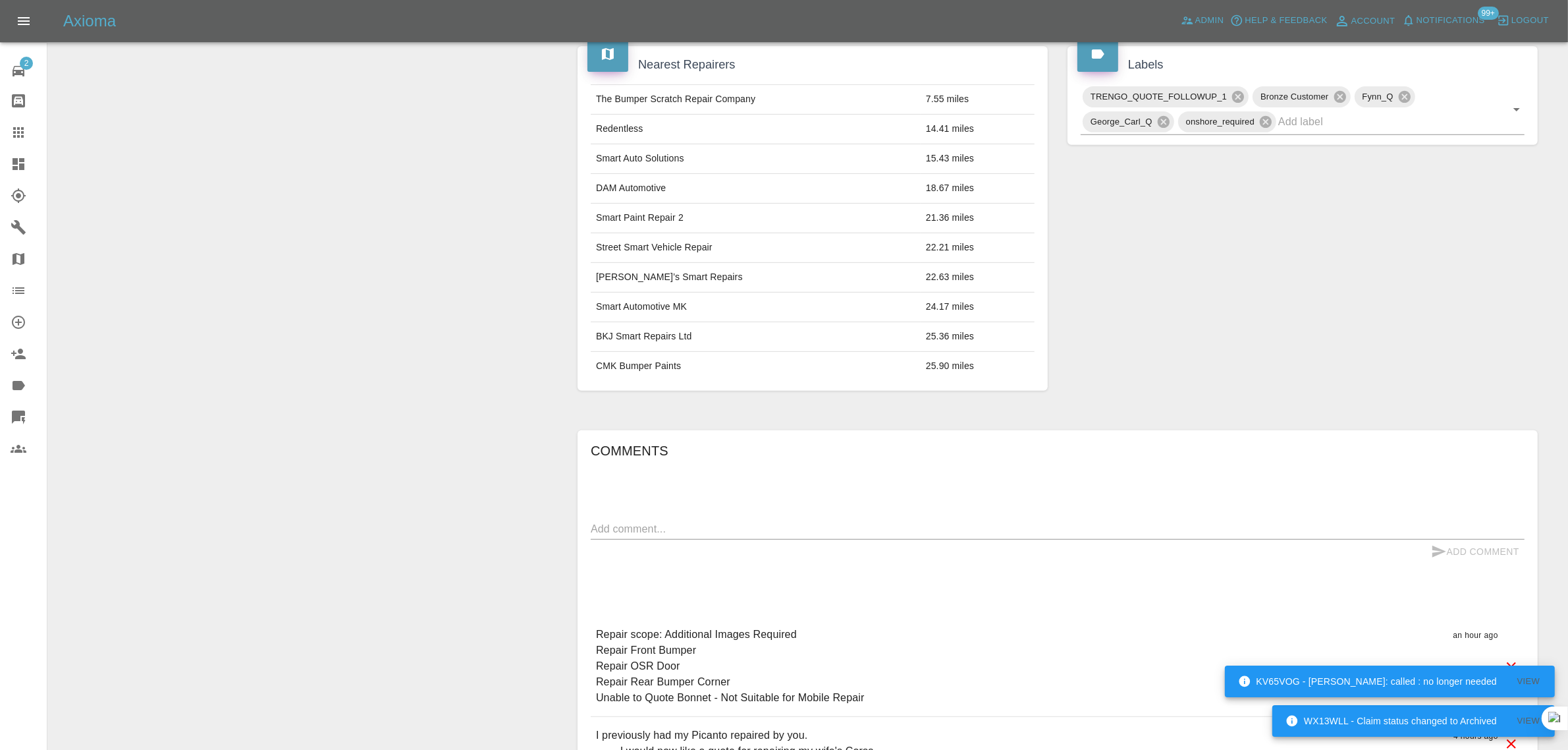
click at [1032, 521] on textarea at bounding box center [1057, 529] width 934 height 15
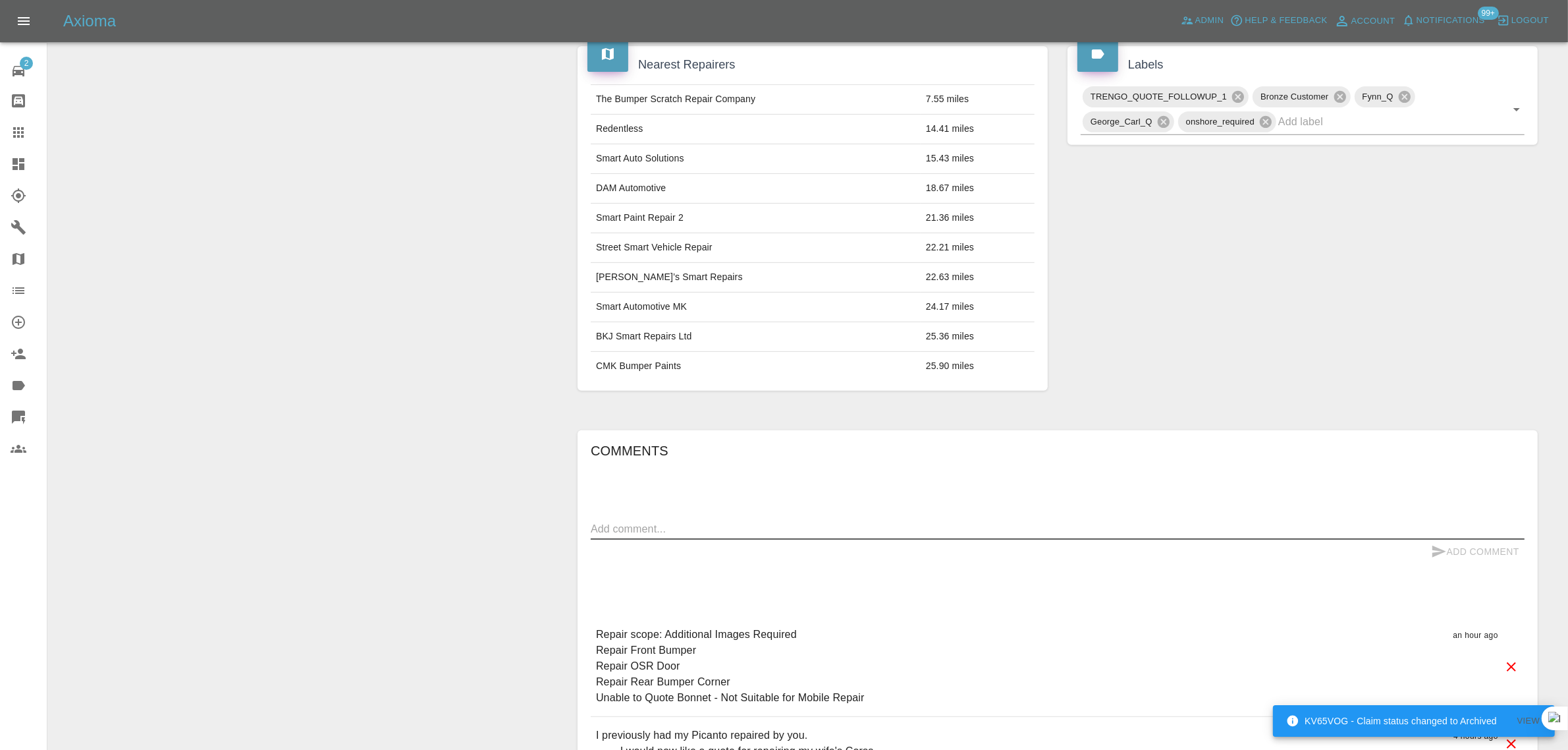
paste textarea "Good morning, Thank you for your email. Quote NOT accepted. Far too expensive f…"
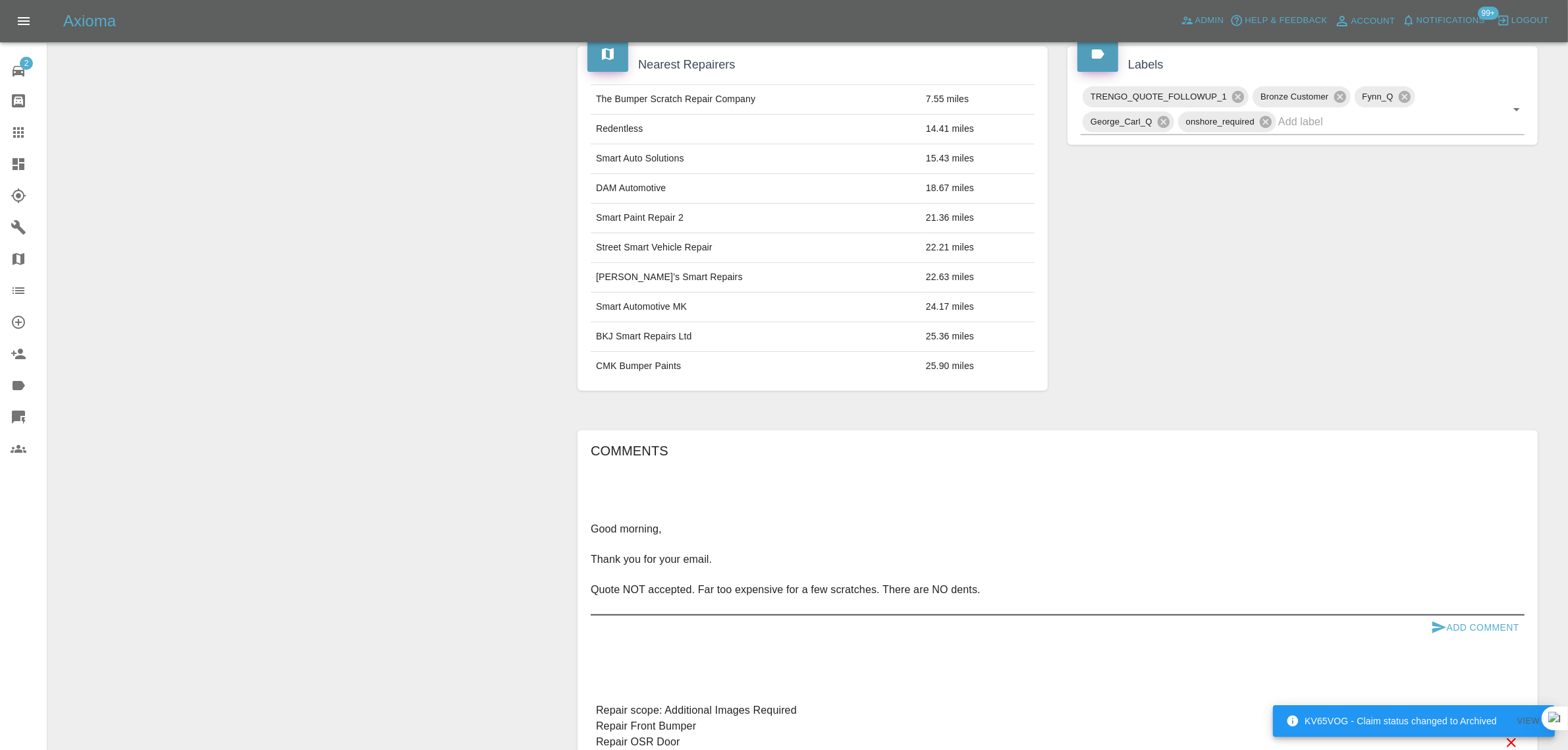
type textarea "Good morning, Thank you for your email. Quote NOT accepted. Far too expensive f…"
click at [1478, 615] on button "Add Comment" at bounding box center [1476, 627] width 99 height 24
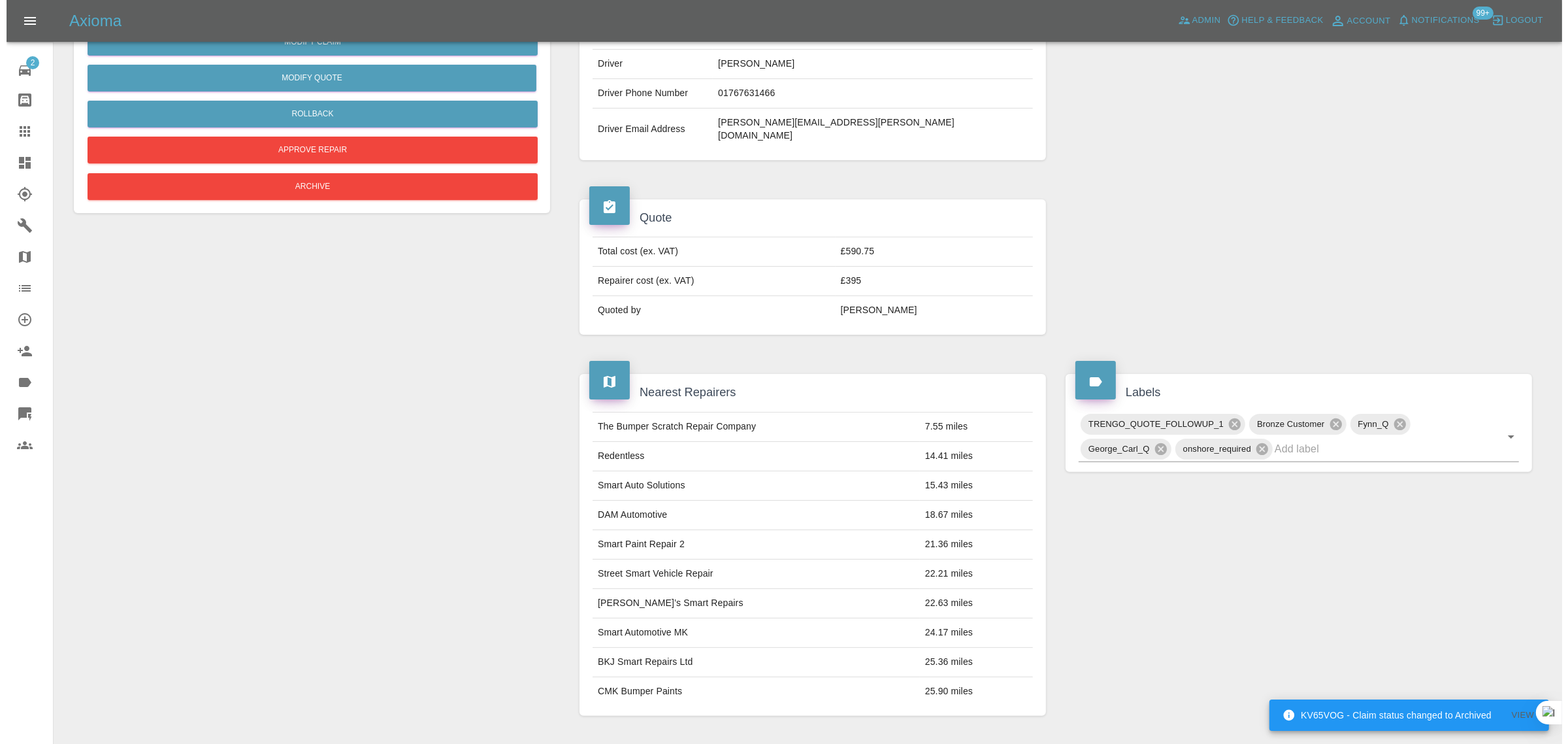
scroll to position [0, 0]
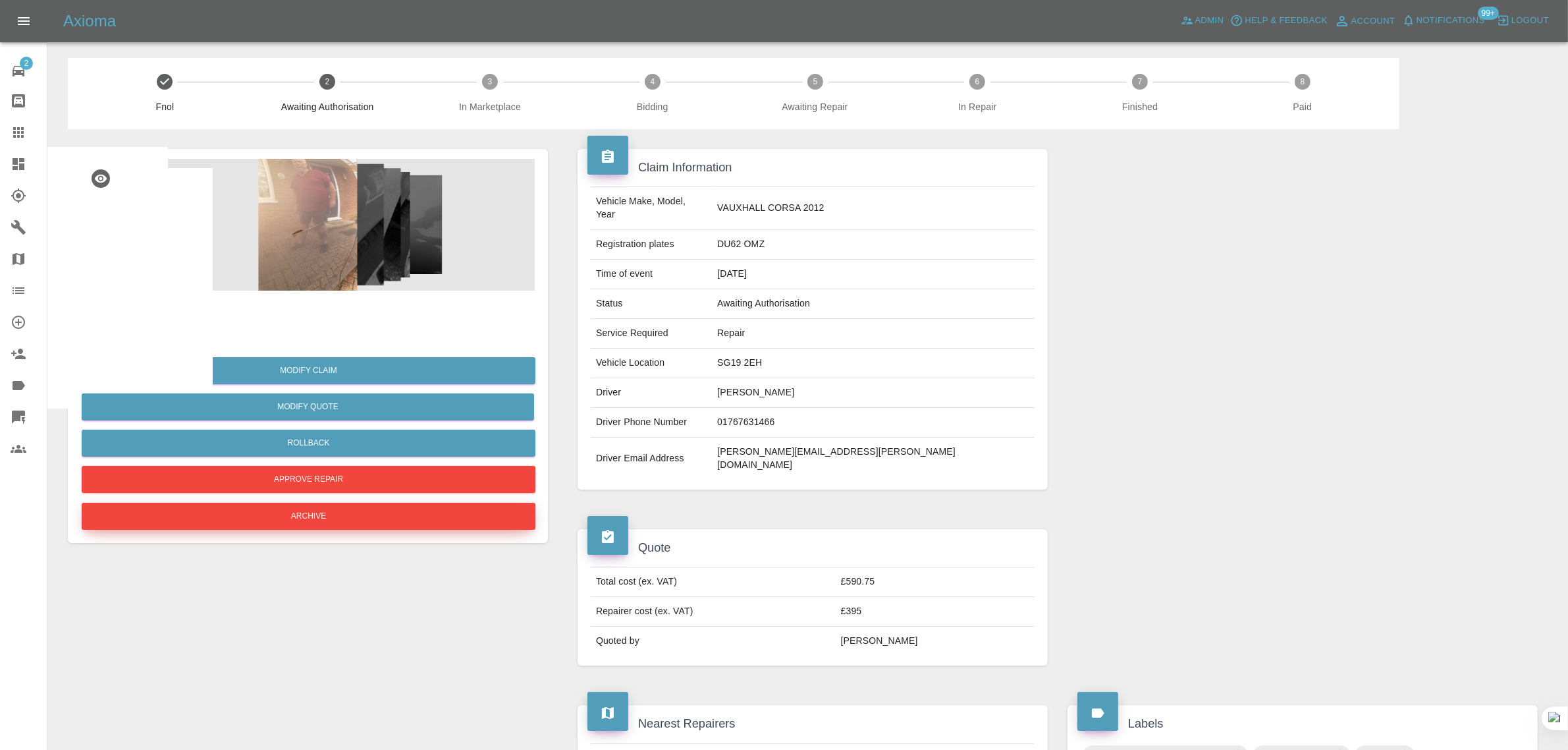
click at [285, 525] on button "Archive" at bounding box center [308, 516] width 454 height 27
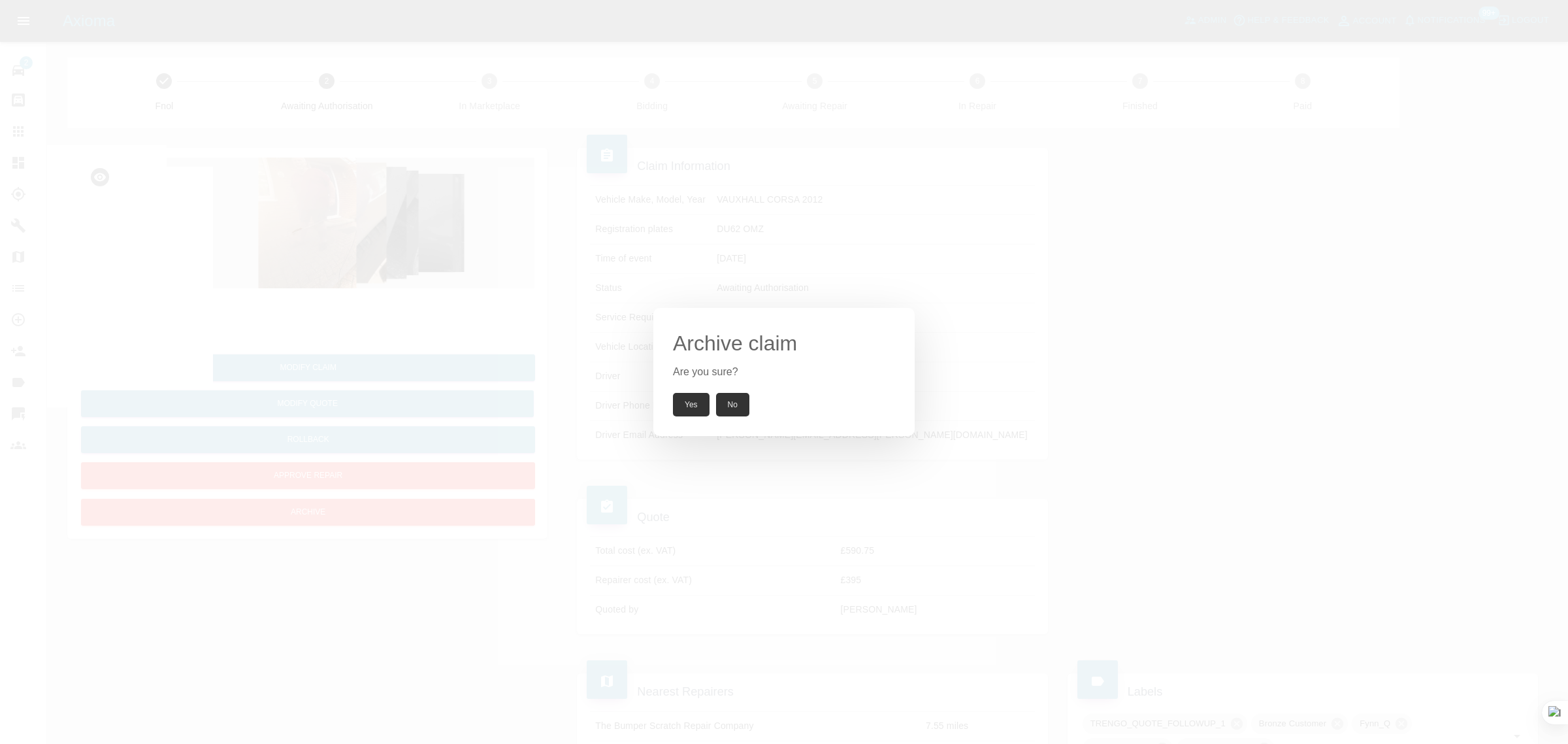
click at [676, 399] on button "Yes" at bounding box center [691, 404] width 36 height 23
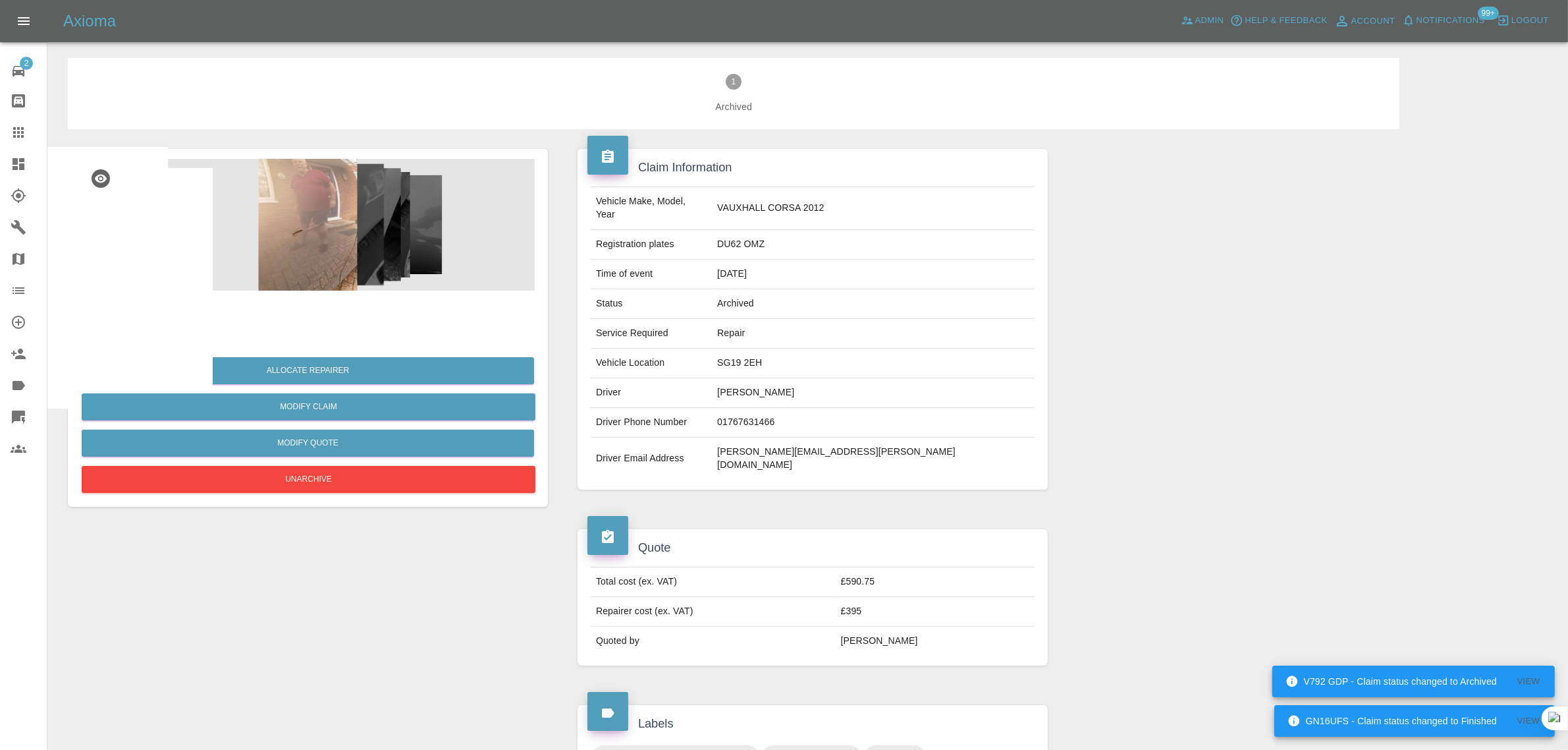
click at [17, 134] on icon at bounding box center [19, 132] width 16 height 16
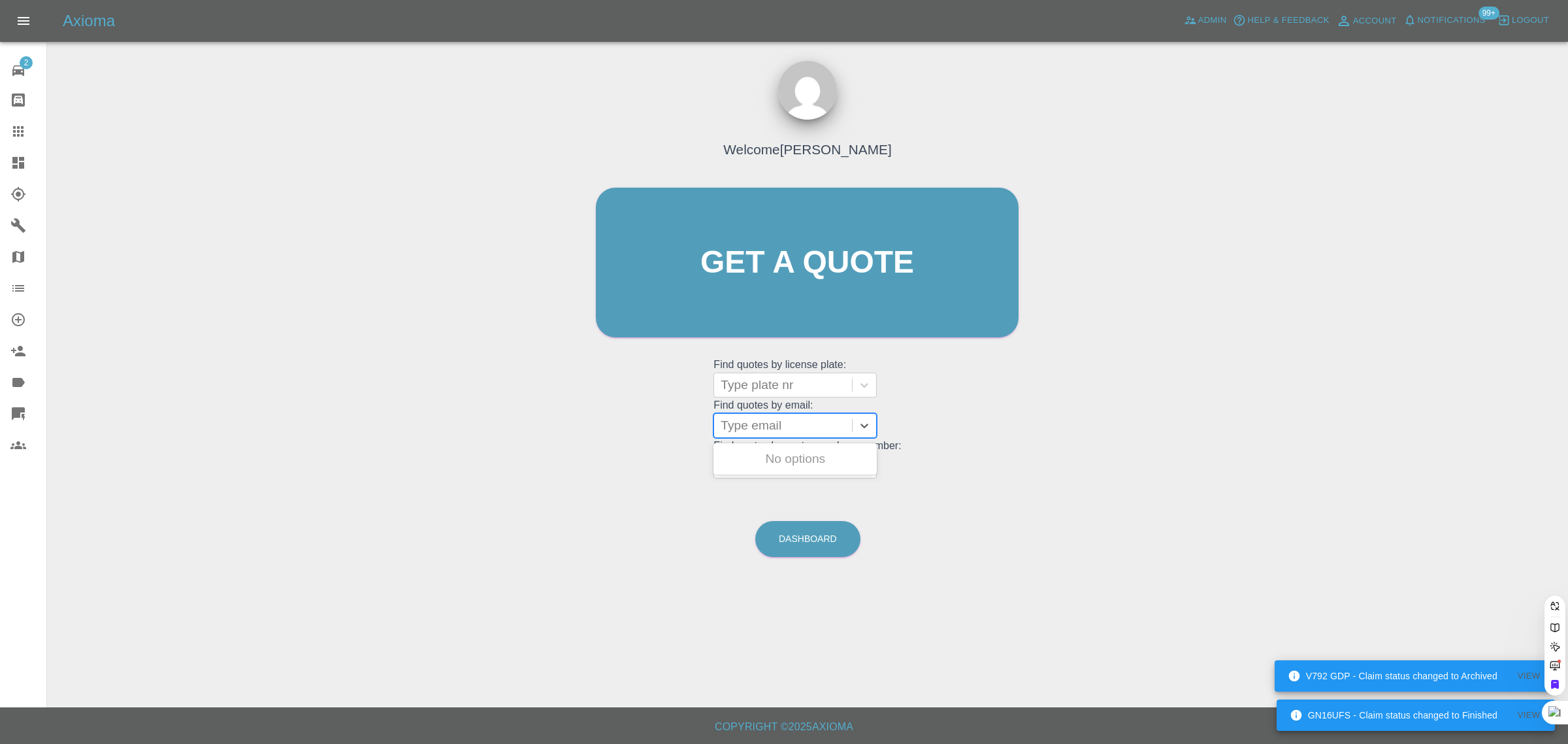
click at [778, 430] on div at bounding box center [783, 426] width 125 height 19
paste input "ericgriffiths@outlook.com"
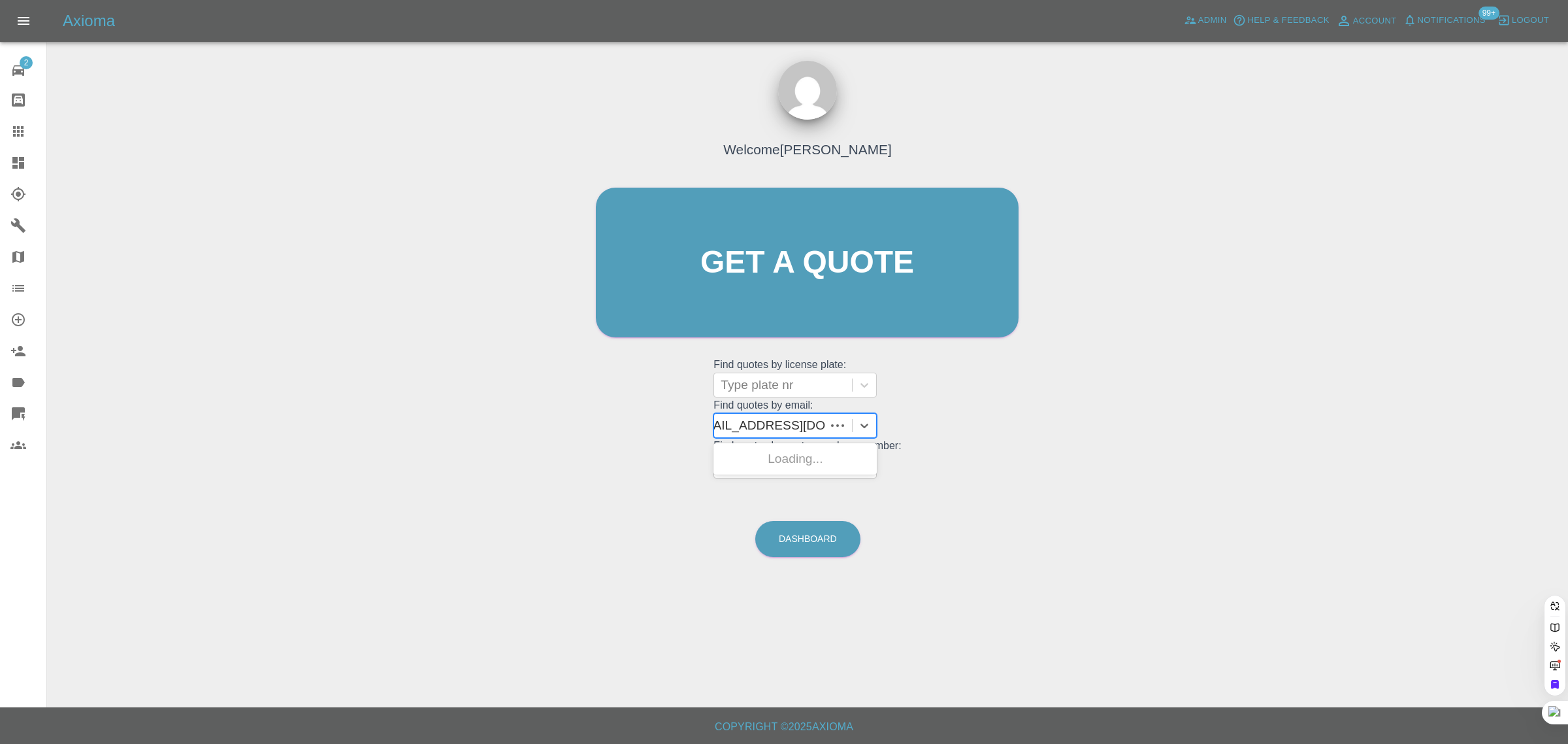
type input "ericgriffiths@outlook.co"
click at [814, 472] on div "YF12 ZPL, Awaiting Repair" at bounding box center [795, 466] width 163 height 42
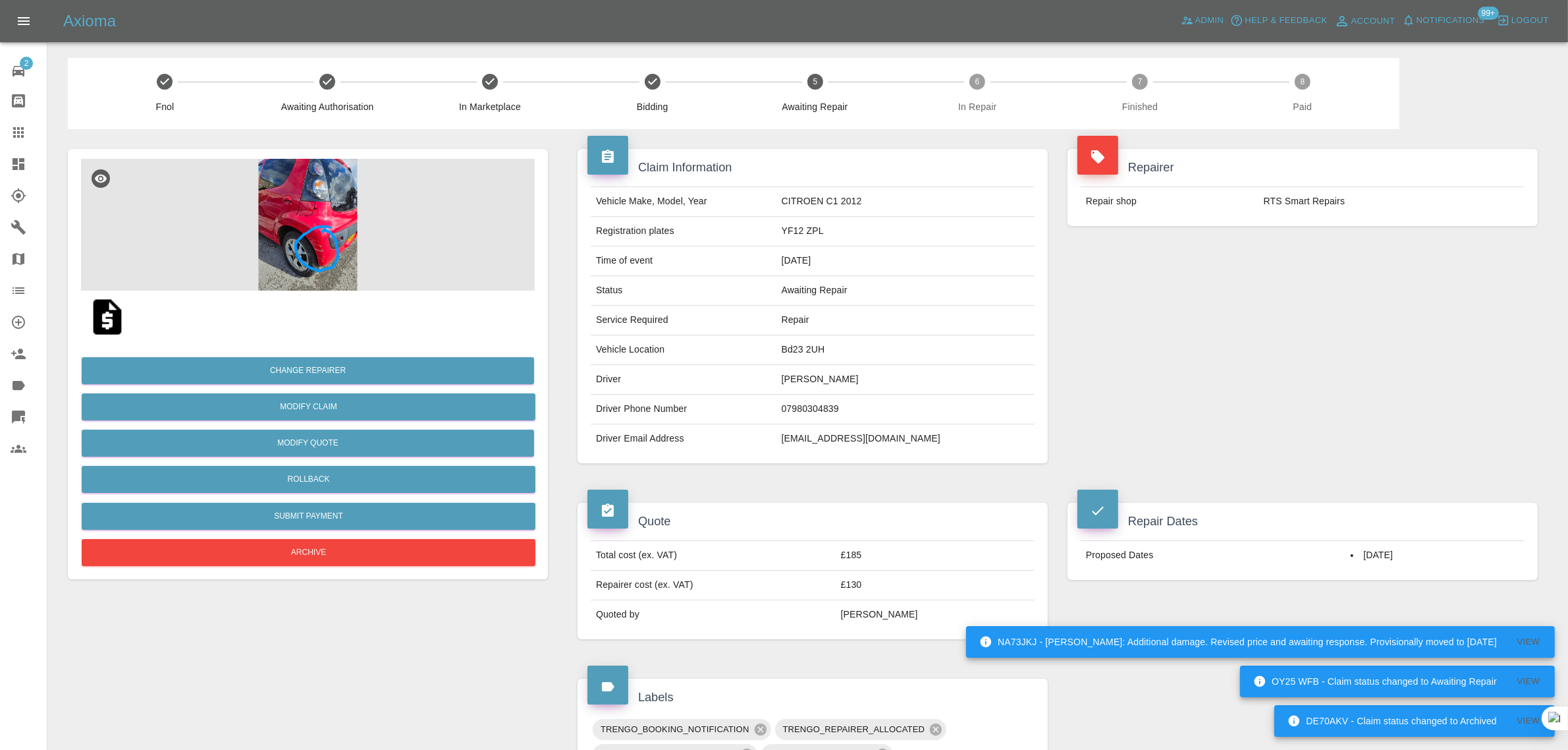
click at [22, 136] on icon at bounding box center [19, 132] width 11 height 11
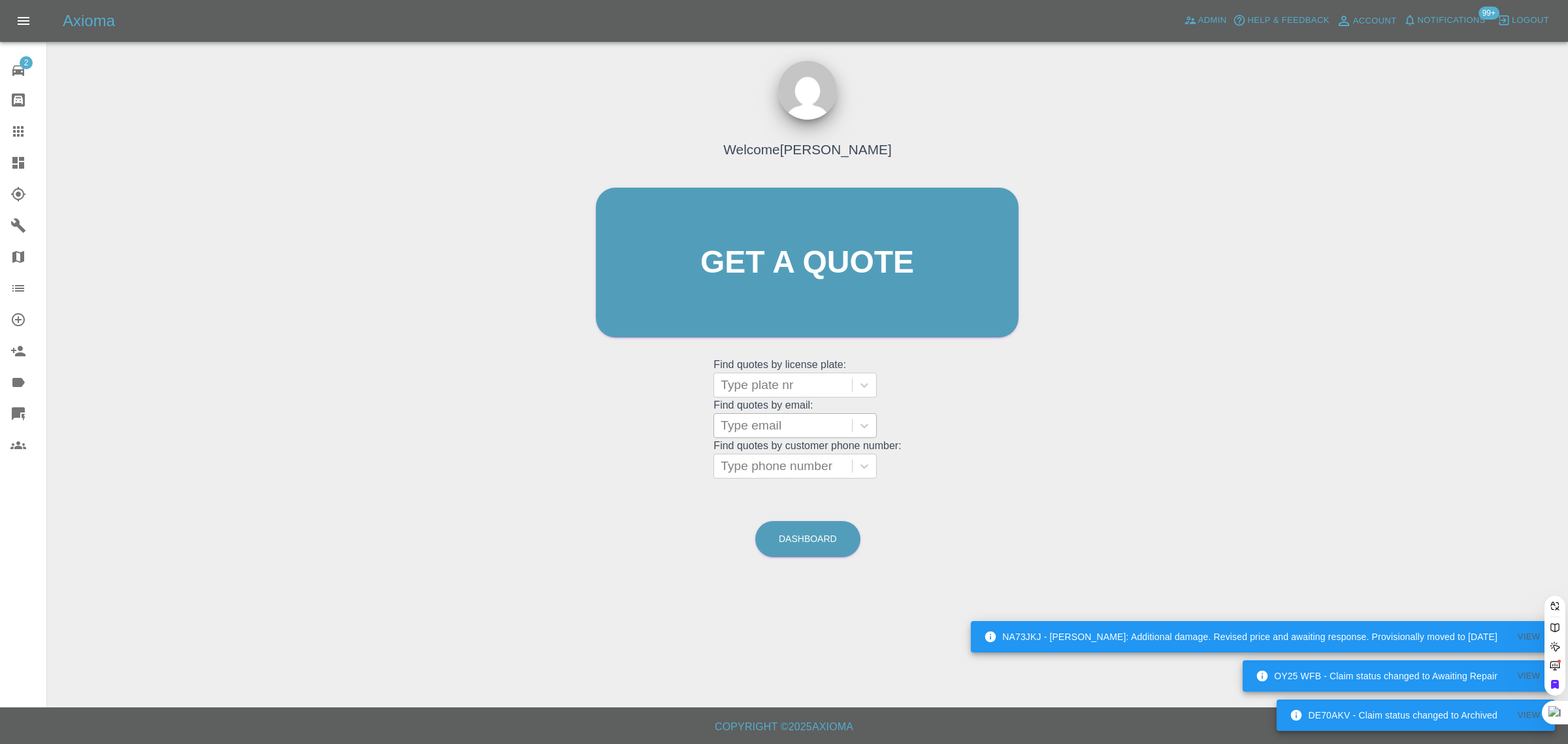
click at [758, 428] on div at bounding box center [783, 426] width 125 height 19
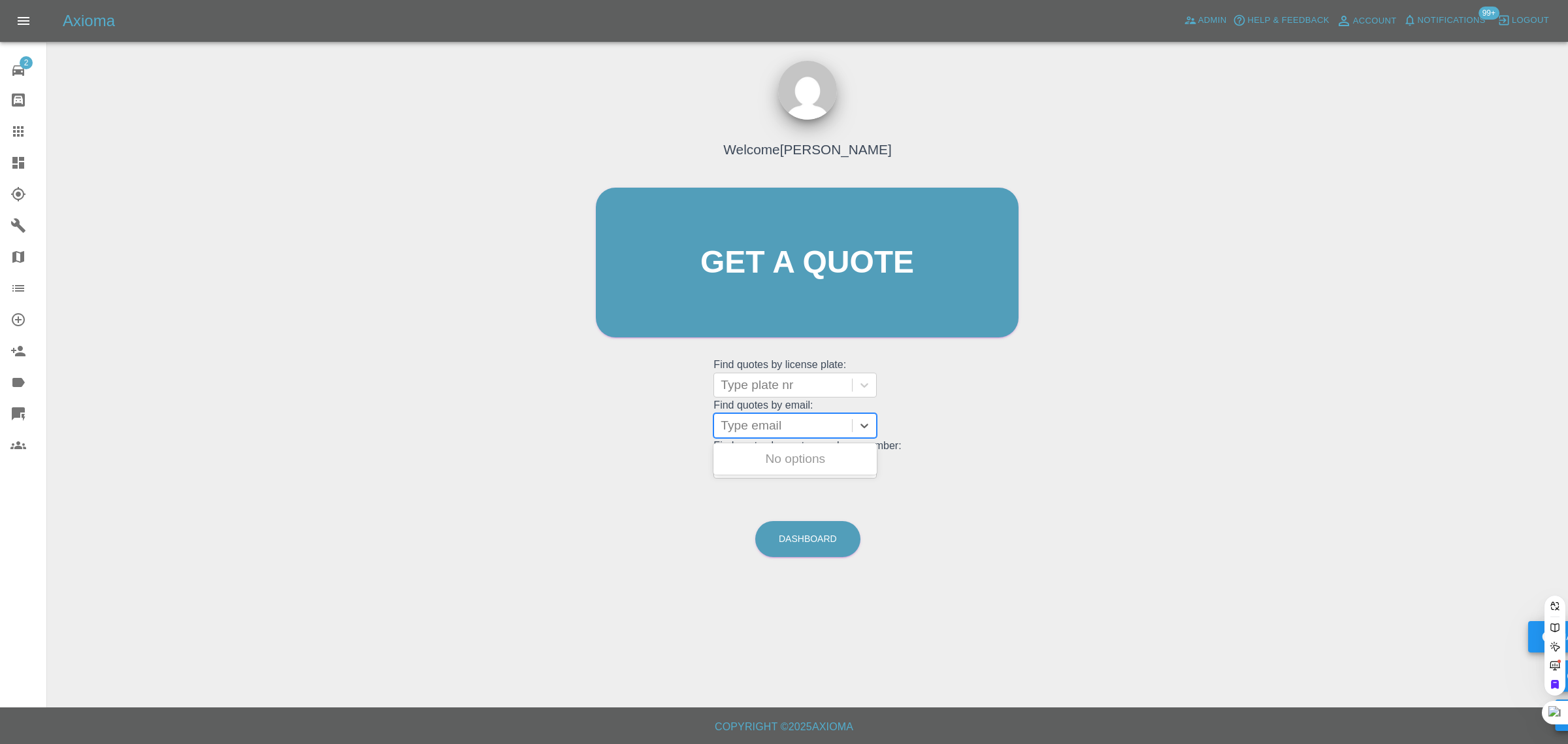
paste input "benpatel14@live.co.uk"
type input "benpatel14@live.co.u"
click at [817, 452] on div "BH60PEN, Awaiting Repair" at bounding box center [795, 466] width 163 height 42
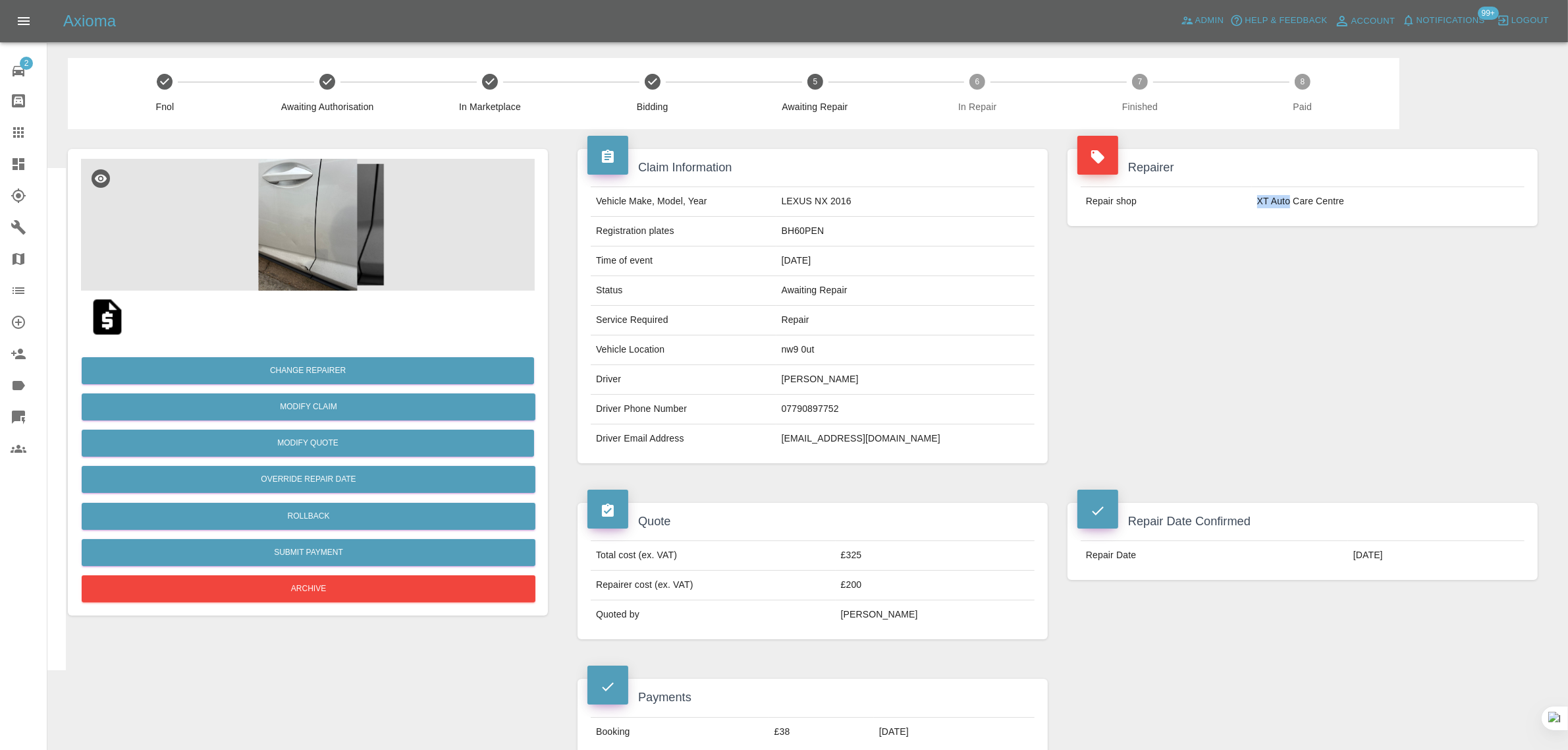
drag, startPoint x: 1258, startPoint y: 203, endPoint x: 1292, endPoint y: 200, distance: 34.1
click at [1292, 200] on td "XT Auto Care Centre" at bounding box center [1388, 201] width 273 height 29
copy td "XT Auto"
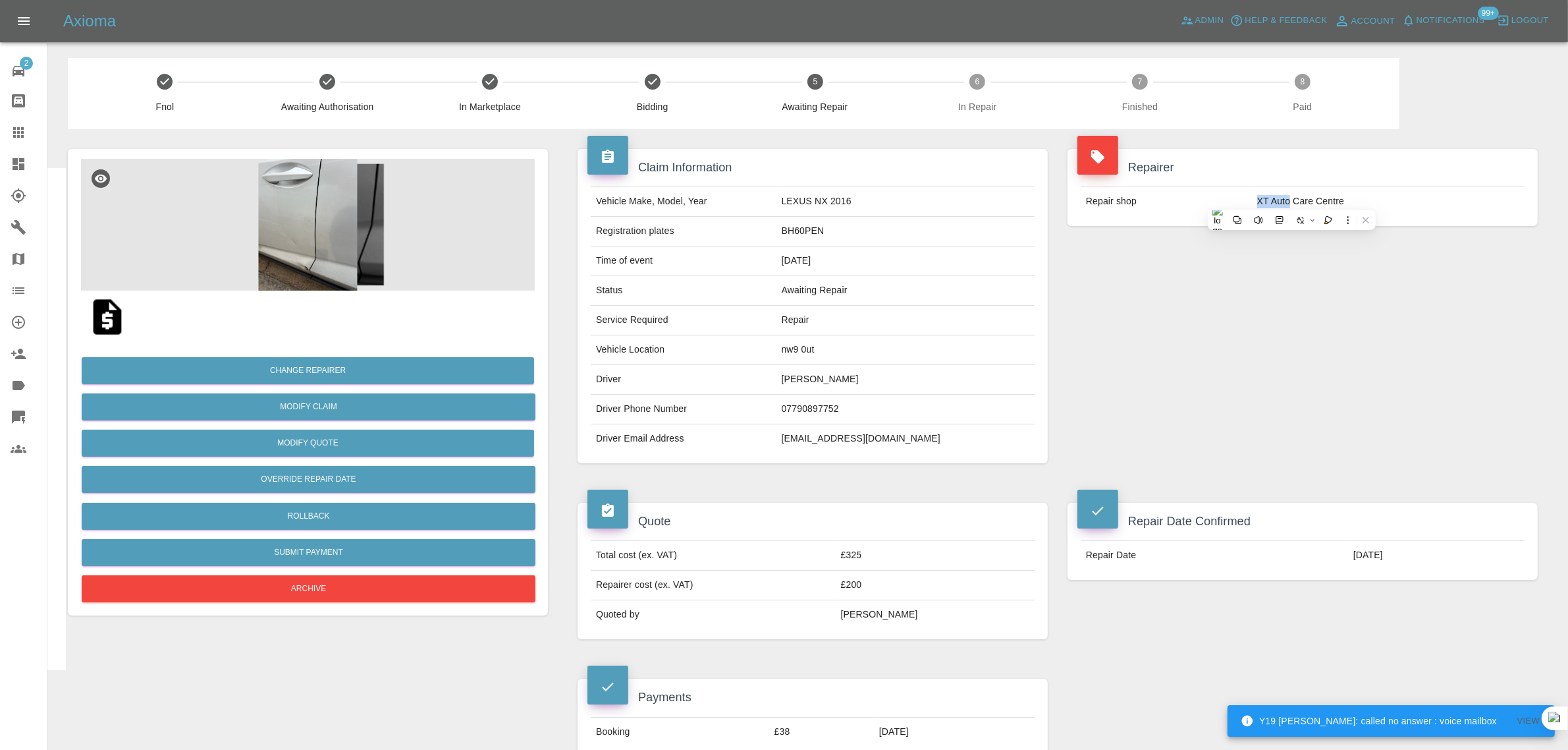
click at [24, 126] on icon at bounding box center [19, 132] width 16 height 16
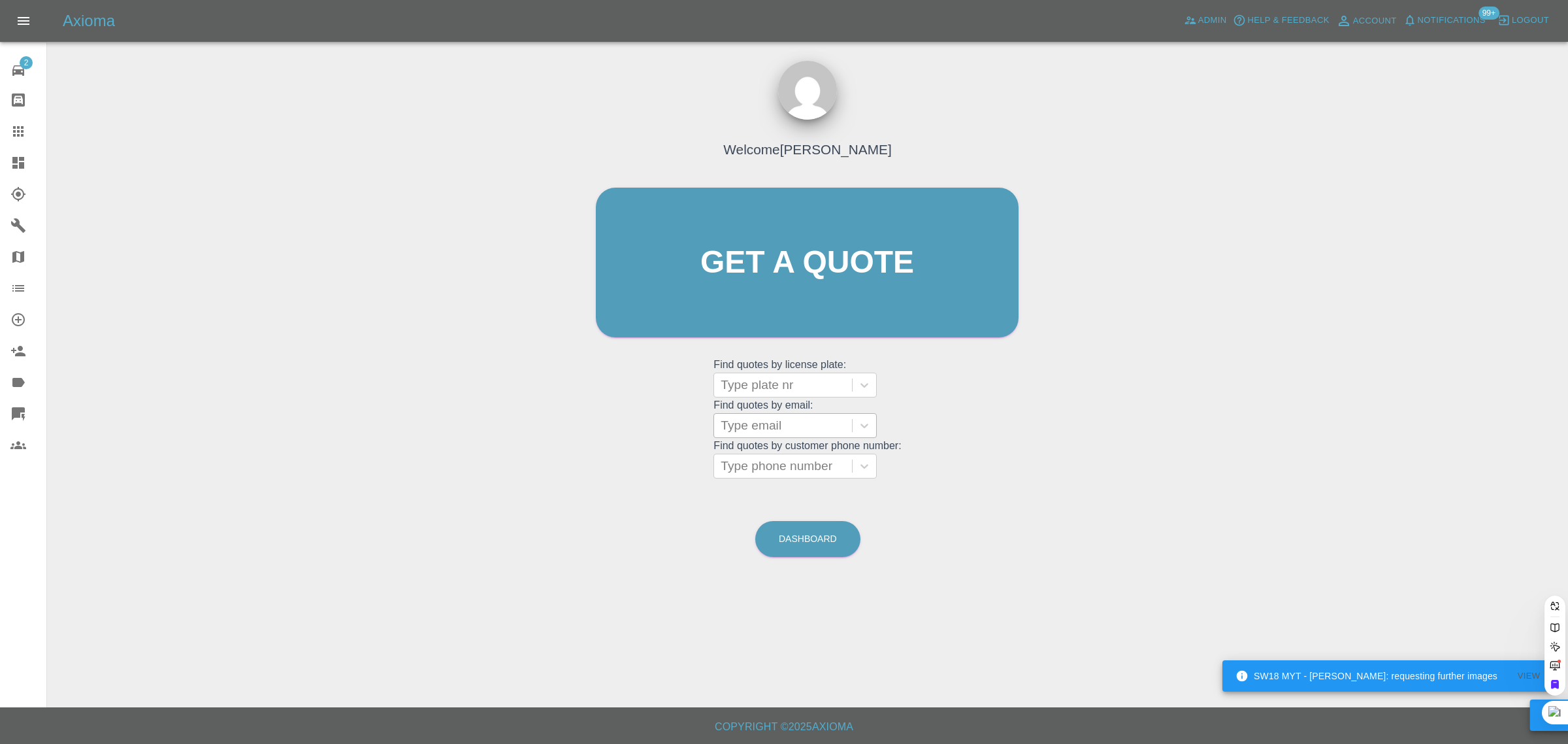
click at [756, 429] on div at bounding box center [783, 426] width 125 height 19
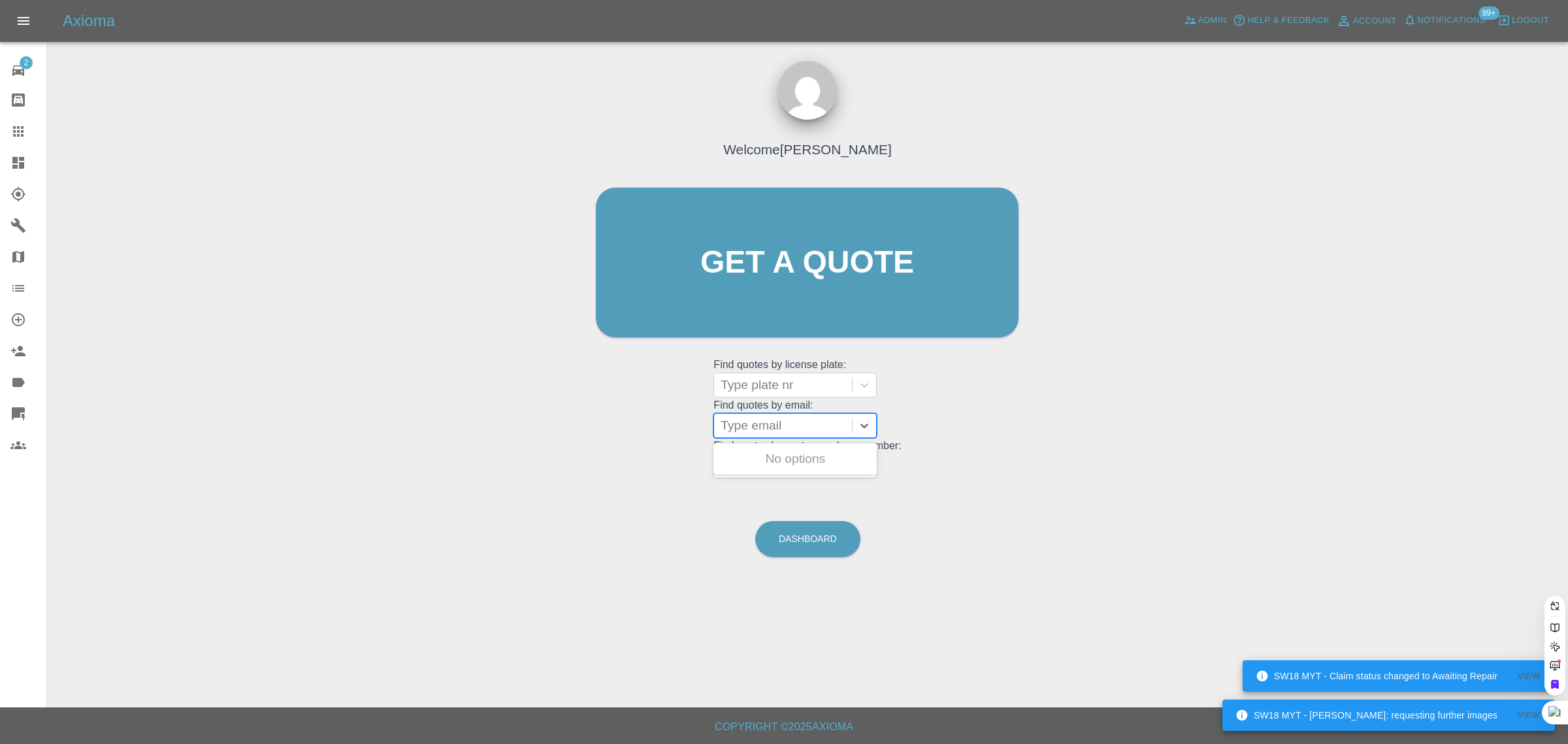
paste input "benhiggi@gmail.com"
type input "benhiggi@gmail.com"
click at [8, 143] on link "Claims" at bounding box center [23, 131] width 46 height 31
click at [804, 432] on div at bounding box center [783, 426] width 125 height 19
paste input "enriu@hotmail.com"
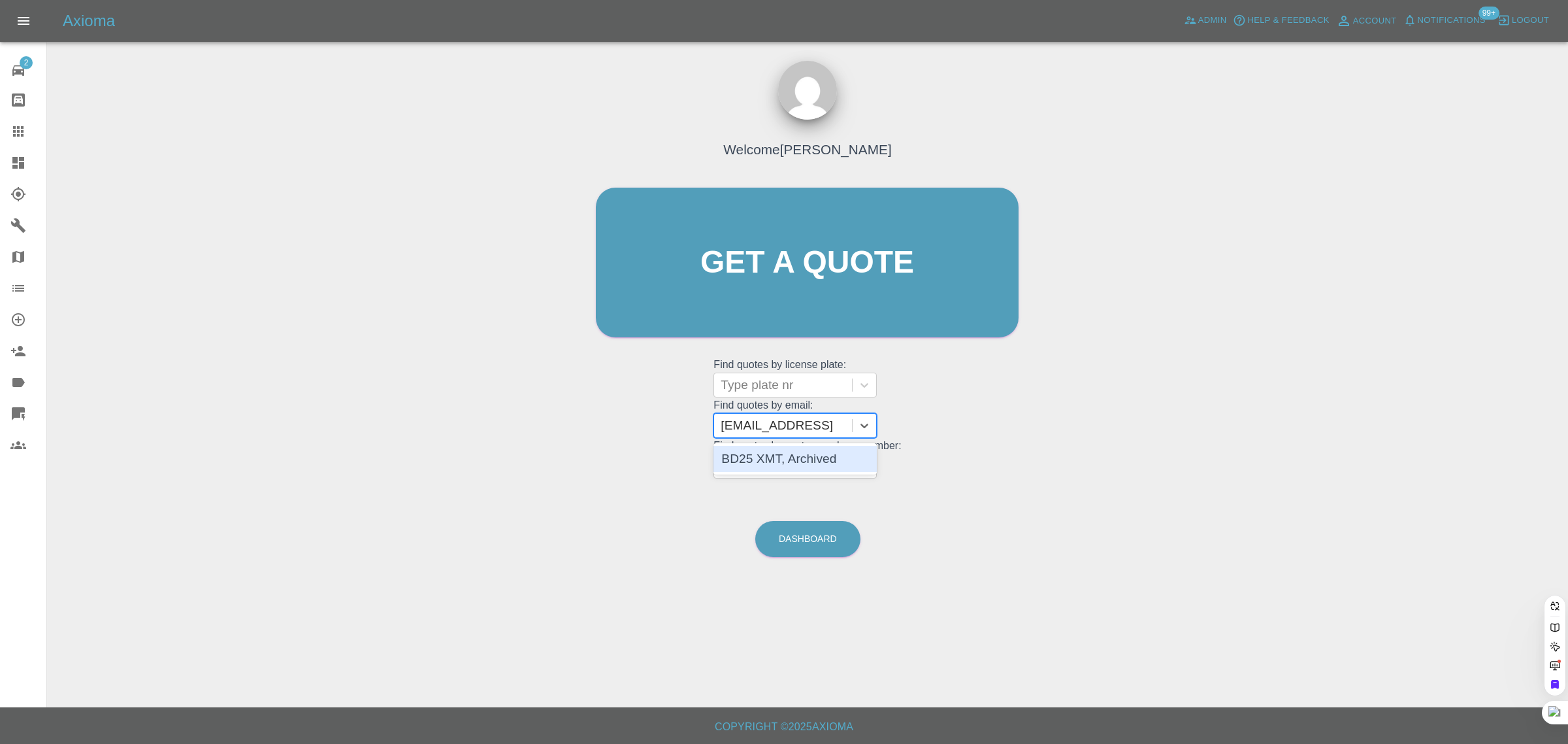
type input "enriu@hotmail.com"
click at [23, 129] on icon at bounding box center [19, 131] width 16 height 16
click at [792, 420] on div at bounding box center [783, 426] width 125 height 19
paste input "waitsang33@gmail.com"
type input "waitsang33@gmail.com"
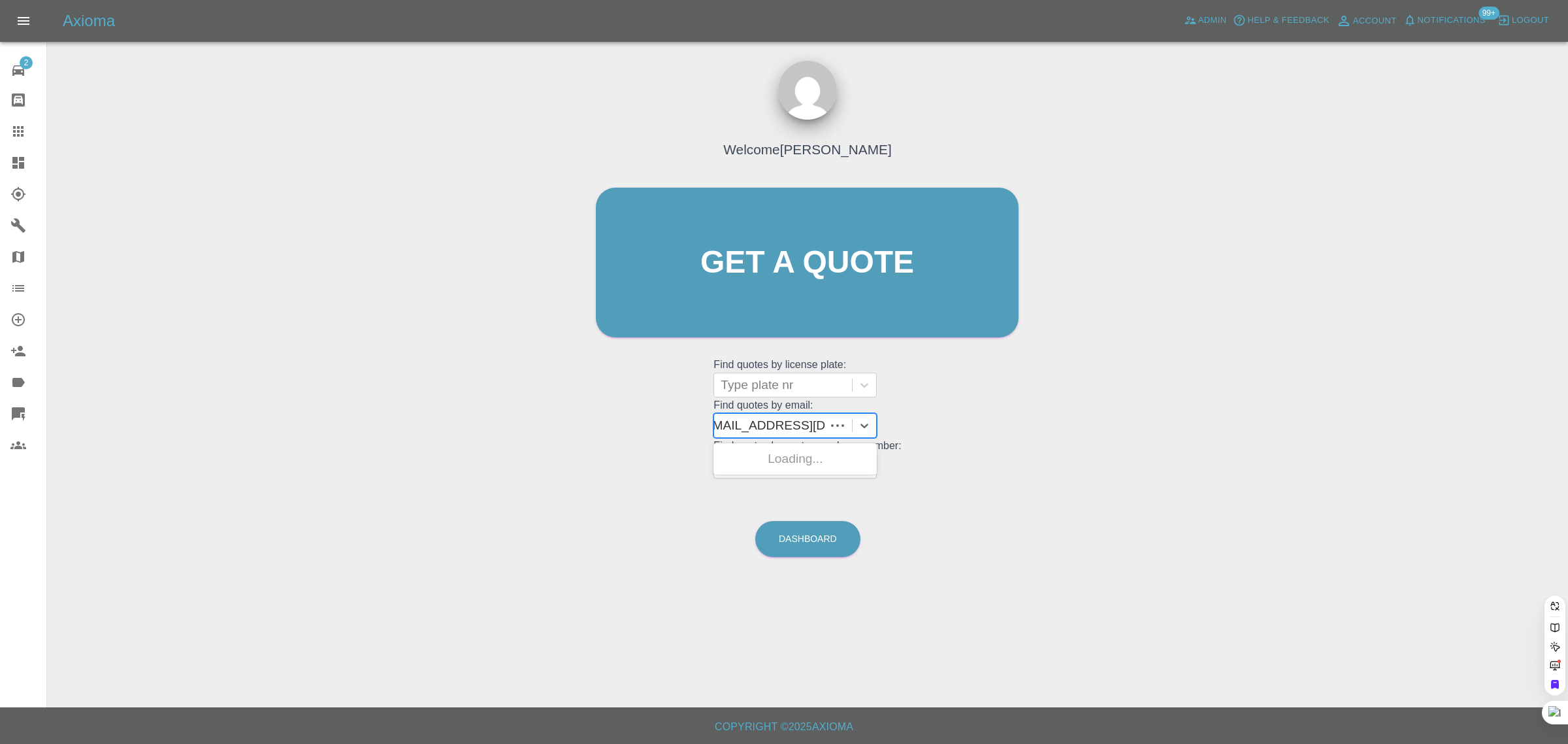
scroll to position [0, 4]
click at [788, 471] on div "381 SYC, Archived" at bounding box center [795, 458] width 163 height 26
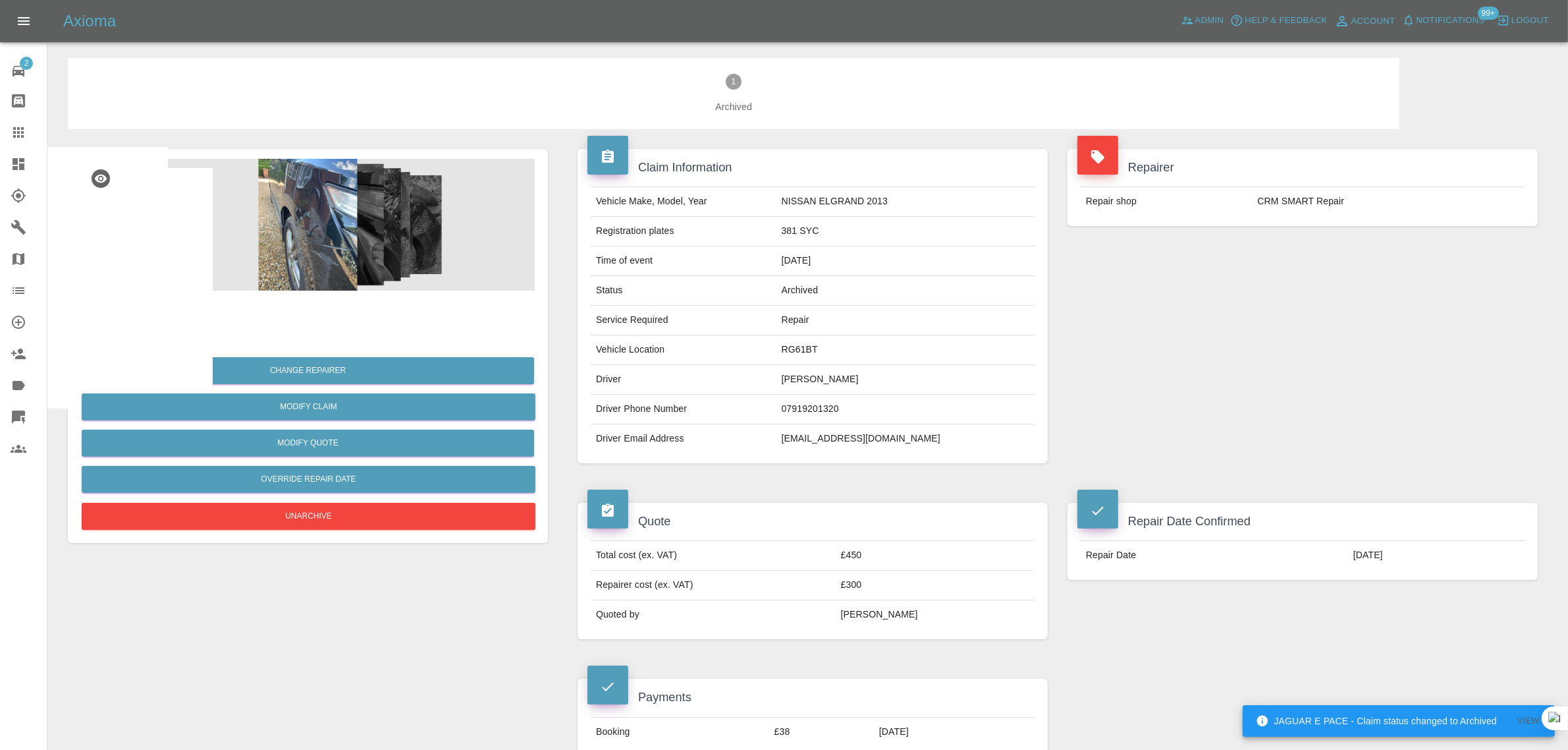
click at [18, 133] on icon at bounding box center [19, 132] width 11 height 11
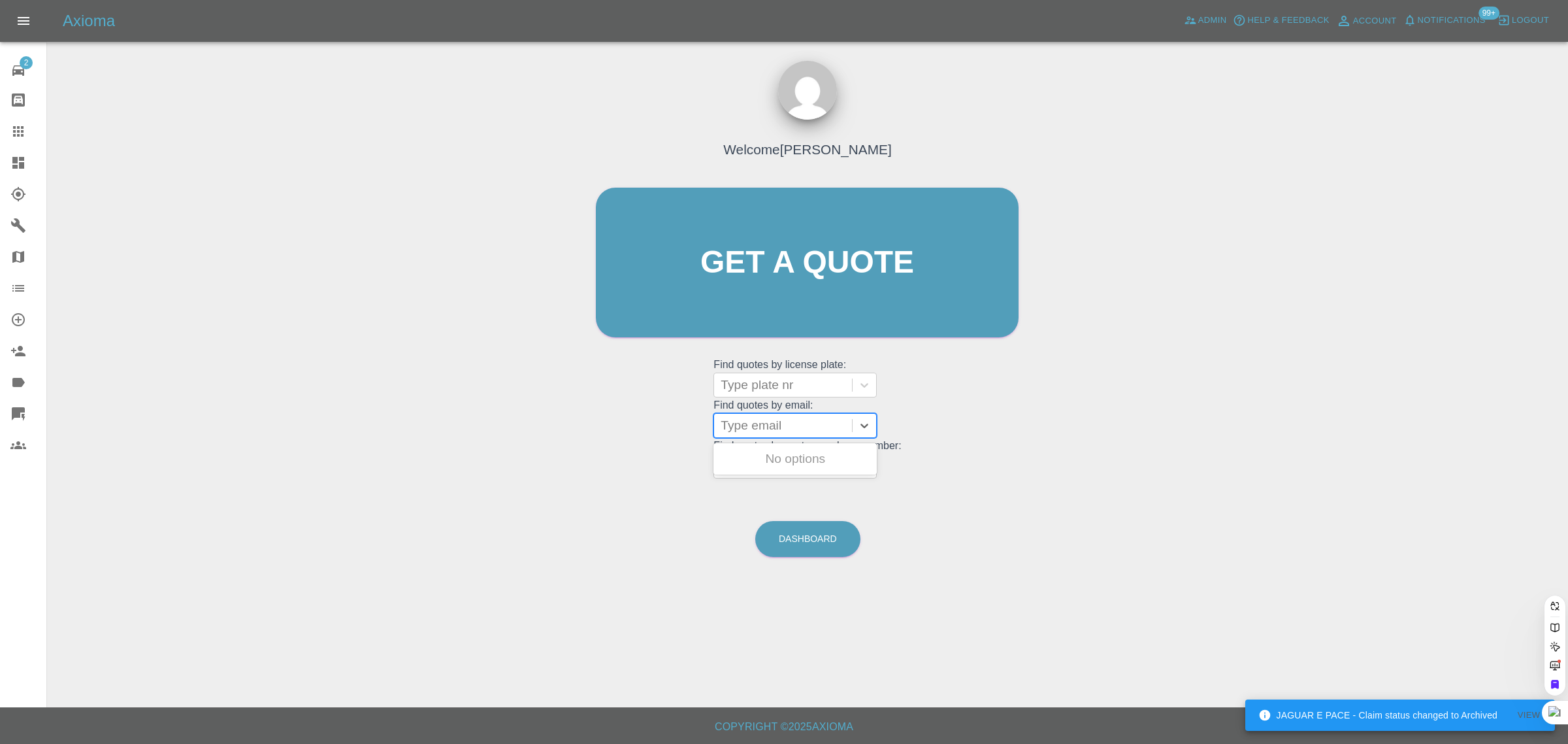
click at [734, 429] on div at bounding box center [783, 426] width 125 height 19
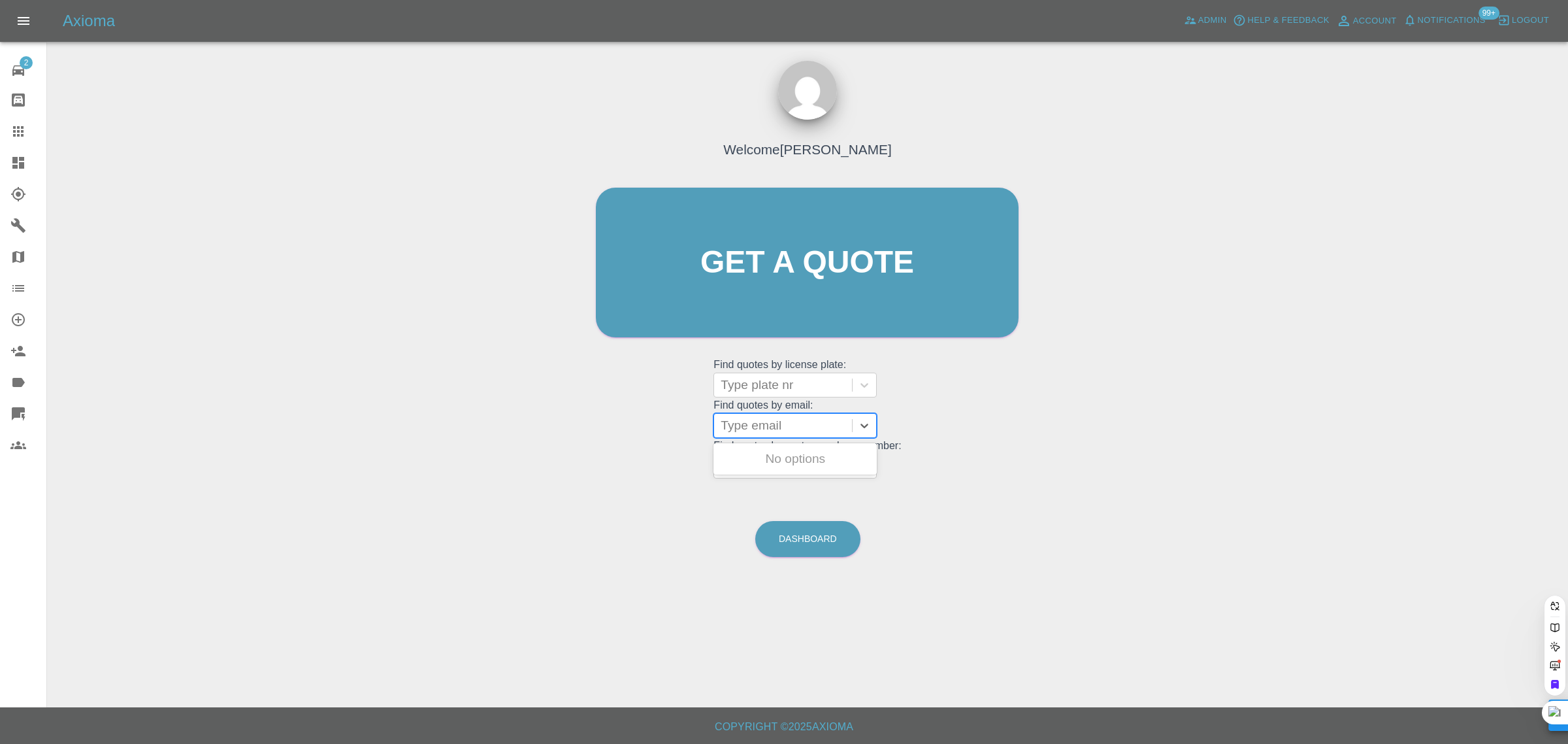
paste input "tedmays@gmail.com"
type input "tedmays@gmail.com"
click at [766, 468] on div "LL62 YDP, Archived" at bounding box center [795, 458] width 163 height 26
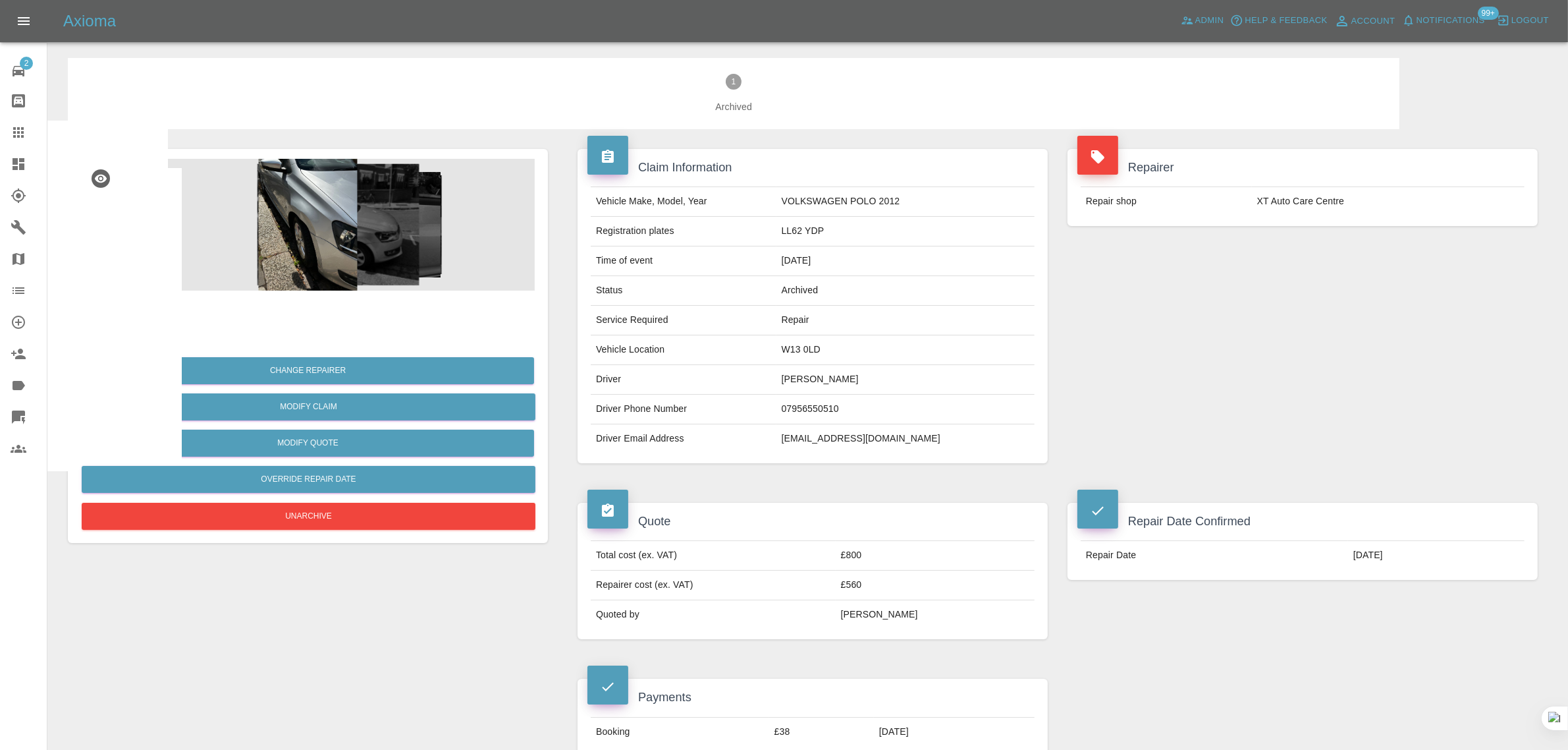
click at [21, 126] on icon at bounding box center [19, 132] width 16 height 16
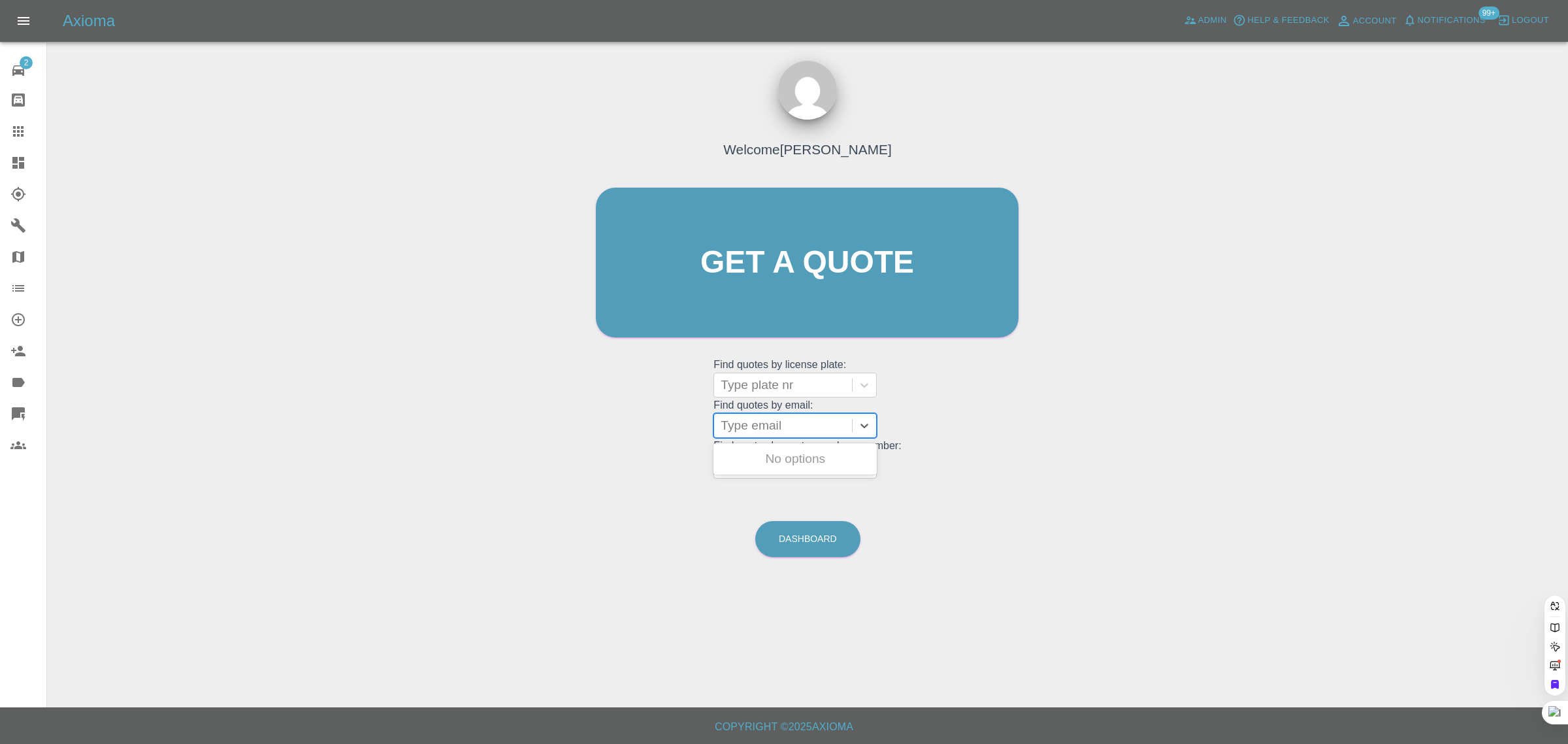
click at [763, 417] on div at bounding box center [783, 426] width 125 height 19
paste input "rwordingham@yahoo.co.uk"
type input "rwordingham@yahoo.co.uk"
click at [763, 467] on div "YR72XAY, Archived" at bounding box center [795, 458] width 163 height 26
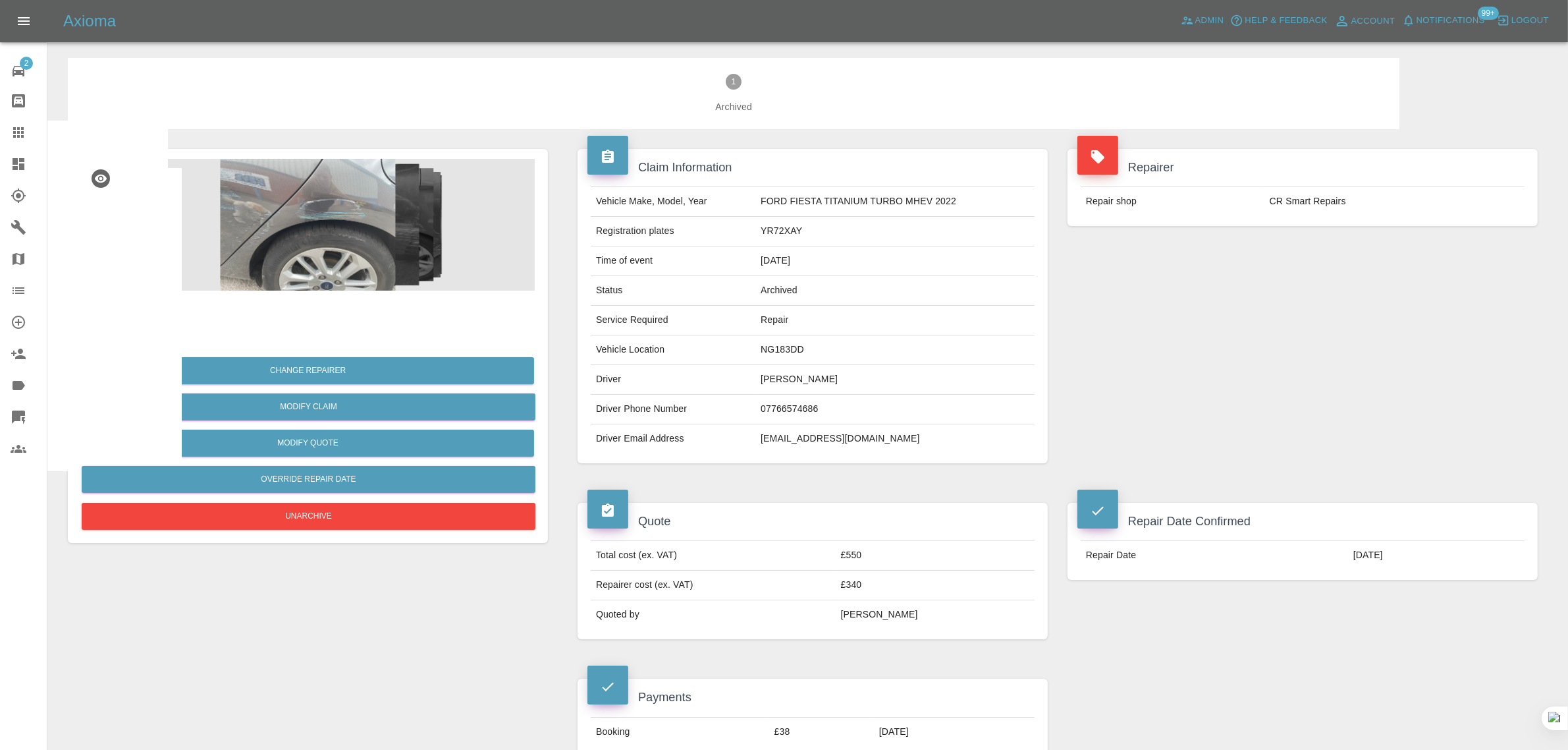
click at [5, 124] on link "Claims" at bounding box center [23, 132] width 47 height 31
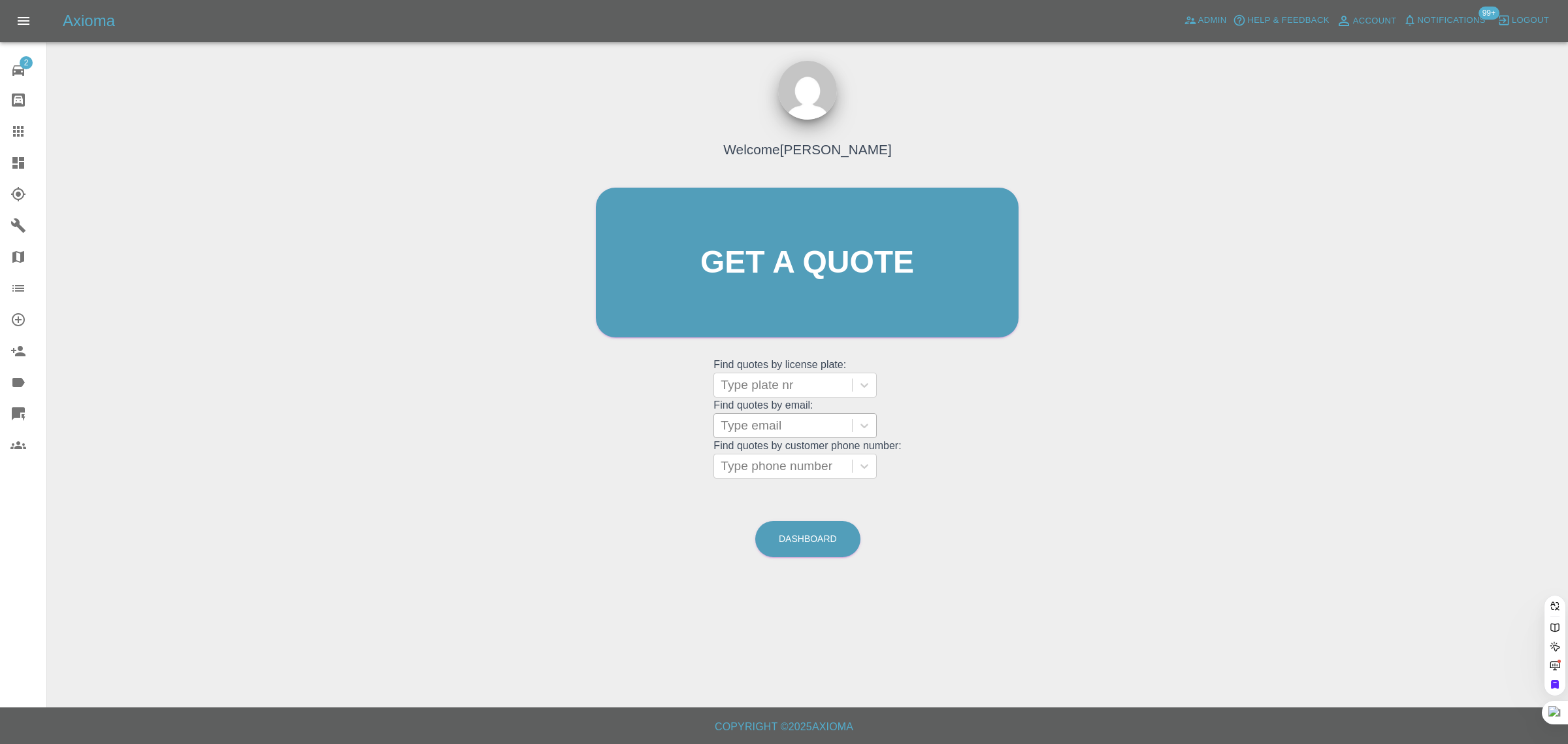
click at [758, 423] on div at bounding box center [783, 426] width 125 height 19
paste input "ericgriffiths@outlook.com"
type input "ericgriffiths@outlook.com"
click at [761, 471] on div "YF12 ZPL, Awaiting Repair" at bounding box center [795, 466] width 163 height 42
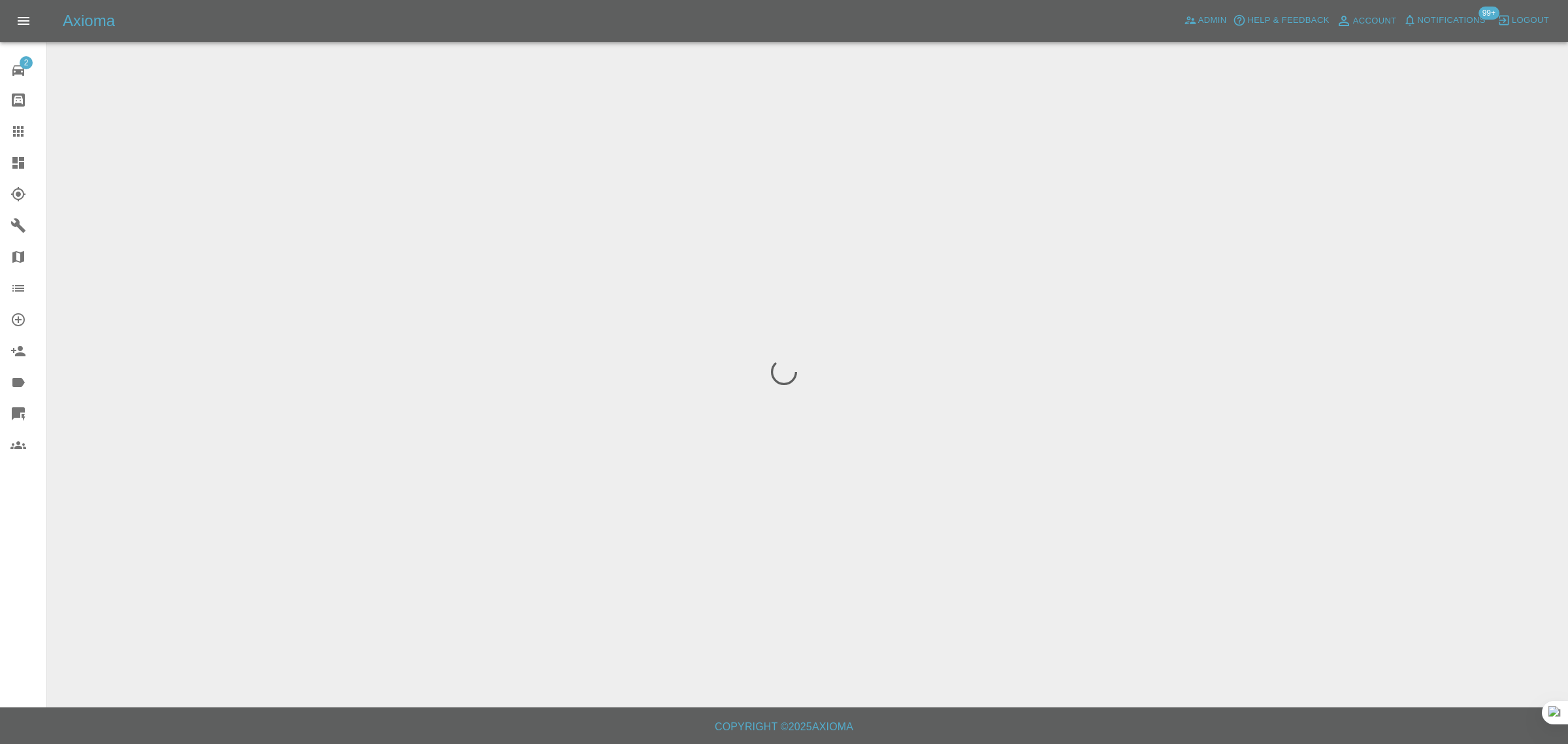
click at [14, 597] on div "2 Repair home Bodyshop home Claims Dashboard Explorer Garages Map Organization …" at bounding box center [23, 372] width 47 height 744
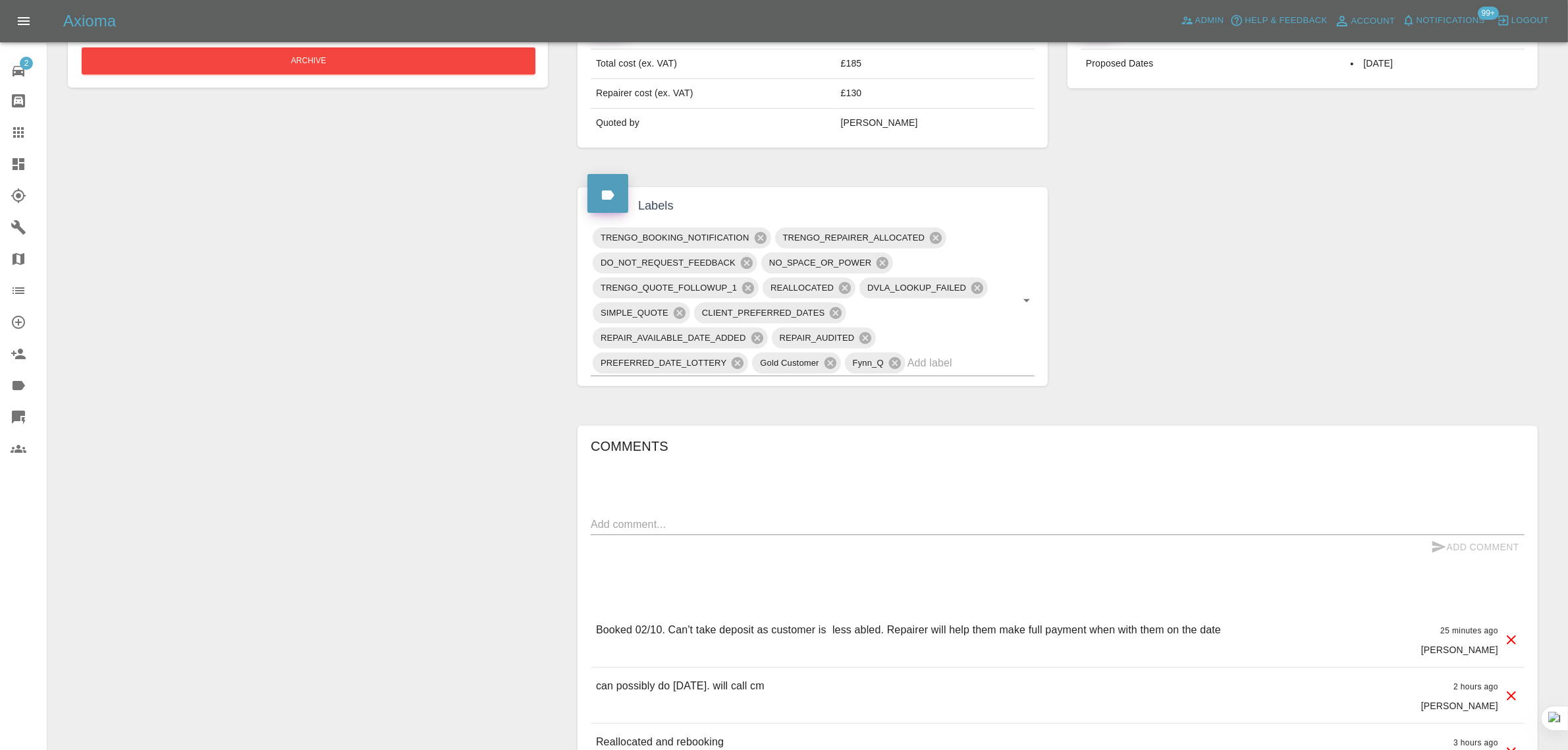
scroll to position [494, 0]
click at [21, 132] on icon at bounding box center [19, 132] width 11 height 11
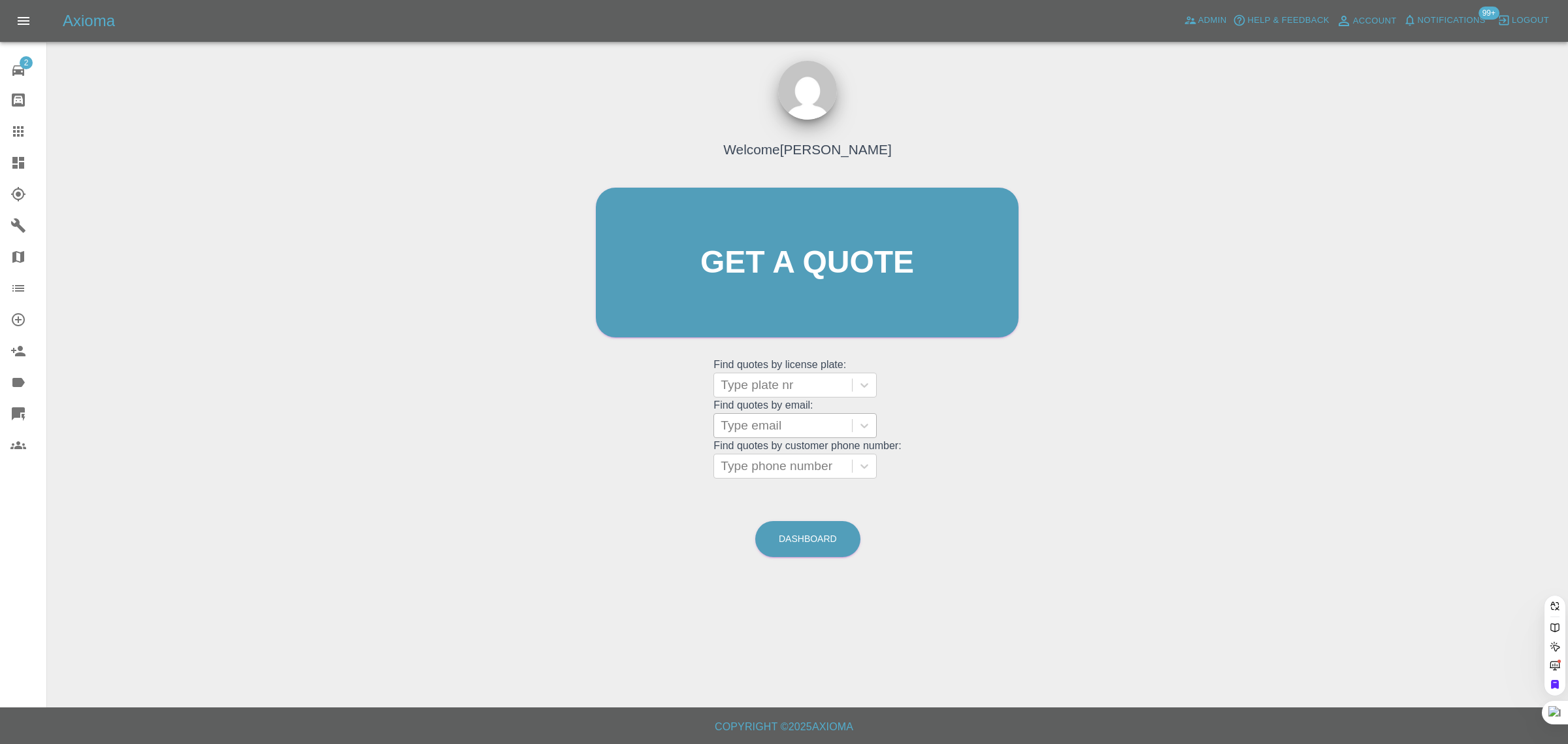
click at [782, 416] on div at bounding box center [783, 426] width 125 height 19
paste input "darrell.else@sky.com"
type input "darrell.else@sky.com"
click at [771, 461] on div "DC66 LZK, Bidding" at bounding box center [795, 458] width 163 height 26
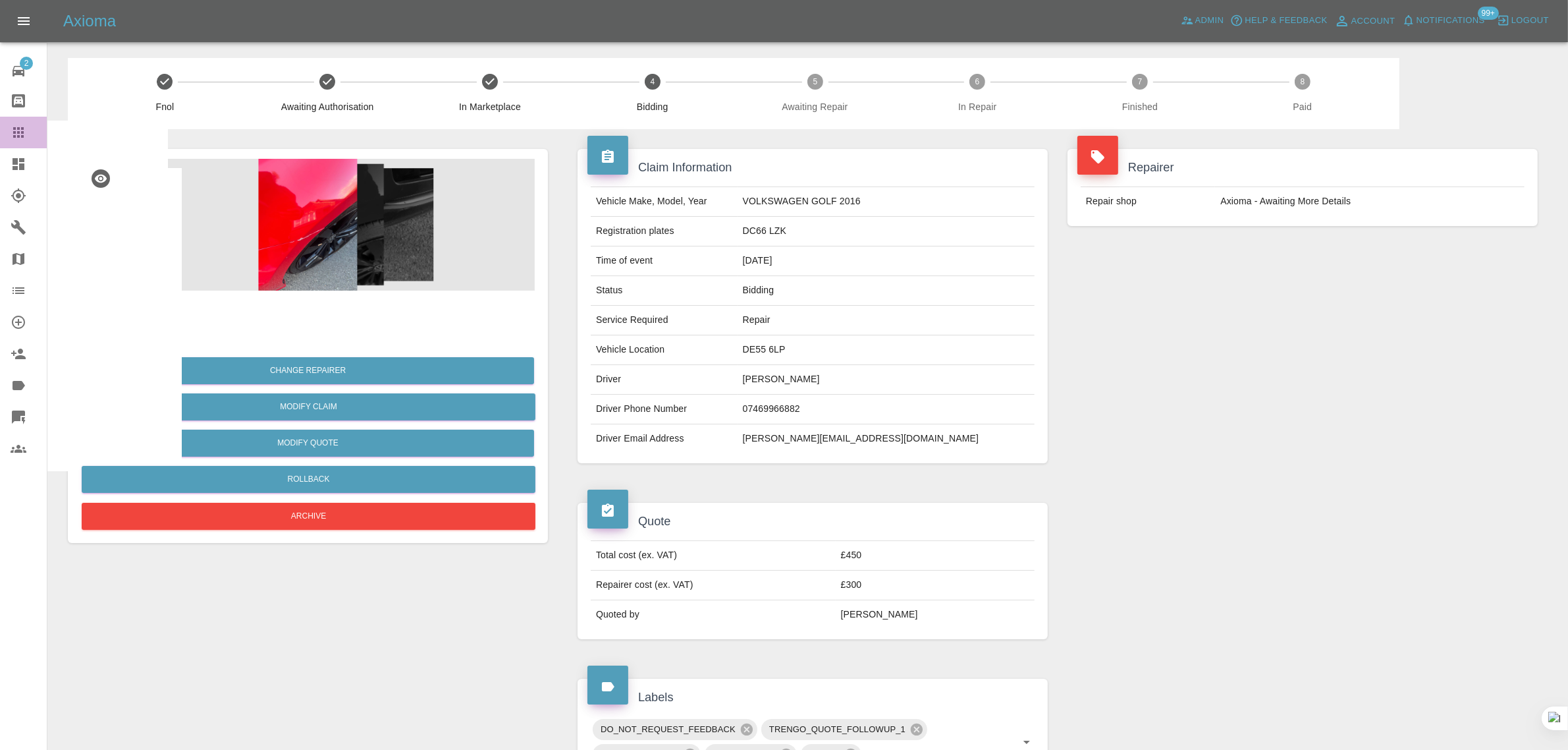
click at [21, 124] on icon at bounding box center [19, 132] width 16 height 16
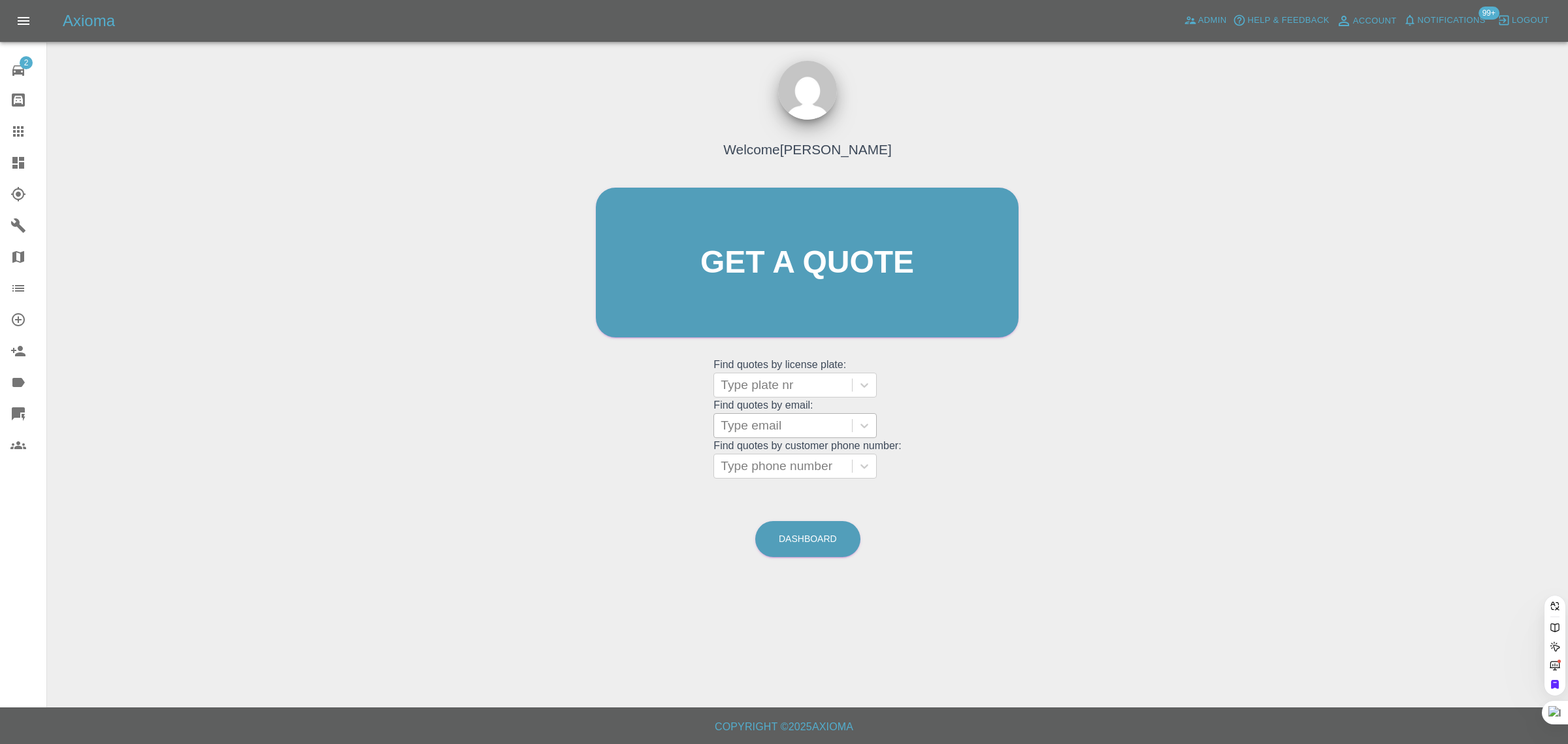
click at [735, 428] on div at bounding box center [783, 426] width 125 height 19
paste input "djmatson@me.com"
type input "djmatson@me.com"
click at [740, 456] on div "LA25 DNF, Awaiting Repair" at bounding box center [795, 466] width 163 height 42
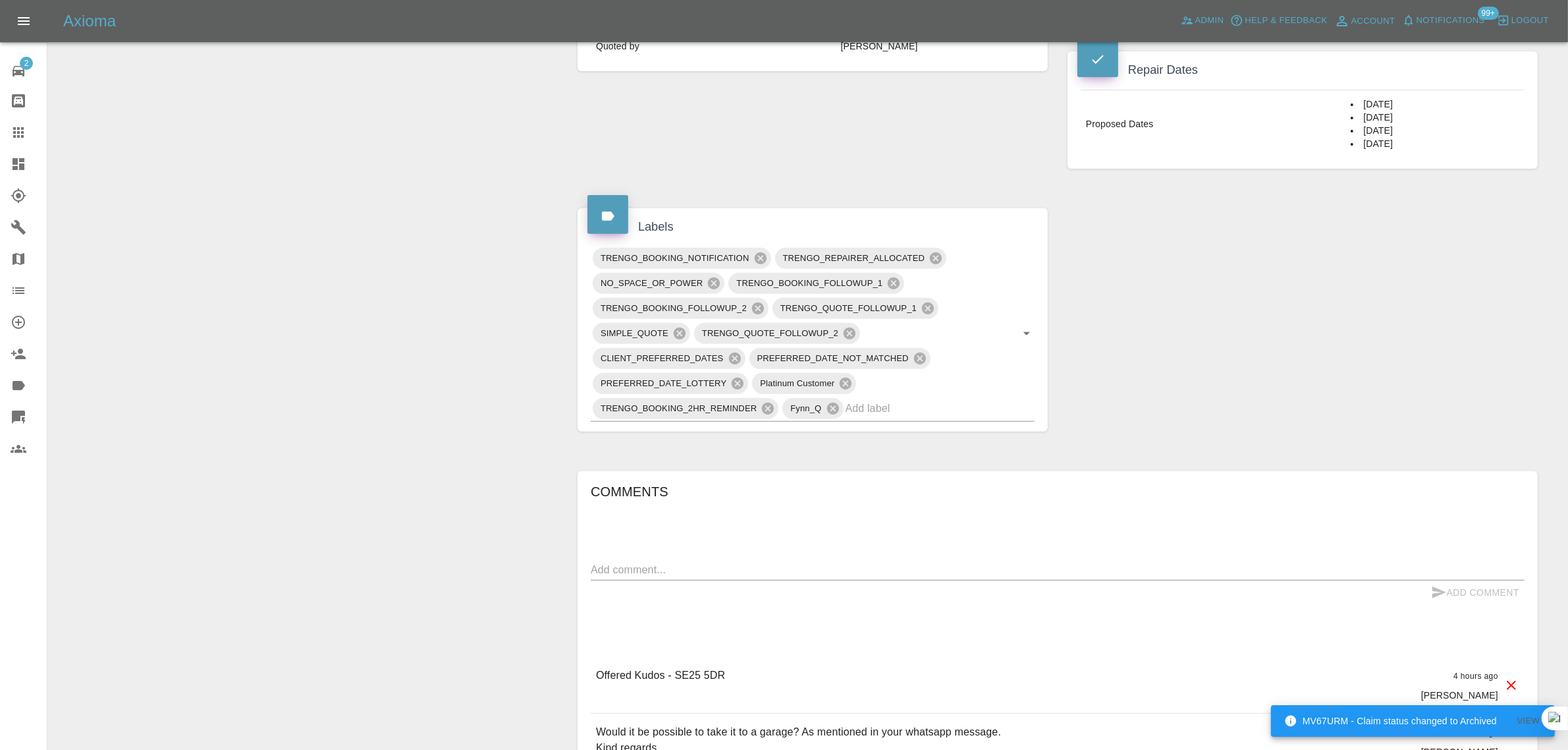
scroll to position [576, 0]
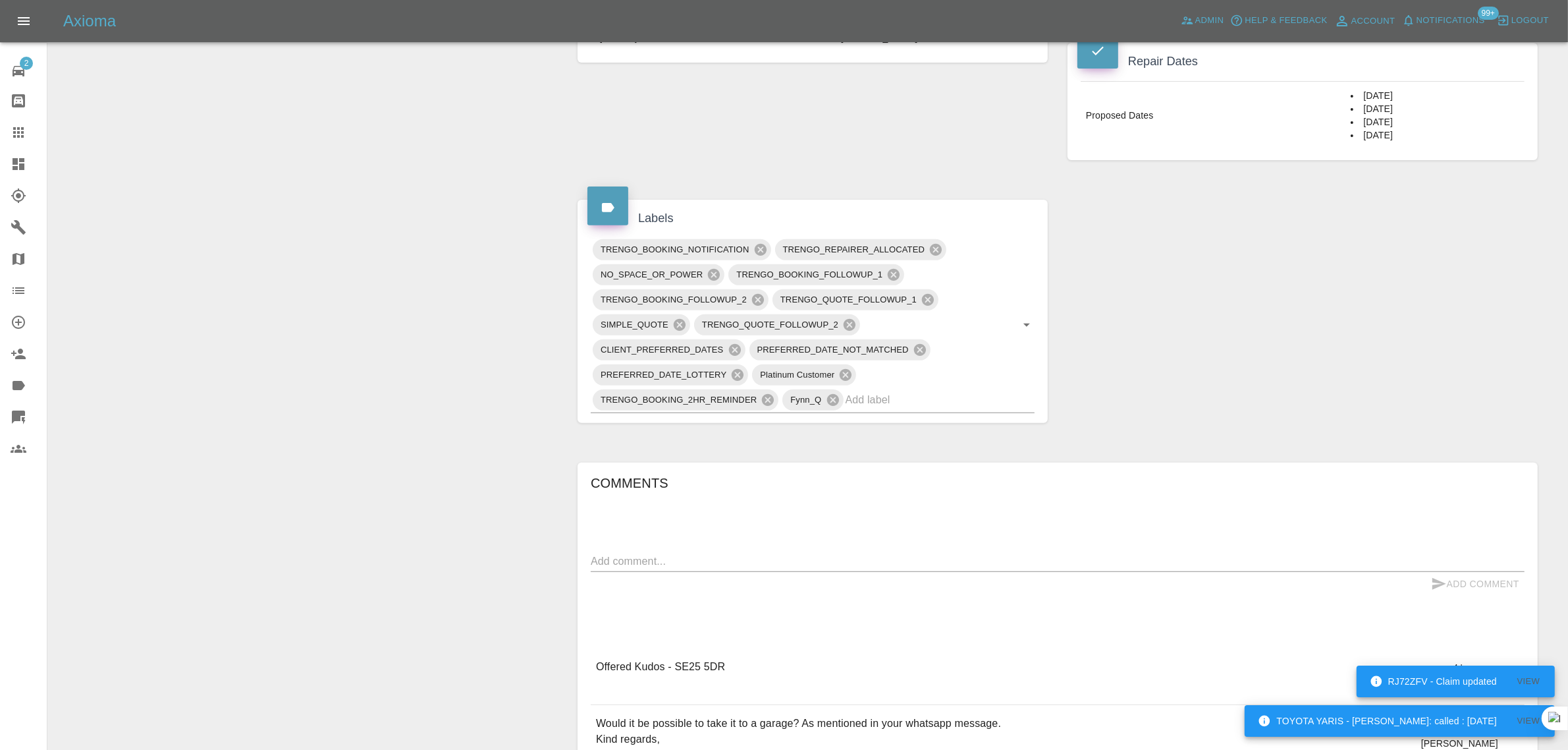
click at [15, 133] on icon at bounding box center [19, 132] width 11 height 11
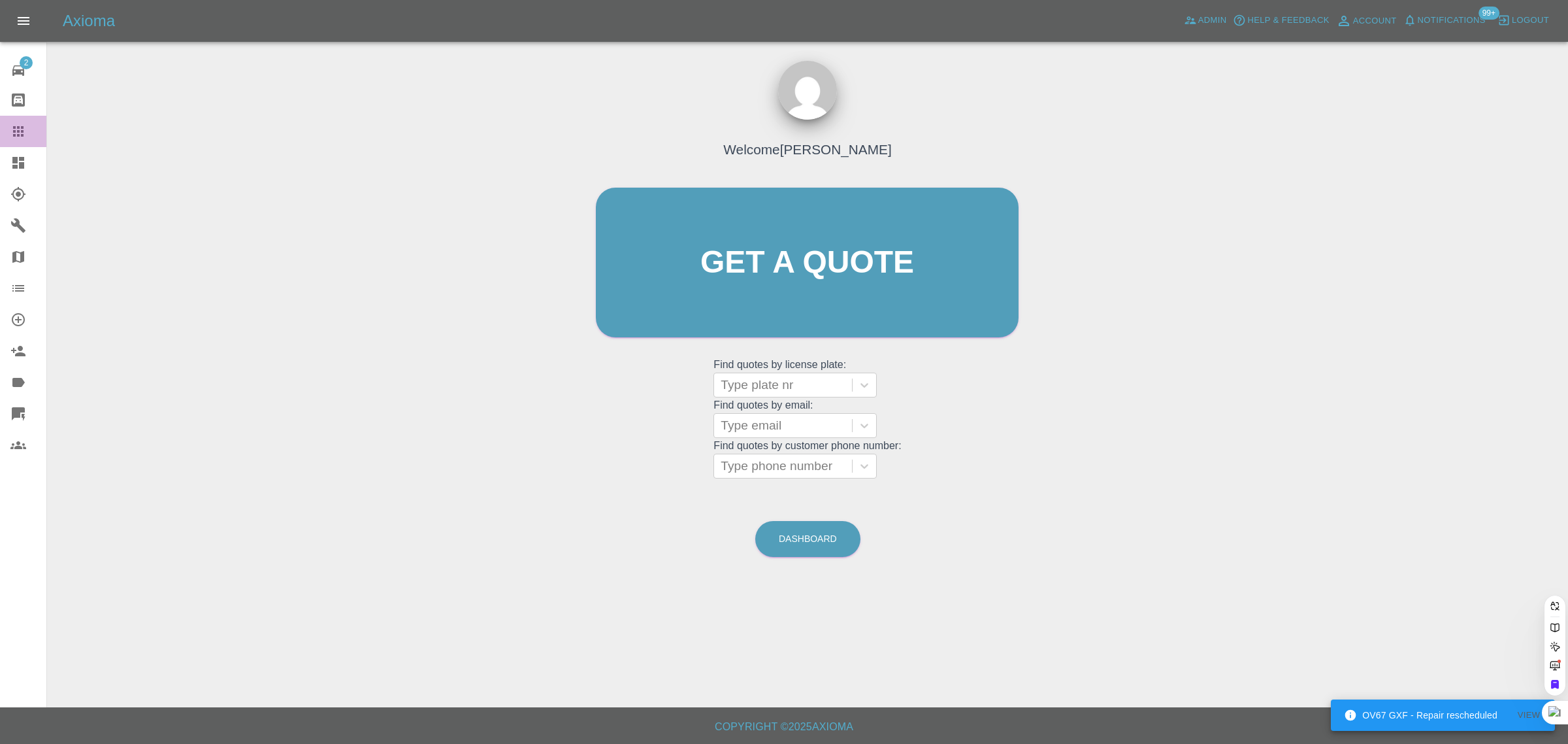
click at [12, 128] on icon at bounding box center [19, 131] width 16 height 16
click at [745, 422] on div at bounding box center [783, 426] width 125 height 19
paste input "michaelhall766@googlemail.com"
type input "michaelhall766@googlemail.com"
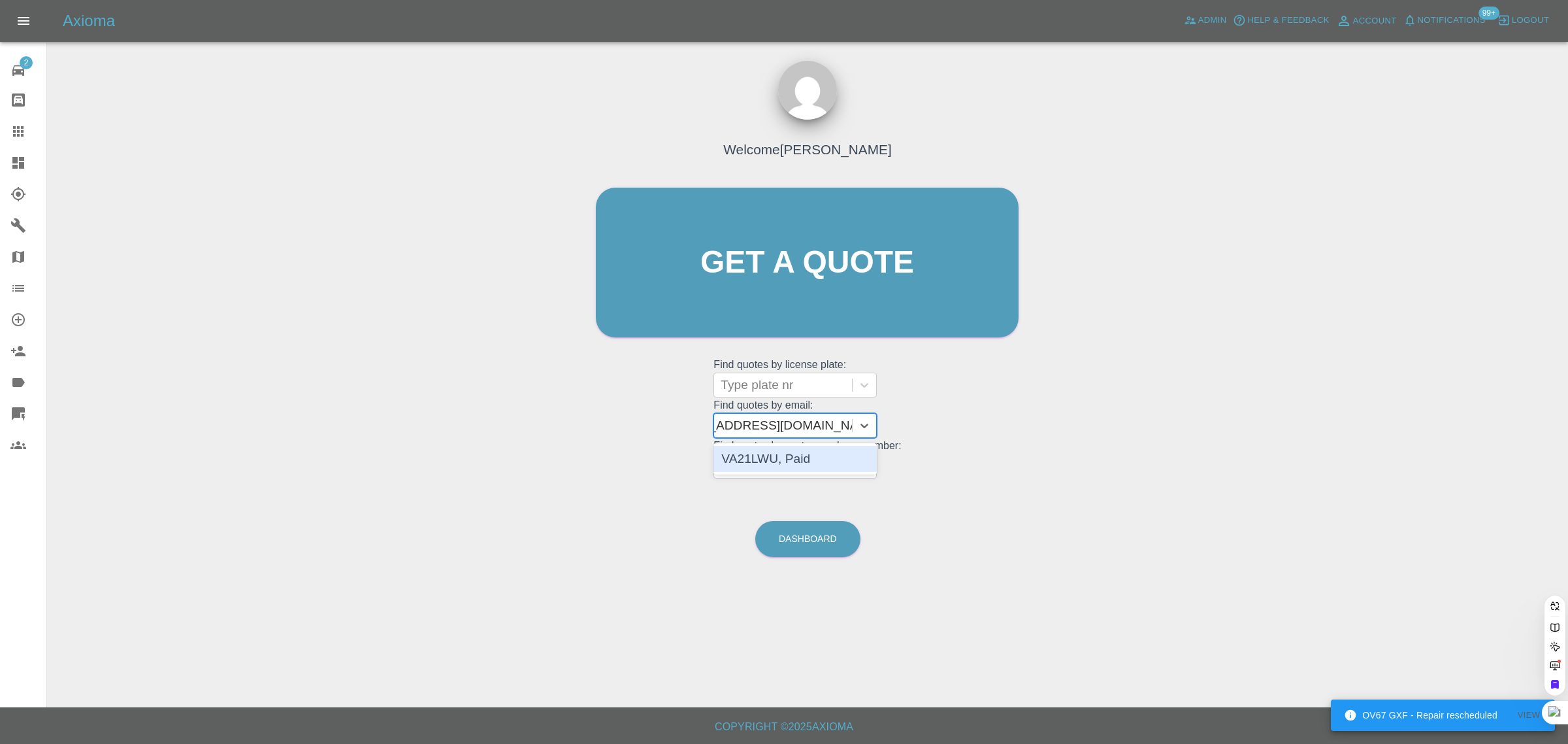
click at [769, 464] on div "VA21LWU, Paid" at bounding box center [795, 458] width 163 height 26
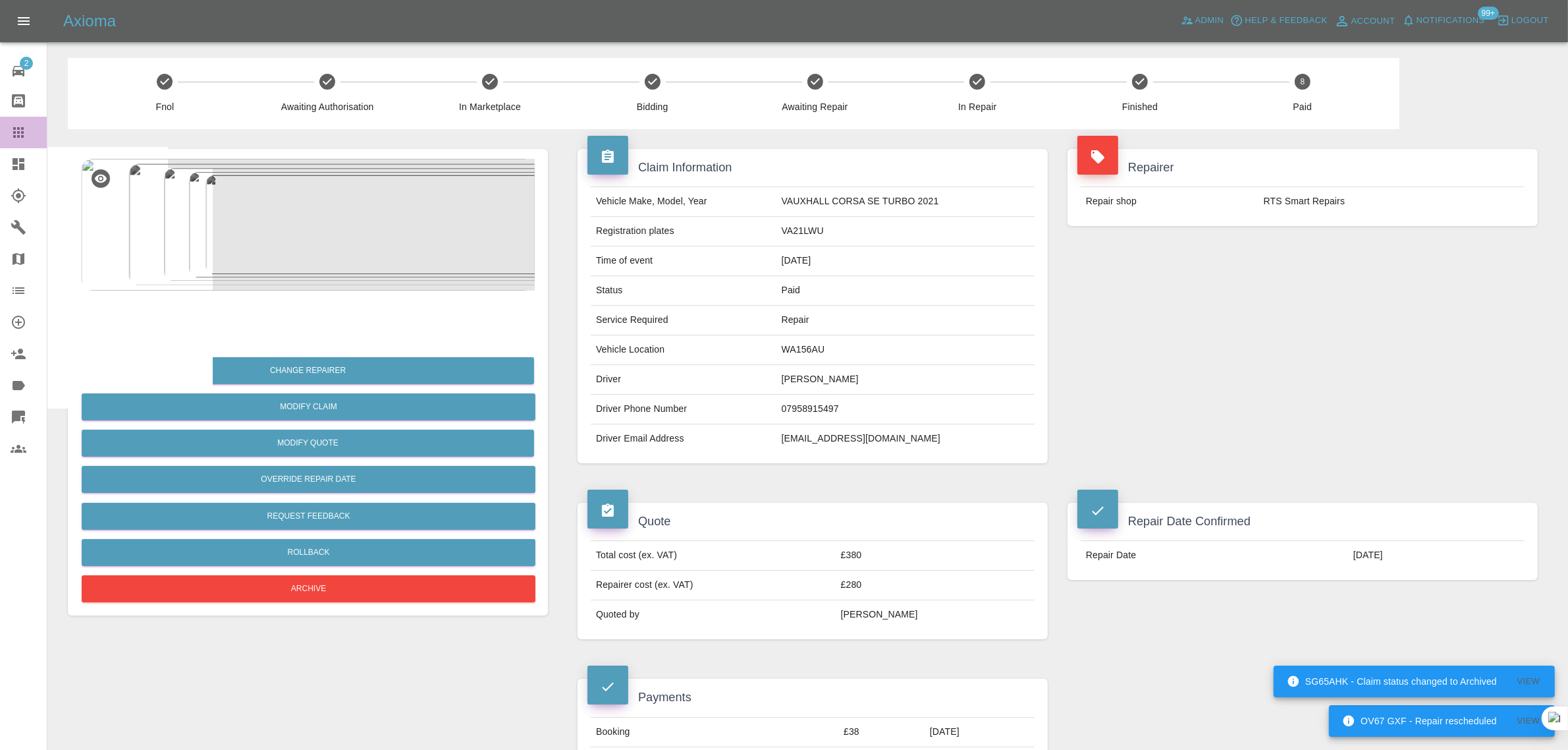
click at [11, 132] on icon at bounding box center [19, 132] width 16 height 16
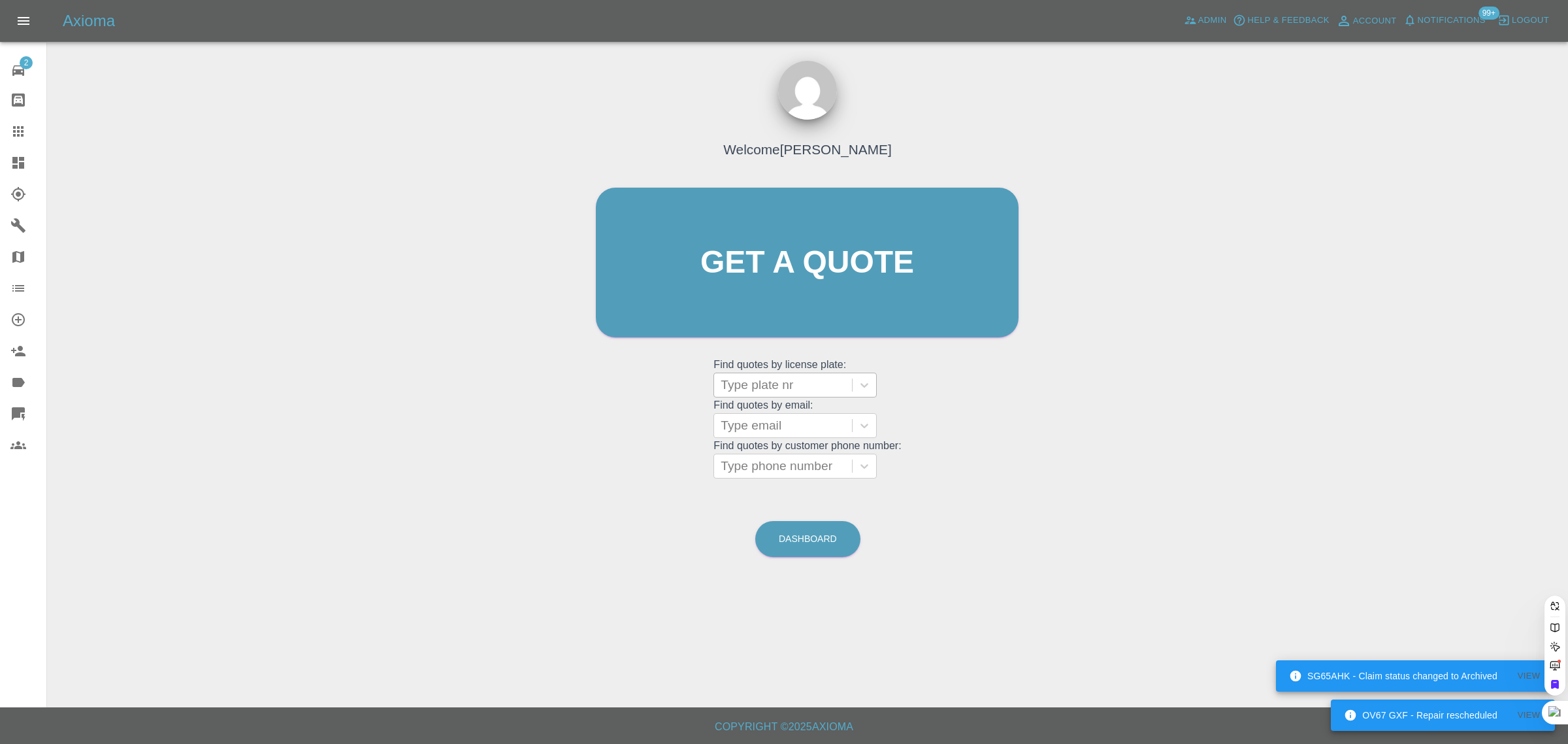
click at [765, 387] on div at bounding box center [783, 385] width 125 height 19
paste input "OY70CXP"
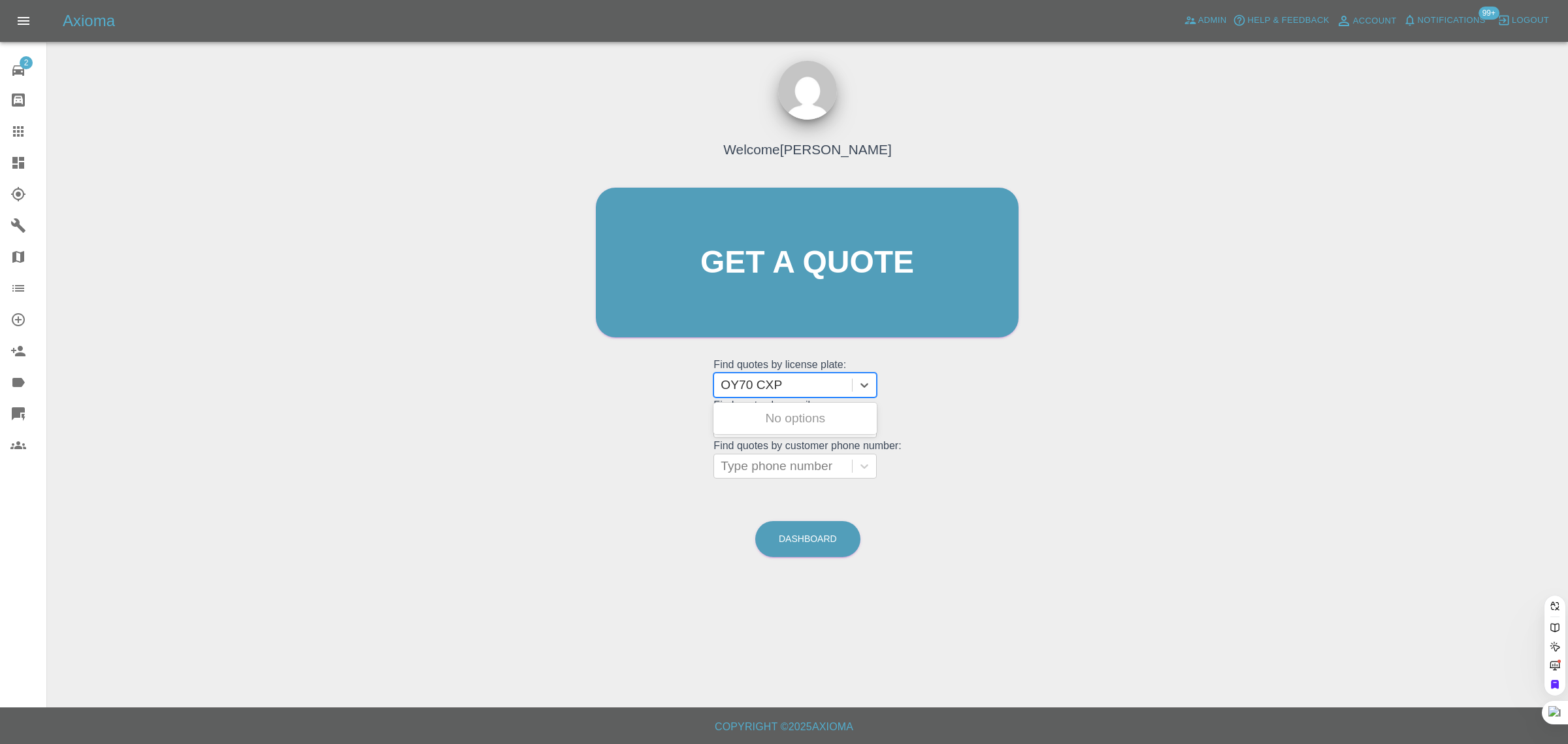
type input "OY70 CXP"
click at [1341, 178] on div "Welcome Saleem Anwar Get a quote Get a quote Find quotes by license plate: Use …" at bounding box center [808, 325] width 1500 height 469
click at [1213, 21] on span "Admin" at bounding box center [1212, 21] width 29 height 15
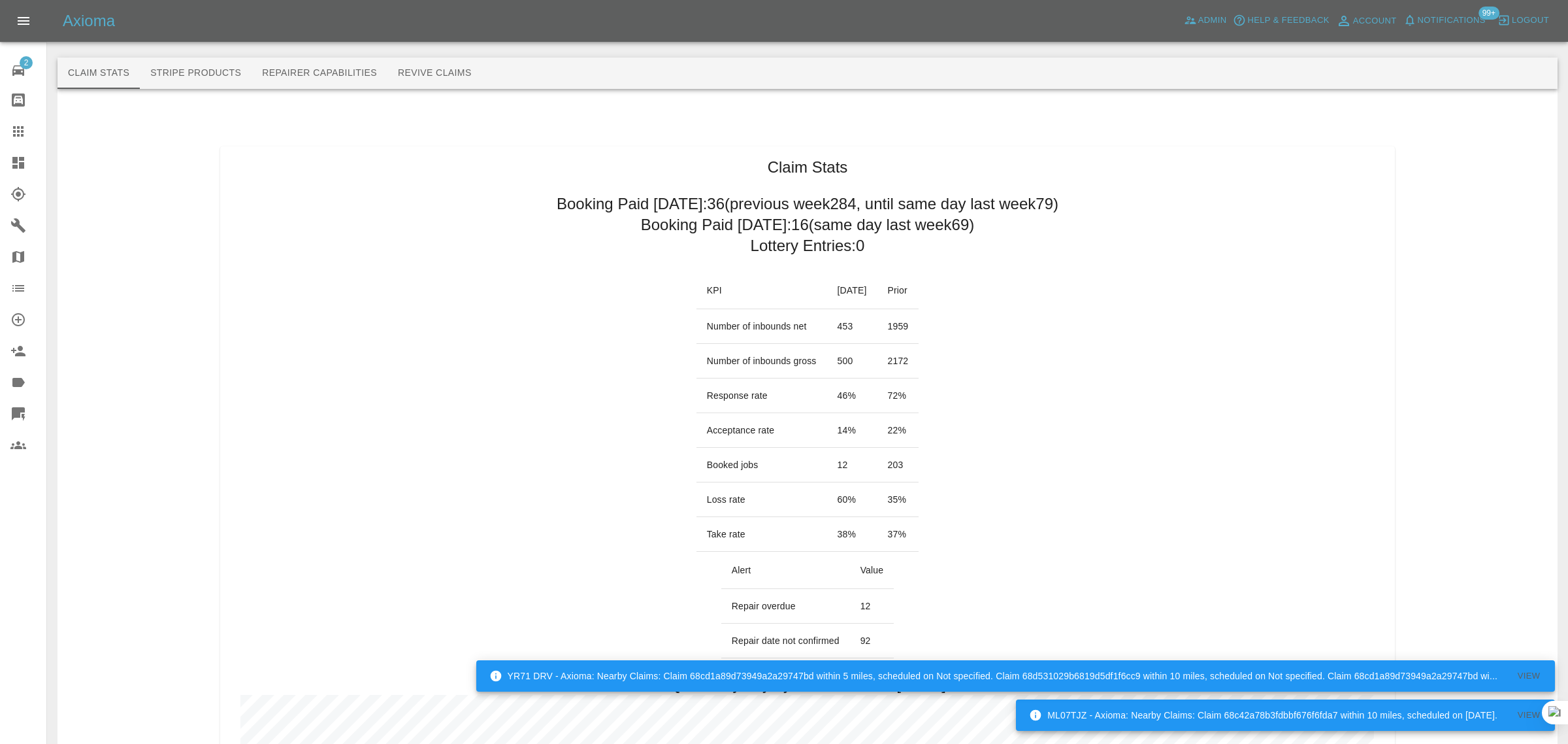
click at [420, 76] on button "Revive Claims" at bounding box center [434, 73] width 95 height 31
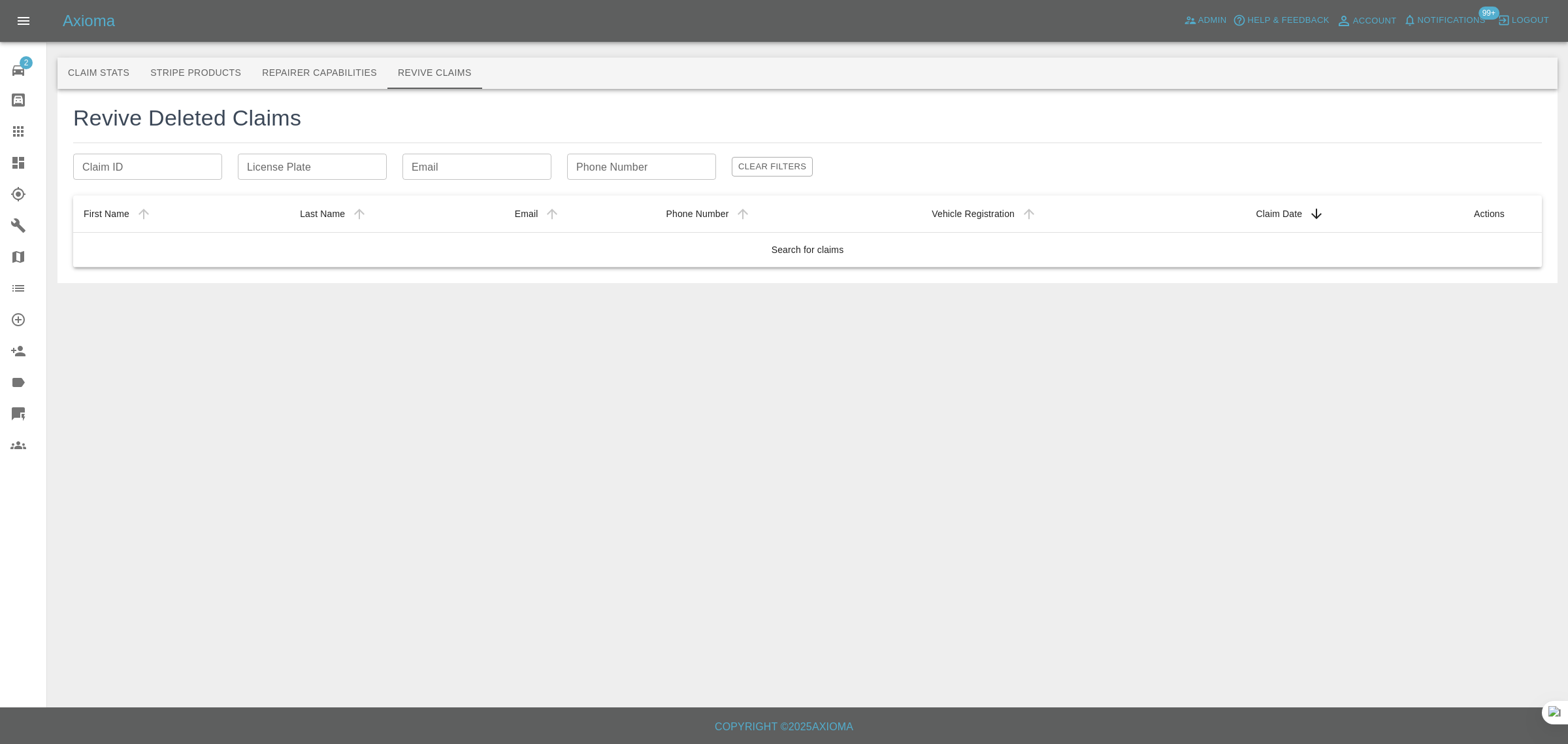
click at [269, 163] on input "License Plate" at bounding box center [312, 166] width 149 height 26
paste input "OY70CXP"
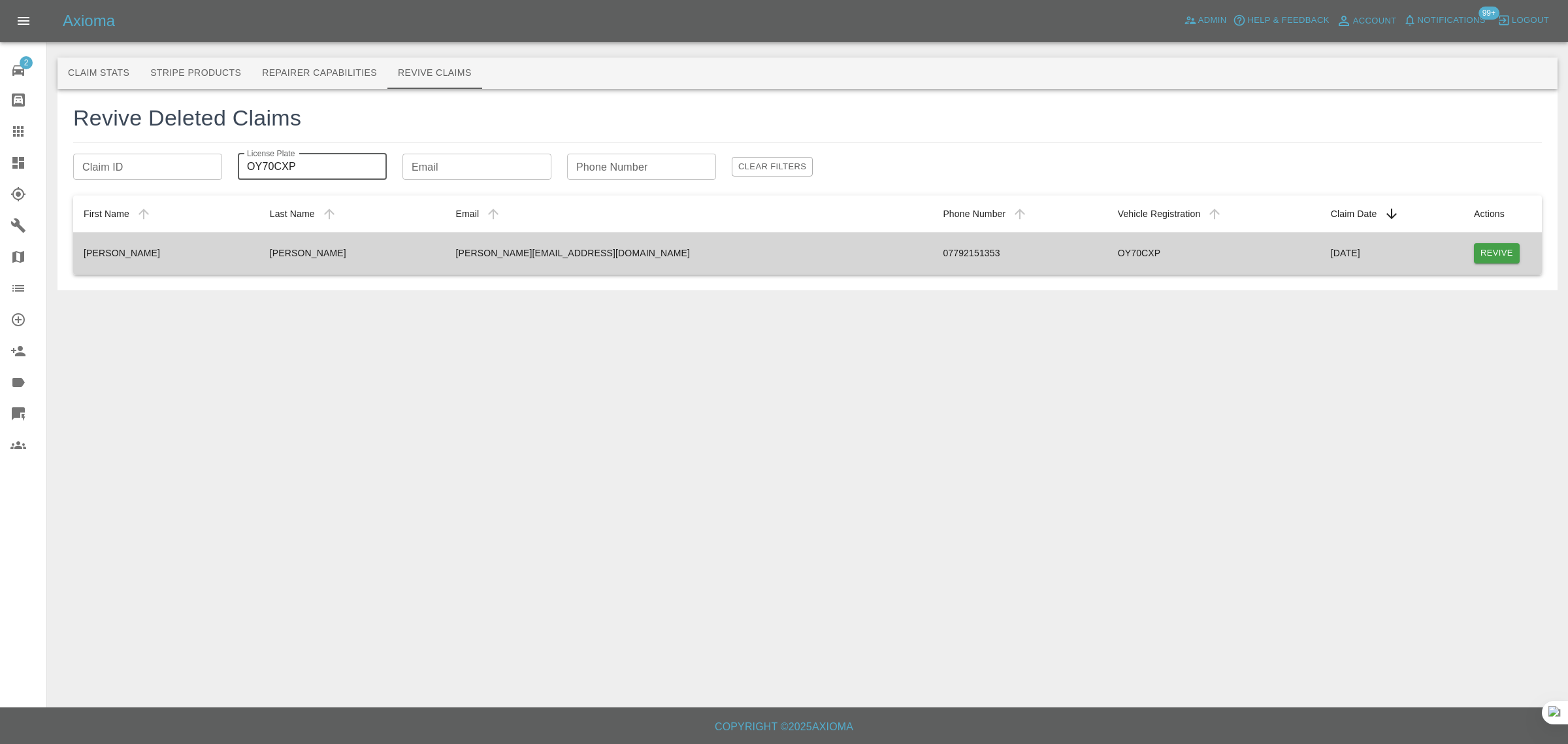
type input "OY70CXP"
click at [1498, 248] on button "Revive" at bounding box center [1496, 253] width 46 height 21
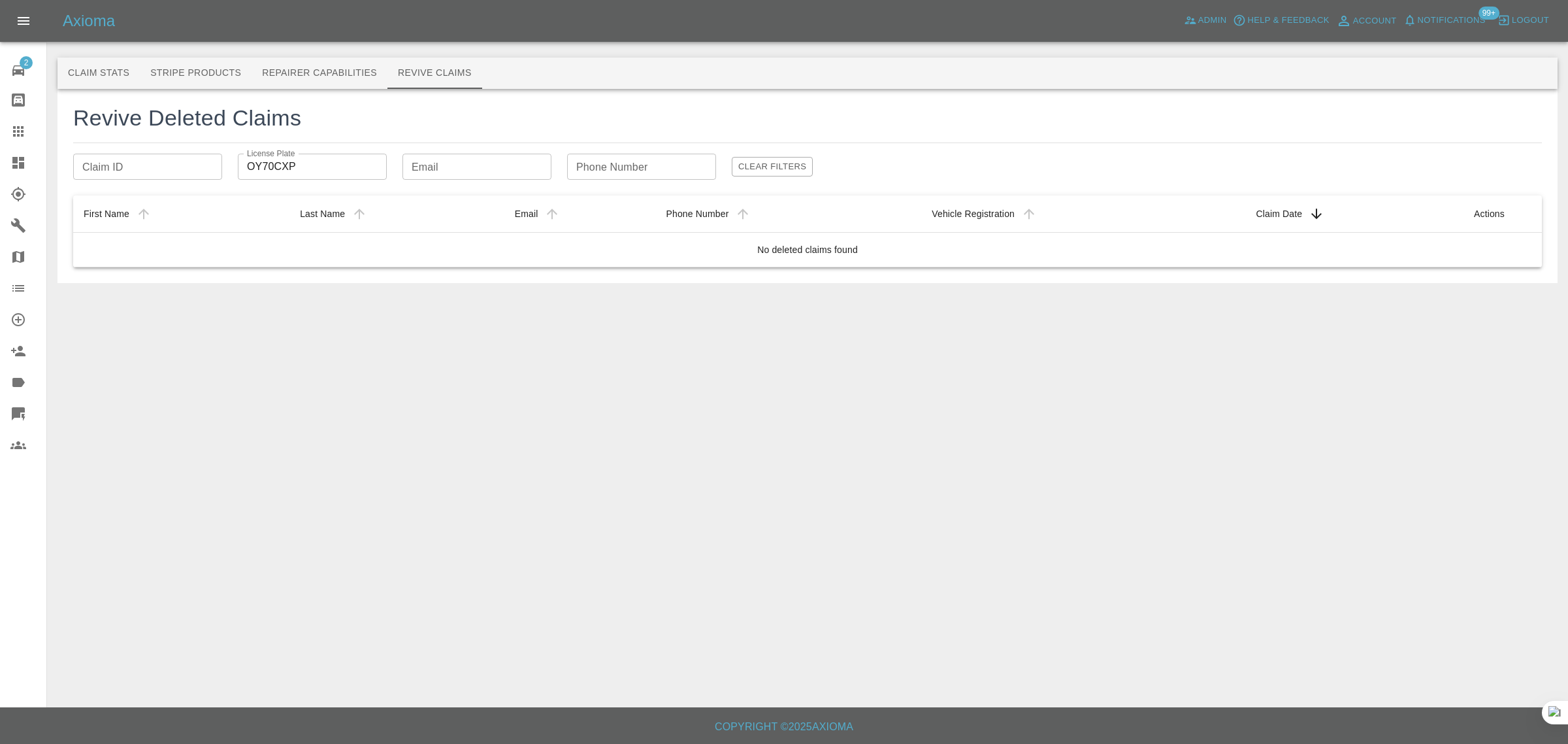
click at [12, 128] on icon at bounding box center [19, 131] width 16 height 16
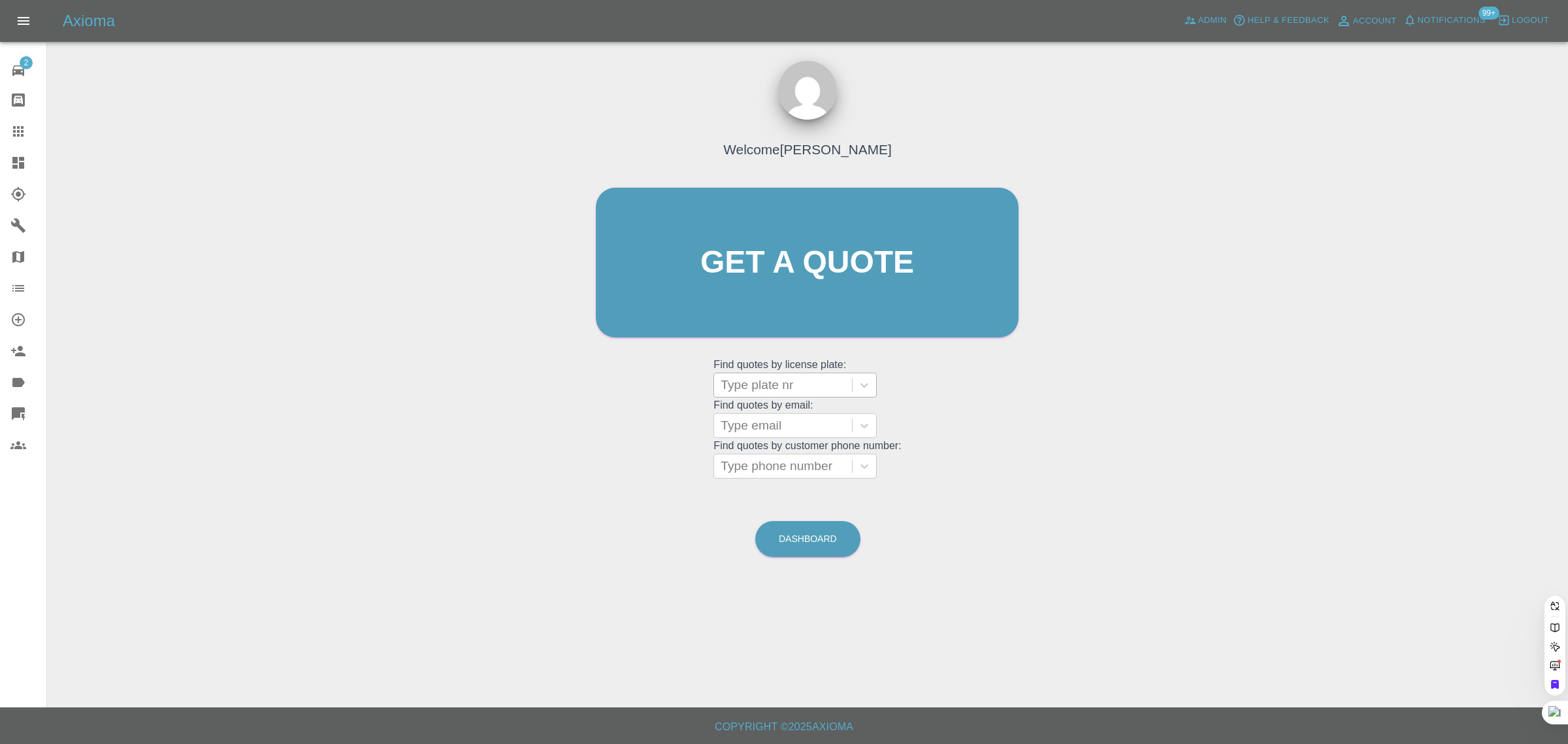
click at [759, 384] on div at bounding box center [783, 385] width 125 height 19
drag, startPoint x: 675, startPoint y: 416, endPoint x: 696, endPoint y: 426, distance: 23.3
click at [675, 416] on div "Welcome Saleem Anwar Get a quote Get a quote Find quotes by license plate: Use …" at bounding box center [807, 287] width 450 height 395
click at [765, 436] on div "Type email" at bounding box center [783, 425] width 138 height 23
click at [765, 428] on div at bounding box center [783, 426] width 125 height 19
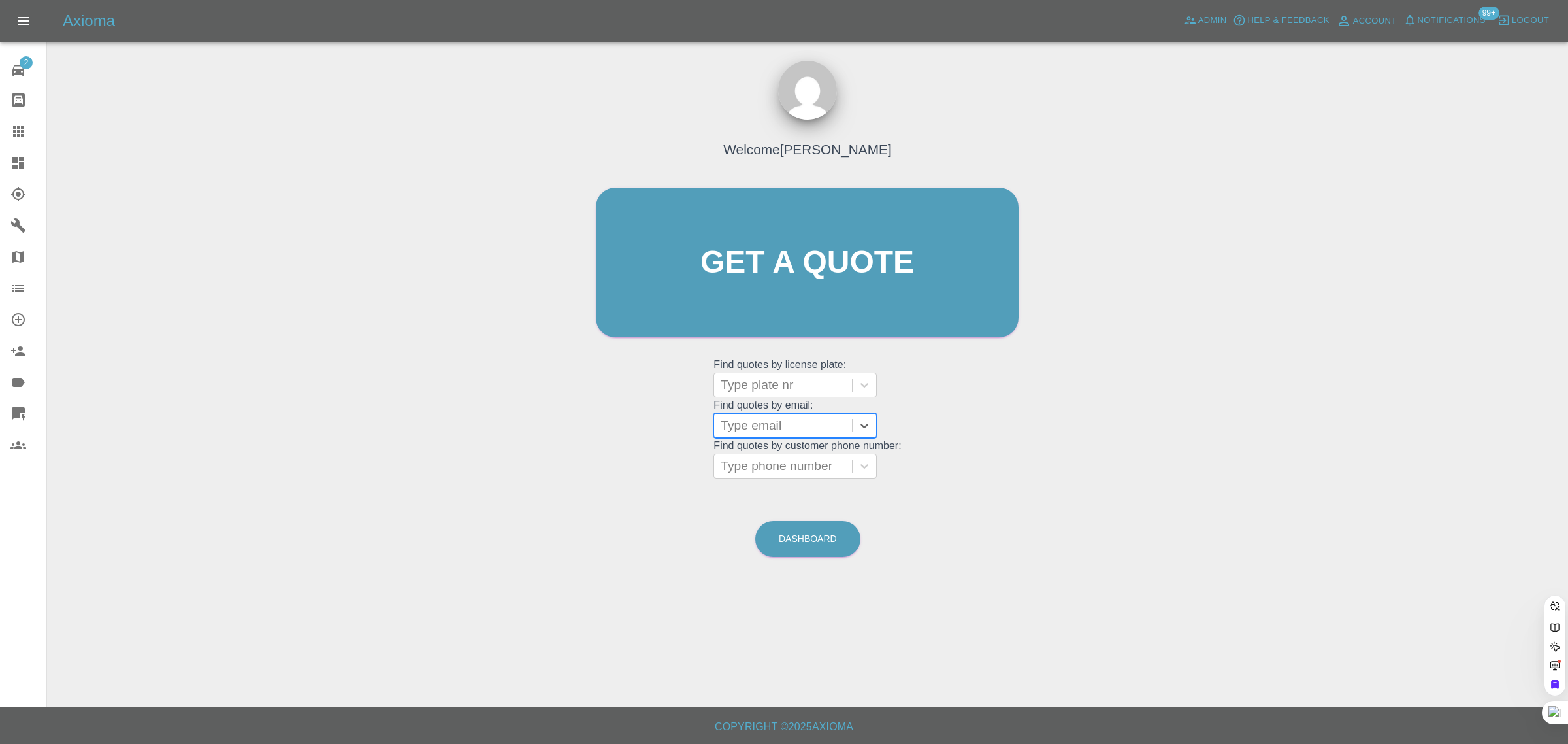
paste input "ovidiu_20042005@yahoo.com"
type input "ovidiu_20042005@yahoo.com"
click at [745, 472] on div "LL67NYV, Awaiting Authorisation" at bounding box center [795, 466] width 163 height 42
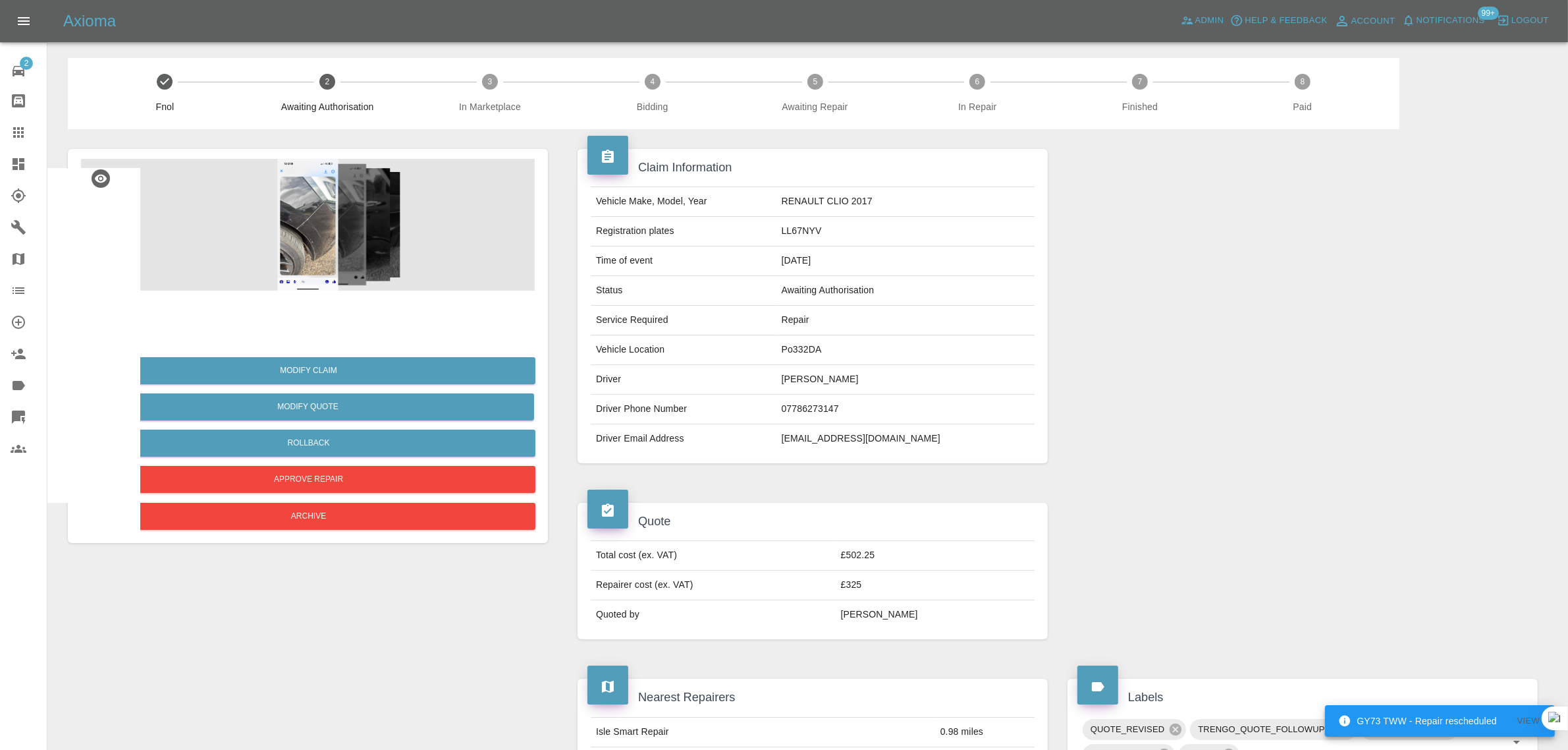
click at [7, 128] on link "Claims" at bounding box center [23, 132] width 47 height 31
click at [11, 132] on icon at bounding box center [19, 132] width 16 height 16
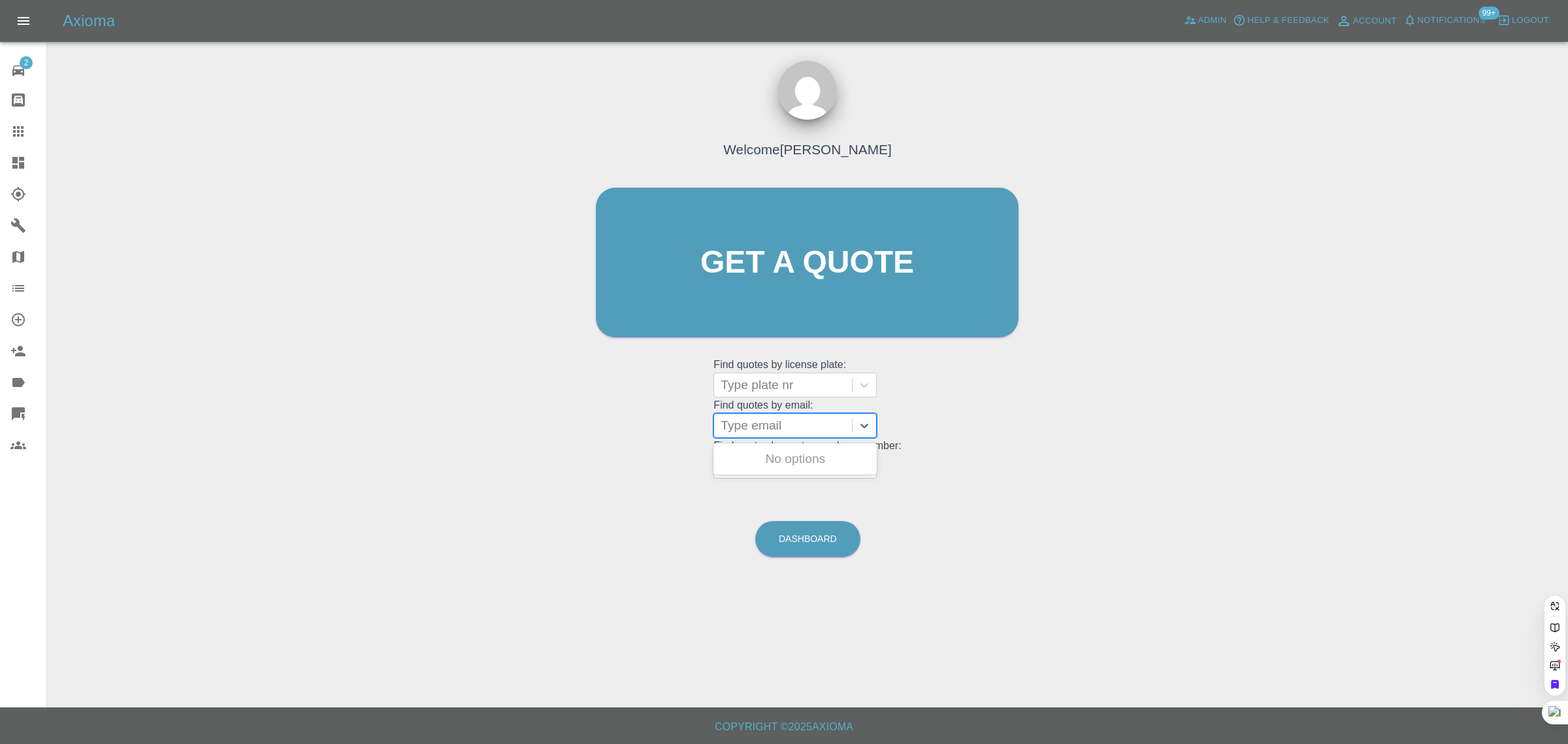
click at [785, 426] on div at bounding box center [783, 426] width 125 height 19
paste input "fimoore22@gmail.com"
type input "fimoore22@gmail.co"
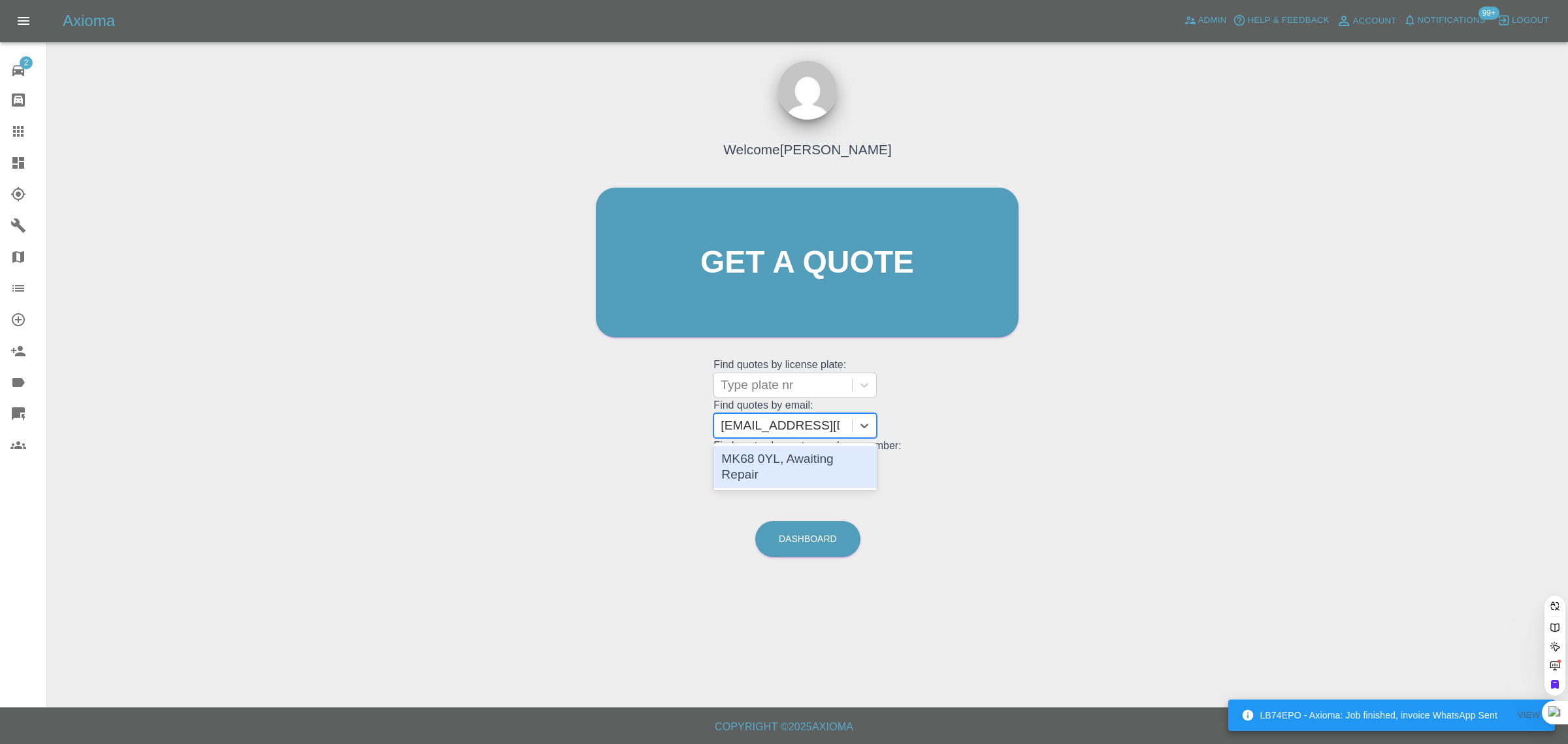
click at [758, 458] on div "MK68 0YL, Awaiting Repair" at bounding box center [795, 466] width 163 height 42
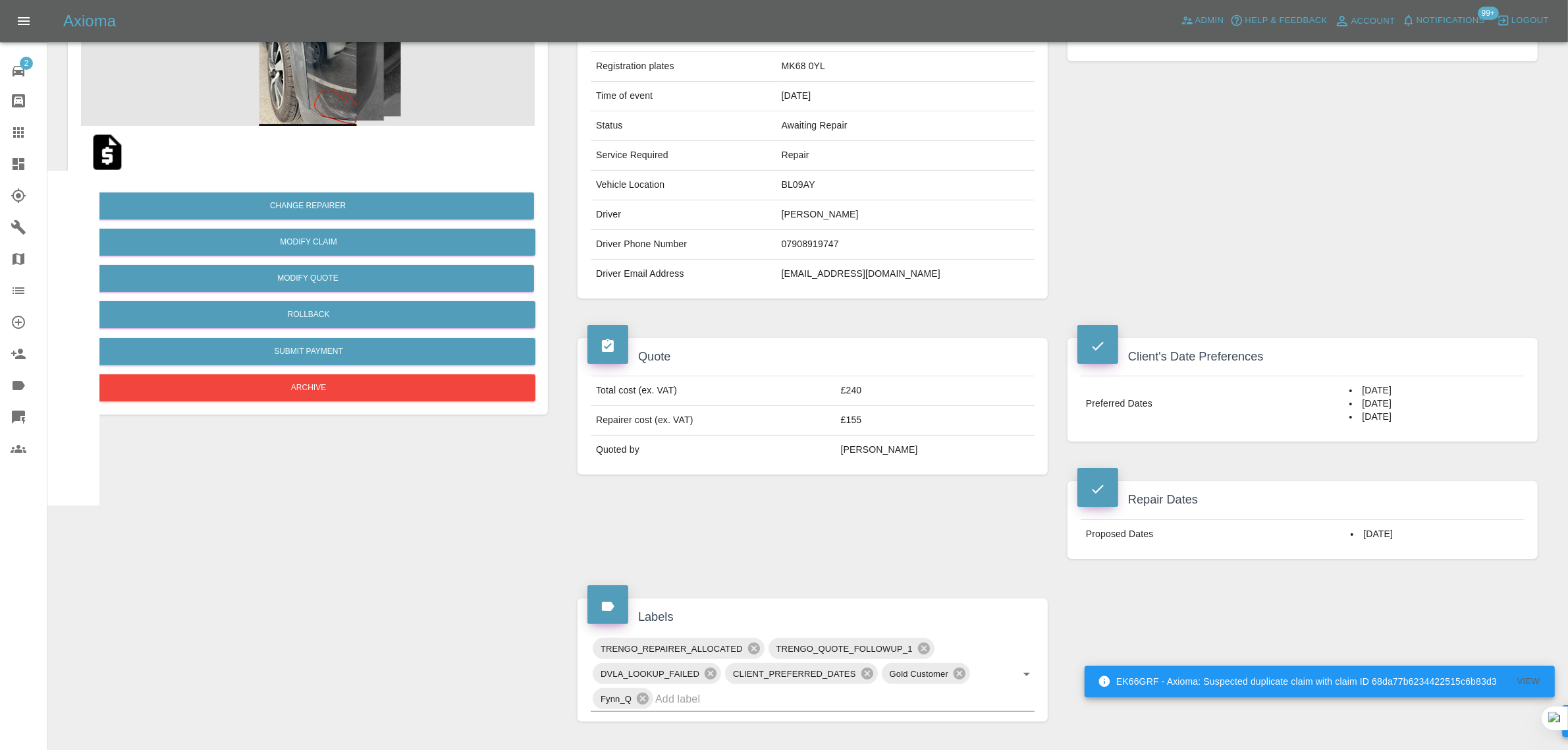
scroll to position [247, 0]
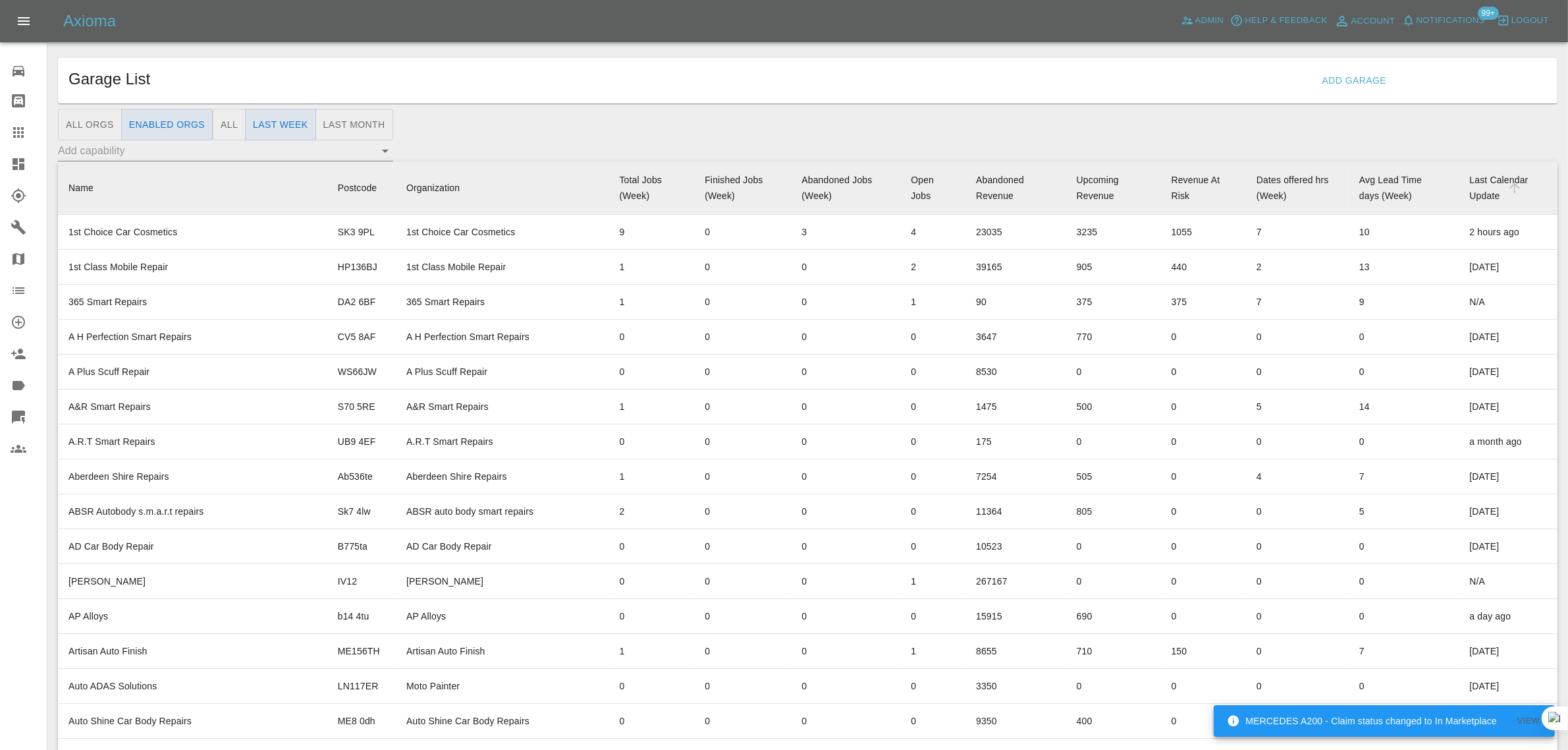
scroll to position [3041, 0]
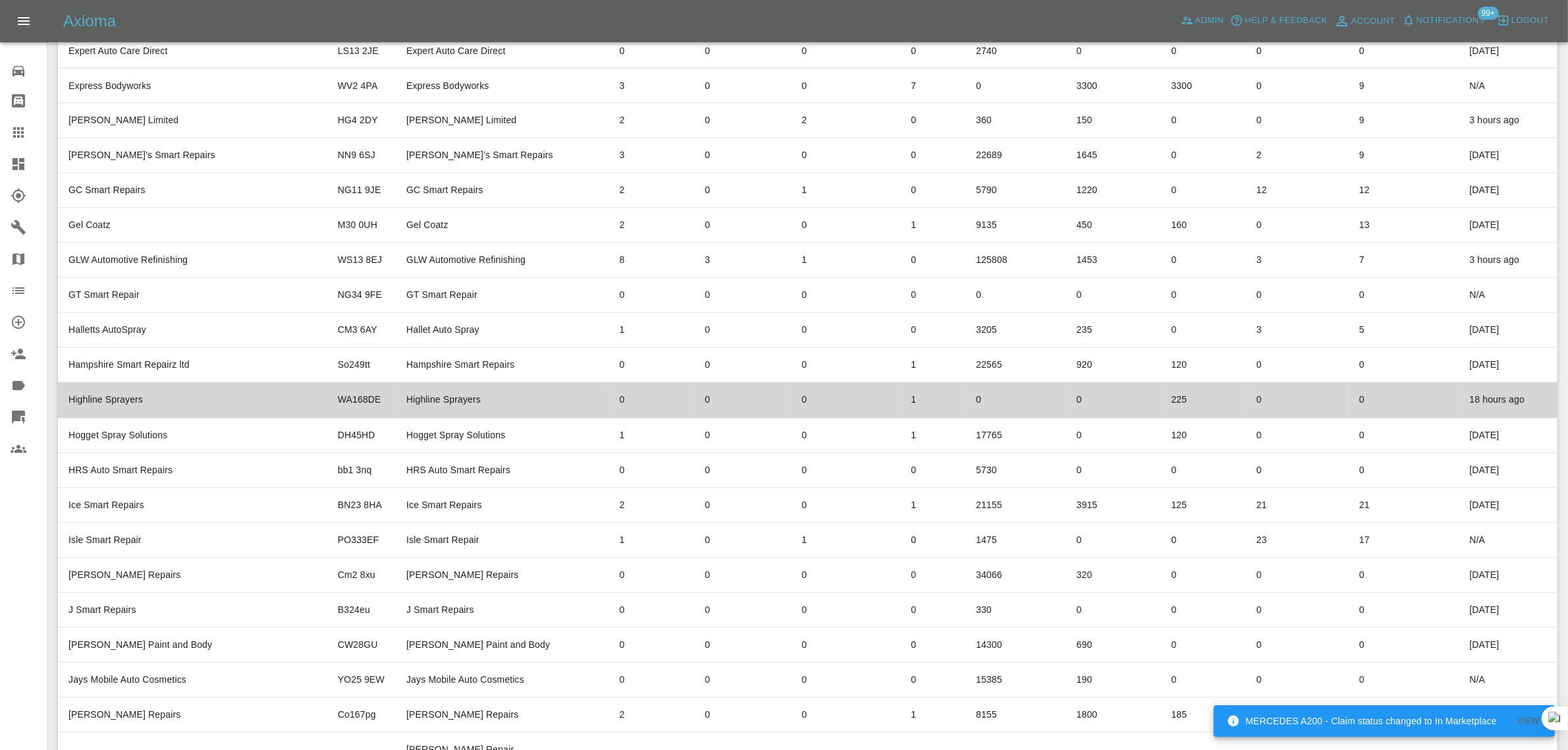
click at [428, 383] on td "Highline Sprayers" at bounding box center [502, 400] width 213 height 35
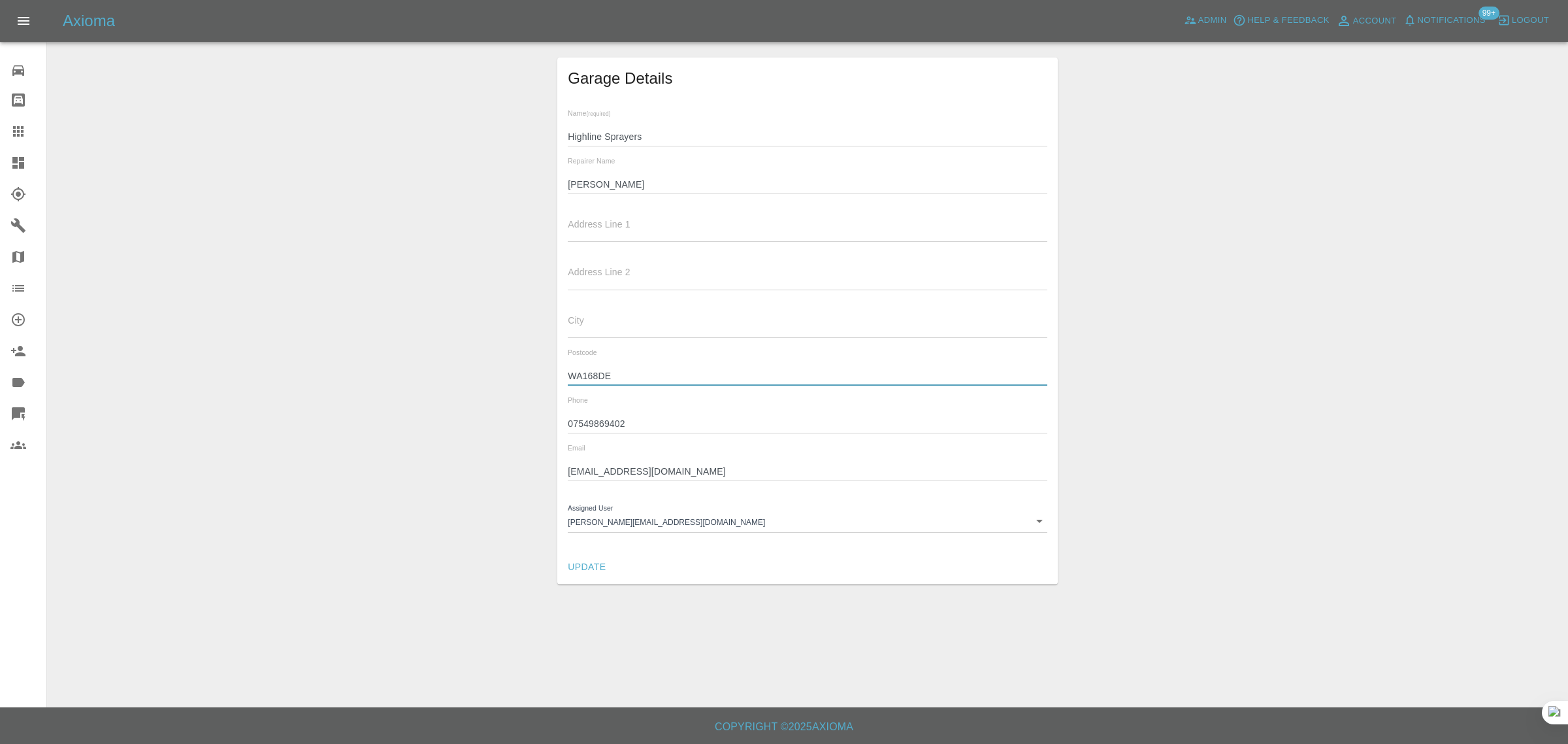
drag, startPoint x: 611, startPoint y: 376, endPoint x: 553, endPoint y: 377, distance: 58.0
click at [553, 377] on div "Garage Details Name (required) Highline Sprayers Repairer Name Chris Address Li…" at bounding box center [808, 321] width 1500 height 527
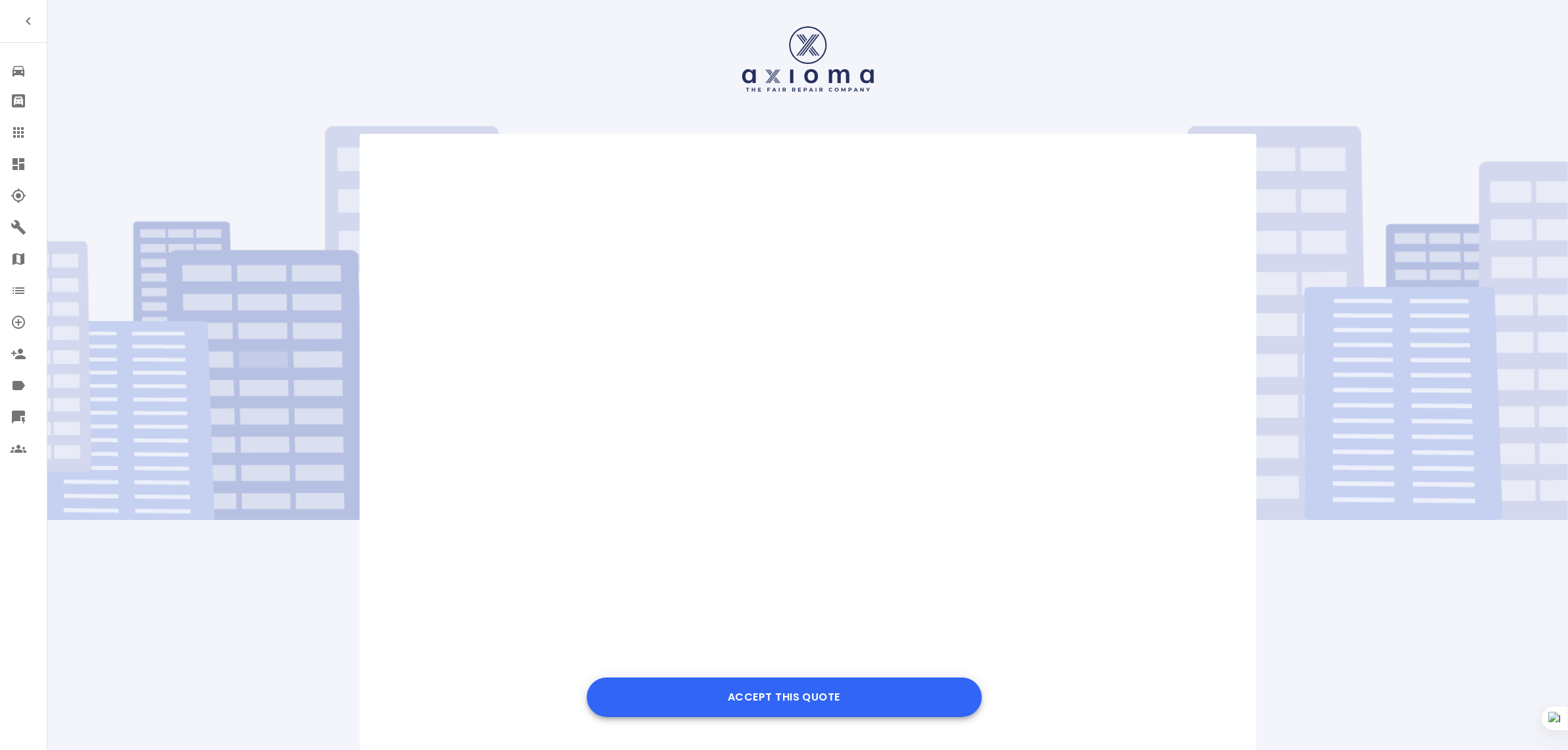
click at [763, 693] on button "Accept this Quote" at bounding box center [784, 697] width 395 height 39
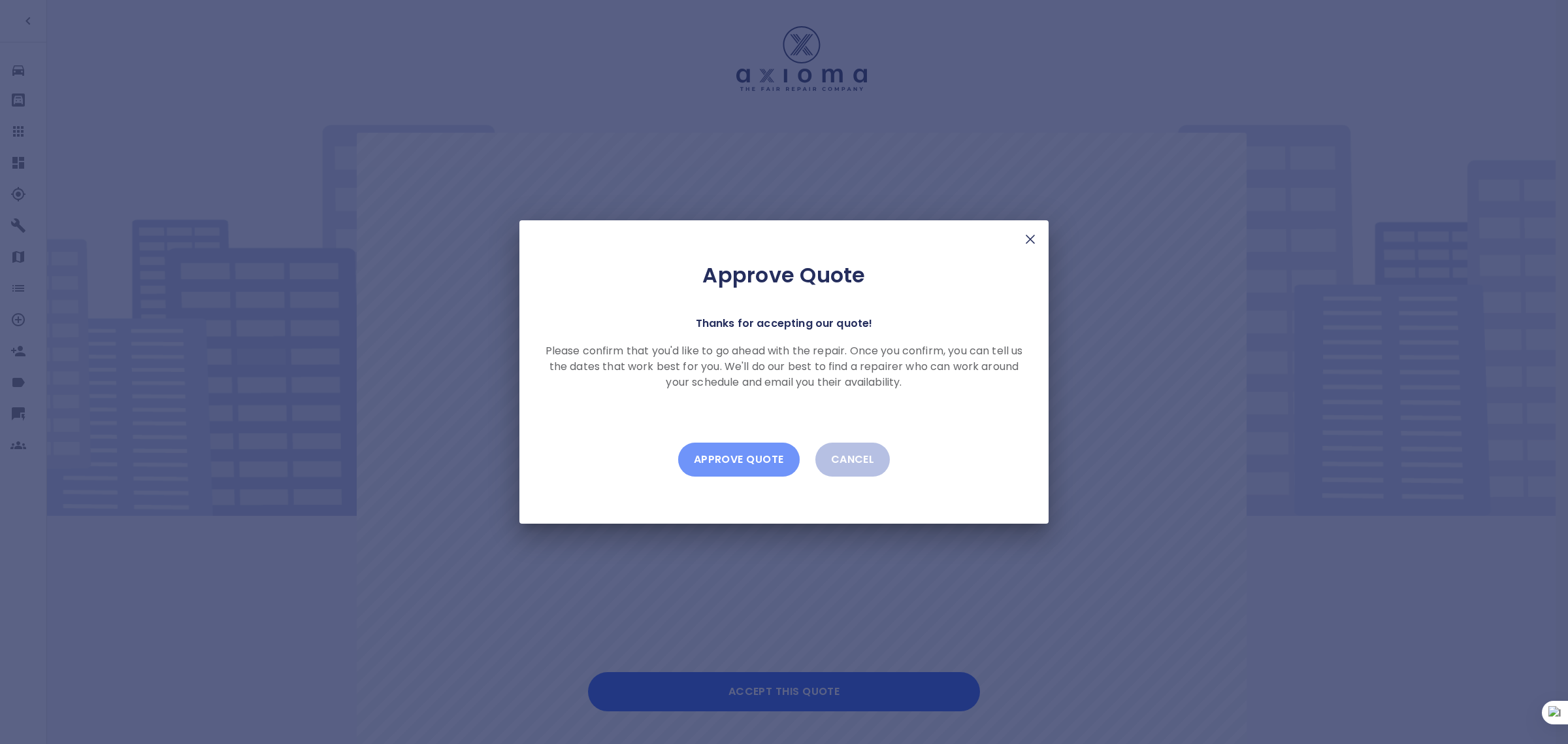
click at [733, 455] on button "Approve Quote" at bounding box center [739, 459] width 121 height 34
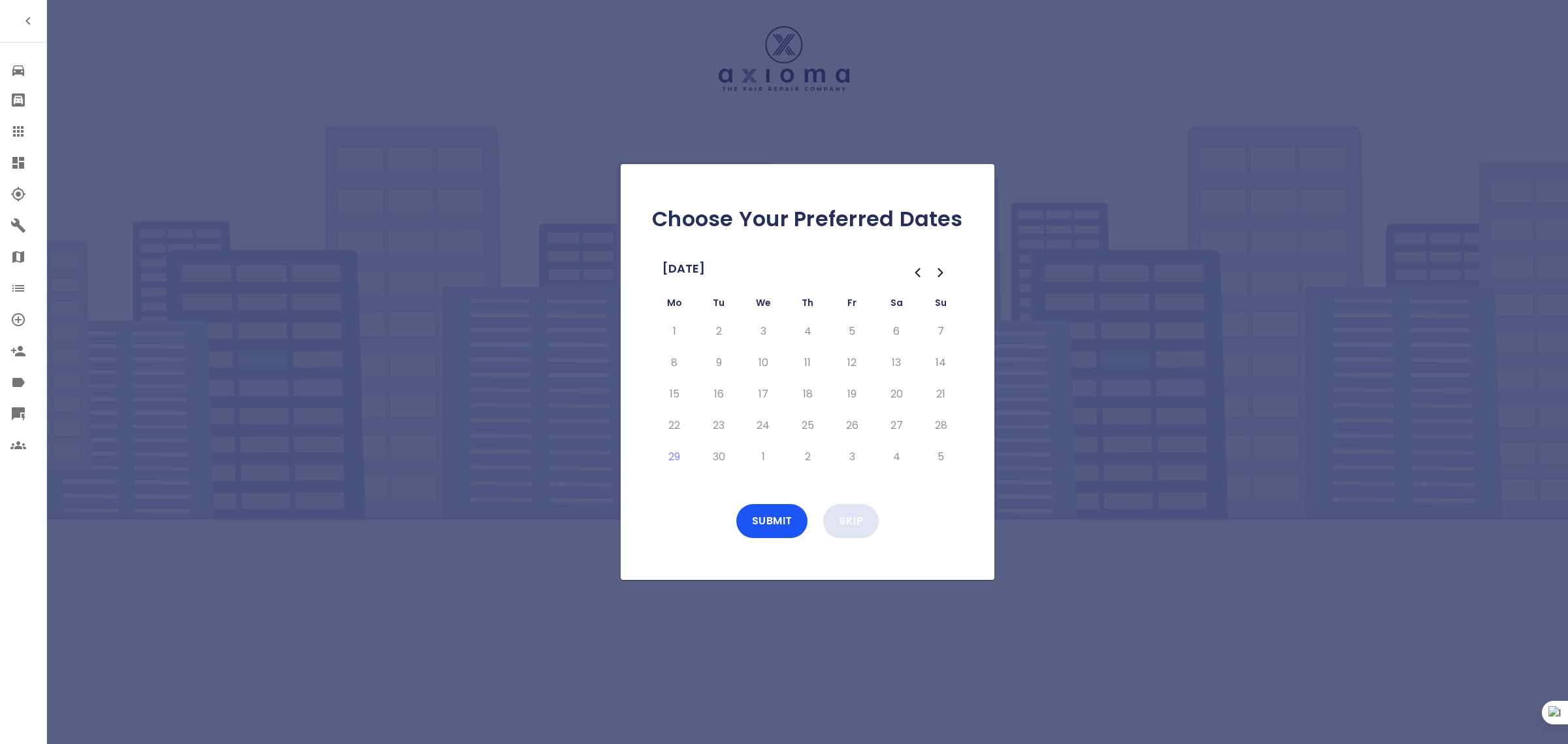
click at [847, 505] on button "Skip" at bounding box center [851, 521] width 56 height 34
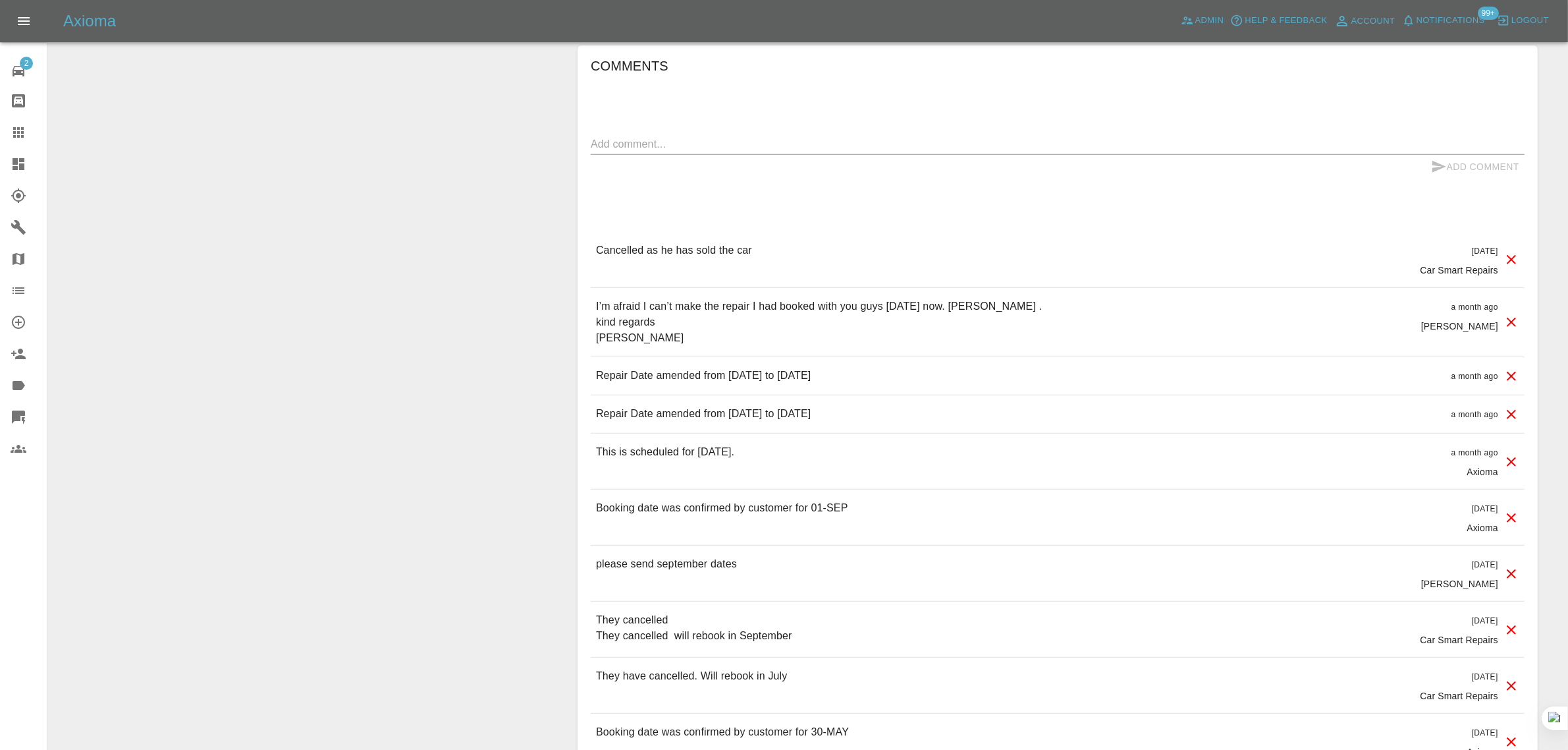
scroll to position [1340, 0]
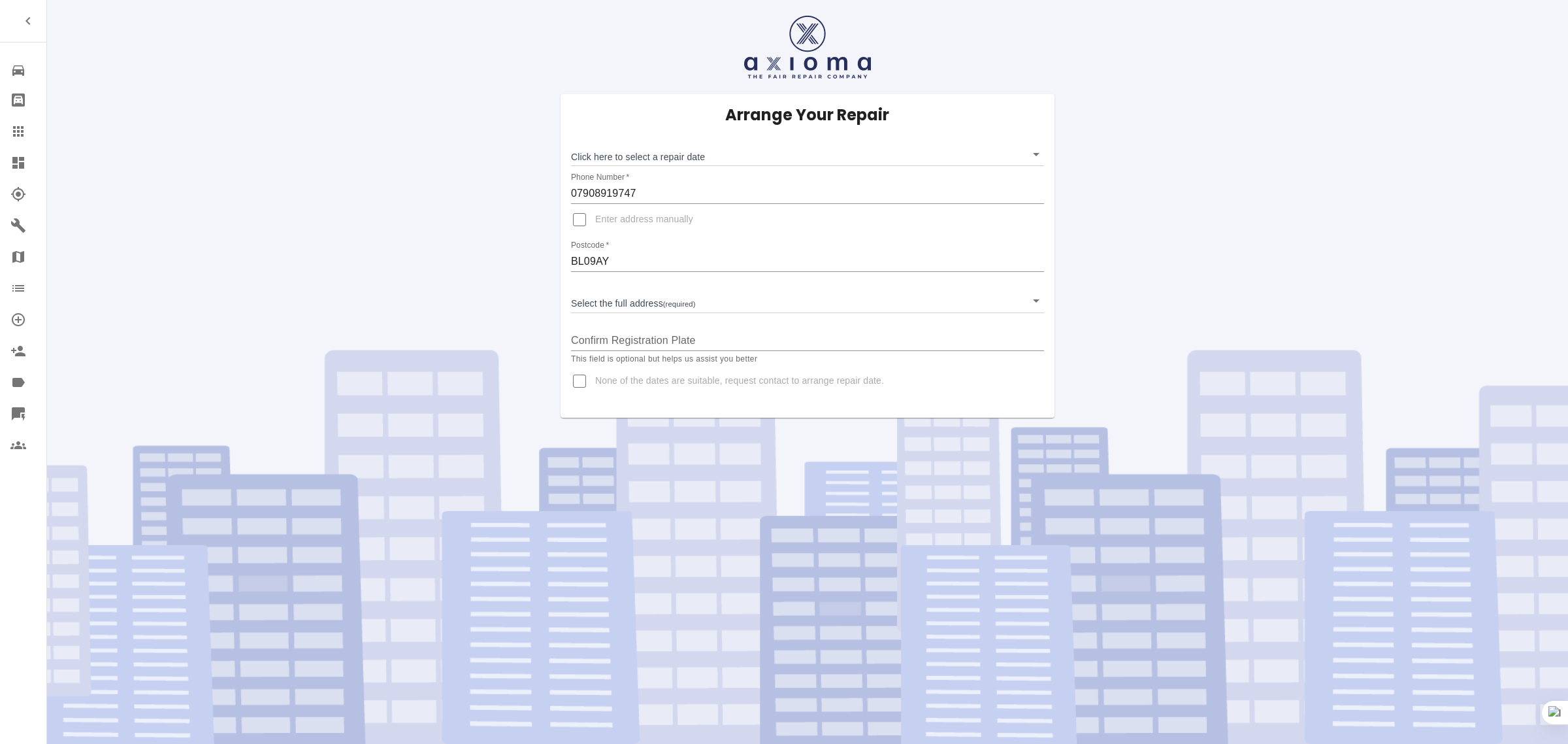
click at [637, 160] on body "Repair home Bodyshop home Claims Dashboard Explorer Garages Map Organization Cr…" at bounding box center [784, 372] width 1568 height 744
click at [27, 136] on div at bounding box center [784, 372] width 1568 height 744
click at [19, 131] on icon at bounding box center [19, 131] width 11 height 11
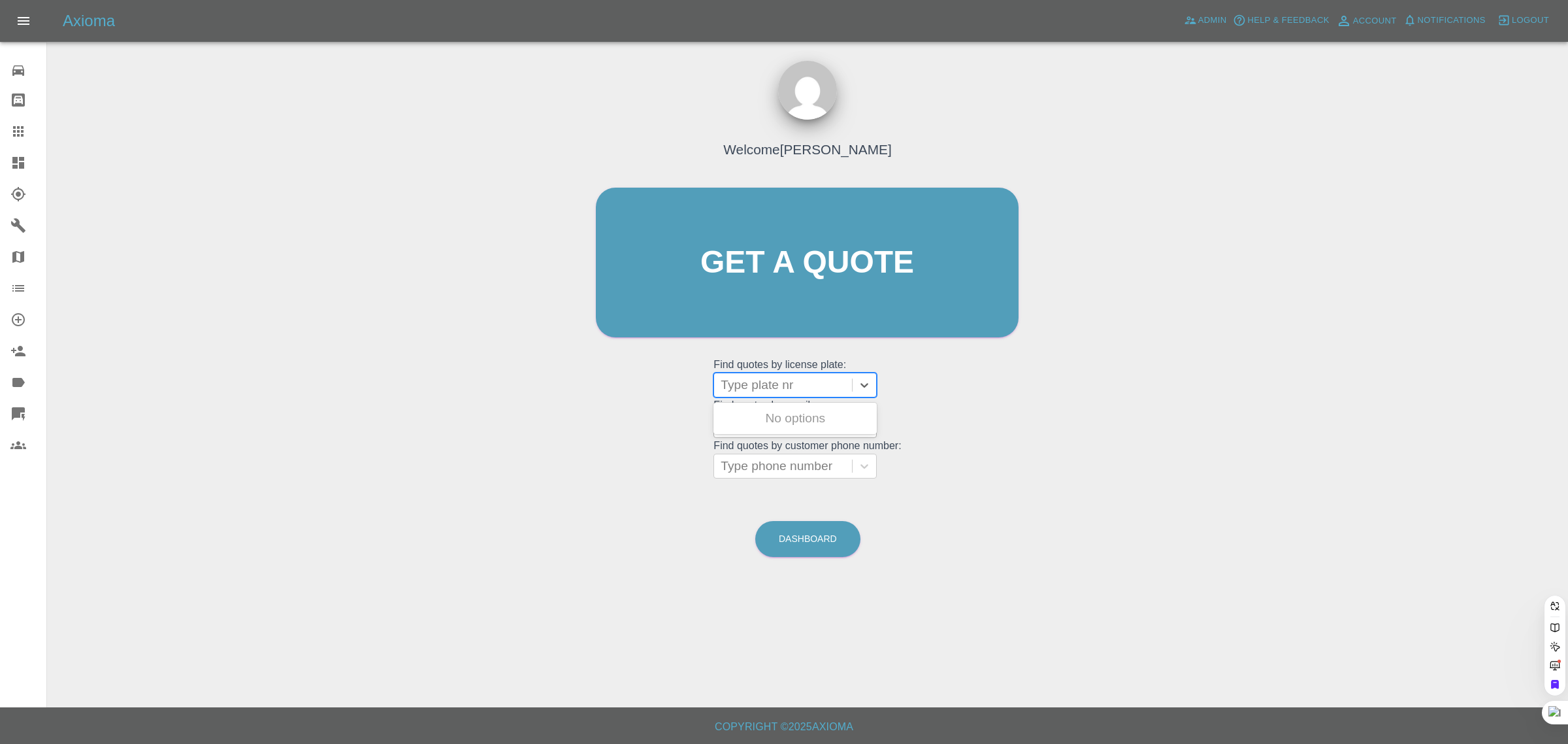
click at [774, 384] on div at bounding box center [783, 385] width 125 height 19
click at [635, 417] on div "Welcome [PERSON_NAME] Get a quote Get a quote Find quotes by license plate: Use…" at bounding box center [807, 287] width 450 height 395
click at [808, 430] on div at bounding box center [783, 426] width 125 height 19
paste input "[PERSON_NAME][EMAIL_ADDRESS][DOMAIN_NAME]"
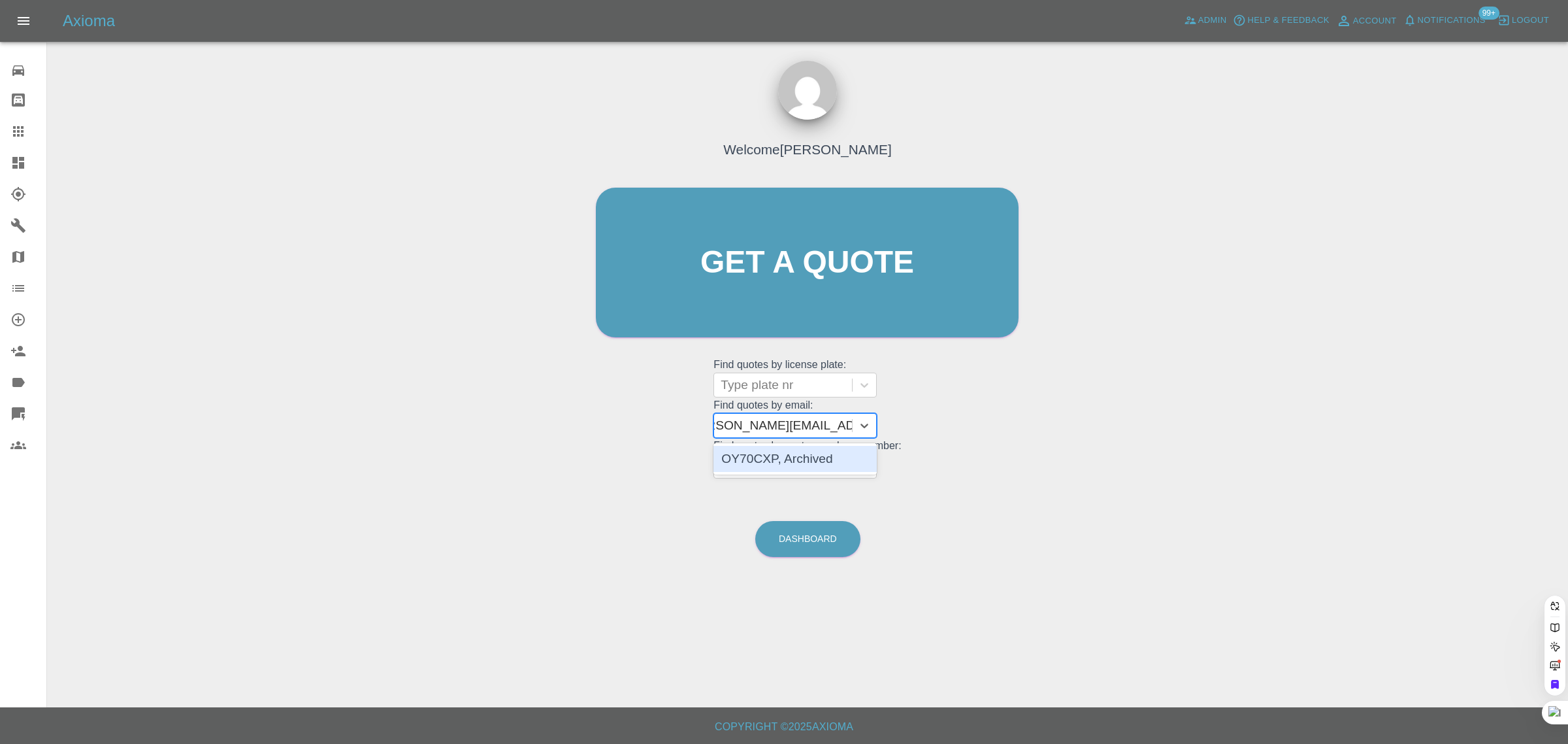
type input "[PERSON_NAME][EMAIL_ADDRESS][DOMAIN_NAME]"
click at [785, 433] on div at bounding box center [783, 426] width 125 height 19
paste input "[EMAIL_ADDRESS][DOMAIN_NAME]"
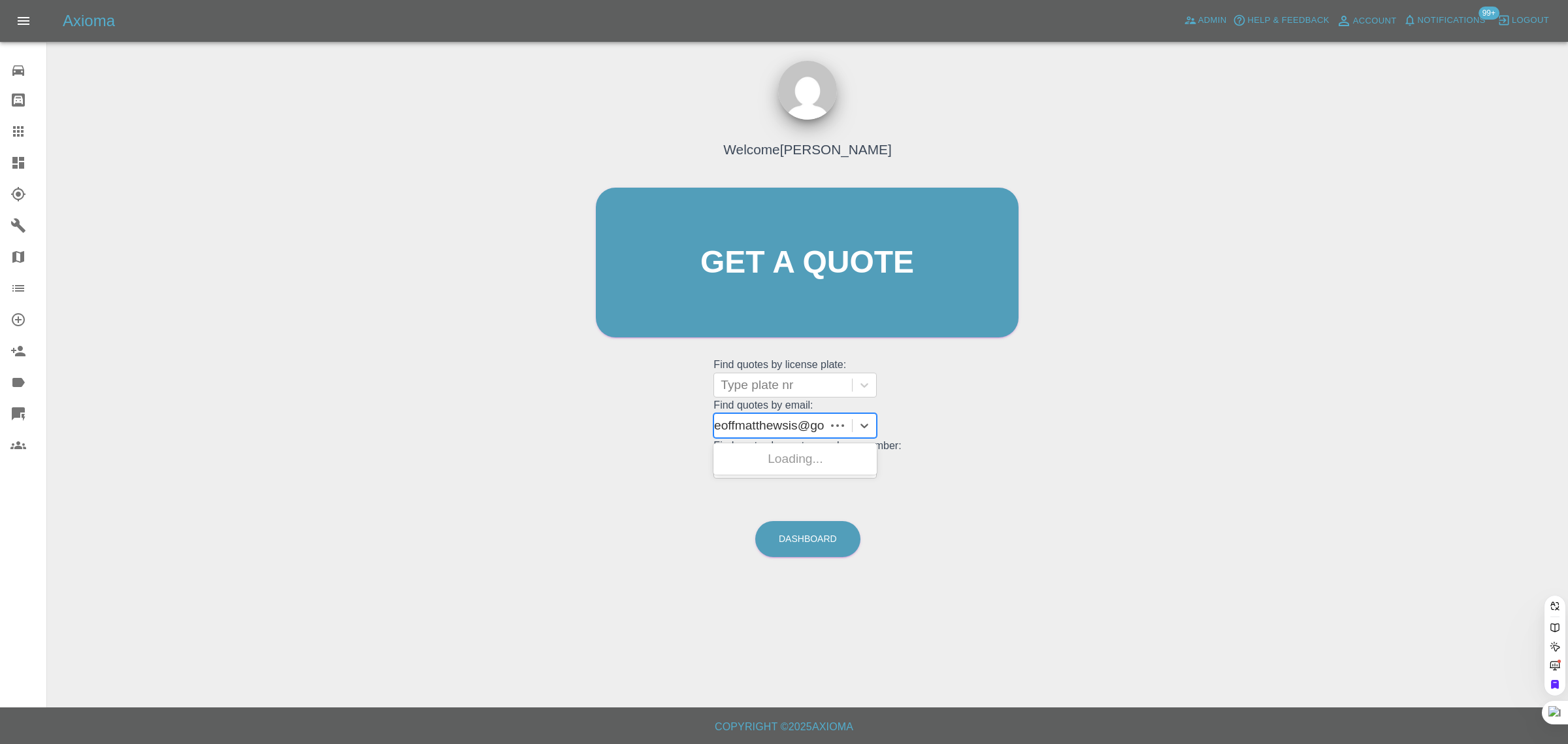
type input "geoffmatthewsis@g"
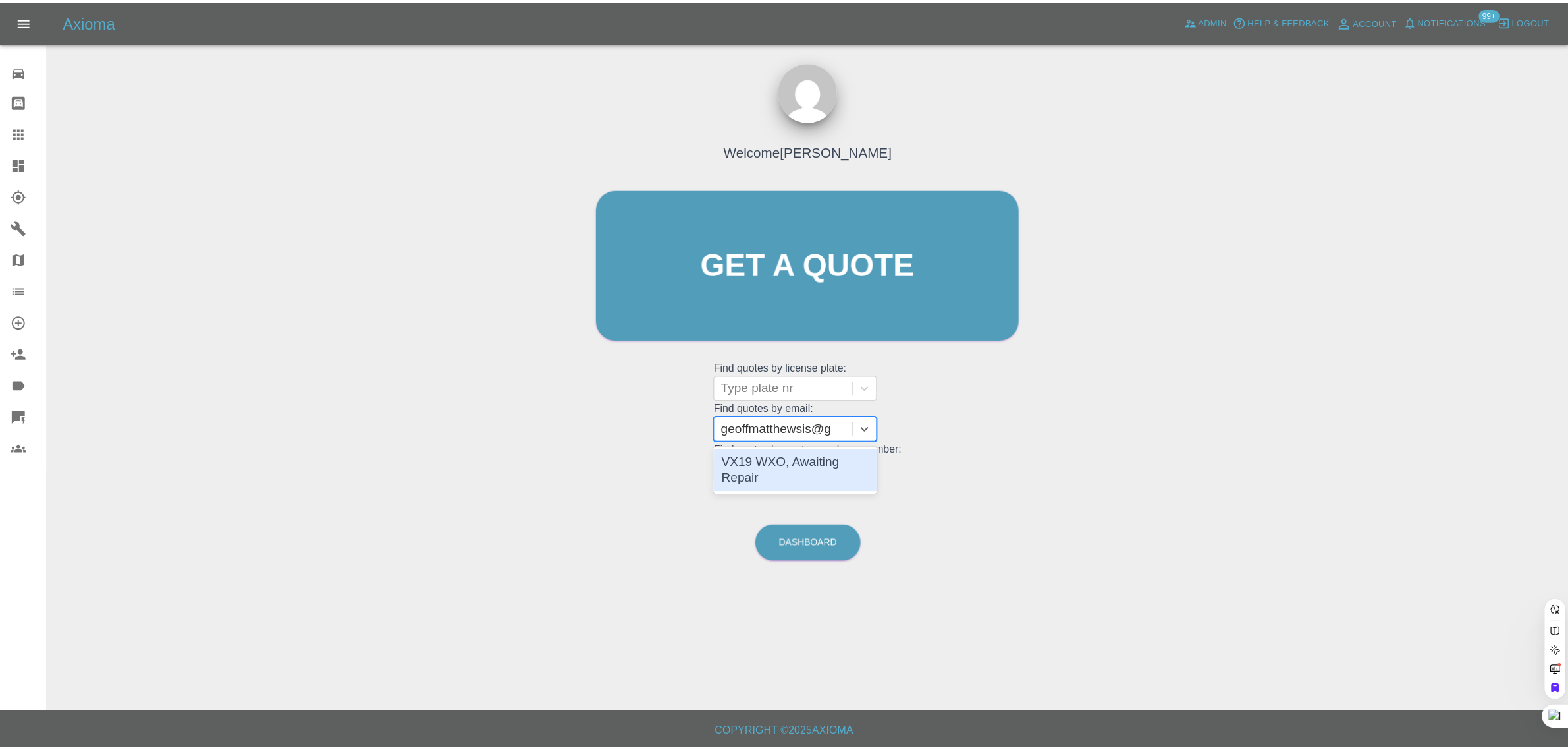
scroll to position [0, 0]
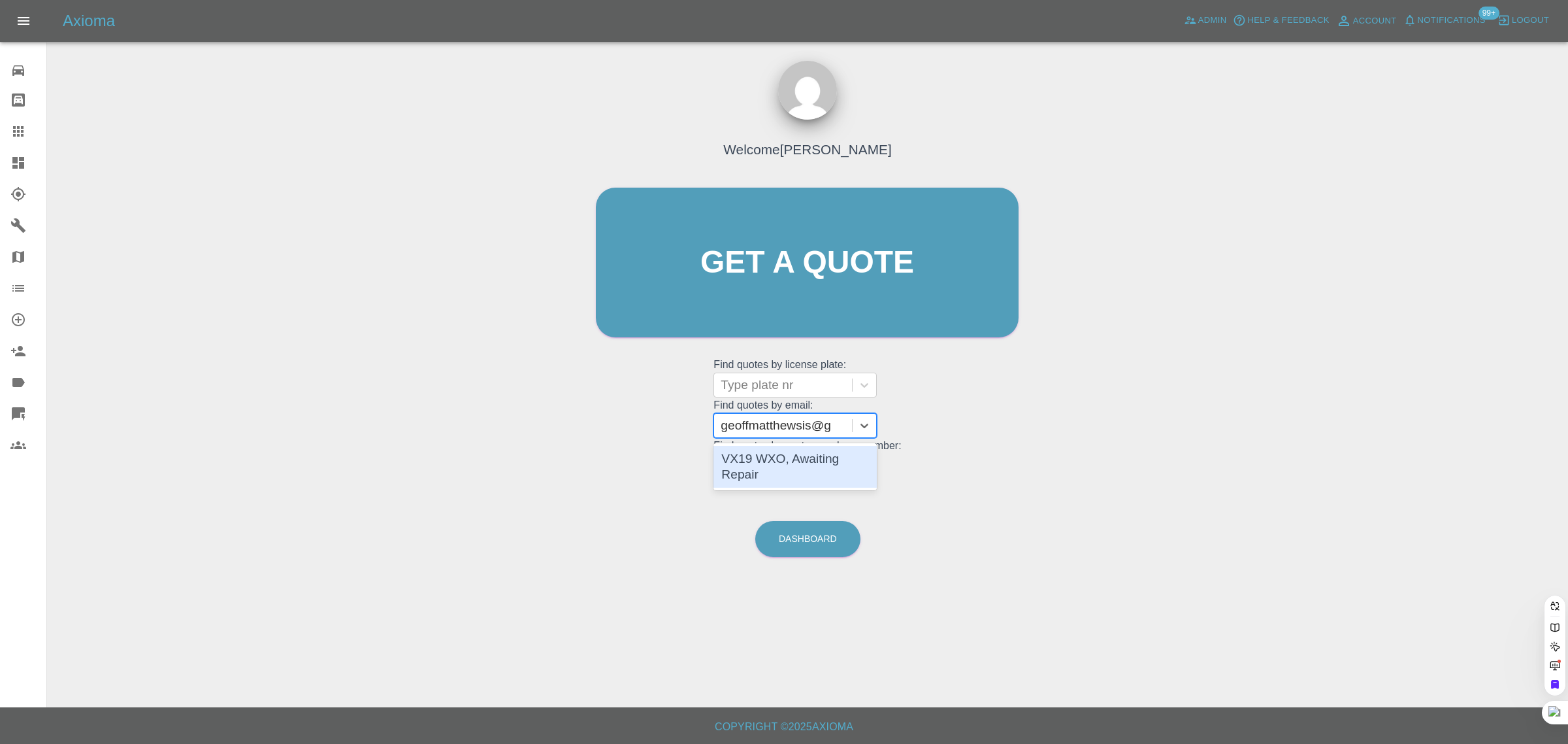
click at [768, 446] on div "VX19 WXO, Awaiting Repair" at bounding box center [795, 466] width 163 height 42
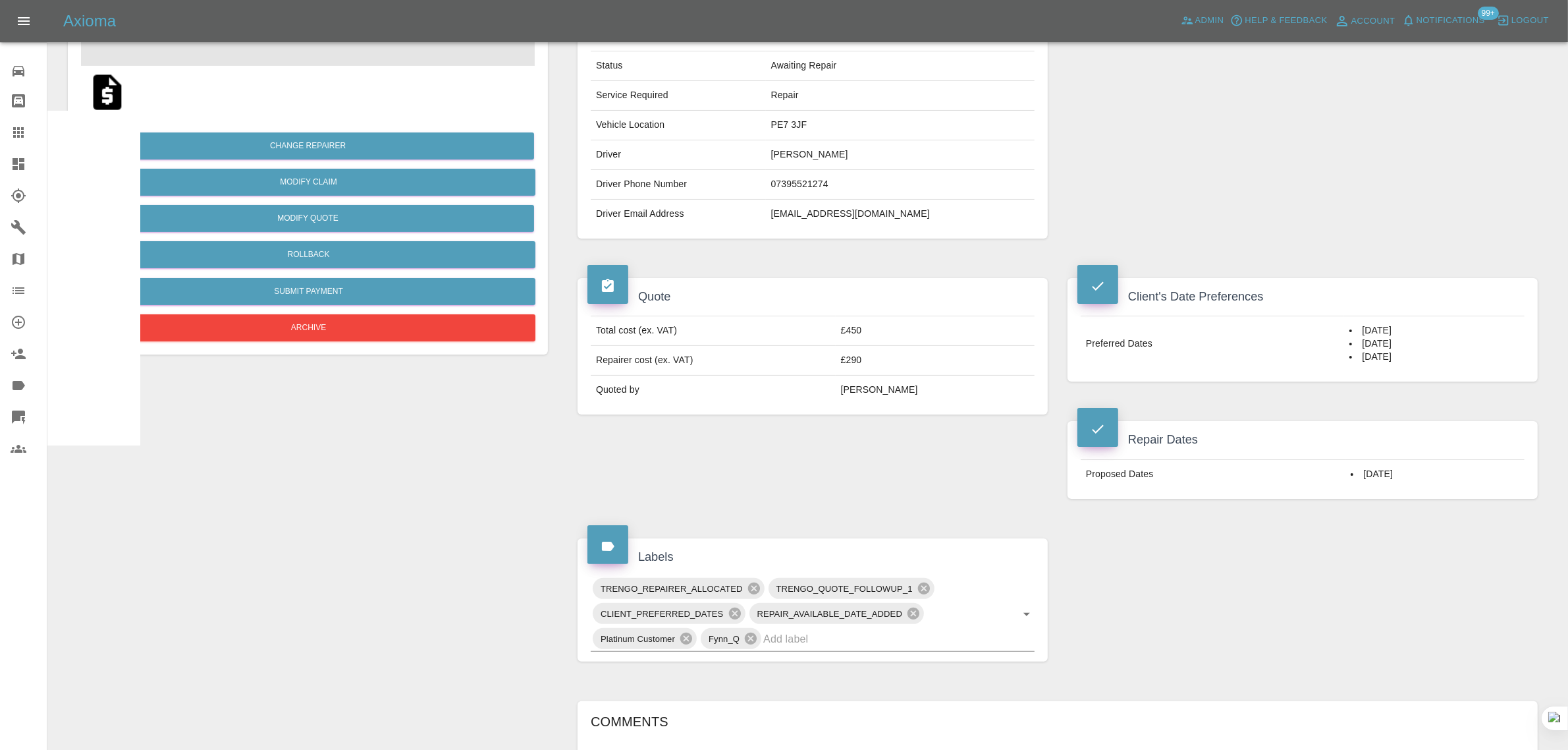
scroll to position [576, 0]
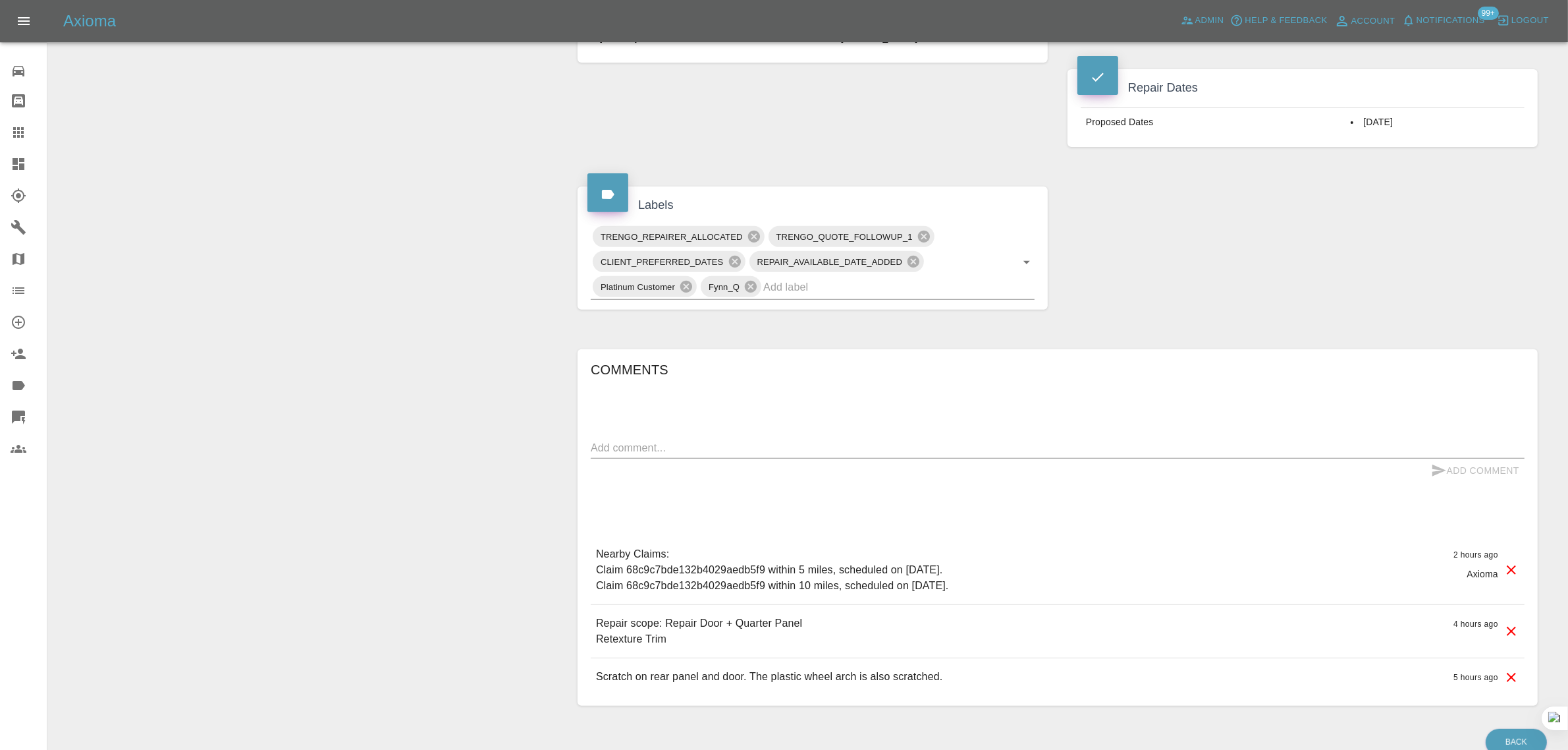
click at [831, 455] on textarea at bounding box center [1057, 447] width 934 height 15
paste textarea "Just to confirm, I've accepted the quote, just waiting for confirmation when yo…"
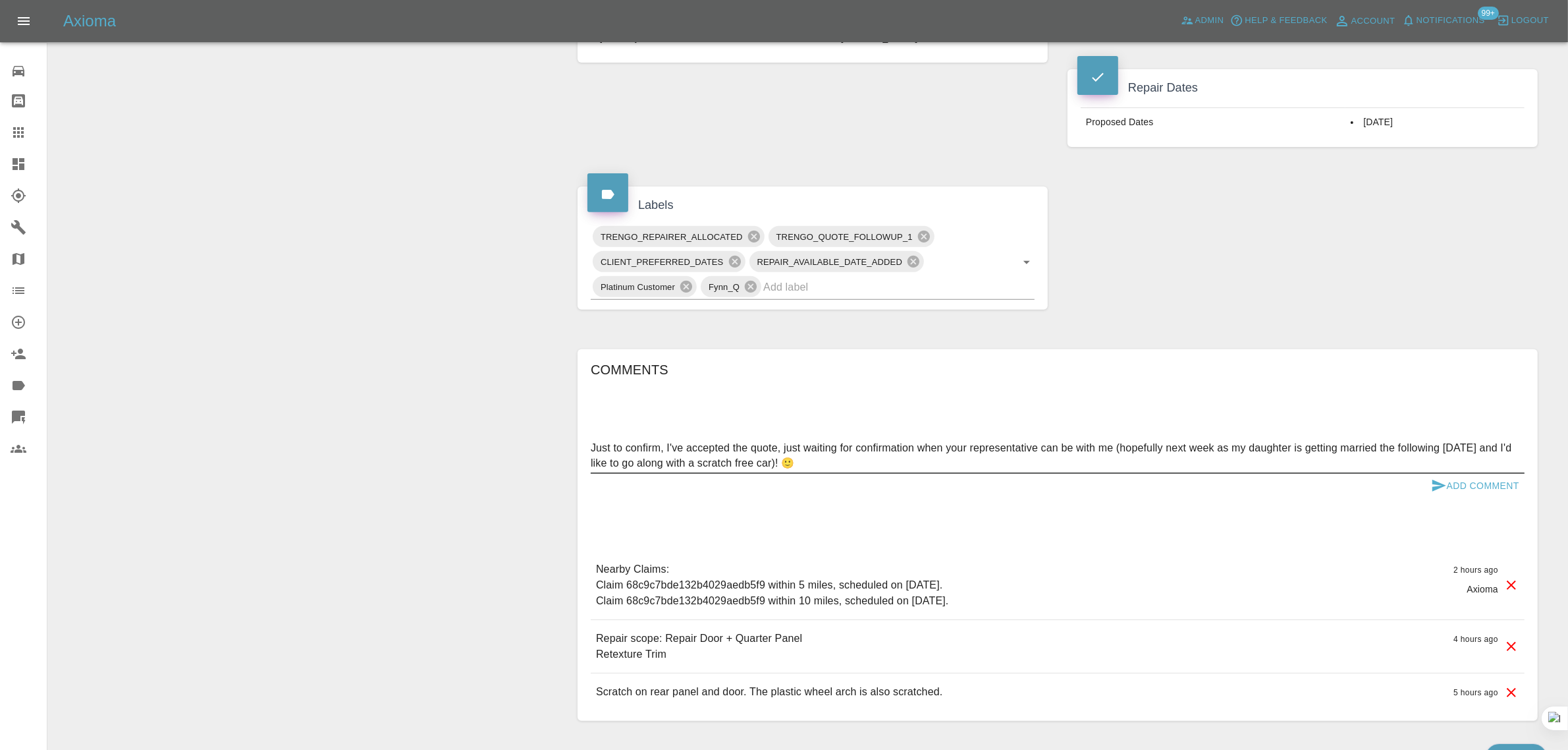
type textarea "Just to confirm, I've accepted the quote, just waiting for confirmation when yo…"
click at [1487, 484] on button "Add Comment" at bounding box center [1476, 486] width 99 height 24
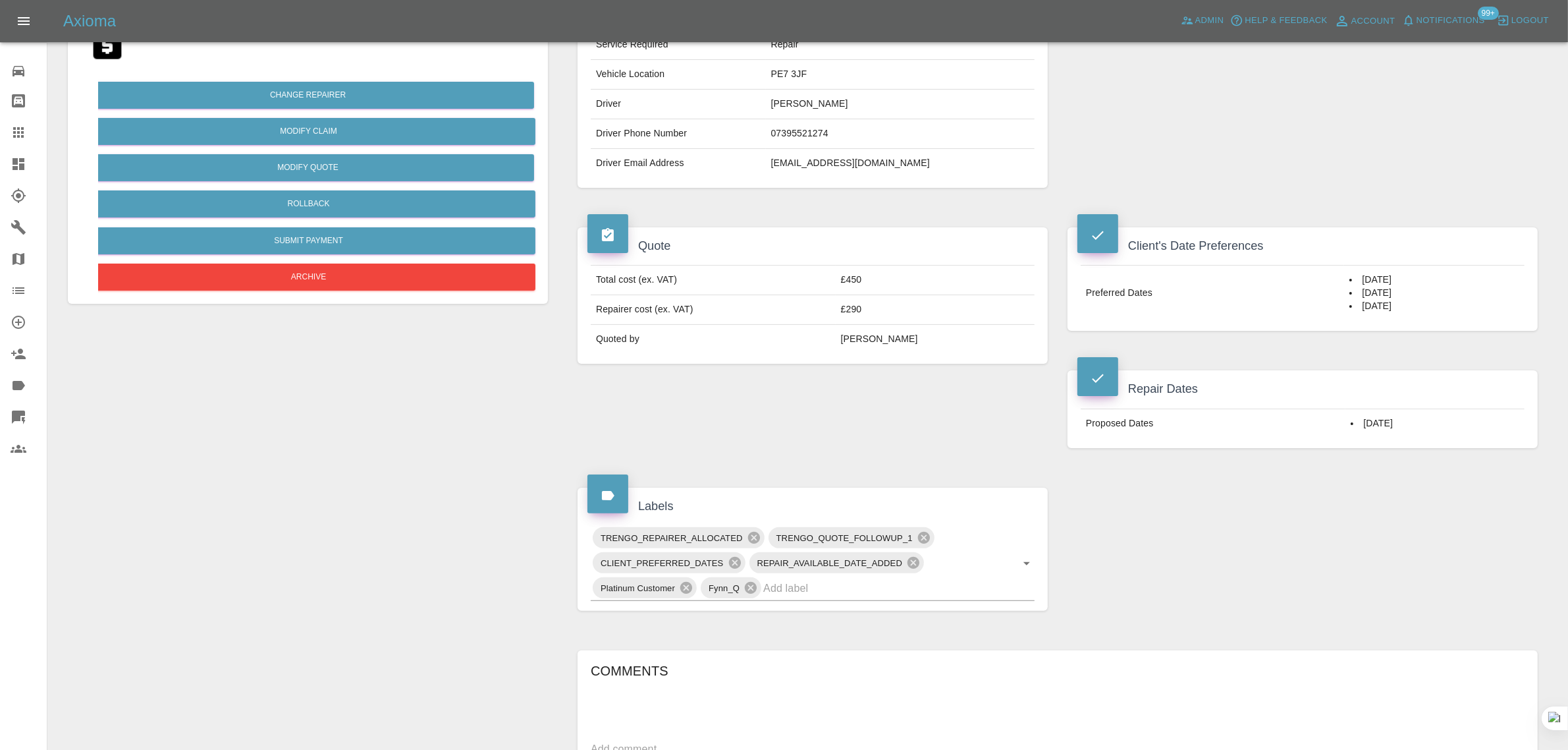
scroll to position [0, 0]
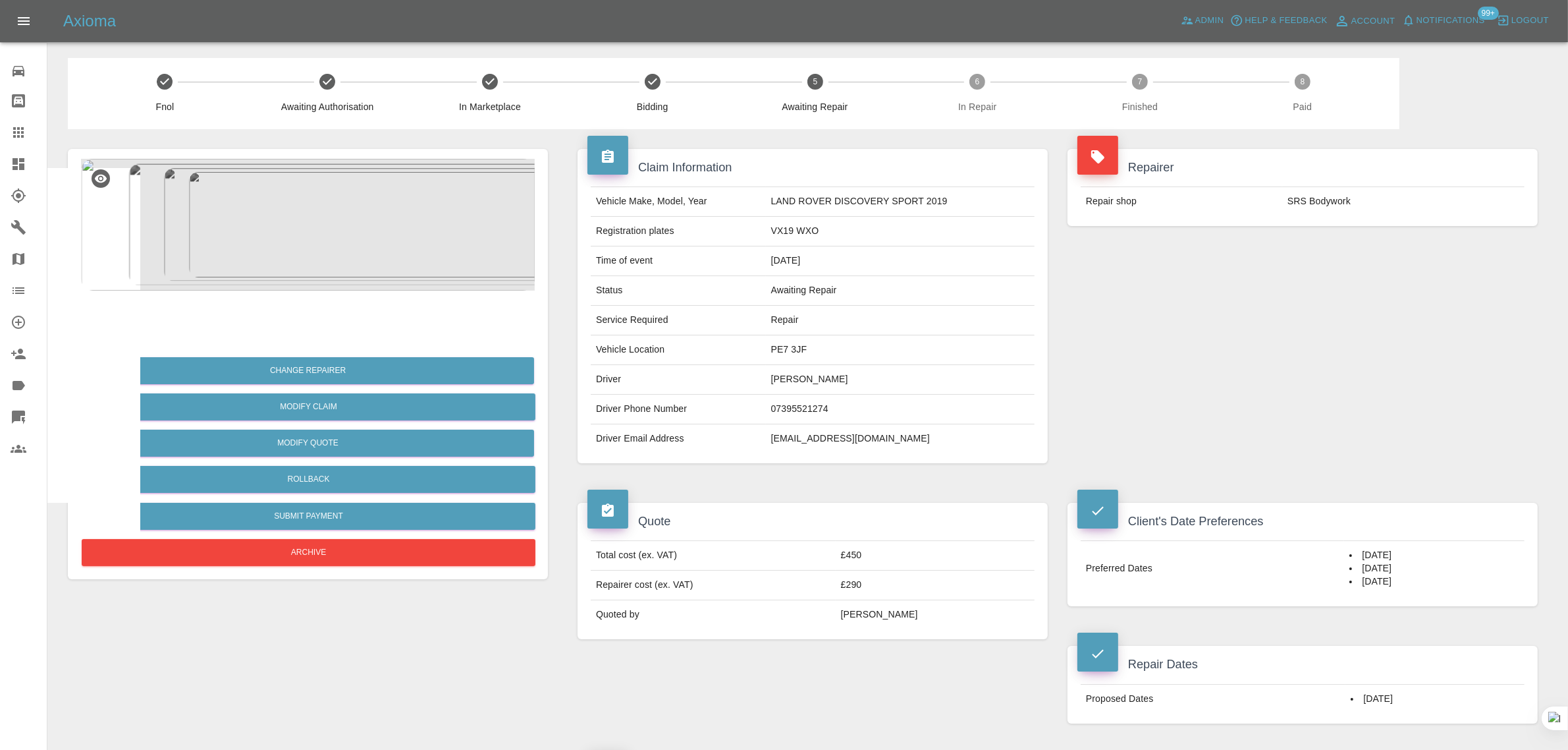
click at [946, 690] on div "Quote Total cost (ex. VAT) £450 Repairer cost (ex. VAT) £290 Quoted by [PERSON_…" at bounding box center [813, 612] width 490 height 260
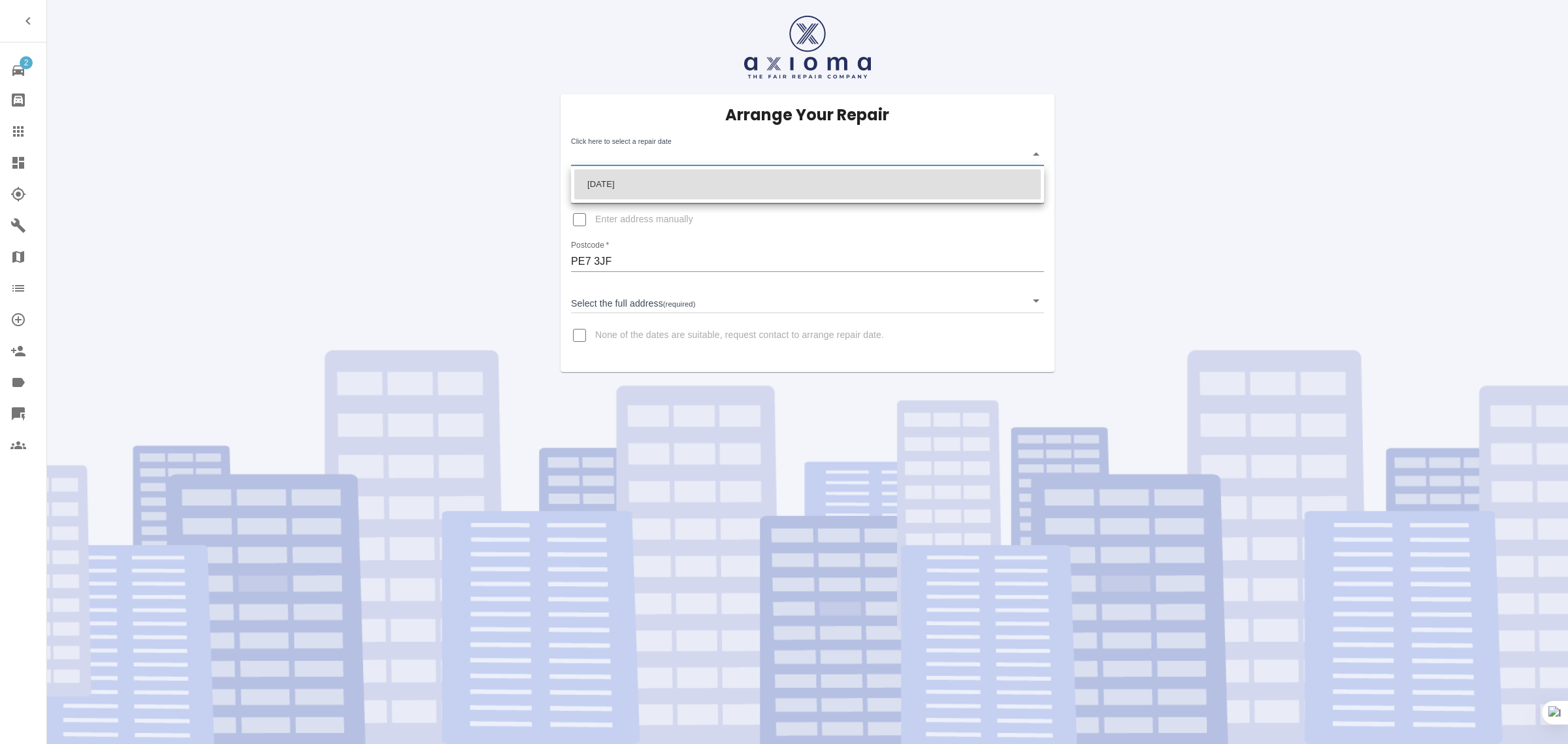
click at [674, 154] on body "2 Repair home Bodyshop home Claims Dashboard Explorer Garages Map Organization …" at bounding box center [784, 372] width 1568 height 744
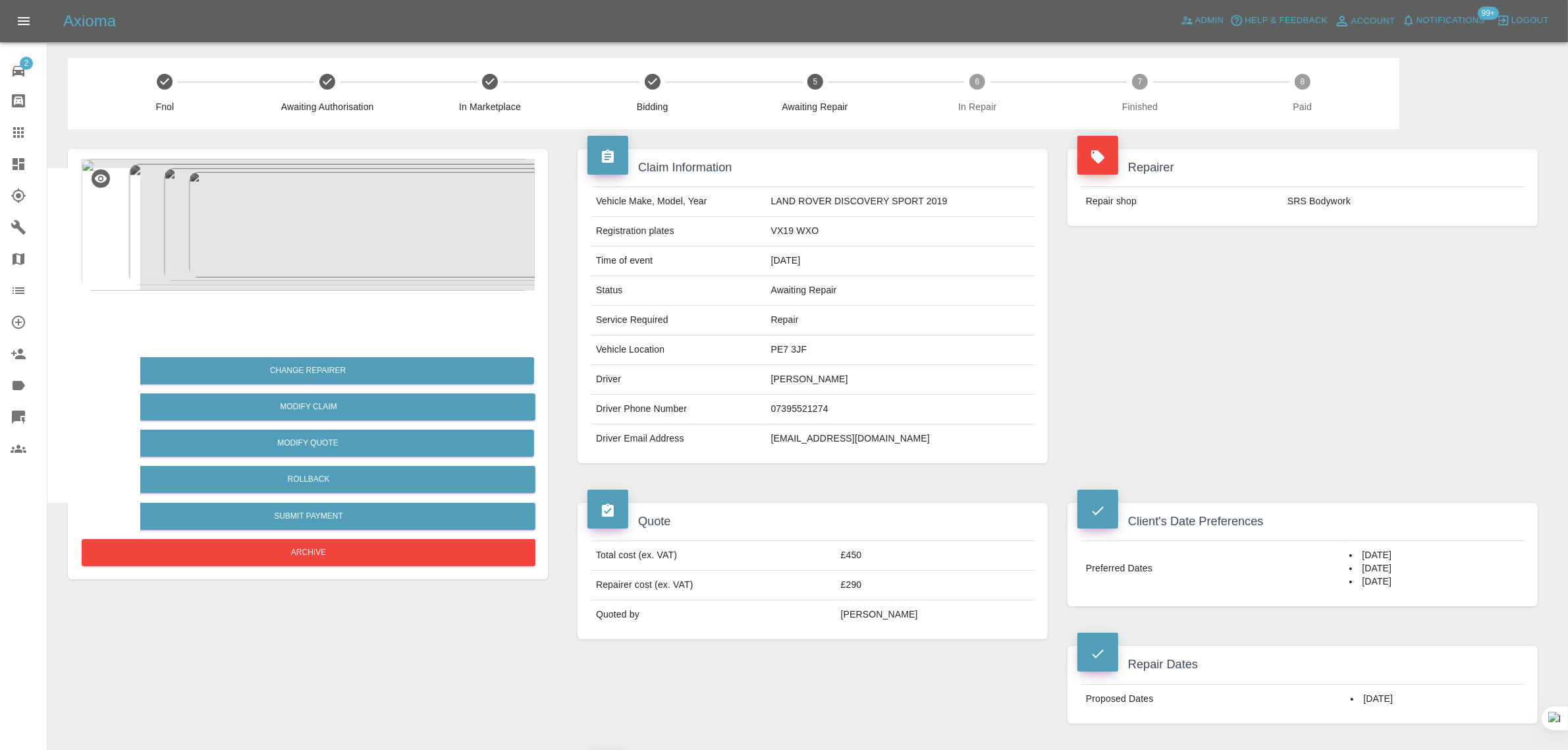
click at [5, 137] on link "Claims" at bounding box center [23, 132] width 47 height 31
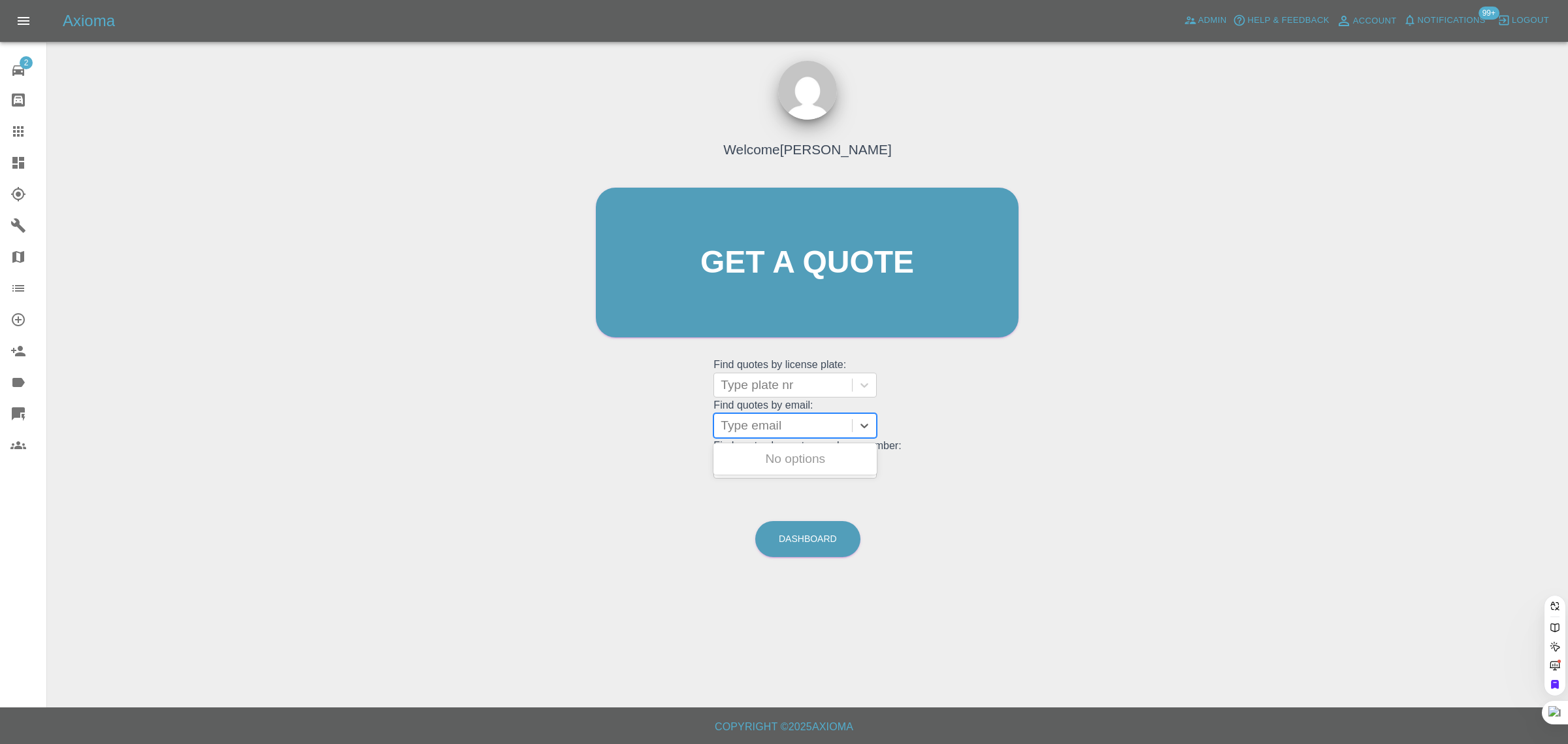
click at [771, 425] on div at bounding box center [783, 426] width 125 height 19
paste input "[EMAIL_ADDRESS][DOMAIN_NAME]"
type input "[EMAIL_ADDRESS][DOMAIN_NAME]"
click at [774, 456] on div "S19SWP, Awaiting Repair" at bounding box center [795, 458] width 163 height 26
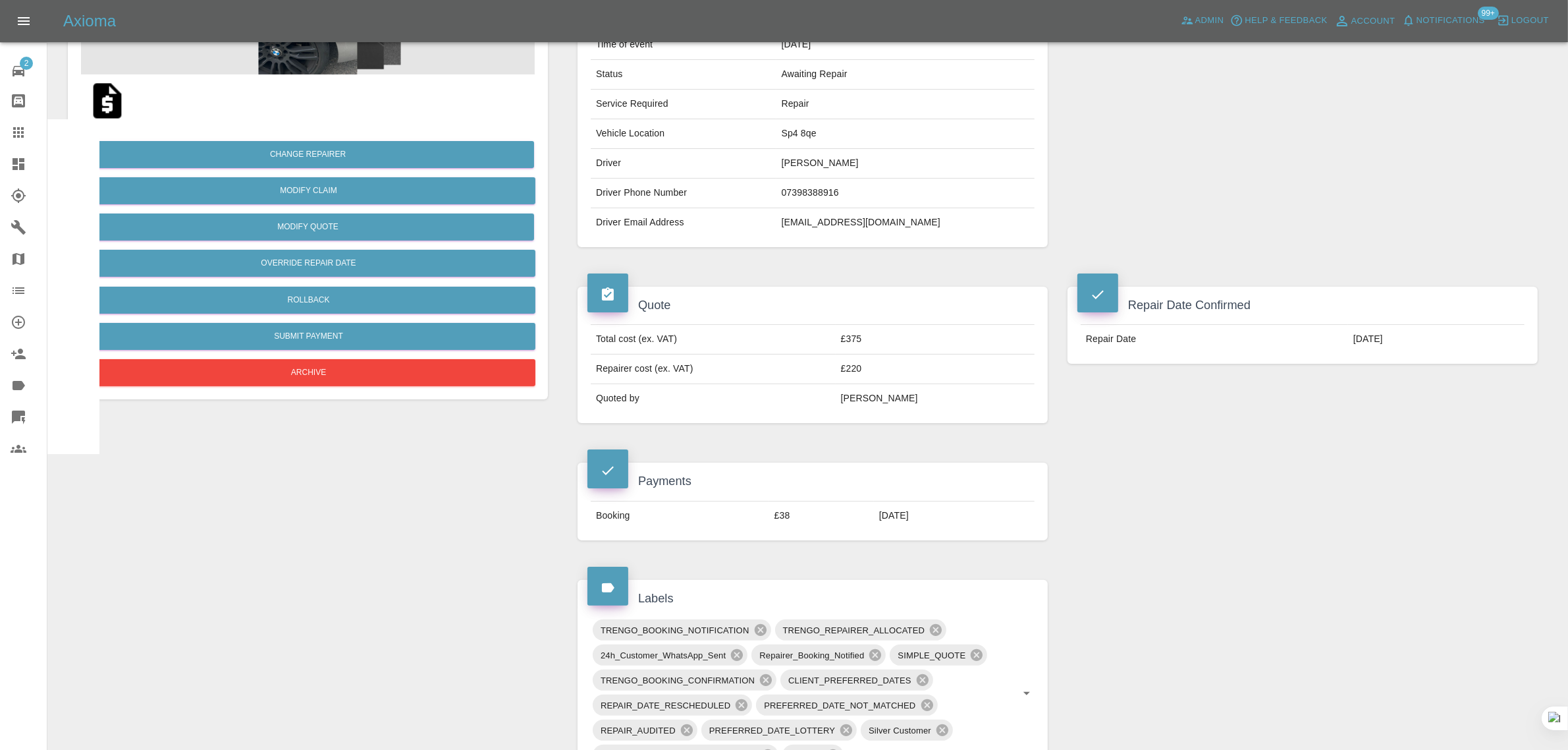
scroll to position [576, 0]
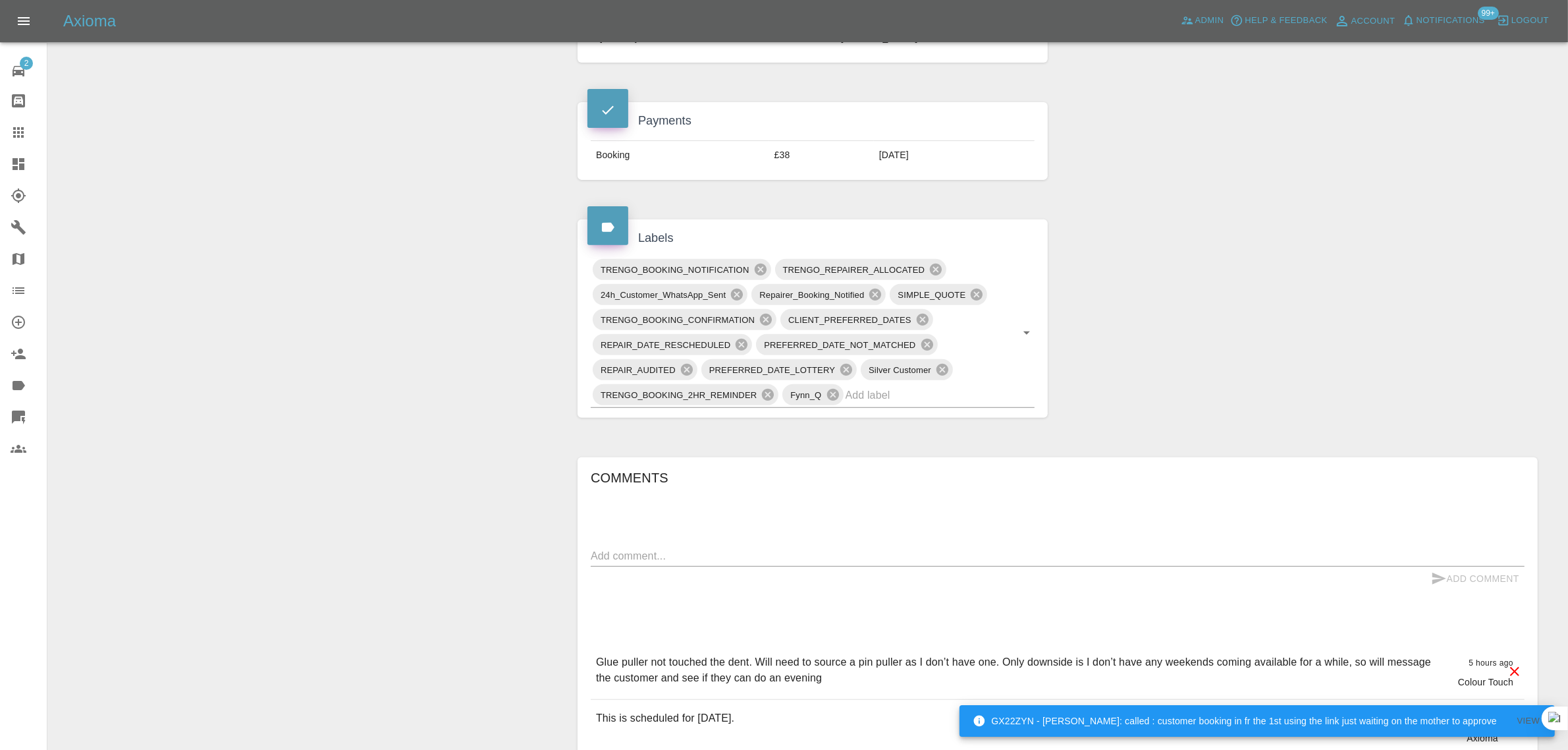
click at [804, 561] on textarea at bounding box center [1057, 555] width 934 height 15
paste textarea "The repairer showed up and said he did not have the right tools for the job. He…"
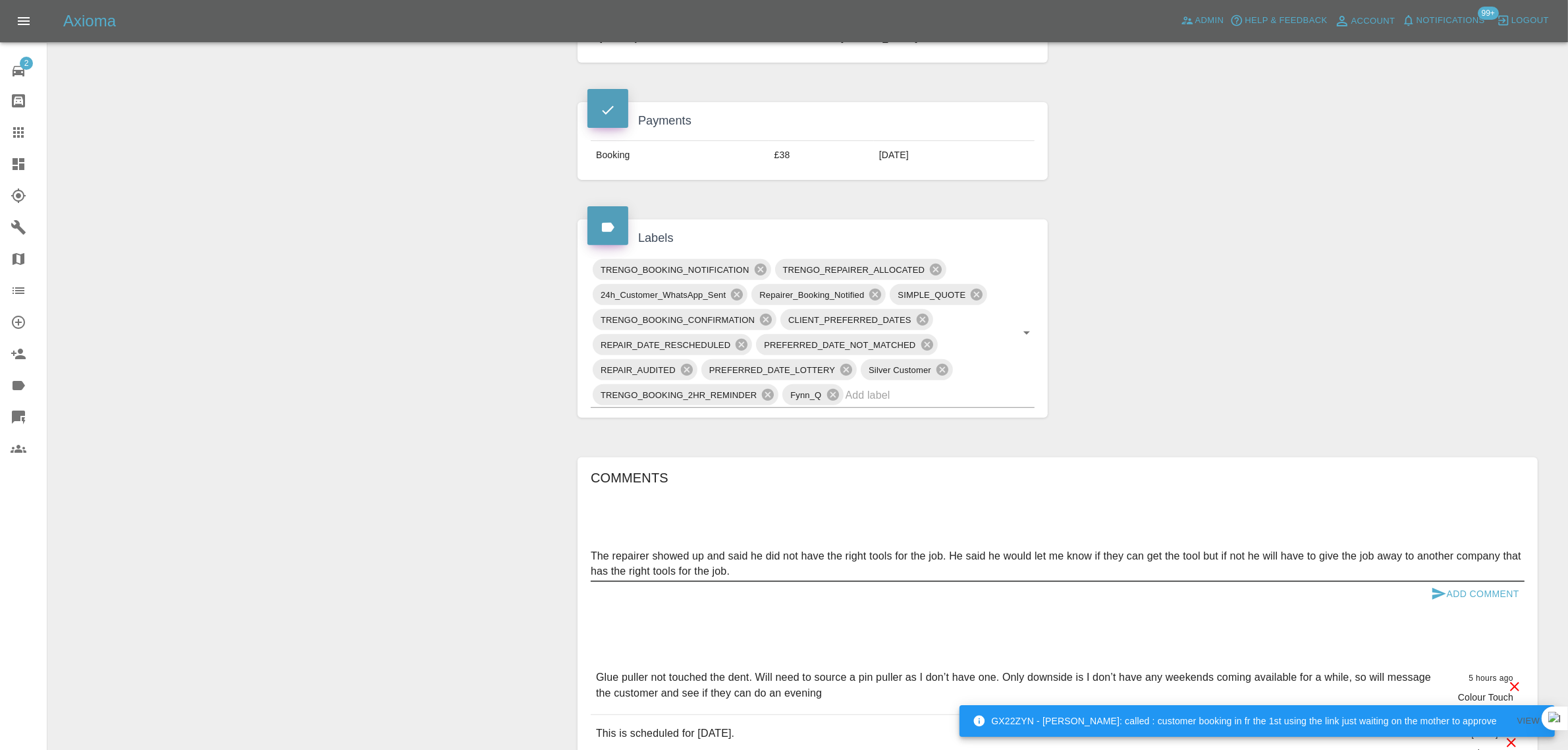
type textarea "The repairer showed up and said he did not have the right tools for the job. He…"
click at [1471, 595] on button "Add Comment" at bounding box center [1476, 594] width 99 height 24
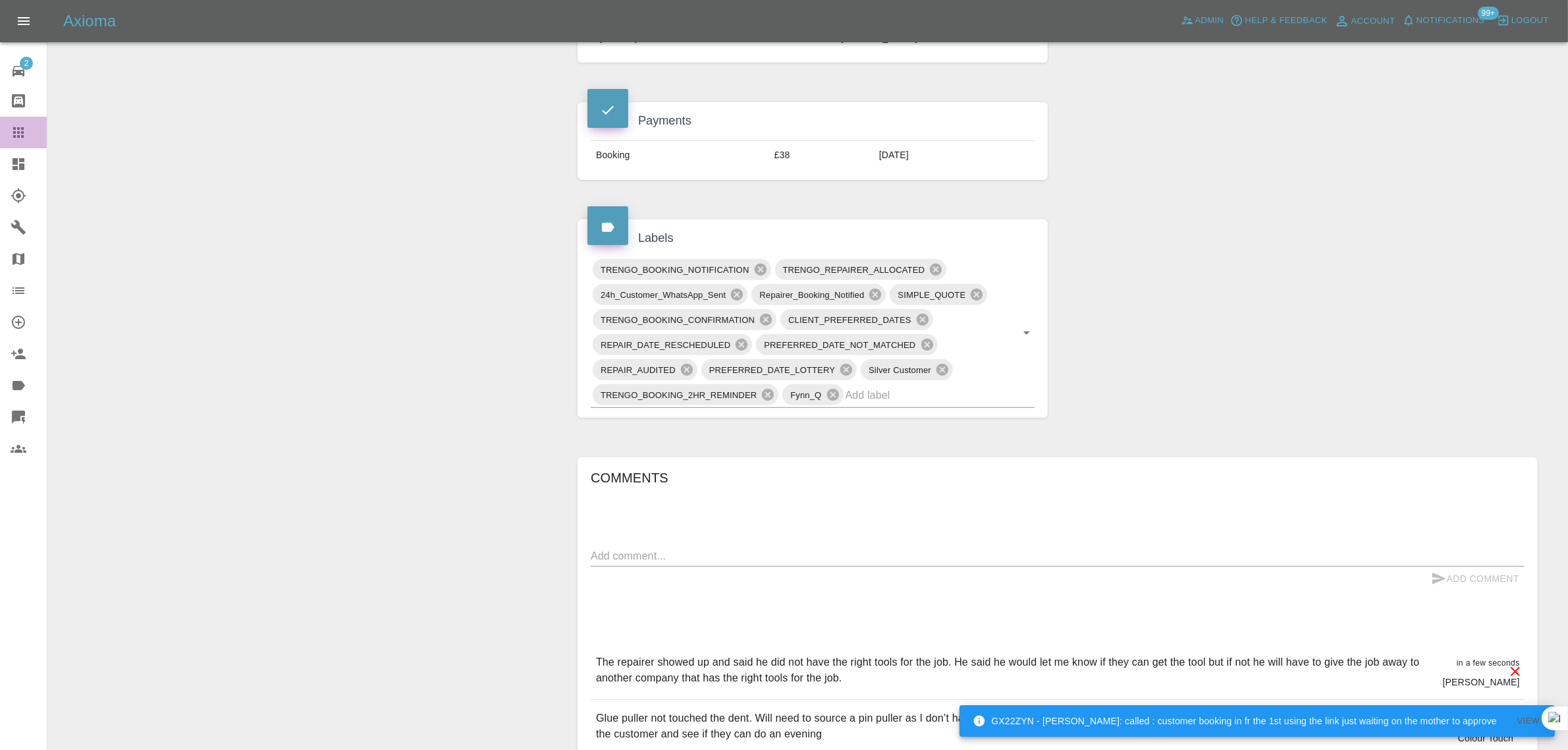
click at [21, 132] on icon at bounding box center [19, 132] width 16 height 16
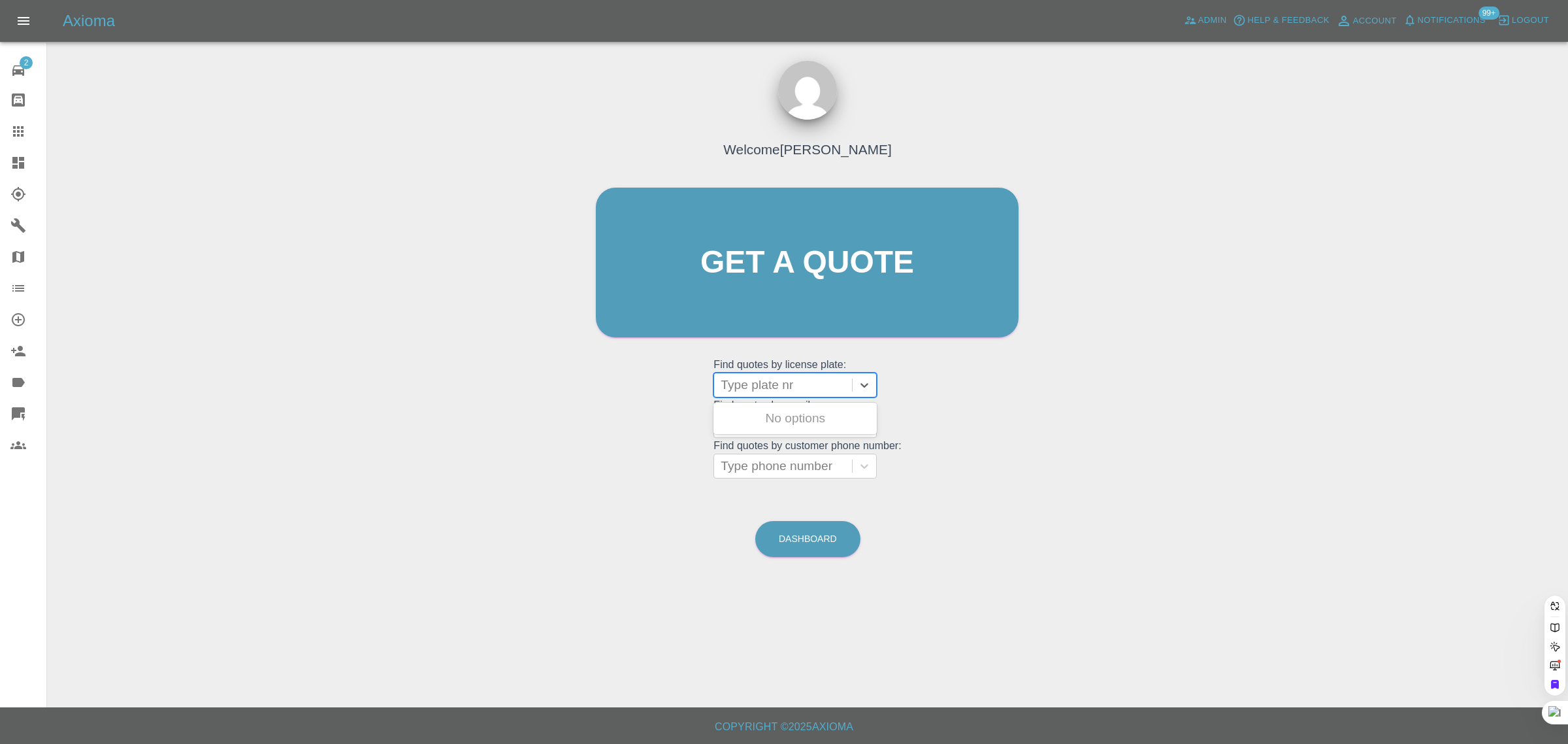
click at [809, 389] on div at bounding box center [783, 385] width 125 height 19
click at [649, 409] on div "Welcome Saleem Anwar Get a quote Get a quote Find quotes by license plate: Use …" at bounding box center [807, 287] width 450 height 395
click at [763, 422] on div at bounding box center [783, 426] width 125 height 19
paste input "[EMAIL_ADDRESS][DOMAIN_NAME]"
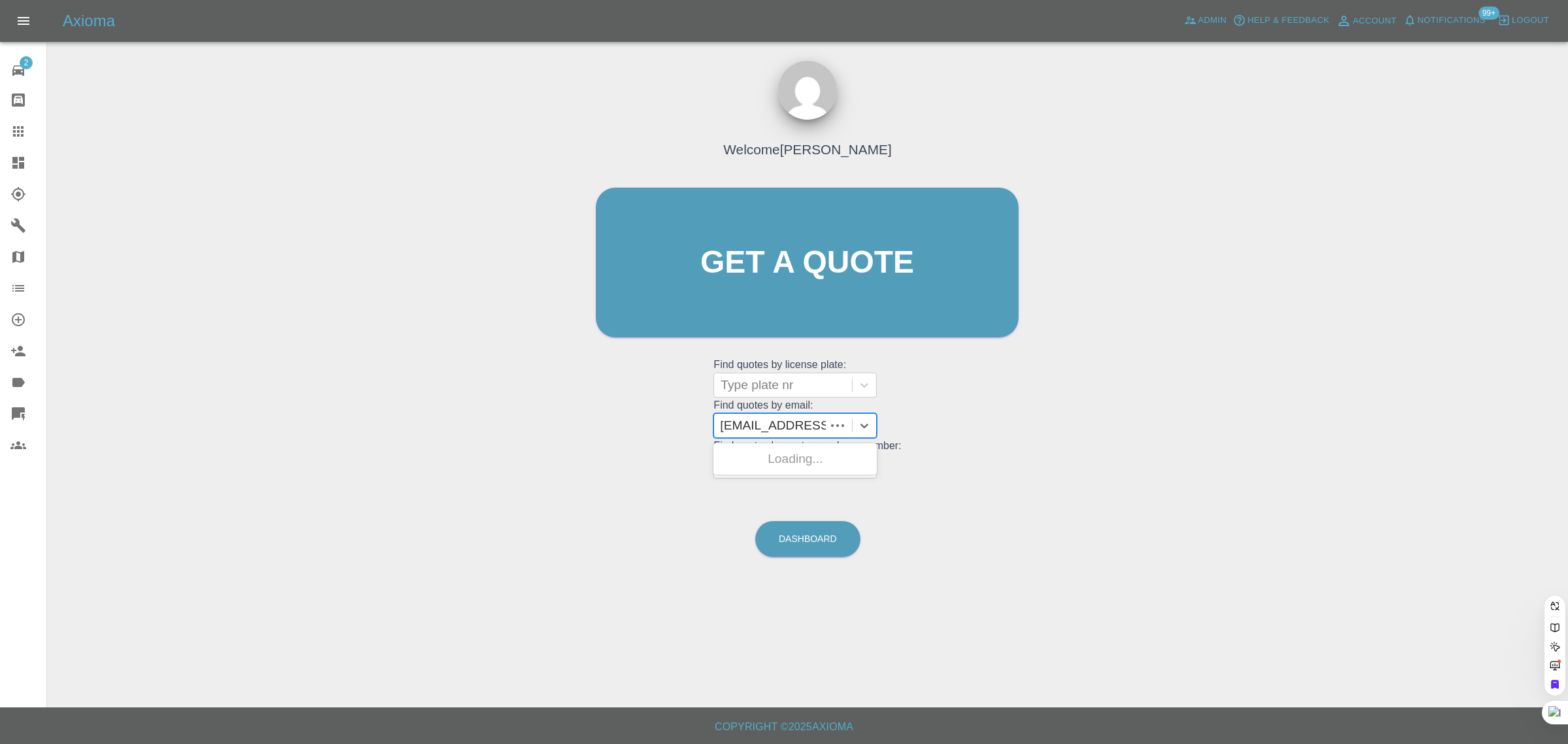
type input "kylieo7@icloud.co"
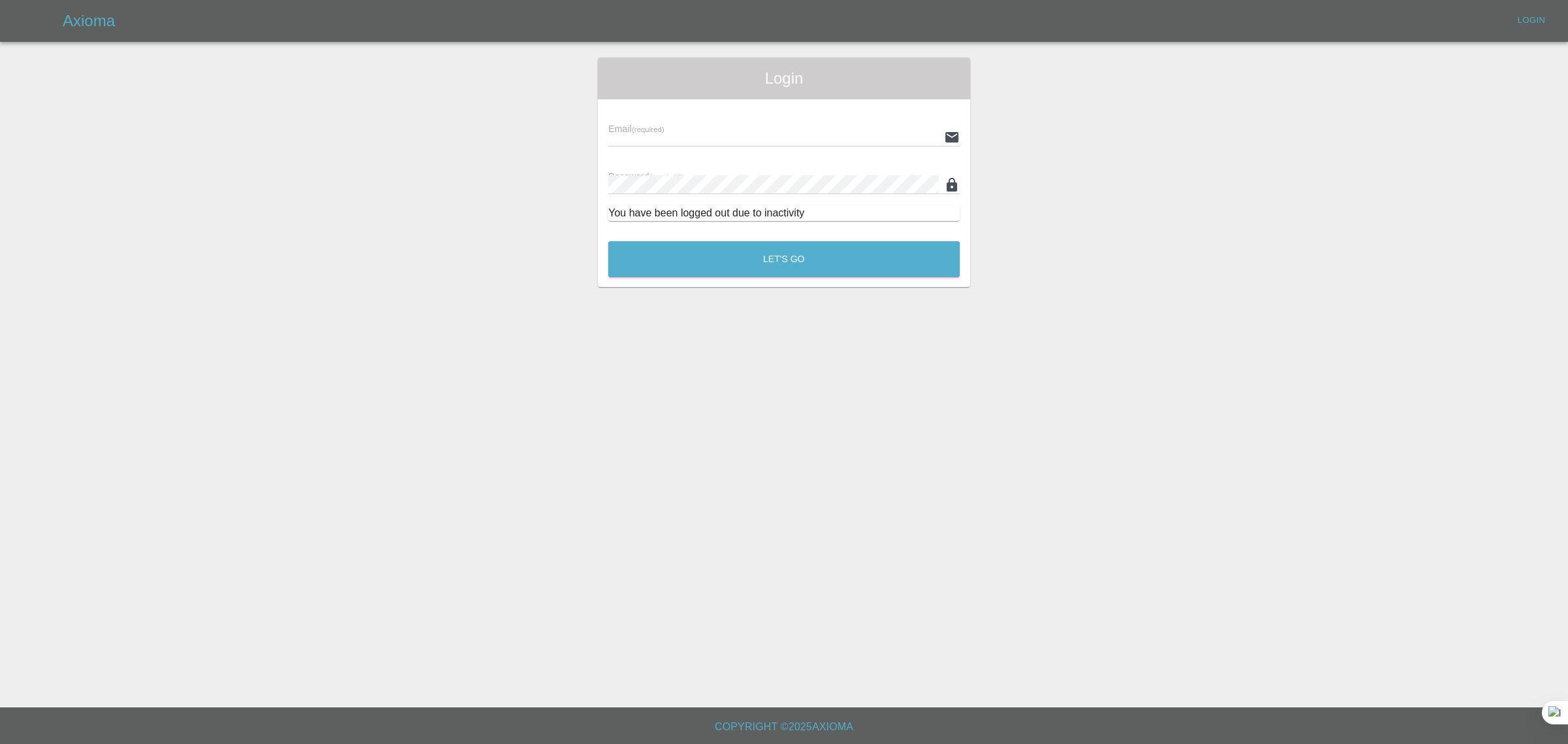
type input "bookkeeping@fifoaccounting.com"
click at [786, 259] on button "Let's Go" at bounding box center [784, 259] width 351 height 36
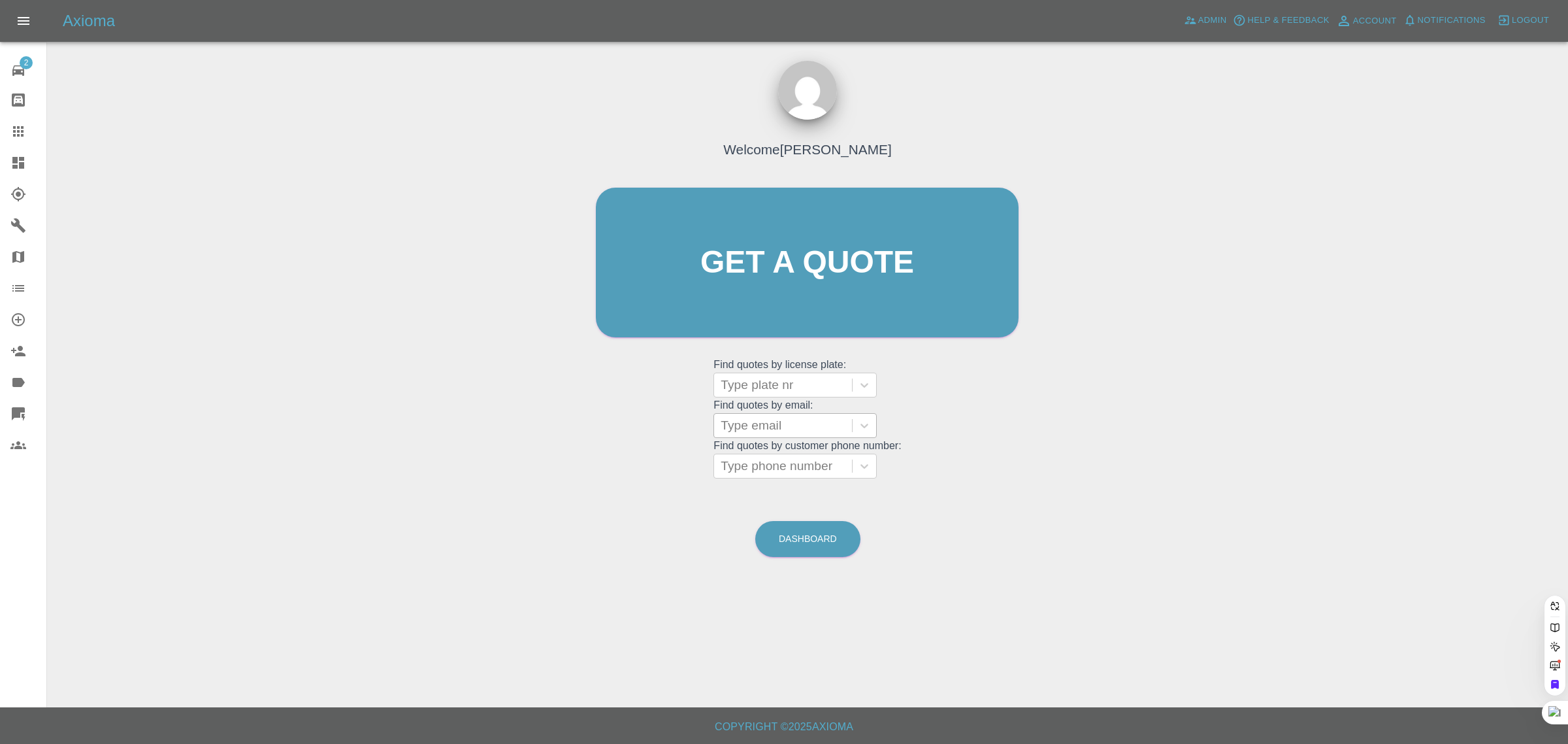
click at [785, 433] on div at bounding box center [783, 426] width 125 height 19
paste input "[EMAIL_ADDRESS][DOMAIN_NAME]"
type input "kylieo7@icloud.co"
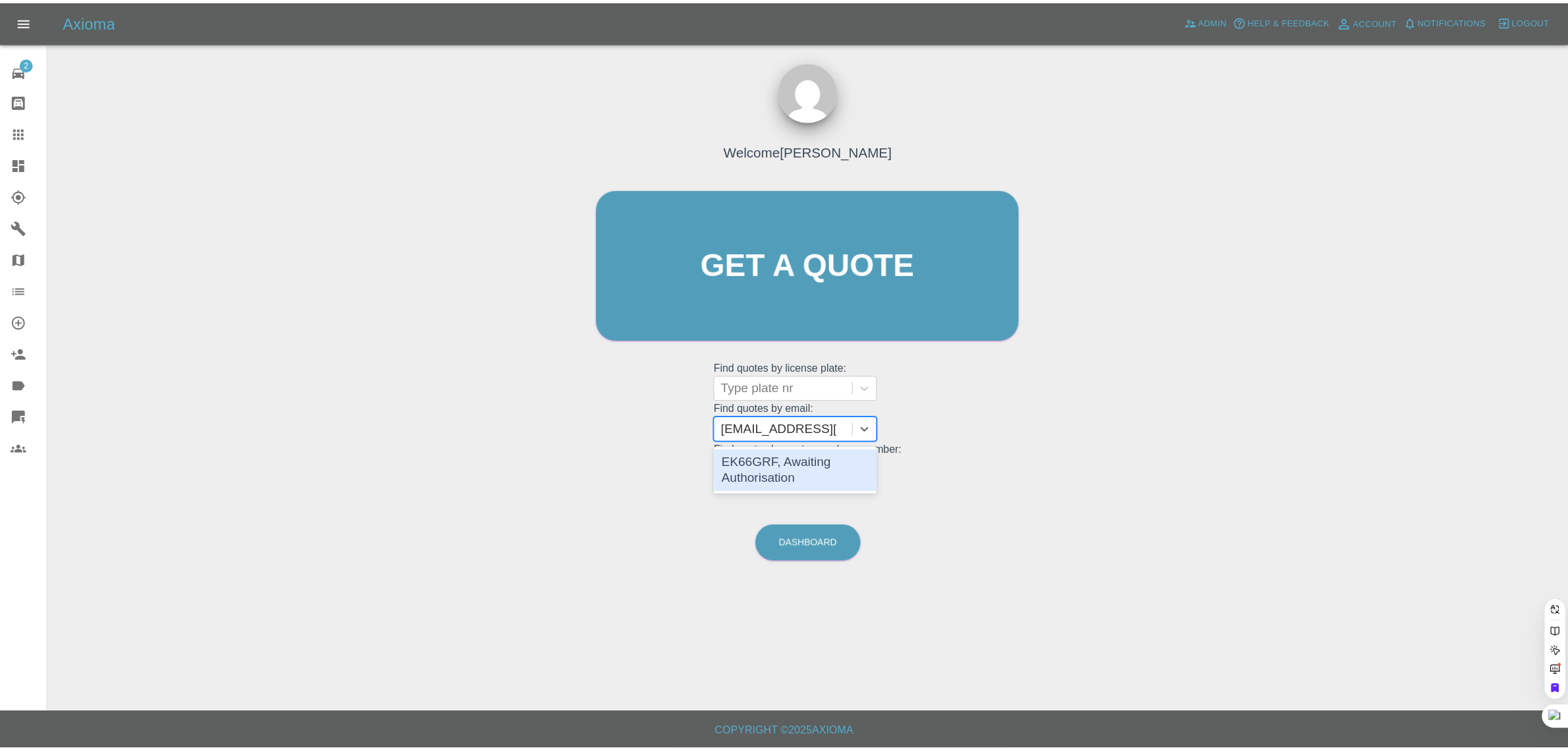
scroll to position [0, 0]
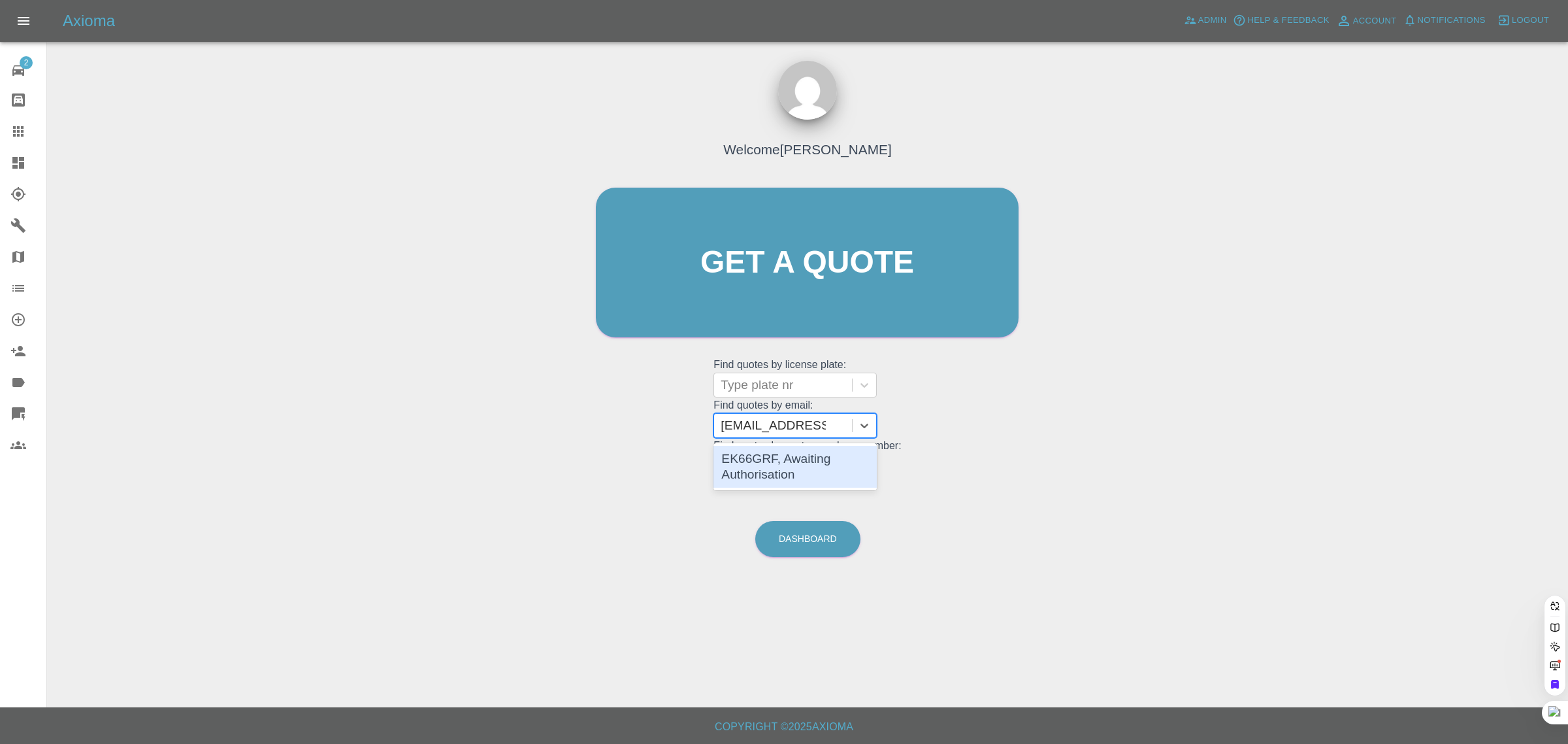
click at [774, 477] on div "EK66GRF, Awaiting Authorisation" at bounding box center [795, 466] width 163 height 42
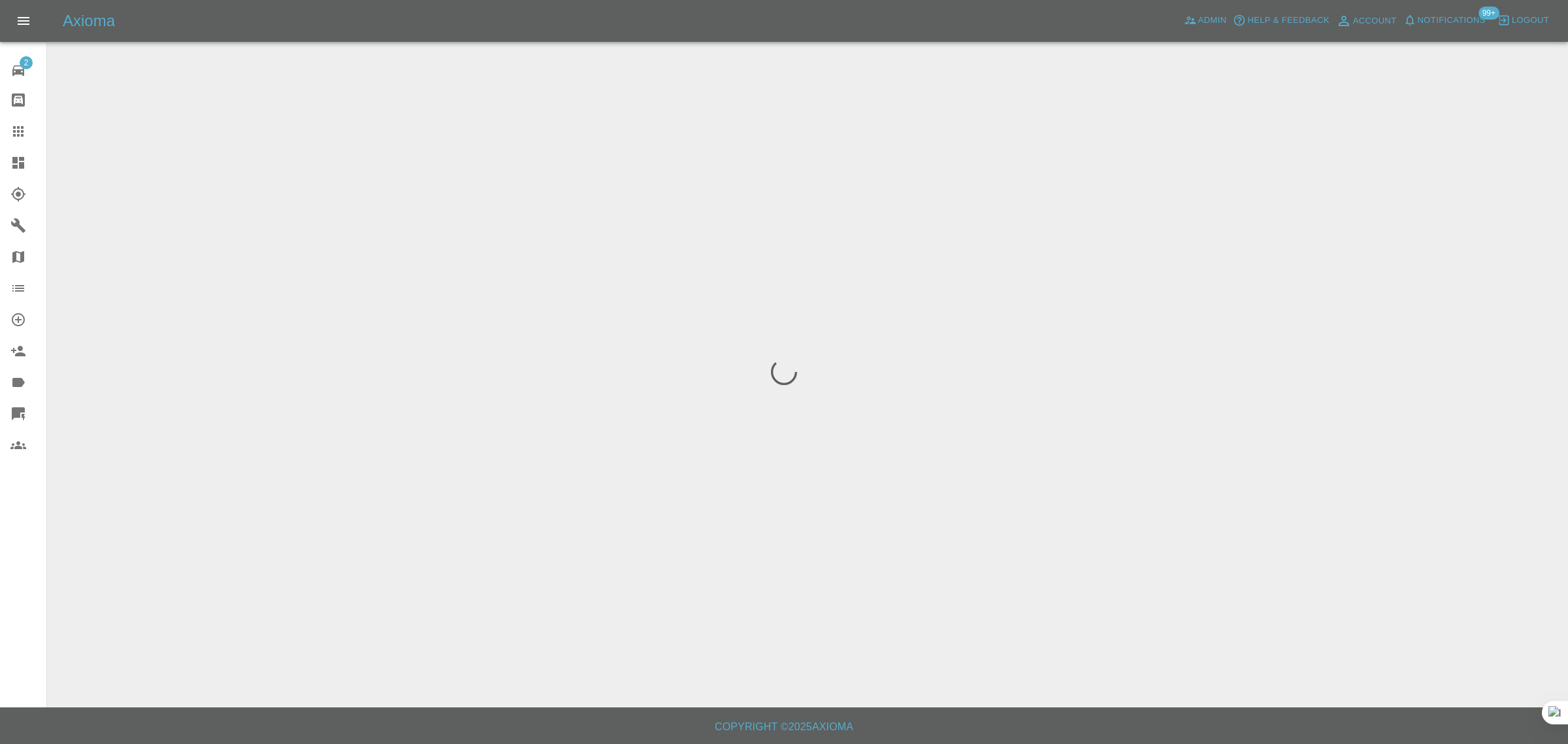
click at [15, 563] on div "2 Repair home Bodyshop home Claims Dashboard Explorer Garages Map Organization …" at bounding box center [23, 372] width 47 height 744
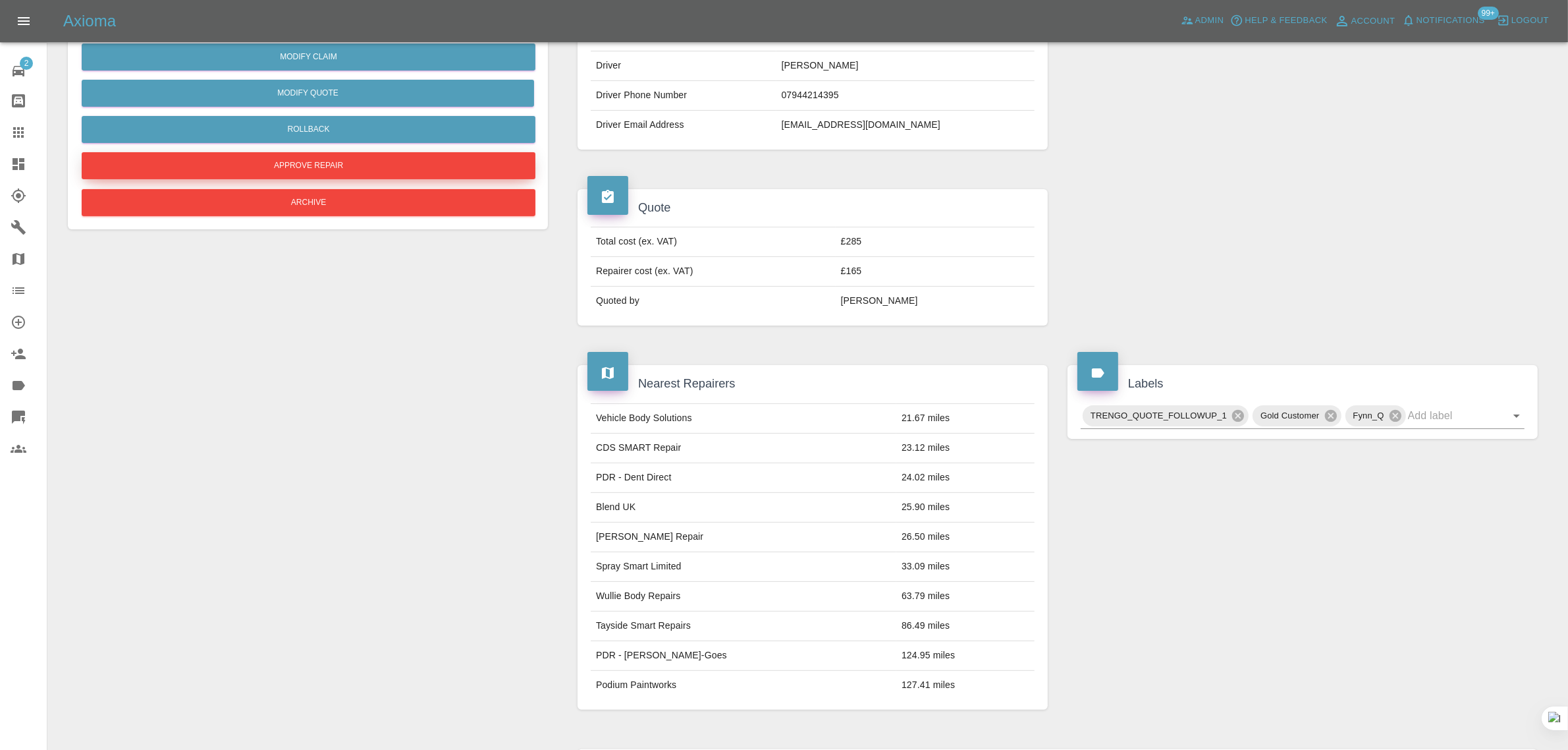
scroll to position [82, 0]
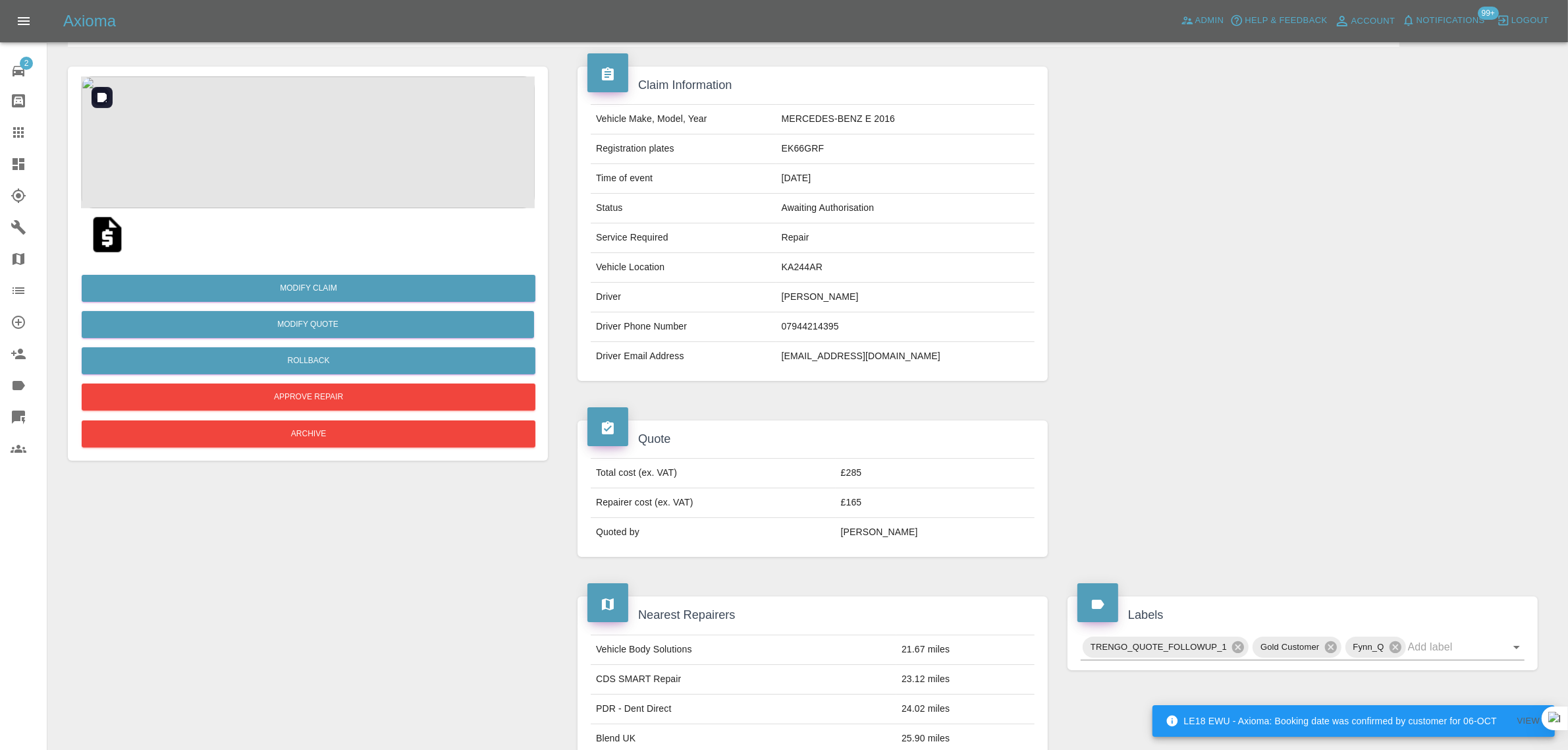
click at [335, 132] on img at bounding box center [307, 142] width 454 height 132
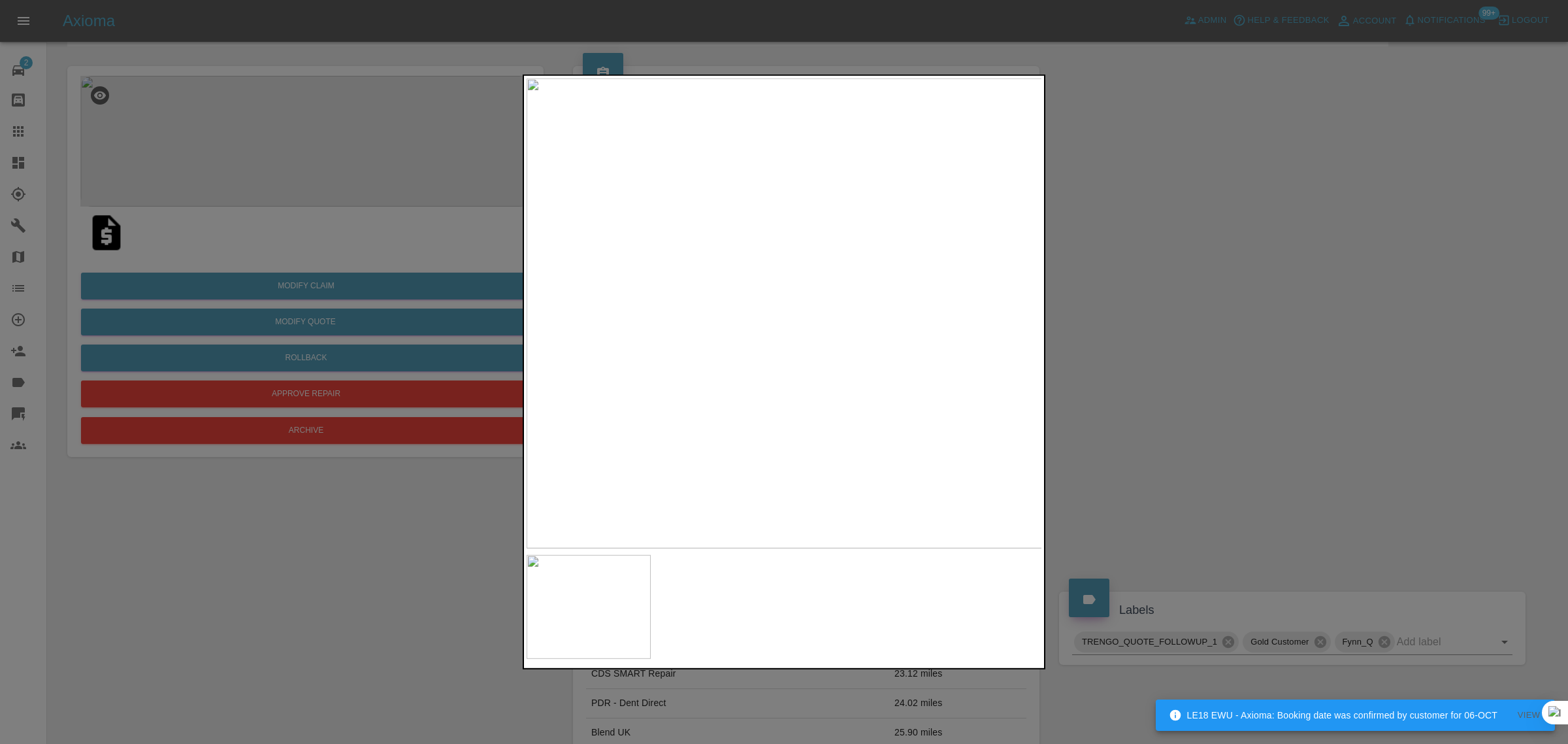
click at [1164, 293] on div at bounding box center [784, 372] width 1568 height 744
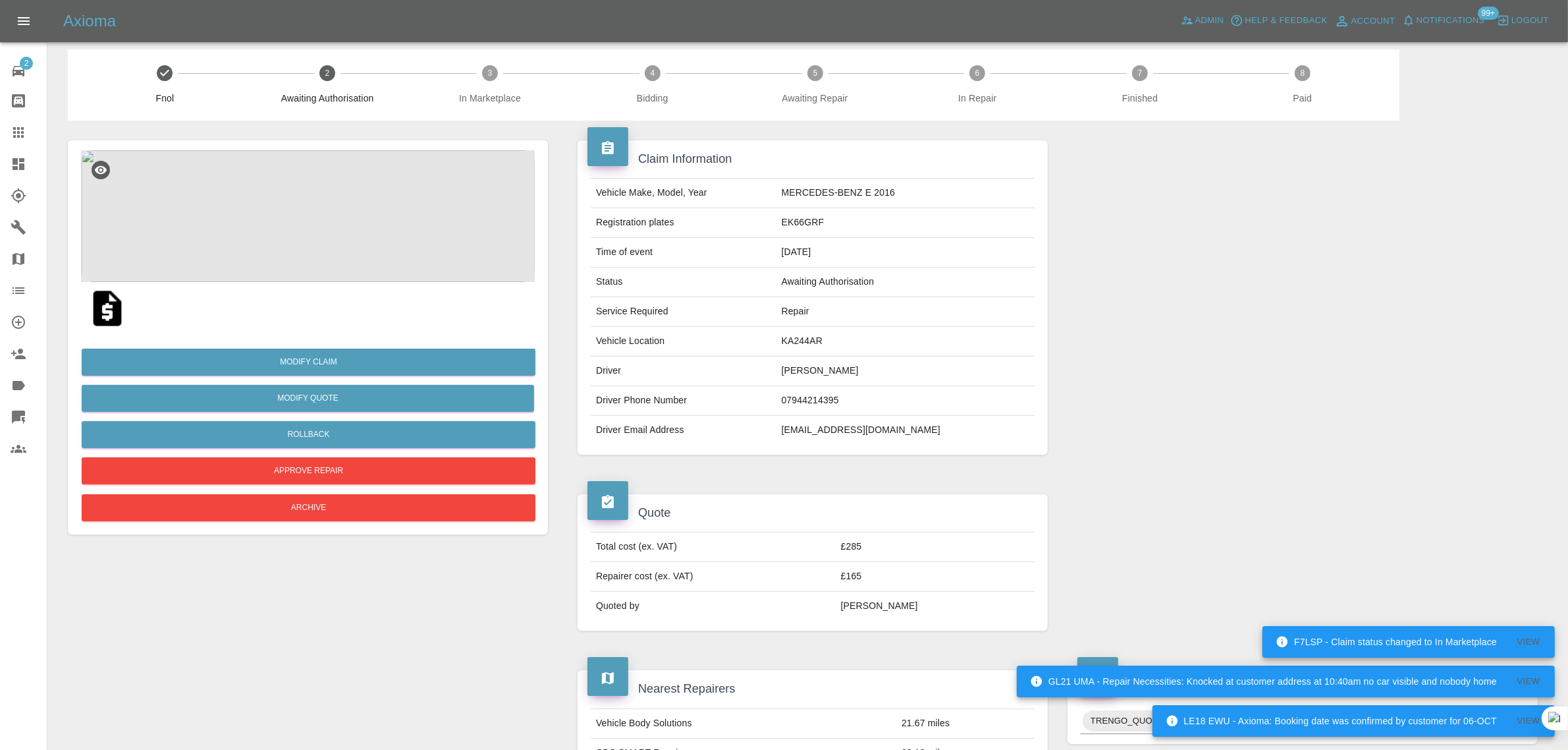
scroll to position [0, 0]
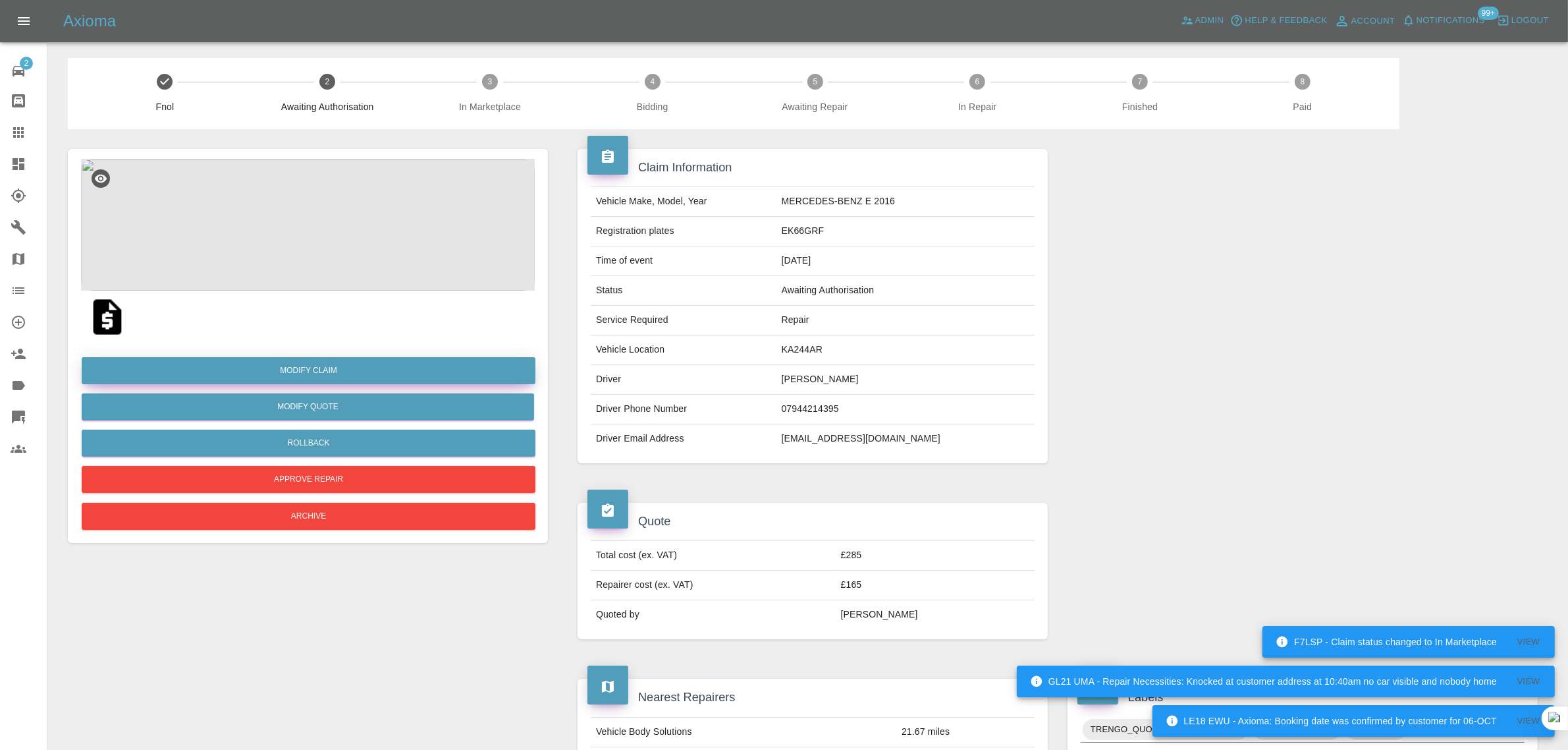
click at [317, 370] on link "Modify Claim" at bounding box center [308, 370] width 454 height 27
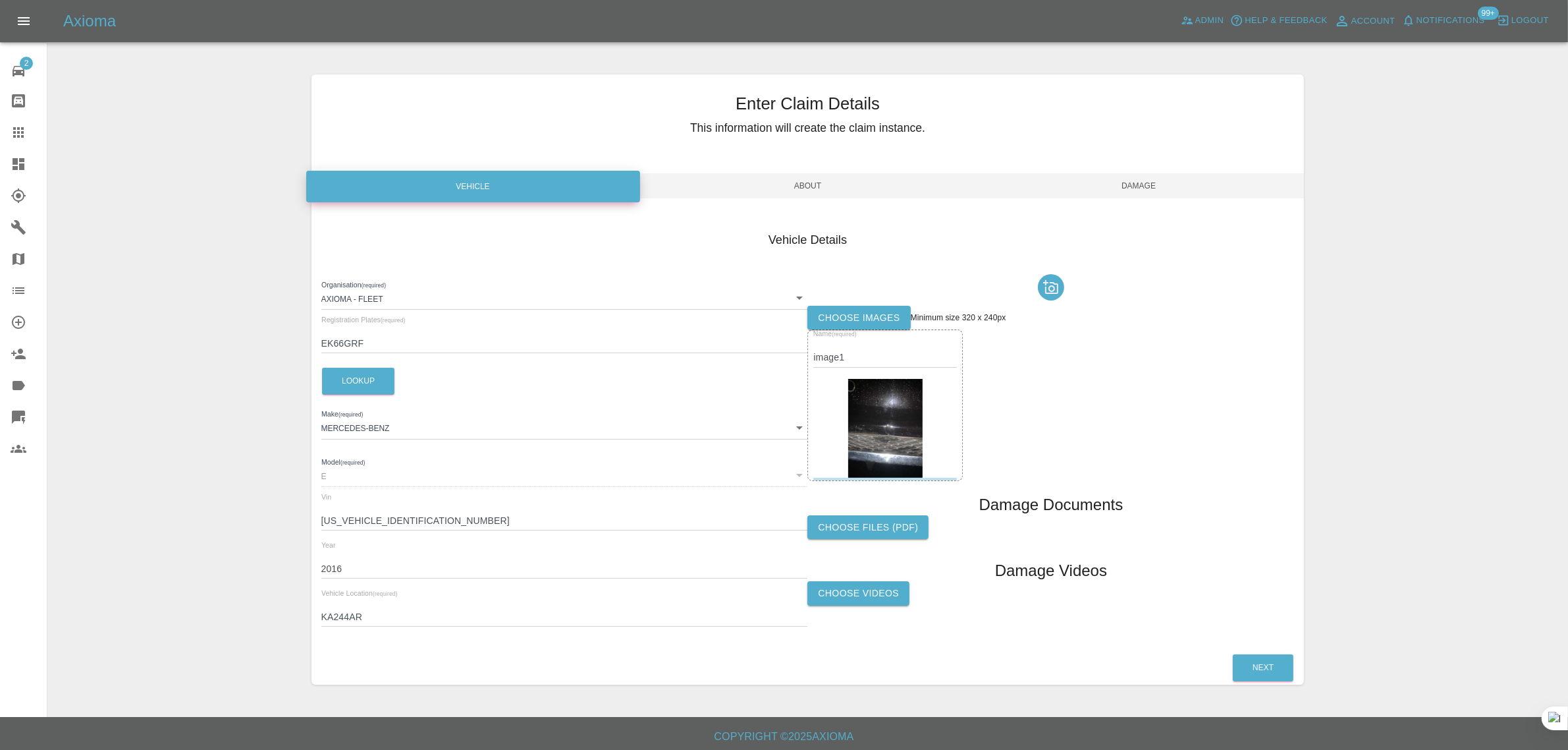
click at [878, 587] on label "Choose Videos" at bounding box center [858, 593] width 102 height 24
click at [0, 0] on input "Choose Videos" at bounding box center [0, 0] width 0 height 0
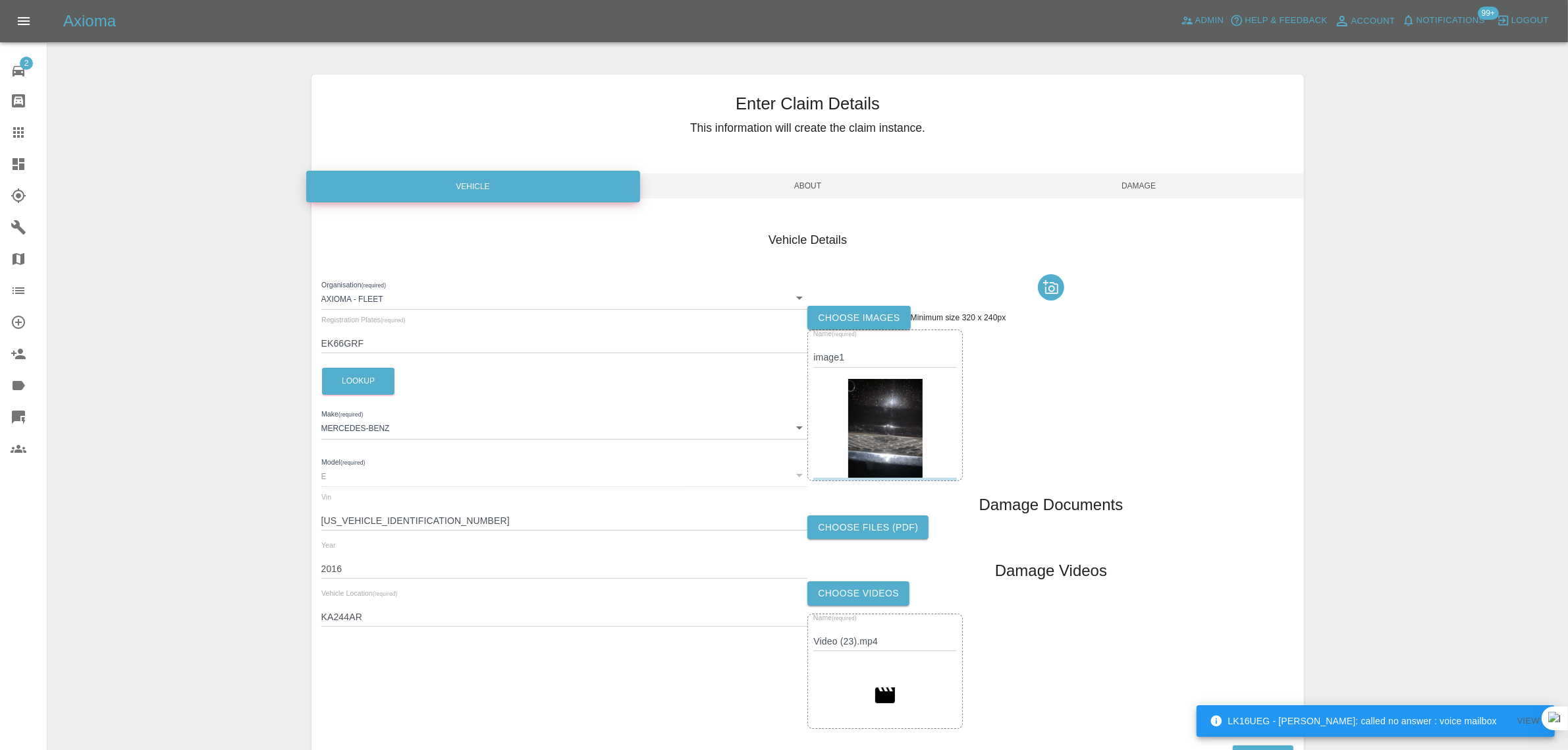
click at [1151, 196] on span "Damage" at bounding box center [1140, 185] width 332 height 25
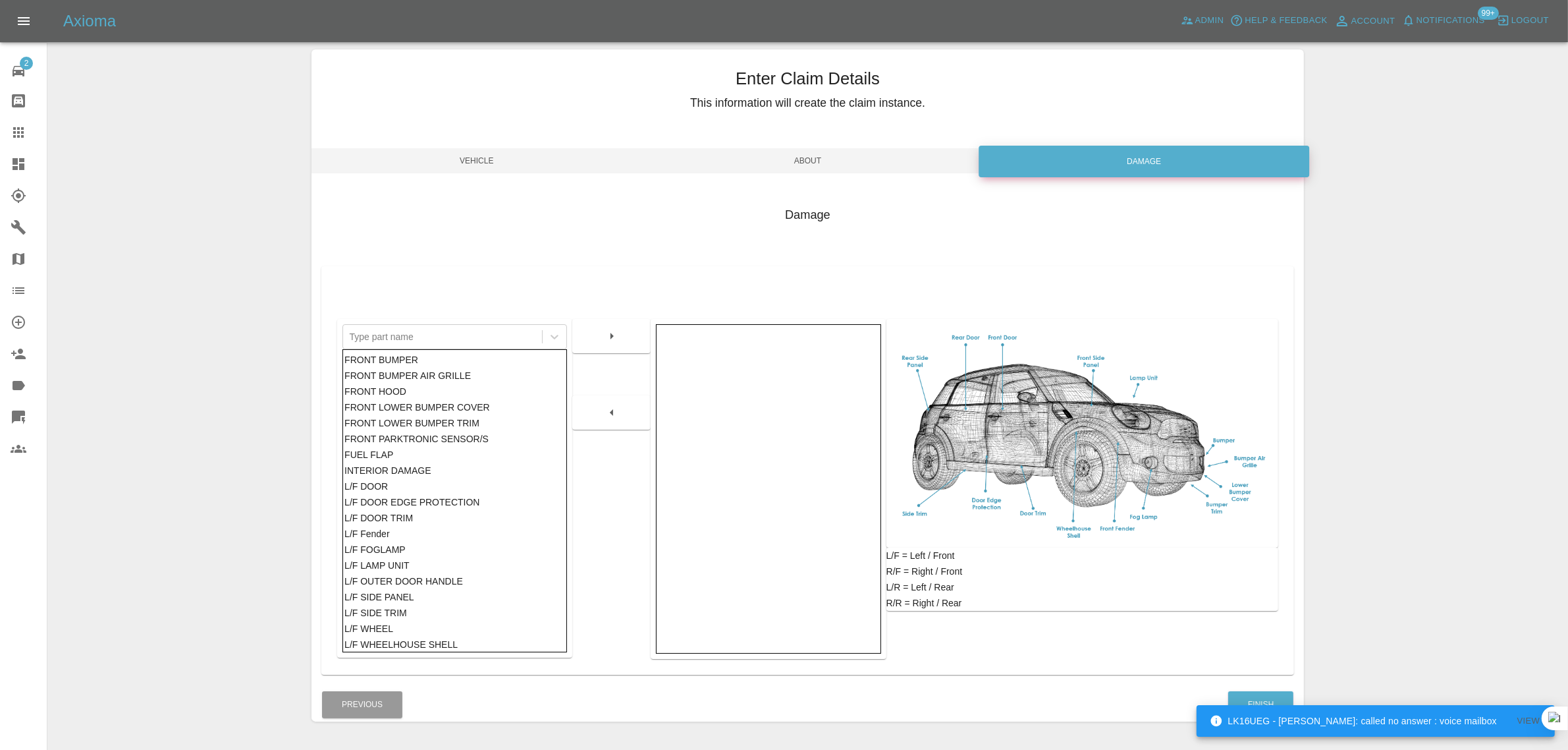
scroll to position [65, 0]
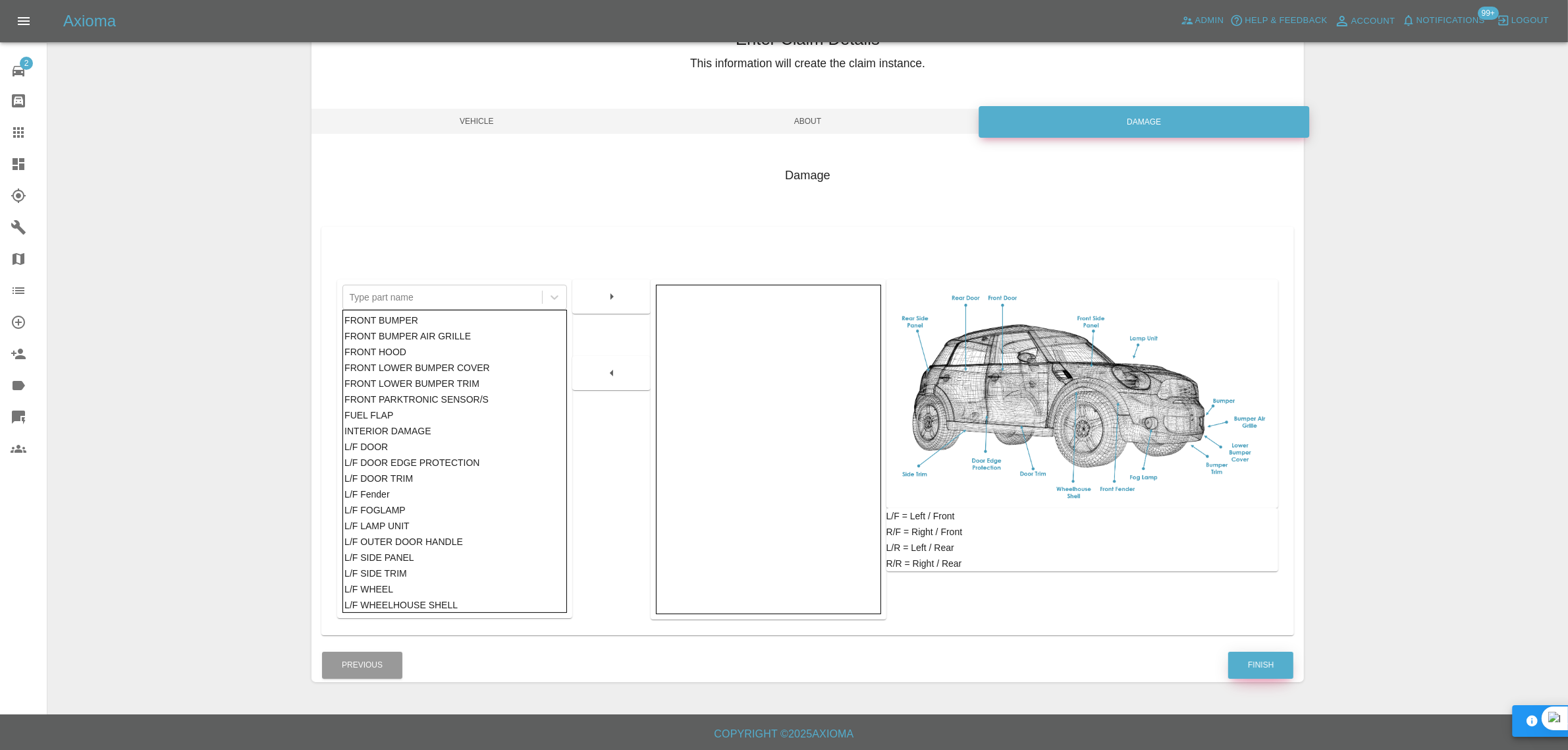
click at [1273, 665] on button "Finish" at bounding box center [1261, 665] width 66 height 27
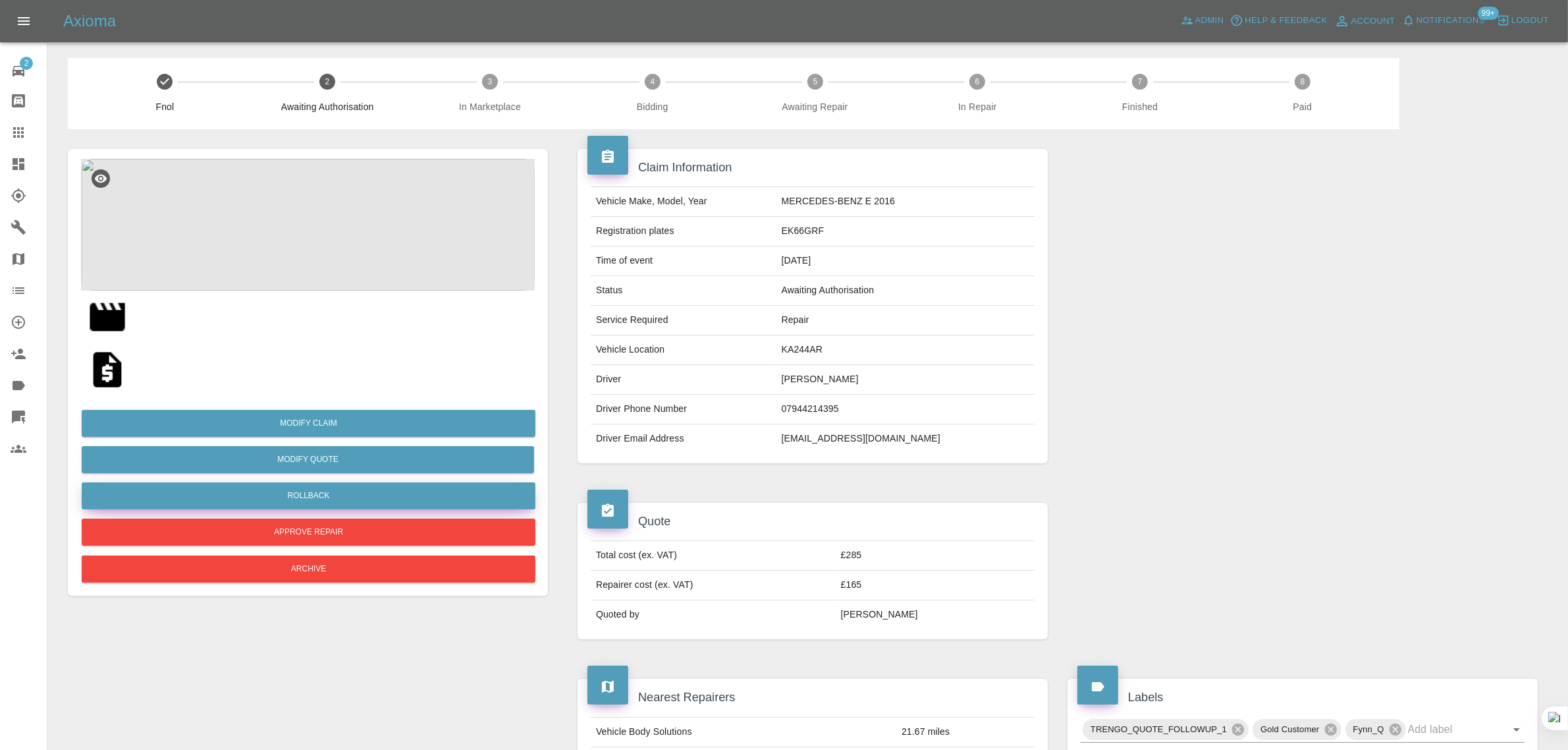
click at [360, 499] on button "Rollback" at bounding box center [308, 495] width 454 height 27
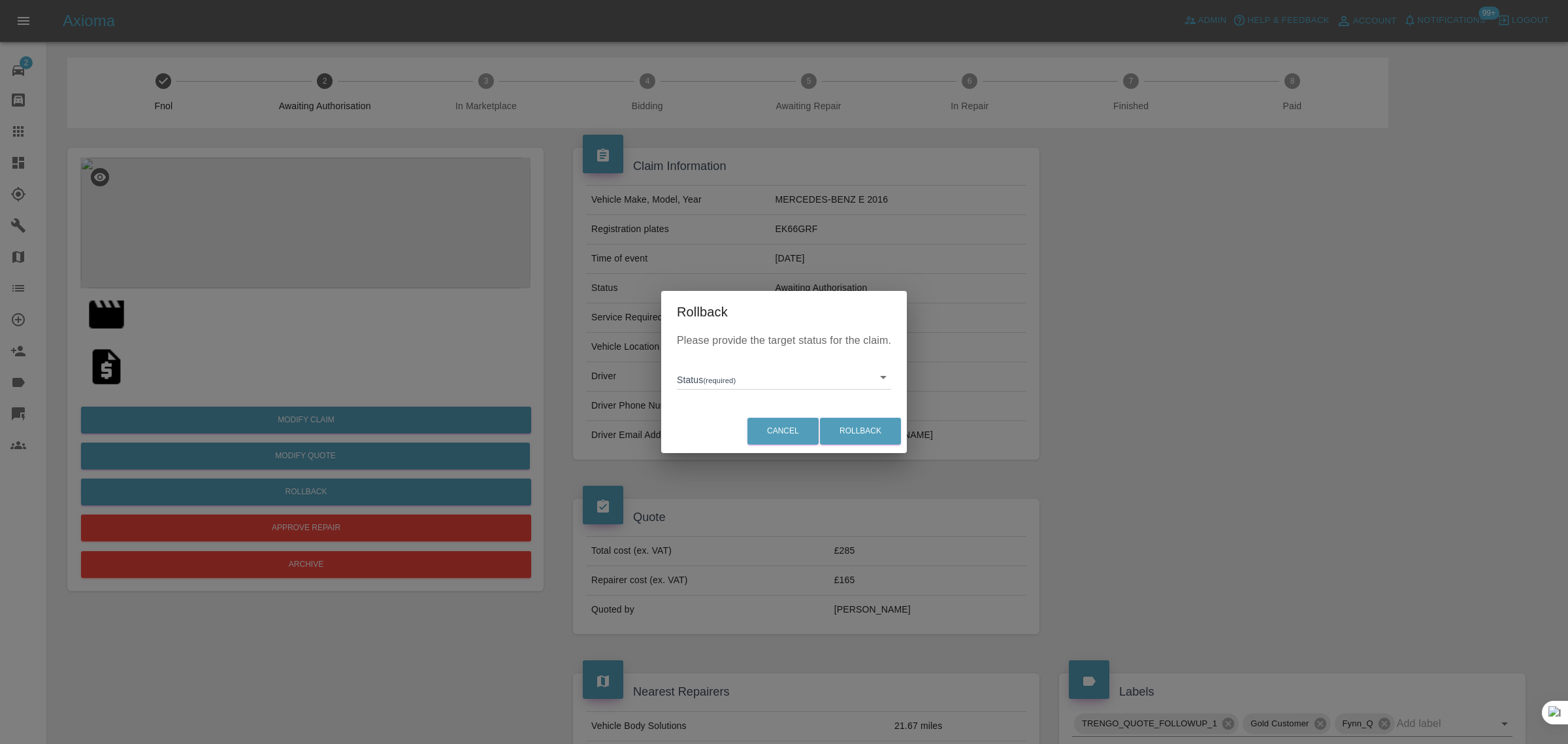
click at [697, 373] on body "Axioma Admin Help & Feedback Account Notifications 99+ Logout 2 Repair home Bod…" at bounding box center [784, 722] width 1568 height 1444
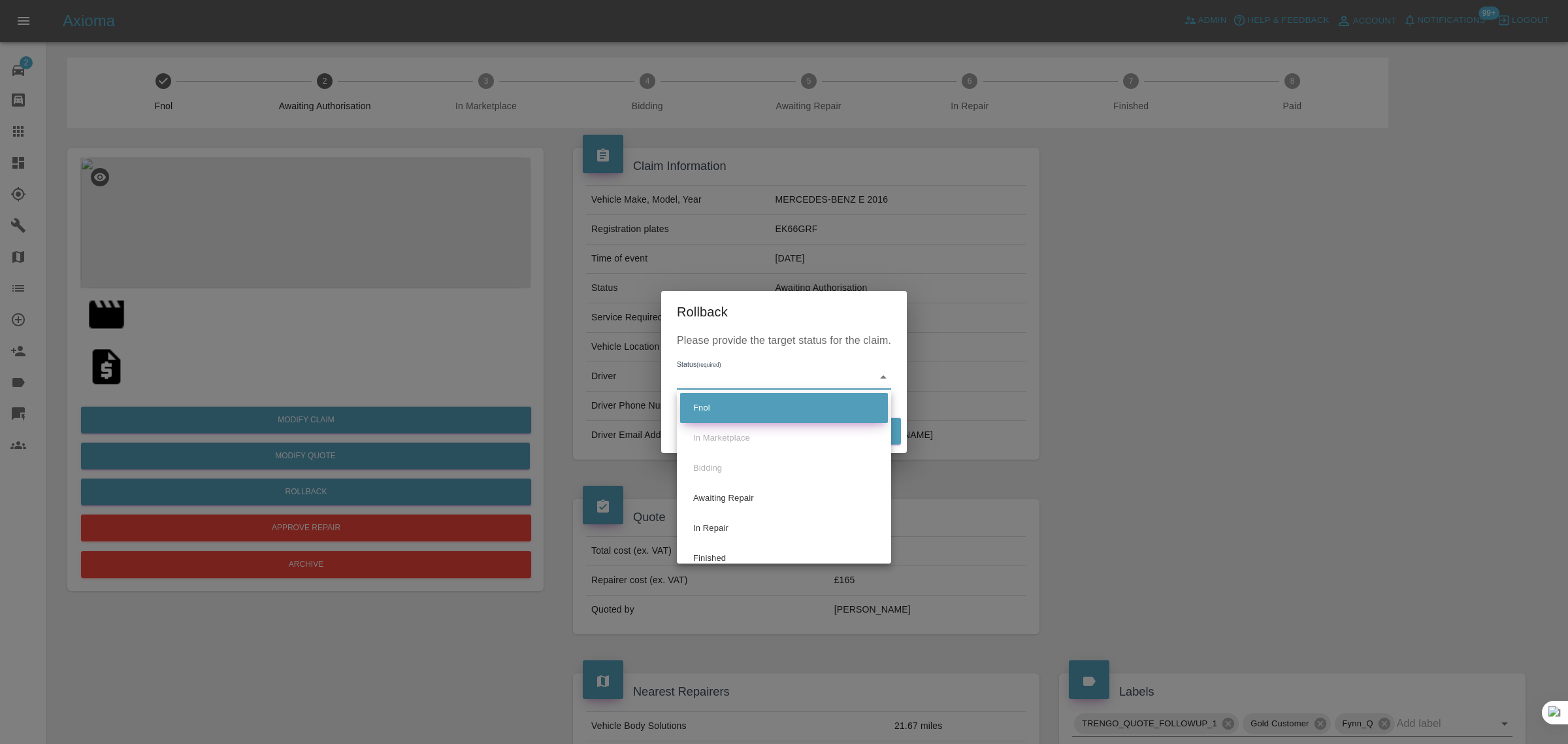
click at [709, 396] on li "Fnol" at bounding box center [784, 407] width 208 height 30
type input "fnol"
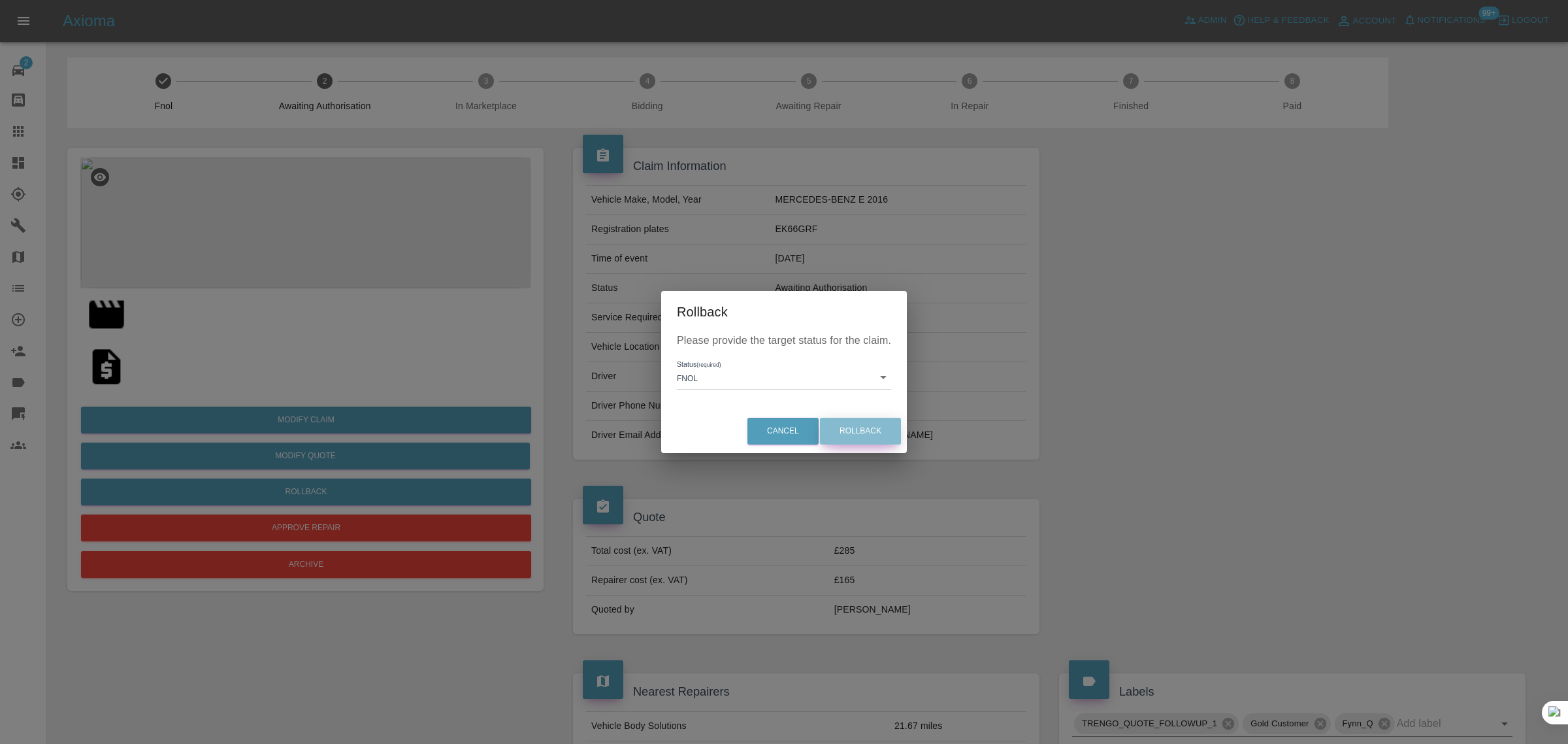
click at [886, 433] on button "Rollback" at bounding box center [861, 431] width 81 height 27
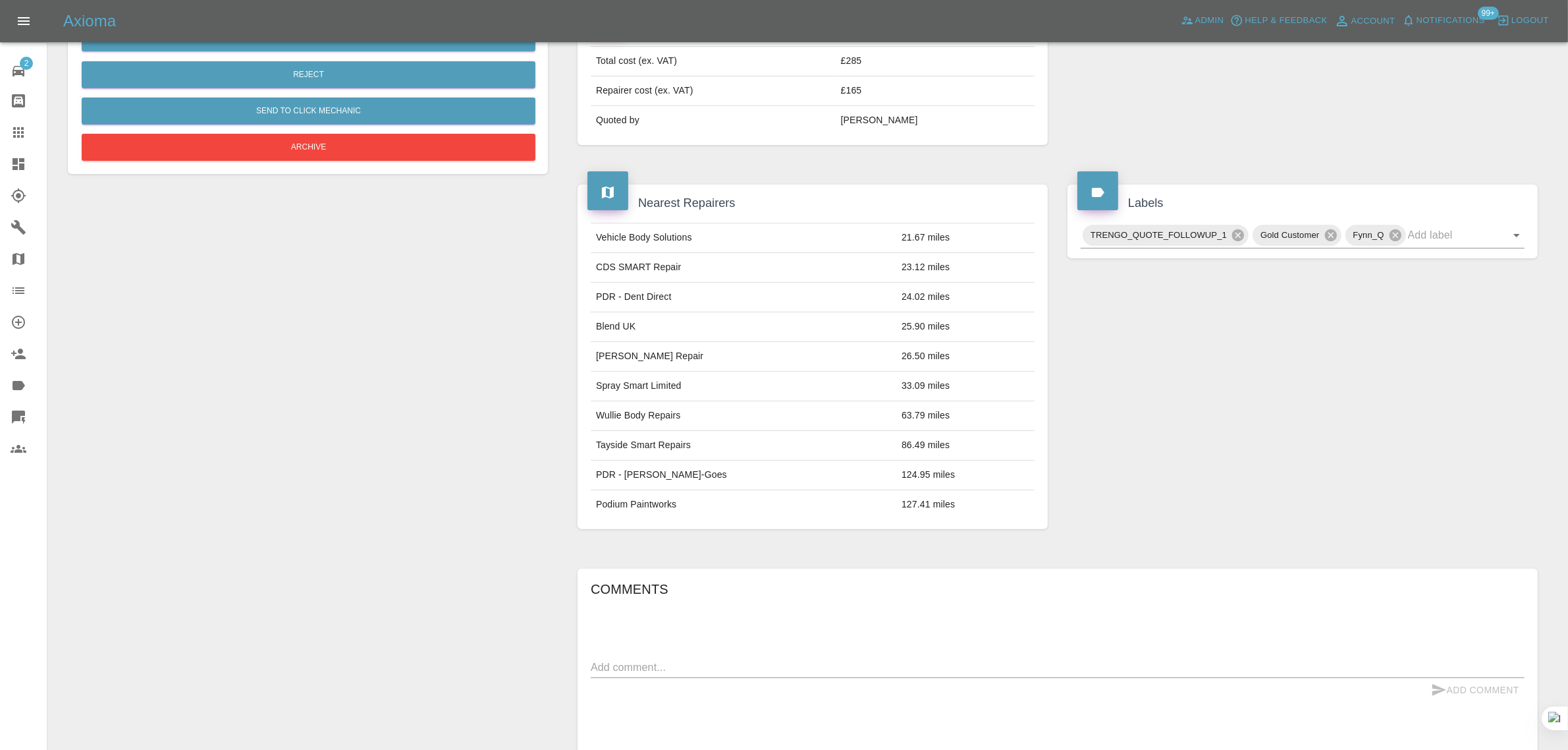
scroll to position [709, 0]
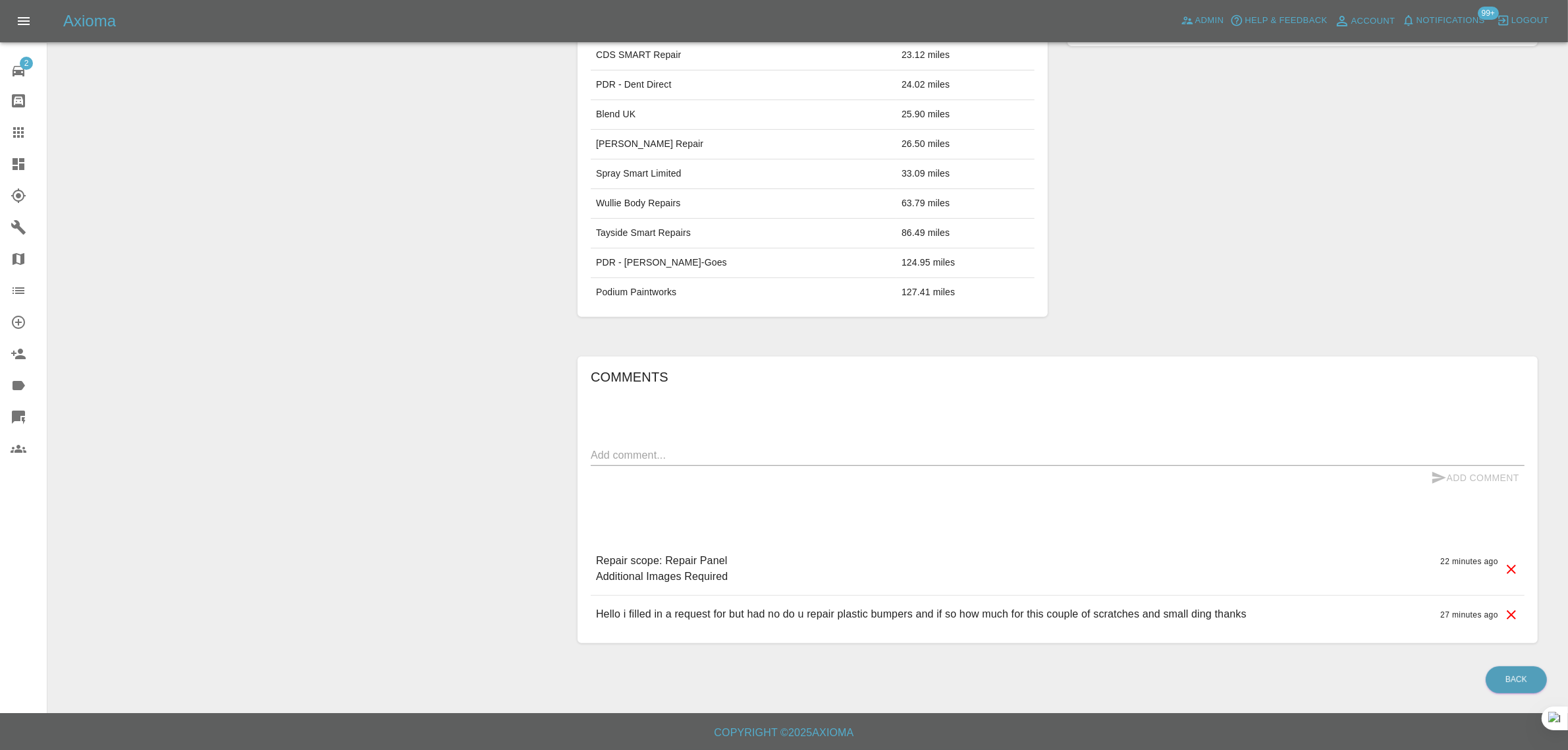
click at [789, 457] on textarea at bounding box center [1057, 455] width 934 height 15
type textarea "video added"
click at [1507, 478] on button "Add Comment" at bounding box center [1476, 478] width 99 height 24
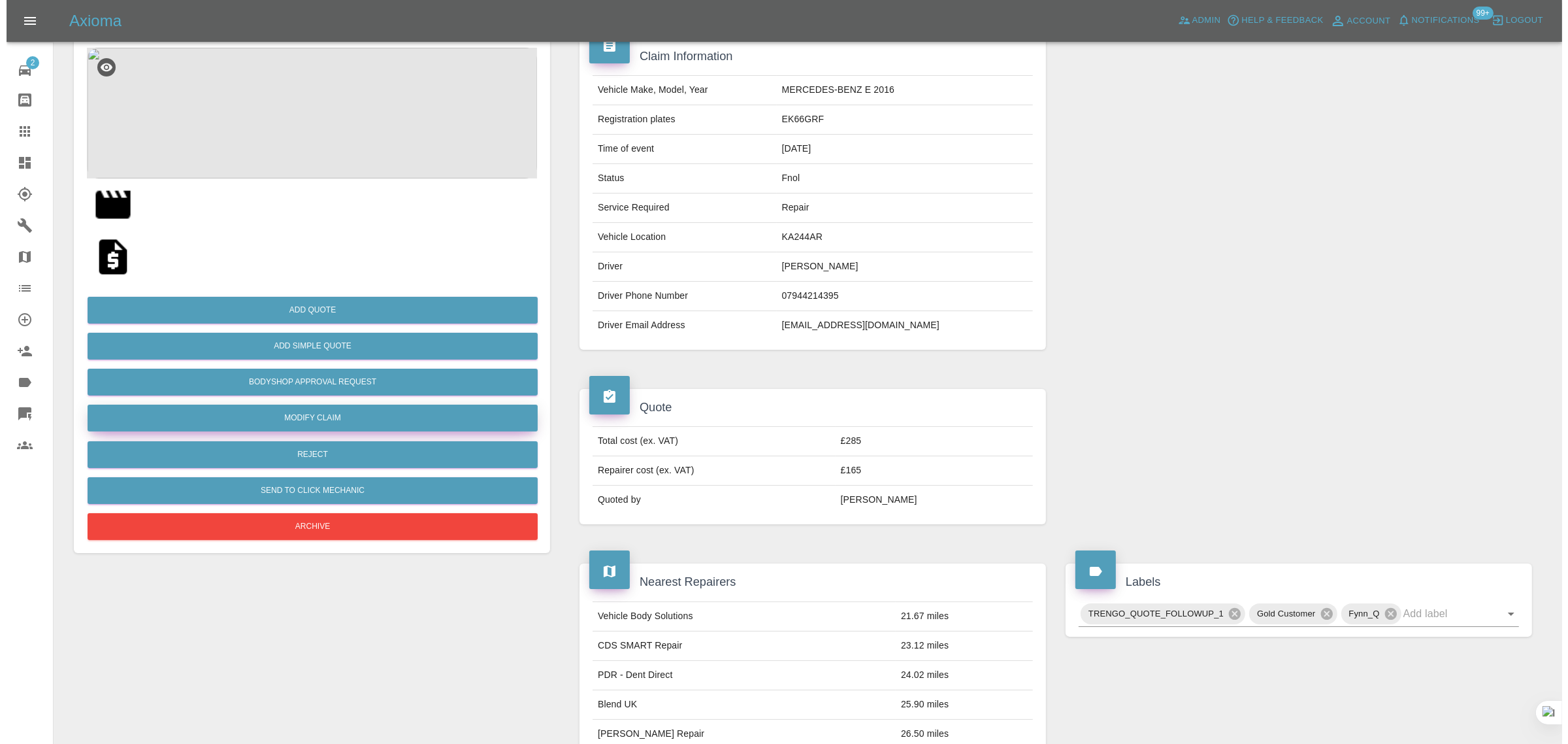
scroll to position [0, 0]
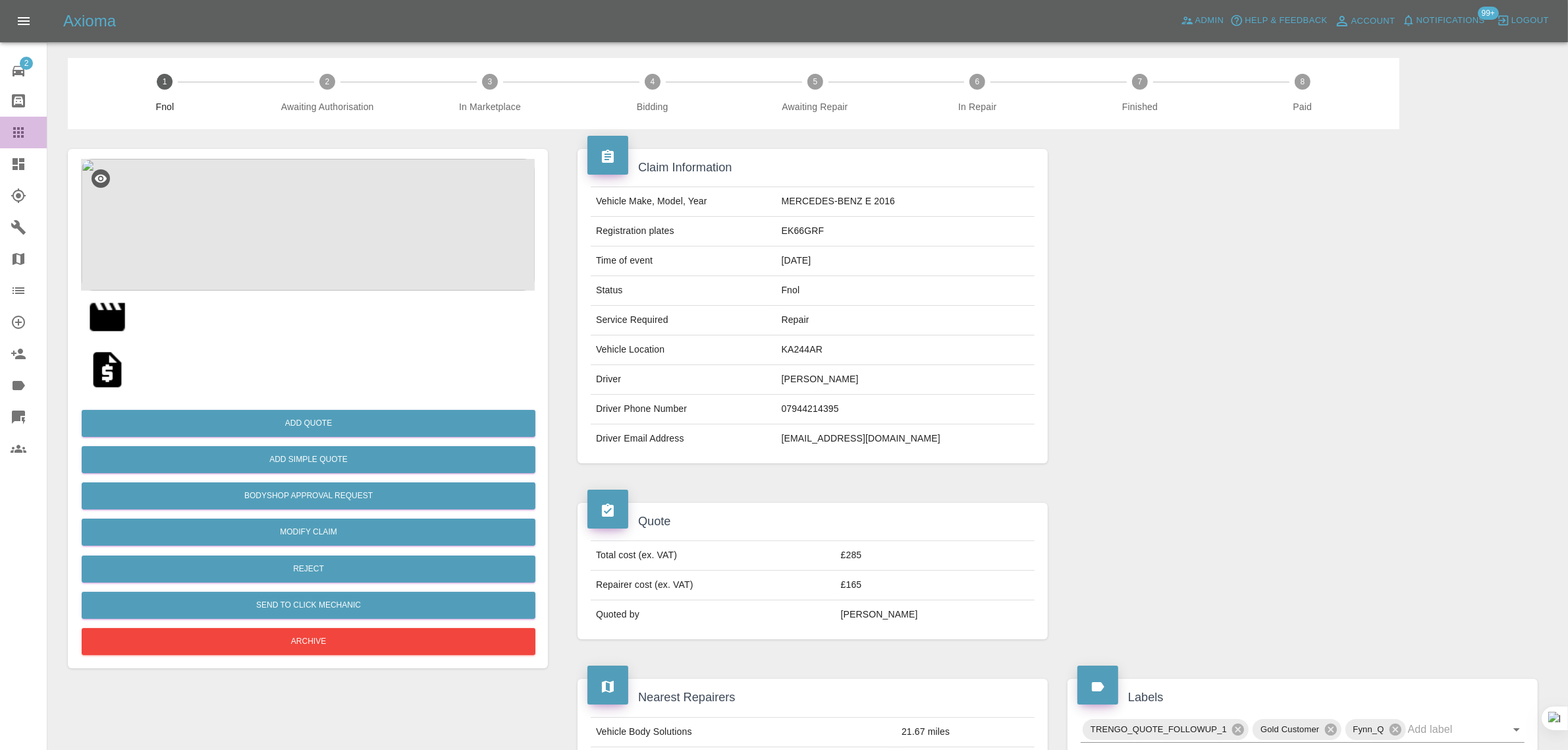
click at [17, 140] on icon at bounding box center [19, 132] width 16 height 16
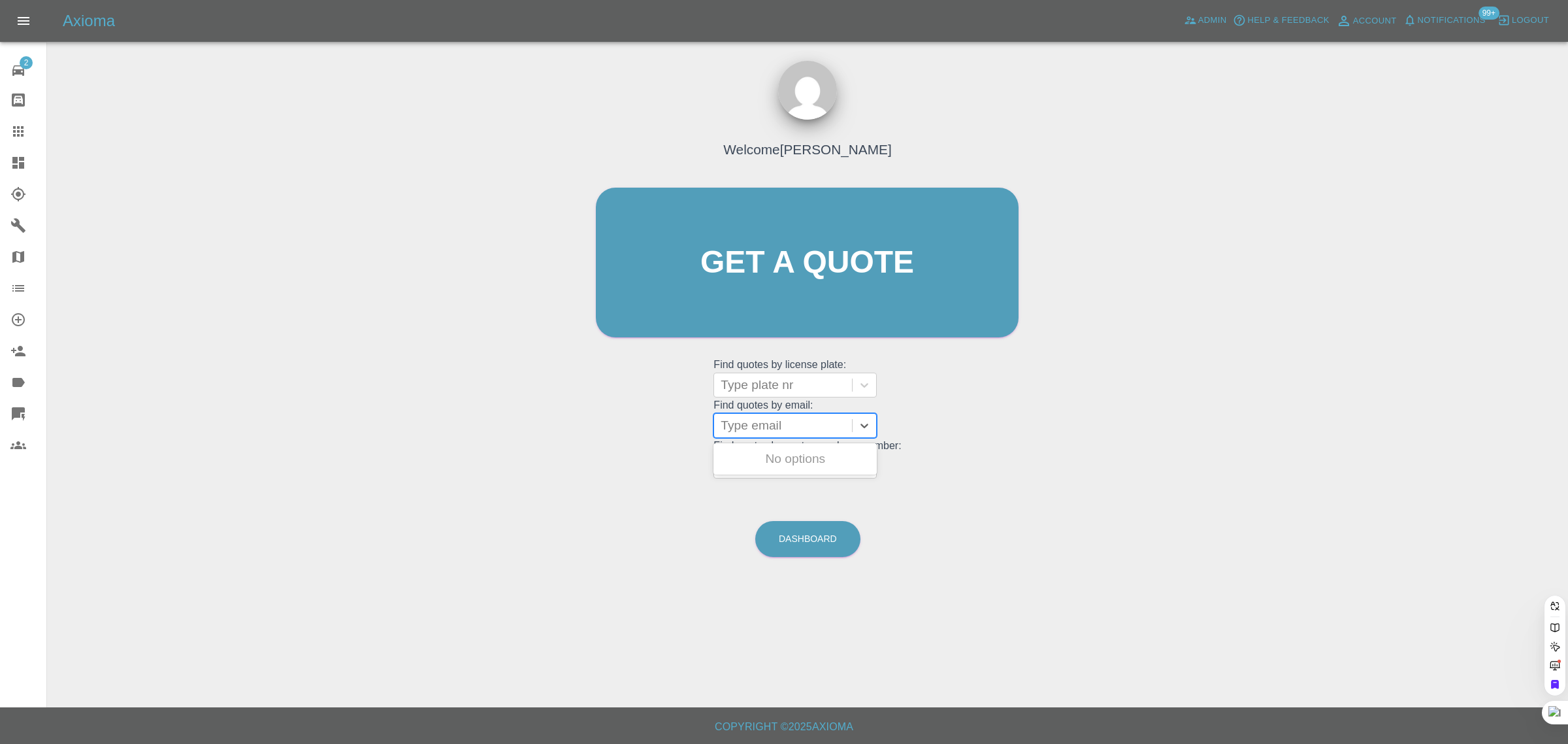
click at [791, 424] on div at bounding box center [783, 426] width 125 height 19
paste input "hopkinsja@hotmail.com"
type input "hopkinsja@hotmail.co"
click at [775, 458] on div "LD16 YSV, Archived" at bounding box center [795, 458] width 163 height 26
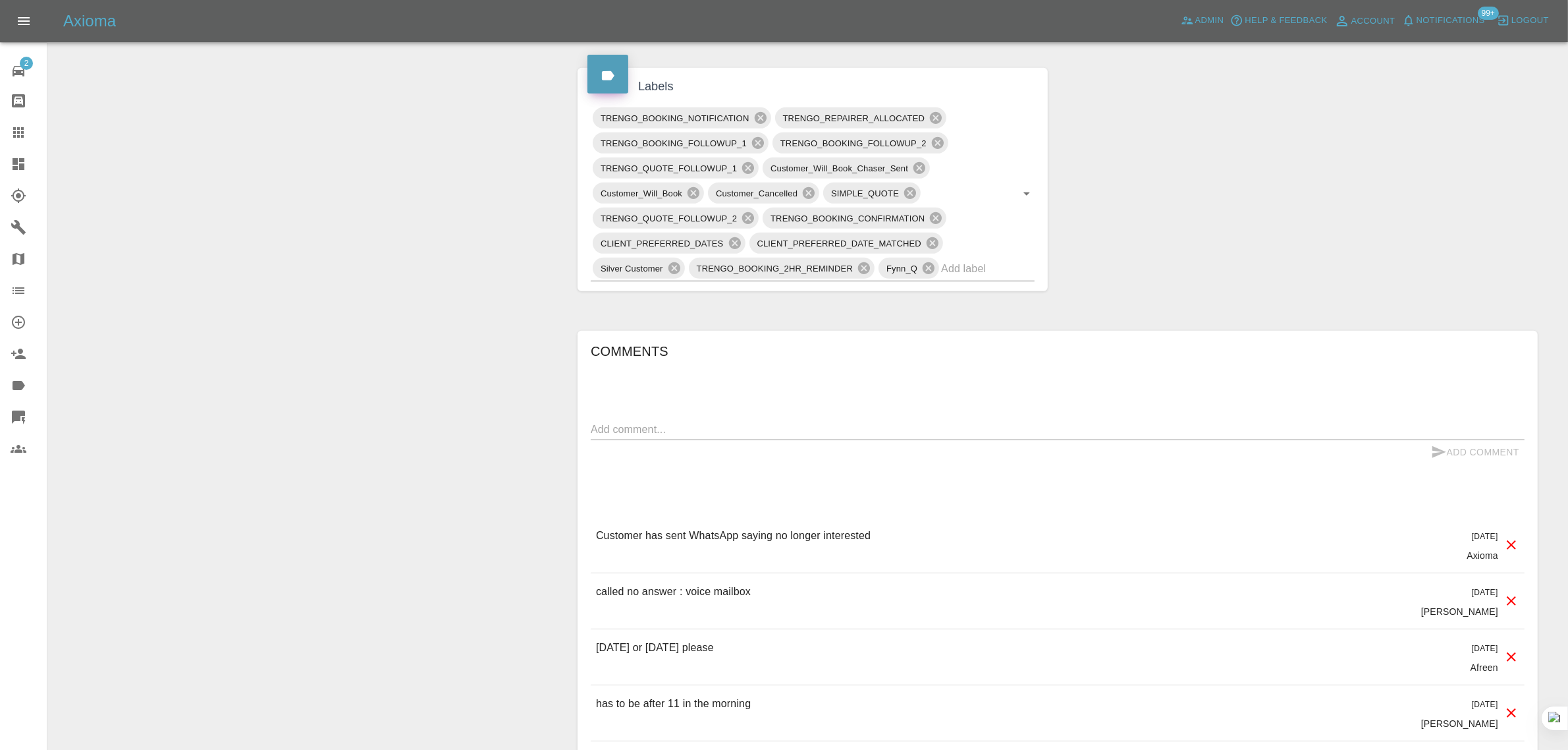
scroll to position [741, 0]
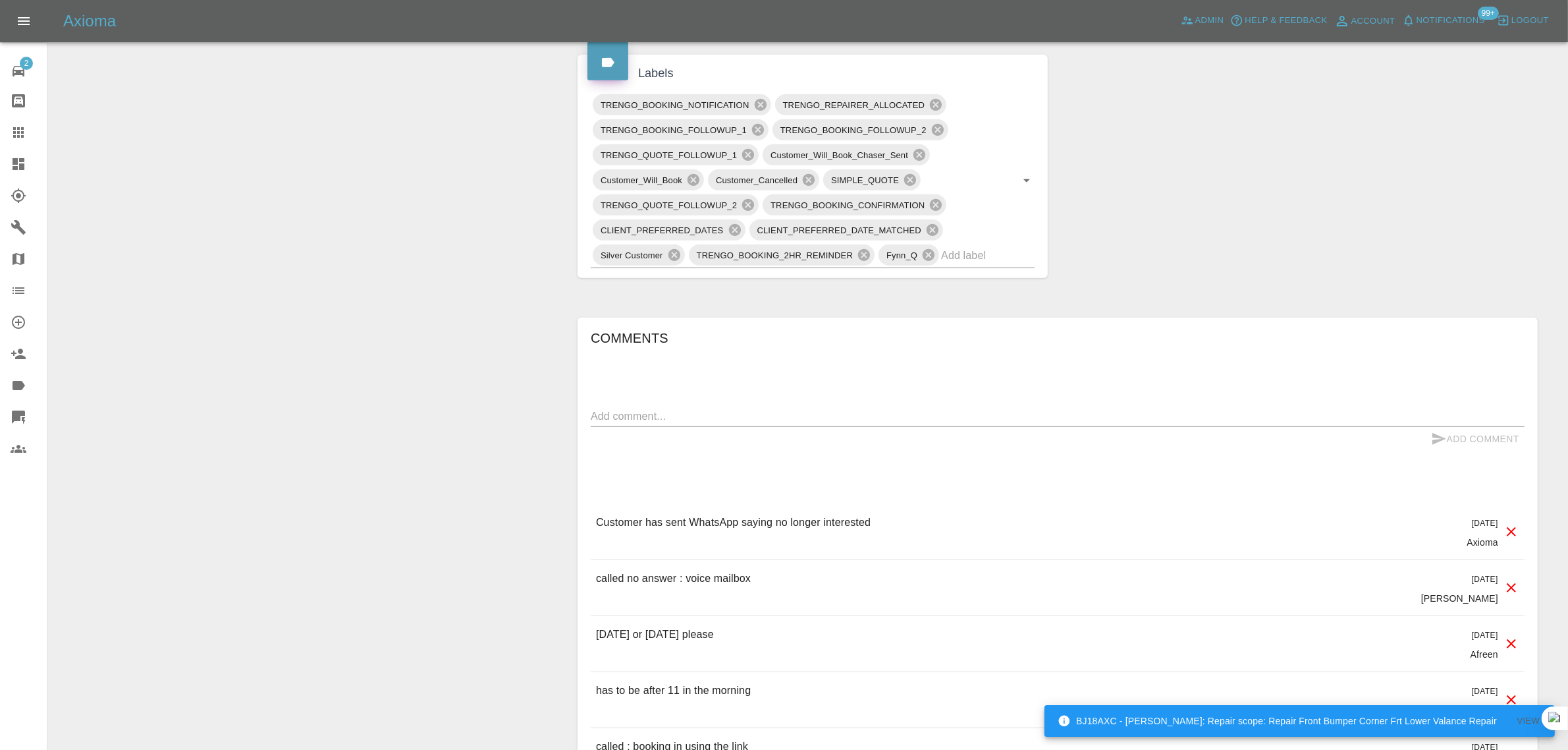
click at [11, 140] on icon at bounding box center [19, 132] width 16 height 16
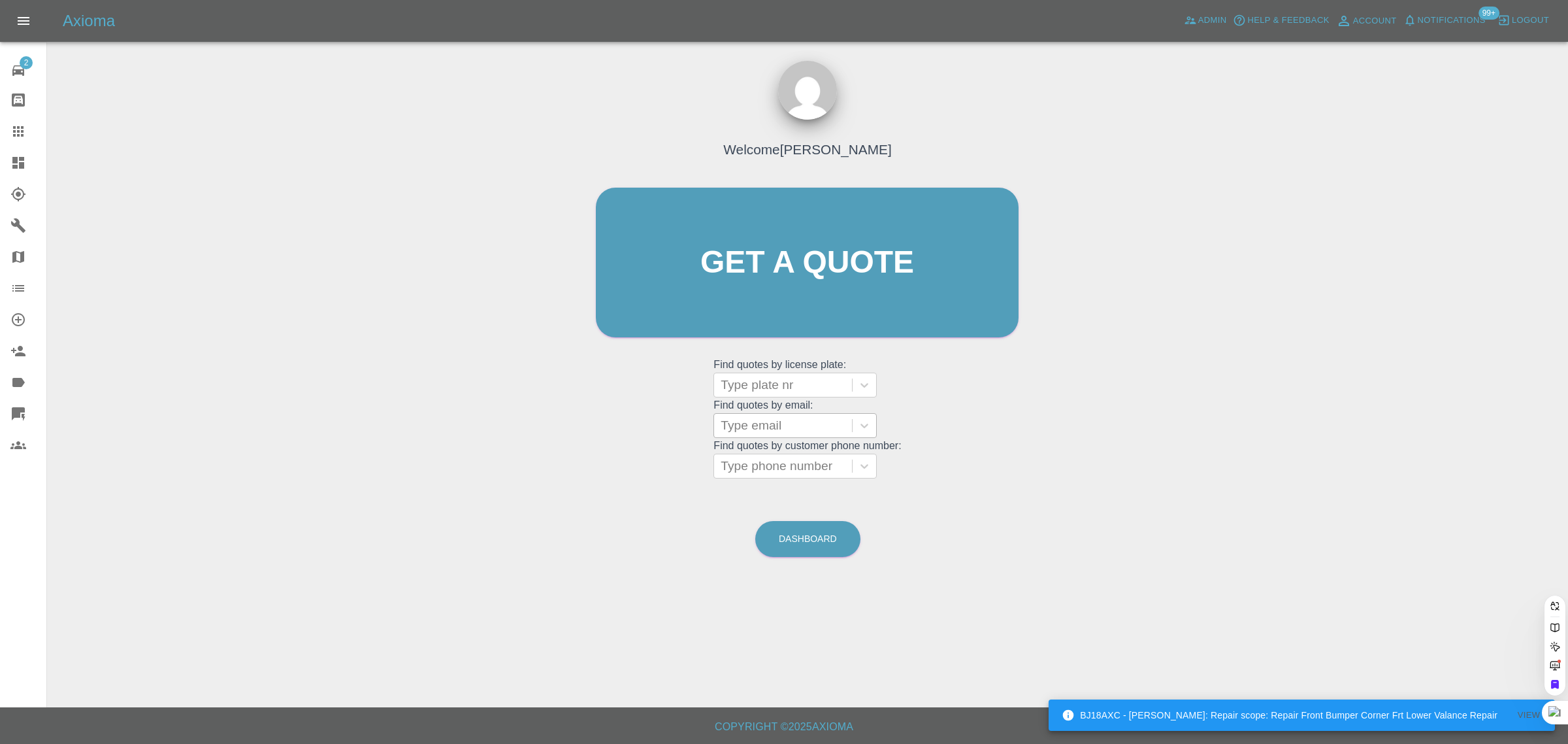
click at [765, 428] on div at bounding box center [783, 426] width 125 height 19
paste input "nigelmargo@aol.com"
type input "nigelmargo@aol.com"
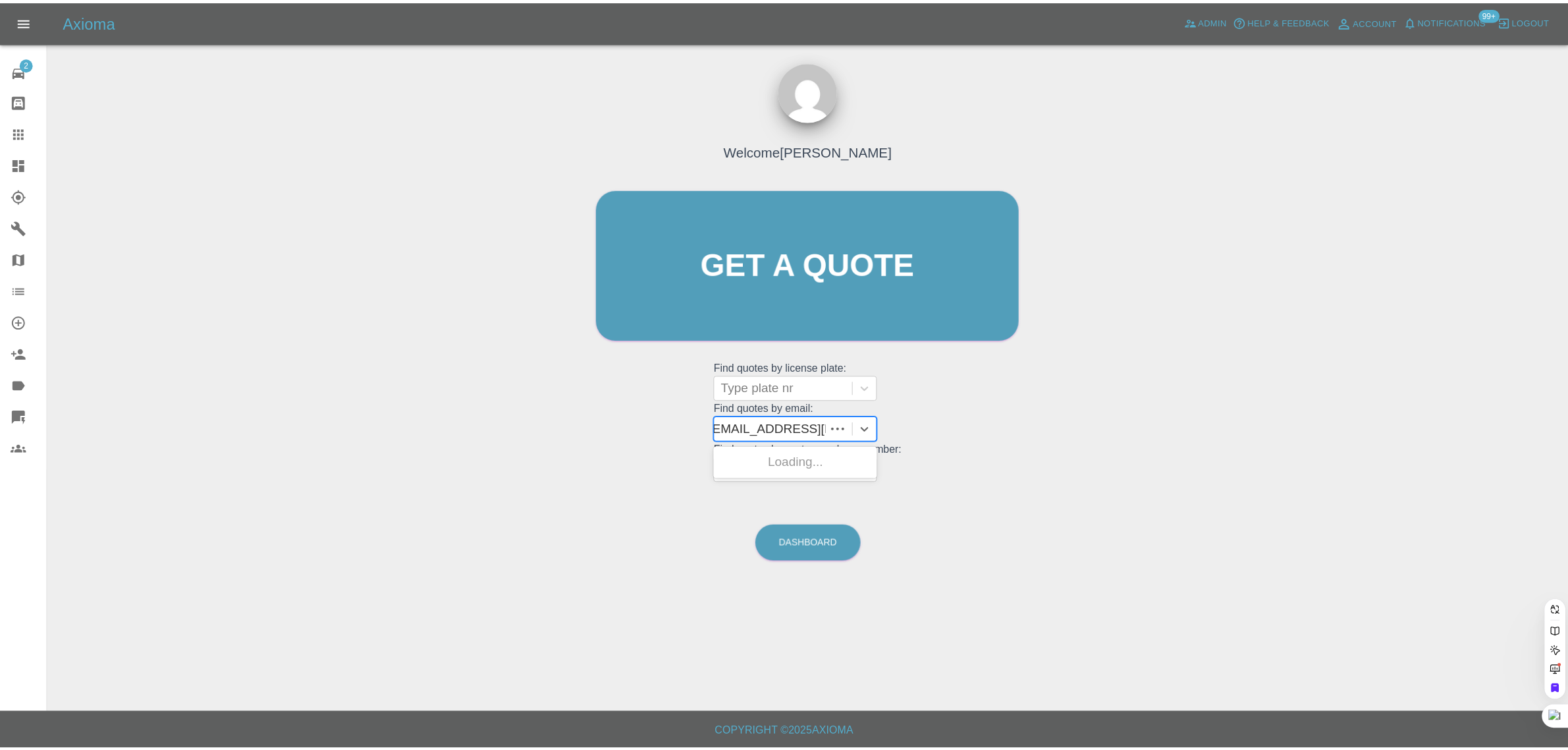
scroll to position [0, 0]
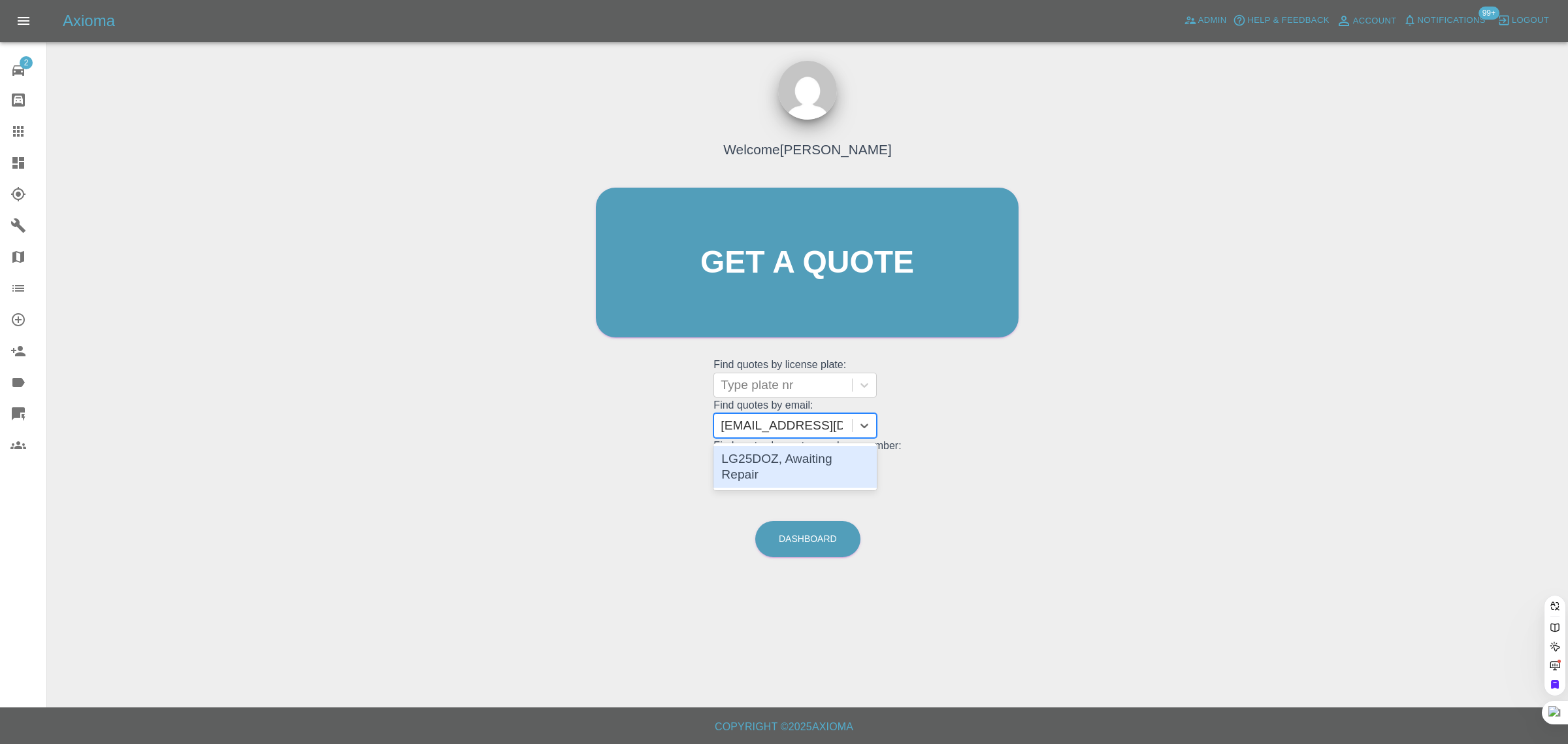
click at [765, 454] on div "LG25DOZ, Awaiting Repair" at bounding box center [795, 466] width 163 height 42
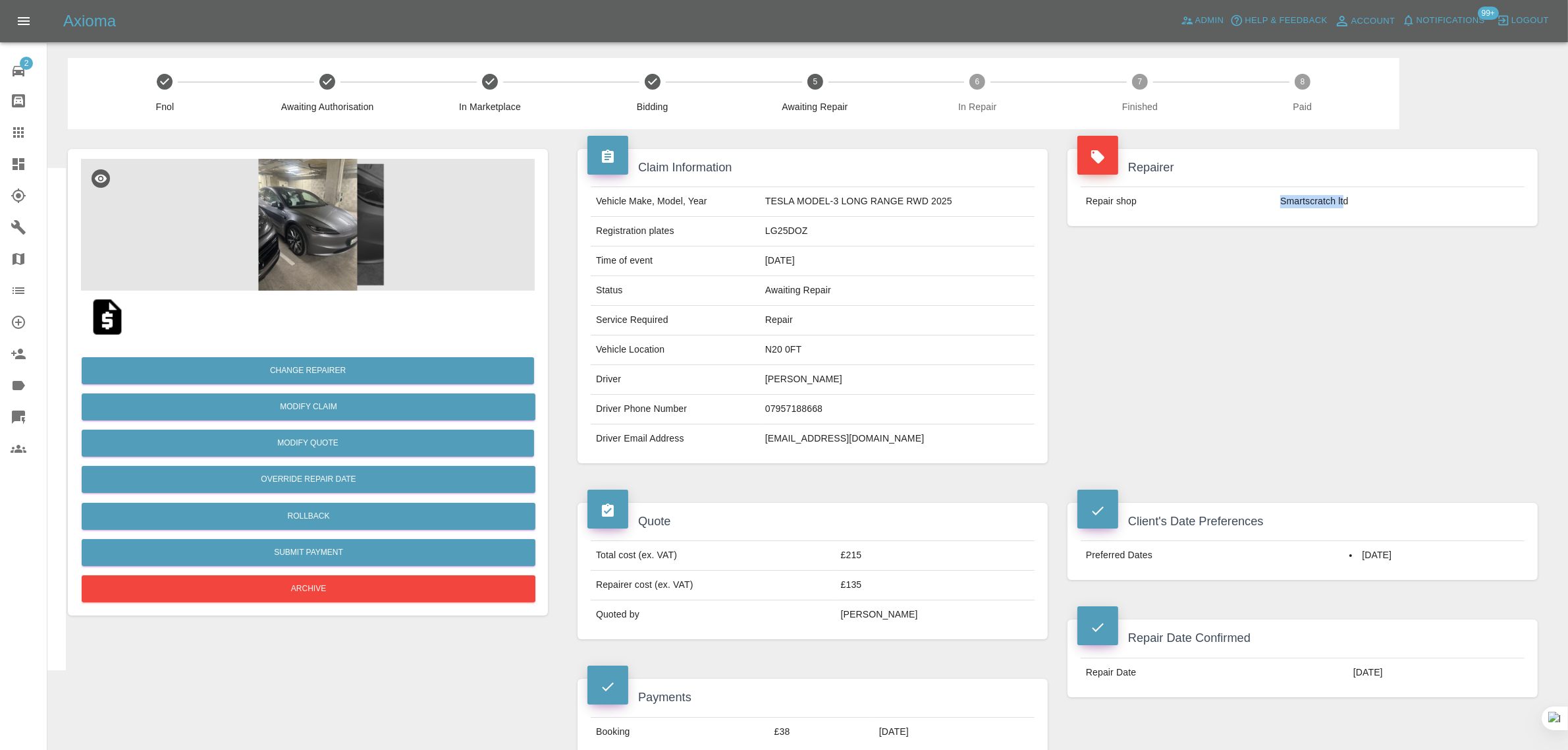
drag, startPoint x: 1271, startPoint y: 205, endPoint x: 1343, endPoint y: 203, distance: 72.0
click at [1343, 203] on tr "Repair shop Smartscratch ltd" at bounding box center [1303, 201] width 444 height 29
copy tr "Smartscratch lt"
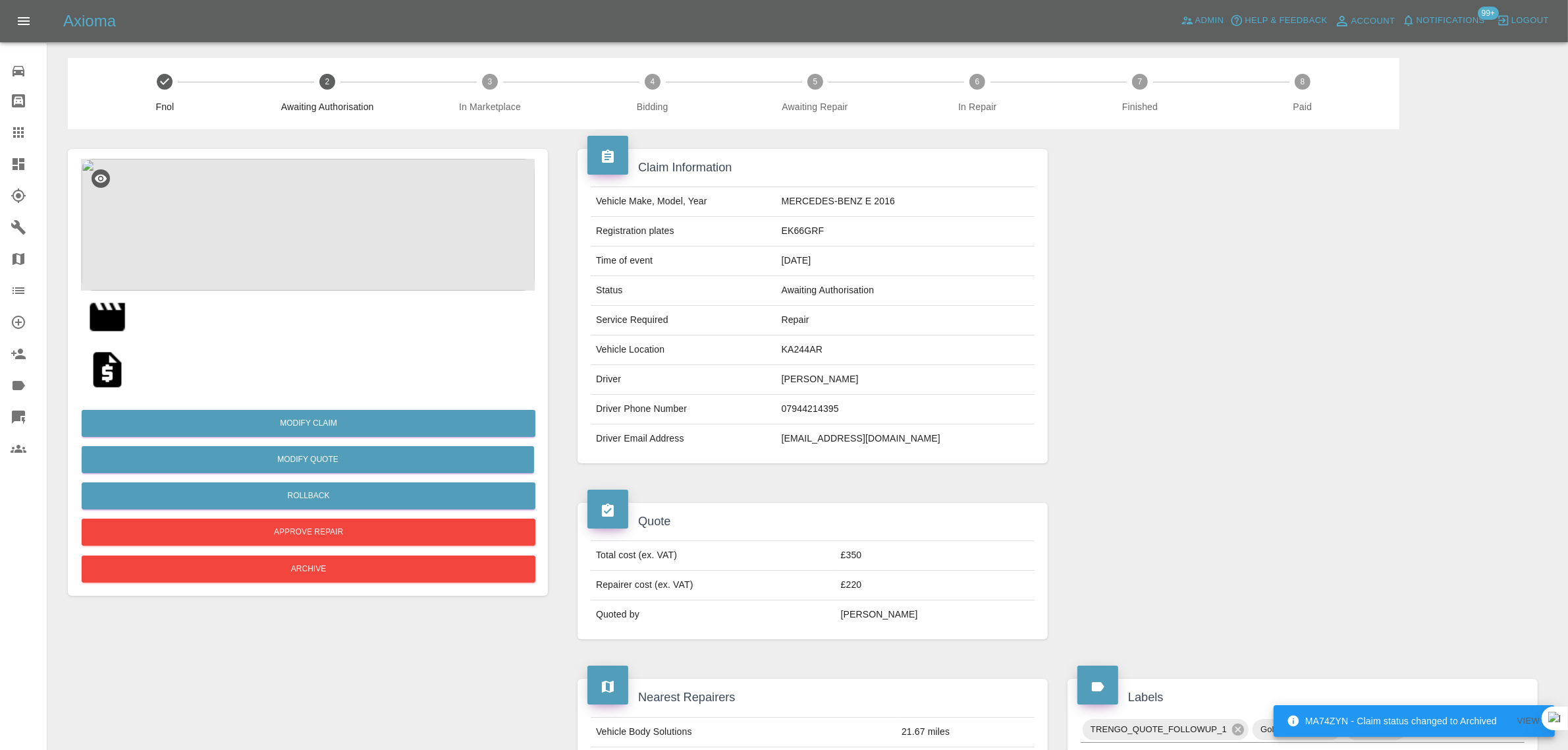
click at [820, 425] on td "[EMAIL_ADDRESS][DOMAIN_NAME]" at bounding box center [906, 439] width 258 height 29
drag, startPoint x: 815, startPoint y: 440, endPoint x: 943, endPoint y: 440, distance: 128.0
click at [943, 440] on td "[EMAIL_ADDRESS][DOMAIN_NAME]" at bounding box center [906, 439] width 258 height 29
copy td "[EMAIL_ADDRESS][DOMAIN_NAME]"
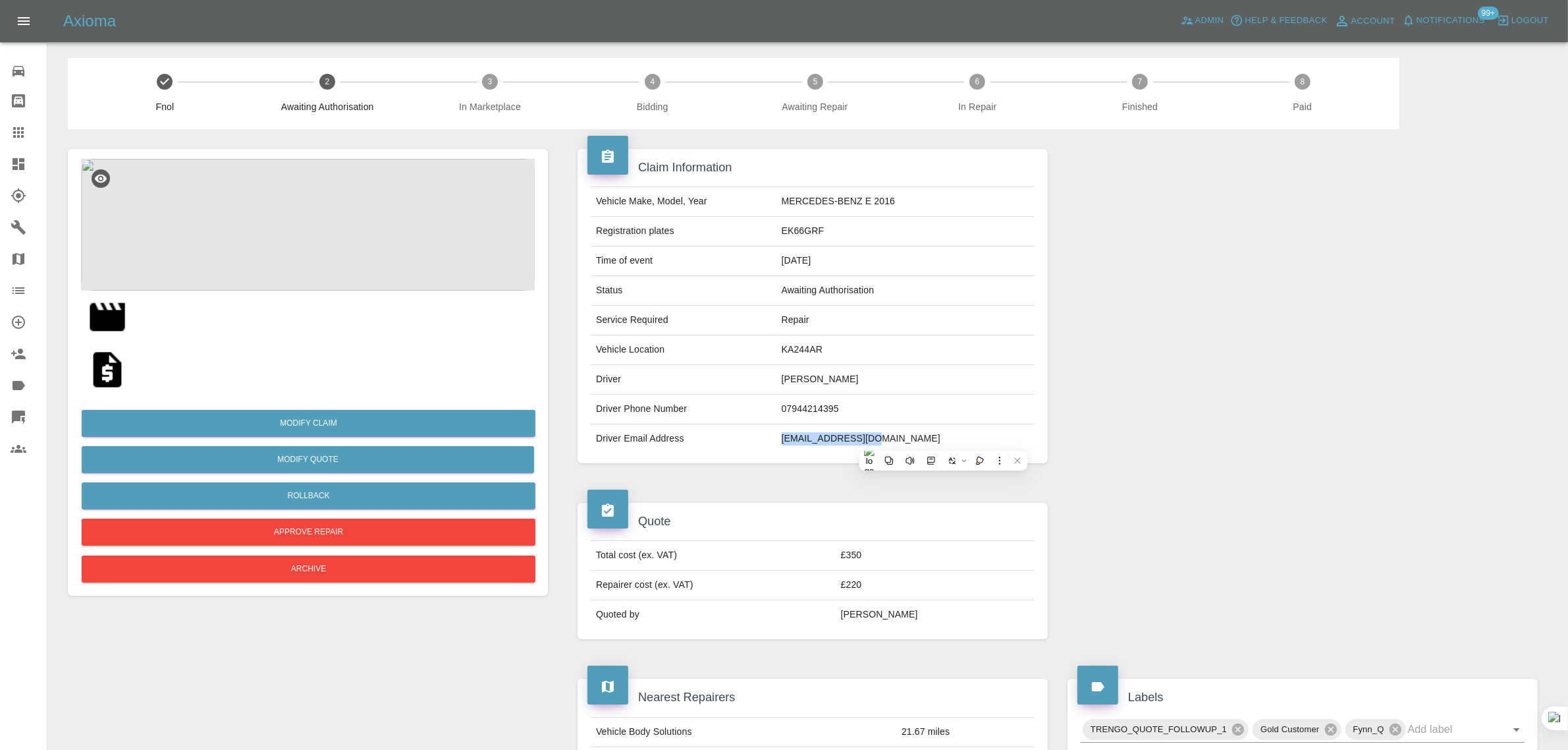
click at [106, 376] on img at bounding box center [107, 369] width 42 height 42
